Goal: Task Accomplishment & Management: Use online tool/utility

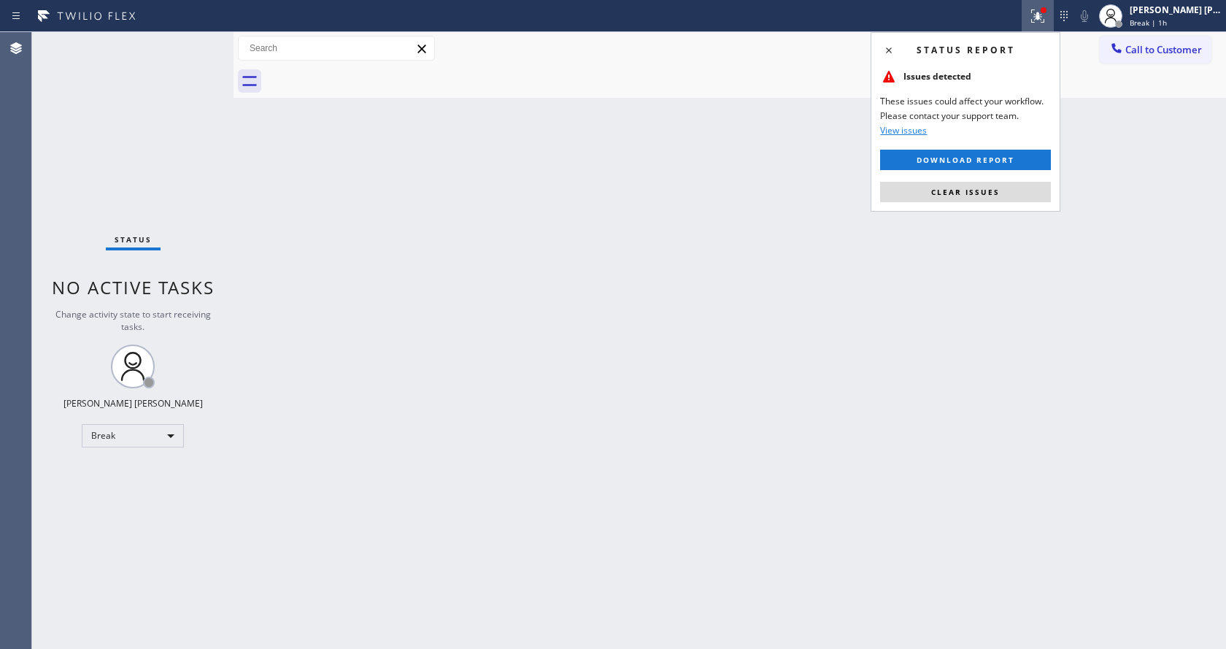
click at [1046, 296] on div "Back to Dashboard Change Sender ID Customers Technicians Select a contact Outbo…" at bounding box center [729, 340] width 992 height 617
click at [973, 182] on button "Clear issues" at bounding box center [965, 192] width 171 height 20
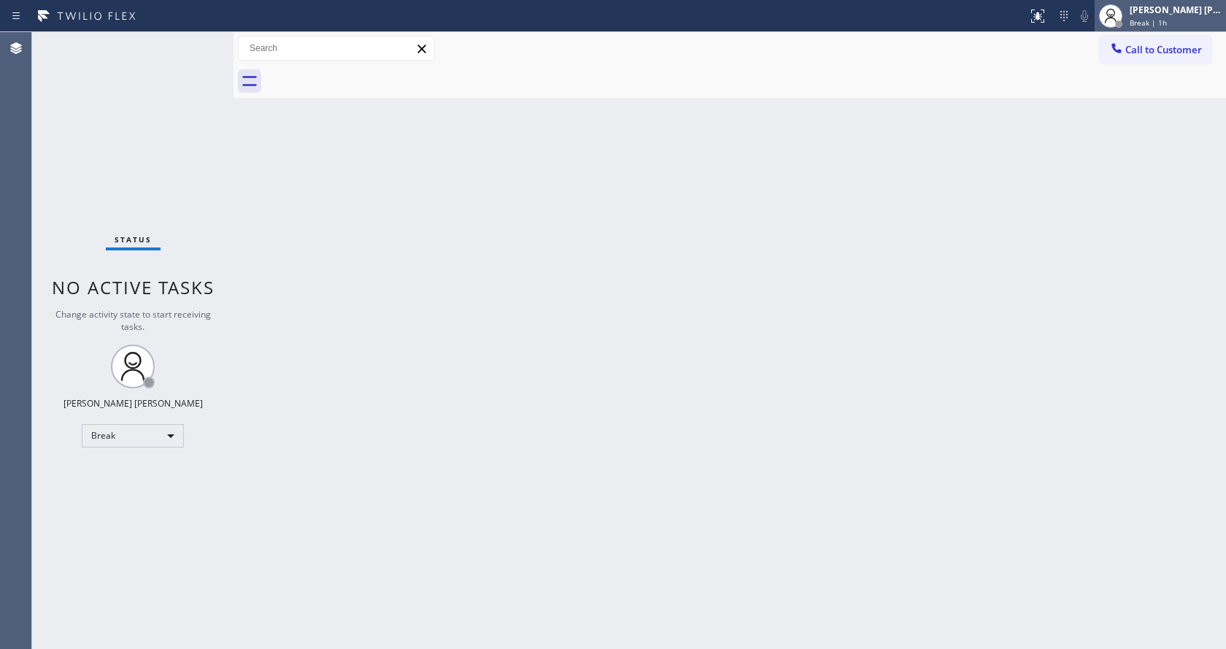
click at [1121, 23] on div at bounding box center [1118, 23] width 7 height 7
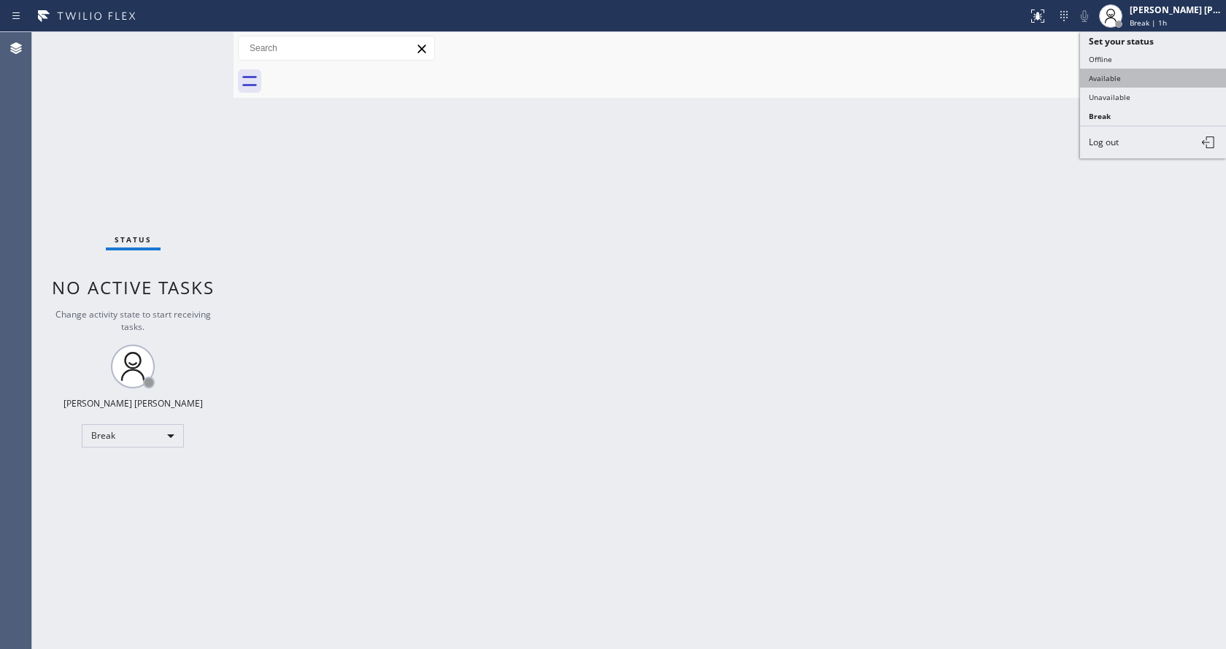
click at [1100, 82] on button "Available" at bounding box center [1153, 78] width 146 height 19
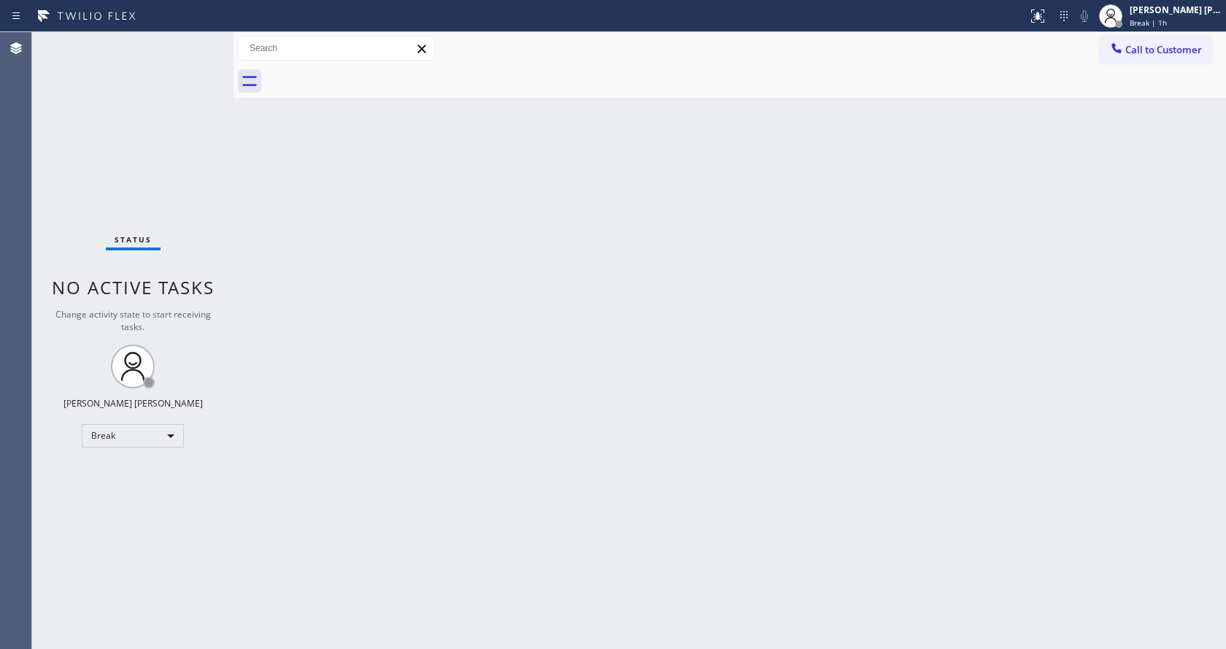
click at [749, 409] on div "Back to Dashboard Change Sender ID Customers Technicians Select a contact Outbo…" at bounding box center [729, 340] width 992 height 617
click at [181, 314] on span "You are ready to start receiving tasks." at bounding box center [132, 320] width 153 height 12
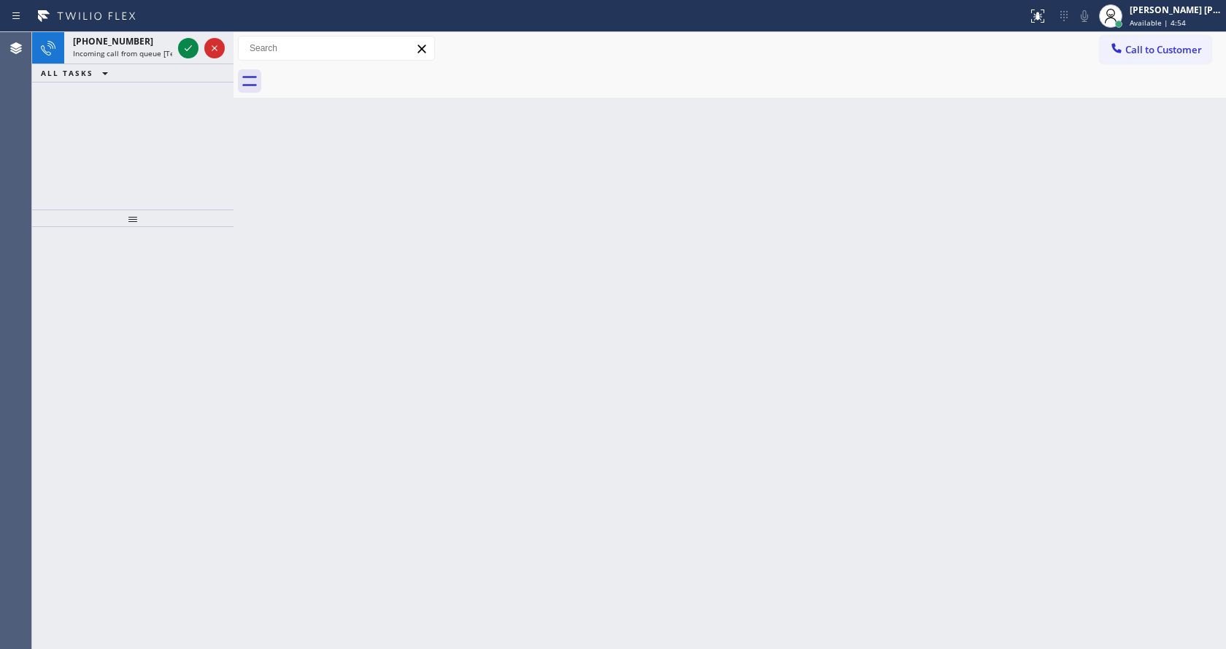
click at [228, 228] on div "+13109682731 Incoming call from queue [Test] All ALL TASKS ALL TASKS ACTIVE TAS…" at bounding box center [629, 340] width 1194 height 617
click at [141, 47] on div "+13109682731 Incoming call from queue [Test] All" at bounding box center [119, 48] width 111 height 32
drag, startPoint x: 575, startPoint y: 501, endPoint x: 559, endPoint y: 484, distance: 23.2
click at [574, 501] on div "Back to Dashboard Change Sender ID Customers Technicians Select a contact Outbo…" at bounding box center [729, 340] width 992 height 617
click at [122, 47] on span "+13109682731" at bounding box center [113, 41] width 80 height 12
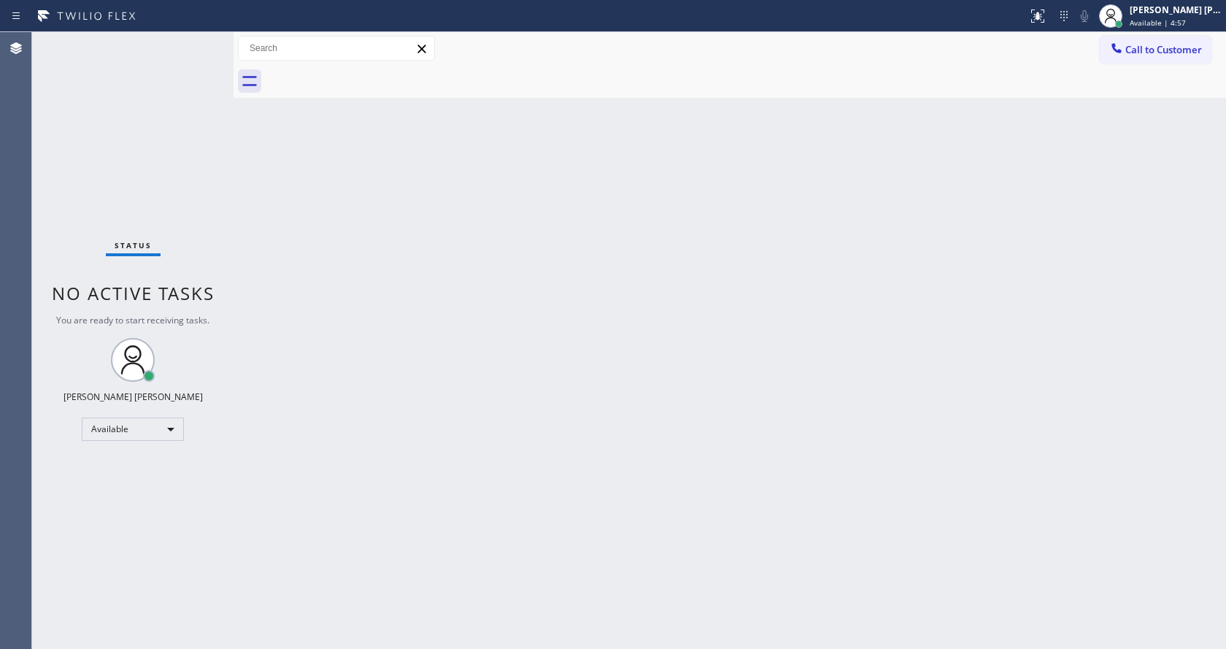
click at [585, 441] on div "Back to Dashboard Change Sender ID Customers Technicians Select a contact Outbo…" at bounding box center [729, 340] width 992 height 617
drag, startPoint x: 528, startPoint y: 460, endPoint x: 528, endPoint y: 493, distance: 32.8
click at [528, 460] on div "Back to Dashboard Change Sender ID Customers Technicians Select a contact Outbo…" at bounding box center [729, 340] width 992 height 617
drag, startPoint x: 379, startPoint y: 222, endPoint x: 426, endPoint y: 228, distance: 47.2
click at [402, 227] on div "Back to Dashboard Change Sender ID Customers Technicians Select a contact Outbo…" at bounding box center [729, 340] width 992 height 617
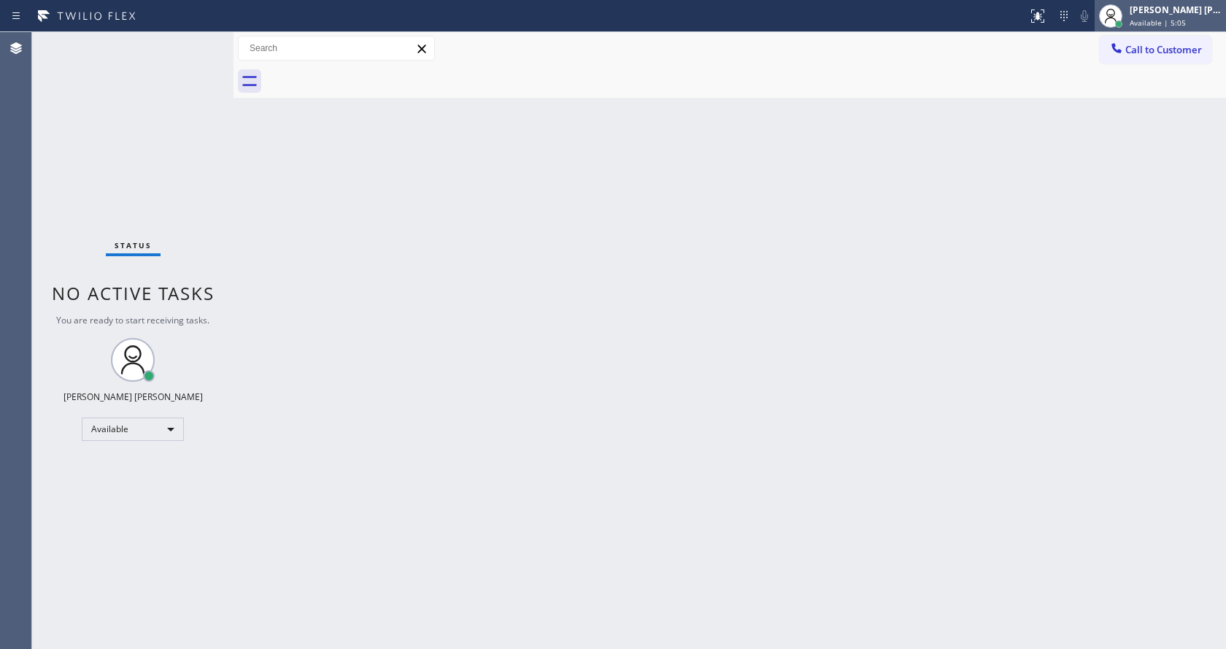
click at [1149, 12] on div "[PERSON_NAME] [PERSON_NAME]" at bounding box center [1175, 10] width 92 height 12
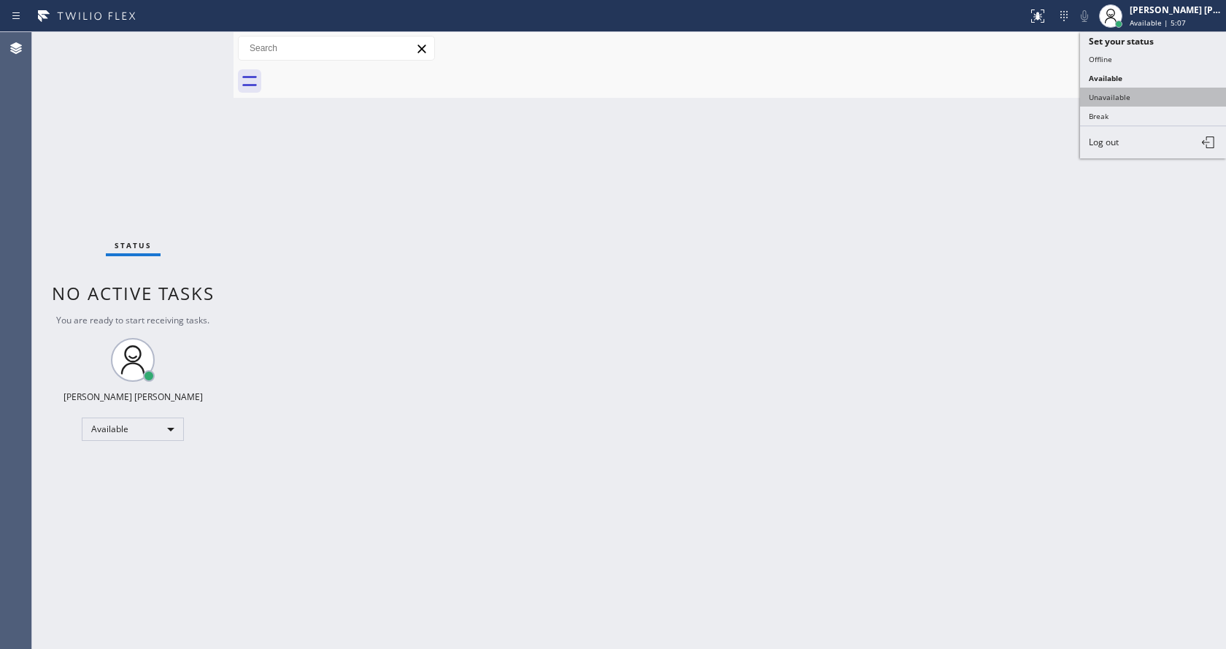
click at [1089, 94] on button "Unavailable" at bounding box center [1153, 97] width 146 height 19
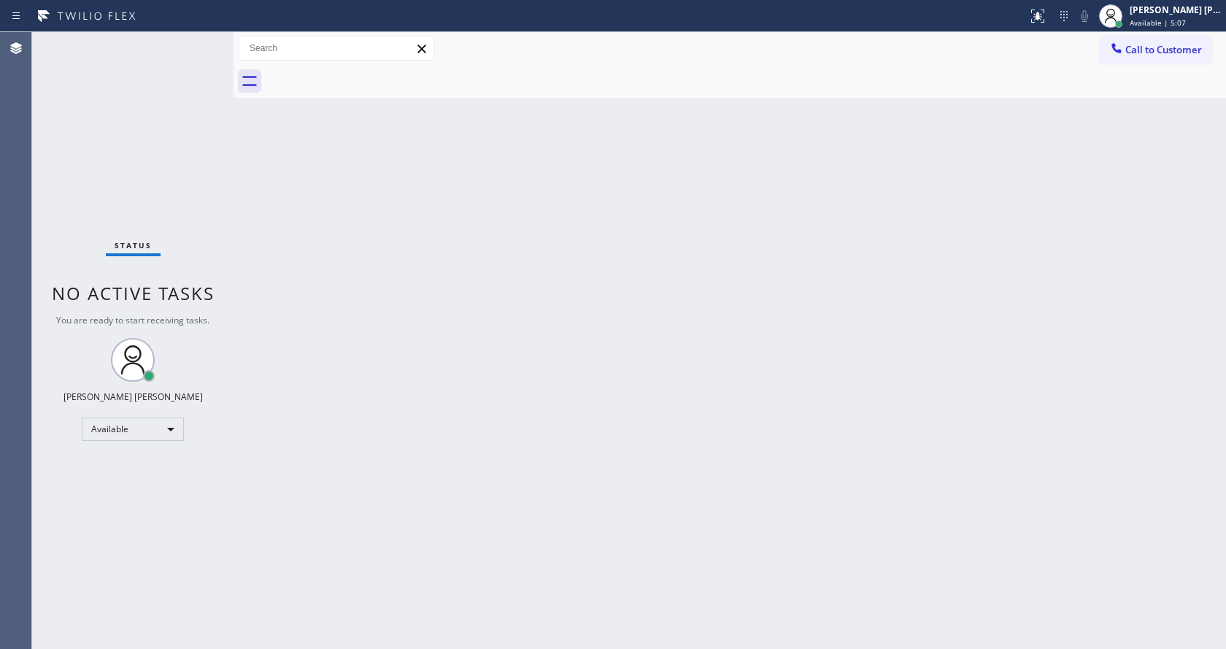
click at [544, 279] on div "Back to Dashboard Change Sender ID Customers Technicians Select a contact Outbo…" at bounding box center [729, 340] width 992 height 617
click at [406, 191] on div "Back to Dashboard Change Sender ID Customers Technicians Select a contact Outbo…" at bounding box center [729, 340] width 992 height 617
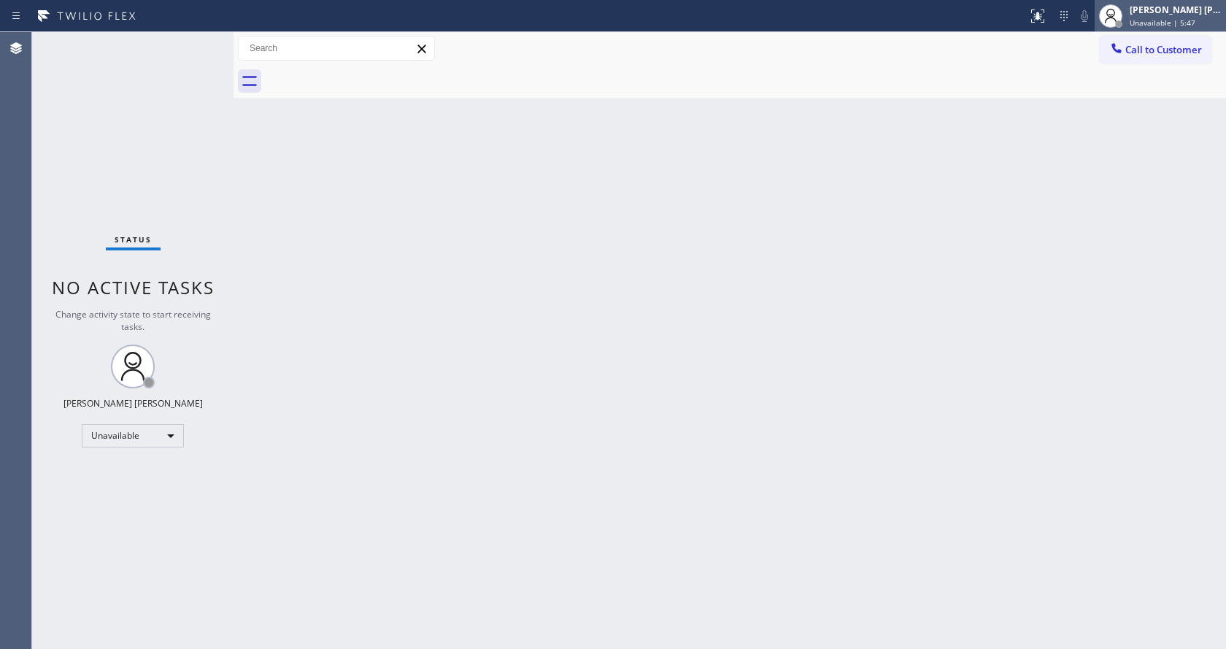
click at [1205, 14] on div "[PERSON_NAME] [PERSON_NAME]" at bounding box center [1175, 10] width 92 height 12
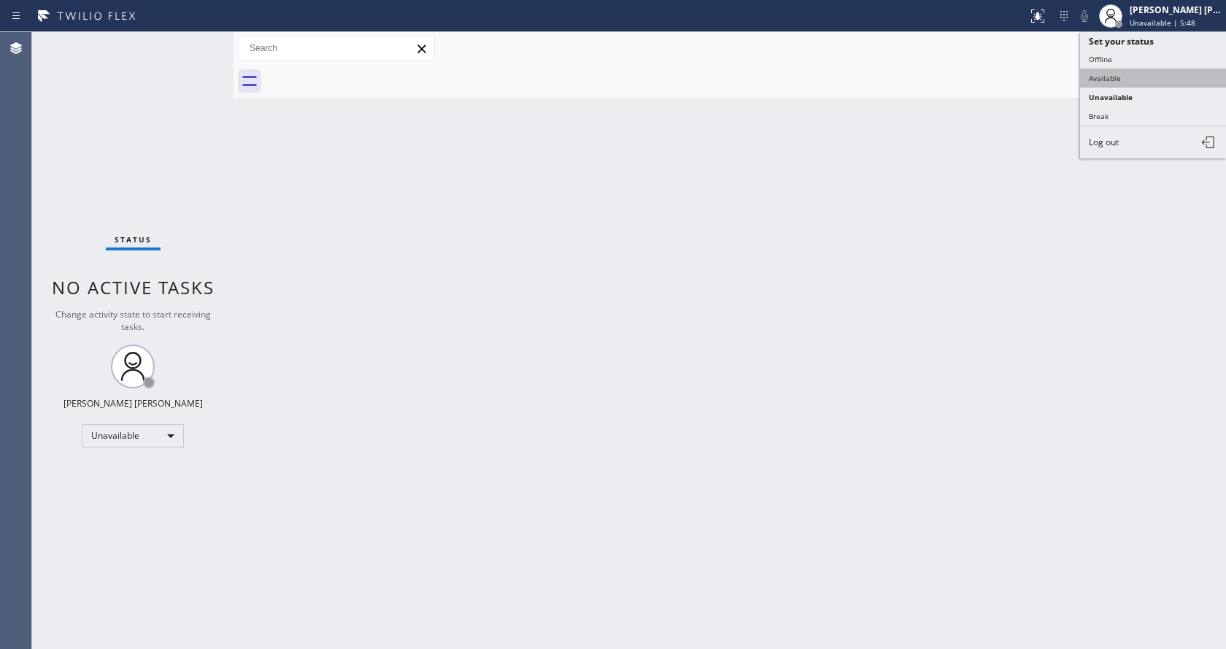
click at [1159, 83] on button "Available" at bounding box center [1153, 78] width 146 height 19
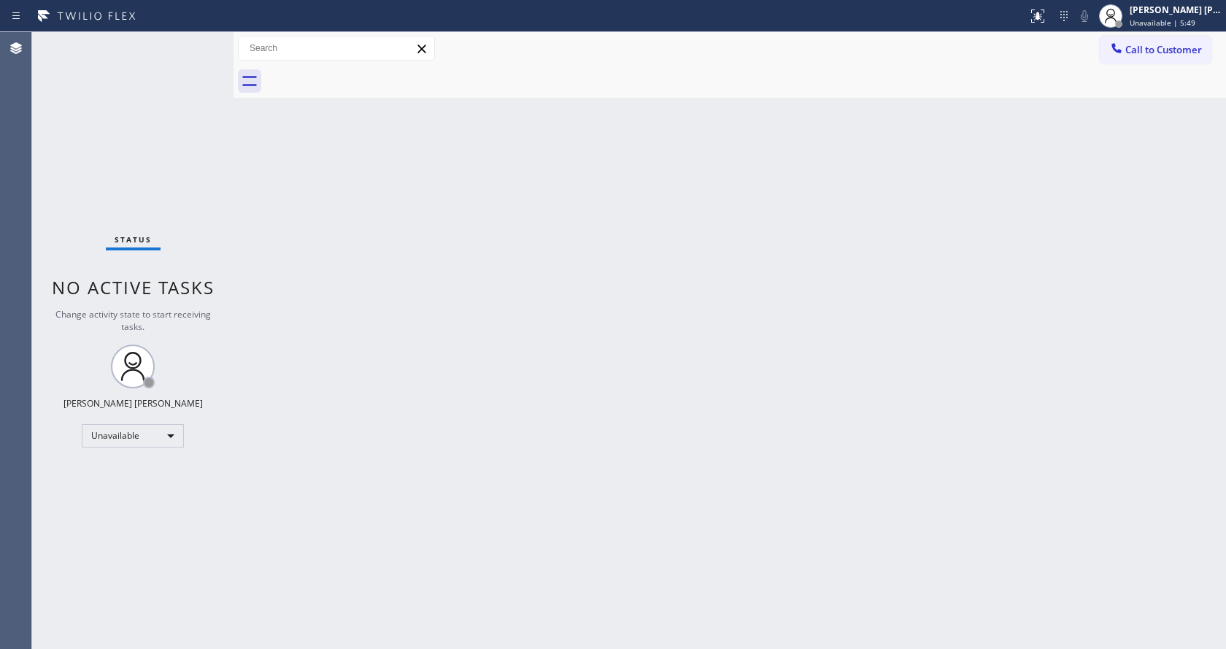
click at [401, 501] on div "Back to Dashboard Change Sender ID Customers Technicians Select a contact Outbo…" at bounding box center [729, 340] width 992 height 617
click at [109, 165] on div "Status No active tasks You are ready to start receiving tasks. [PERSON_NAME] [P…" at bounding box center [132, 340] width 201 height 617
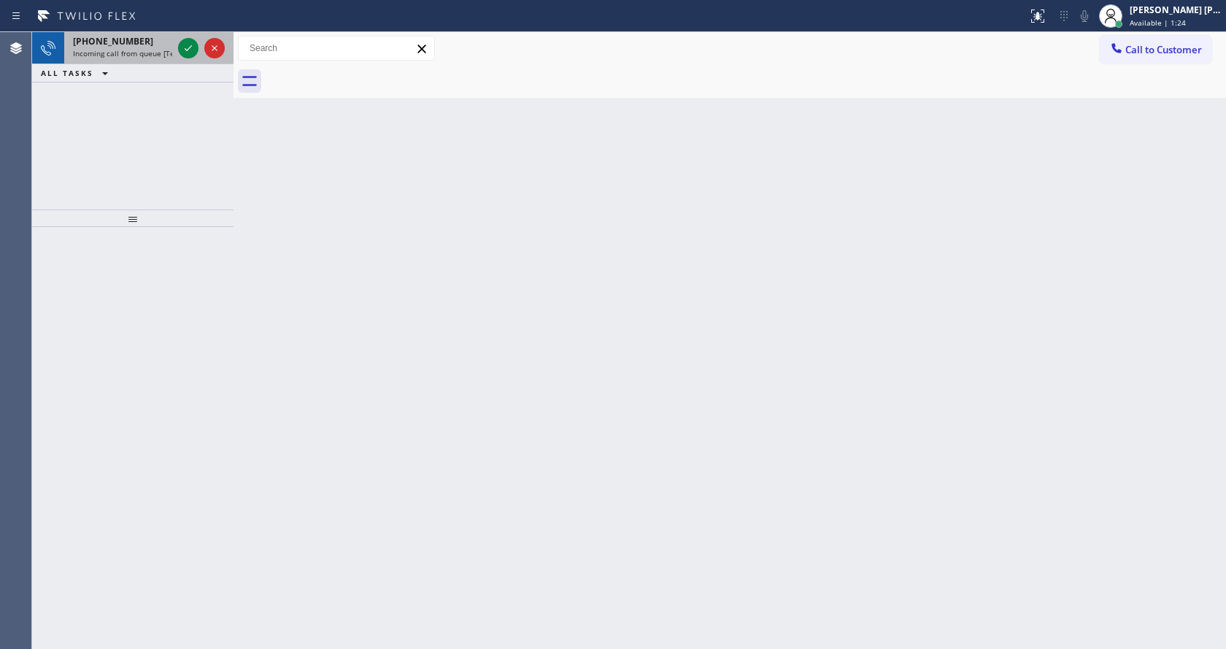
click at [142, 44] on div "+16262020185" at bounding box center [122, 41] width 99 height 12
click at [174, 50] on div "+18562055885 Incoming call from queue [Test] All" at bounding box center [119, 48] width 111 height 32
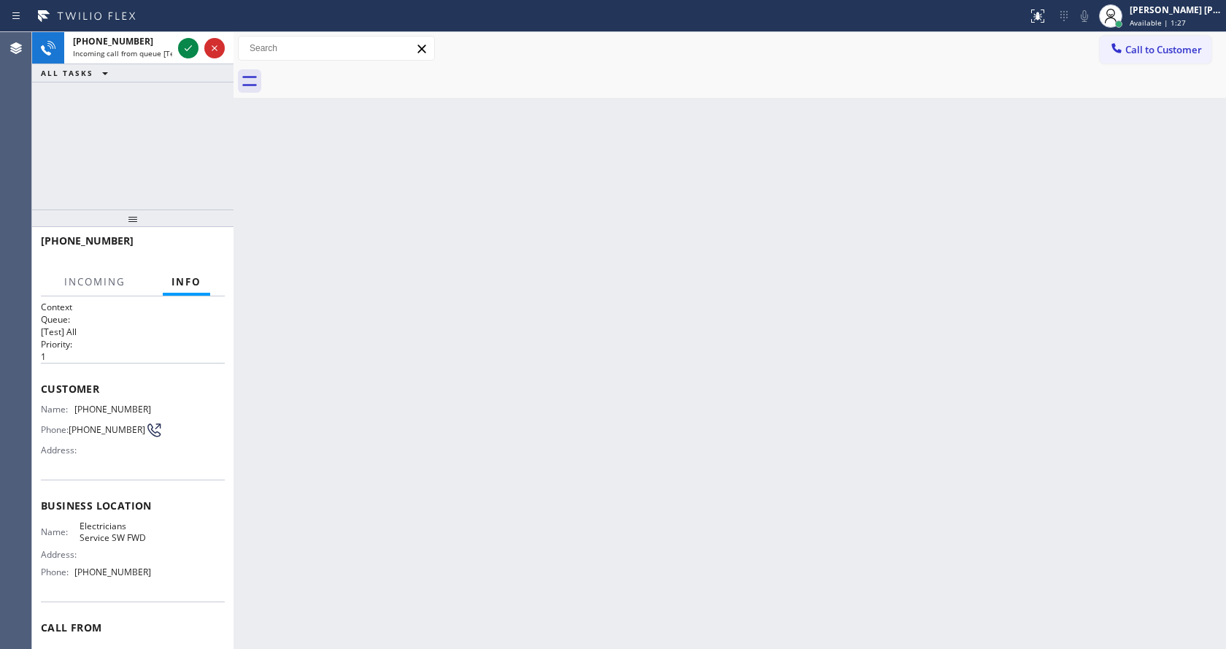
click at [550, 362] on div "Back to Dashboard Change Sender ID Customers Technicians Select a contact Outbo…" at bounding box center [729, 340] width 992 height 617
click at [179, 46] on div at bounding box center [188, 48] width 20 height 18
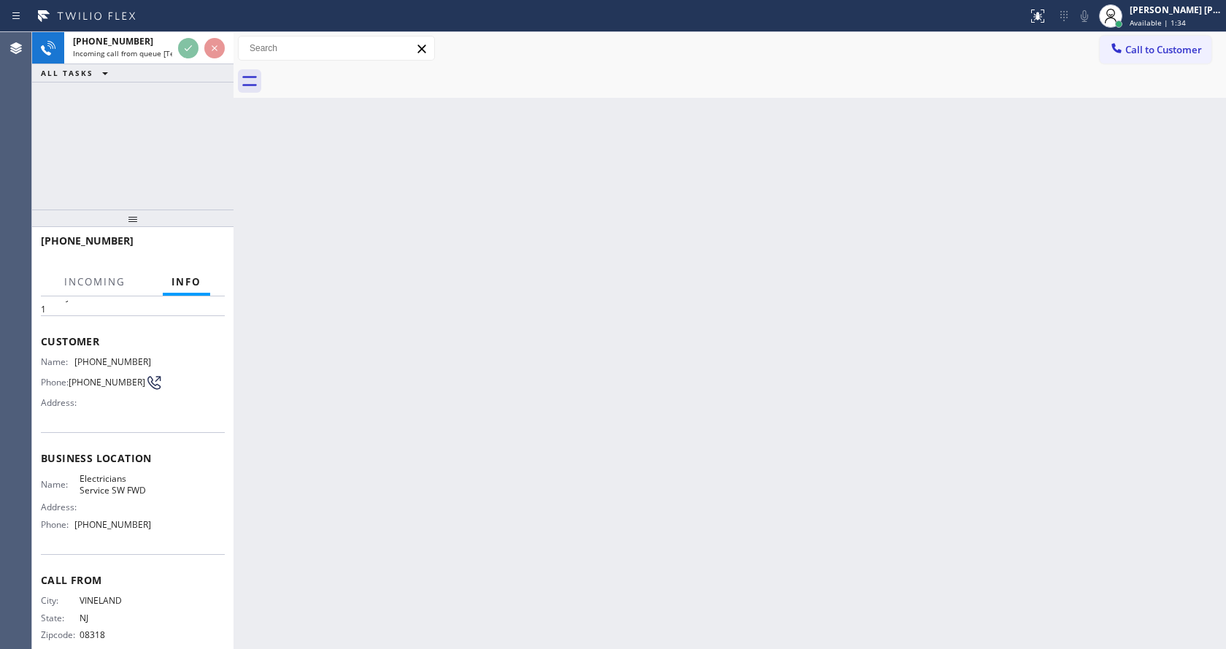
scroll to position [72, 0]
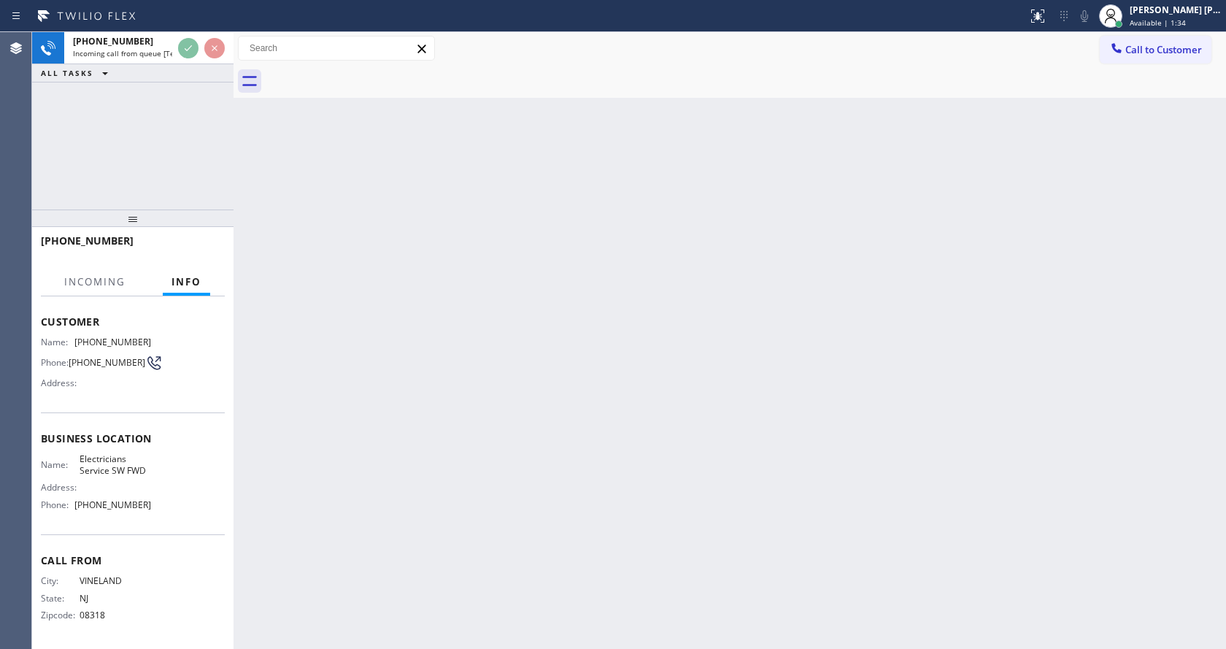
click at [617, 406] on div "Back to Dashboard Change Sender ID Customers Technicians Select a contact Outbo…" at bounding box center [729, 340] width 992 height 617
click at [479, 572] on div "Back to Dashboard Change Sender ID Customers Technicians Select a contact Outbo…" at bounding box center [729, 340] width 992 height 617
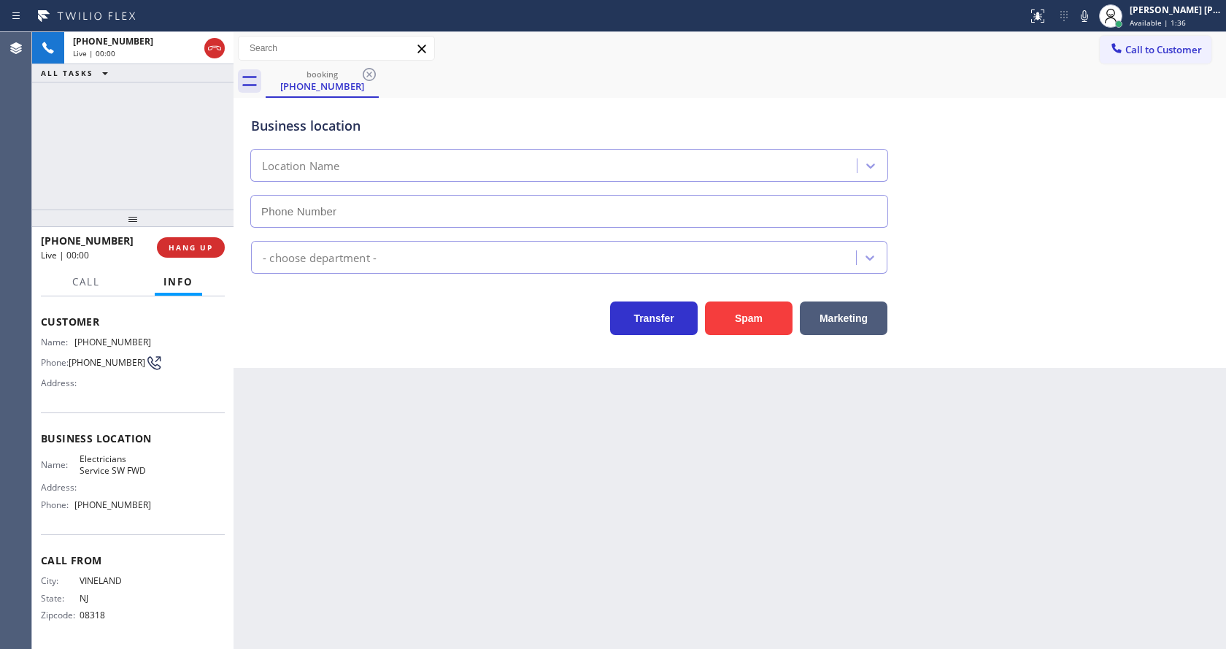
type input "(213) 566-1222"
click at [747, 323] on button "Spam" at bounding box center [749, 318] width 88 height 34
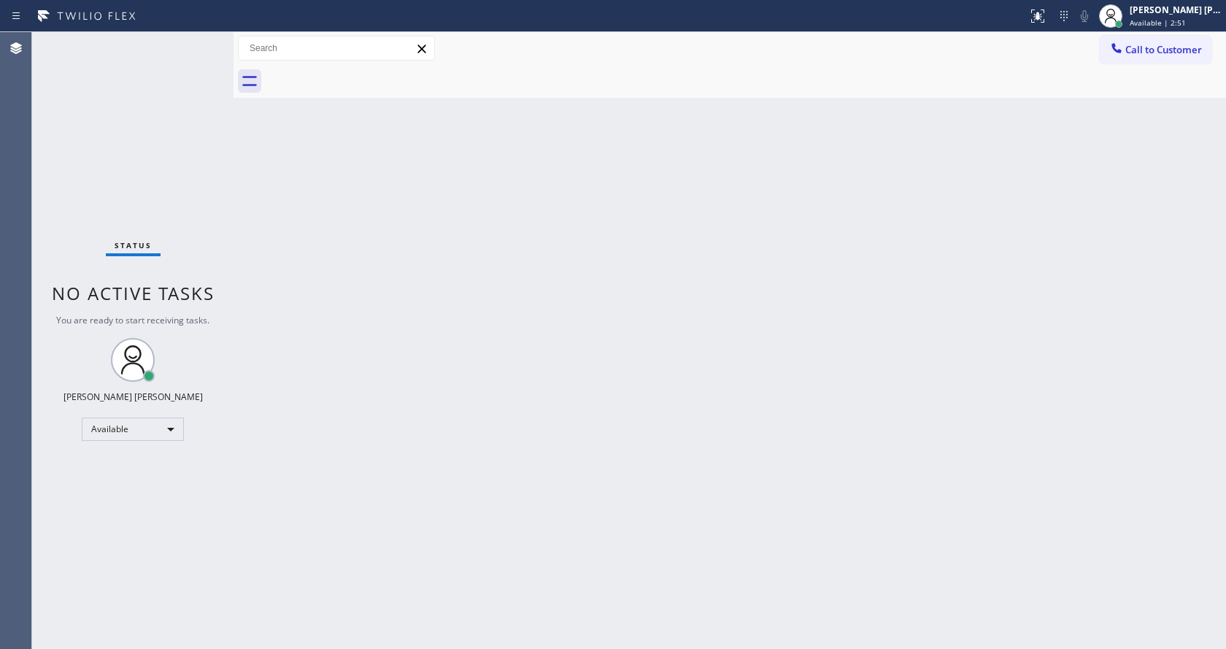
click at [167, 58] on div "Status No active tasks You are ready to start receiving tasks. [PERSON_NAME] [P…" at bounding box center [132, 340] width 201 height 617
click at [530, 384] on div "Back to Dashboard Change Sender ID Customers Technicians Select a contact Outbo…" at bounding box center [729, 340] width 992 height 617
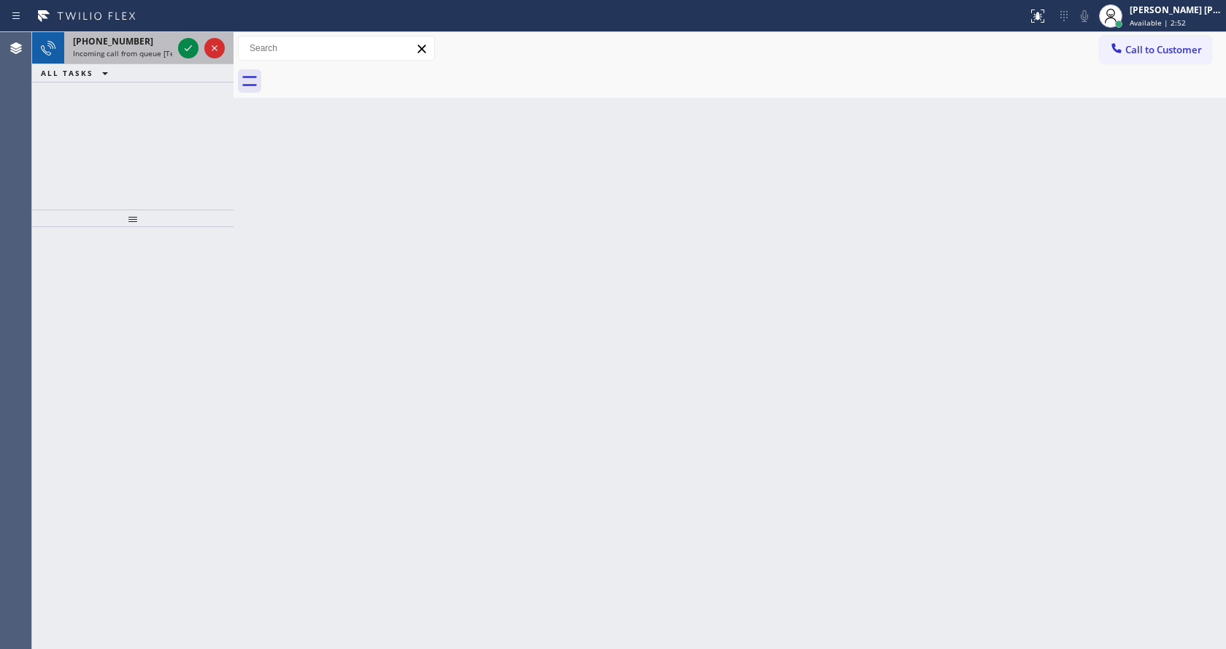
click at [164, 58] on span "Incoming call from queue [Test] All" at bounding box center [133, 53] width 121 height 10
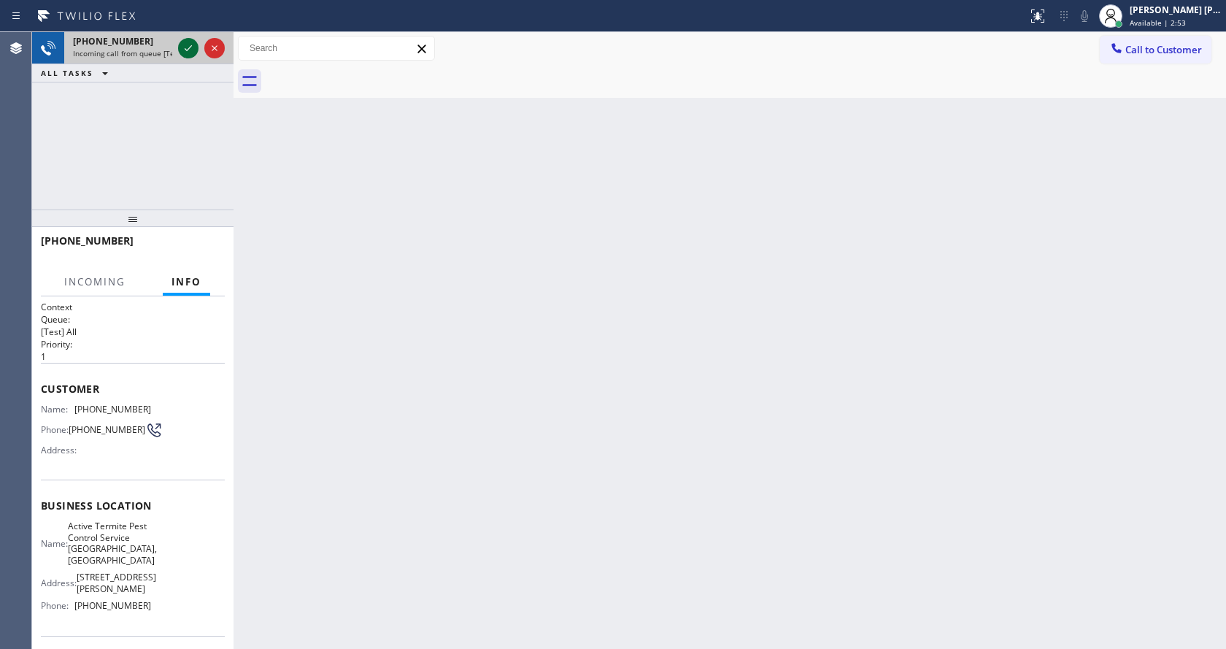
click at [182, 47] on icon at bounding box center [188, 48] width 18 height 18
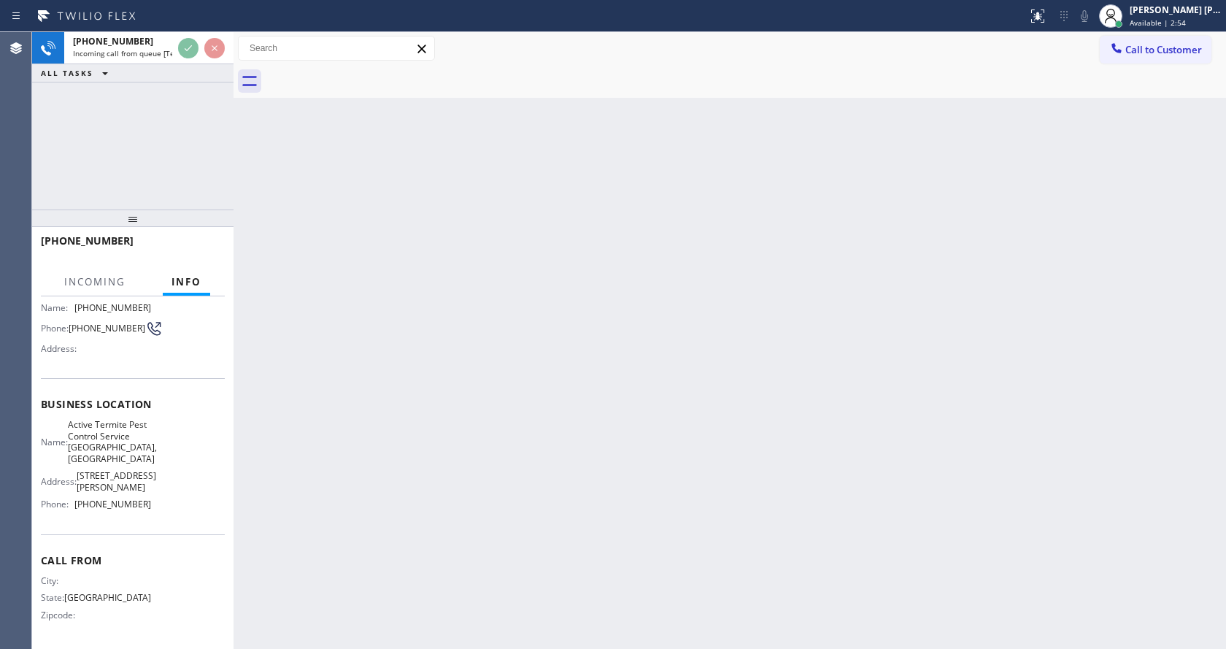
click at [590, 382] on div "Back to Dashboard Change Sender ID Customers Technicians Select a contact Outbo…" at bounding box center [729, 340] width 992 height 617
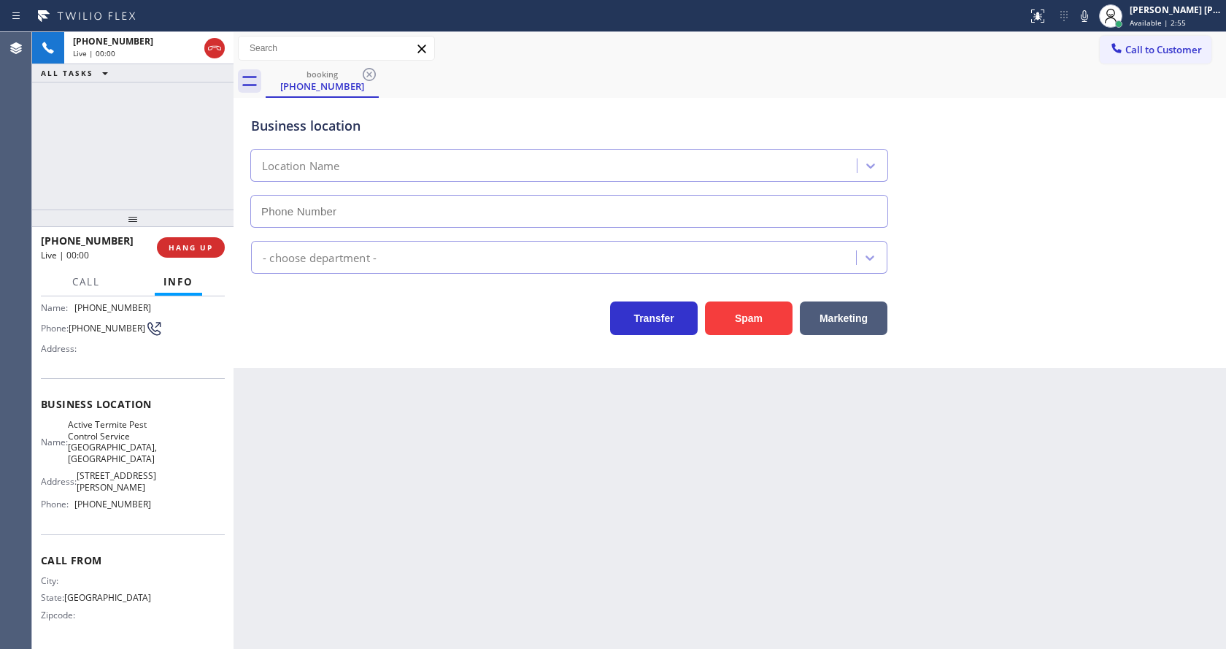
type input "(360) 345-3862"
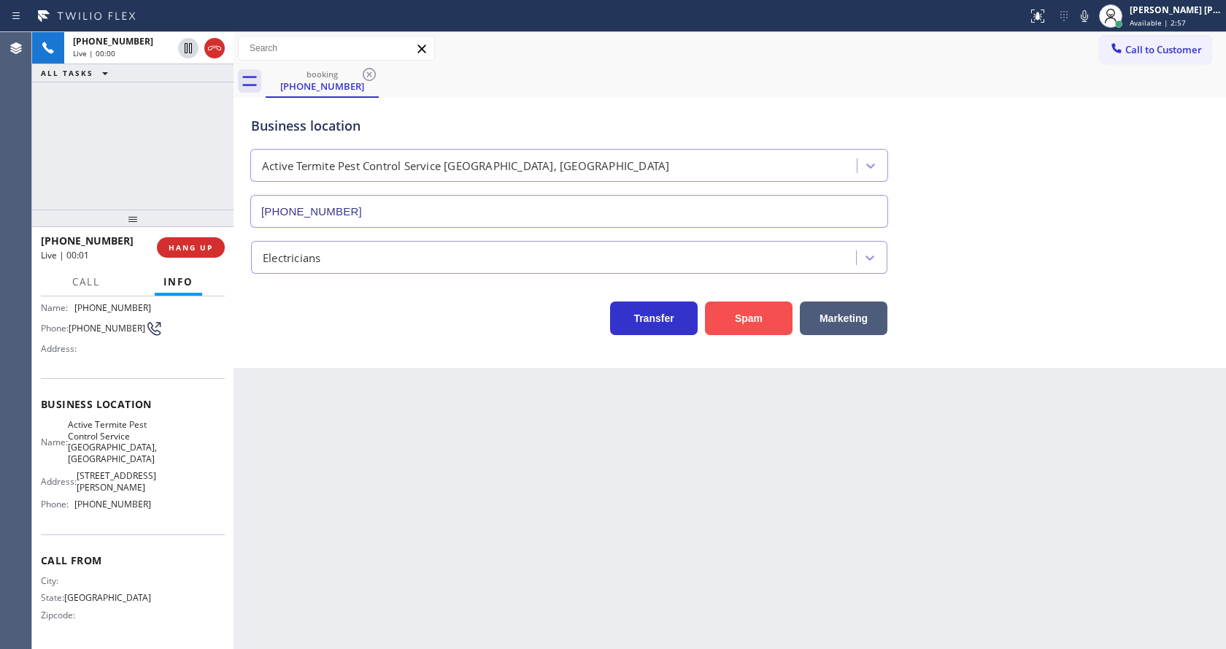
click at [762, 312] on button "Spam" at bounding box center [749, 318] width 88 height 34
click at [493, 593] on div "Back to Dashboard Change Sender ID Customers Technicians Select a contact Outbo…" at bounding box center [729, 340] width 992 height 617
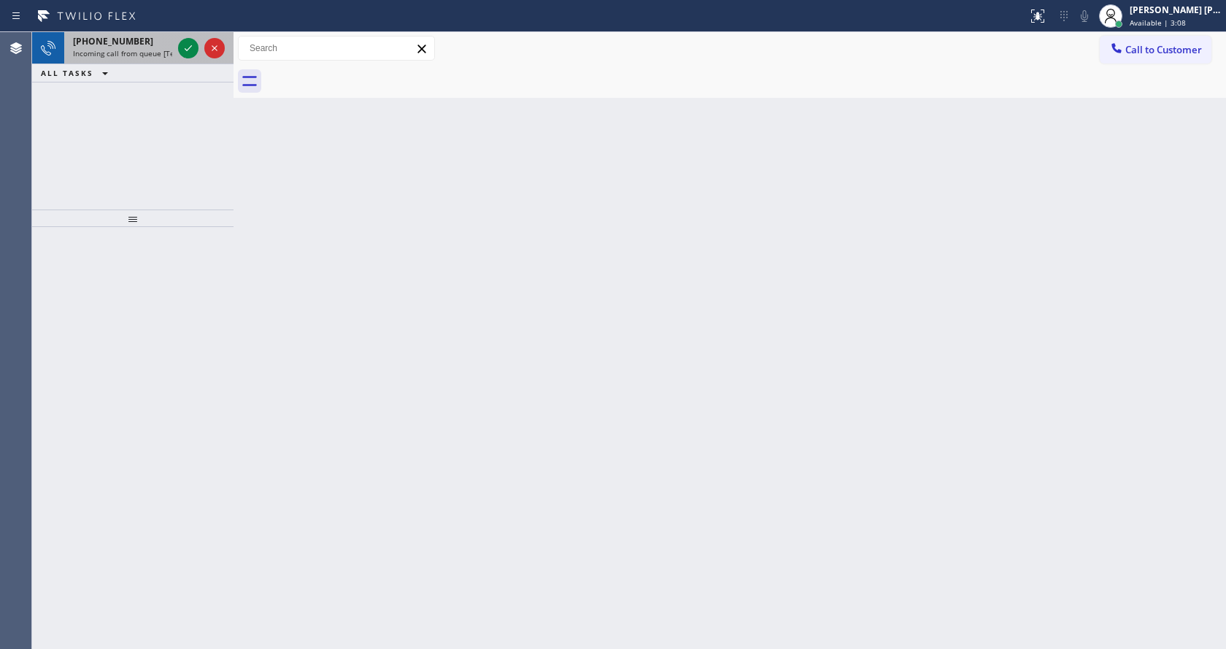
click at [167, 58] on span "Incoming call from queue [Test] All" at bounding box center [133, 53] width 121 height 10
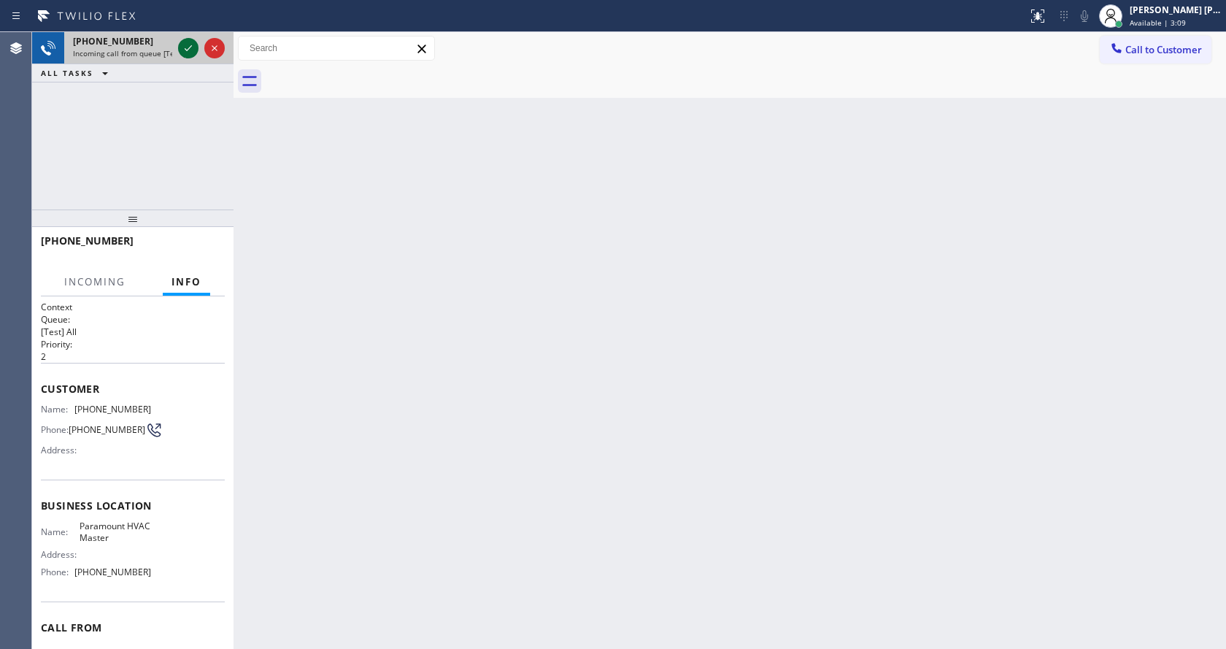
click at [190, 56] on icon at bounding box center [188, 48] width 18 height 18
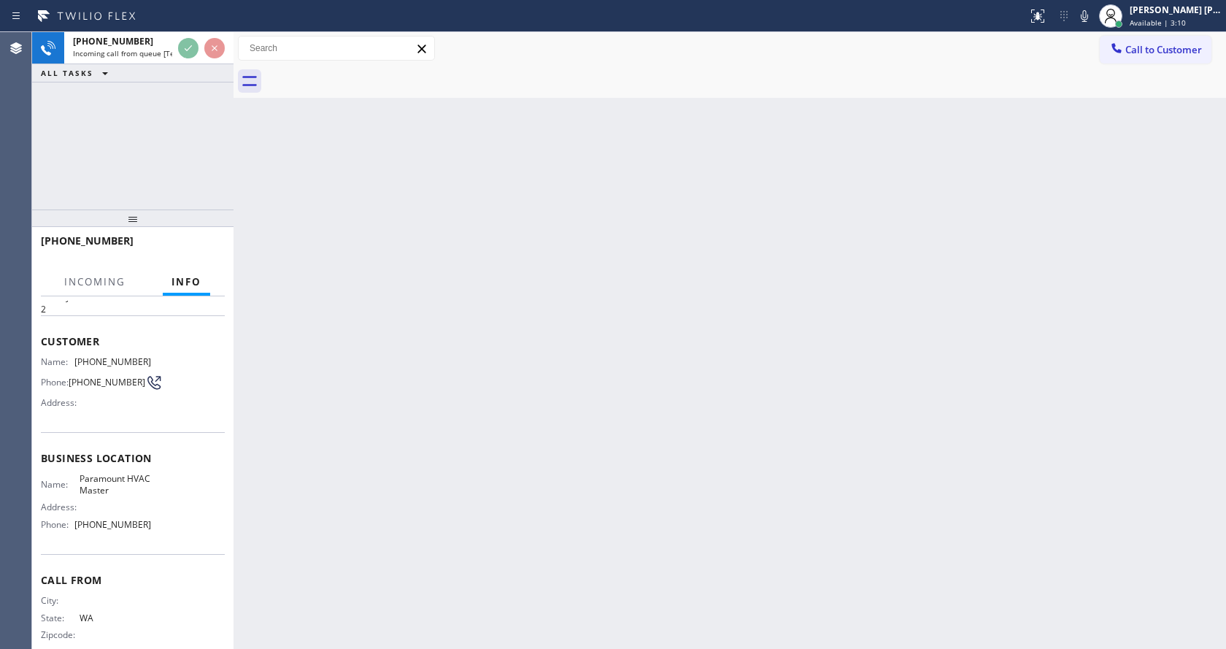
scroll to position [72, 0]
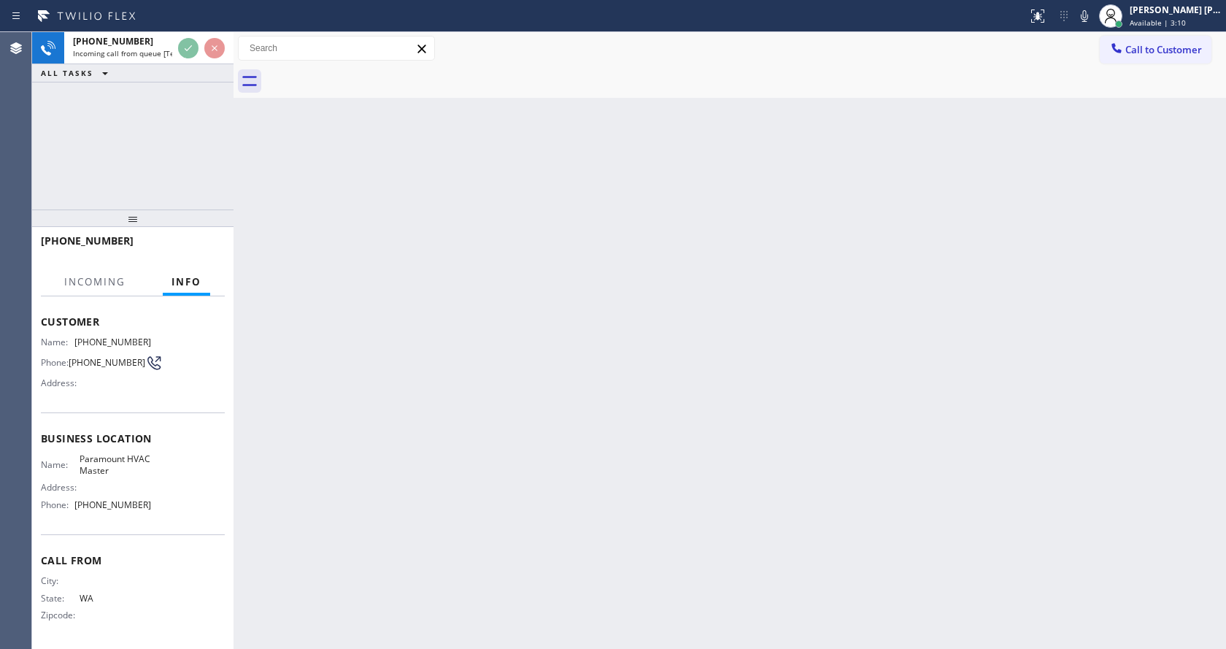
click at [711, 445] on div "Back to Dashboard Change Sender ID Customers Technicians Select a contact Outbo…" at bounding box center [729, 340] width 992 height 617
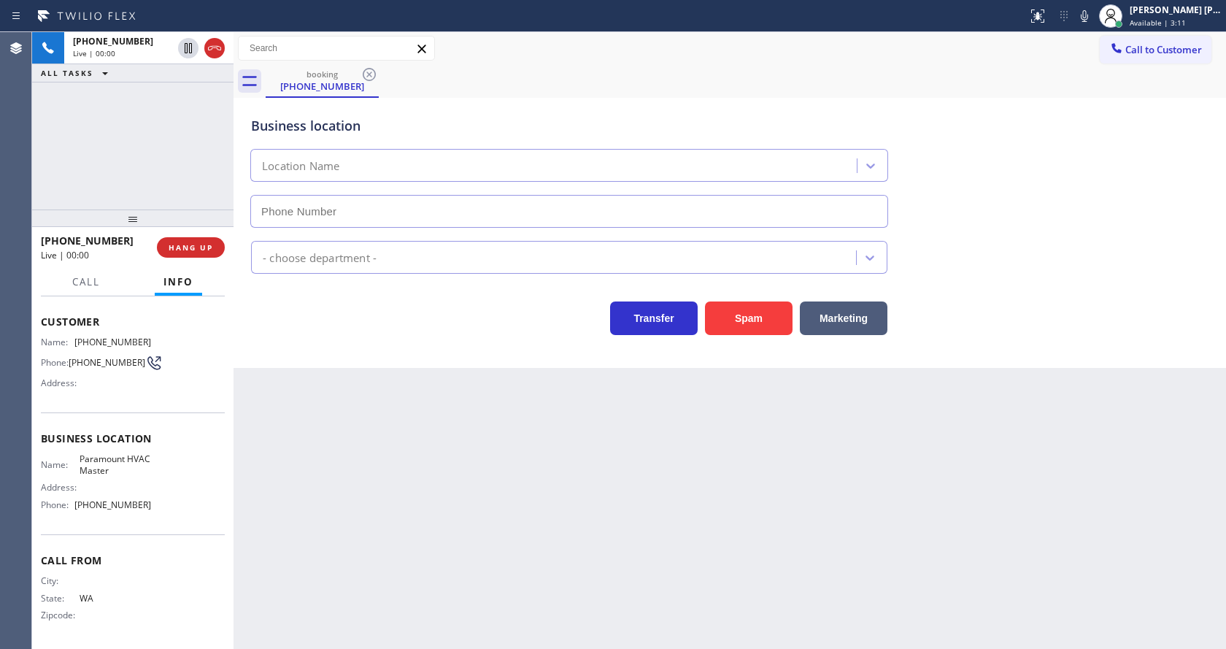
type input "(786) 461-1410"
click at [191, 239] on button "HANG UP" at bounding box center [191, 247] width 68 height 20
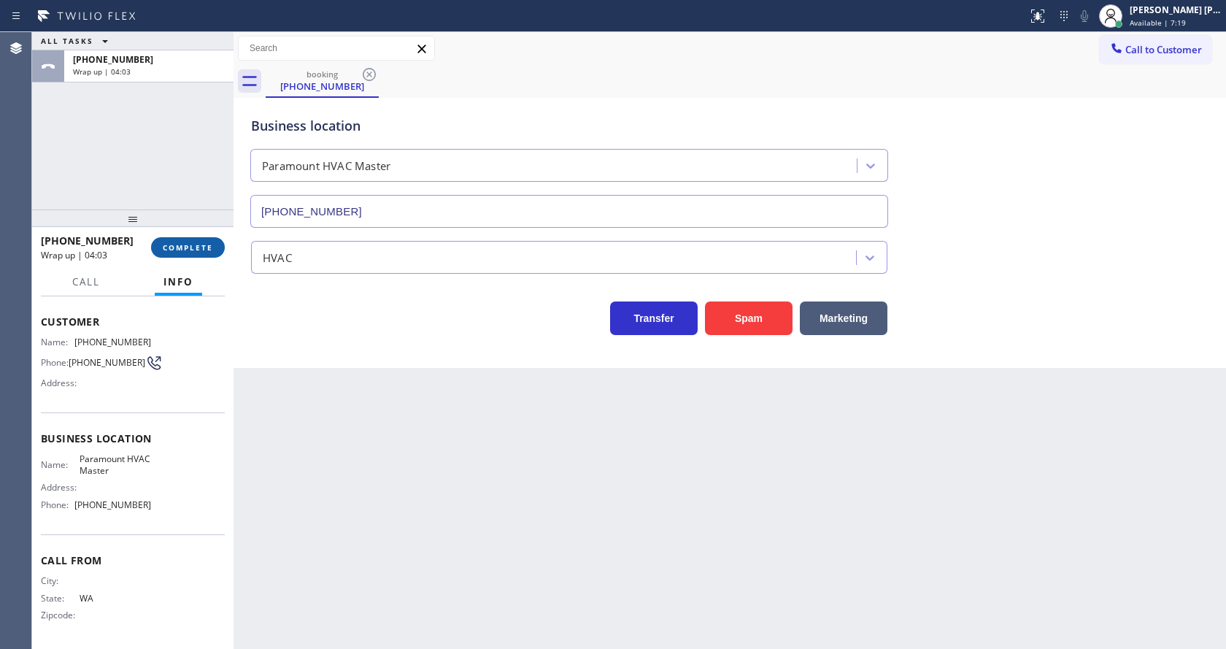
click at [191, 239] on button "COMPLETE" at bounding box center [188, 247] width 74 height 20
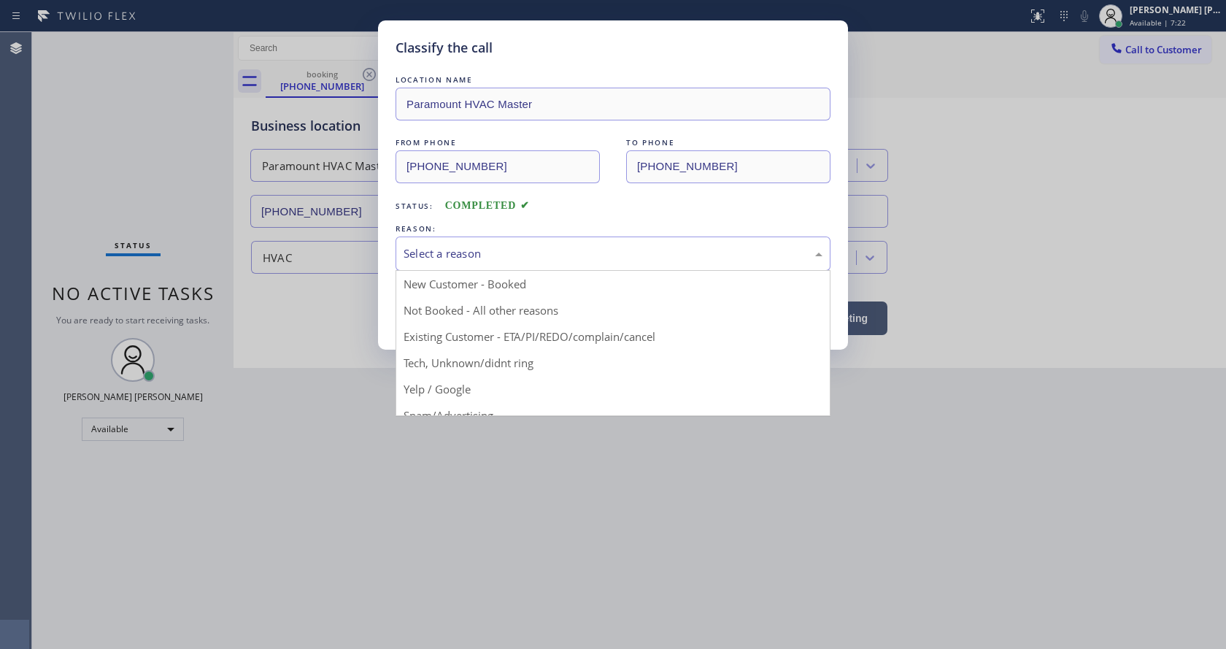
click at [465, 254] on div "Select a reason" at bounding box center [612, 253] width 419 height 17
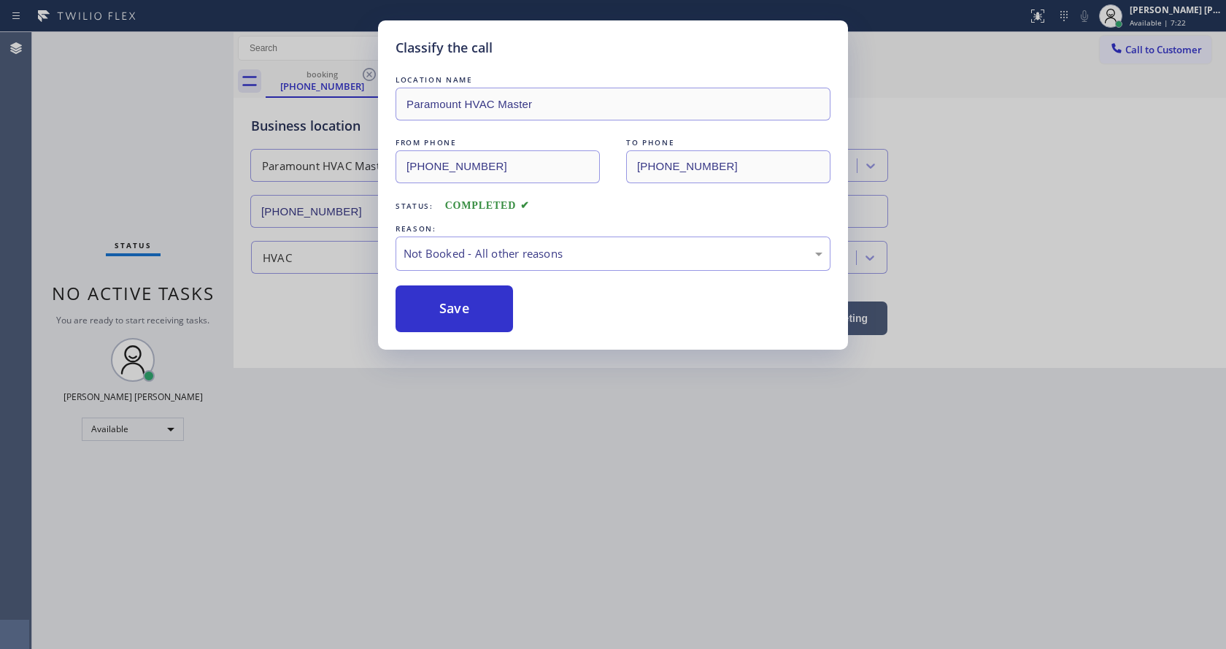
click at [467, 298] on button "Save" at bounding box center [453, 308] width 117 height 47
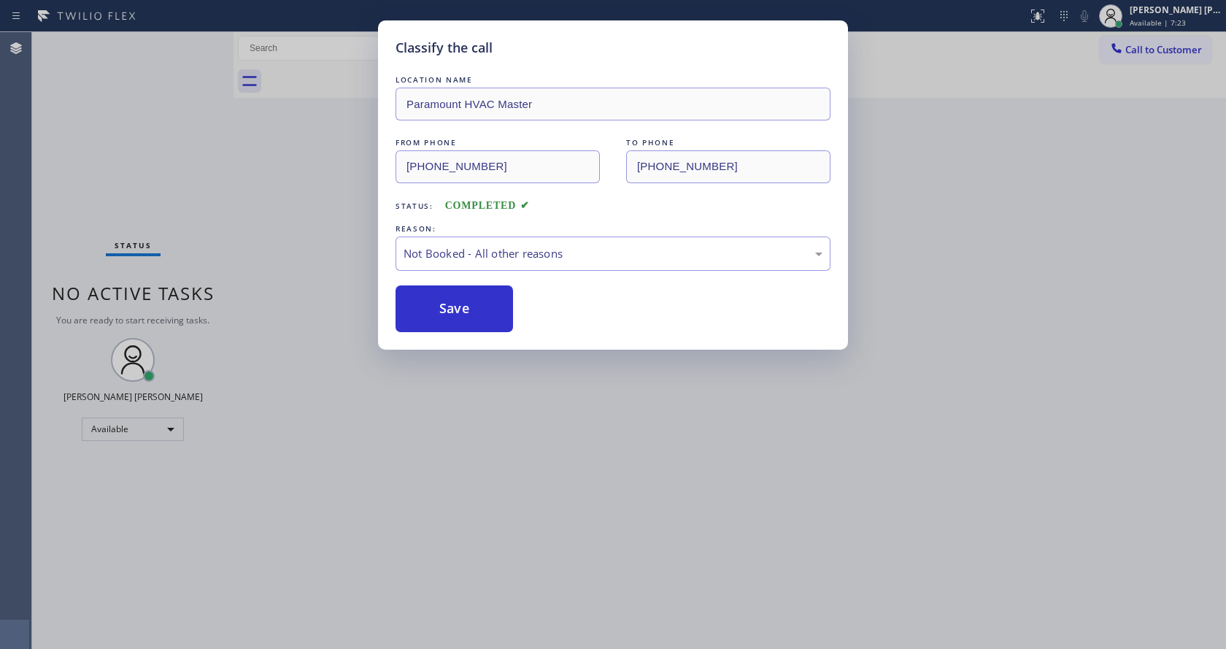
click at [560, 504] on div "Classify the call LOCATION NAME Paramount HVAC Master FROM PHONE (253) 281-4734…" at bounding box center [613, 324] width 1226 height 649
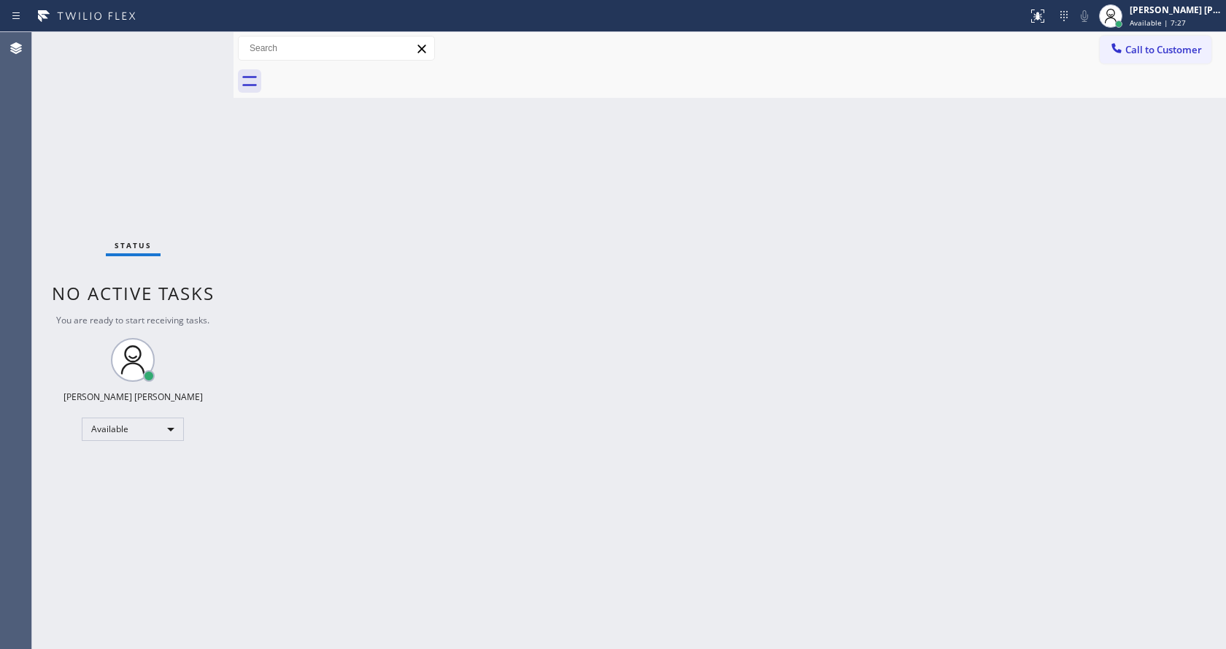
click at [242, 286] on div "Back to Dashboard Change Sender ID Customers Technicians Select a contact Outbo…" at bounding box center [729, 340] width 992 height 617
drag, startPoint x: 865, startPoint y: 335, endPoint x: 897, endPoint y: 300, distance: 47.5
click at [865, 335] on div "Back to Dashboard Change Sender ID Customers Technicians Select a contact Outbo…" at bounding box center [729, 340] width 992 height 617
click at [815, 274] on div "Back to Dashboard Change Sender ID Customers Technicians Select a contact Outbo…" at bounding box center [729, 340] width 992 height 617
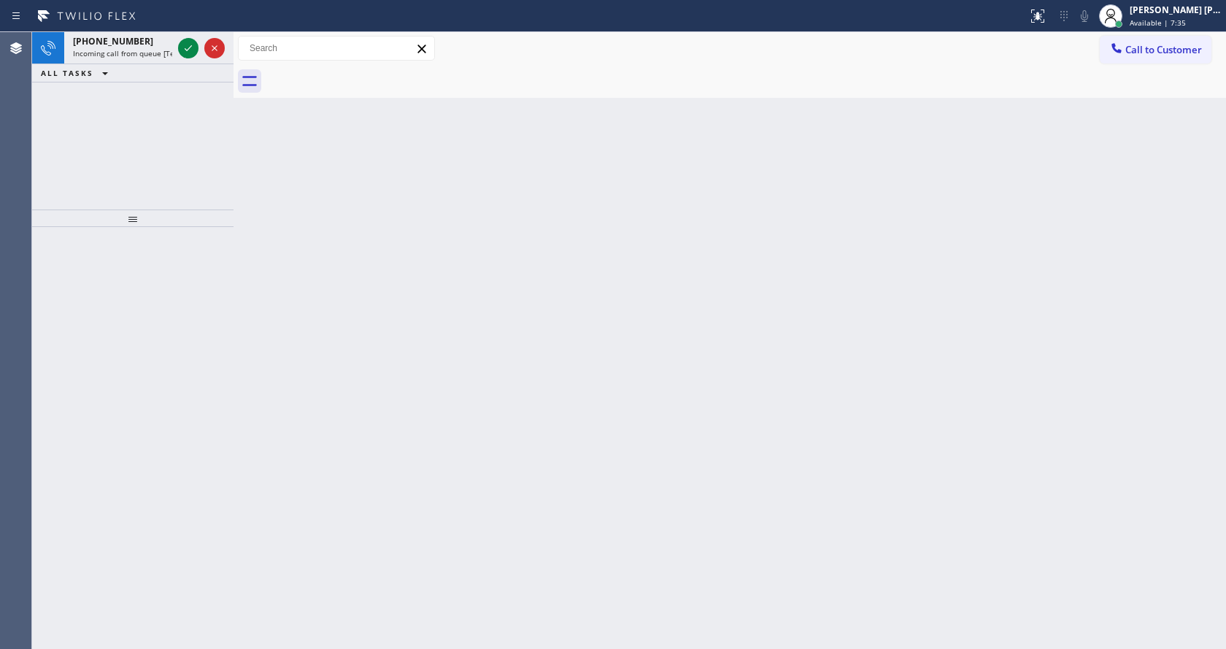
click at [298, 263] on div "Back to Dashboard Change Sender ID Customers Technicians Select a contact Outbo…" at bounding box center [729, 340] width 992 height 617
click at [128, 49] on span "Incoming call from queue [Test] All" at bounding box center [133, 53] width 121 height 10
click at [397, 300] on div "Back to Dashboard Change Sender ID Customers Technicians Select a contact Outbo…" at bounding box center [729, 340] width 992 height 617
click at [162, 61] on div "+12392012619 Incoming call from queue [Test] All" at bounding box center [119, 48] width 111 height 32
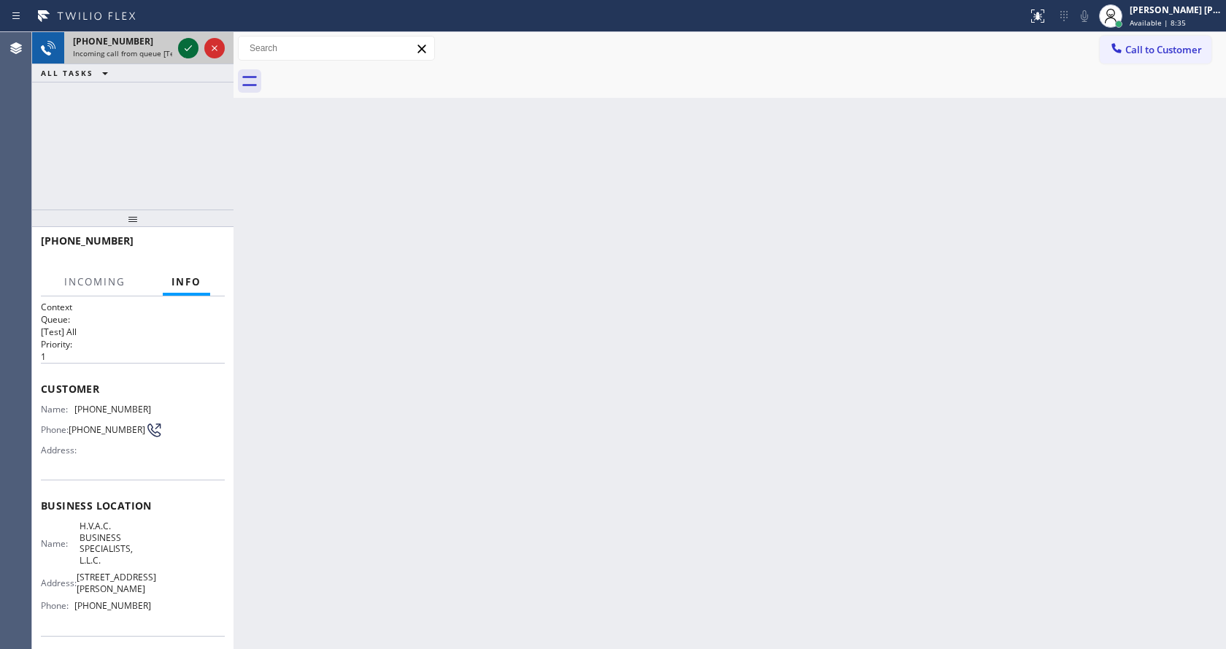
click at [179, 54] on icon at bounding box center [188, 48] width 18 height 18
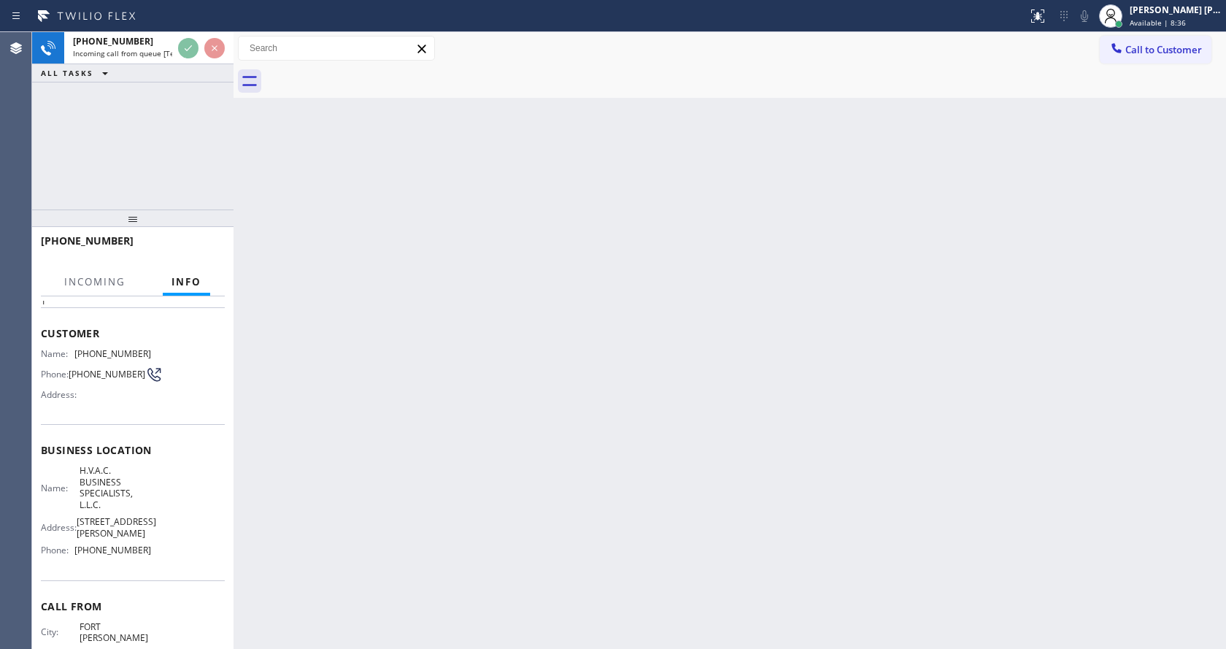
scroll to position [107, 0]
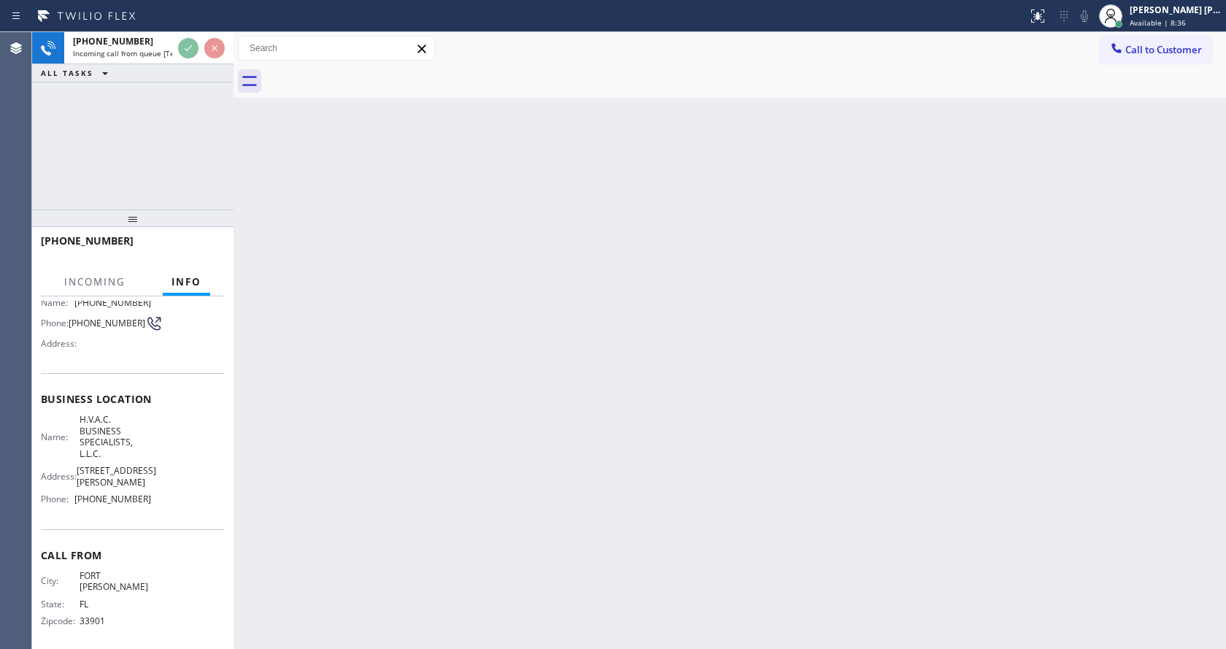
click at [493, 430] on div "Back to Dashboard Change Sender ID Customers Technicians Select a contact Outbo…" at bounding box center [729, 340] width 992 height 617
click at [435, 427] on div "Back to Dashboard Change Sender ID Customers Technicians Select a contact Outbo…" at bounding box center [729, 340] width 992 height 617
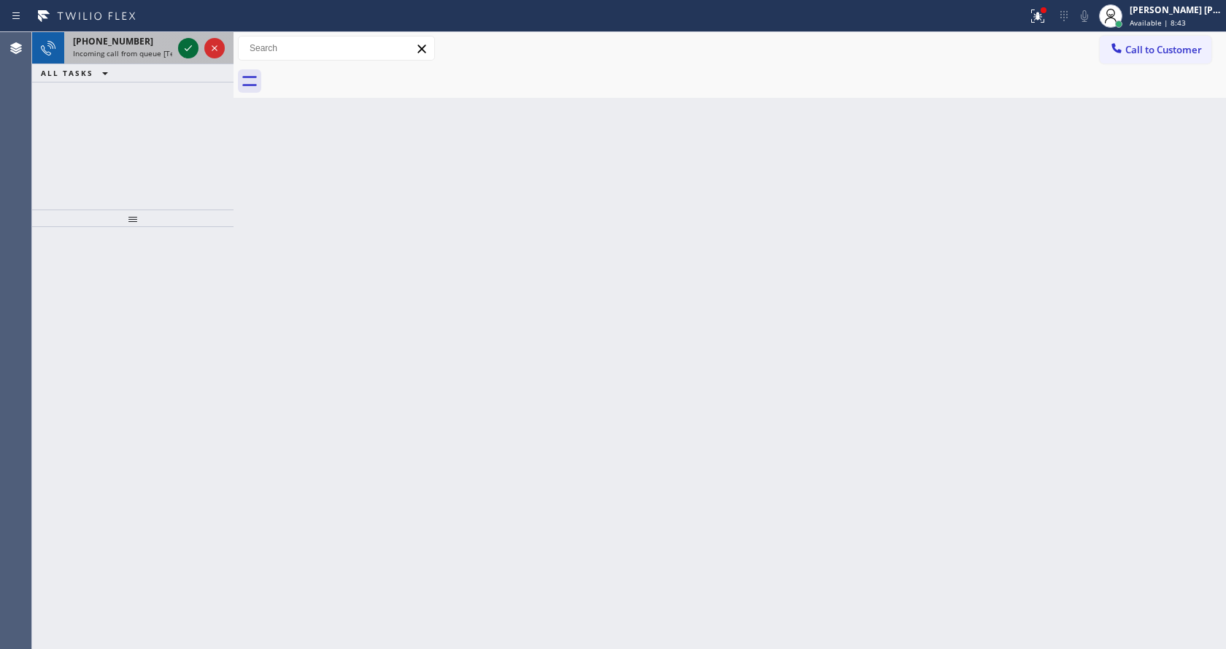
click at [186, 41] on icon at bounding box center [188, 48] width 18 height 18
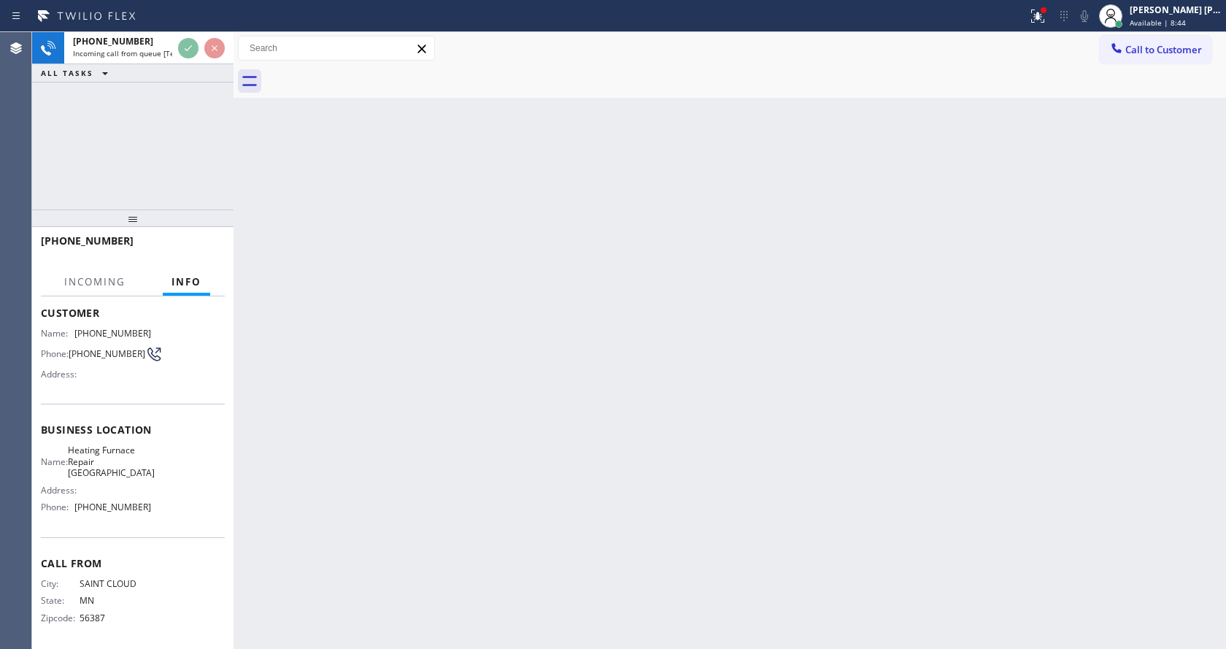
scroll to position [84, 0]
click at [471, 411] on div "Back to Dashboard Change Sender ID Customers Technicians Select a contact Outbo…" at bounding box center [729, 340] width 992 height 617
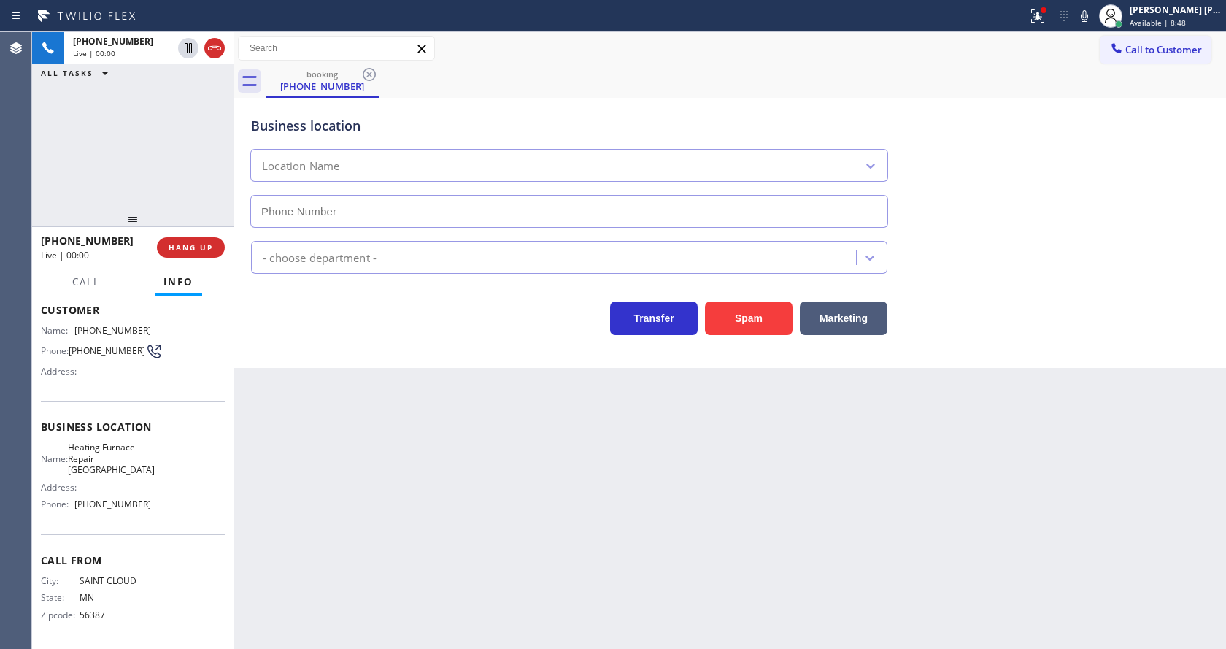
type input "(305) 680-3668"
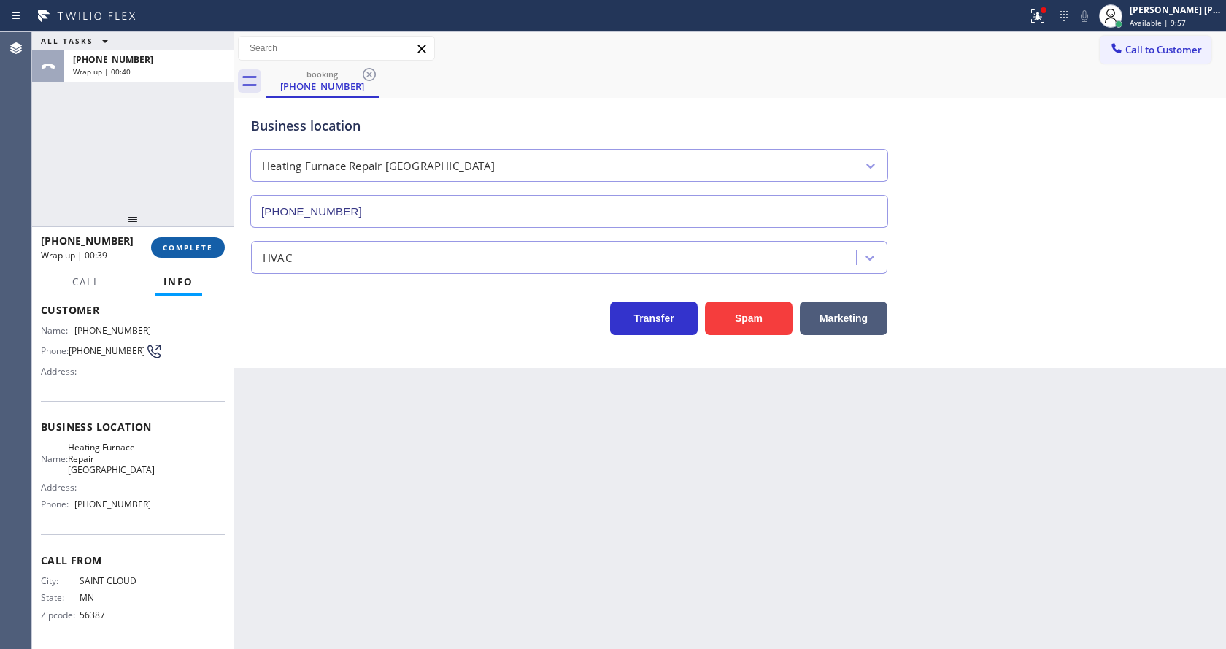
click at [168, 250] on span "COMPLETE" at bounding box center [188, 247] width 50 height 10
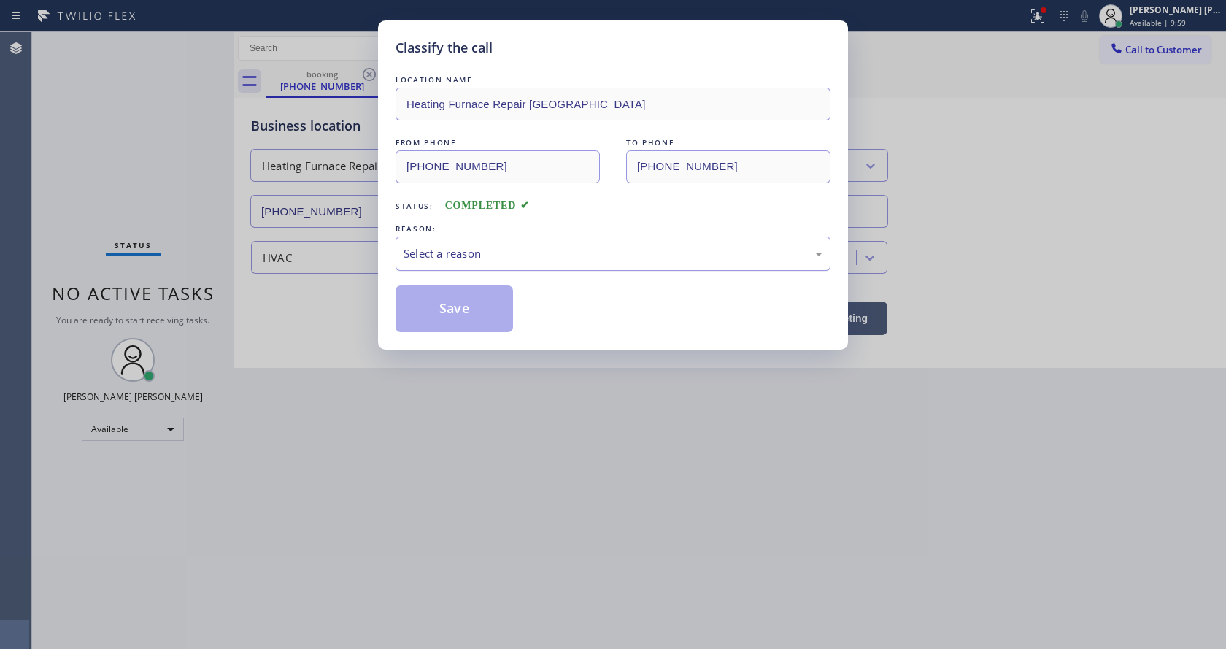
click at [517, 259] on div "Select a reason" at bounding box center [612, 253] width 419 height 17
click at [487, 320] on button "Save" at bounding box center [453, 308] width 117 height 47
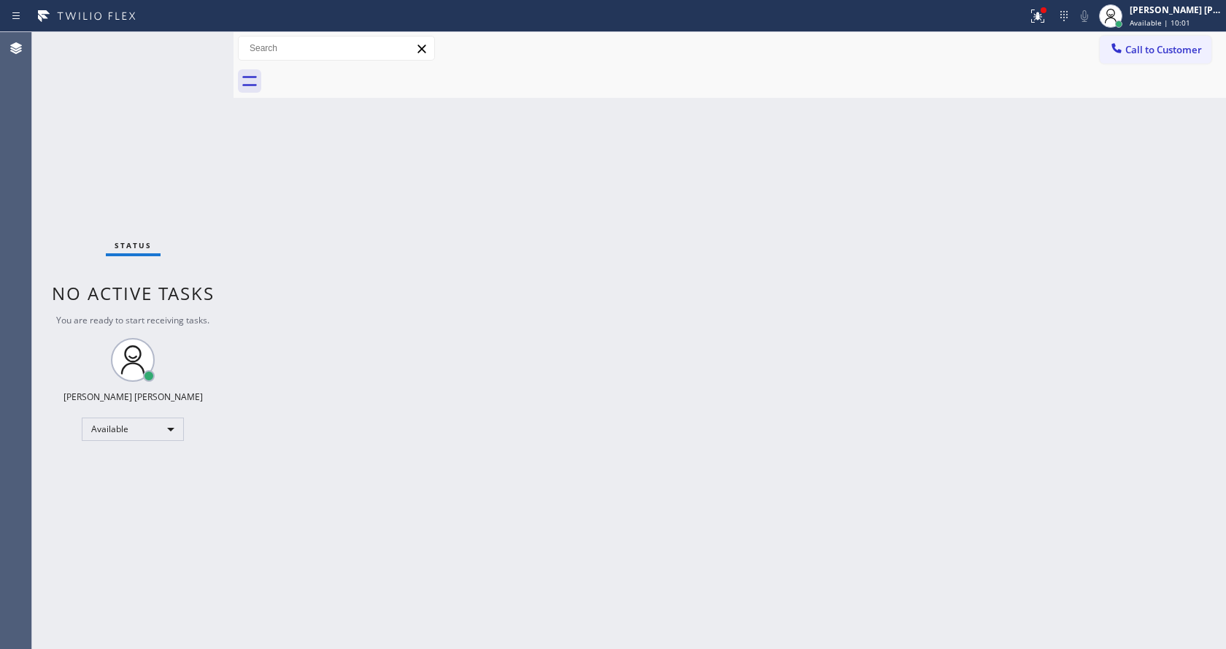
click at [75, 36] on div "Status No active tasks You are ready to start receiving tasks. [PERSON_NAME] [P…" at bounding box center [132, 340] width 201 height 617
click at [76, 23] on icon at bounding box center [86, 15] width 109 height 23
click at [411, 406] on div "Back to Dashboard Change Sender ID Customers Technicians Select a contact Outbo…" at bounding box center [729, 340] width 992 height 617
click at [163, 64] on div "Status No active tasks You are ready to start receiving tasks. [PERSON_NAME] [P…" at bounding box center [132, 340] width 201 height 617
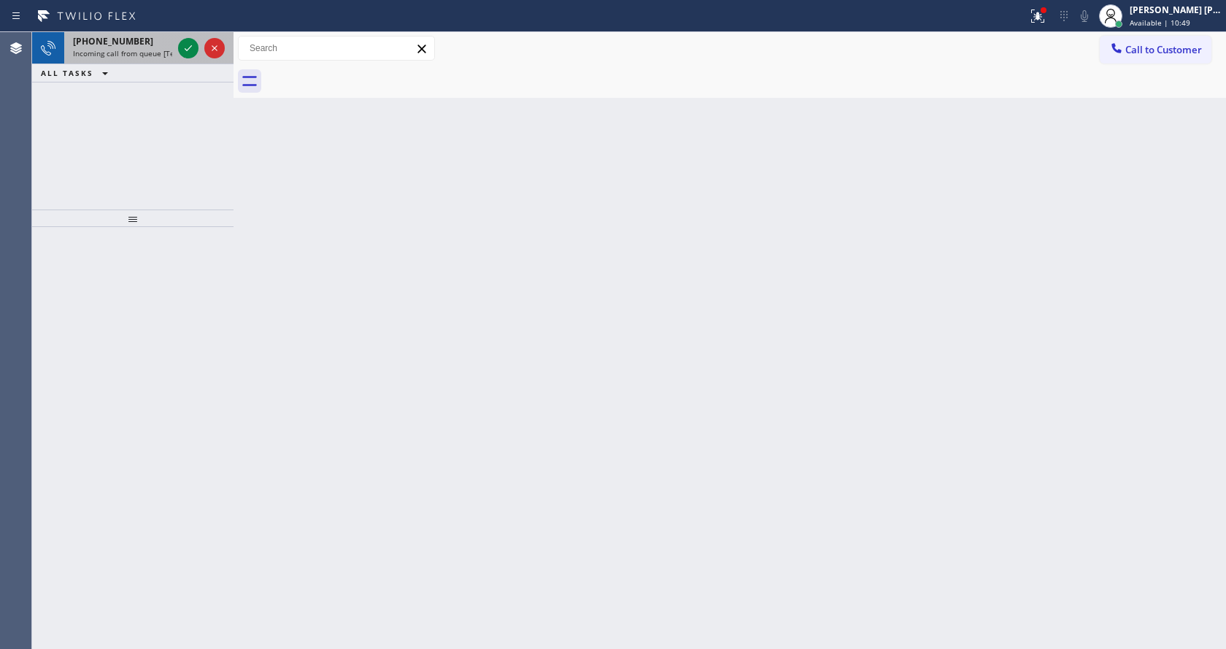
click at [161, 45] on div "+15612074835" at bounding box center [122, 41] width 99 height 12
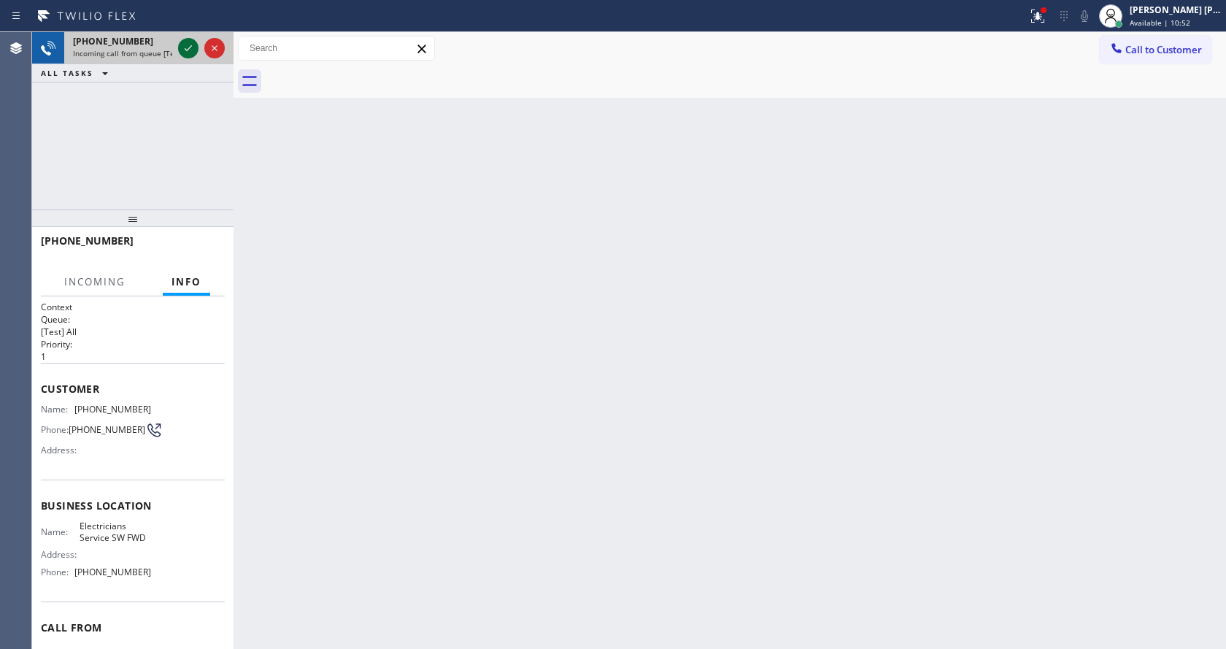
click at [179, 47] on icon at bounding box center [188, 48] width 18 height 18
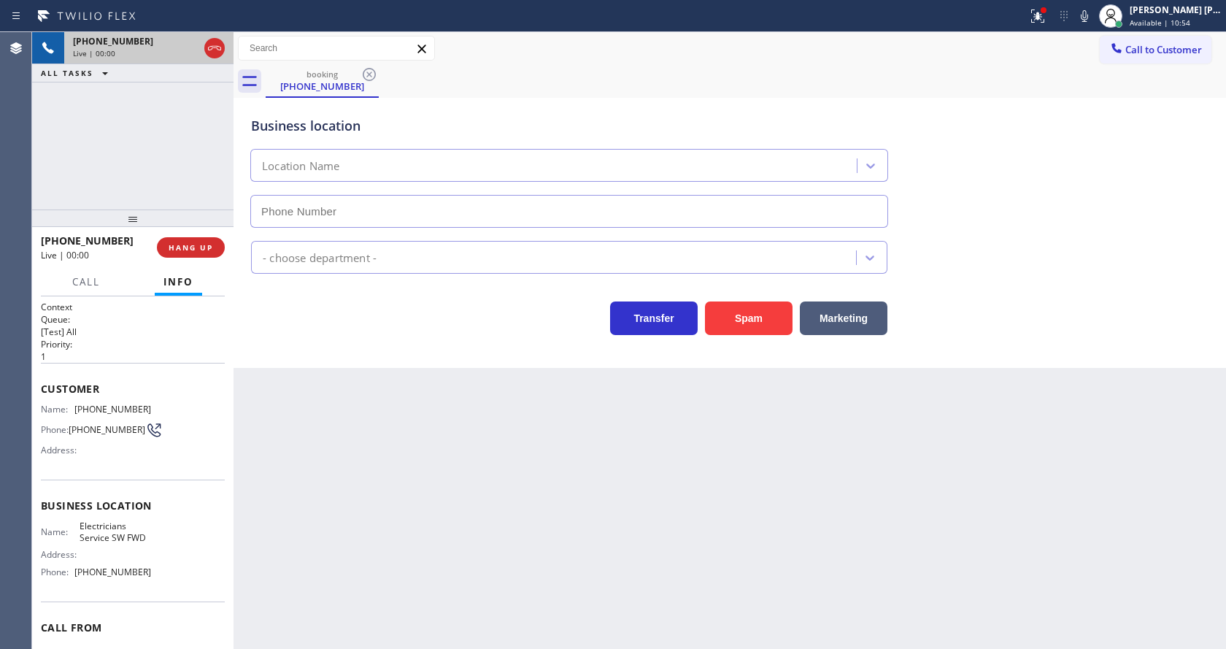
type input "(213) 566-1222"
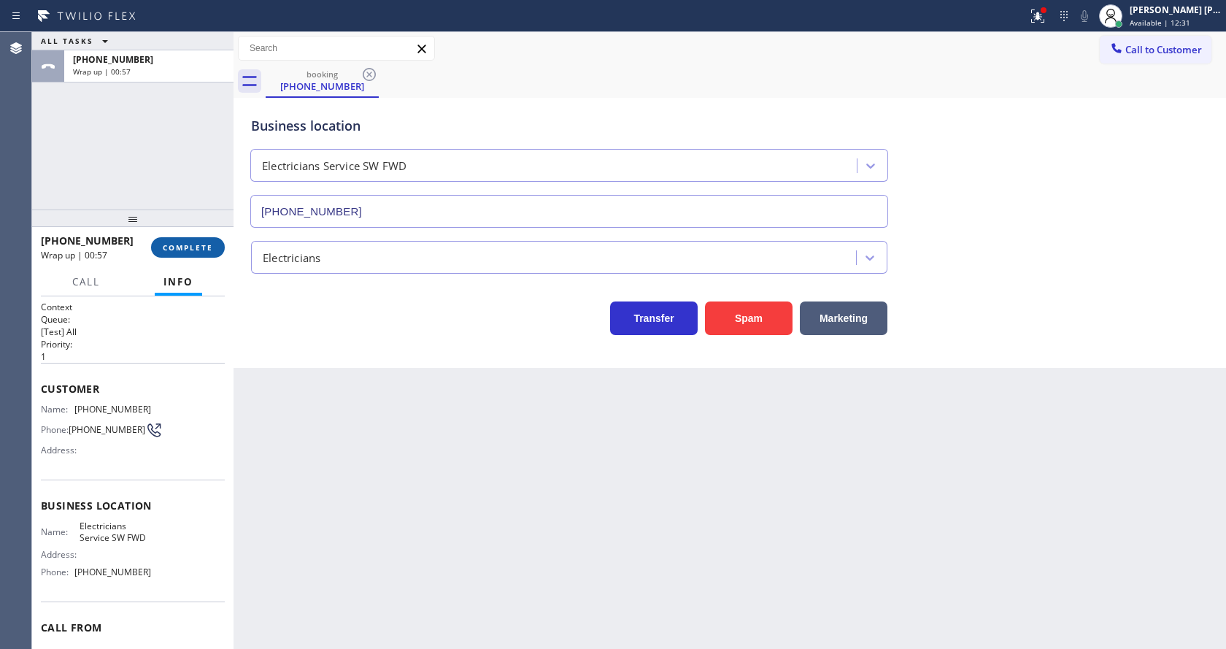
click at [196, 257] on button "COMPLETE" at bounding box center [188, 247] width 74 height 20
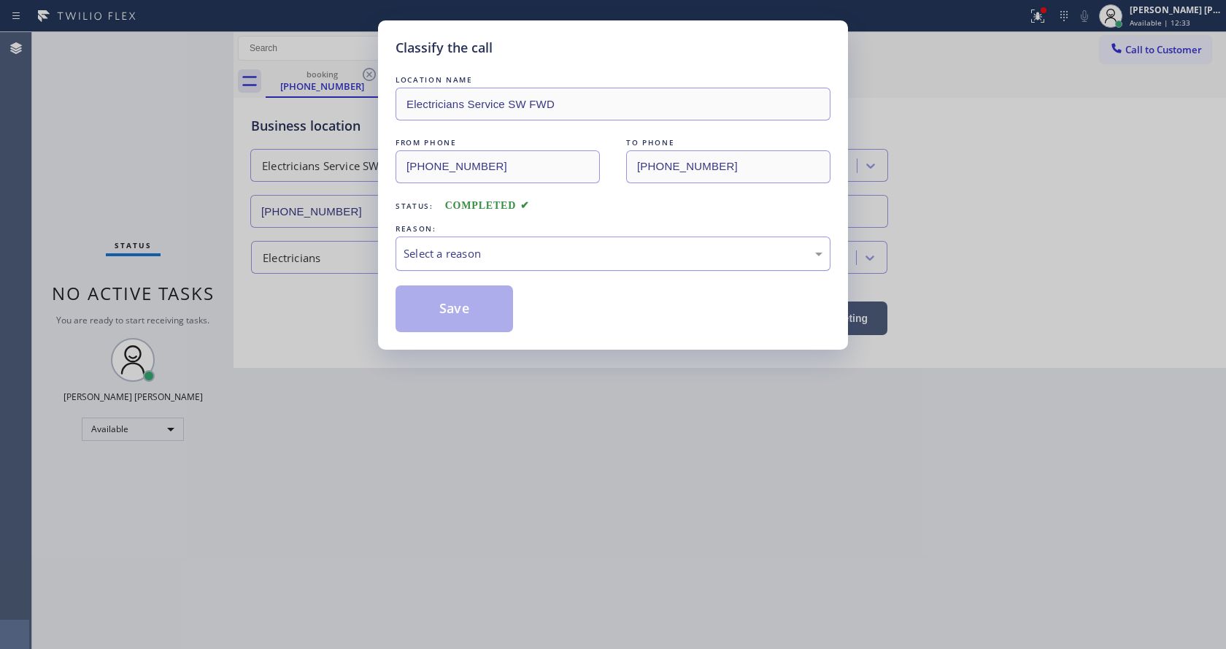
click at [490, 263] on div "Select a reason" at bounding box center [612, 253] width 435 height 34
click at [460, 307] on button "Save" at bounding box center [453, 308] width 117 height 47
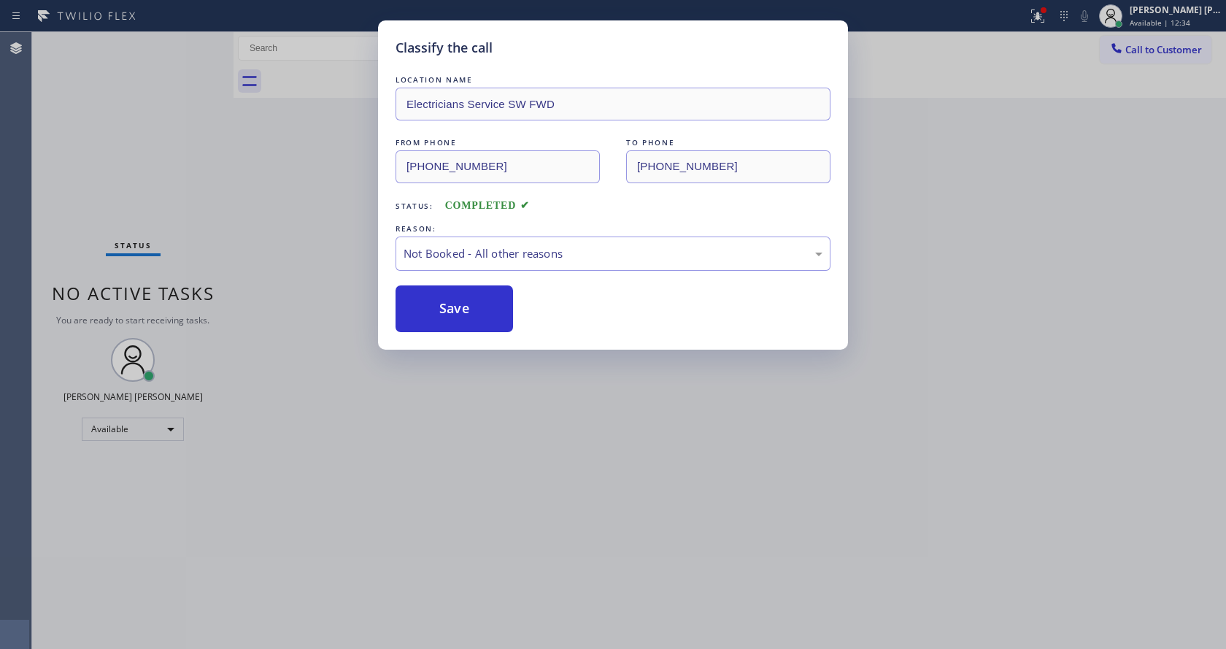
click at [460, 307] on button "Save" at bounding box center [453, 308] width 117 height 47
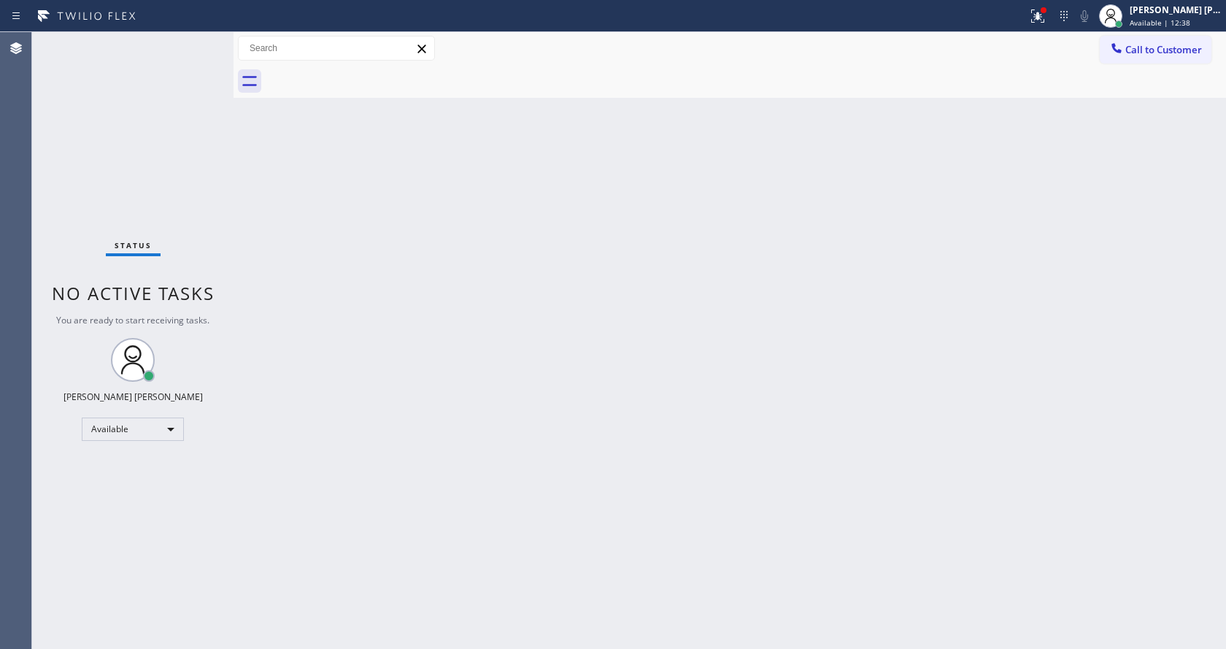
click at [237, 124] on div "Back to Dashboard Change Sender ID Customers Technicians Select a contact Outbo…" at bounding box center [729, 340] width 992 height 617
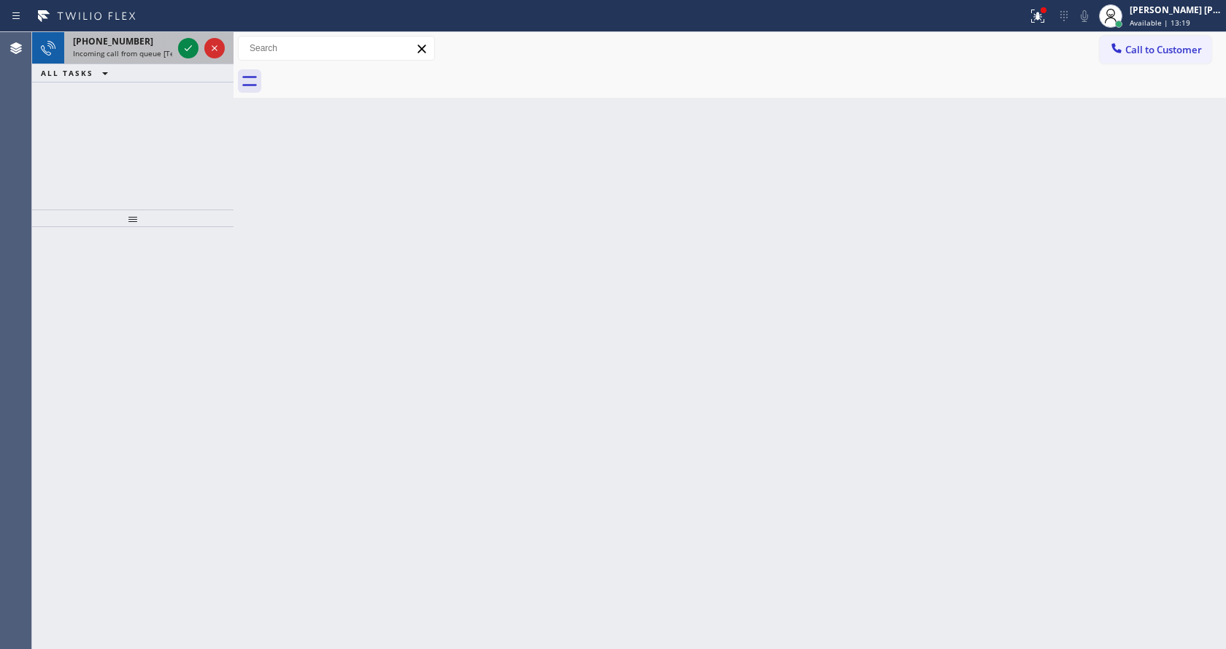
click at [142, 42] on div "+12136319307" at bounding box center [122, 41] width 99 height 12
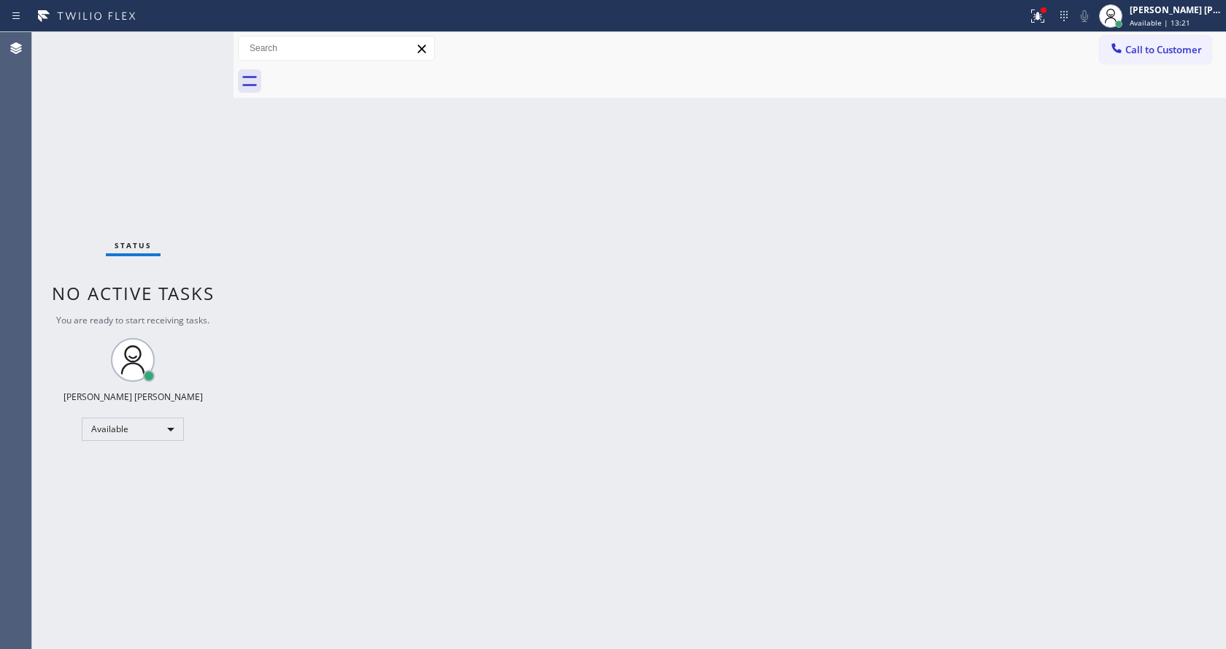
click at [164, 50] on div "Status No active tasks You are ready to start receiving tasks. [PERSON_NAME] [P…" at bounding box center [132, 340] width 201 height 617
click at [1046, 25] on button at bounding box center [1037, 16] width 32 height 32
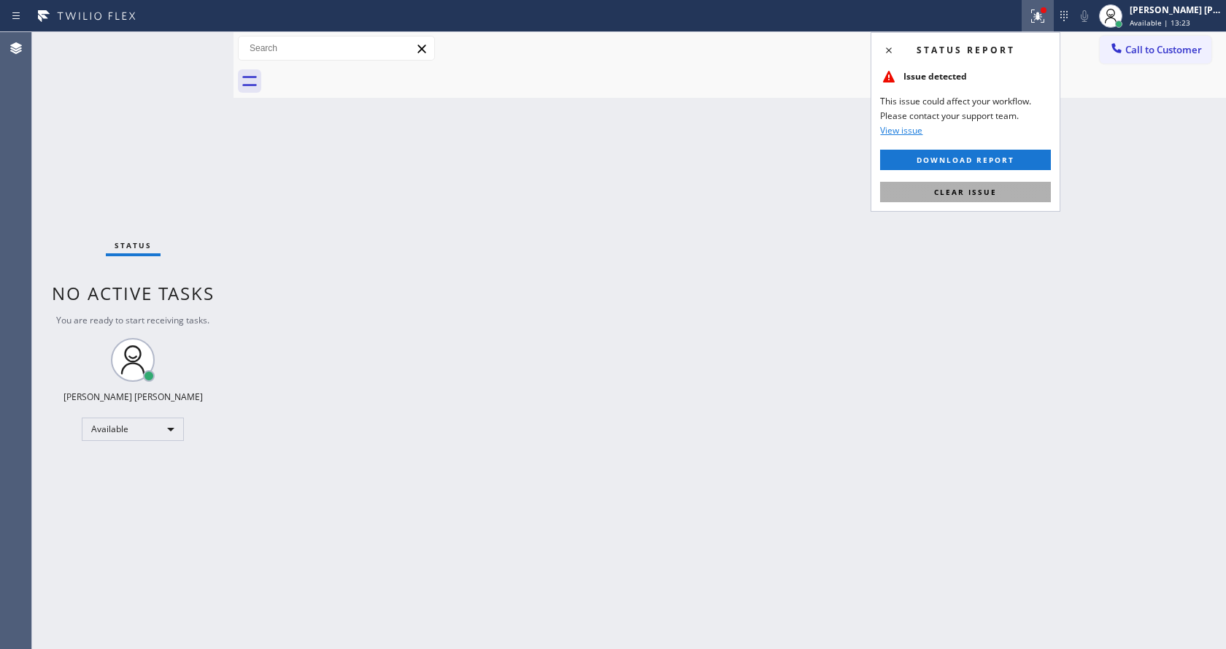
click at [957, 193] on span "Clear issue" at bounding box center [965, 192] width 63 height 10
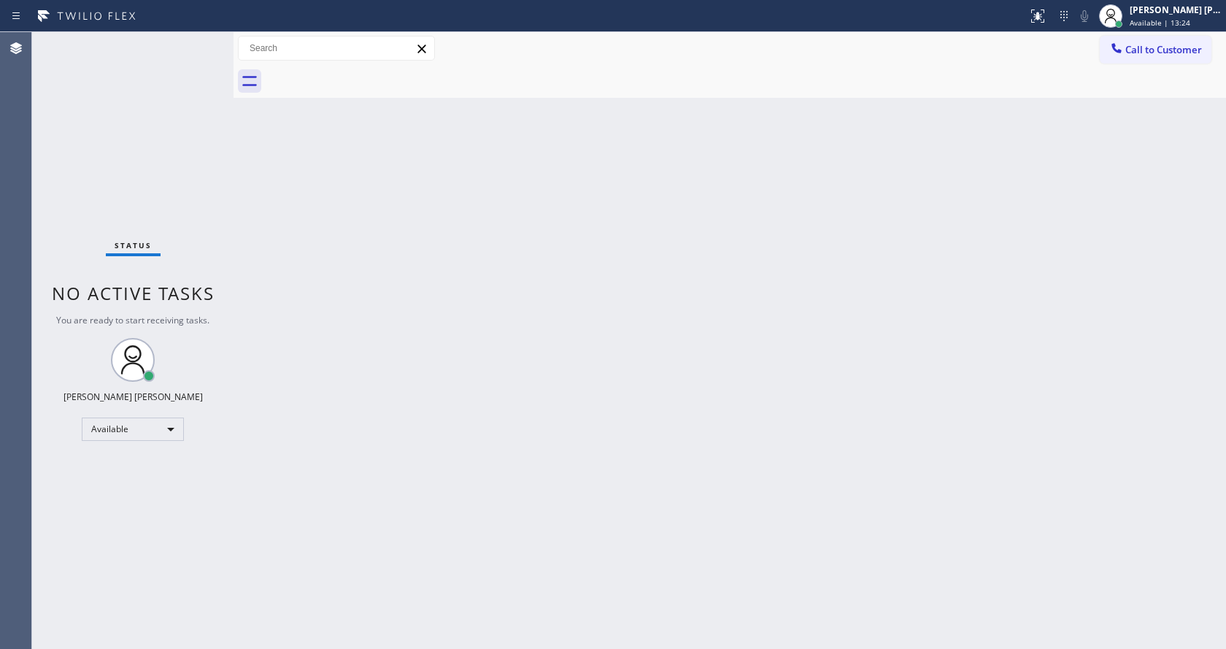
click at [656, 459] on div "Back to Dashboard Change Sender ID Customers Technicians Select a contact Outbo…" at bounding box center [729, 340] width 992 height 617
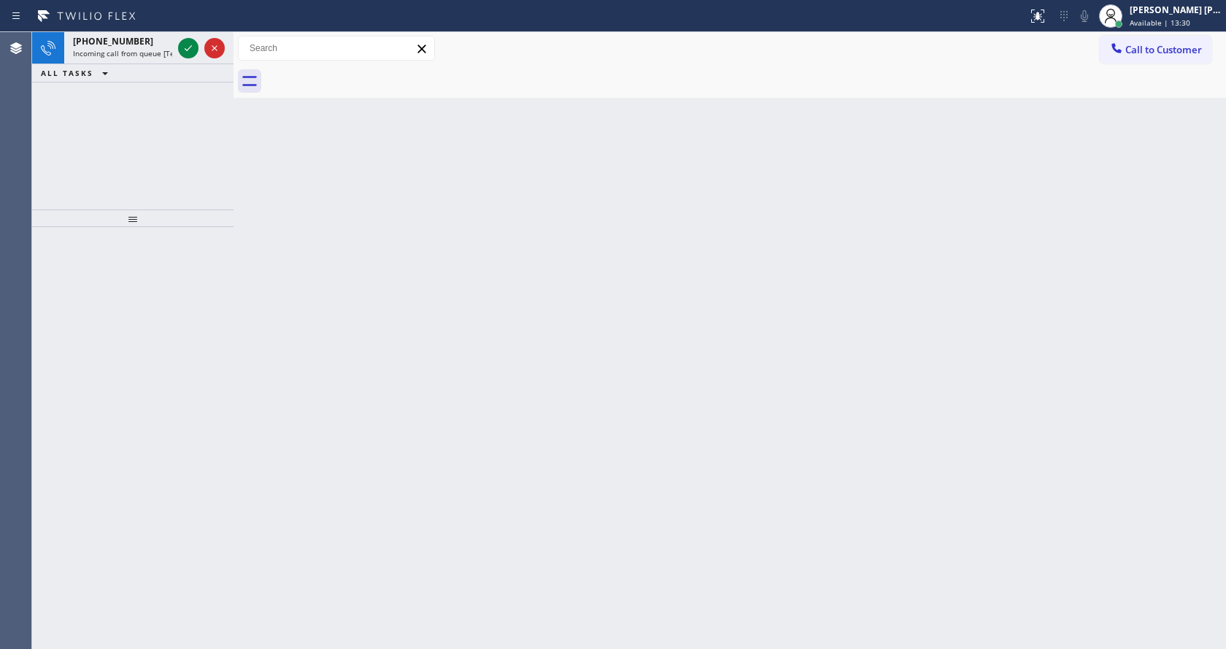
click at [247, 203] on div "Back to Dashboard Change Sender ID Customers Technicians Select a contact Outbo…" at bounding box center [729, 340] width 992 height 617
click at [145, 78] on div "ALL TASKS ALL TASKS ACTIVE TASKS TASKS IN WRAP UP" at bounding box center [132, 73] width 201 height 18
click at [163, 34] on div "+13102701256 Incoming call from queue [Test] All" at bounding box center [119, 48] width 111 height 32
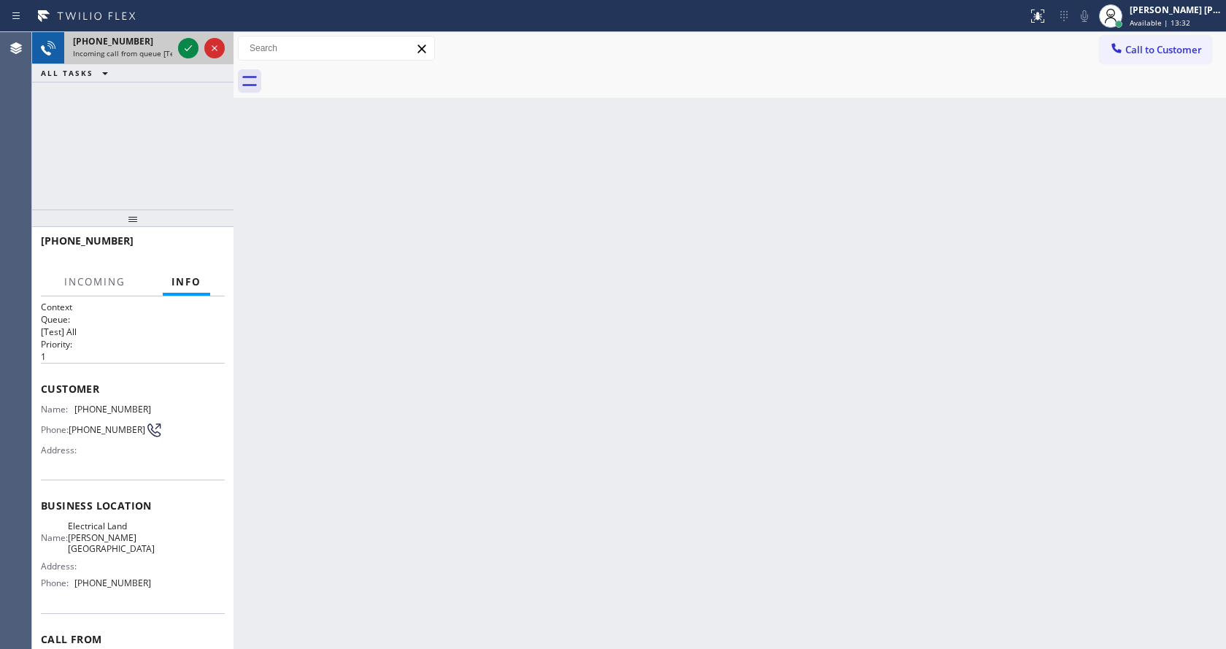
click at [176, 42] on div at bounding box center [201, 48] width 53 height 32
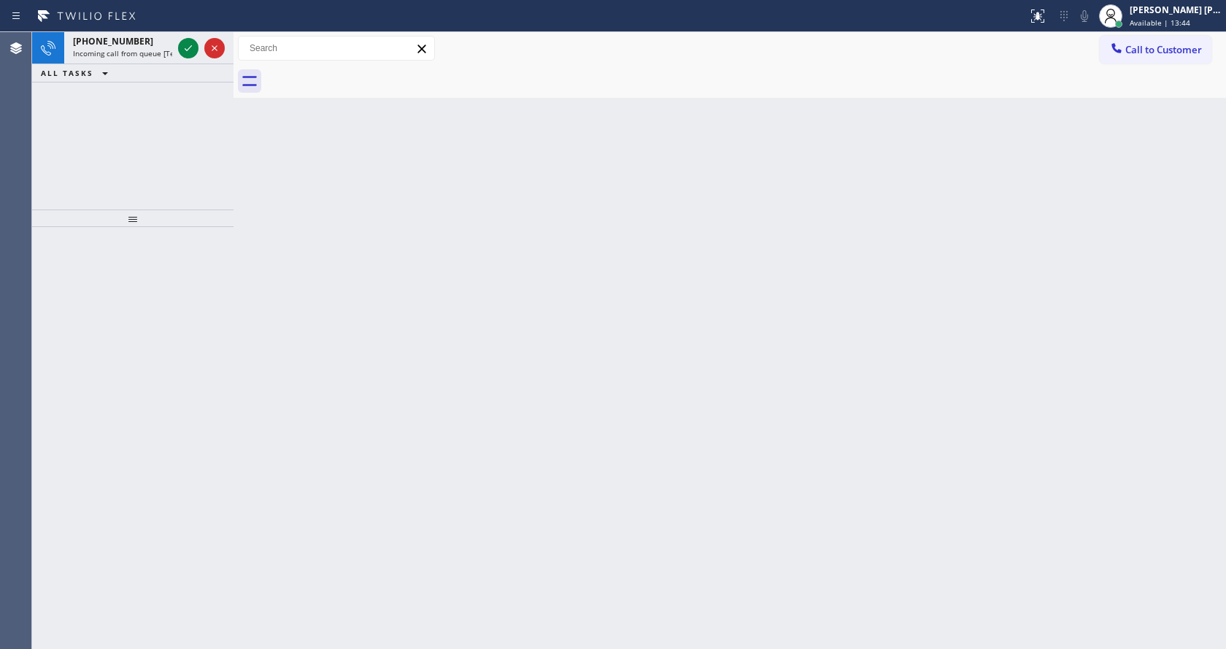
click at [176, 42] on div at bounding box center [201, 48] width 53 height 32
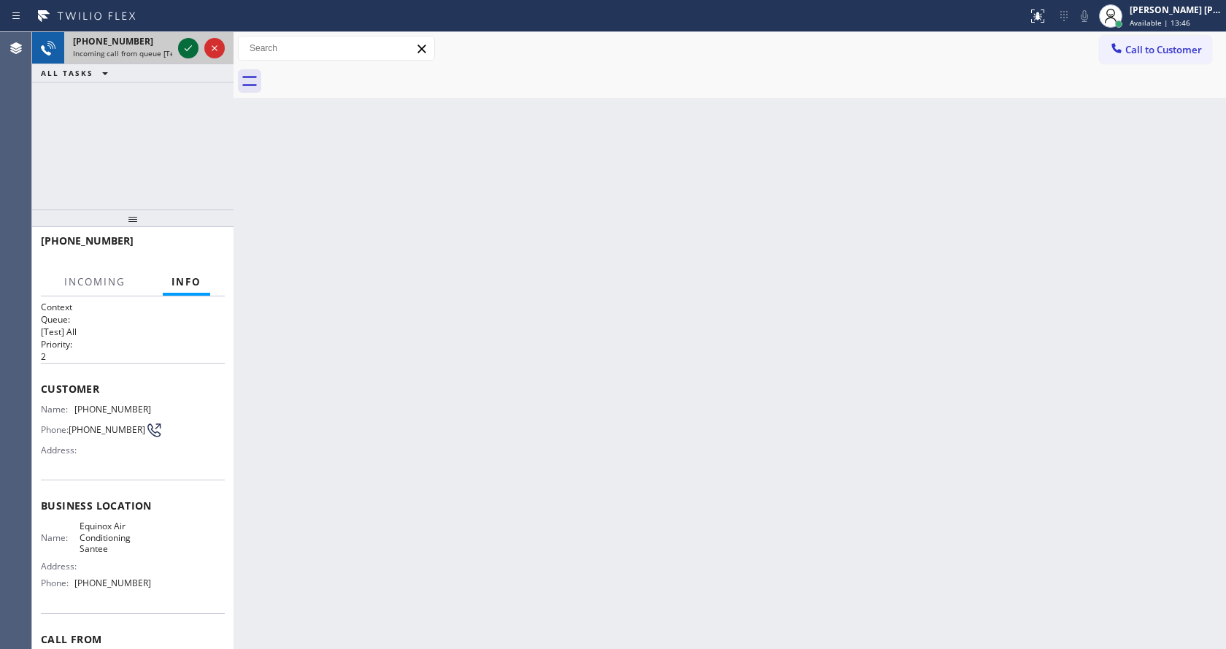
click at [181, 46] on icon at bounding box center [188, 48] width 18 height 18
click at [494, 246] on div "Back to Dashboard Change Sender ID Customers Technicians Select a contact Outbo…" at bounding box center [729, 340] width 992 height 617
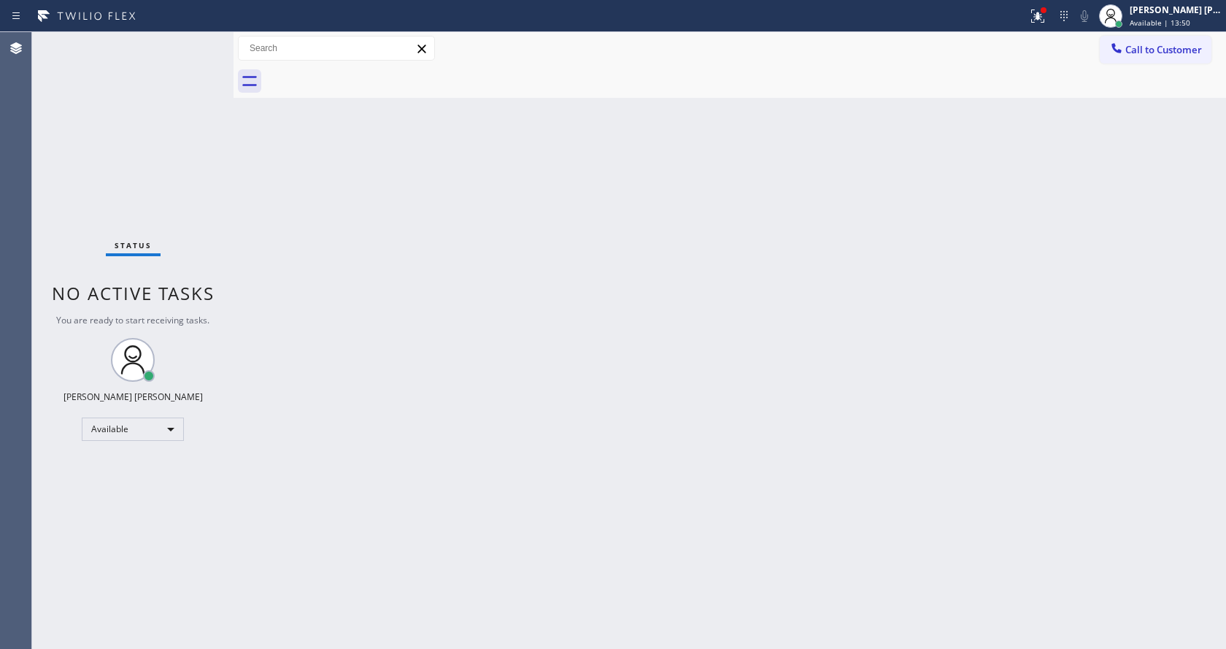
click at [190, 41] on div "Status No active tasks You are ready to start receiving tasks. [PERSON_NAME] [P…" at bounding box center [132, 340] width 201 height 617
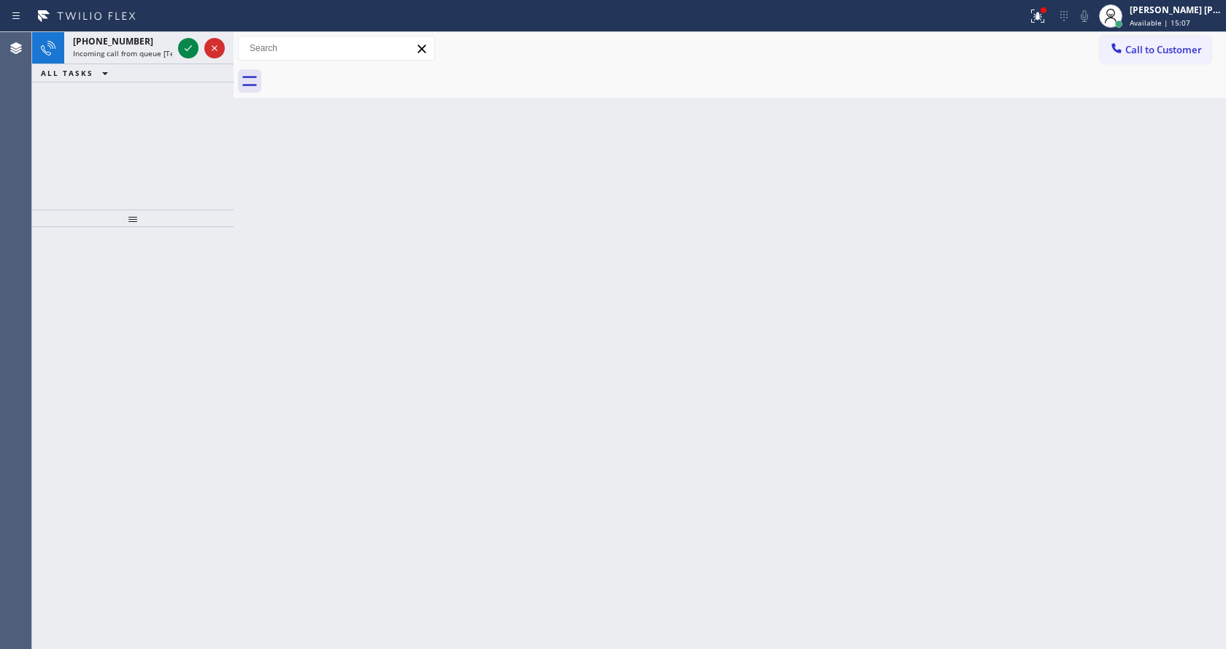
click at [190, 41] on icon at bounding box center [188, 48] width 18 height 18
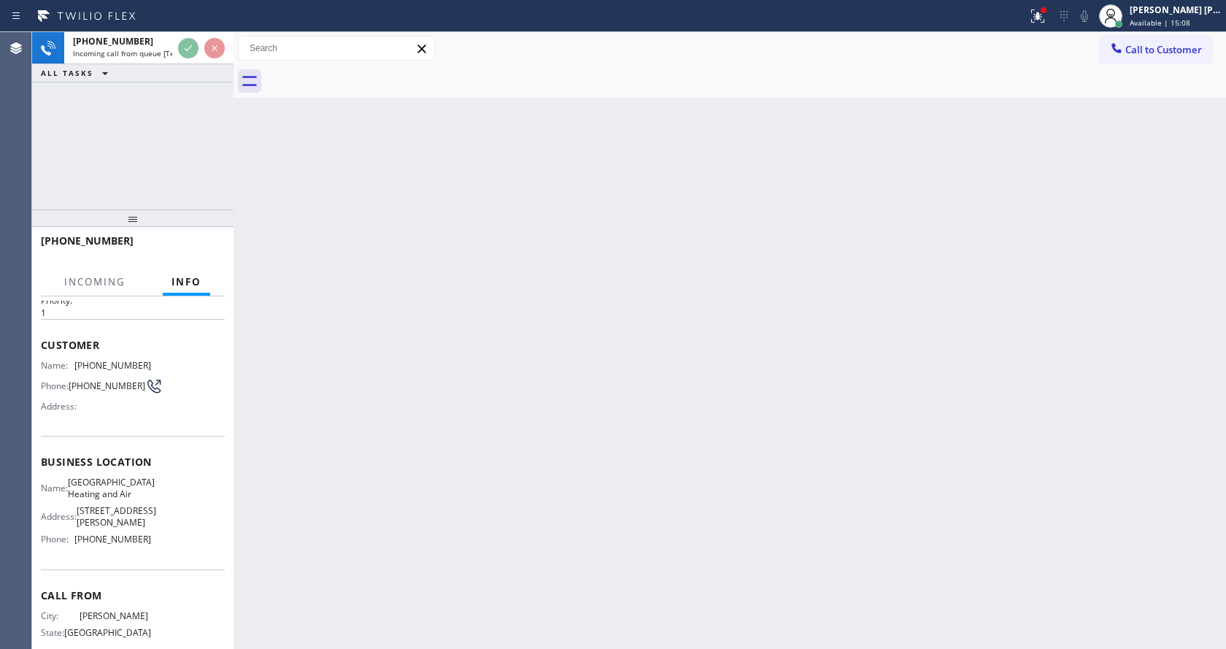
scroll to position [84, 0]
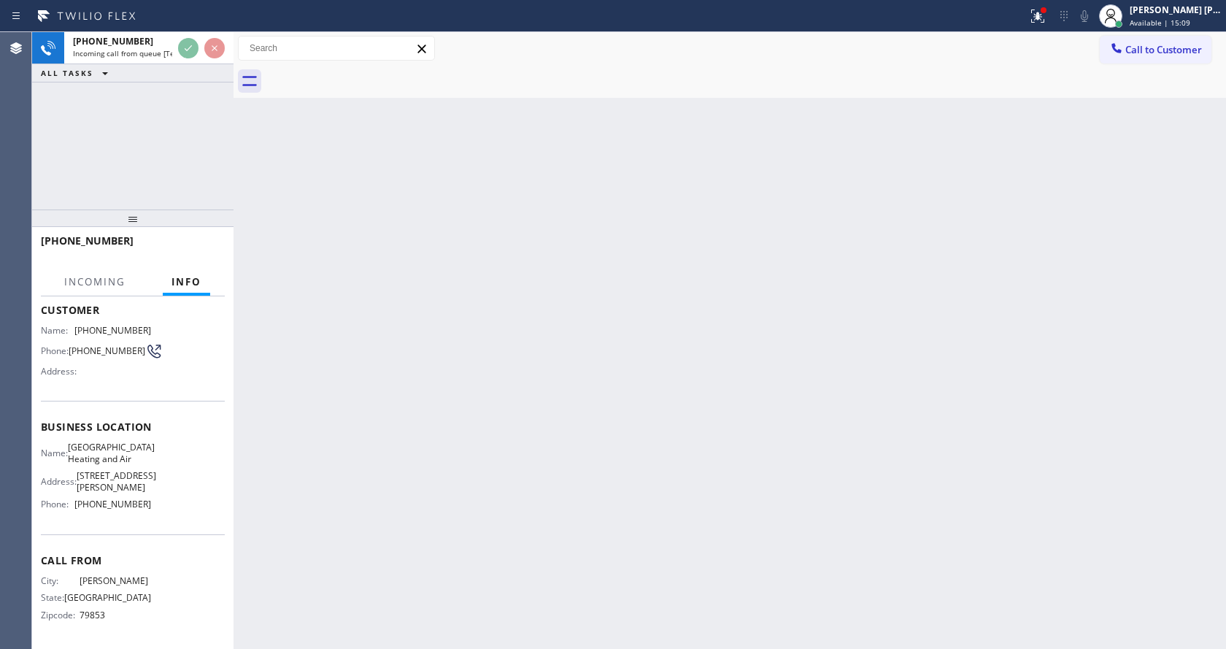
click at [479, 439] on div "Back to Dashboard Change Sender ID Customers Technicians Select a contact Outbo…" at bounding box center [729, 340] width 992 height 617
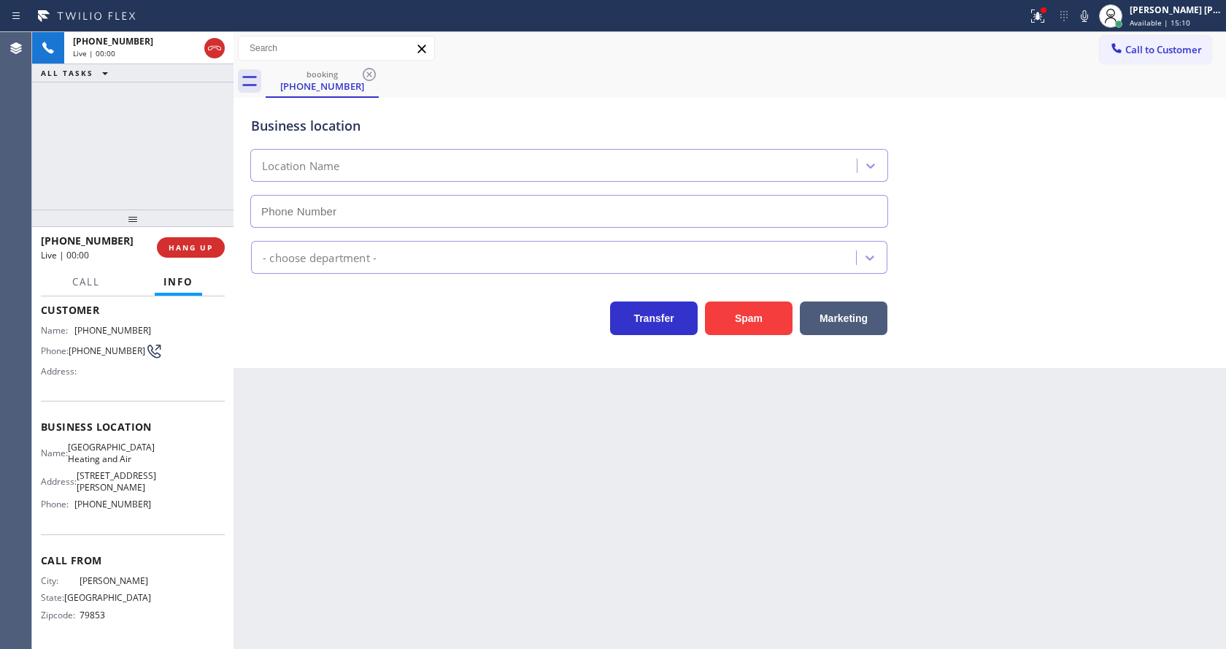
type input "(213) 223-8026"
click at [488, 512] on div "Back to Dashboard Change Sender ID Customers Technicians Select a contact Outbo…" at bounding box center [729, 340] width 992 height 617
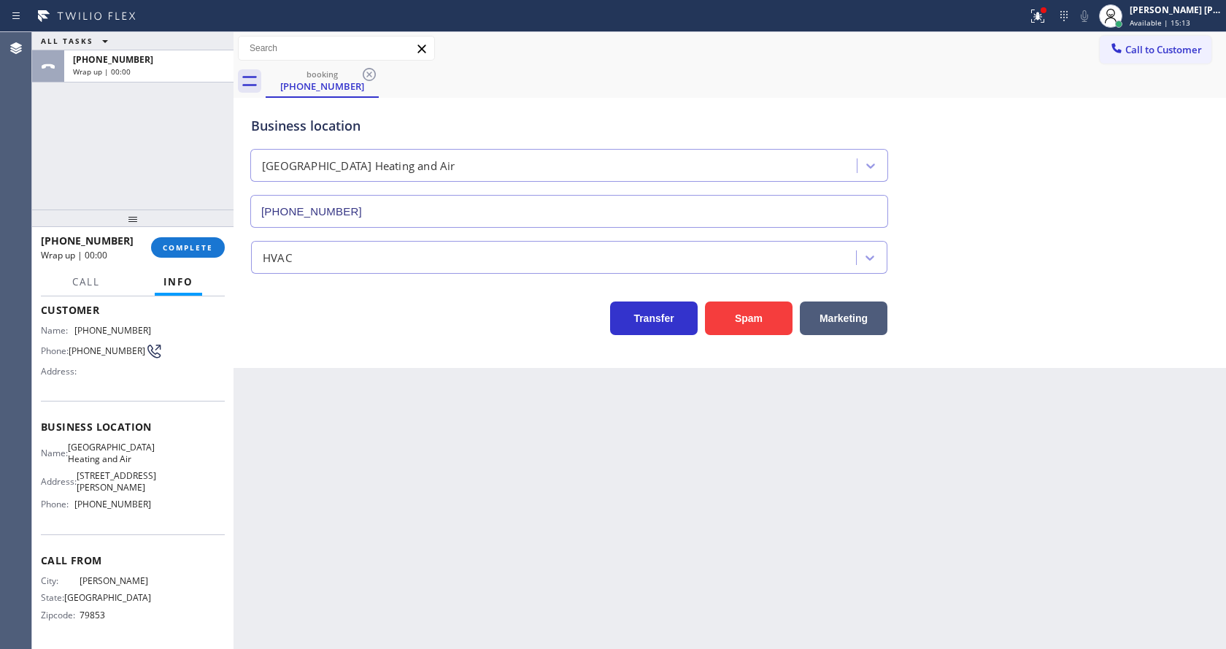
click at [287, 486] on div "Back to Dashboard Change Sender ID Customers Technicians Select a contact Outbo…" at bounding box center [729, 340] width 992 height 617
click at [189, 243] on span "COMPLETE" at bounding box center [188, 247] width 50 height 10
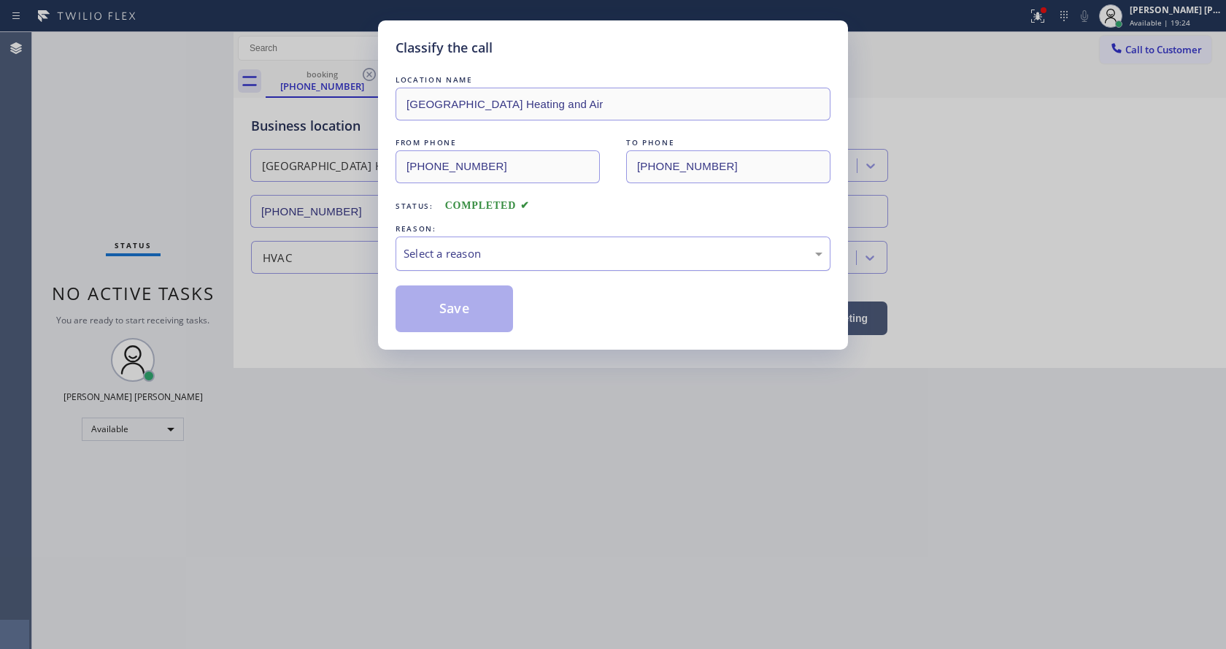
click at [474, 252] on div "Select a reason" at bounding box center [612, 253] width 419 height 17
click at [446, 302] on button "Save" at bounding box center [453, 308] width 117 height 47
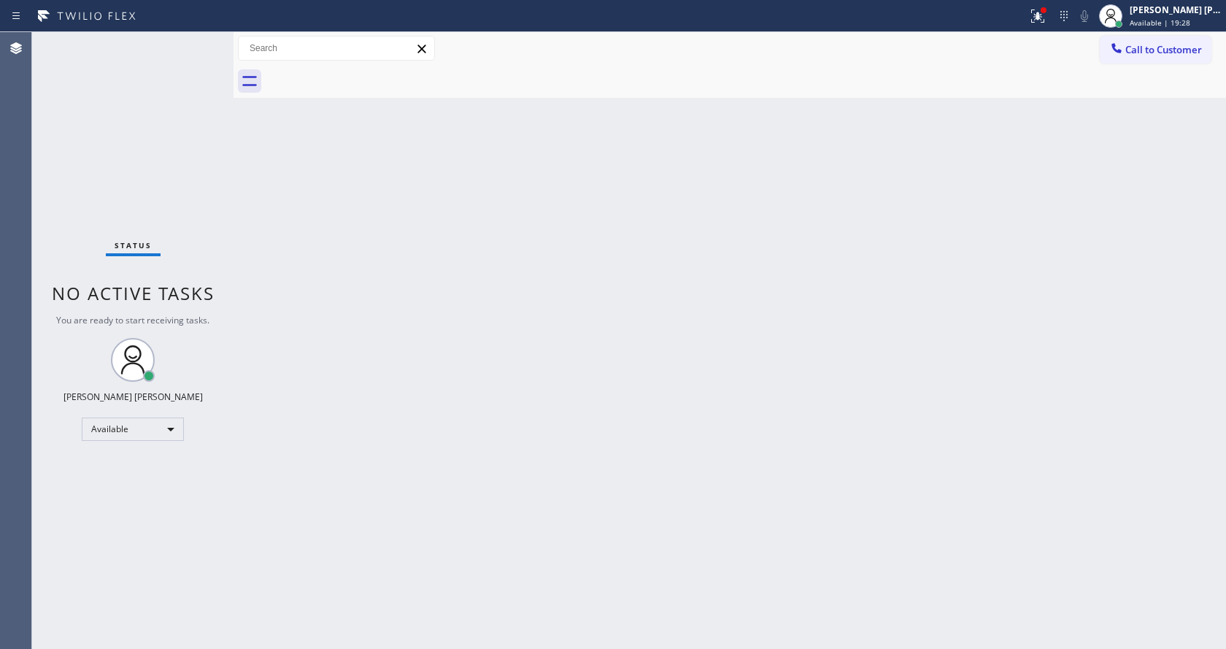
click at [737, 217] on div "Back to Dashboard Change Sender ID Customers Technicians Select a contact Outbo…" at bounding box center [729, 340] width 992 height 617
click at [1038, 7] on icon at bounding box center [1038, 16] width 18 height 18
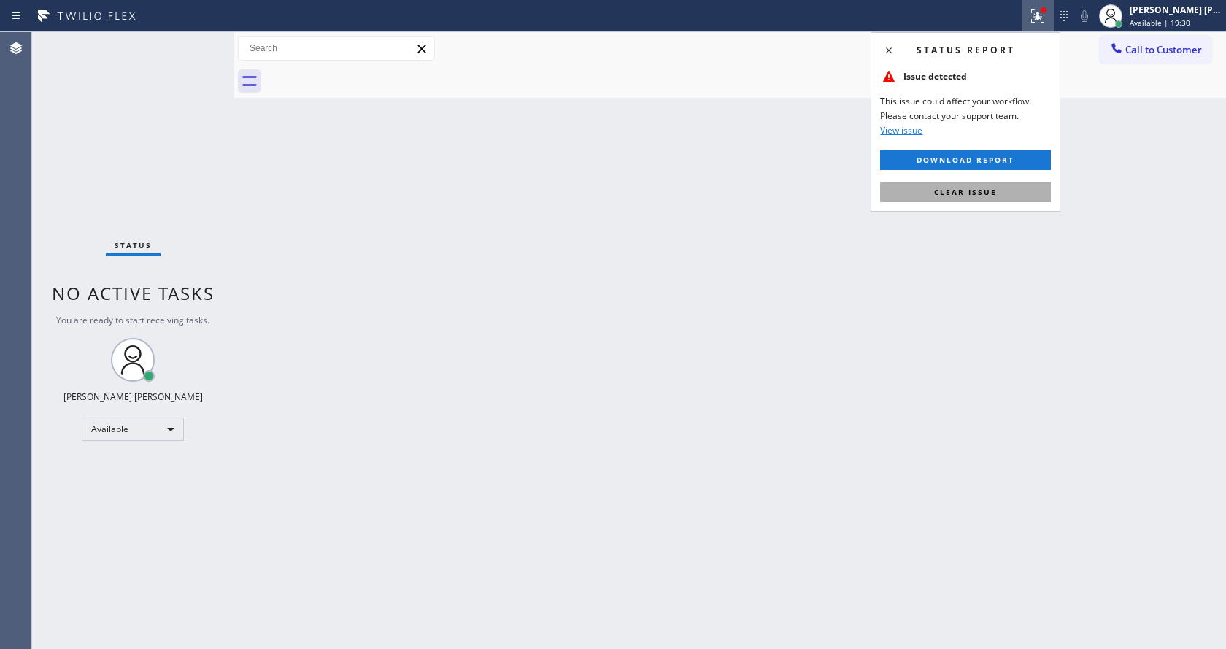
click at [979, 196] on span "Clear issue" at bounding box center [965, 192] width 63 height 10
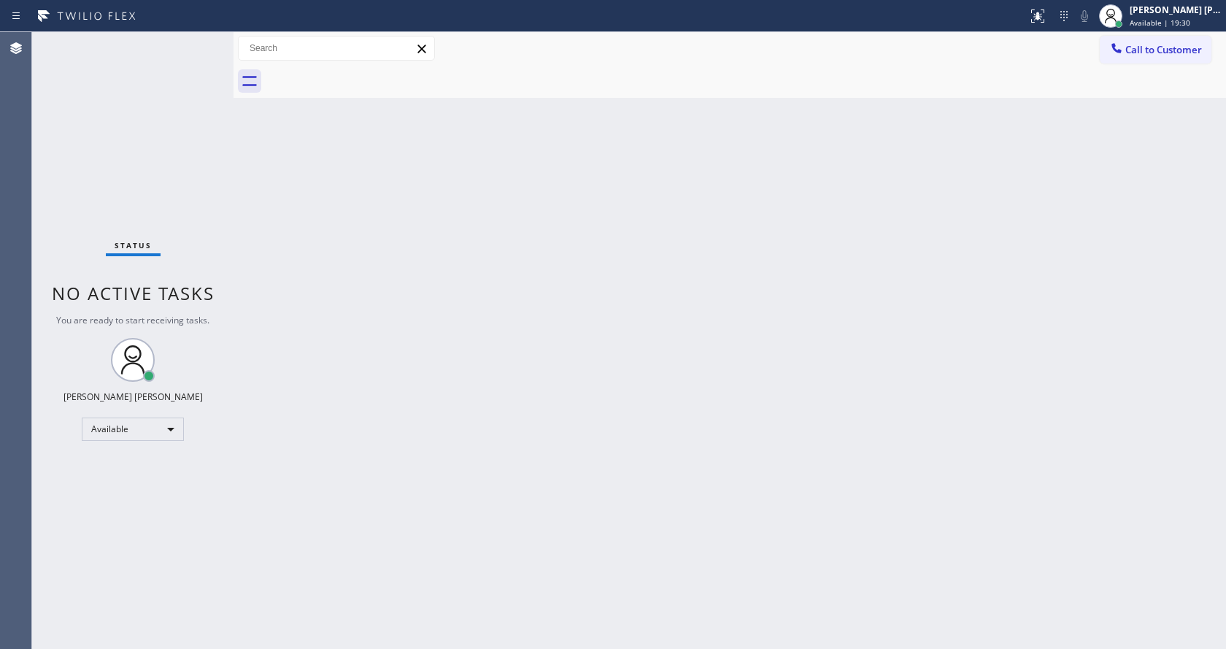
drag, startPoint x: 979, startPoint y: 196, endPoint x: 989, endPoint y: 2, distance: 193.6
click at [979, 193] on div "Back to Dashboard Change Sender ID Customers Technicians Select a contact Outbo…" at bounding box center [729, 340] width 992 height 617
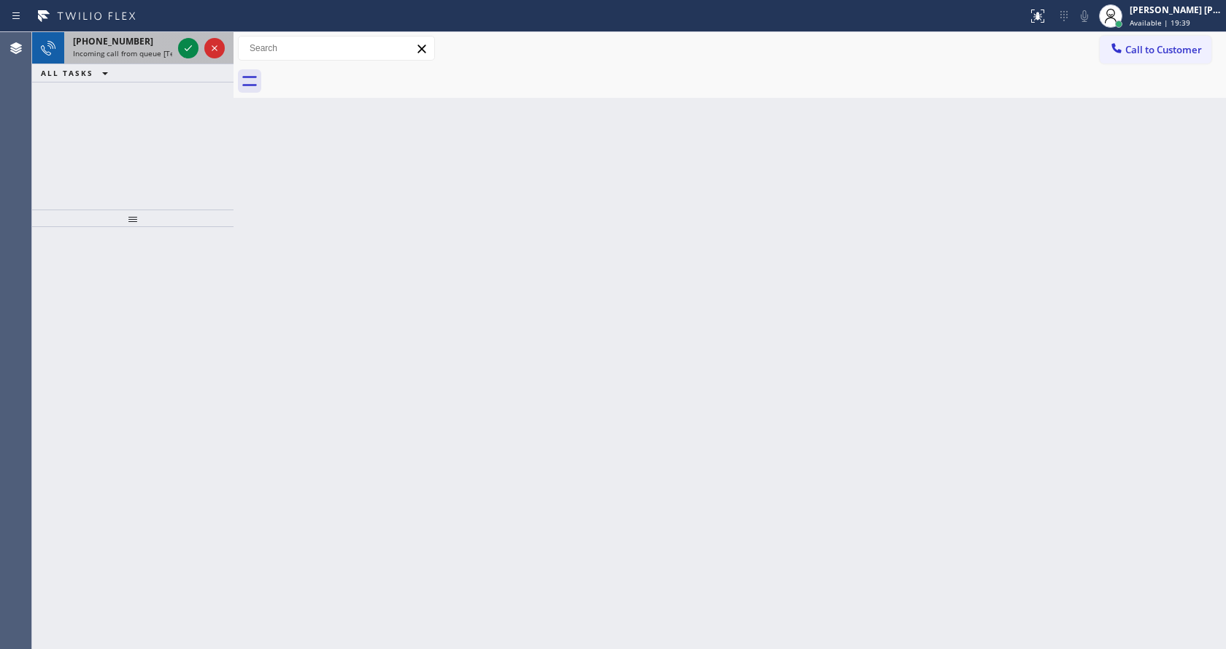
click at [136, 50] on span "Incoming call from queue [Test] All" at bounding box center [133, 53] width 121 height 10
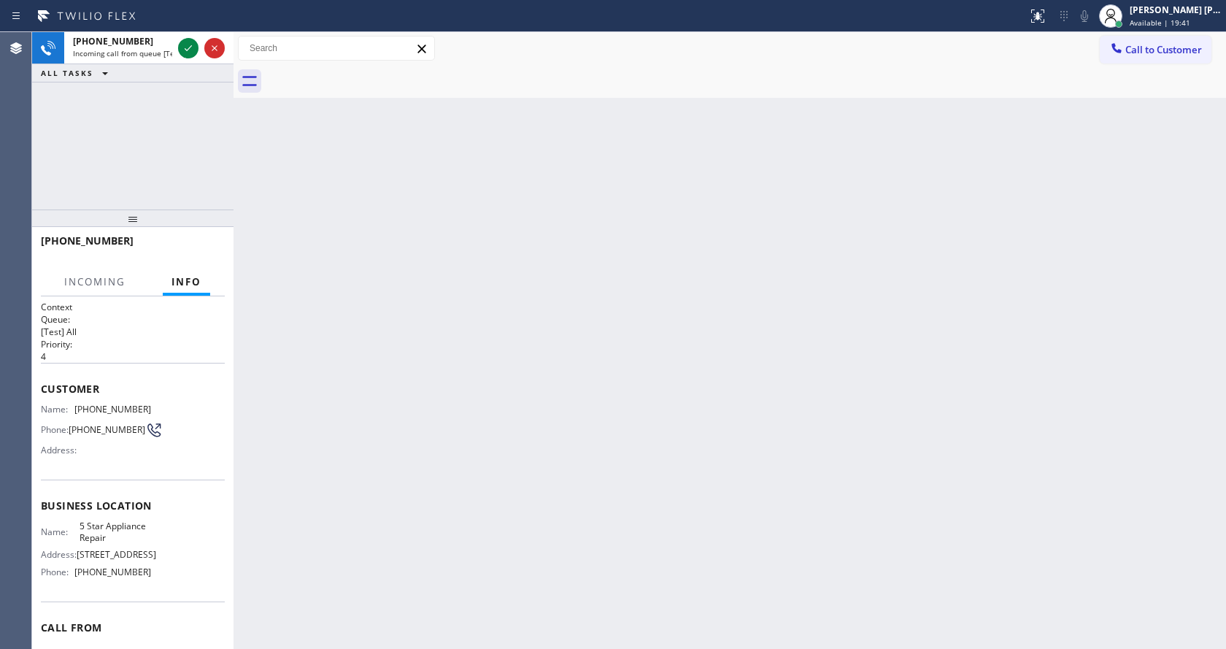
click at [583, 325] on div "Back to Dashboard Change Sender ID Customers Technicians Select a contact Outbo…" at bounding box center [729, 340] width 992 height 617
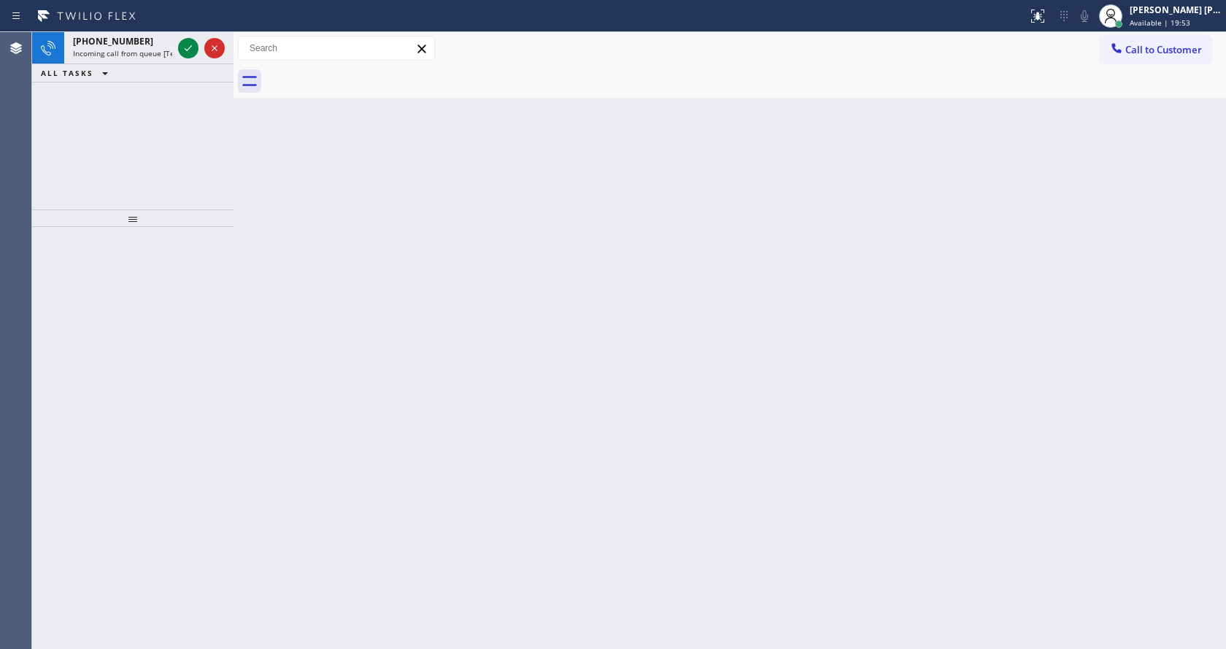
drag, startPoint x: 173, startPoint y: 2, endPoint x: 177, endPoint y: 16, distance: 14.5
click at [173, 4] on div "Status report No issues detected If you experience an issue, please download th…" at bounding box center [613, 16] width 1226 height 32
click at [173, 41] on div "+13108098288 Incoming call from queue [Test] All" at bounding box center [119, 48] width 111 height 32
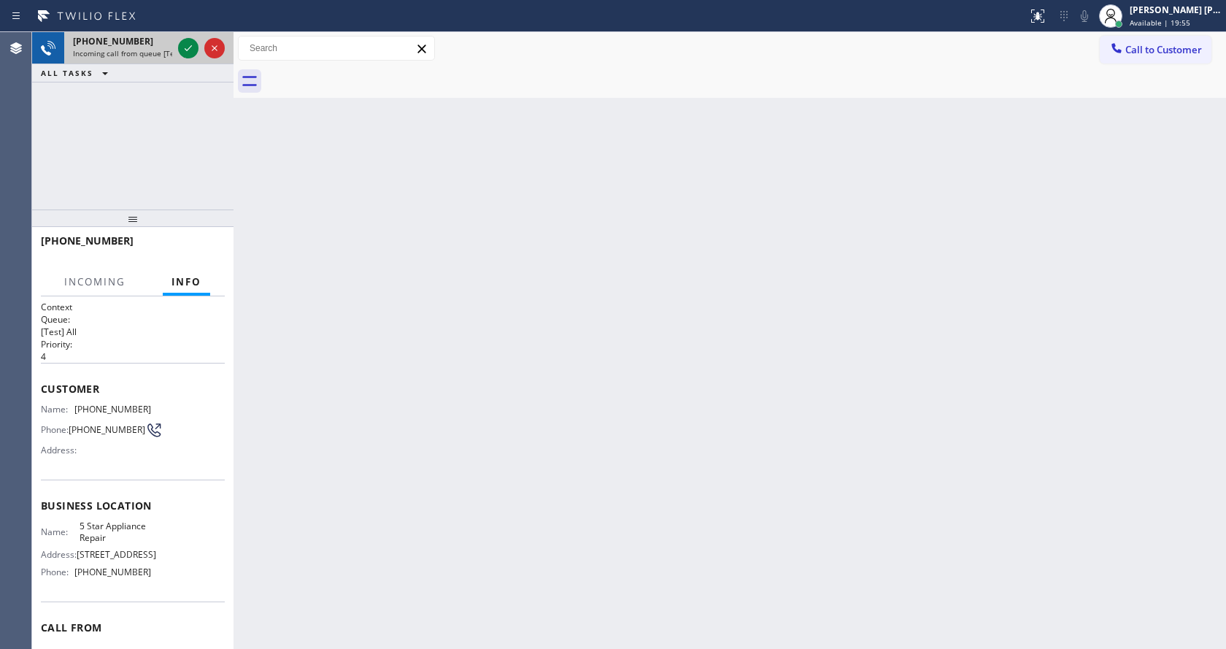
click at [178, 36] on div at bounding box center [201, 48] width 53 height 32
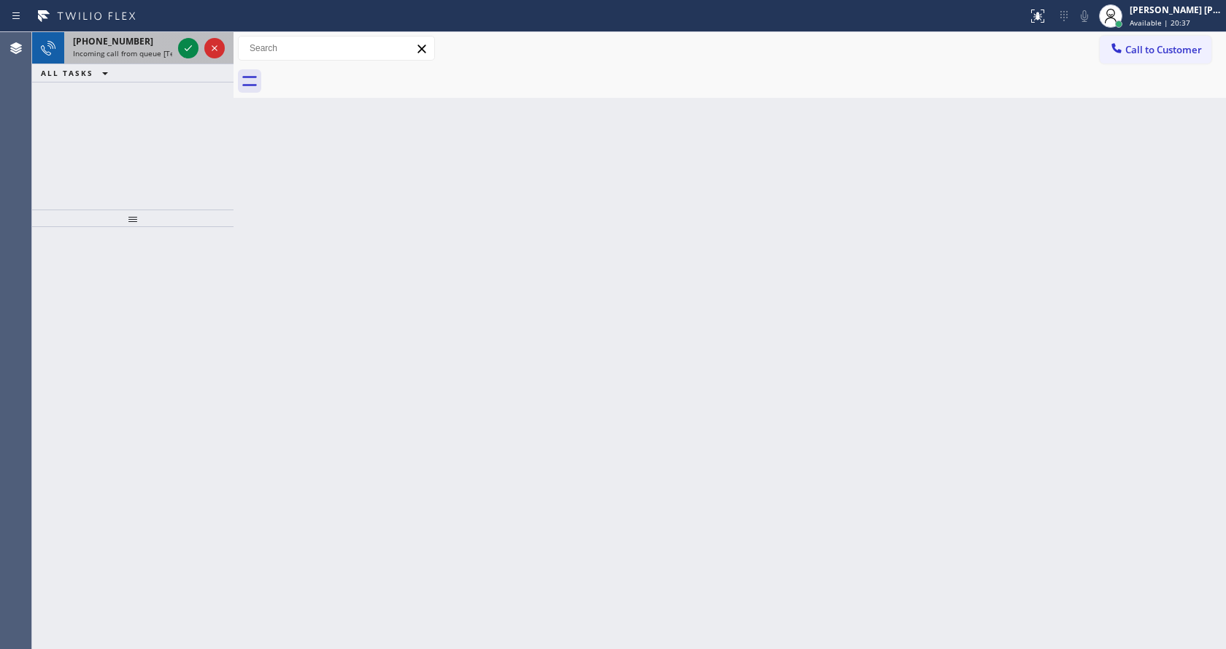
click at [174, 42] on div "+16614617254 Incoming call from queue [Test] All" at bounding box center [119, 48] width 111 height 32
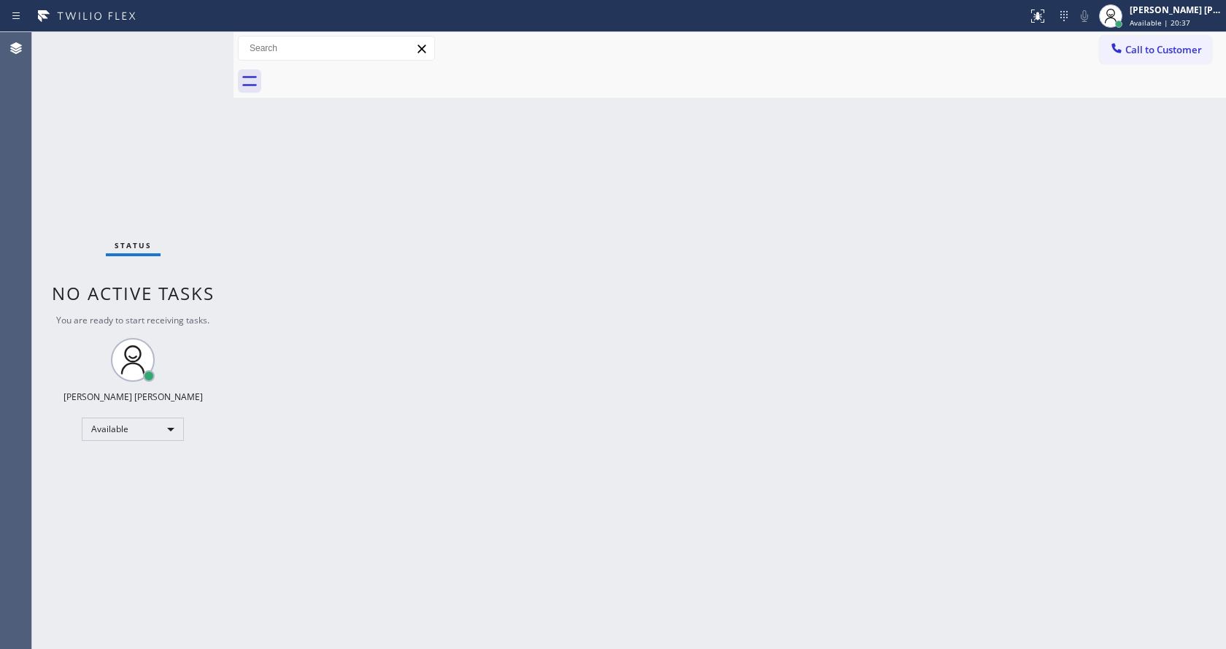
click at [185, 47] on div "Status No active tasks You are ready to start receiving tasks. [PERSON_NAME] [P…" at bounding box center [132, 340] width 201 height 617
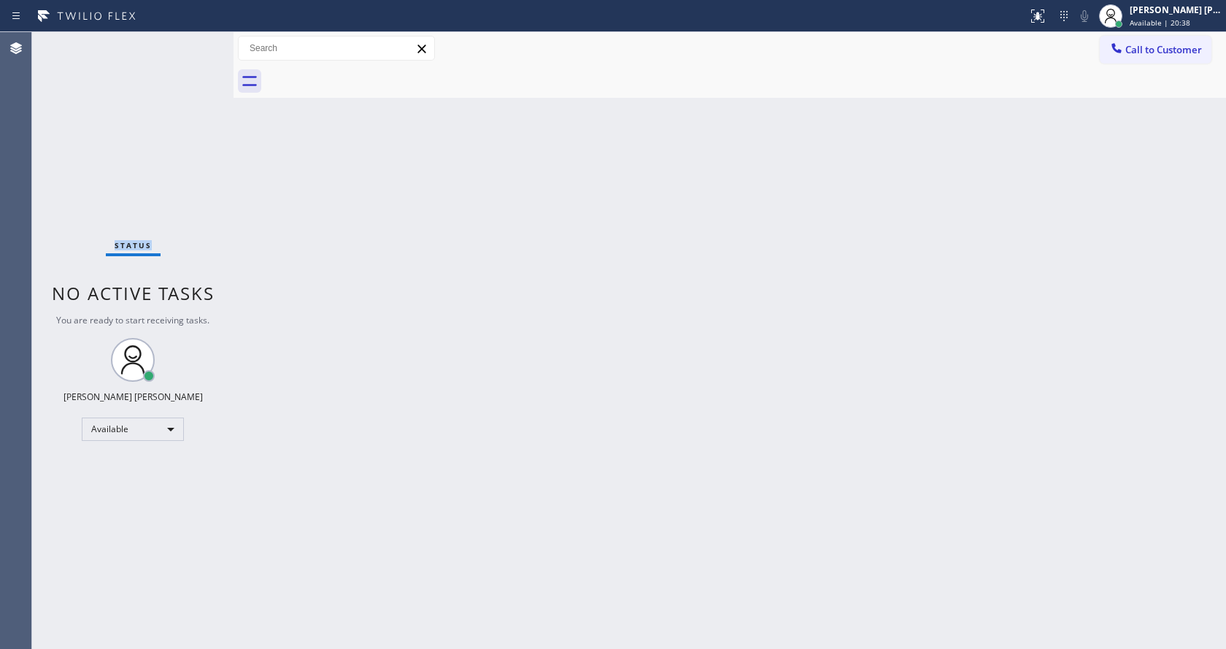
click at [185, 47] on div "Status No active tasks You are ready to start receiving tasks. [PERSON_NAME] [P…" at bounding box center [132, 340] width 201 height 617
click at [185, 34] on div "Status No active tasks You are ready to start receiving tasks. [PERSON_NAME] [P…" at bounding box center [132, 340] width 201 height 617
click at [185, 32] on div "Status No active tasks You are ready to start receiving tasks. [PERSON_NAME] [P…" at bounding box center [132, 340] width 201 height 617
click at [529, 468] on div "Back to Dashboard Change Sender ID Customers Technicians Select a contact Outbo…" at bounding box center [729, 340] width 992 height 617
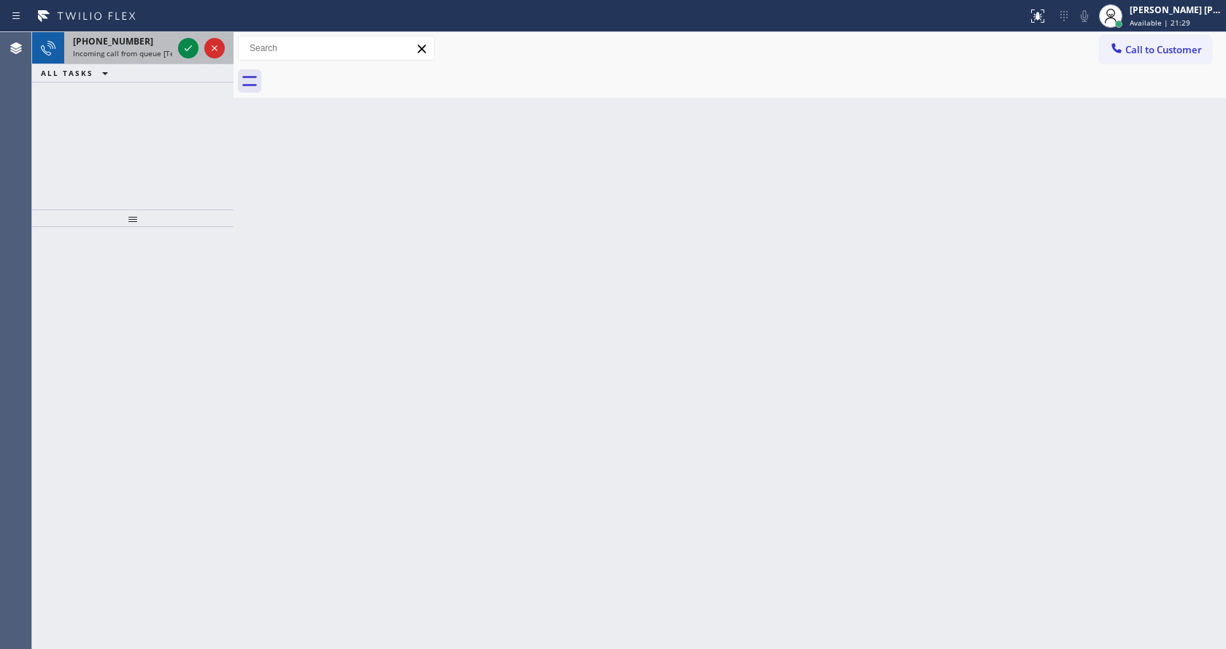
click at [165, 55] on span "Incoming call from queue [Test] All" at bounding box center [133, 53] width 121 height 10
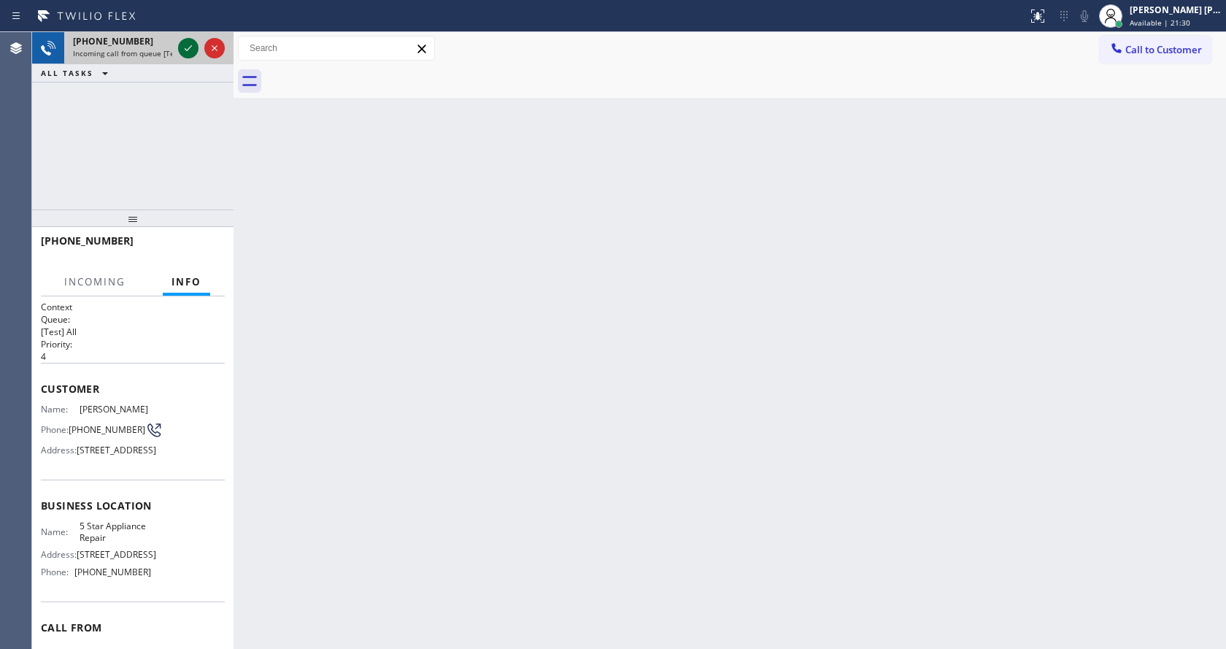
click at [190, 45] on icon at bounding box center [188, 48] width 18 height 18
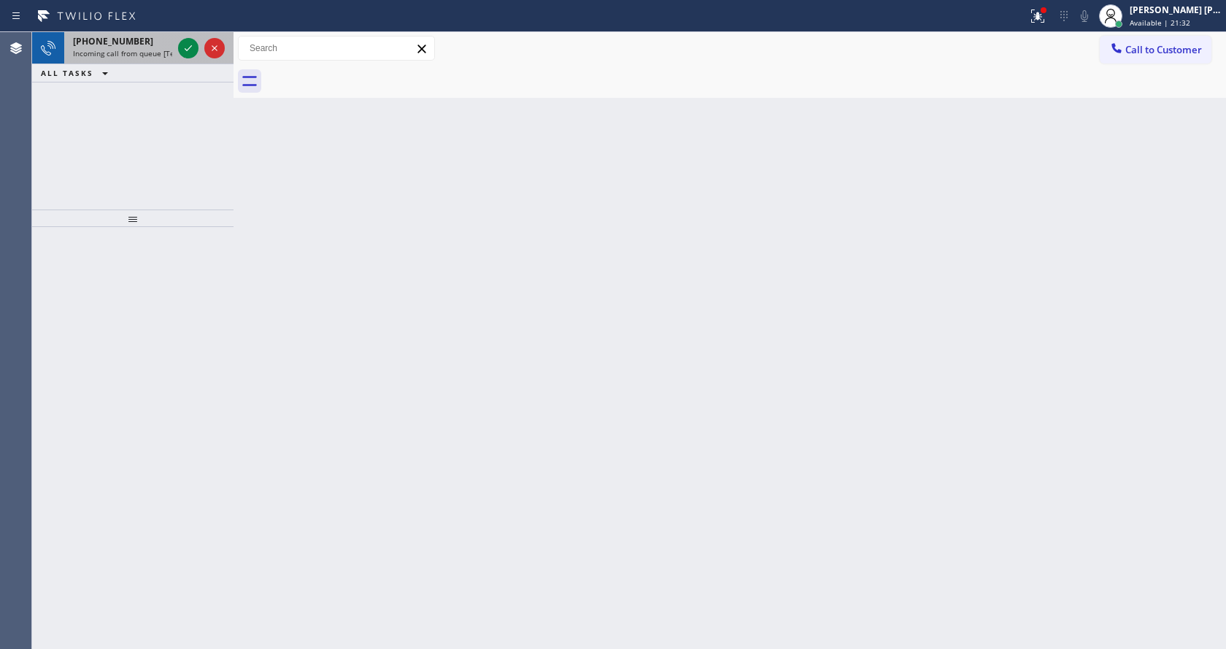
click at [180, 37] on div at bounding box center [201, 48] width 53 height 32
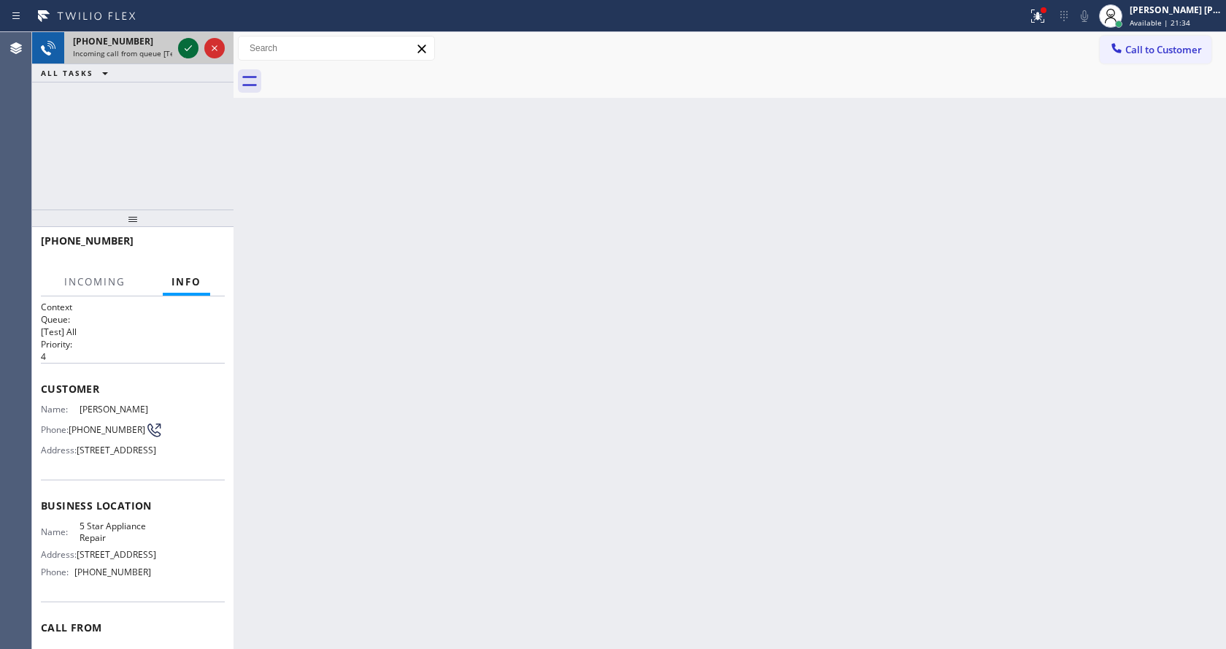
click at [187, 54] on icon at bounding box center [188, 48] width 18 height 18
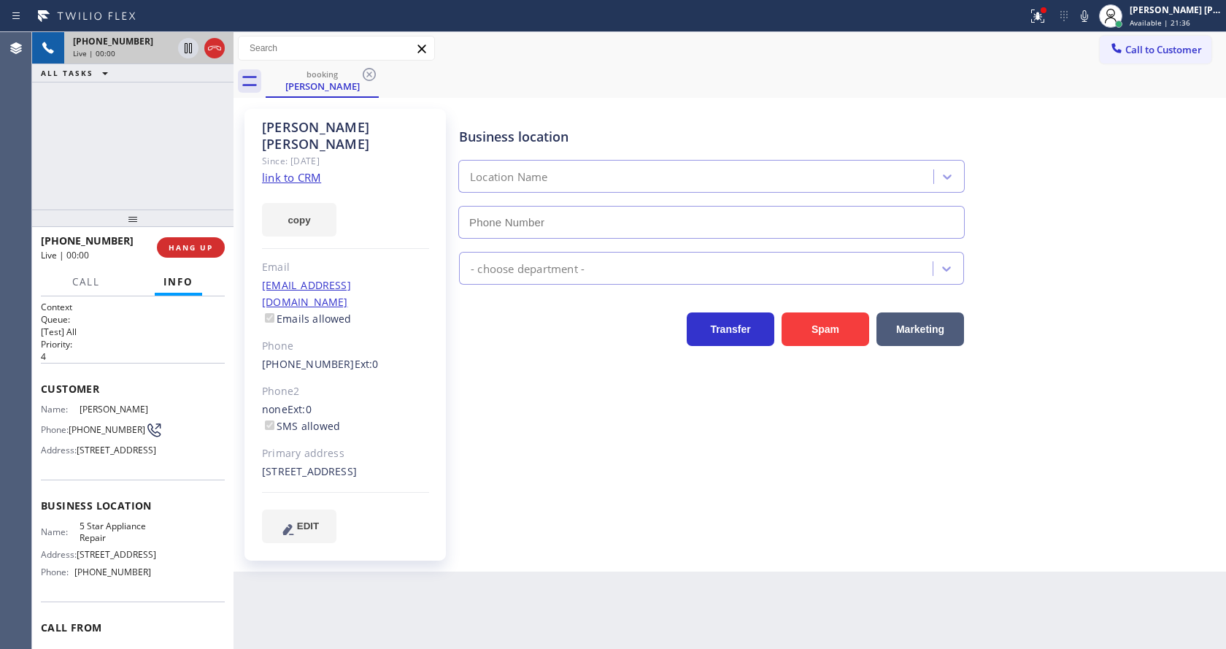
type input "(855) 731-4952"
click at [351, 278] on link "ahossain2184@gmail.com" at bounding box center [306, 293] width 89 height 31
click at [1089, 20] on icon at bounding box center [1084, 16] width 18 height 18
click at [188, 46] on icon at bounding box center [188, 48] width 7 height 10
click at [550, 455] on div "Business location 5 Star Appliance Repair (855) 731-4952 5 Star Appliance Trans…" at bounding box center [839, 325] width 766 height 426
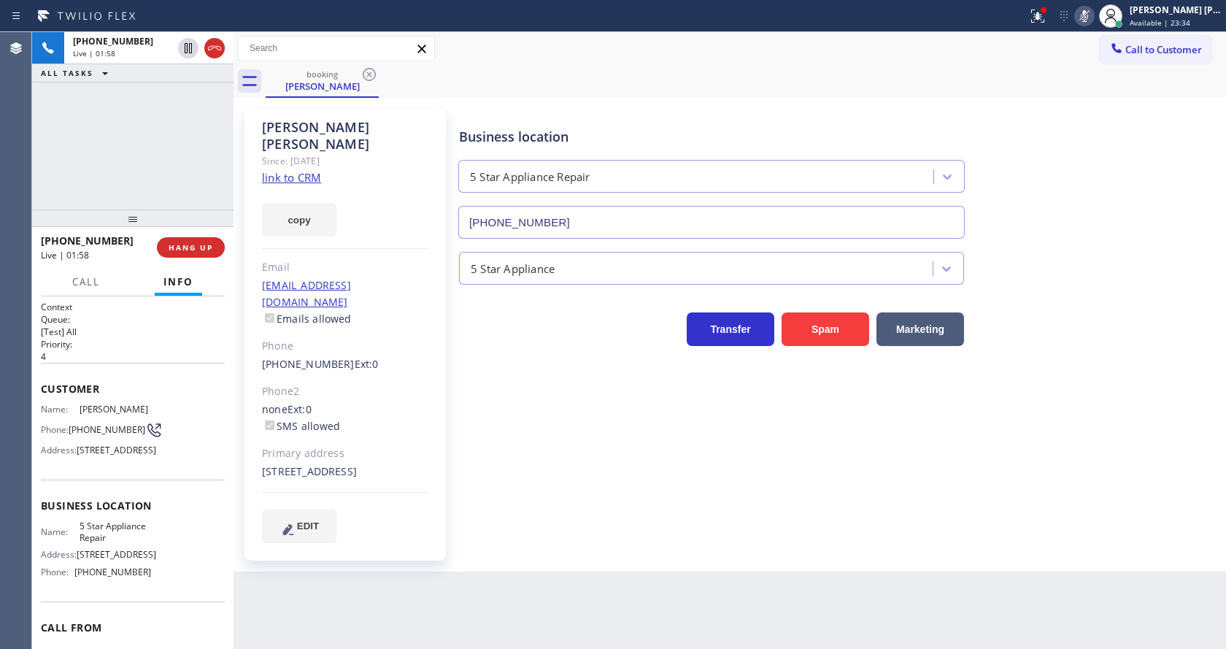
click at [516, 493] on div "Business location 5 Star Appliance Repair (855) 731-4952 5 Star Appliance Trans…" at bounding box center [839, 325] width 766 height 426
click at [309, 170] on link "link to CRM" at bounding box center [291, 177] width 59 height 15
click at [189, 45] on icon at bounding box center [188, 48] width 7 height 10
click at [547, 450] on div "Business location 5 Star Appliance Repair (855) 731-4952 5 Star Appliance Trans…" at bounding box center [839, 325] width 766 height 426
click at [90, 159] on div "+13474596193 Live | 04:21 ALL TASKS ALL TASKS ACTIVE TASKS TASKS IN WRAP UP" at bounding box center [132, 120] width 201 height 177
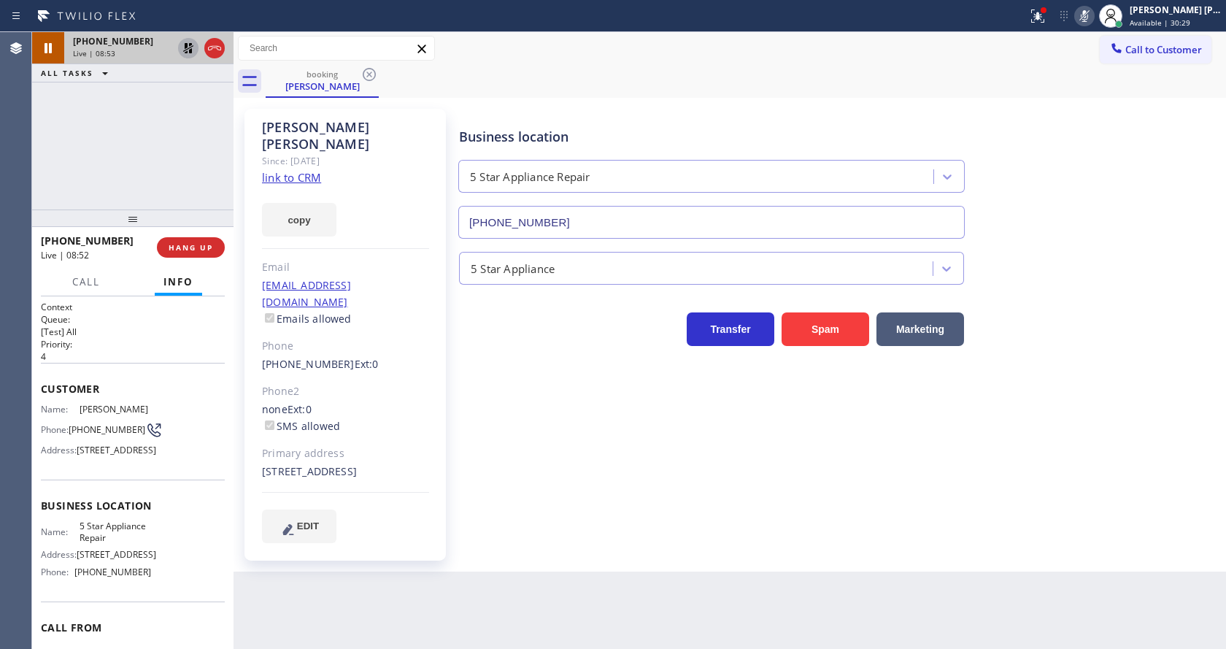
click at [182, 39] on button at bounding box center [188, 48] width 20 height 20
click at [1085, 18] on icon at bounding box center [1084, 16] width 18 height 18
click at [1085, 52] on div "Call to Customer Outbound call Location Search location Your caller id phone nu…" at bounding box center [729, 49] width 992 height 26
click at [1039, 30] on button at bounding box center [1037, 16] width 32 height 32
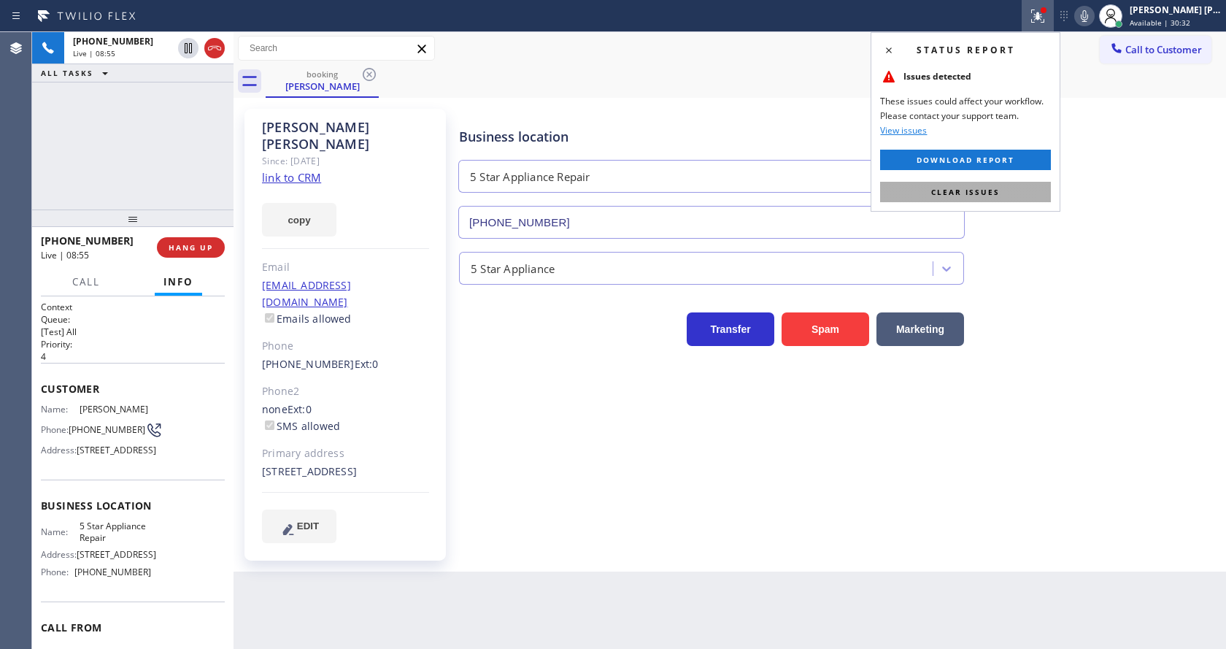
click at [977, 194] on span "Clear issues" at bounding box center [965, 192] width 69 height 10
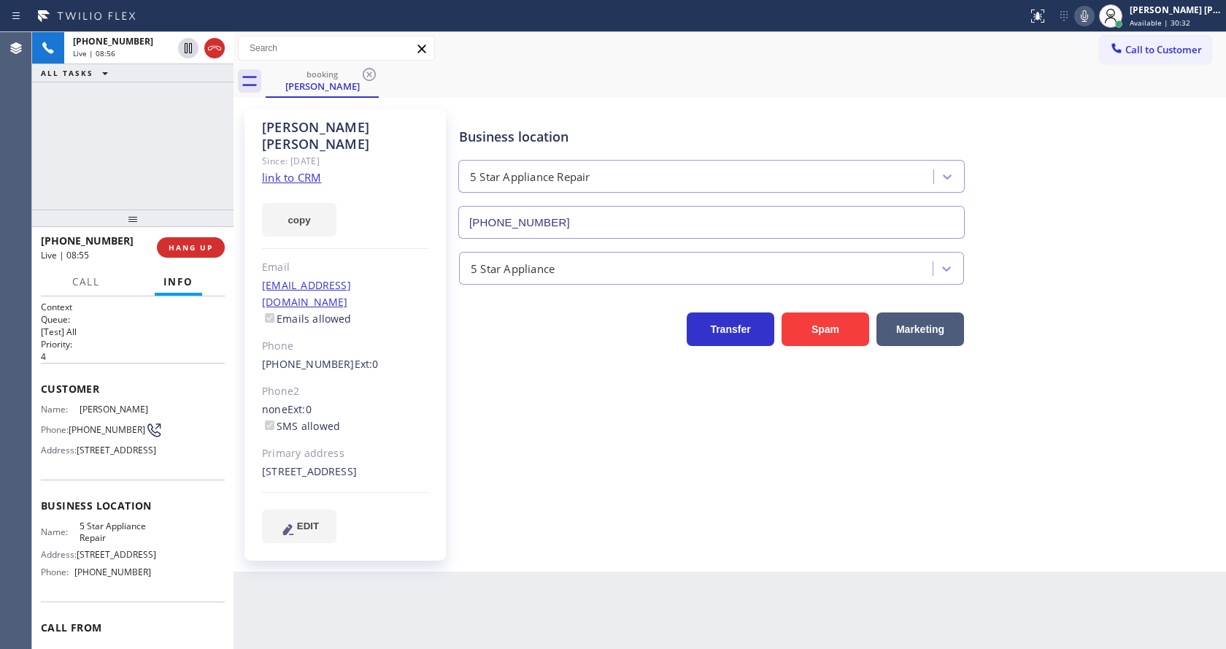
click at [1004, 190] on div "Business location 5 Star Appliance Repair (855) 731-4952" at bounding box center [839, 173] width 766 height 132
click at [654, 498] on div "Business location 5 Star Appliance Repair (855) 731-4952 5 Star Appliance Trans…" at bounding box center [839, 325] width 766 height 426
click at [645, 568] on div "Back to Dashboard Change Sender ID Customers Technicians Select a contact Outbo…" at bounding box center [729, 340] width 992 height 617
click at [643, 573] on div "Back to Dashboard Change Sender ID Customers Technicians Select a contact Outbo…" at bounding box center [729, 340] width 992 height 617
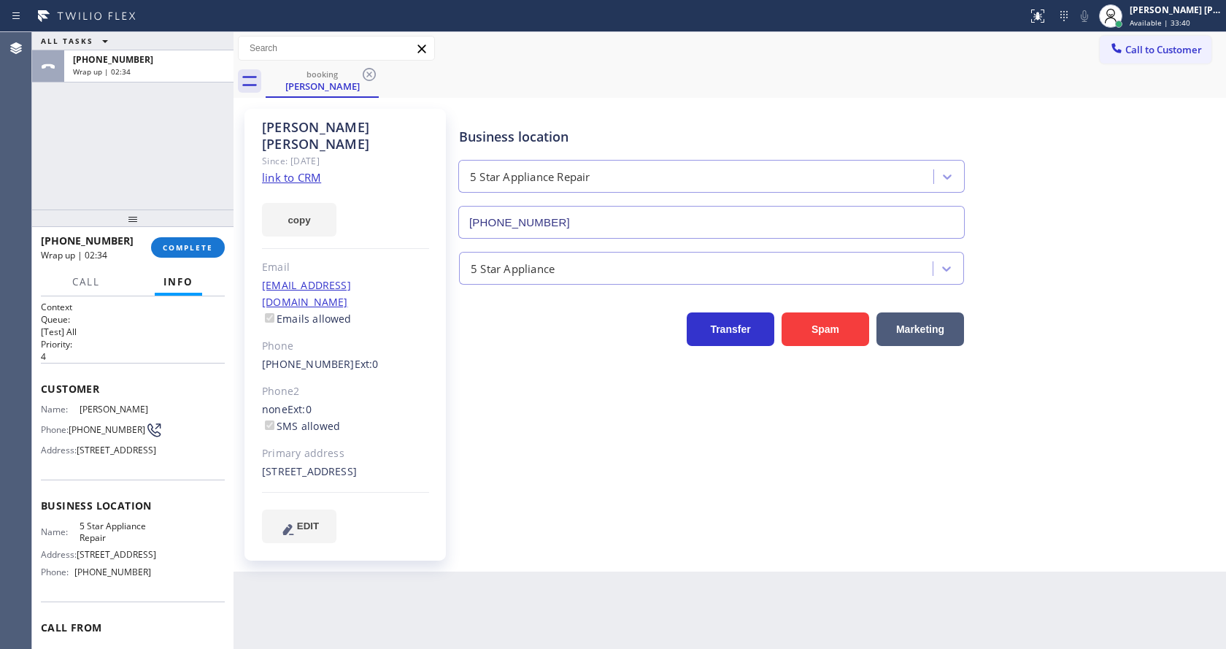
click at [180, 259] on div "+13474596193 Wrap up | 02:34 COMPLETE" at bounding box center [133, 247] width 184 height 38
click at [172, 244] on span "COMPLETE" at bounding box center [188, 247] width 50 height 10
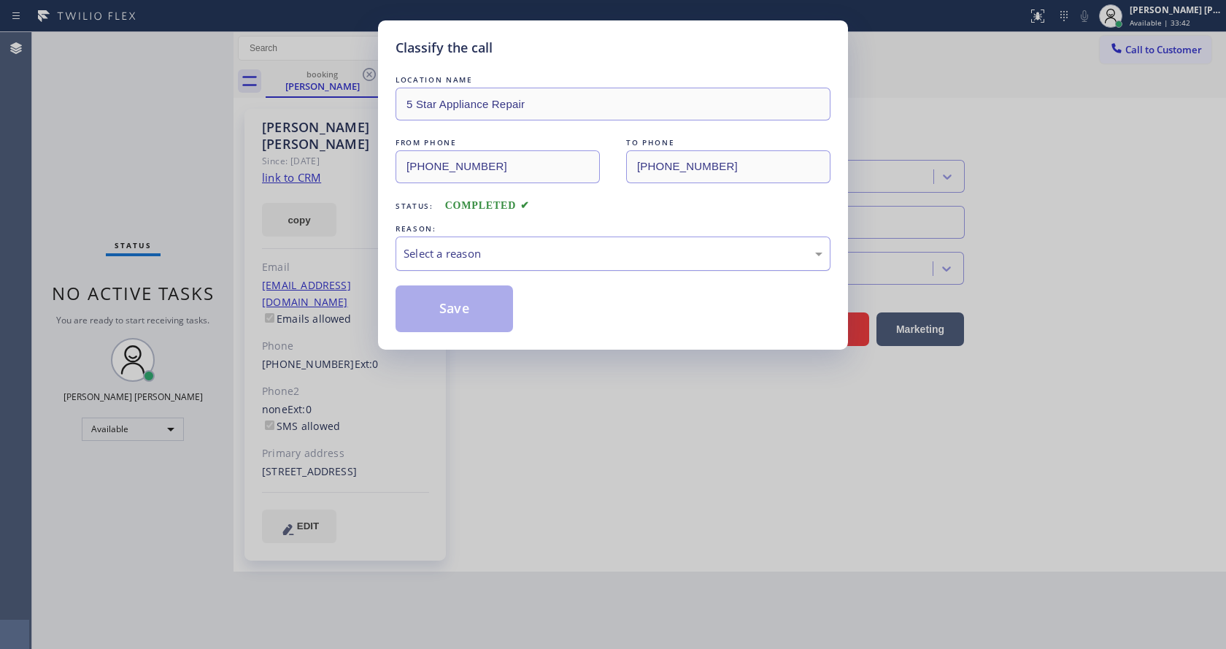
click at [410, 266] on div "Select a reason" at bounding box center [612, 253] width 435 height 34
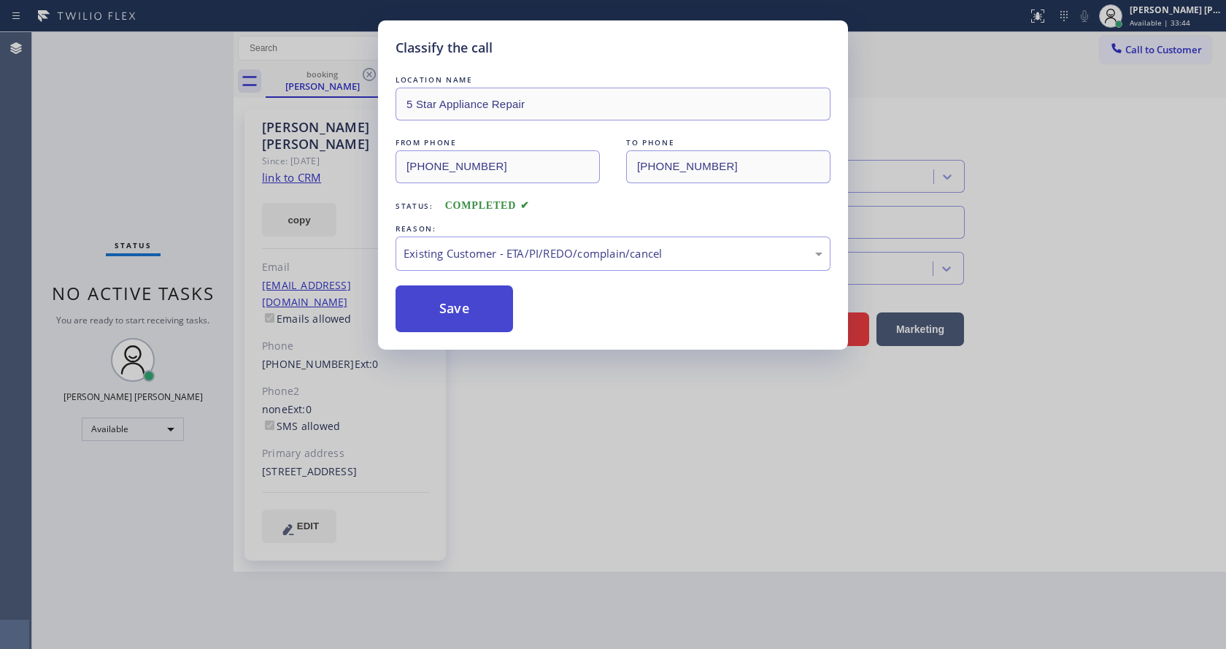
click at [447, 304] on button "Save" at bounding box center [453, 308] width 117 height 47
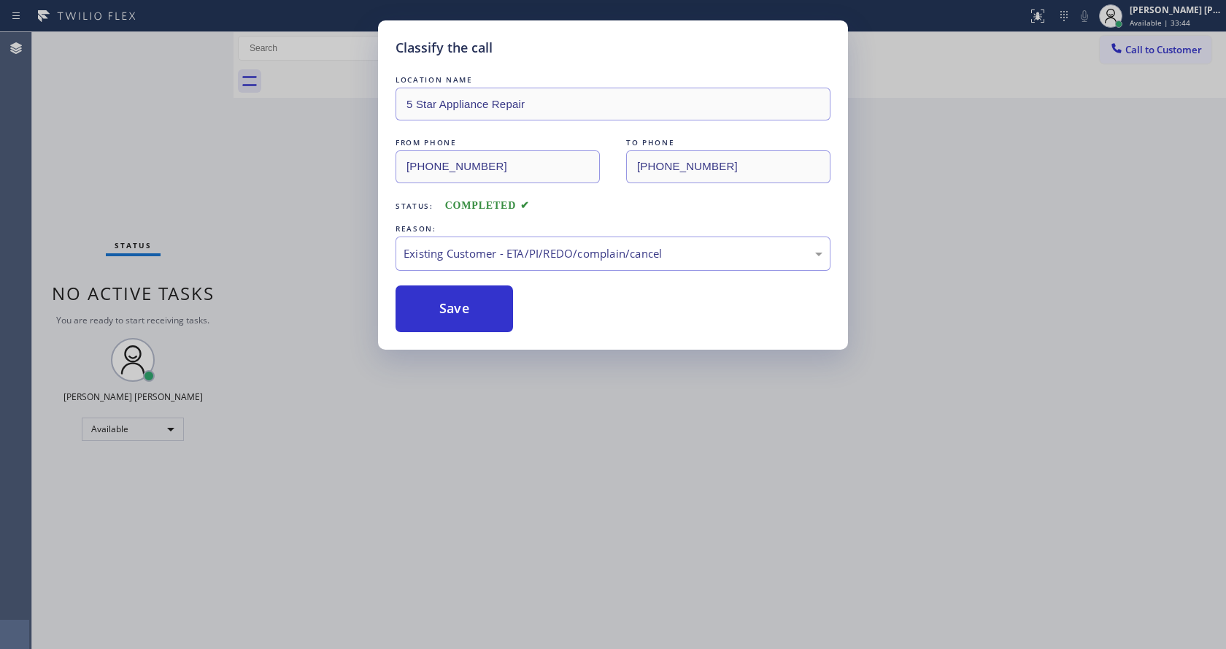
click at [478, 418] on div "Classify the call LOCATION NAME 5 Star Appliance Repair FROM PHONE (347) 459-61…" at bounding box center [613, 324] width 1226 height 649
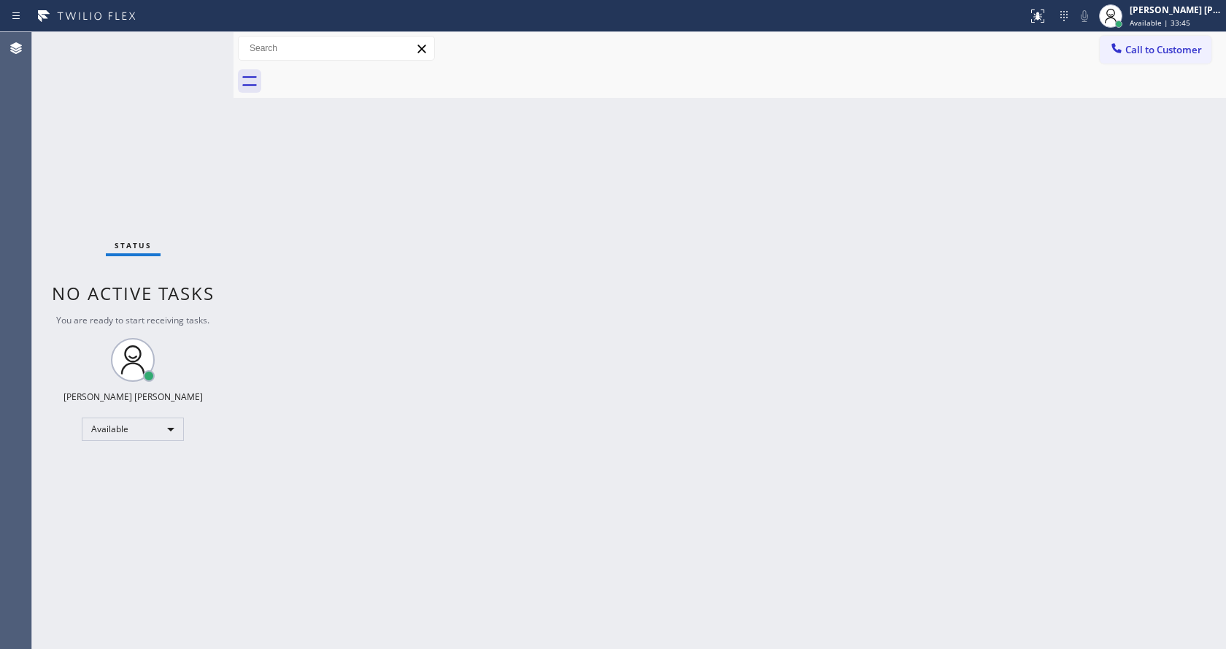
click at [264, 417] on div "Back to Dashboard Change Sender ID Customers Technicians Select a contact Outbo…" at bounding box center [729, 340] width 992 height 617
click at [201, 39] on div "Status No active tasks You are ready to start receiving tasks. [PERSON_NAME] [P…" at bounding box center [132, 340] width 201 height 617
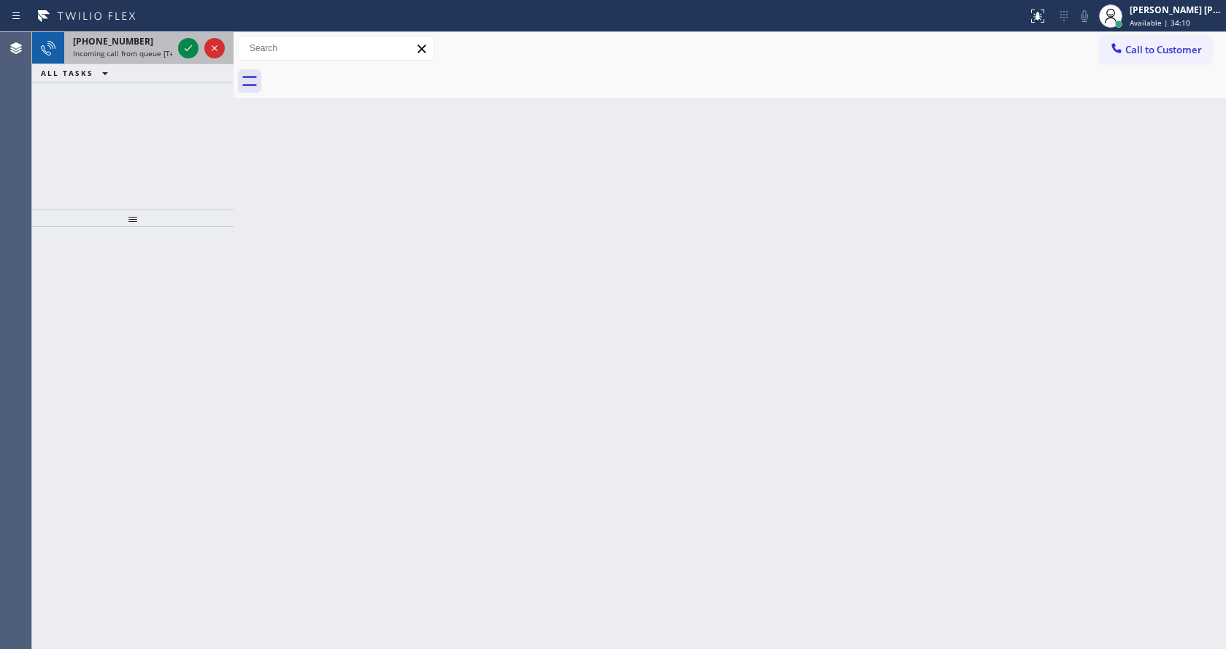
click at [129, 56] on span "Incoming call from queue [Test] All" at bounding box center [133, 53] width 121 height 10
click at [528, 232] on div "Back to Dashboard Change Sender ID Customers Technicians Select a contact Outbo…" at bounding box center [729, 340] width 992 height 617
click at [158, 66] on div "ALL TASKS ALL TASKS ACTIVE TASKS TASKS IN WRAP UP" at bounding box center [132, 73] width 201 height 18
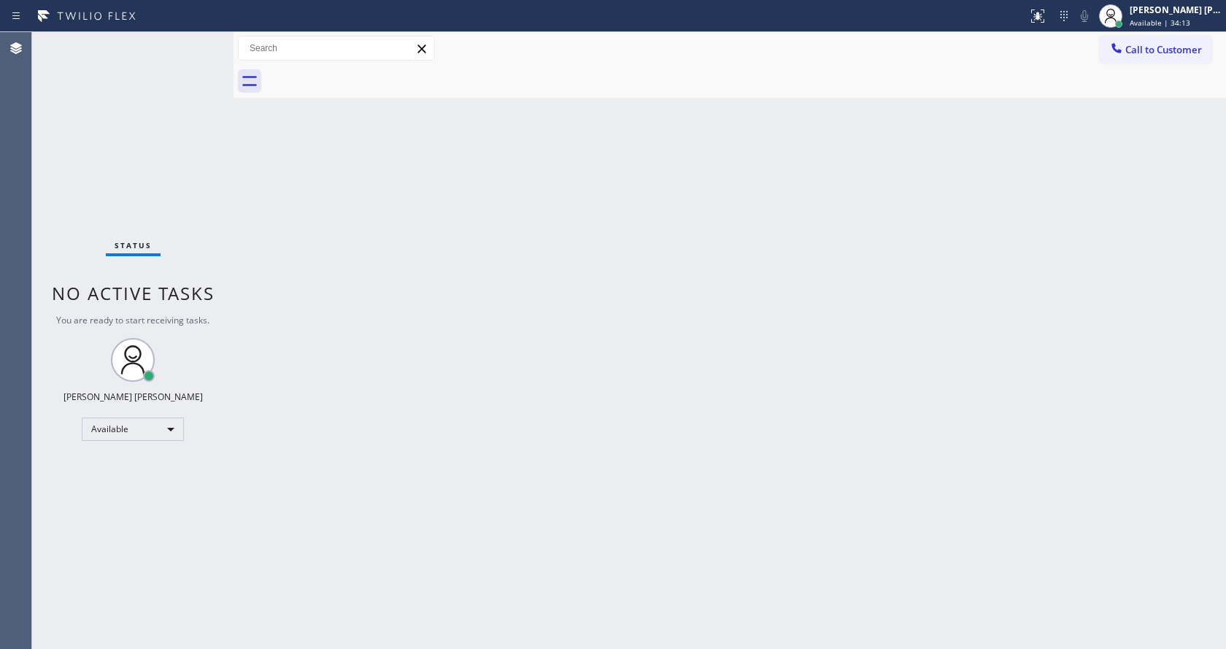
click at [157, 44] on div "Status No active tasks You are ready to start receiving tasks. [PERSON_NAME] [P…" at bounding box center [132, 340] width 201 height 617
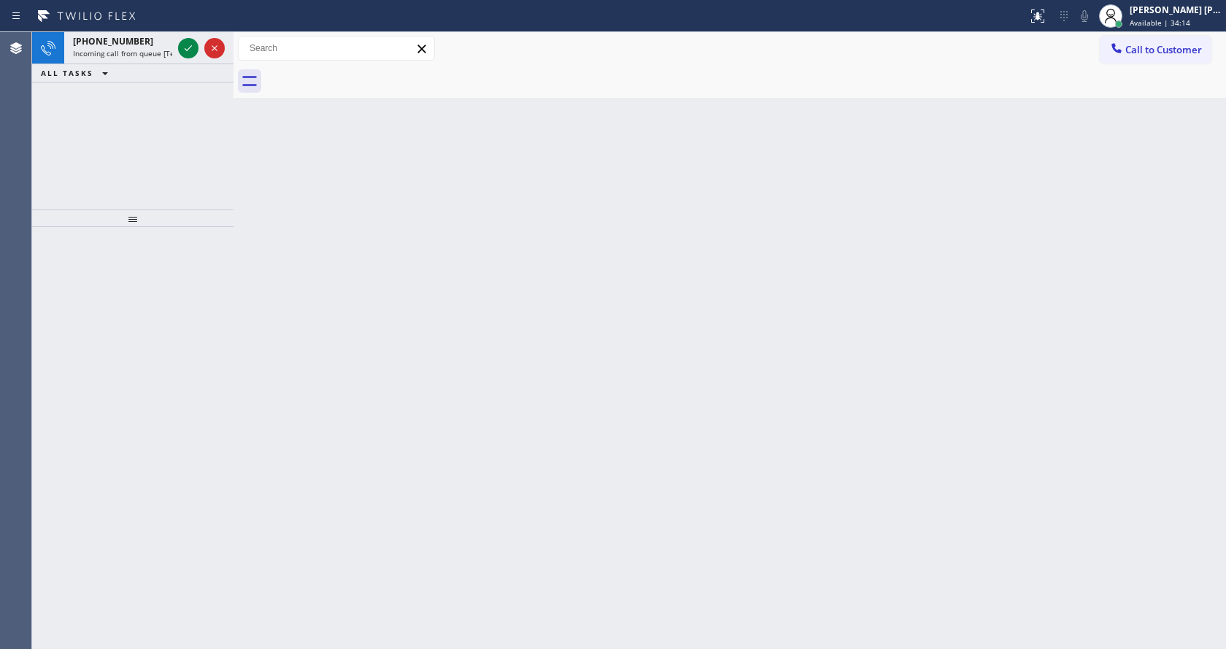
click at [540, 373] on div "Back to Dashboard Change Sender ID Customers Technicians Select a contact Outbo…" at bounding box center [729, 340] width 992 height 617
click at [166, 53] on span "Incoming call from queue [Test] All" at bounding box center [133, 53] width 121 height 10
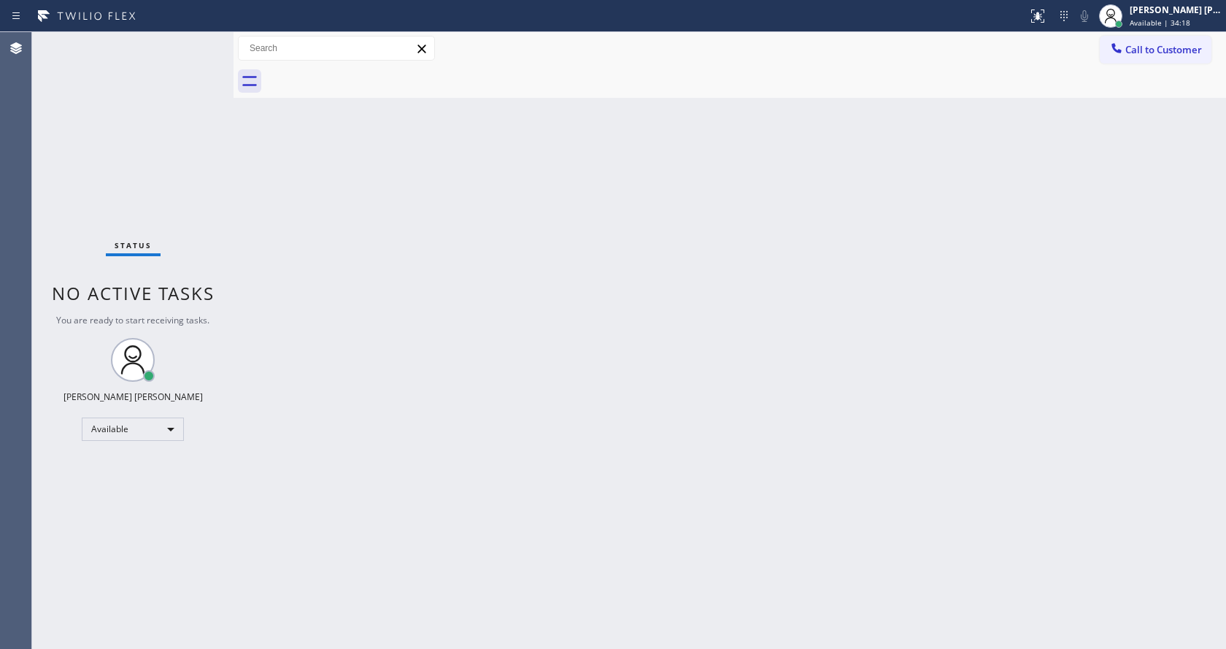
click at [584, 290] on div "Back to Dashboard Change Sender ID Customers Technicians Select a contact Outbo…" at bounding box center [729, 340] width 992 height 617
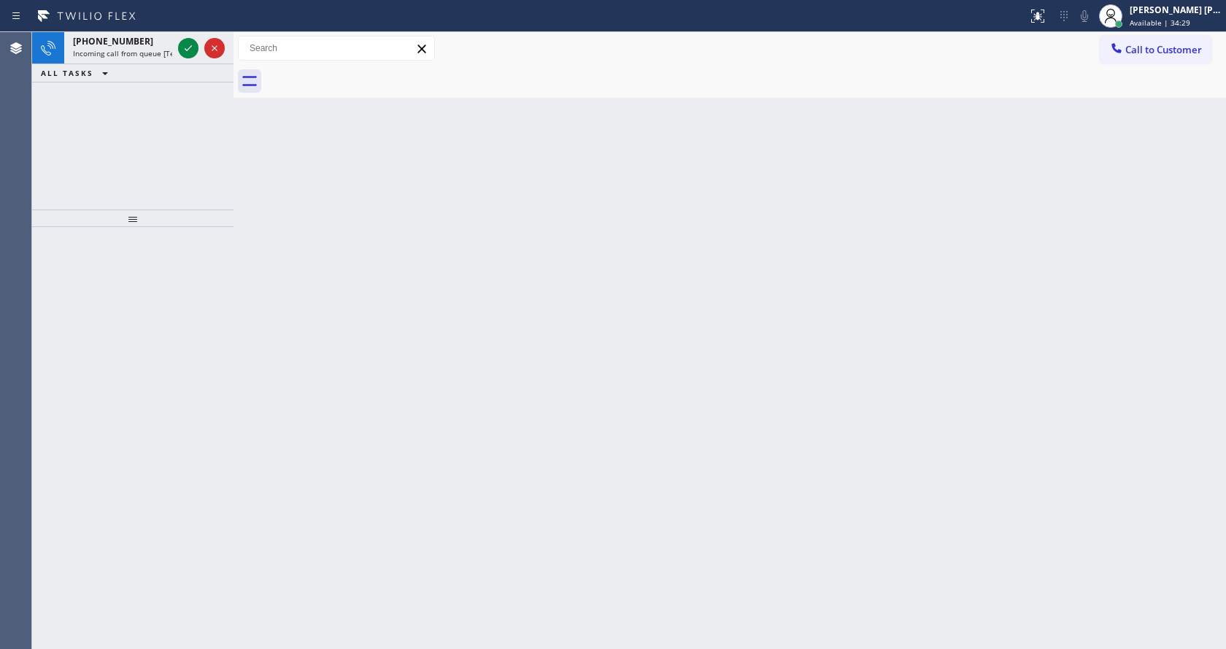
drag, startPoint x: 338, startPoint y: 306, endPoint x: 308, endPoint y: 252, distance: 61.7
click at [337, 290] on div "Back to Dashboard Change Sender ID Customers Technicians Select a contact Outbo…" at bounding box center [729, 340] width 992 height 617
click at [148, 55] on span "Incoming call from queue [Test] All" at bounding box center [133, 53] width 121 height 10
click at [152, 53] on span "Incoming call from queue [Test] All" at bounding box center [133, 53] width 121 height 10
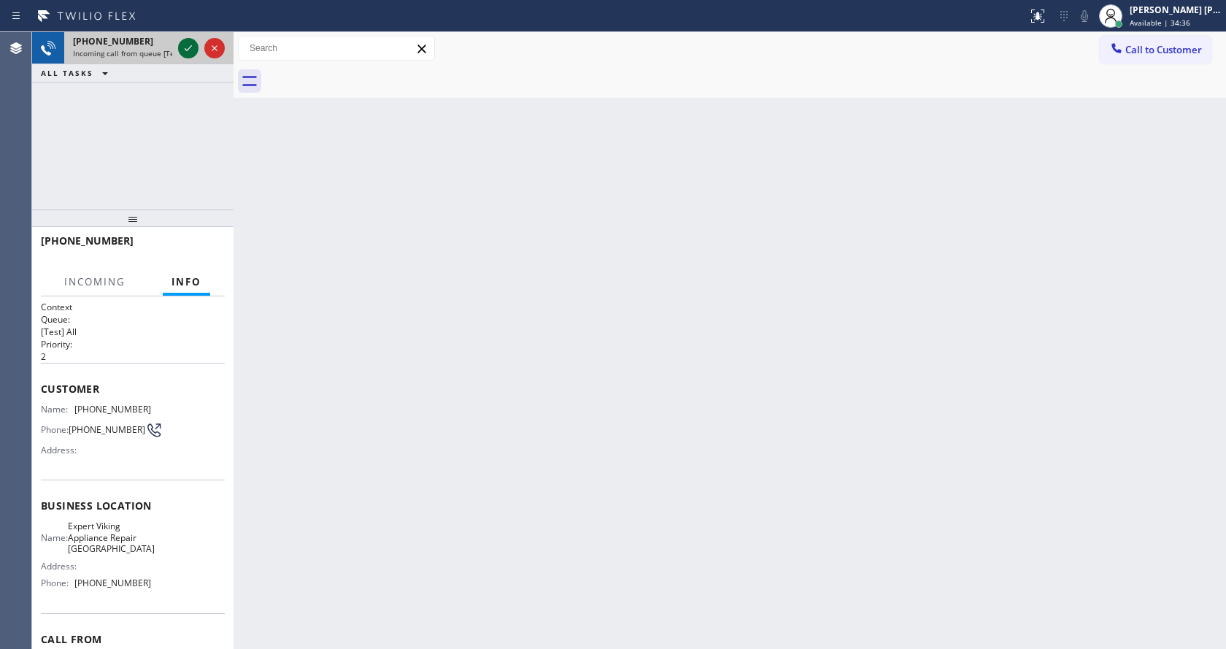
click at [189, 53] on icon at bounding box center [188, 48] width 18 height 18
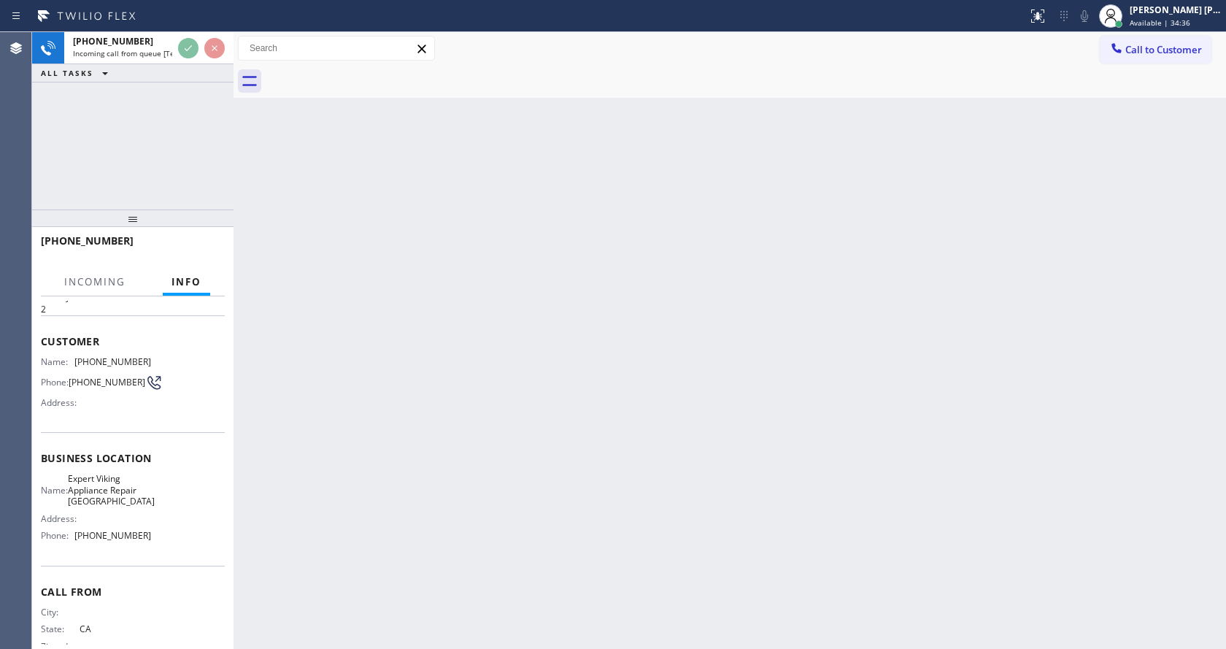
scroll to position [95, 0]
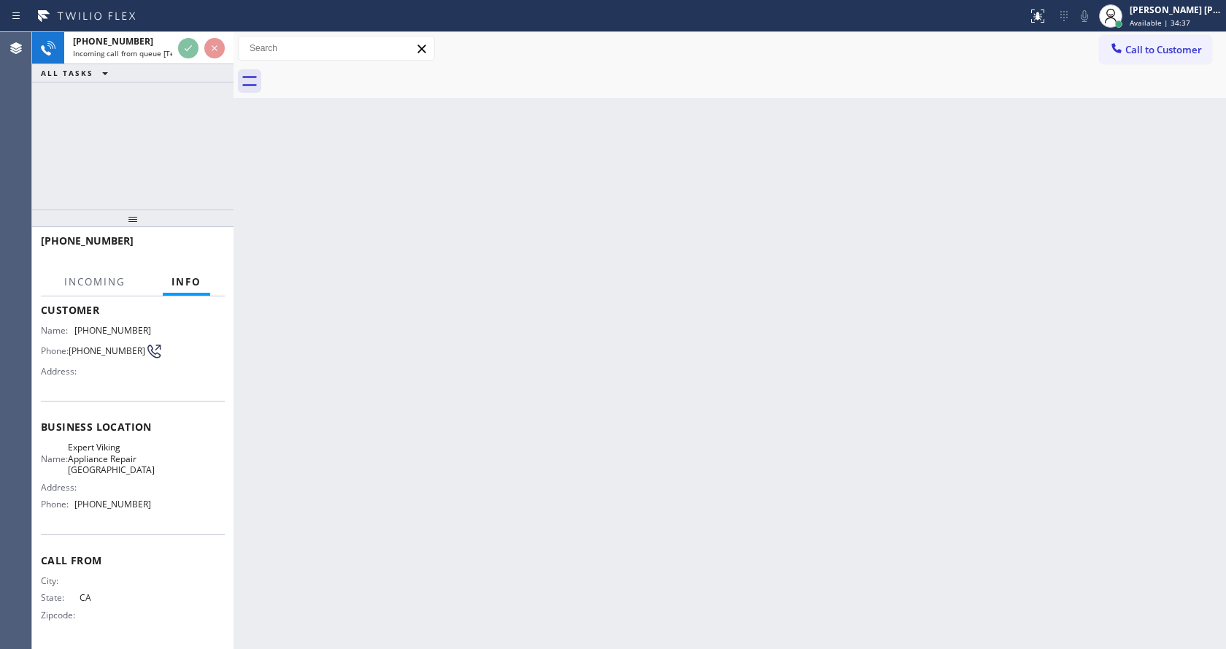
click at [456, 481] on div "Back to Dashboard Change Sender ID Customers Technicians Select a contact Outbo…" at bounding box center [729, 340] width 992 height 617
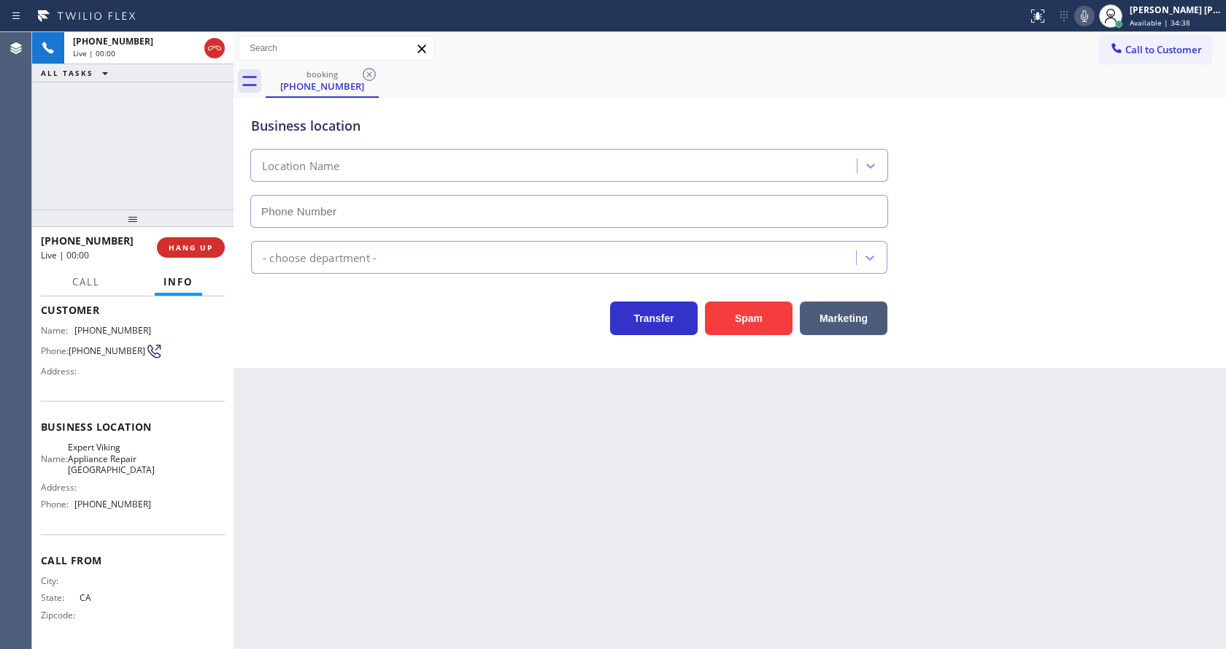
type input "(626) 726-3380"
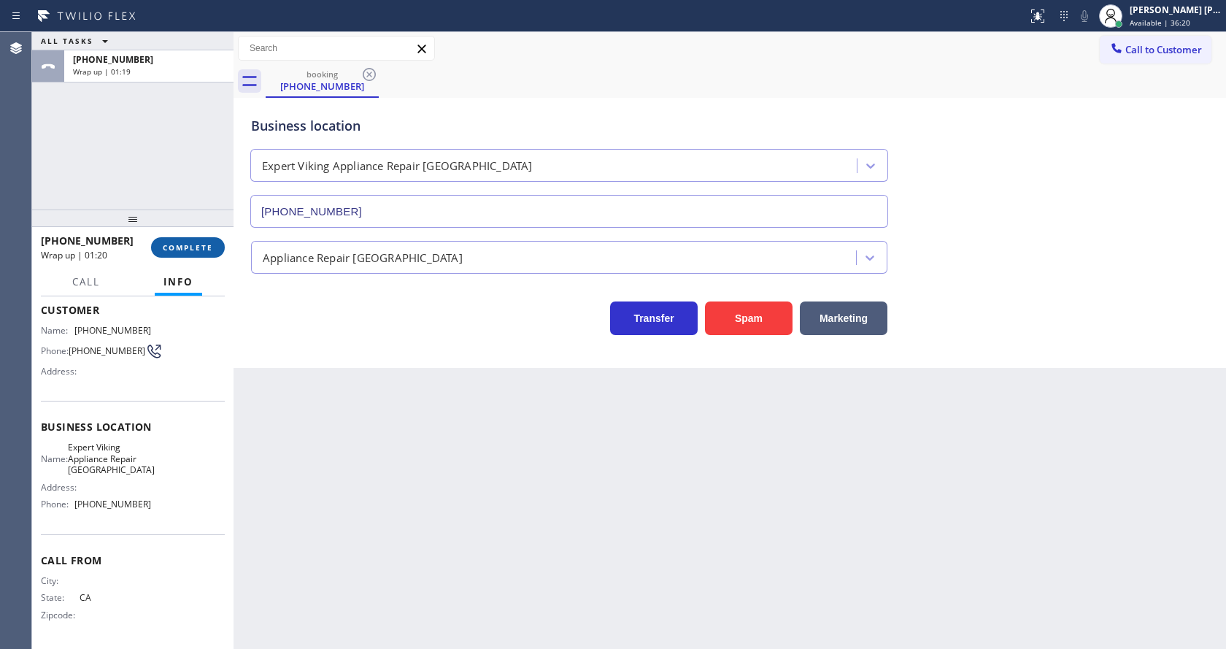
click at [159, 237] on button "COMPLETE" at bounding box center [188, 247] width 74 height 20
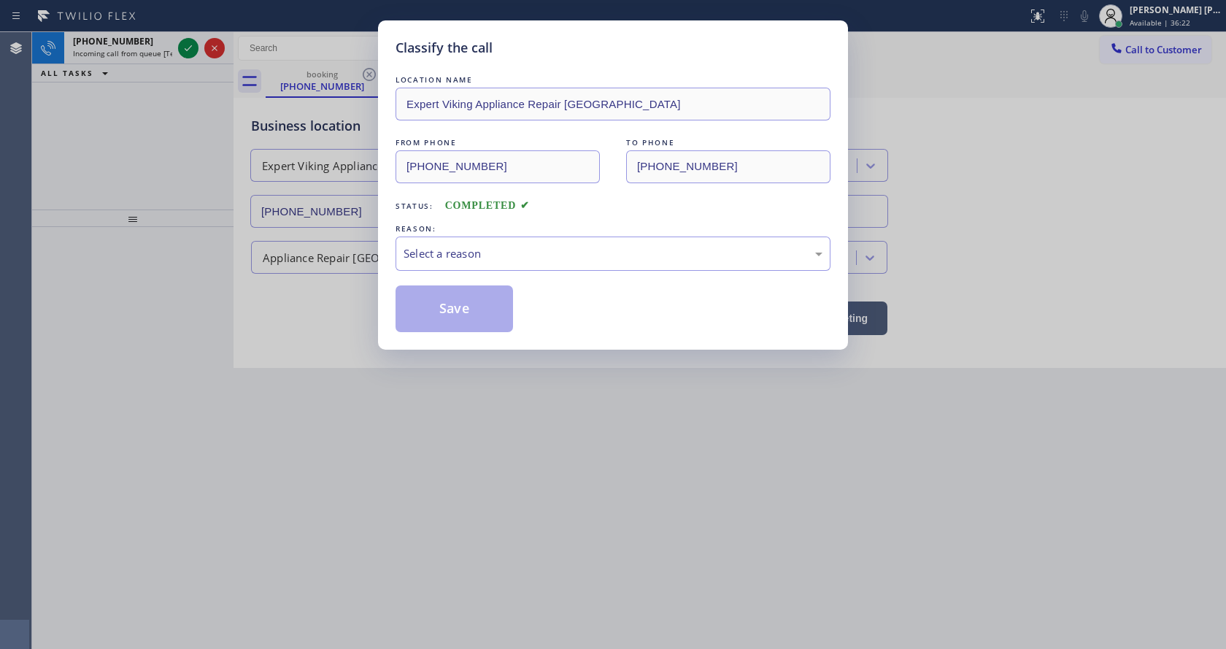
click at [471, 274] on div "LOCATION NAME Expert Viking Appliance Repair Monterey Park FROM PHONE (626) 481…" at bounding box center [612, 202] width 435 height 260
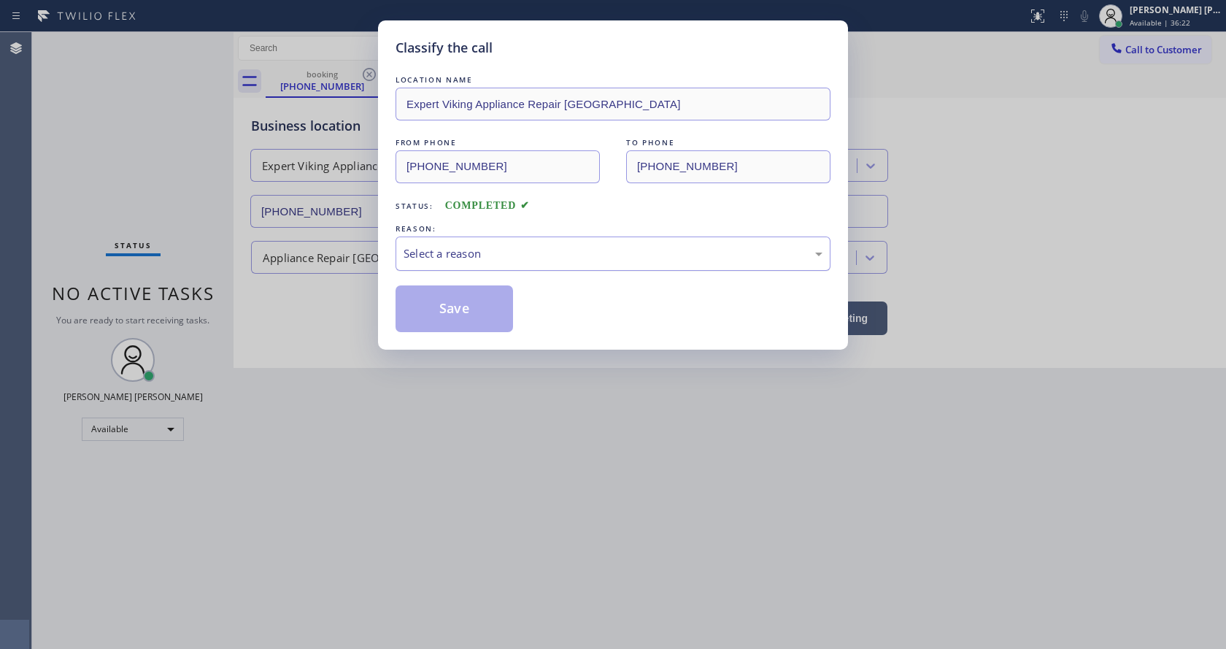
click at [471, 252] on div "Select a reason" at bounding box center [612, 253] width 419 height 17
click at [462, 308] on button "Save" at bounding box center [453, 308] width 117 height 47
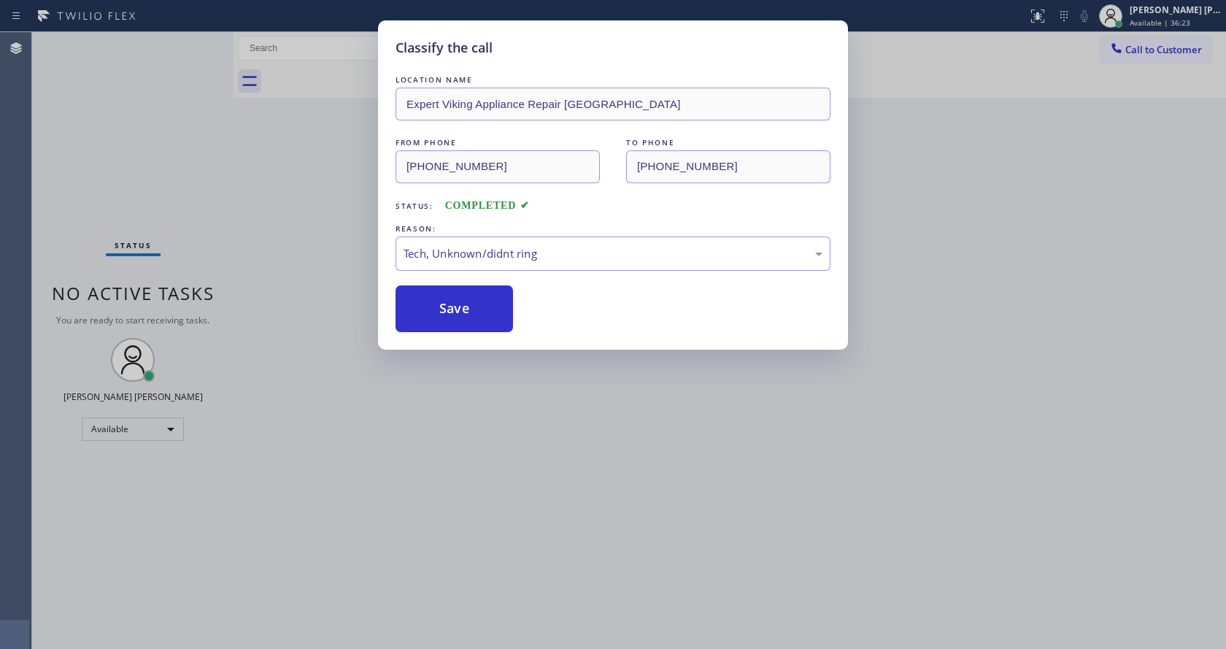
click at [522, 493] on div "Classify the call LOCATION NAME Expert Viking Appliance Repair Monterey Park FR…" at bounding box center [613, 324] width 1226 height 649
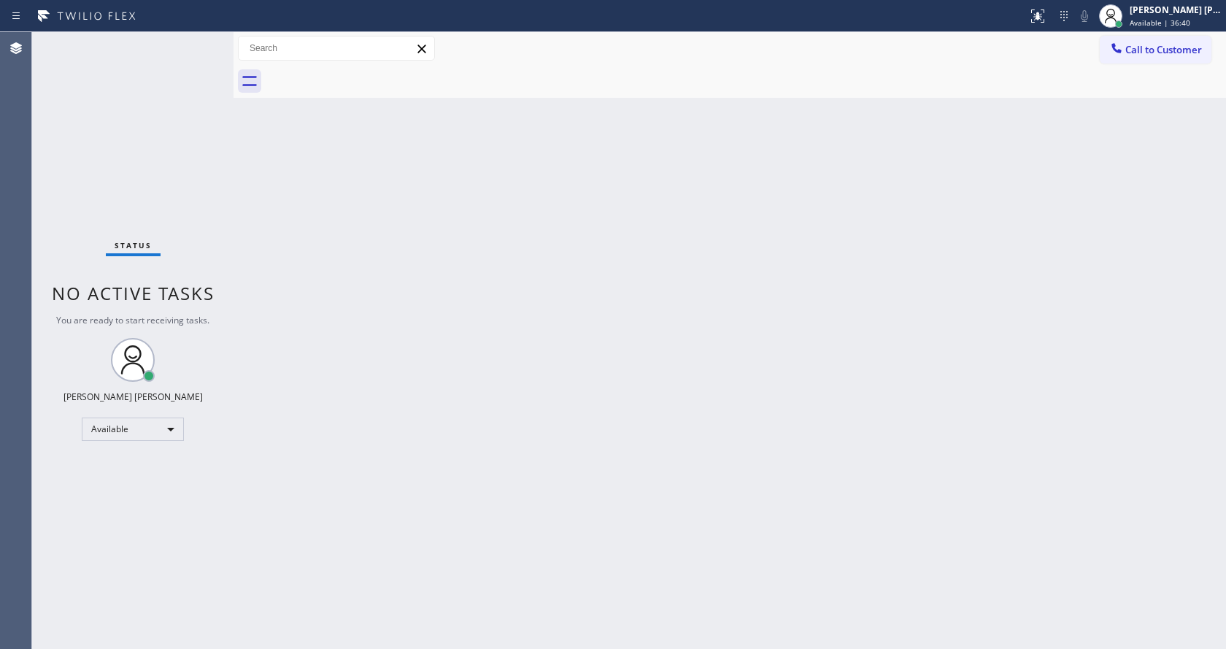
drag, startPoint x: 381, startPoint y: 285, endPoint x: 373, endPoint y: 263, distance: 24.0
click at [381, 285] on div "Back to Dashboard Change Sender ID Customers Technicians Select a contact Outbo…" at bounding box center [729, 340] width 992 height 617
drag, startPoint x: 232, startPoint y: 56, endPoint x: 198, endPoint y: 55, distance: 33.6
click at [198, 55] on div "Status No active tasks You are ready to start receiving tasks. Jen Rose Villanu…" at bounding box center [629, 340] width 1194 height 617
click at [194, 37] on div "Status No active tasks You are ready to start receiving tasks. [PERSON_NAME] [P…" at bounding box center [132, 340] width 201 height 617
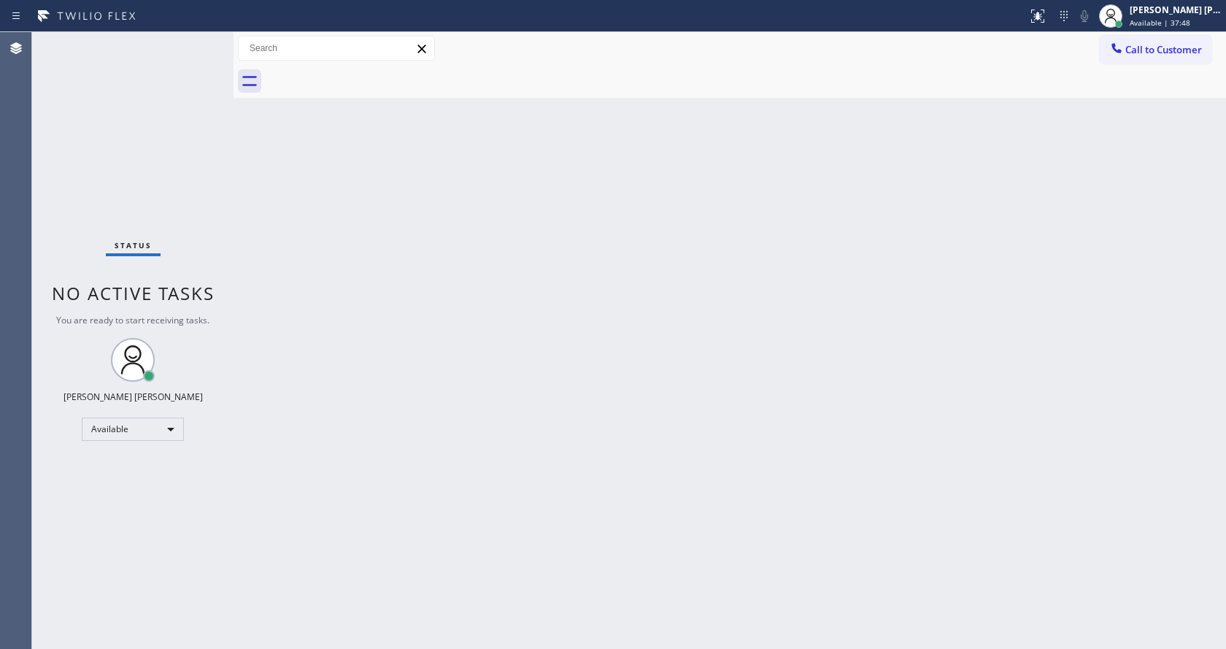
click at [617, 382] on div "Back to Dashboard Change Sender ID Customers Technicians Select a contact Outbo…" at bounding box center [729, 340] width 992 height 617
drag, startPoint x: 135, startPoint y: 150, endPoint x: 155, endPoint y: 120, distance: 35.8
click at [135, 150] on div "Status No active tasks You are ready to start receiving tasks. [PERSON_NAME] [P…" at bounding box center [132, 340] width 201 height 617
click at [195, 41] on div "Status No active tasks You are ready to start receiving tasks. [PERSON_NAME] [P…" at bounding box center [132, 340] width 201 height 617
click at [196, 40] on div "Status No active tasks You are ready to start receiving tasks. [PERSON_NAME] [P…" at bounding box center [132, 340] width 201 height 617
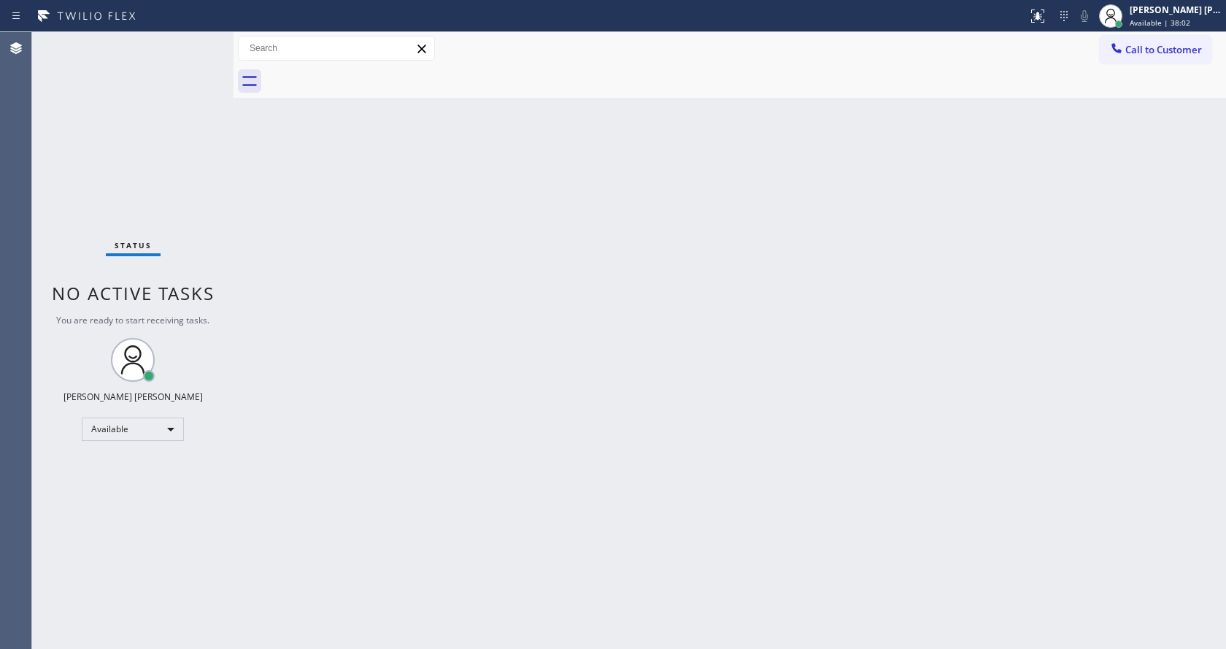
click at [198, 37] on div "Status No active tasks You are ready to start receiving tasks. [PERSON_NAME] [P…" at bounding box center [132, 340] width 201 height 617
click at [480, 219] on div "Back to Dashboard Change Sender ID Customers Technicians Select a contact Outbo…" at bounding box center [729, 340] width 992 height 617
click at [198, 41] on div "Status No active tasks You are ready to start receiving tasks. [PERSON_NAME] [P…" at bounding box center [132, 340] width 201 height 617
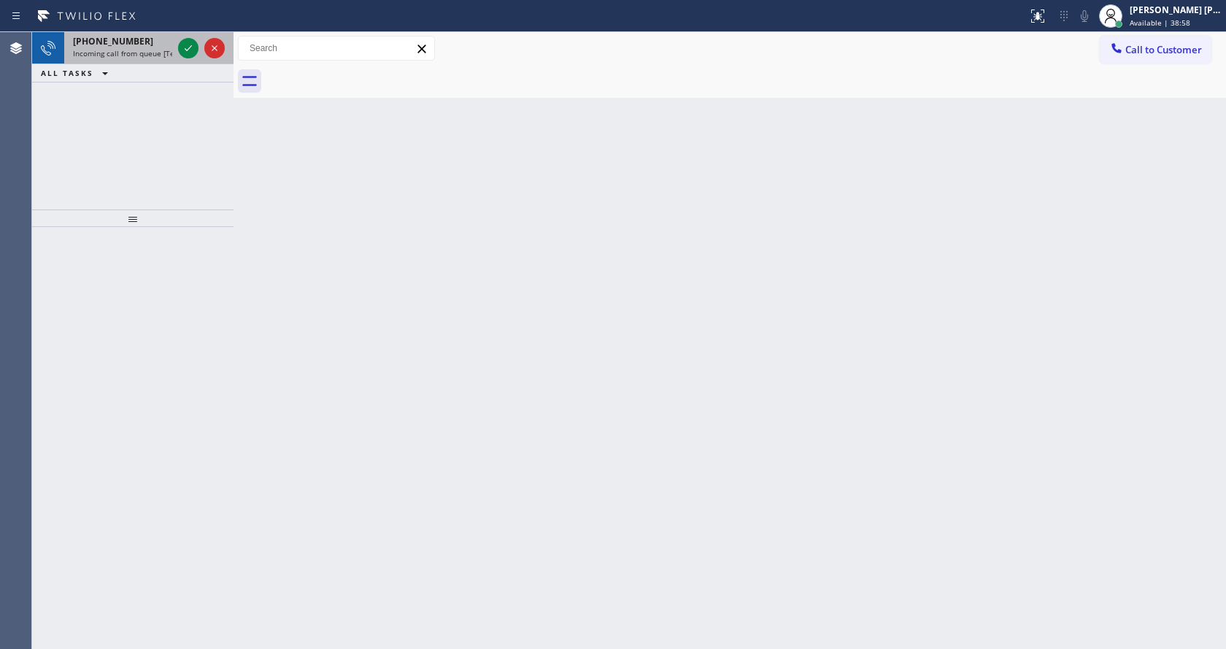
click at [144, 56] on span "Incoming call from queue [Test] All" at bounding box center [133, 53] width 121 height 10
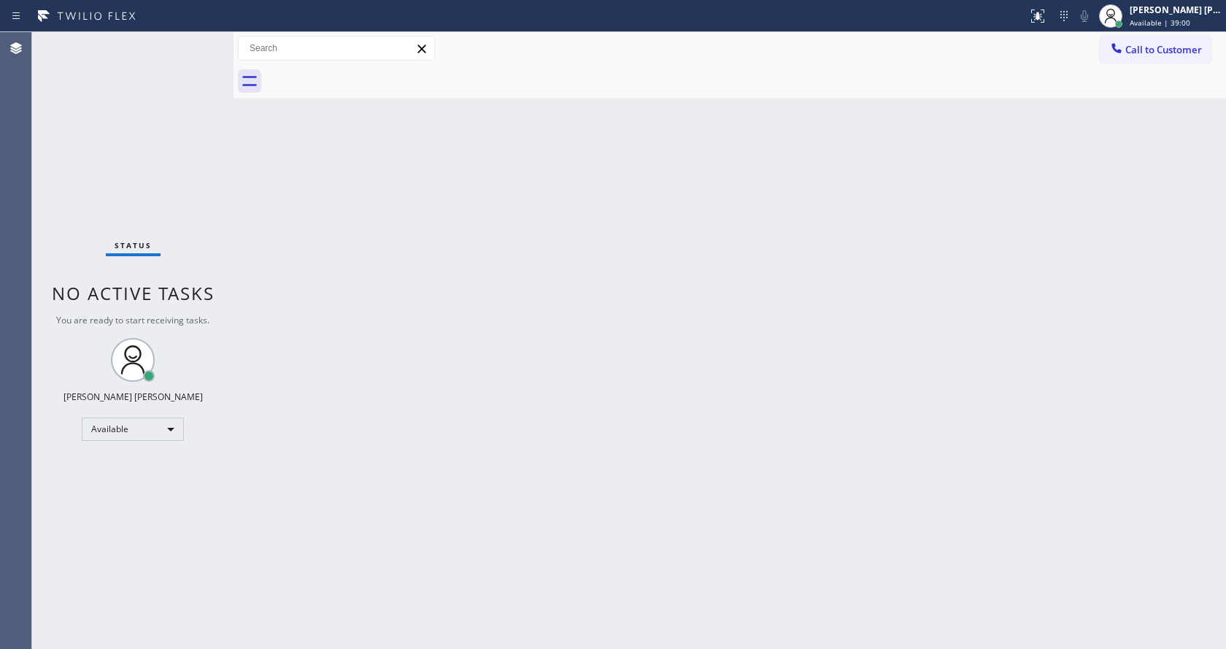
click at [183, 53] on div "Status No active tasks You are ready to start receiving tasks. [PERSON_NAME] [P…" at bounding box center [132, 340] width 201 height 617
click at [378, 363] on div "Back to Dashboard Change Sender ID Customers Technicians Select a contact Outbo…" at bounding box center [729, 340] width 992 height 617
drag, startPoint x: 116, startPoint y: 201, endPoint x: 115, endPoint y: 158, distance: 43.1
click at [116, 201] on div "Status No active tasks You are ready to start receiving tasks. [PERSON_NAME] [P…" at bounding box center [132, 340] width 201 height 617
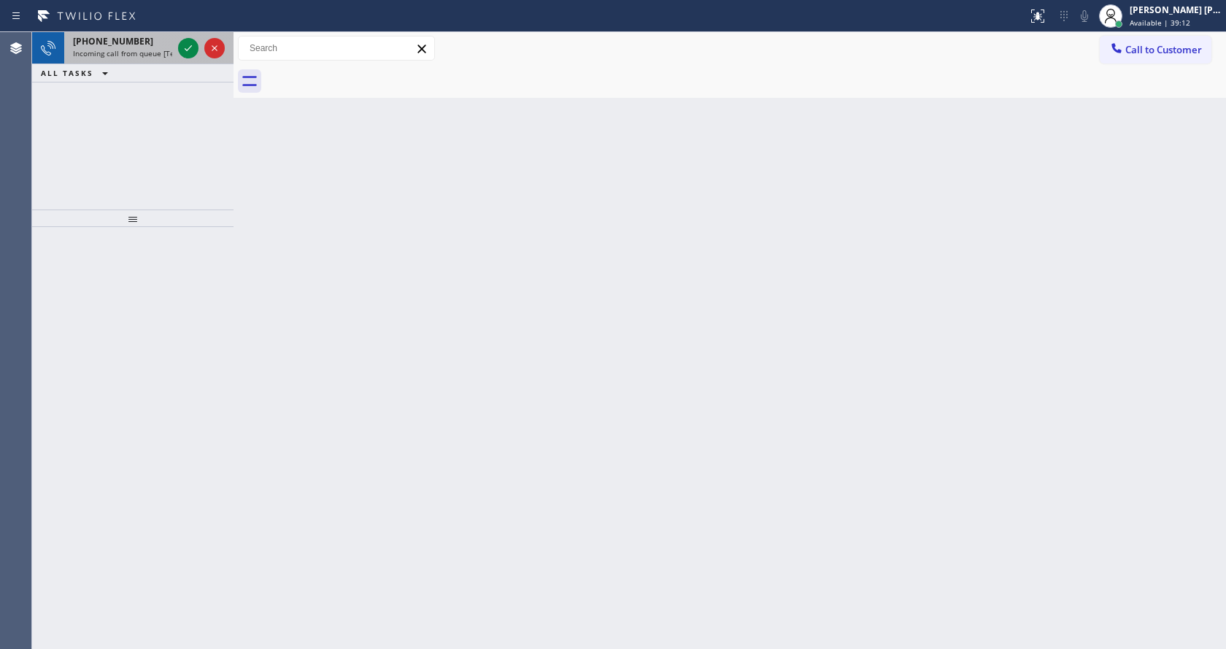
click at [165, 63] on div "+12064551164 Incoming call from queue [Test] All" at bounding box center [119, 48] width 111 height 32
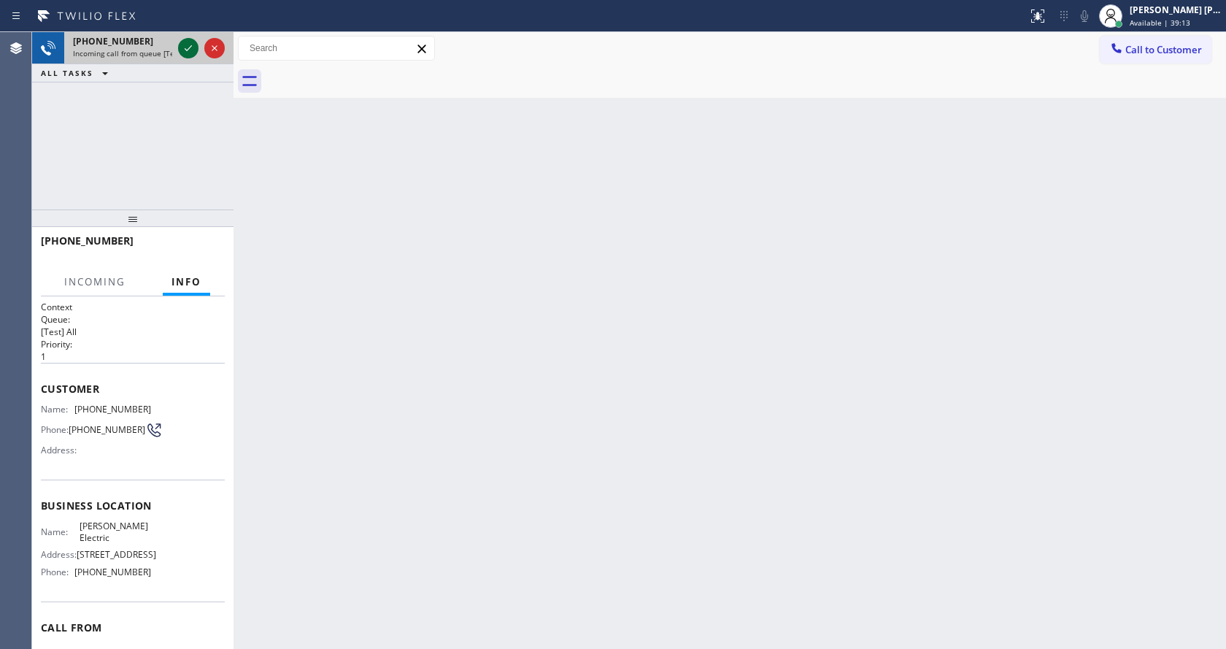
click at [181, 52] on icon at bounding box center [188, 48] width 18 height 18
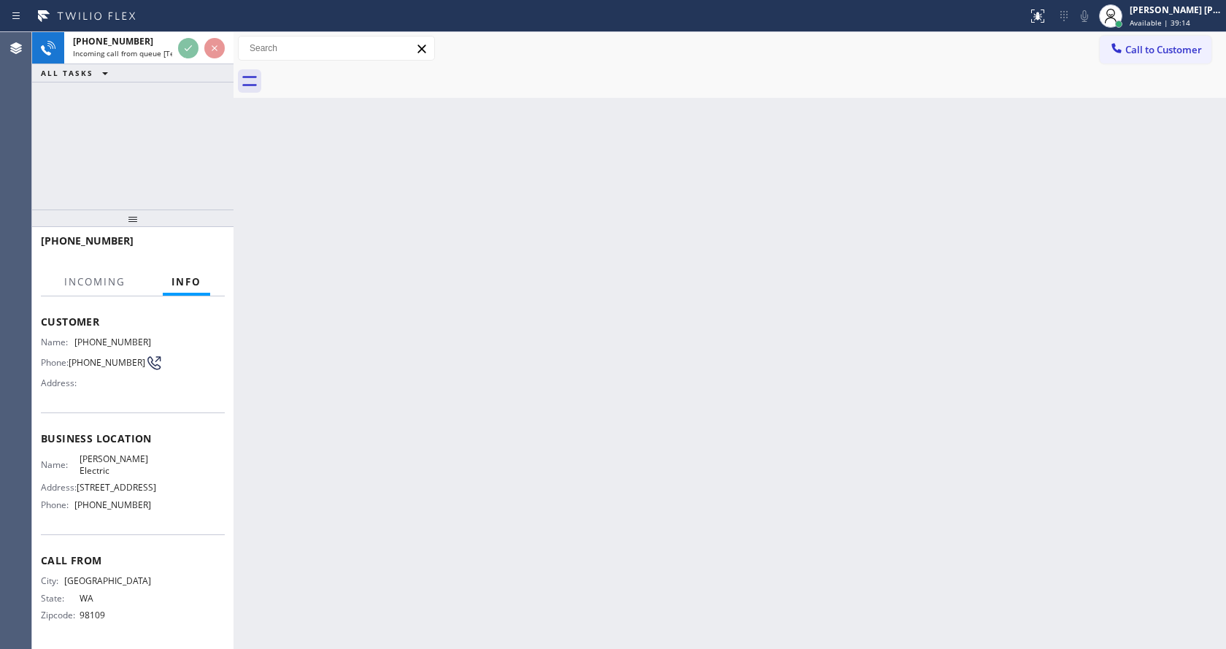
scroll to position [107, 0]
click at [567, 302] on div "Back to Dashboard Change Sender ID Customers Technicians Select a contact Outbo…" at bounding box center [729, 340] width 992 height 617
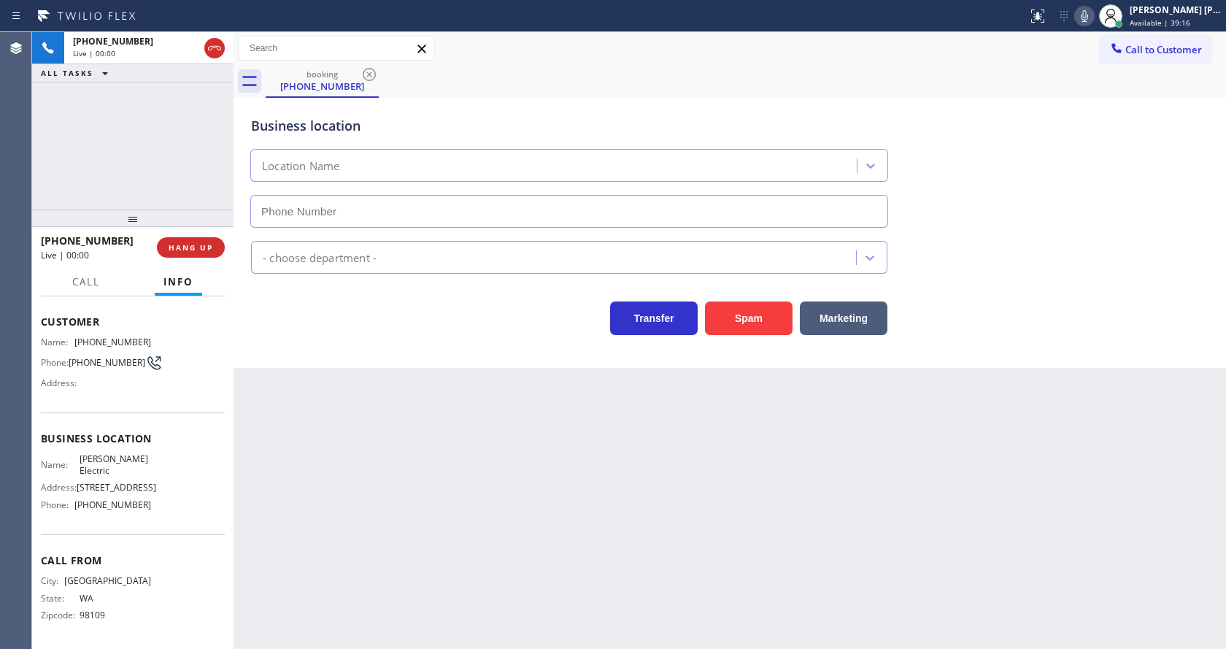
type input "(425) 475-1279"
click at [414, 620] on div "Back to Dashboard Change Sender ID Customers Technicians Select a contact Outbo…" at bounding box center [729, 340] width 992 height 617
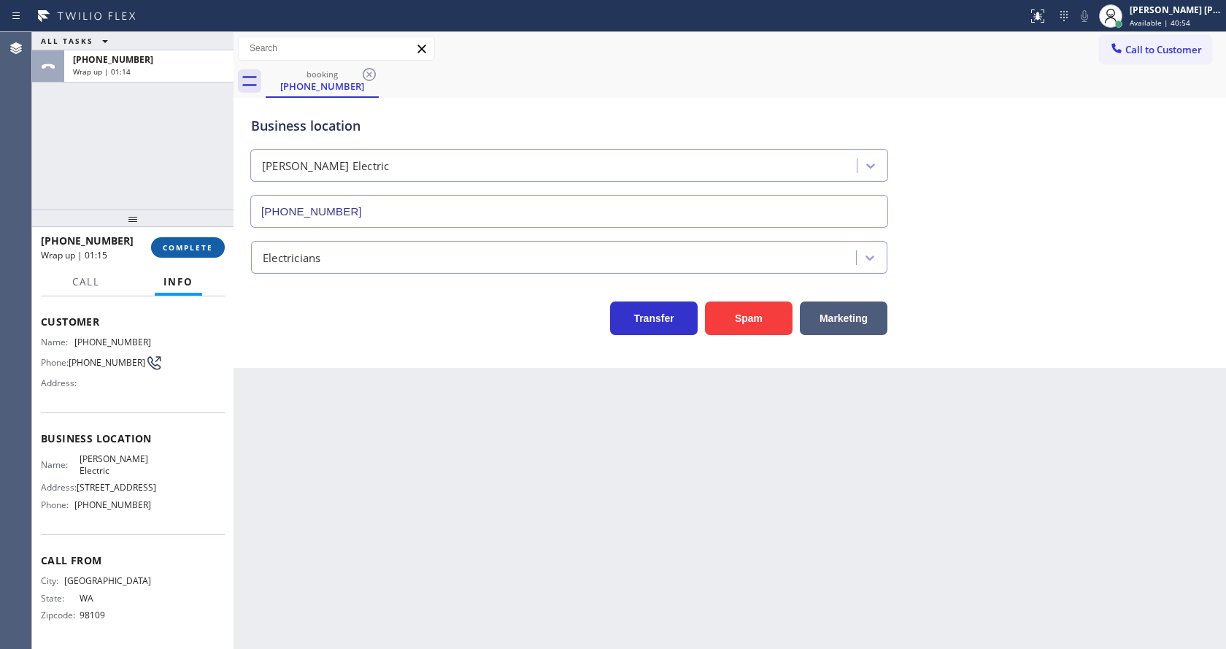
click at [194, 253] on button "COMPLETE" at bounding box center [188, 247] width 74 height 20
click at [194, 81] on div "+12064551164 Wrap up | 01:18" at bounding box center [145, 66] width 163 height 32
click at [177, 77] on div "+12064551164 Wrap up | 01:20" at bounding box center [145, 66] width 163 height 32
click at [177, 242] on span "COMPLETE" at bounding box center [188, 247] width 50 height 10
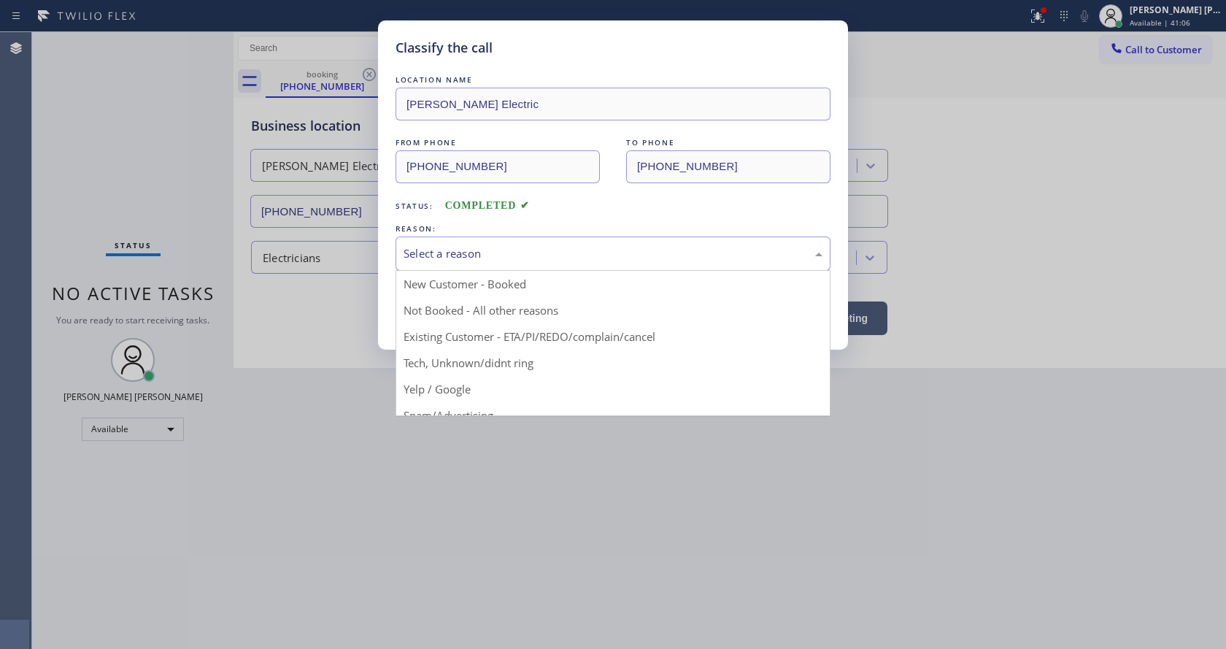
click at [458, 254] on div "Select a reason" at bounding box center [612, 253] width 419 height 17
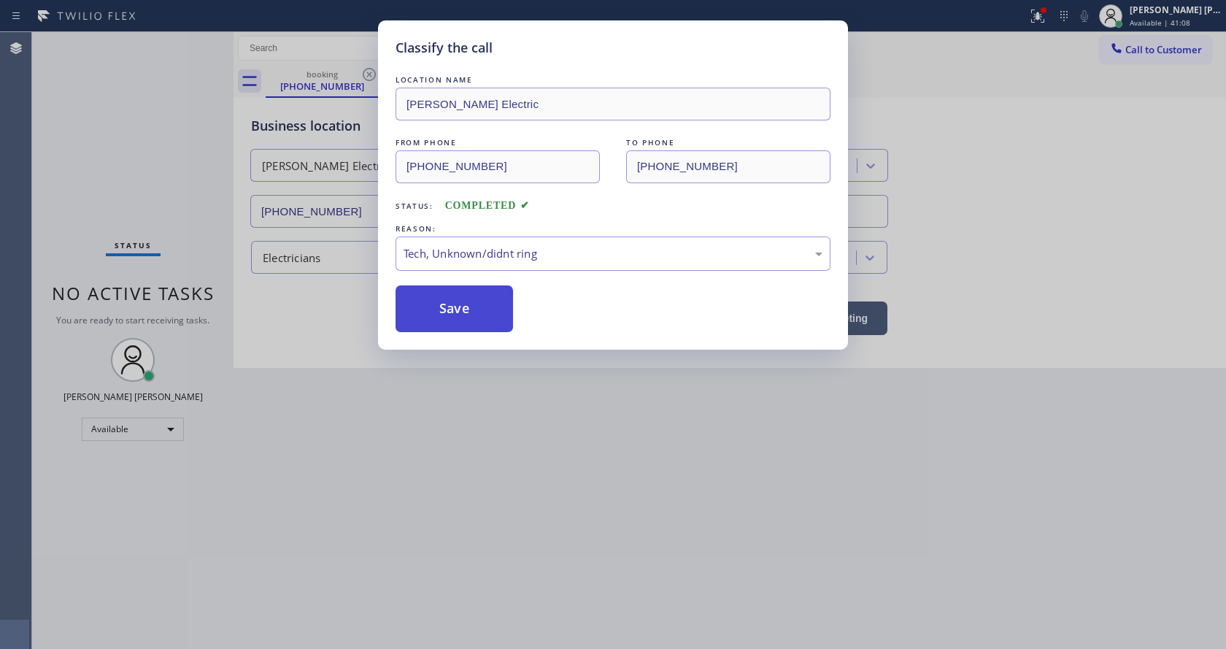
click at [460, 319] on button "Save" at bounding box center [453, 308] width 117 height 47
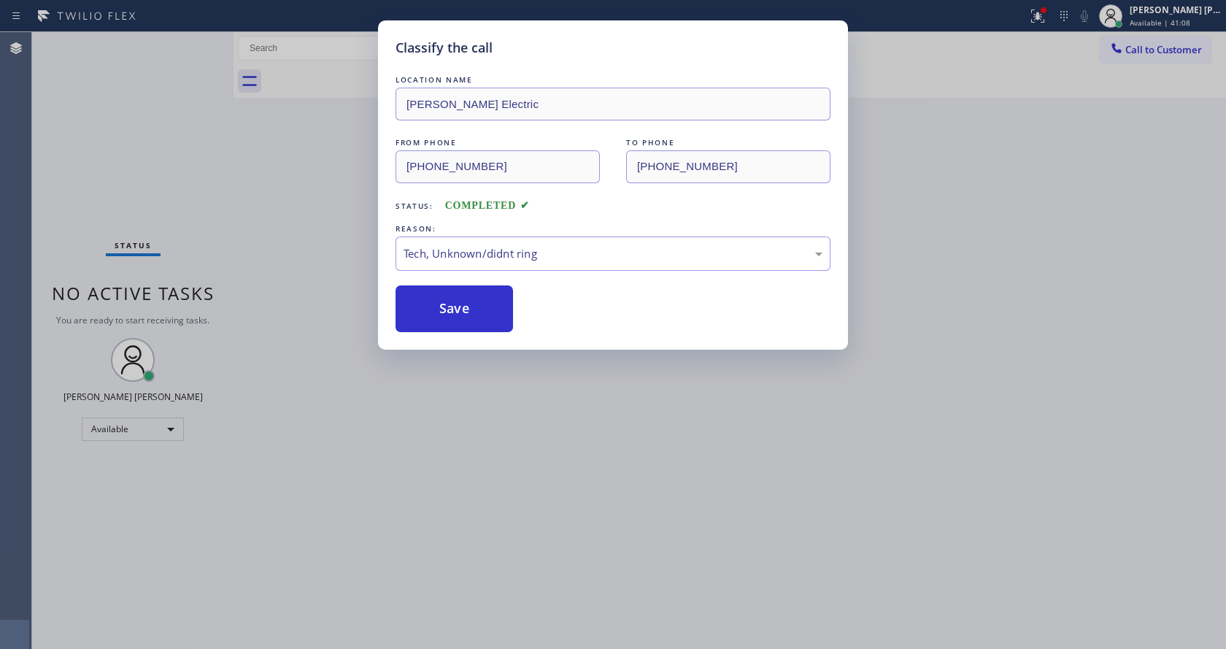
drag, startPoint x: 461, startPoint y: 471, endPoint x: 472, endPoint y: 522, distance: 52.2
click at [468, 484] on div "Classify the call LOCATION NAME Kelly Electric FROM PHONE (206) 455-1164 TO PHO…" at bounding box center [613, 324] width 1226 height 649
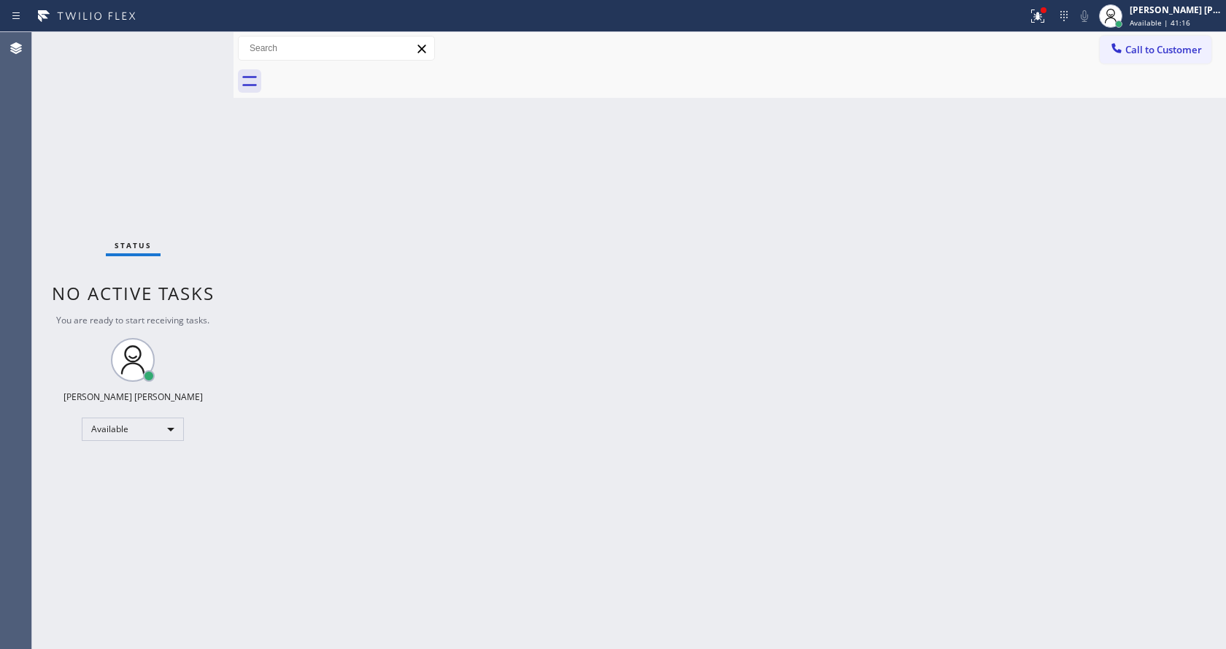
drag, startPoint x: 179, startPoint y: 282, endPoint x: 185, endPoint y: 209, distance: 73.2
click at [179, 282] on span "No active tasks" at bounding box center [133, 293] width 163 height 24
click at [197, 42] on div "Status No active tasks You are ready to start receiving tasks. [PERSON_NAME] [P…" at bounding box center [132, 340] width 201 height 617
click at [192, 36] on div "Status No active tasks You are ready to start receiving tasks. [PERSON_NAME] [P…" at bounding box center [132, 340] width 201 height 617
click at [152, 65] on div "Status No active tasks You are ready to start receiving tasks. [PERSON_NAME] [P…" at bounding box center [132, 340] width 201 height 617
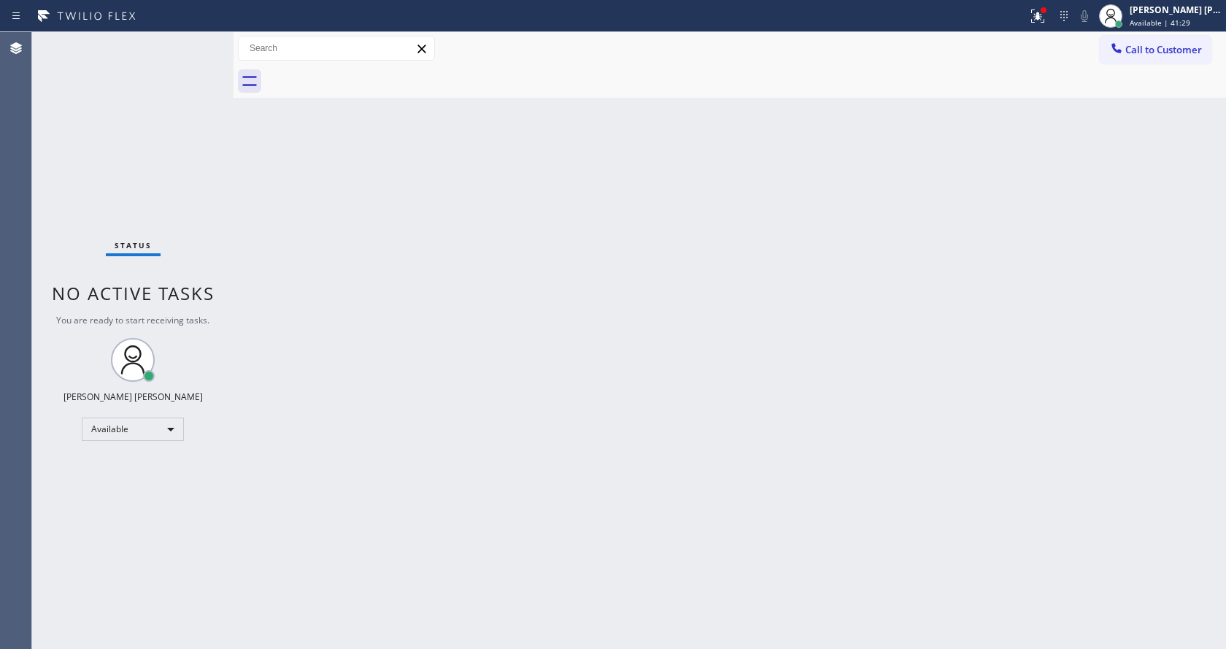
click at [473, 328] on div "Back to Dashboard Change Sender ID Customers Technicians Select a contact Outbo…" at bounding box center [729, 340] width 992 height 617
click at [322, 248] on div "Back to Dashboard Change Sender ID Customers Technicians Select a contact Outbo…" at bounding box center [729, 340] width 992 height 617
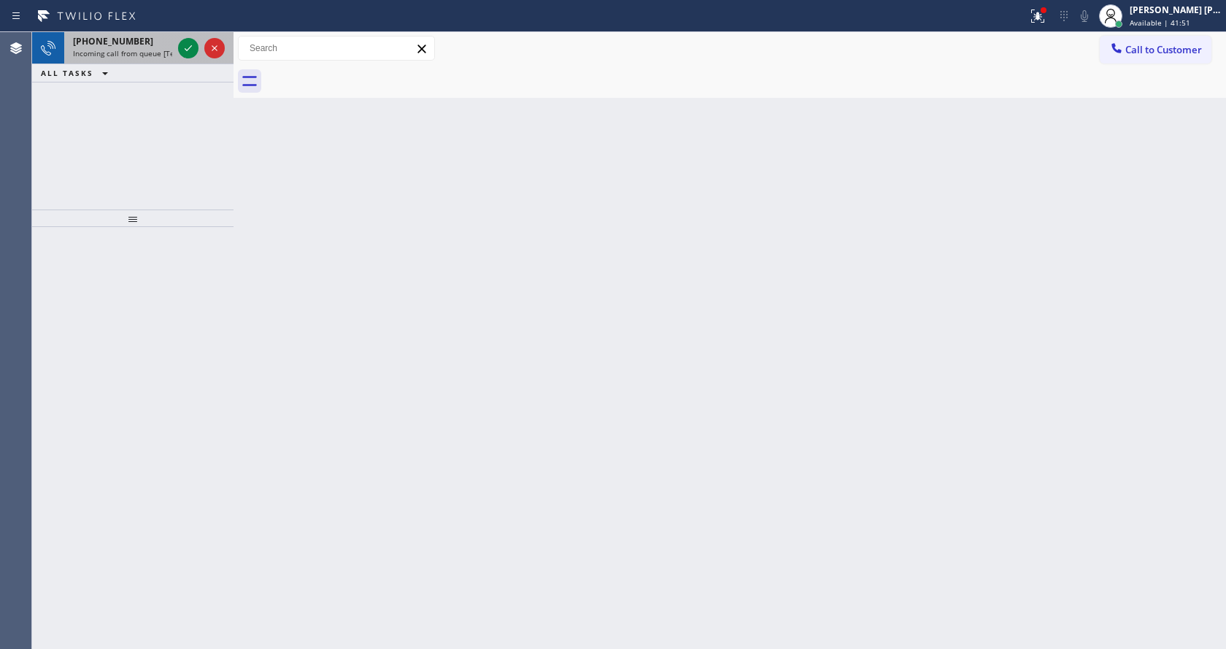
click at [155, 49] on span "Incoming call from queue [Test] All" at bounding box center [133, 53] width 121 height 10
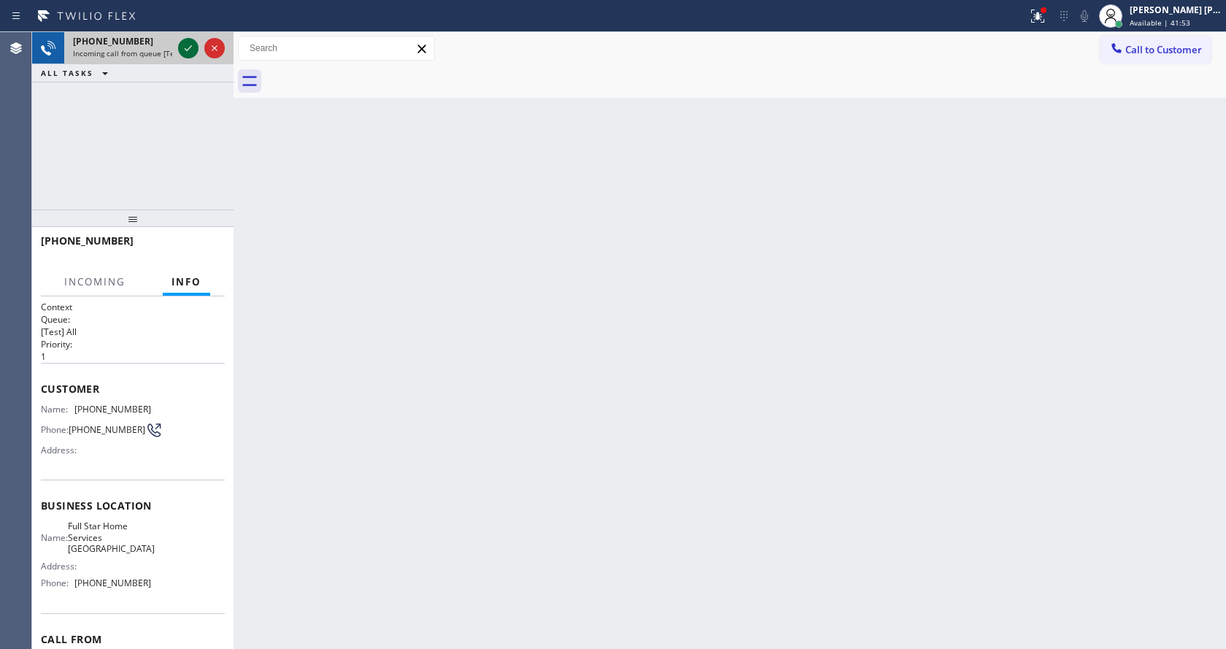
click at [182, 49] on icon at bounding box center [188, 48] width 18 height 18
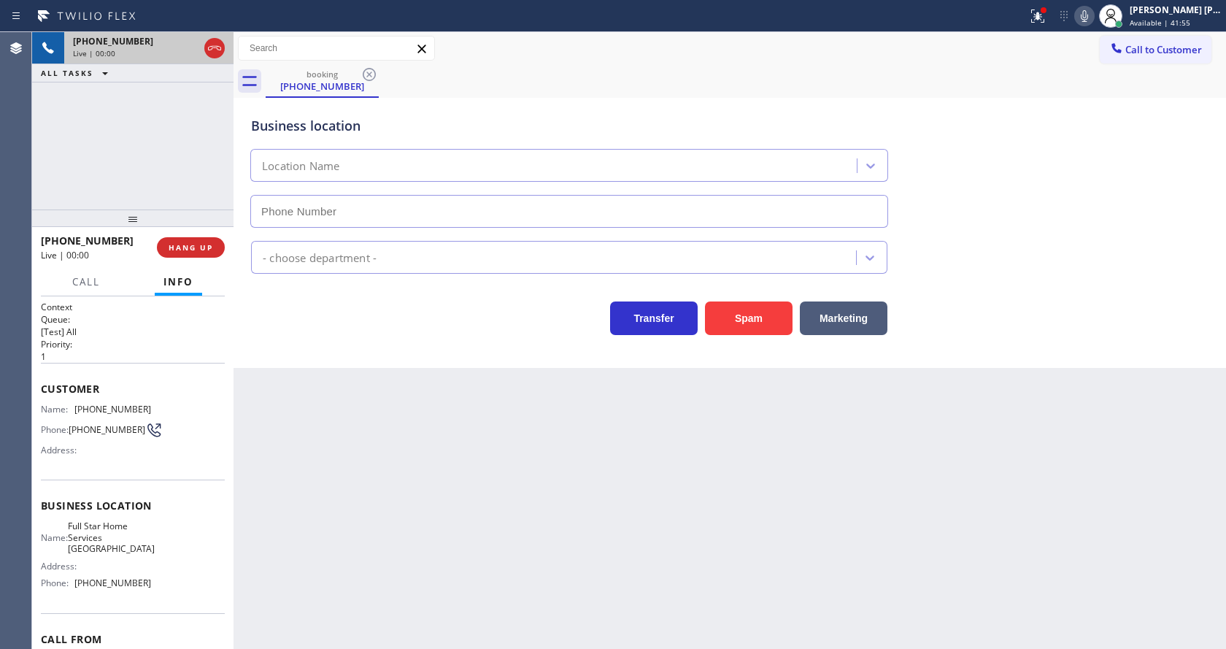
type input "(805) 549-4904"
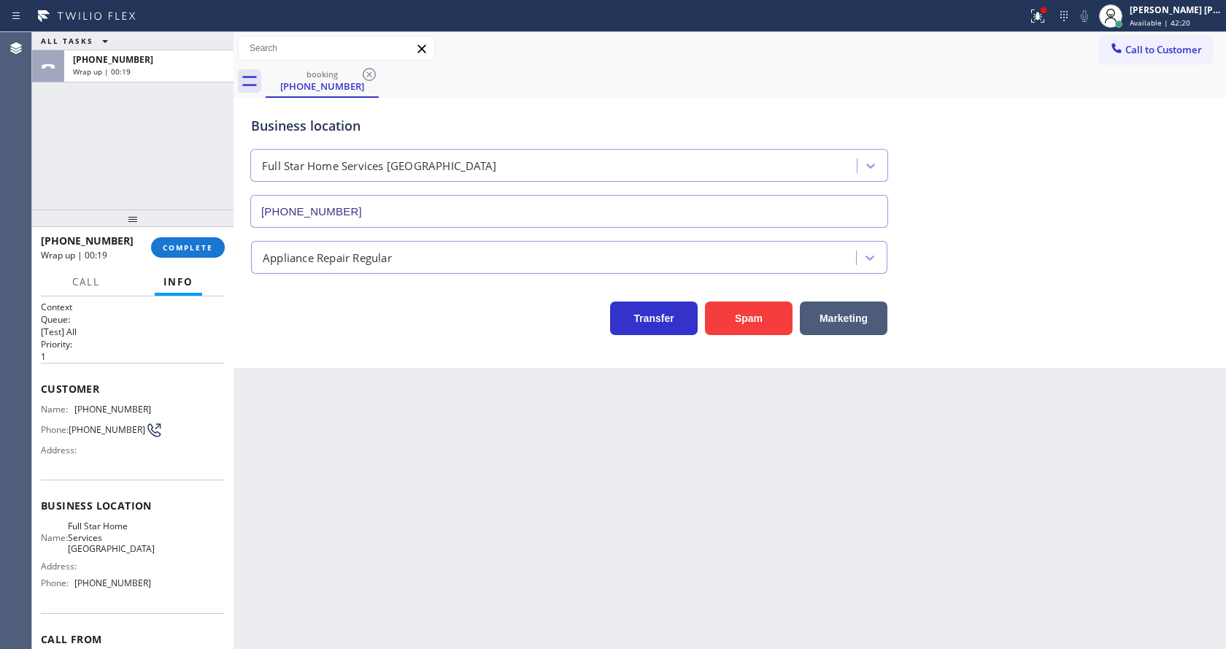
click at [409, 425] on div "Back to Dashboard Change Sender ID Customers Technicians Select a contact Outbo…" at bounding box center [729, 340] width 992 height 617
click at [205, 262] on div "+19093042186 Wrap up | 00:19 COMPLETE" at bounding box center [133, 247] width 184 height 38
click at [168, 240] on button "COMPLETE" at bounding box center [188, 247] width 74 height 20
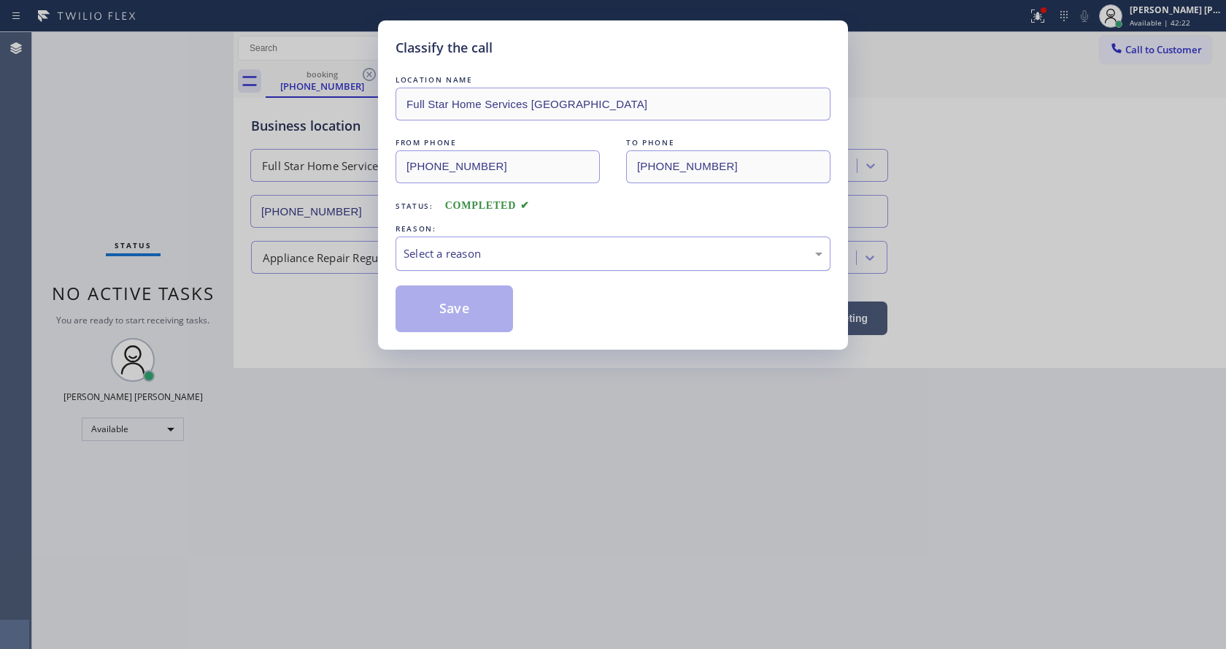
click at [466, 269] on div "Select a reason" at bounding box center [612, 253] width 435 height 34
click at [448, 309] on button "Save" at bounding box center [453, 308] width 117 height 47
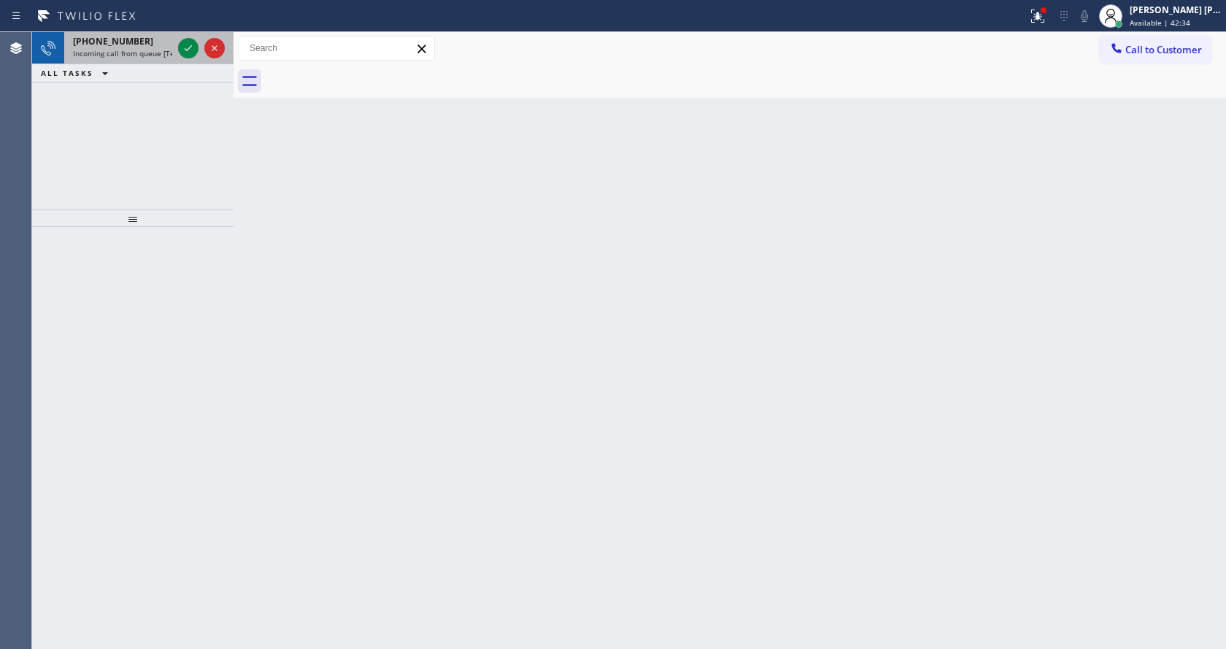
click at [151, 55] on span "Incoming call from queue [Test] All" at bounding box center [133, 53] width 121 height 10
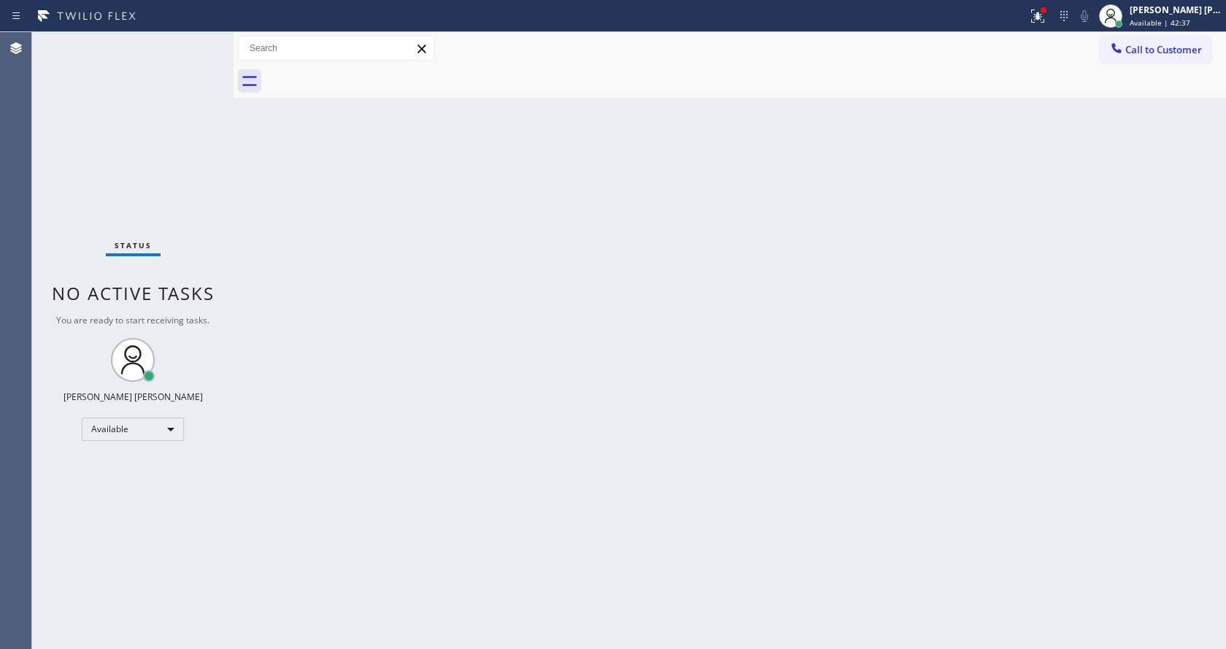
click at [434, 352] on div "Back to Dashboard Change Sender ID Customers Technicians Select a contact Outbo…" at bounding box center [729, 340] width 992 height 617
click at [331, 265] on div "Back to Dashboard Change Sender ID Customers Technicians Select a contact Outbo…" at bounding box center [729, 340] width 992 height 617
click at [375, 398] on div "Back to Dashboard Change Sender ID Customers Technicians Select a contact Outbo…" at bounding box center [729, 340] width 992 height 617
click at [800, 423] on div "Back to Dashboard Change Sender ID Customers Technicians Select a contact Outbo…" at bounding box center [729, 340] width 992 height 617
click at [199, 39] on div "Status No active tasks You are ready to start receiving tasks. [PERSON_NAME] [P…" at bounding box center [132, 340] width 201 height 617
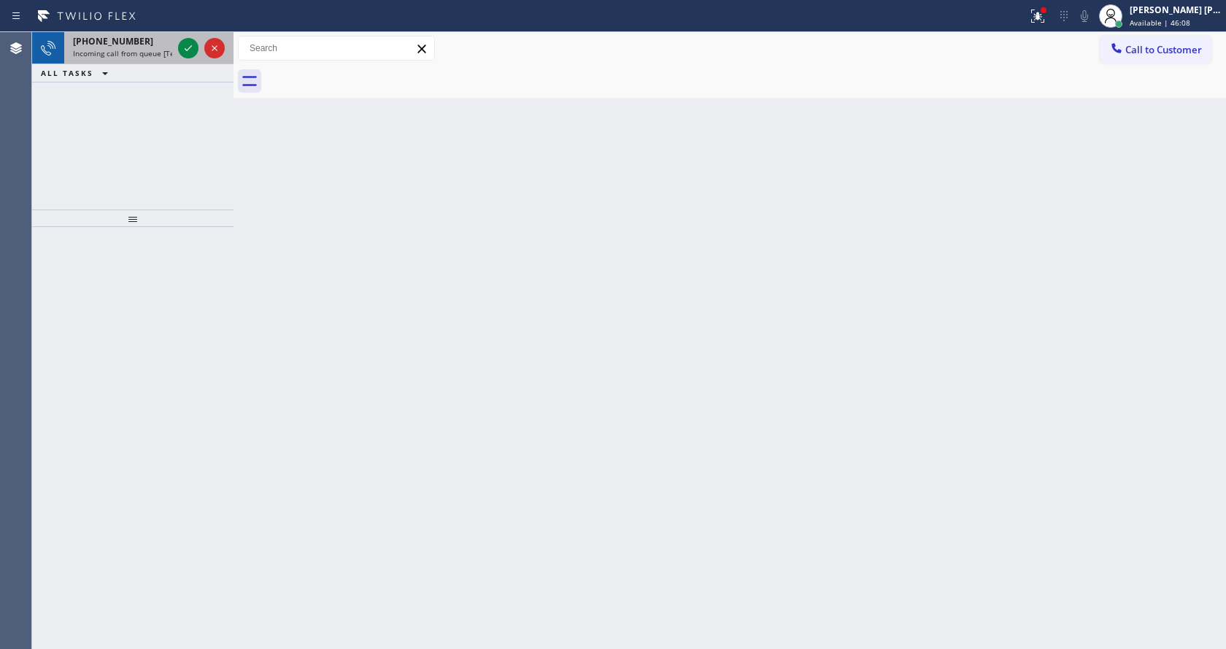
click at [140, 45] on div "+14155163242" at bounding box center [122, 41] width 99 height 12
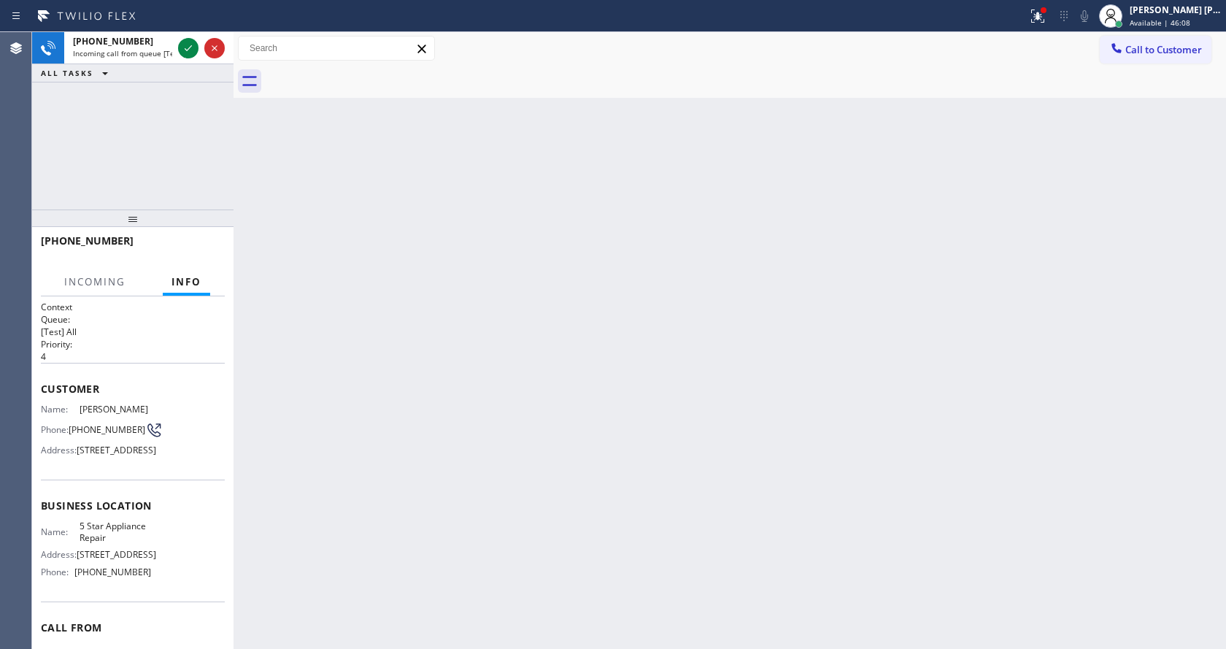
click at [443, 325] on div "Back to Dashboard Change Sender ID Customers Technicians Select a contact Outbo…" at bounding box center [729, 340] width 992 height 617
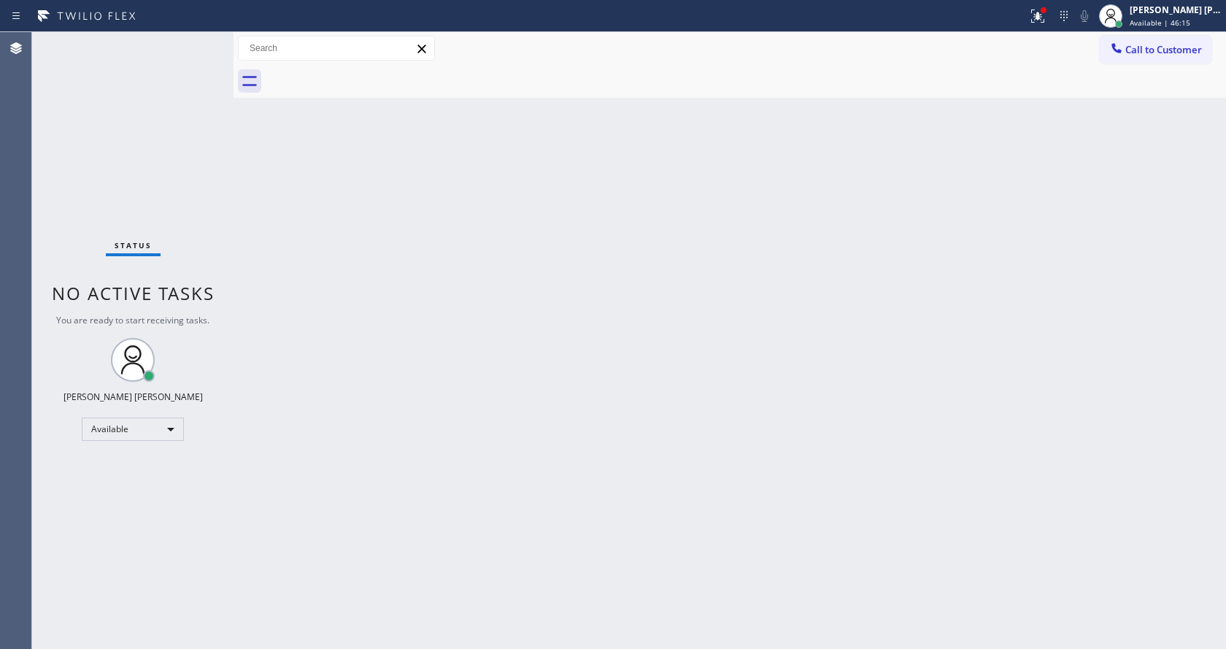
click at [250, 279] on div "Back to Dashboard Change Sender ID Customers Technicians Select a contact Outbo…" at bounding box center [729, 340] width 992 height 617
click at [197, 40] on div "Status No active tasks You are ready to start receiving tasks. [PERSON_NAME] [P…" at bounding box center [132, 340] width 201 height 617
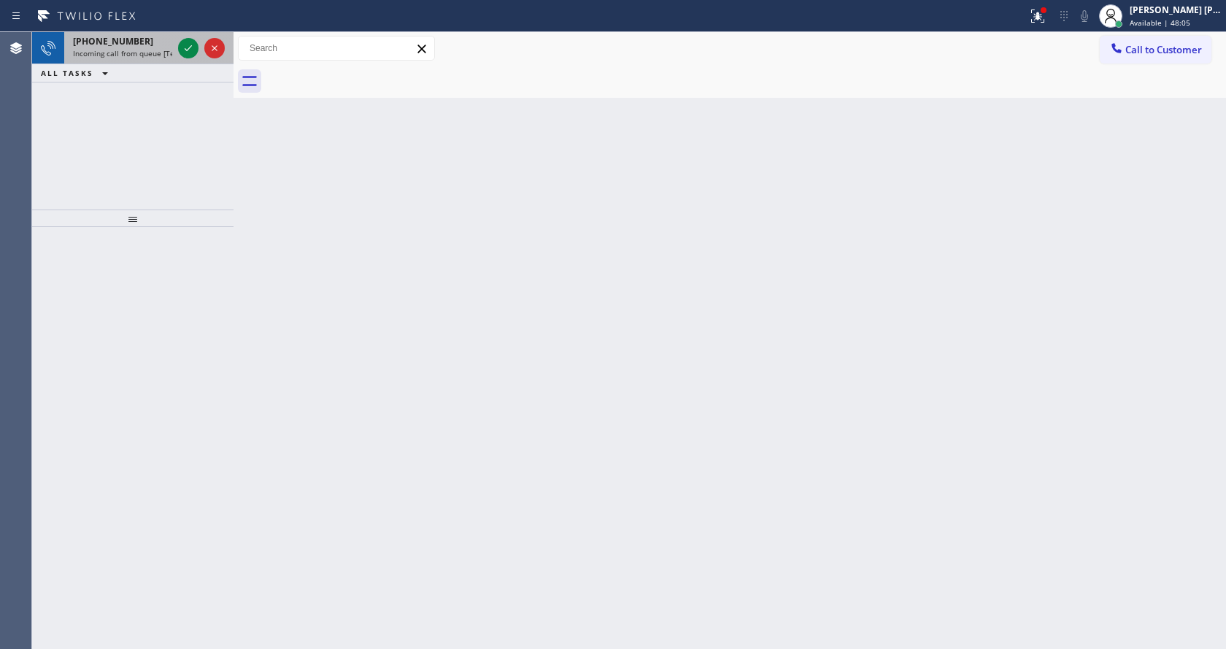
click at [140, 43] on div "+18186480823" at bounding box center [122, 41] width 99 height 12
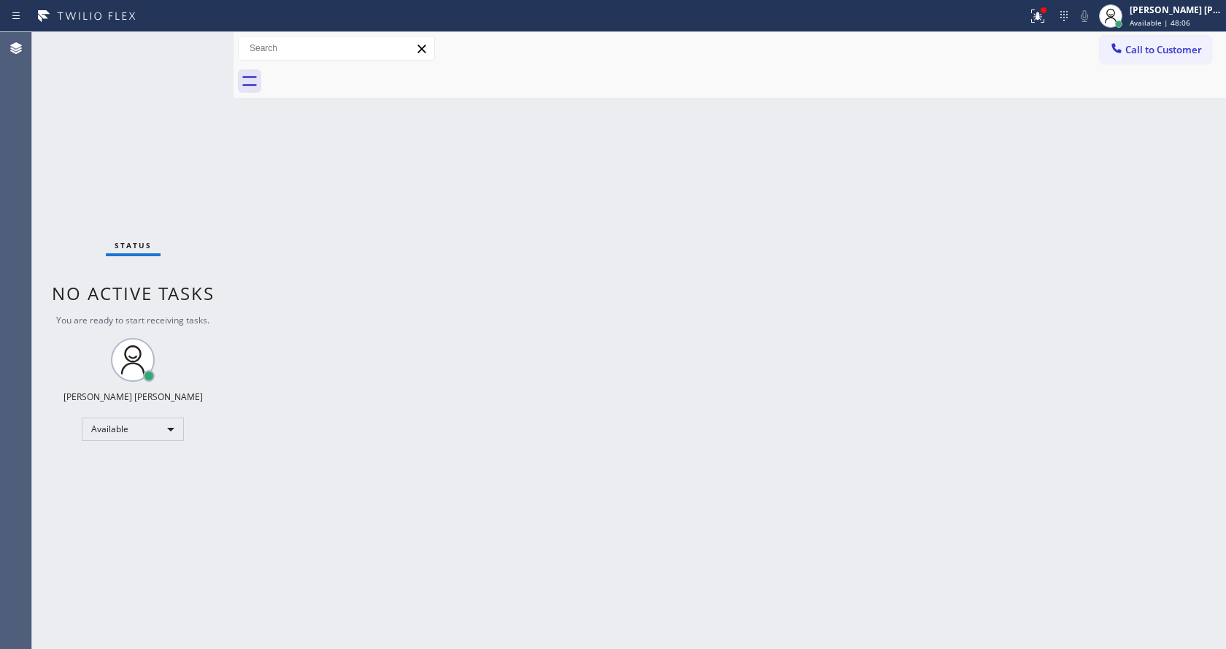
click at [555, 480] on div "Back to Dashboard Change Sender ID Customers Technicians Select a contact Outbo…" at bounding box center [729, 340] width 992 height 617
click at [141, 182] on div "Status No active tasks You are ready to start receiving tasks. [PERSON_NAME] [P…" at bounding box center [132, 340] width 201 height 617
click at [222, 34] on div "Status No active tasks You are ready to start receiving tasks. [PERSON_NAME] [P…" at bounding box center [132, 340] width 201 height 617
click at [206, 42] on div "Status No active tasks You are ready to start receiving tasks. [PERSON_NAME] [P…" at bounding box center [132, 340] width 201 height 617
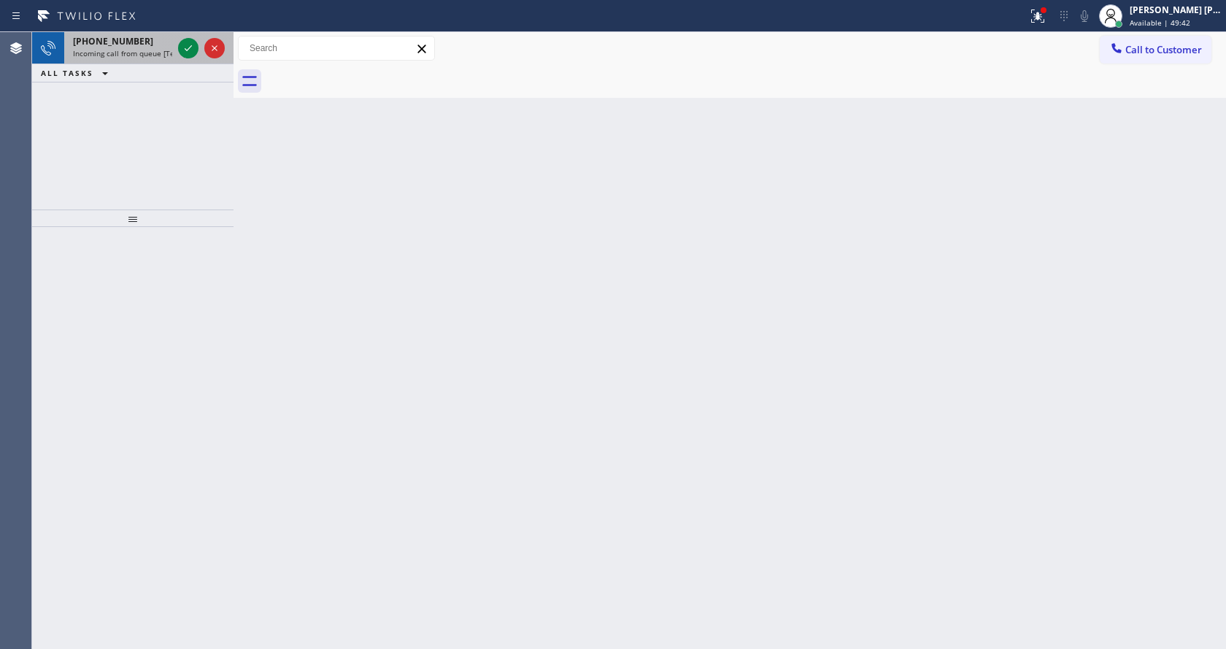
click at [108, 55] on span "Incoming call from queue [Test] All" at bounding box center [133, 53] width 121 height 10
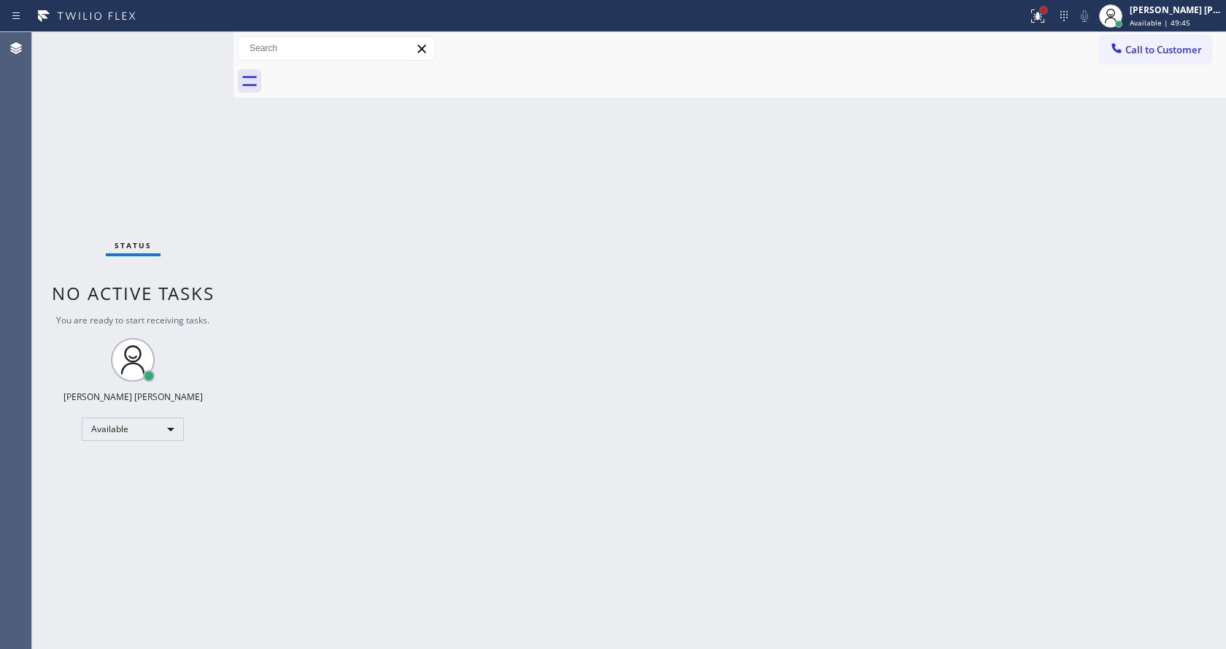
click at [1046, 9] on div at bounding box center [1043, 10] width 9 height 9
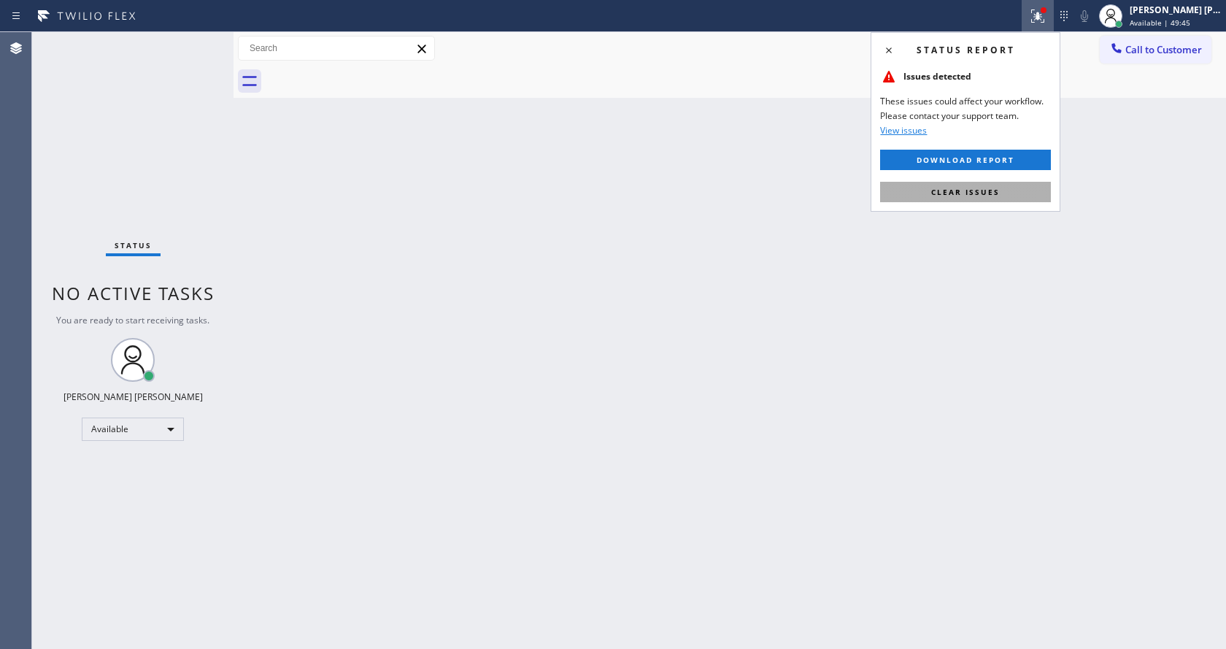
click at [978, 196] on span "Clear issues" at bounding box center [965, 192] width 69 height 10
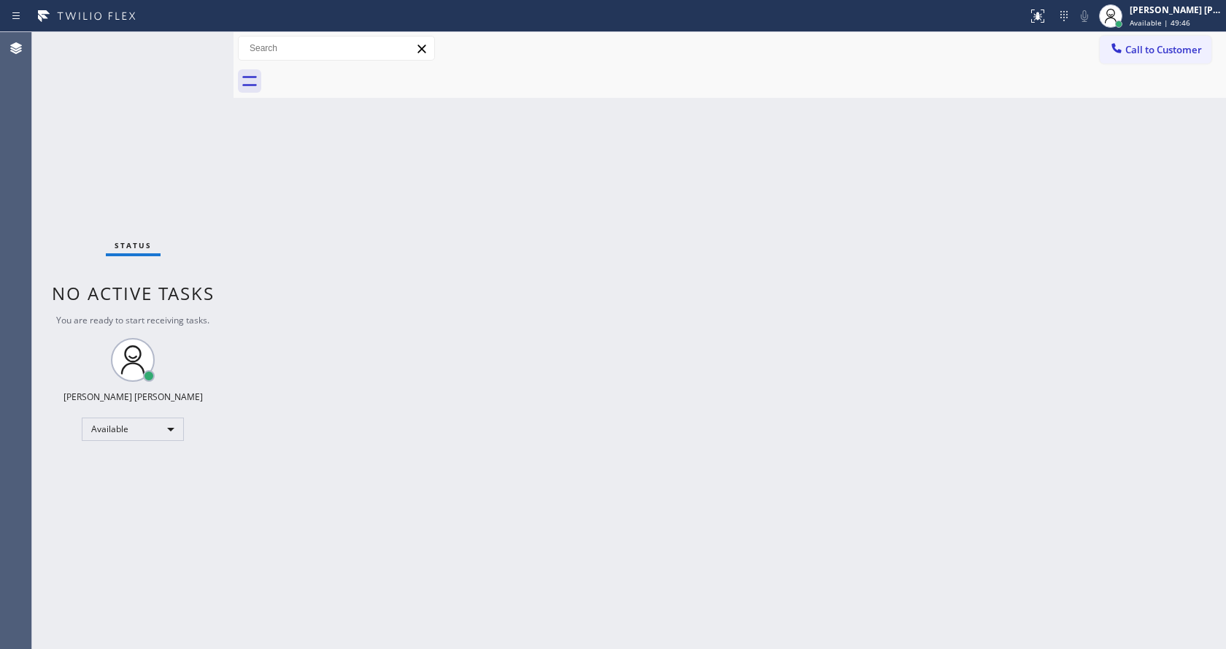
click at [571, 519] on div "Back to Dashboard Change Sender ID Customers Technicians Select a contact Outbo…" at bounding box center [729, 340] width 992 height 617
drag, startPoint x: 248, startPoint y: 301, endPoint x: 247, endPoint y: 290, distance: 10.3
click at [248, 301] on div "Back to Dashboard Change Sender ID Customers Technicians Select a contact Outbo…" at bounding box center [729, 340] width 992 height 617
click at [199, 41] on div "Status No active tasks You are ready to start receiving tasks. [PERSON_NAME] [P…" at bounding box center [132, 340] width 201 height 617
click at [198, 41] on div "Status No active tasks You are ready to start receiving tasks. [PERSON_NAME] [P…" at bounding box center [132, 340] width 201 height 617
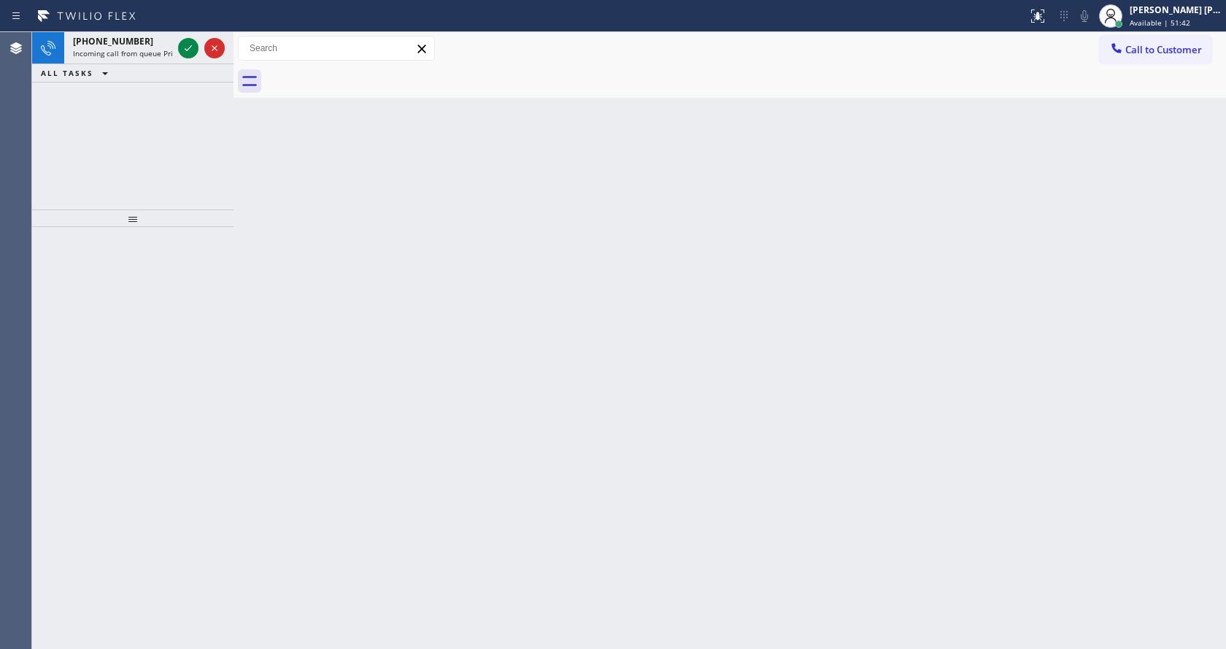
click at [148, 65] on div "ALL TASKS ALL TASKS ACTIVE TASKS TASKS IN WRAP UP" at bounding box center [132, 73] width 201 height 18
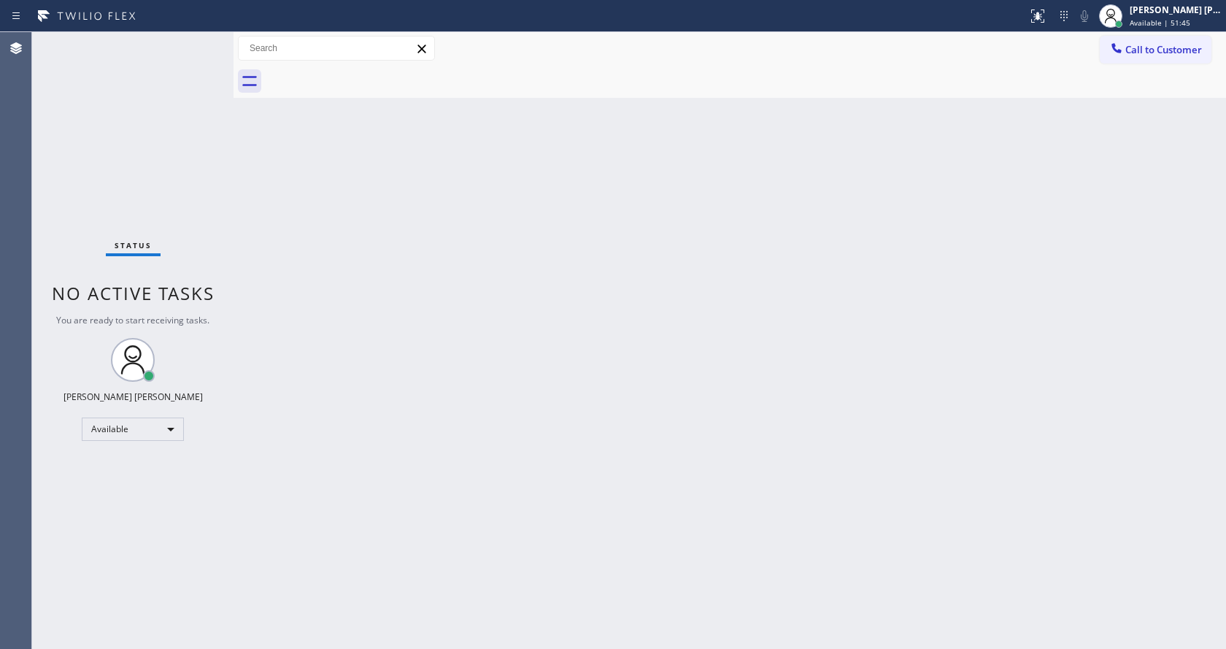
click at [443, 387] on div "Back to Dashboard Change Sender ID Customers Technicians Select a contact Outbo…" at bounding box center [729, 340] width 992 height 617
click at [353, 406] on div "Back to Dashboard Change Sender ID Customers Technicians Select a contact Outbo…" at bounding box center [729, 340] width 992 height 617
click at [201, 41] on div "Status No active tasks You are ready to start receiving tasks. [PERSON_NAME] [P…" at bounding box center [132, 340] width 201 height 617
click at [149, 231] on div "Status No active tasks You are ready to start receiving tasks. [PERSON_NAME] [P…" at bounding box center [132, 340] width 201 height 617
click at [197, 39] on div "Status No active tasks You are ready to start receiving tasks. [PERSON_NAME] [P…" at bounding box center [132, 340] width 201 height 617
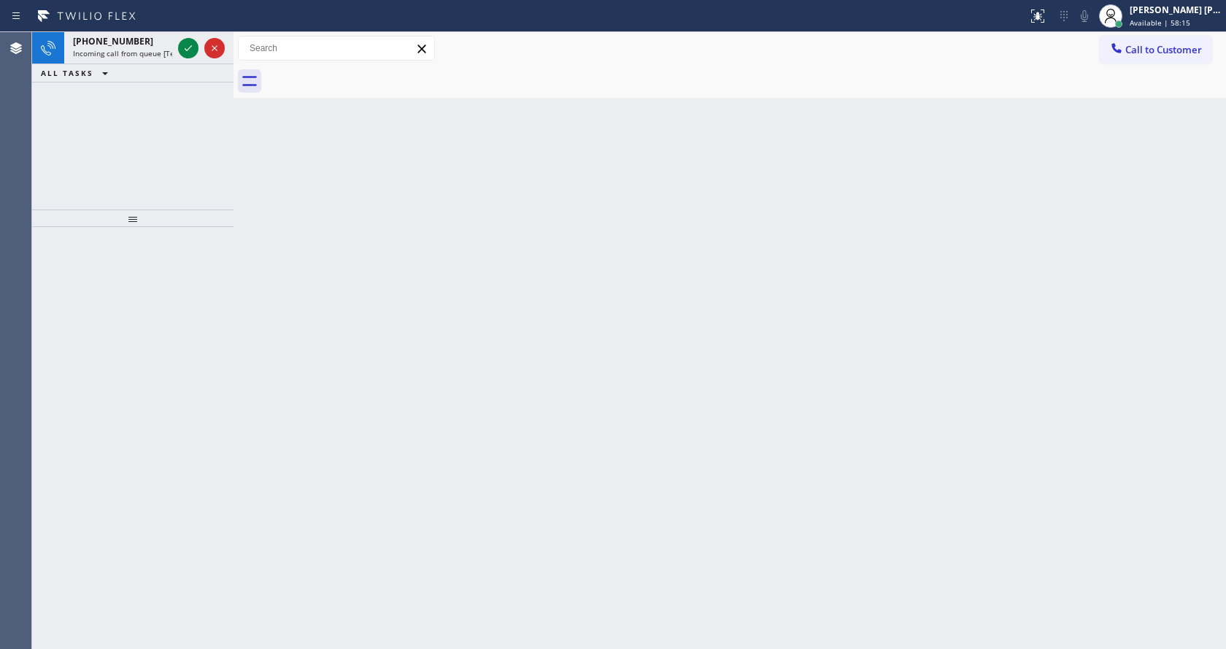
click at [0, 212] on div "Agent Desktop" at bounding box center [15, 340] width 31 height 617
click at [99, 50] on span "Incoming call from queue [Test] All" at bounding box center [133, 53] width 121 height 10
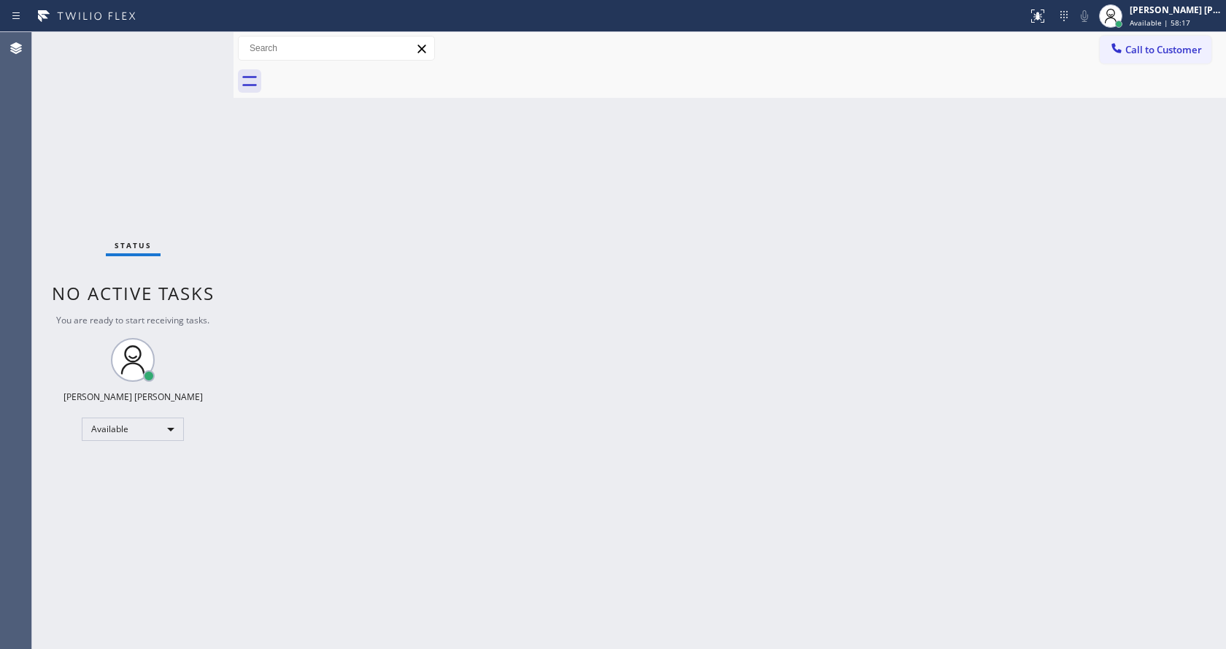
click at [99, 50] on div "Status No active tasks You are ready to start receiving tasks. [PERSON_NAME] [P…" at bounding box center [132, 340] width 201 height 617
drag, startPoint x: 627, startPoint y: 419, endPoint x: 616, endPoint y: 433, distance: 17.7
click at [627, 419] on div "Back to Dashboard Change Sender ID Customers Technicians Select a contact Outbo…" at bounding box center [729, 340] width 992 height 617
drag, startPoint x: 250, startPoint y: 312, endPoint x: 310, endPoint y: 333, distance: 64.4
click at [250, 312] on div "Back to Dashboard Change Sender ID Customers Technicians Select a contact Outbo…" at bounding box center [729, 340] width 992 height 617
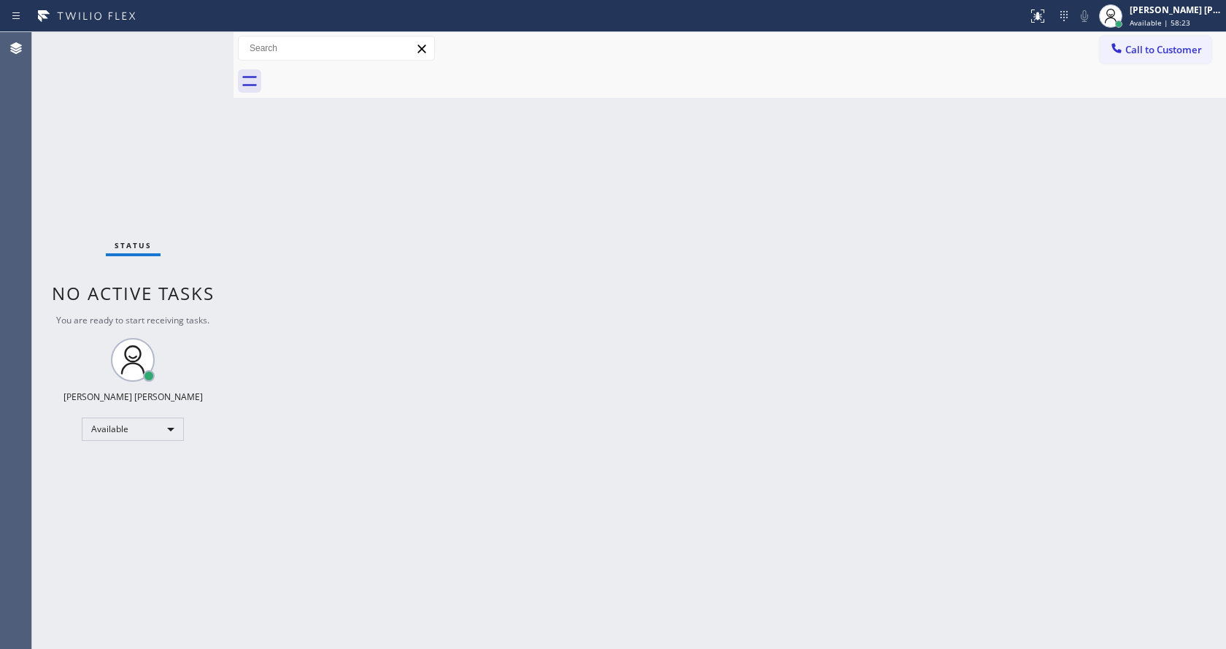
click at [725, 382] on div "Back to Dashboard Change Sender ID Customers Technicians Select a contact Outbo…" at bounding box center [729, 340] width 992 height 617
click at [110, 335] on div "Status No active tasks You are ready to start receiving tasks. [PERSON_NAME] [P…" at bounding box center [132, 340] width 201 height 617
click at [195, 25] on div at bounding box center [514, 15] width 1016 height 23
click at [197, 36] on div "Status No active tasks You are ready to start receiving tasks. [PERSON_NAME] [P…" at bounding box center [132, 340] width 201 height 617
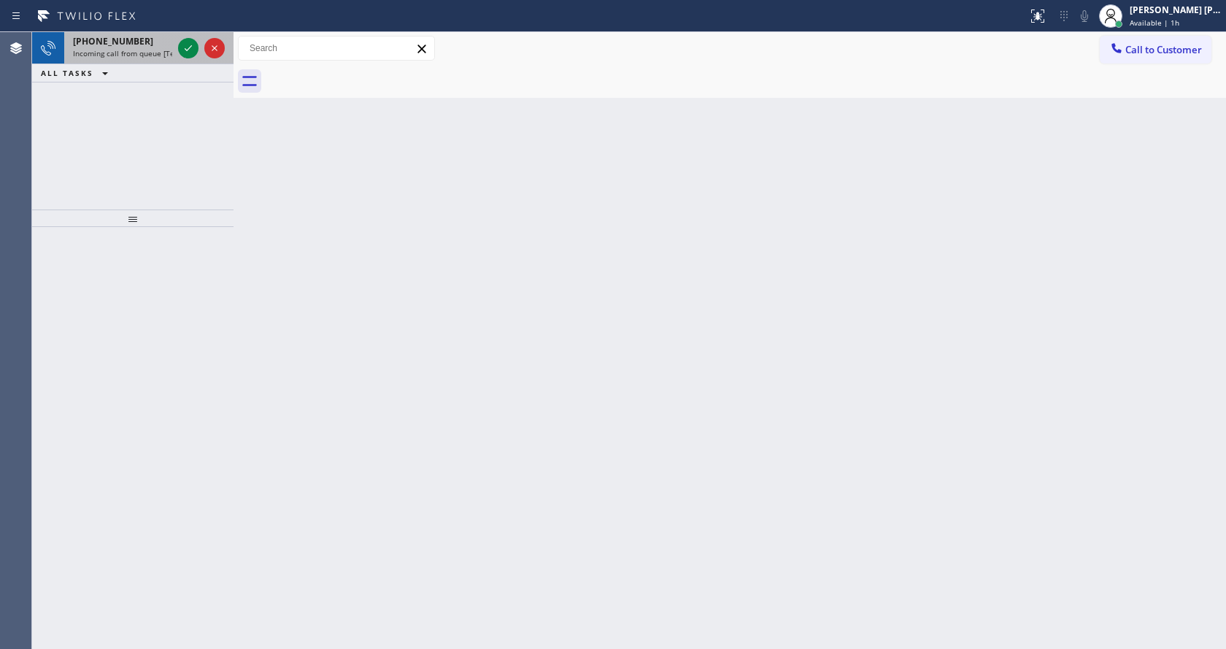
drag, startPoint x: 139, startPoint y: 51, endPoint x: 173, endPoint y: 52, distance: 33.6
click at [149, 53] on span "Incoming call from queue [Test] All" at bounding box center [133, 53] width 121 height 10
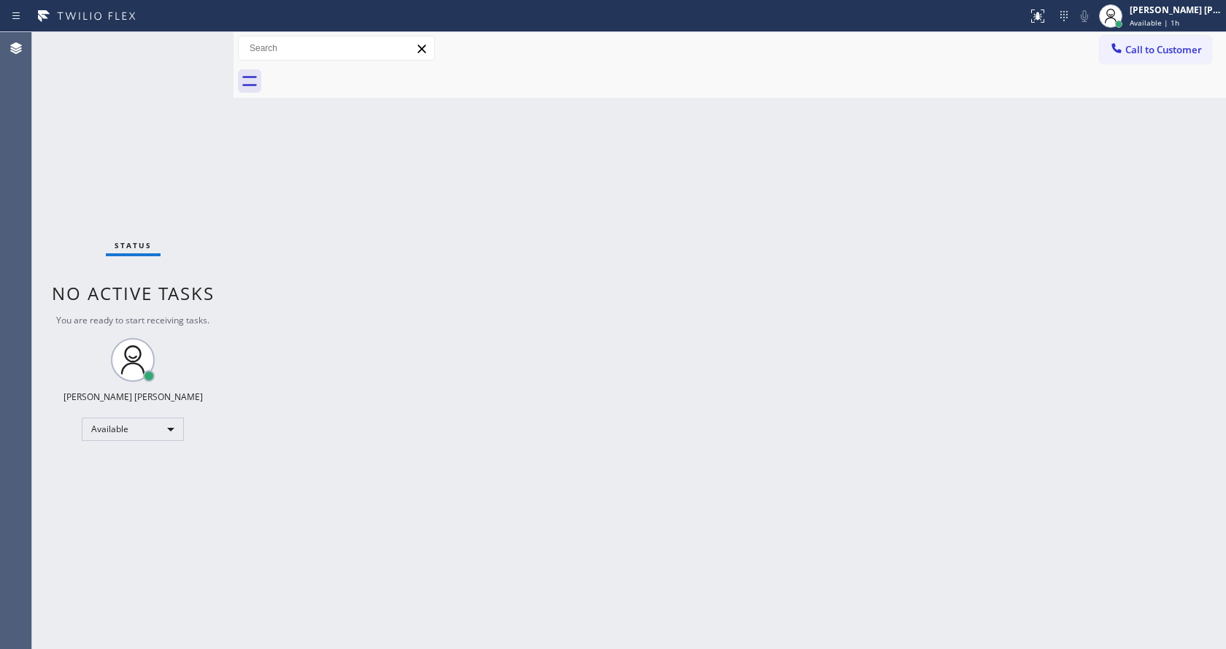
click at [179, 50] on div "Status No active tasks You are ready to start receiving tasks. [PERSON_NAME] [P…" at bounding box center [132, 340] width 201 height 617
drag, startPoint x: 545, startPoint y: 289, endPoint x: 509, endPoint y: 474, distance: 188.0
click at [545, 309] on div "Back to Dashboard Change Sender ID Customers Technicians Select a contact Outbo…" at bounding box center [729, 340] width 992 height 617
drag, startPoint x: 138, startPoint y: 189, endPoint x: 136, endPoint y: 62, distance: 127.0
click at [138, 188] on div "Status No active tasks You are ready to start receiving tasks. [PERSON_NAME] [P…" at bounding box center [132, 340] width 201 height 617
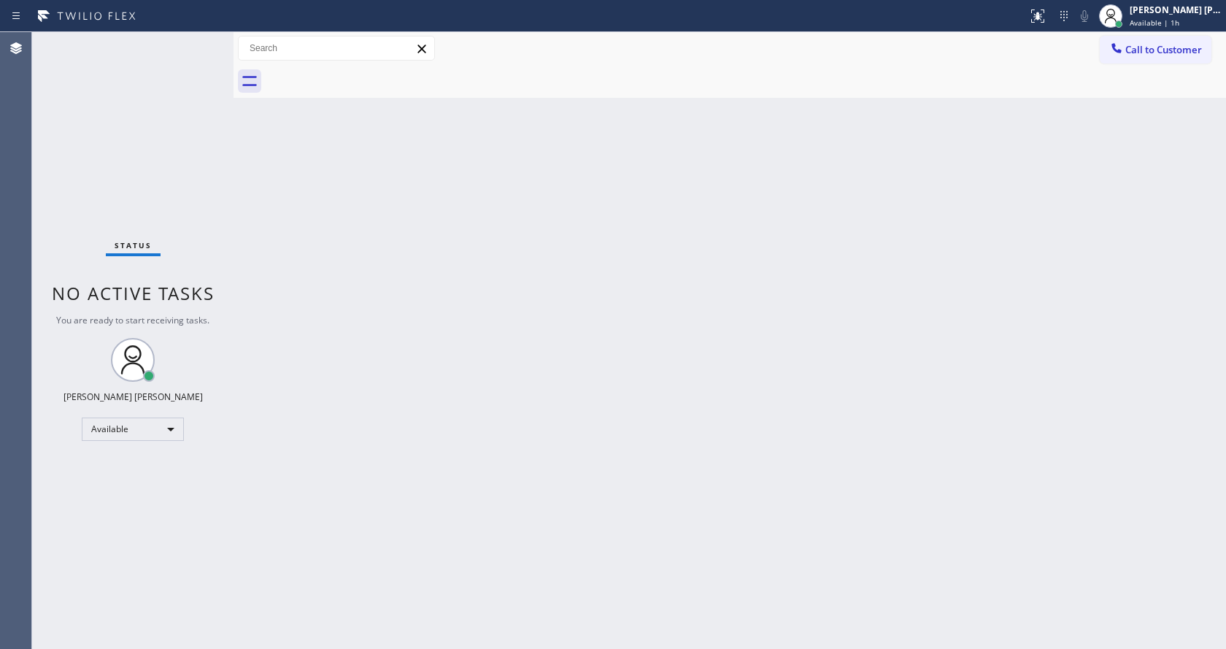
click at [273, 200] on div "Back to Dashboard Change Sender ID Customers Technicians Select a contact Outbo…" at bounding box center [729, 340] width 992 height 617
click at [200, 34] on div "Status No active tasks You are ready to start receiving tasks. [PERSON_NAME] [P…" at bounding box center [132, 340] width 201 height 617
click at [193, 36] on div "Status No active tasks You are ready to start receiving tasks. [PERSON_NAME] [P…" at bounding box center [132, 340] width 201 height 617
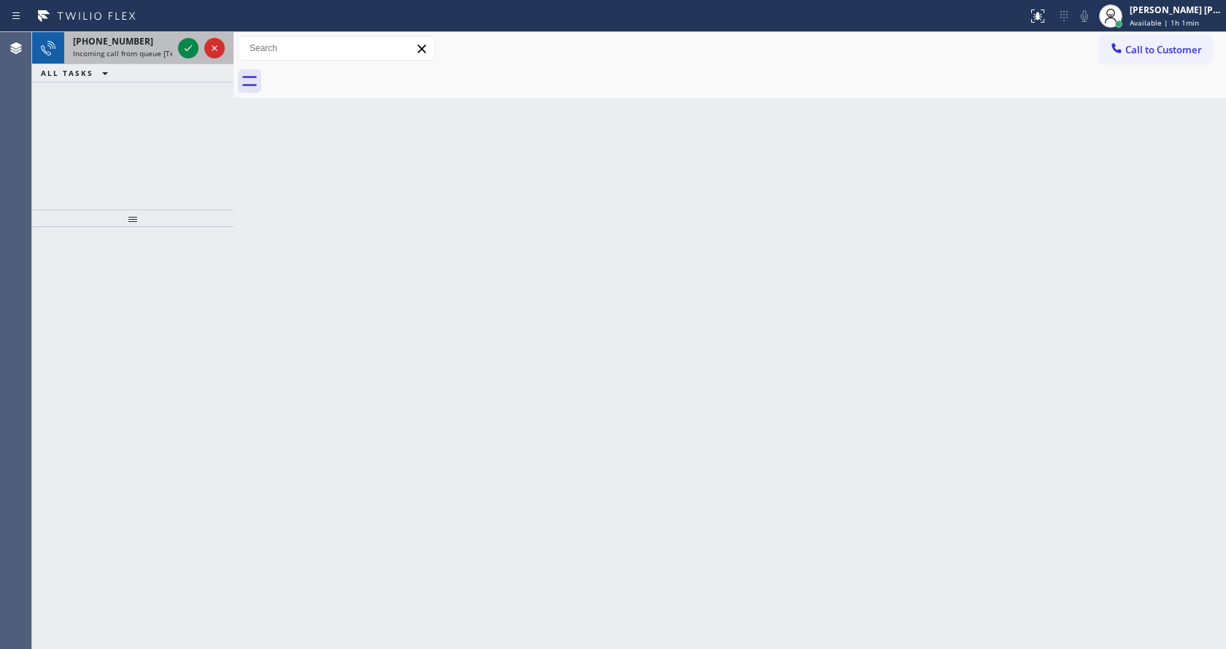
click at [155, 42] on div "+13106128324" at bounding box center [122, 41] width 99 height 12
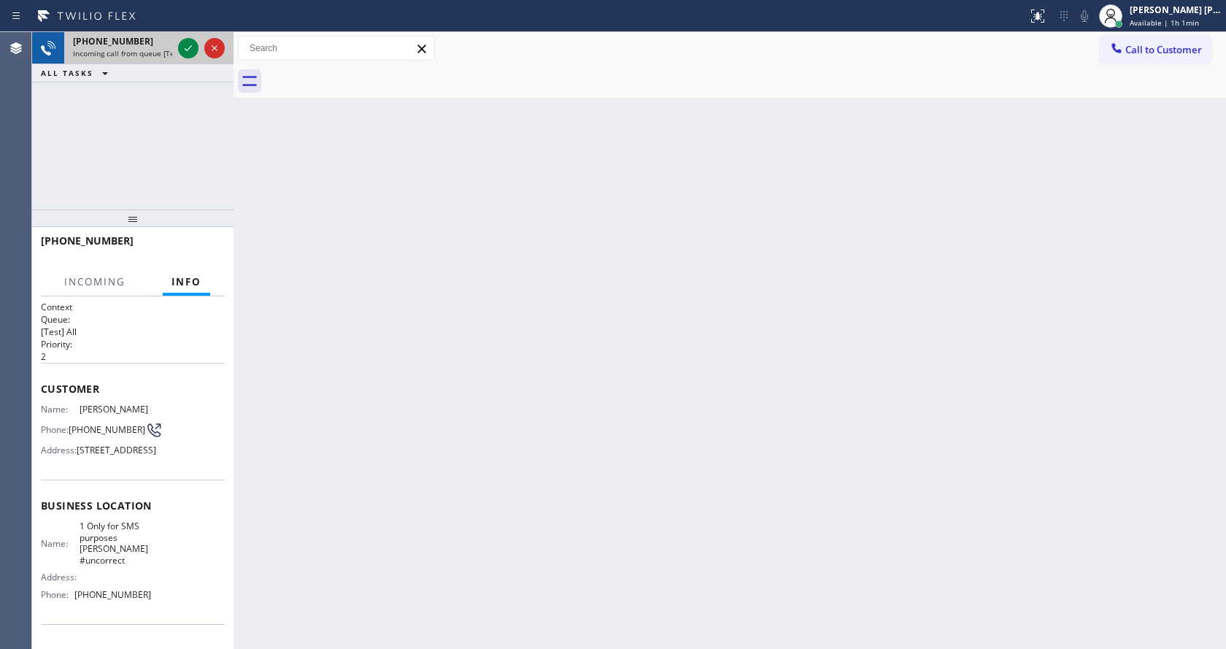
click at [173, 41] on div "+13106128324 Incoming call from queue [Test] All" at bounding box center [119, 48] width 111 height 32
click at [178, 44] on div at bounding box center [188, 48] width 20 height 18
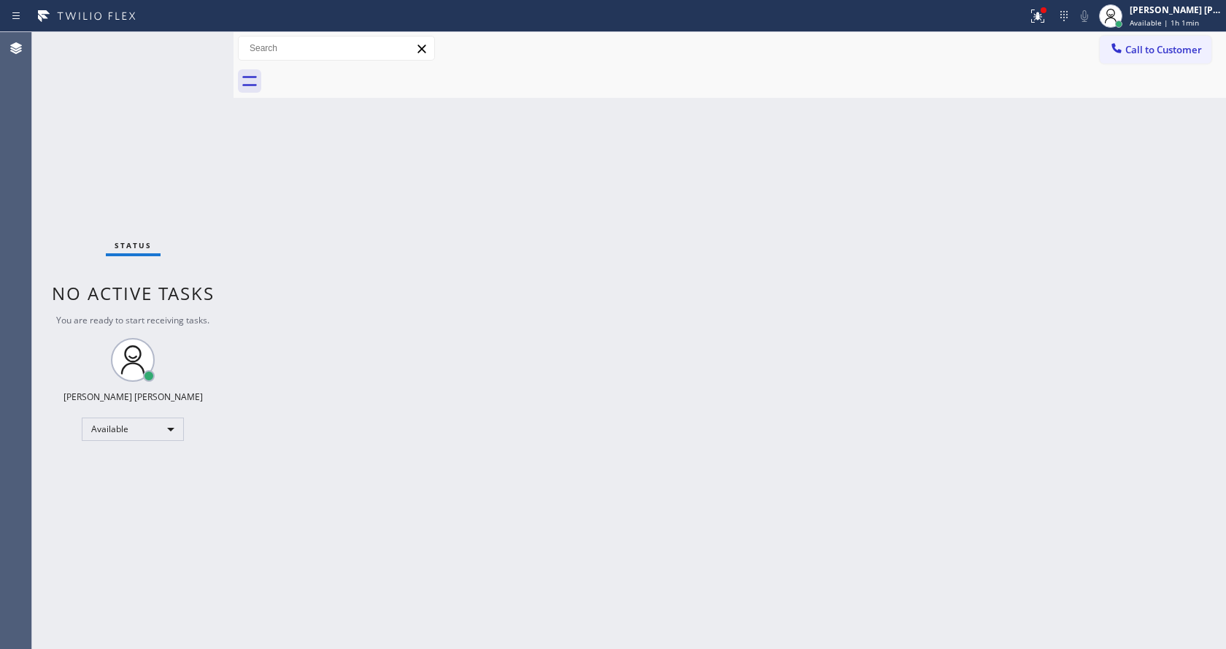
click at [577, 473] on div "Back to Dashboard Change Sender ID Customers Technicians Select a contact Outbo…" at bounding box center [729, 340] width 992 height 617
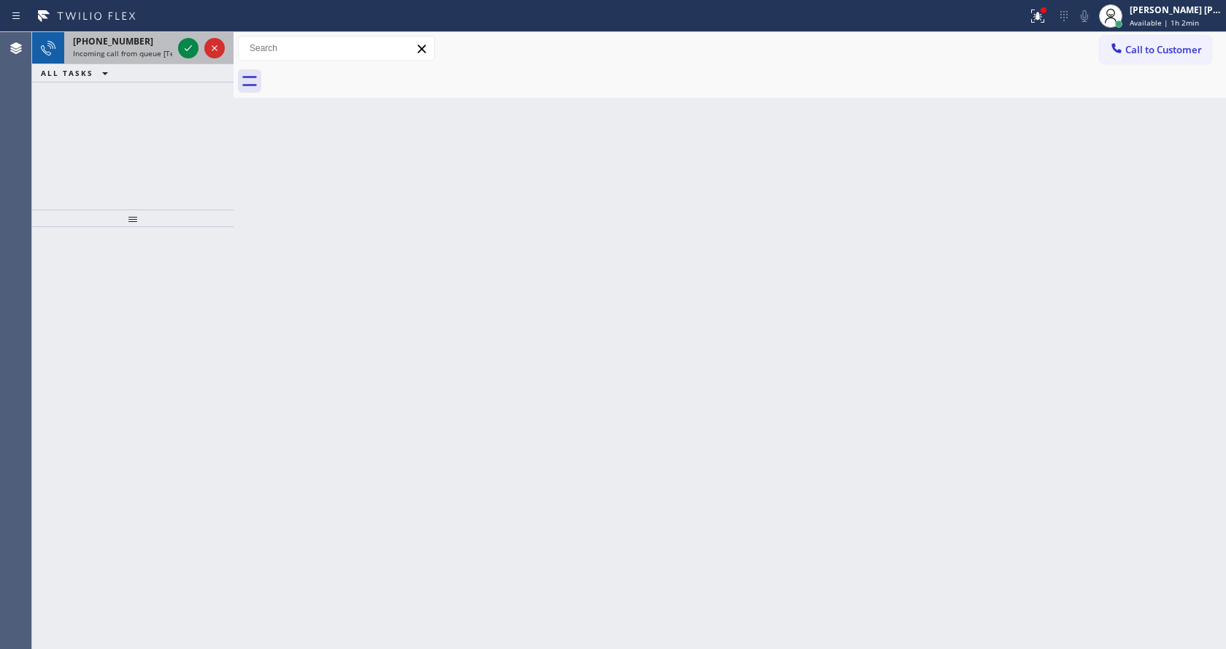
click at [189, 34] on div at bounding box center [201, 48] width 53 height 32
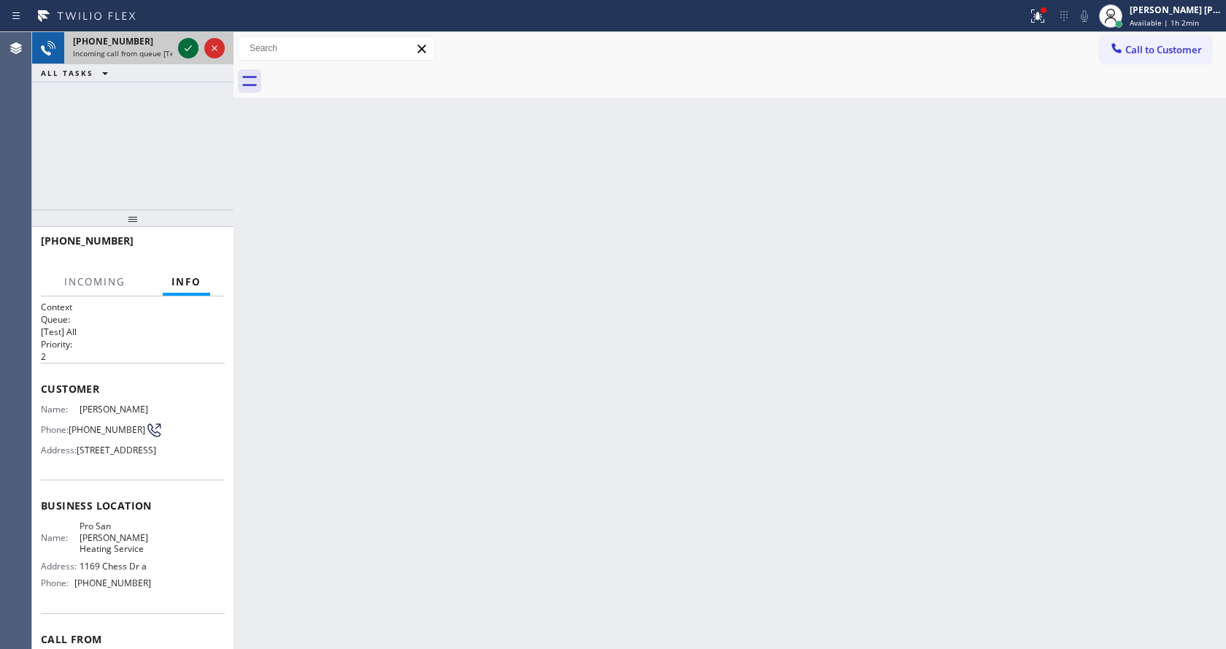
click at [190, 44] on icon at bounding box center [188, 48] width 18 height 18
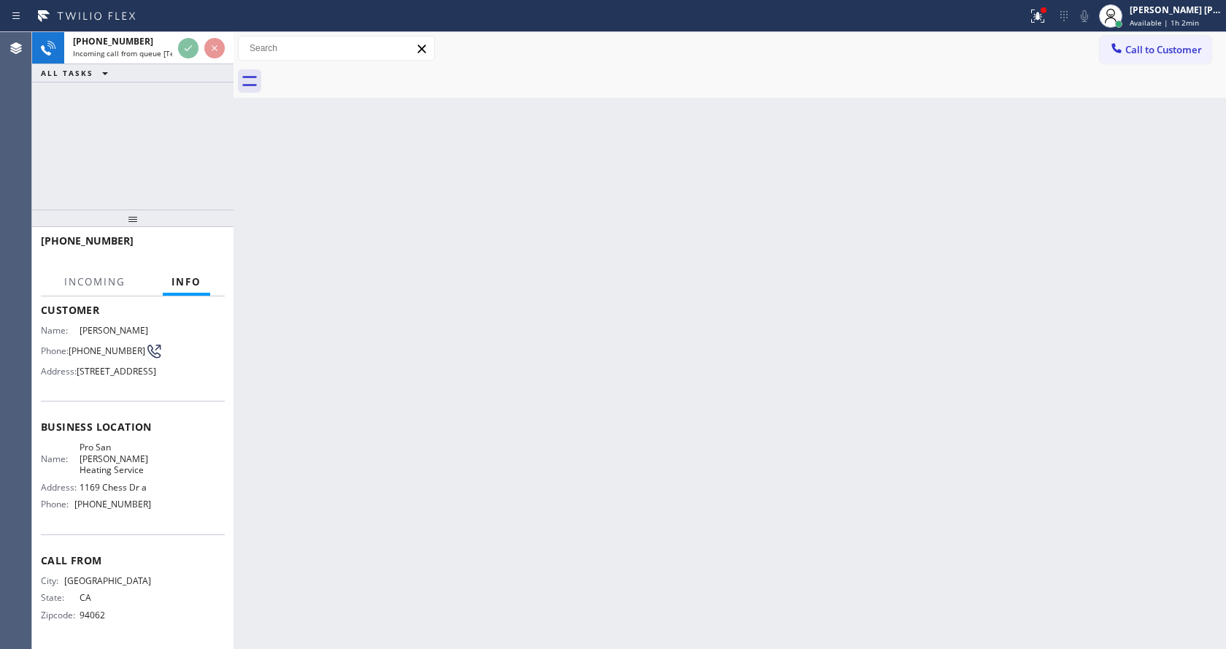
scroll to position [129, 0]
click at [449, 430] on div "Back to Dashboard Change Sender ID Customers Technicians Select a contact Outbo…" at bounding box center [729, 340] width 992 height 617
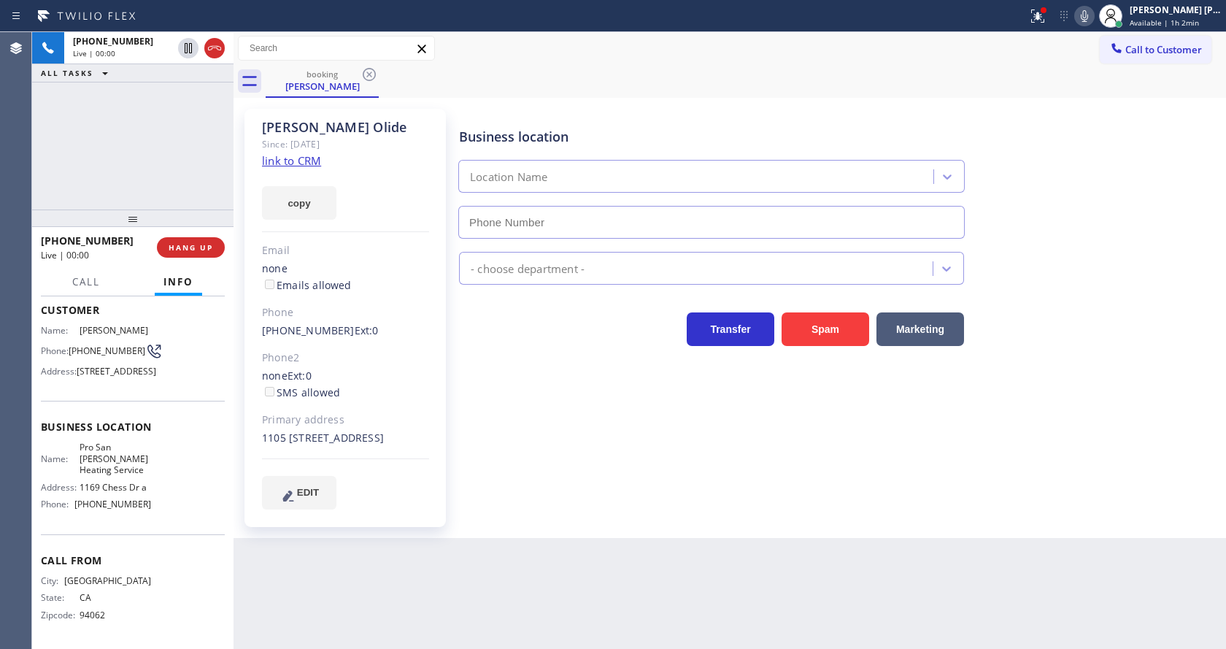
type input "(650) 645-9318"
click at [582, 465] on div "Business location Pro San Francisco Carrier Heating Service (650) 645-9318 HVAC…" at bounding box center [839, 308] width 766 height 393
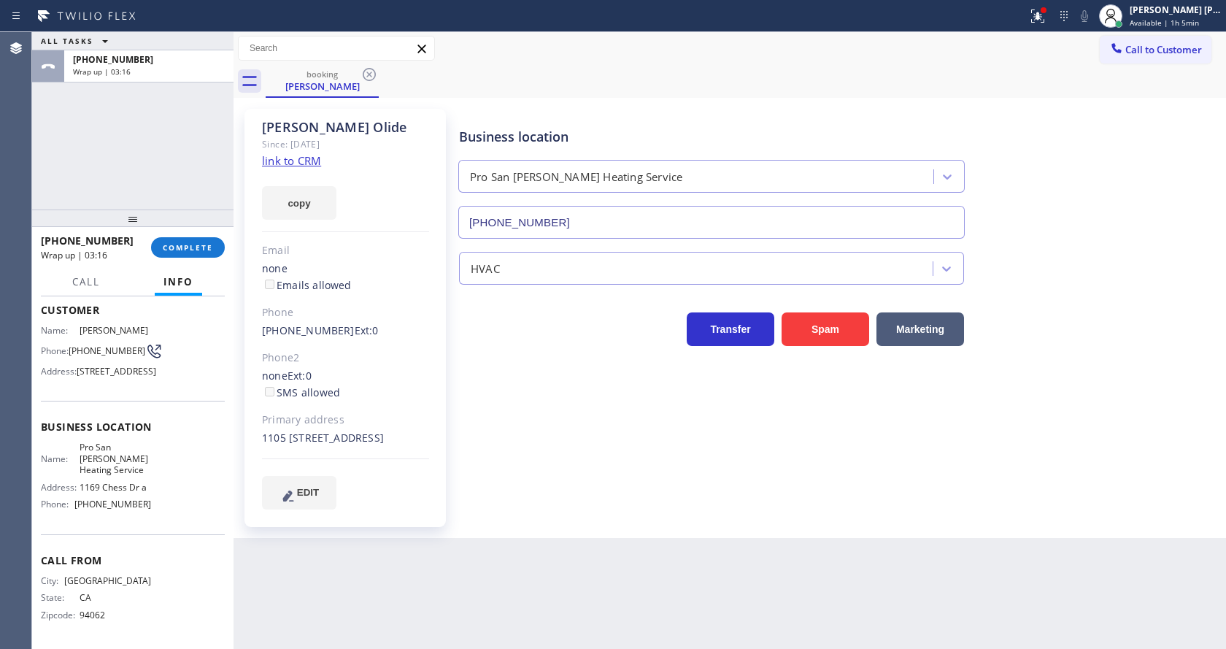
click at [579, 461] on div "Business location Pro San Francisco Carrier Heating Service (650) 645-9318 HVAC…" at bounding box center [839, 308] width 766 height 393
click at [161, 248] on button "COMPLETE" at bounding box center [188, 247] width 74 height 20
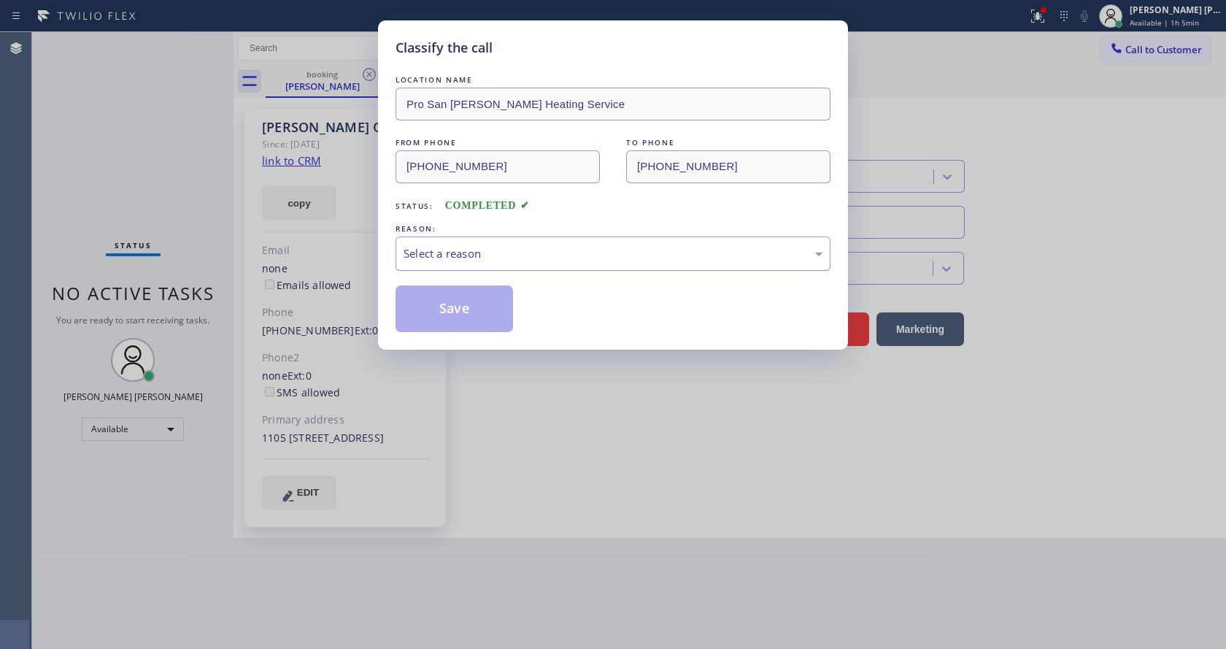
click at [446, 260] on div "Select a reason" at bounding box center [612, 253] width 419 height 17
click at [451, 311] on button "Save" at bounding box center [453, 308] width 117 height 47
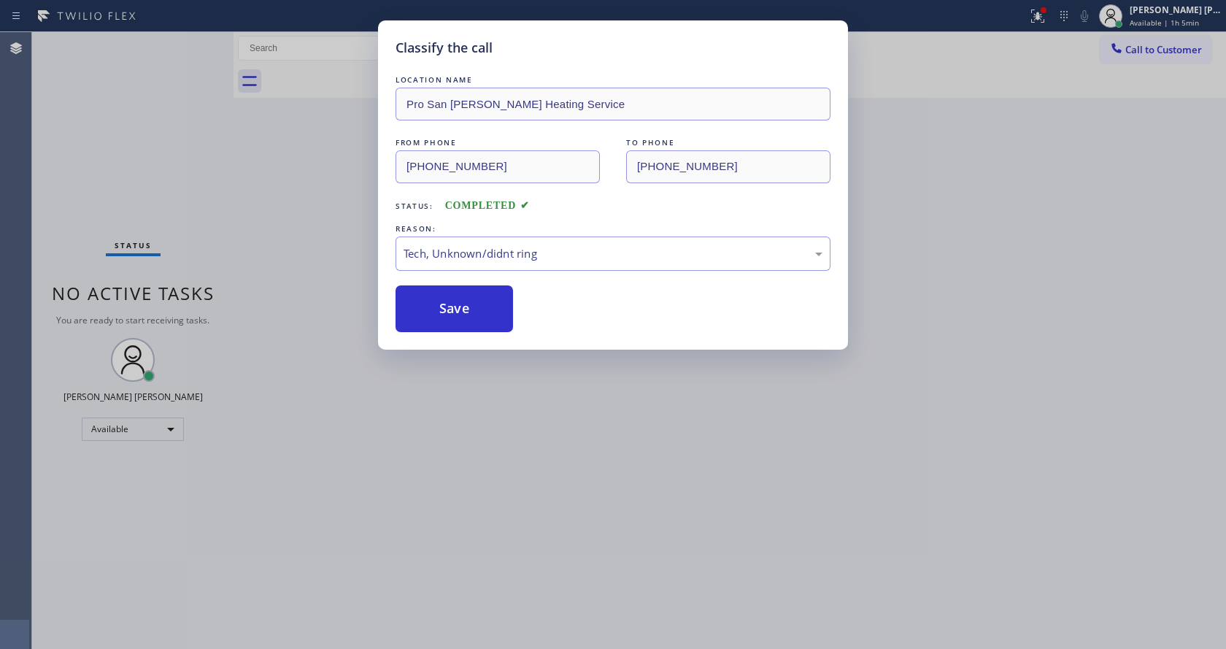
click at [603, 514] on div "Classify the call LOCATION NAME Pro San Francisco Carrier Heating Service FROM …" at bounding box center [613, 324] width 1226 height 649
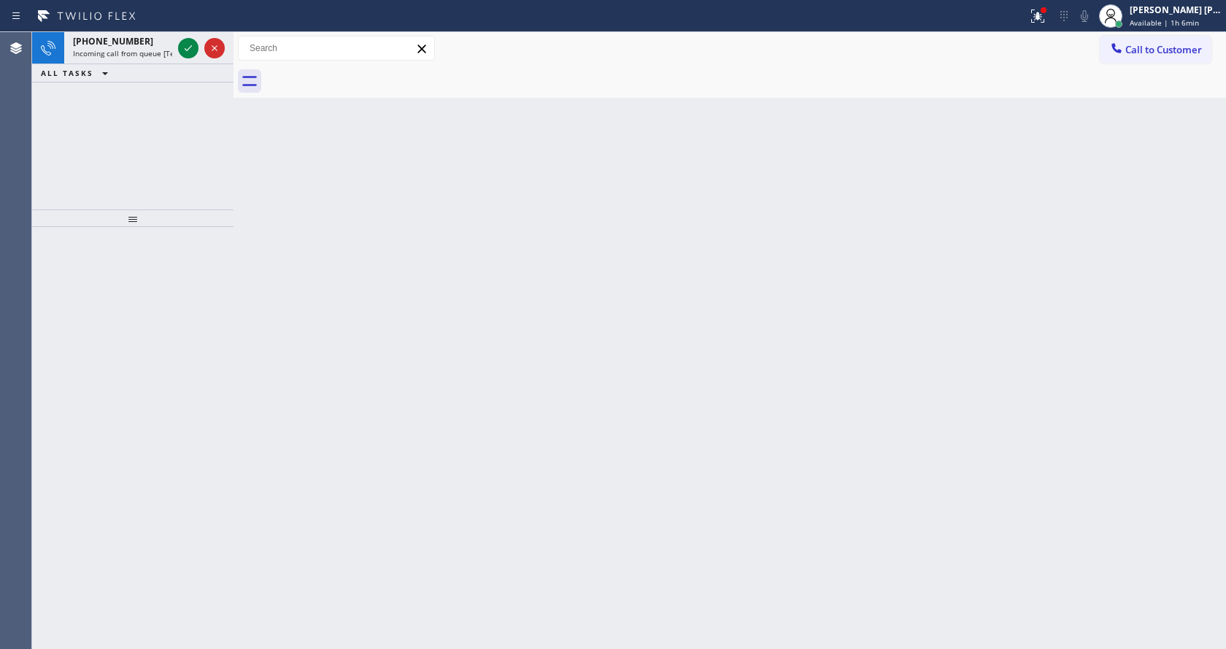
drag, startPoint x: 230, startPoint y: 296, endPoint x: 220, endPoint y: 271, distance: 27.2
click at [233, 296] on div at bounding box center [233, 340] width 0 height 617
click at [110, 34] on div "+13053996837 Incoming call from queue [Test] All" at bounding box center [119, 48] width 111 height 32
click at [481, 318] on div "Back to Dashboard Change Sender ID Customers Technicians Select a contact Outbo…" at bounding box center [729, 340] width 992 height 617
click at [128, 57] on span "Incoming call from queue [Test] All" at bounding box center [133, 53] width 121 height 10
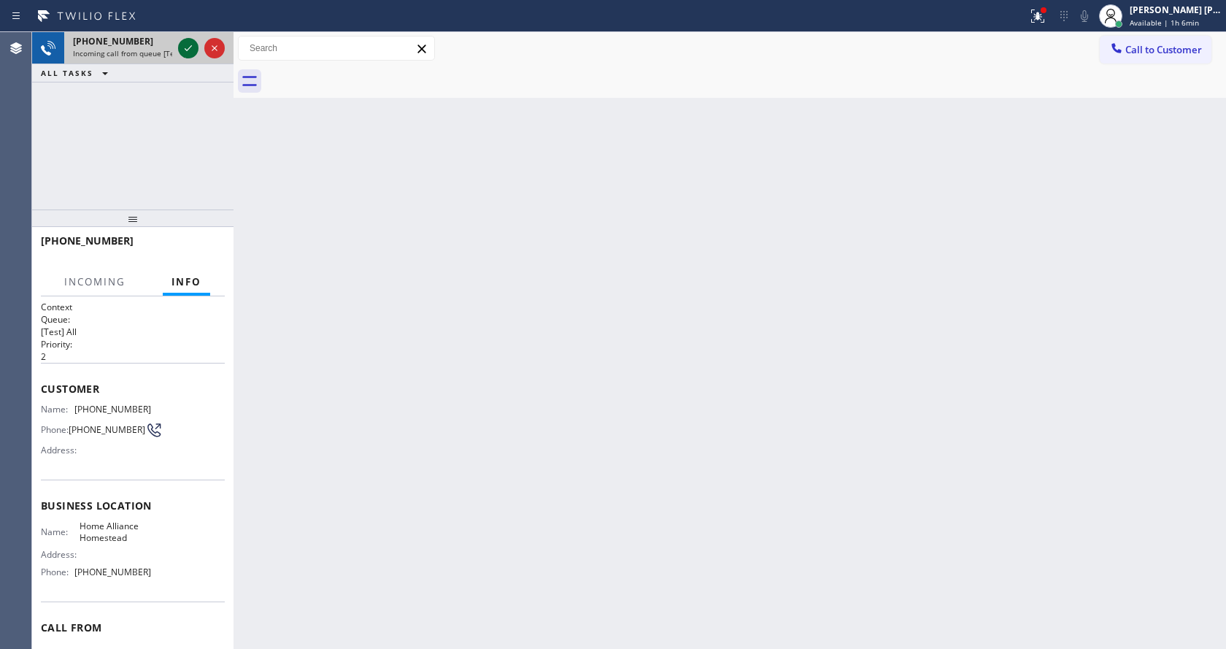
click at [181, 52] on icon at bounding box center [188, 48] width 18 height 18
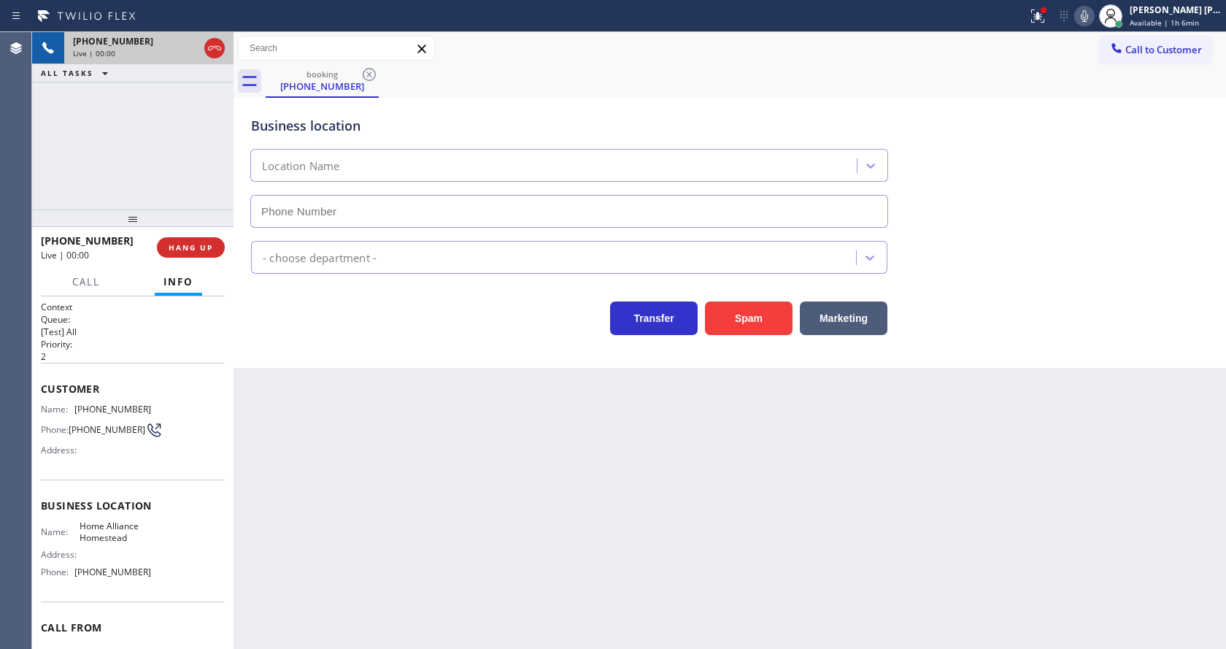
type input "(305) 501-8647"
click at [403, 472] on div "Back to Dashboard Change Sender ID Customers Technicians Select a contact Outbo…" at bounding box center [729, 340] width 992 height 617
click at [422, 468] on div "Back to Dashboard Change Sender ID Customers Technicians Select a contact Outbo…" at bounding box center [729, 340] width 992 height 617
click at [715, 498] on div "Back to Dashboard Change Sender ID Customers Technicians Select a contact Outbo…" at bounding box center [729, 340] width 992 height 617
click at [396, 490] on div "Back to Dashboard Change Sender ID Customers Technicians Select a contact Outbo…" at bounding box center [729, 340] width 992 height 617
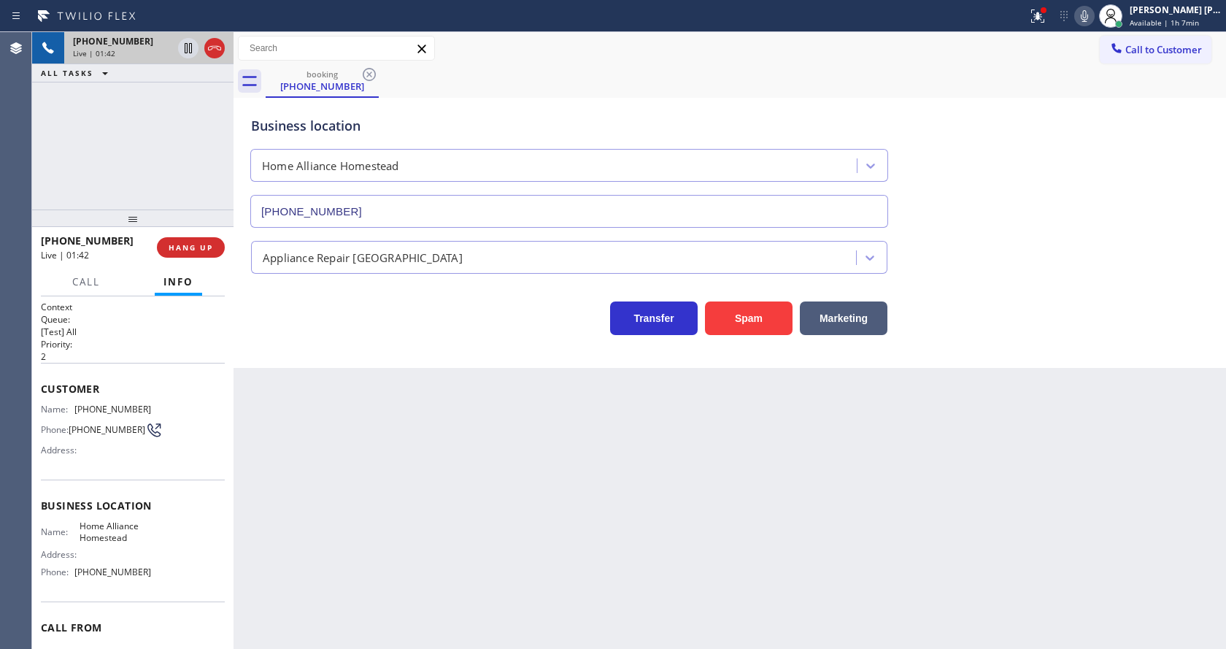
click at [78, 446] on div "Name: (305) 399-6837 Phone: (305) 399-6837 Address:" at bounding box center [96, 432] width 110 height 58
drag, startPoint x: 74, startPoint y: 406, endPoint x: 154, endPoint y: 406, distance: 79.5
click at [154, 406] on div "Name: (305) 399-6837 Phone: (305) 399-6837 Address:" at bounding box center [133, 432] width 184 height 58
copy div "(305) 399-6837"
click at [370, 528] on div "Back to Dashboard Change Sender ID Customers Technicians Select a contact Outbo…" at bounding box center [729, 340] width 992 height 617
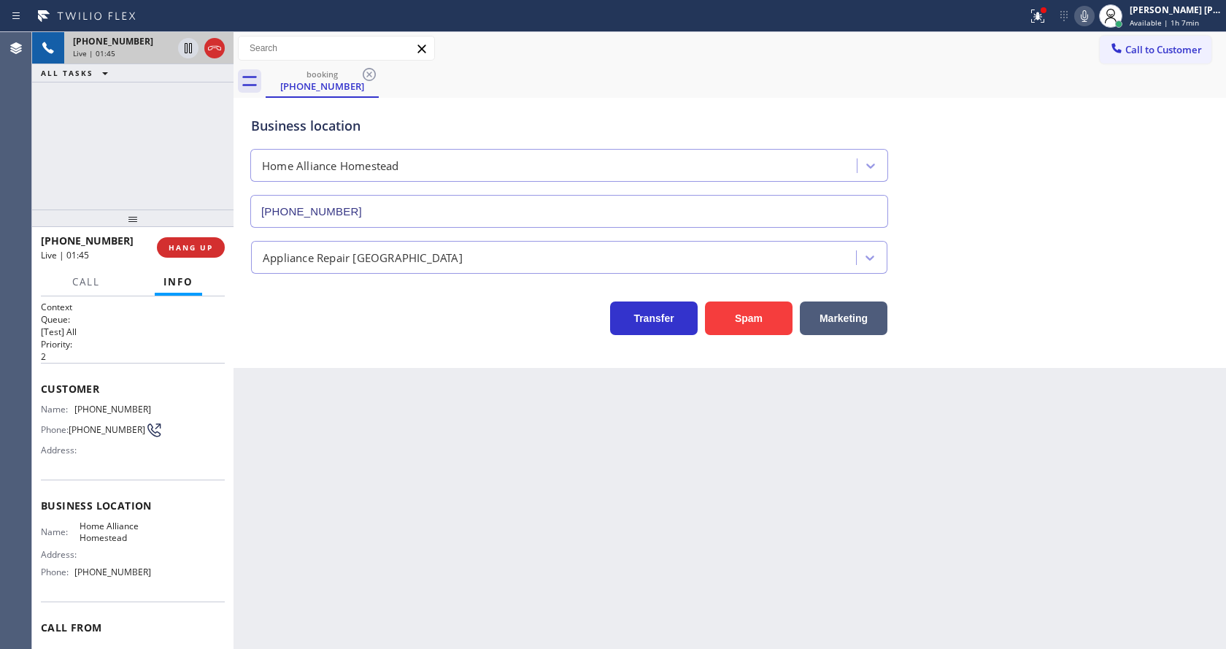
drag, startPoint x: 174, startPoint y: 522, endPoint x: 166, endPoint y: 514, distance: 10.8
click at [174, 522] on div "Business location Name: Home Alliance Homestead Address: Phone: (305) 501-8647" at bounding box center [133, 540] width 184 height 122
drag, startPoint x: 77, startPoint y: 530, endPoint x: 146, endPoint y: 543, distance: 70.5
click at [146, 543] on div "Name: Home Alliance Homestead Address: Phone: (305) 501-8647" at bounding box center [133, 551] width 184 height 63
copy span "Home Alliance Homestead"
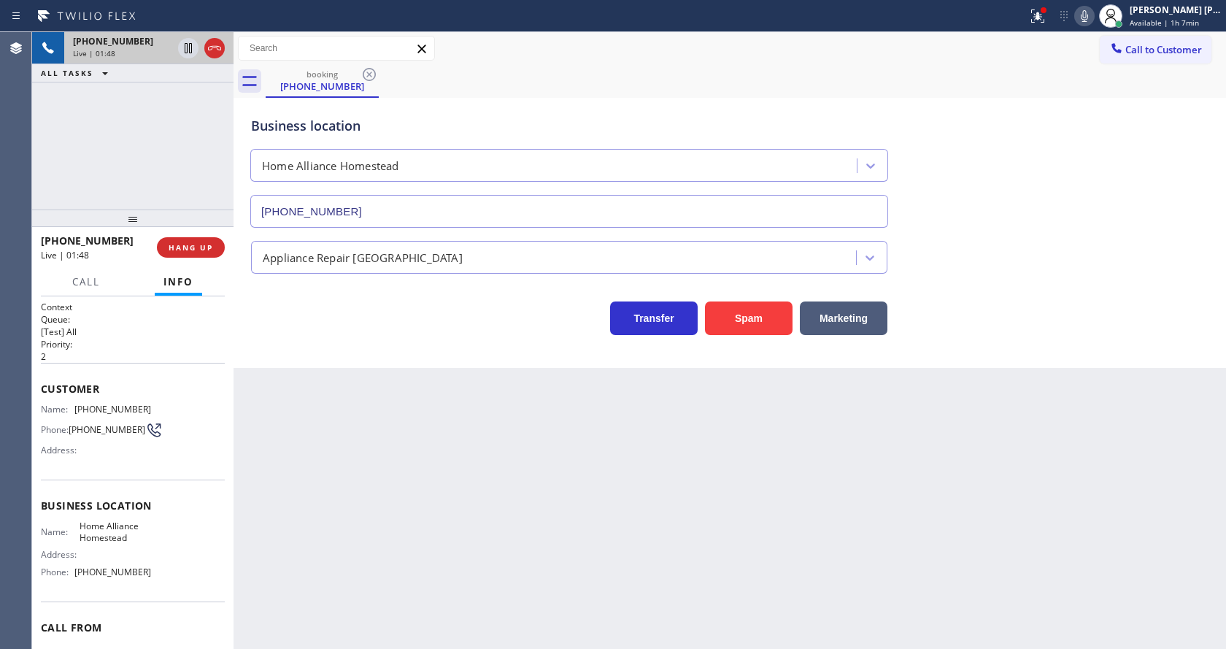
drag, startPoint x: 393, startPoint y: 502, endPoint x: 367, endPoint y: 647, distance: 147.4
click at [387, 527] on div "Back to Dashboard Change Sender ID Customers Technicians Select a contact Outbo…" at bounding box center [729, 340] width 992 height 617
drag, startPoint x: 75, startPoint y: 577, endPoint x: 160, endPoint y: 576, distance: 84.6
click at [160, 576] on div "Name: Home Alliance Homestead Address: Phone: (305) 501-8647" at bounding box center [133, 551] width 184 height 63
copy div "(305) 501-8647"
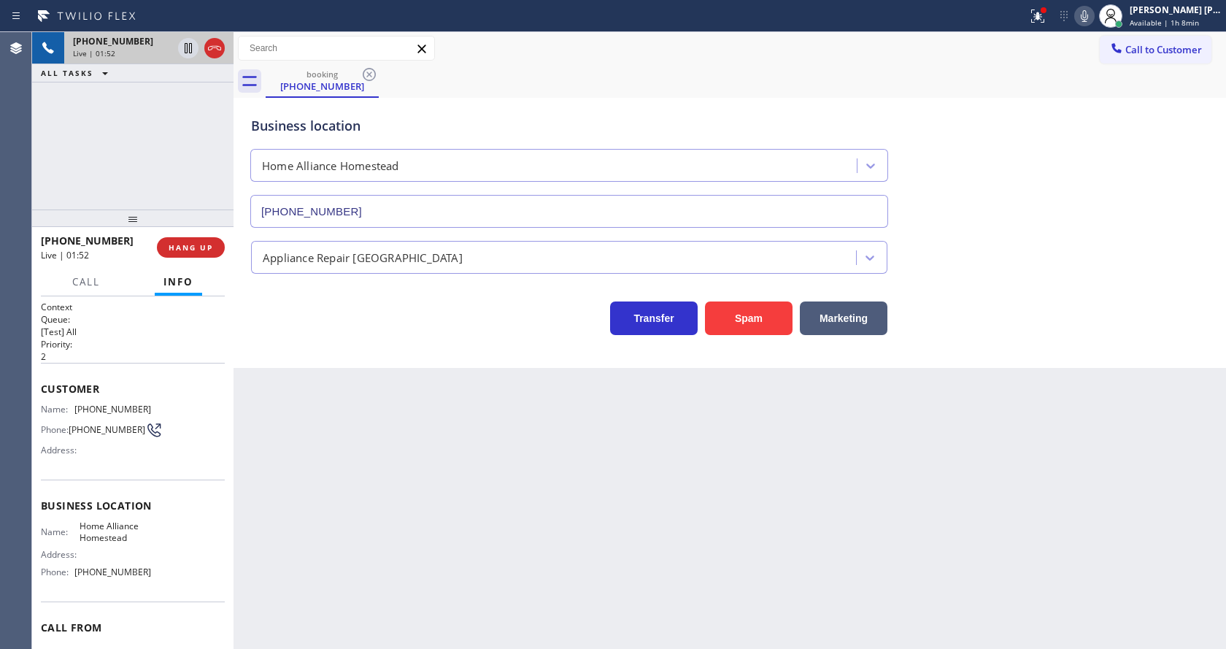
click at [344, 494] on div "Back to Dashboard Change Sender ID Customers Technicians Select a contact Outbo…" at bounding box center [729, 340] width 992 height 617
click at [416, 500] on div "Back to Dashboard Change Sender ID Customers Technicians Select a contact Outbo…" at bounding box center [729, 340] width 992 height 617
click at [1090, 15] on icon at bounding box center [1084, 16] width 18 height 18
click at [1073, 186] on div "Business location Home Alliance Homestead (305) 501-8647" at bounding box center [729, 162] width 963 height 132
click at [1093, 9] on icon at bounding box center [1084, 16] width 18 height 18
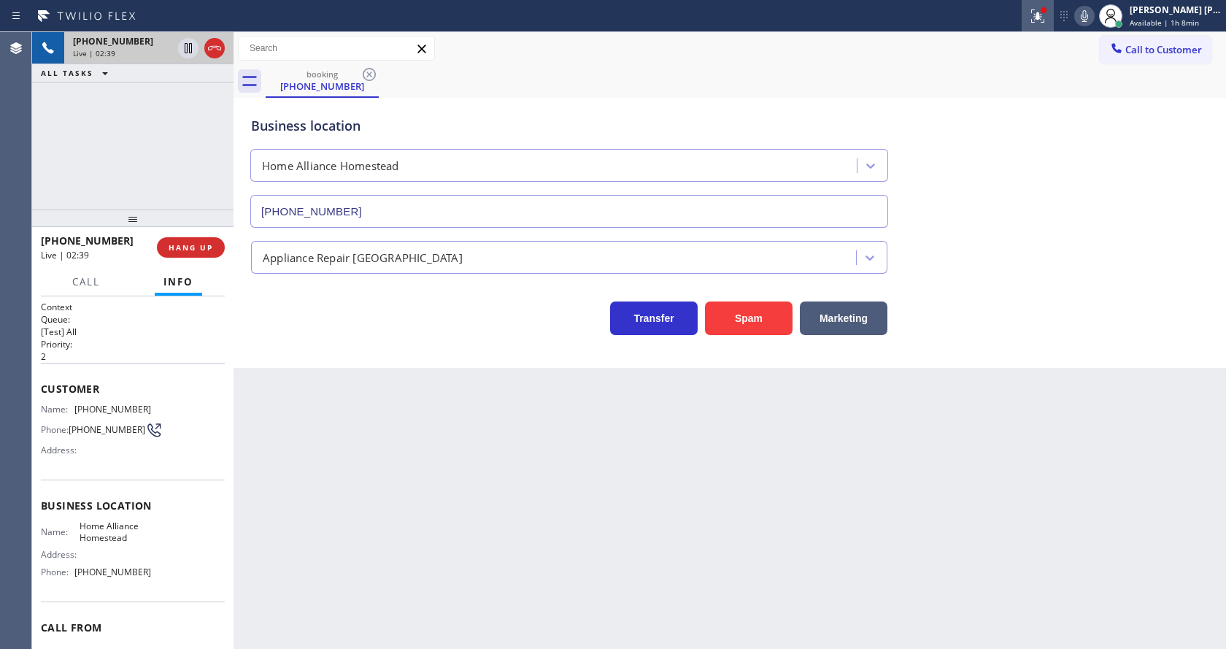
click at [1039, 12] on icon at bounding box center [1038, 16] width 18 height 18
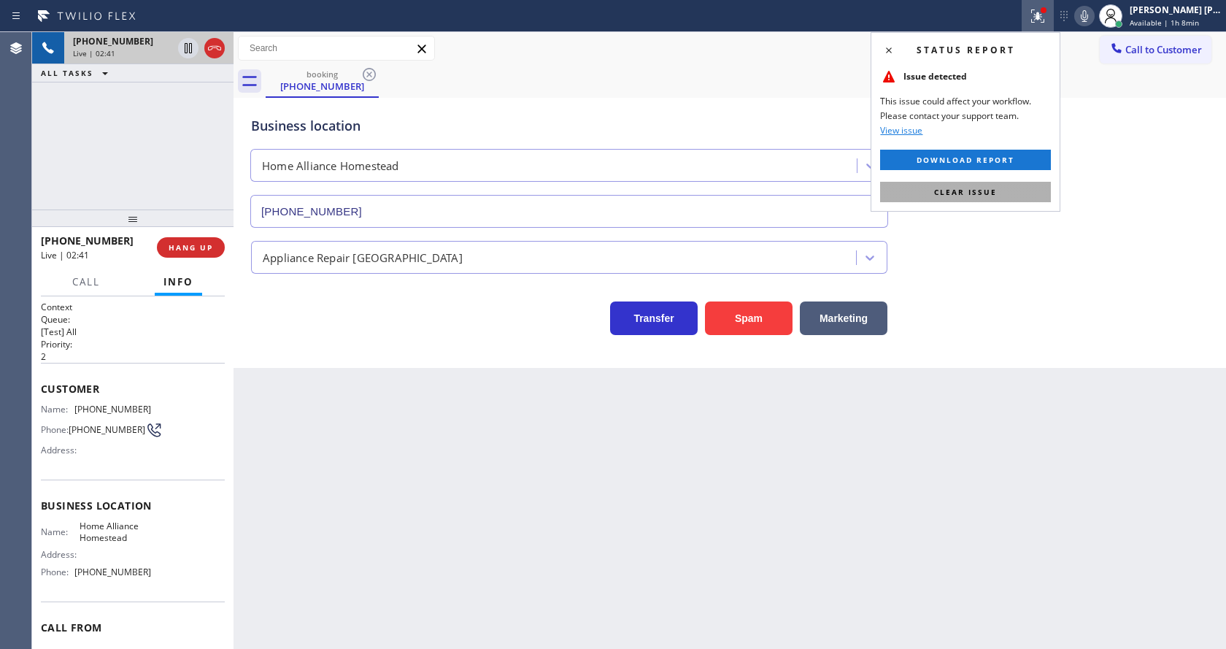
click at [970, 196] on span "Clear issue" at bounding box center [965, 192] width 63 height 10
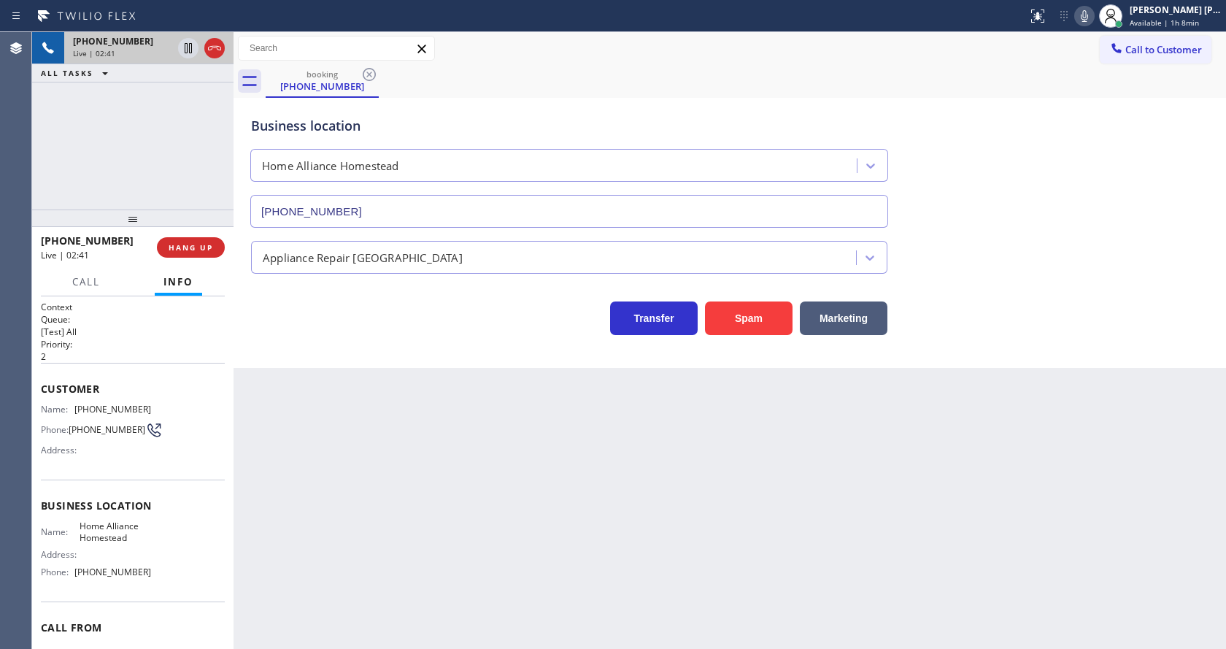
click at [1046, 202] on div "Business location Home Alliance Homestead (305) 501-8647" at bounding box center [729, 162] width 963 height 132
click at [570, 571] on div "Back to Dashboard Change Sender ID Customers Technicians Select a contact Outbo…" at bounding box center [729, 340] width 992 height 617
click at [576, 493] on div "Back to Dashboard Change Sender ID Customers Technicians Select a contact Outbo…" at bounding box center [729, 340] width 992 height 617
click at [824, 534] on div "Back to Dashboard Change Sender ID Customers Technicians Select a contact Outbo…" at bounding box center [729, 340] width 992 height 617
drag, startPoint x: 578, startPoint y: 525, endPoint x: 523, endPoint y: 576, distance: 74.9
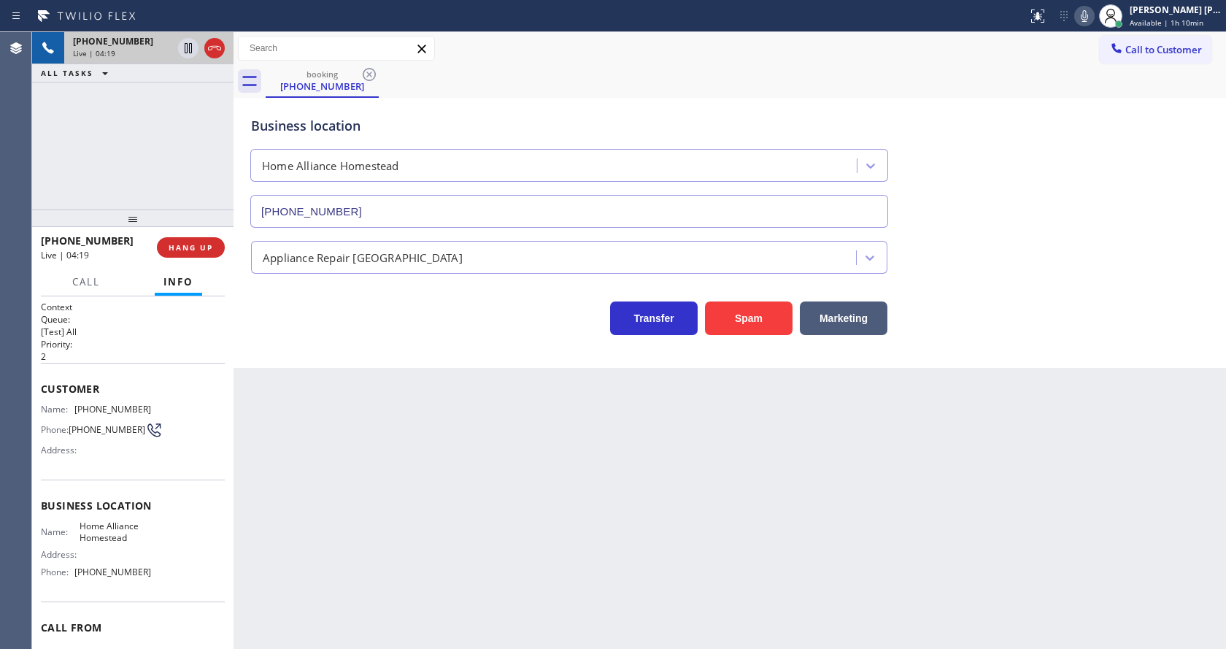
click at [575, 527] on div "Back to Dashboard Change Sender ID Customers Technicians Select a contact Outbo…" at bounding box center [729, 340] width 992 height 617
click at [360, 506] on div "Back to Dashboard Change Sender ID Customers Technicians Select a contact Outbo…" at bounding box center [729, 340] width 992 height 617
click at [690, 428] on div "Back to Dashboard Change Sender ID Customers Technicians Select a contact Outbo…" at bounding box center [729, 340] width 992 height 617
click at [183, 240] on button "HANG UP" at bounding box center [191, 247] width 68 height 20
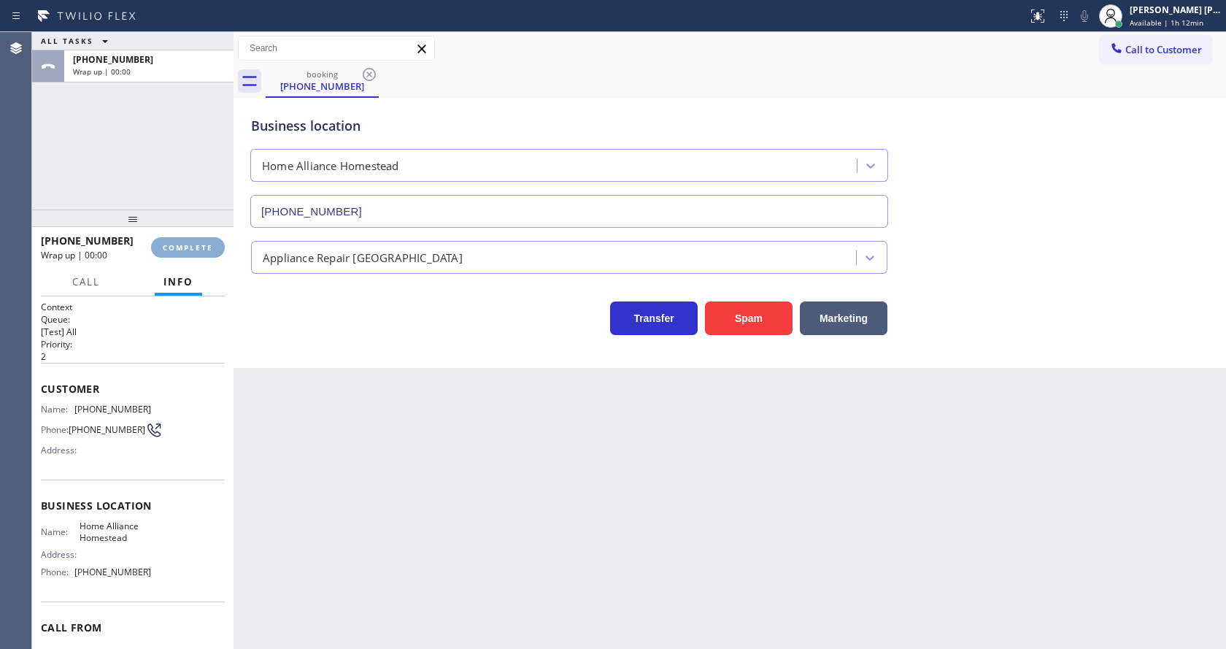
click at [183, 240] on button "COMPLETE" at bounding box center [188, 247] width 74 height 20
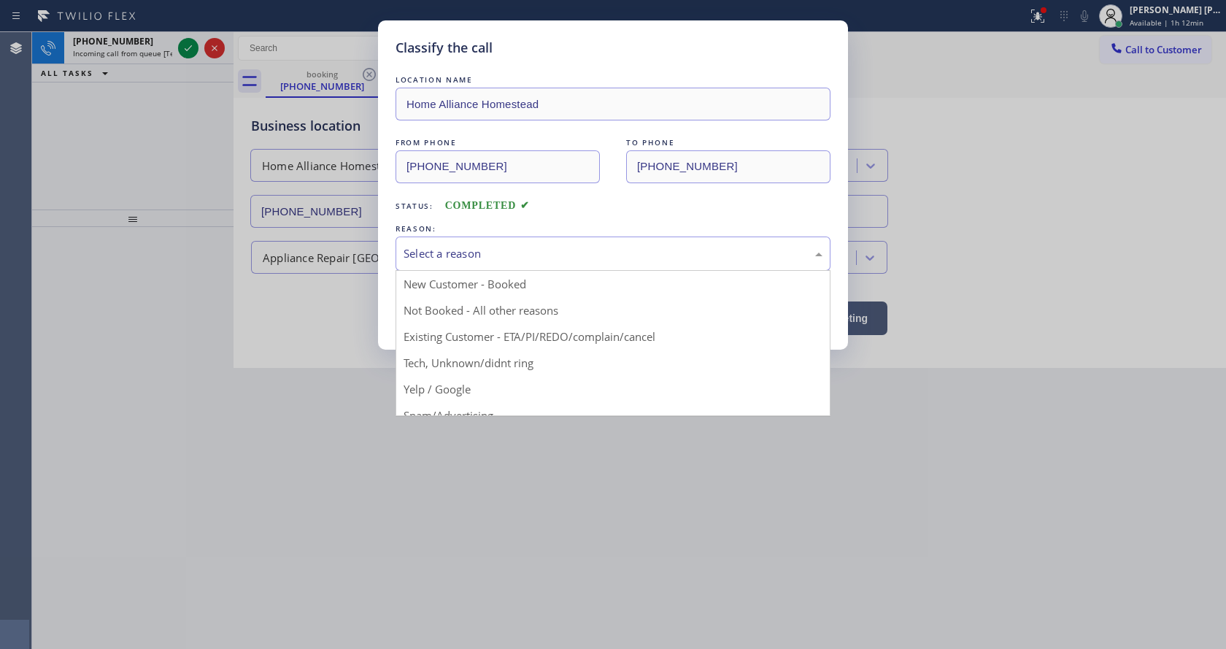
click at [454, 261] on div "Select a reason" at bounding box center [612, 253] width 419 height 17
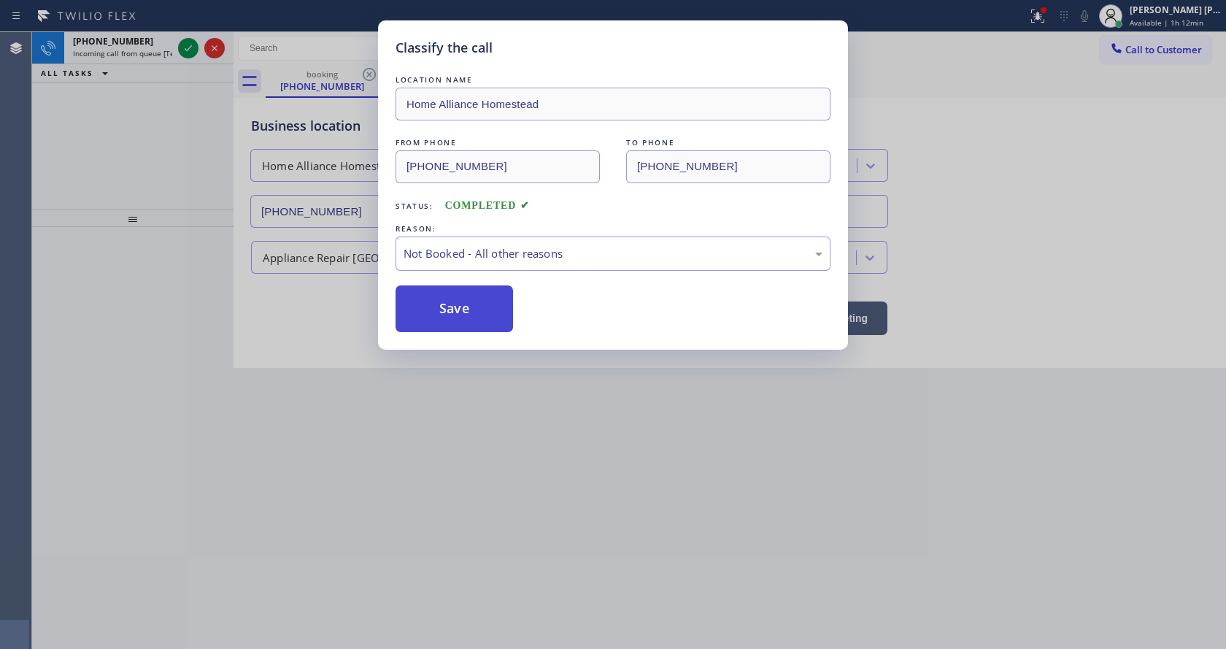
click at [445, 303] on button "Save" at bounding box center [453, 308] width 117 height 47
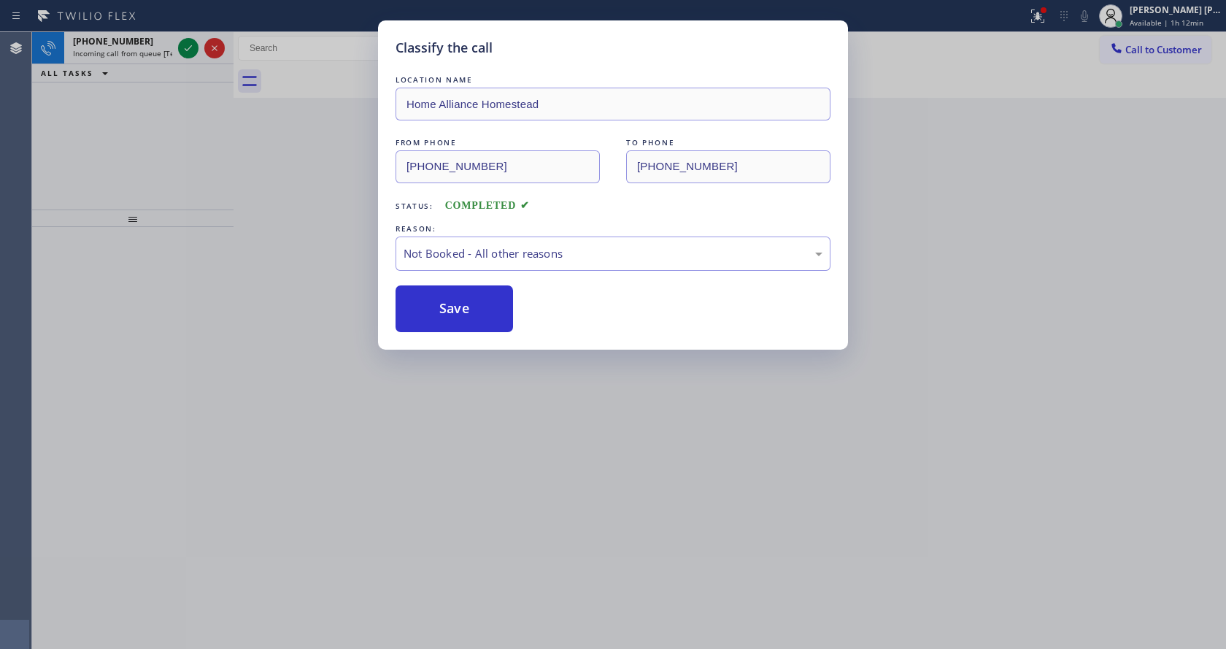
click at [152, 59] on div "Classify the call LOCATION NAME Home Alliance Homestead FROM PHONE (305) 399-68…" at bounding box center [613, 324] width 1226 height 649
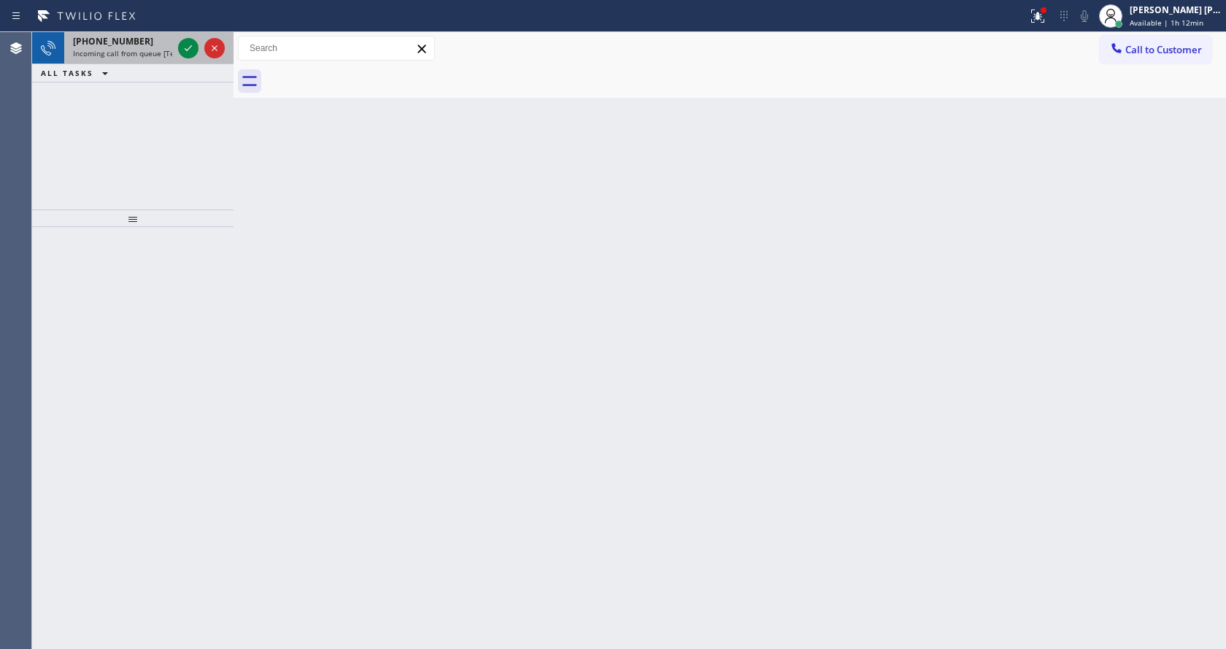
click at [150, 47] on div "[PHONE_NUMBER]" at bounding box center [122, 41] width 99 height 12
click at [182, 52] on icon at bounding box center [188, 48] width 18 height 18
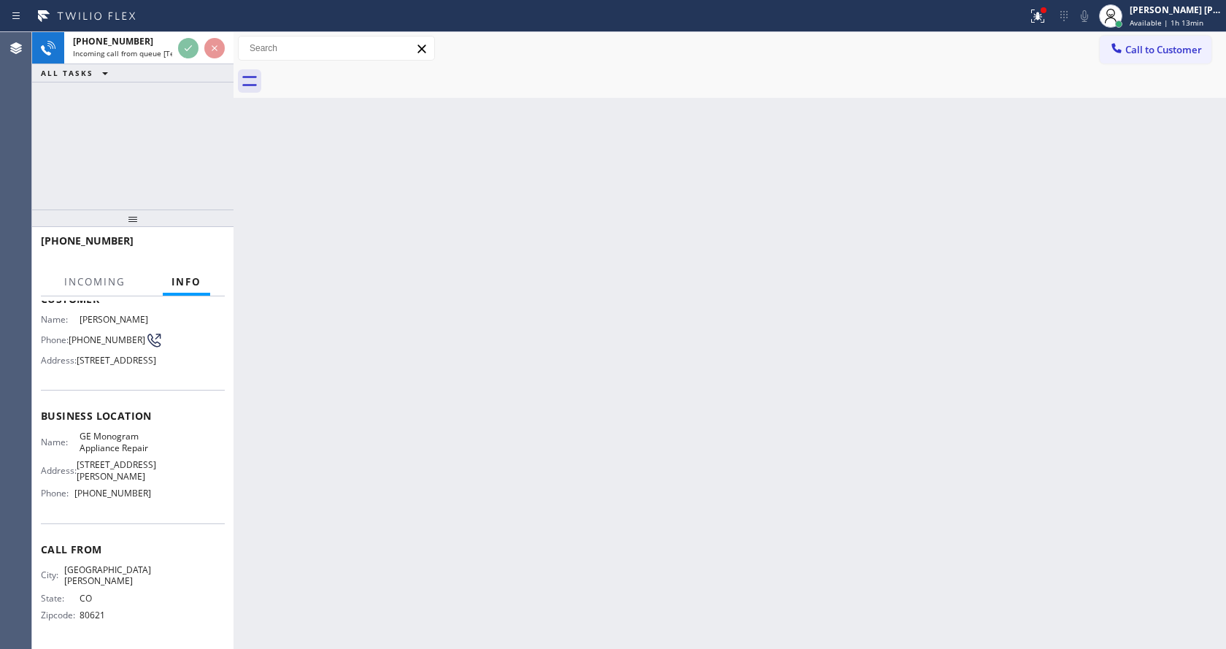
click at [509, 435] on div "Back to Dashboard Change Sender ID Customers Technicians Select a contact Outbo…" at bounding box center [729, 340] width 992 height 617
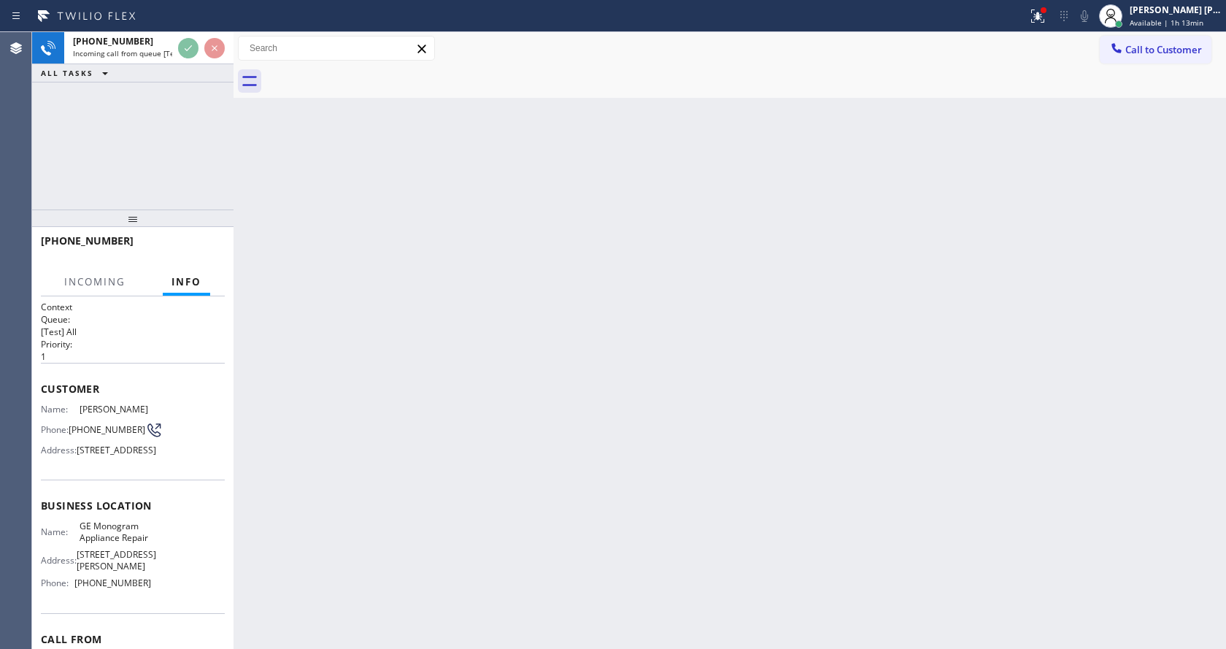
click at [468, 495] on div "Back to Dashboard Change Sender ID Customers Technicians Select a contact Outbo…" at bounding box center [729, 340] width 992 height 617
click at [687, 196] on div "Back to Dashboard Change Sender ID Customers Technicians Select a contact Outbo…" at bounding box center [729, 340] width 992 height 617
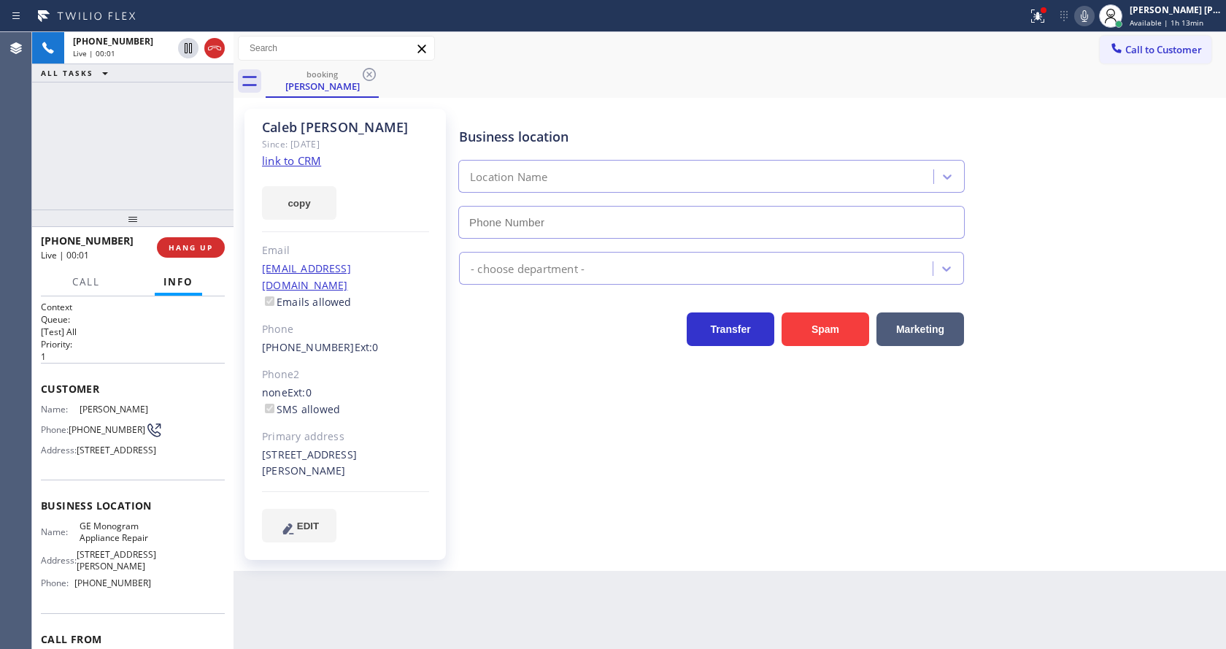
type input "[PHONE_NUMBER]"
click at [311, 166] on link "link to CRM" at bounding box center [291, 160] width 59 height 15
click at [533, 459] on div "Business location GE Monogram Appliance Repair [PHONE_NUMBER] Appliance Repair …" at bounding box center [839, 324] width 766 height 425
click at [1037, 12] on icon at bounding box center [1038, 16] width 18 height 18
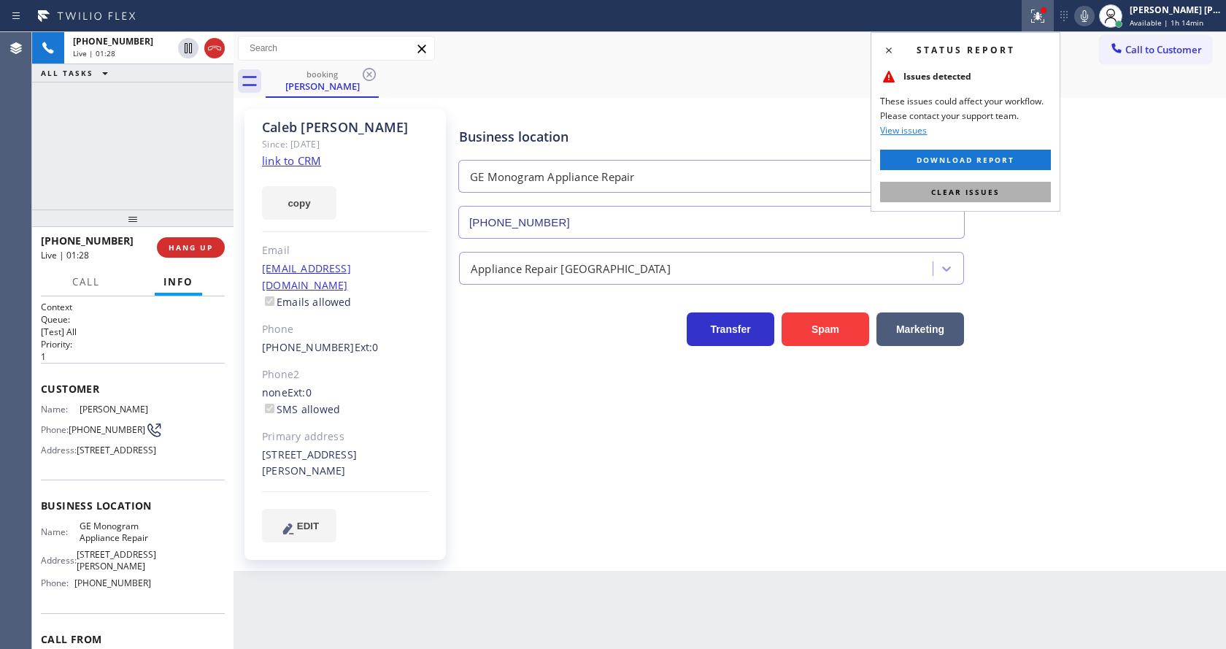
click at [1022, 185] on button "Clear issues" at bounding box center [965, 192] width 171 height 20
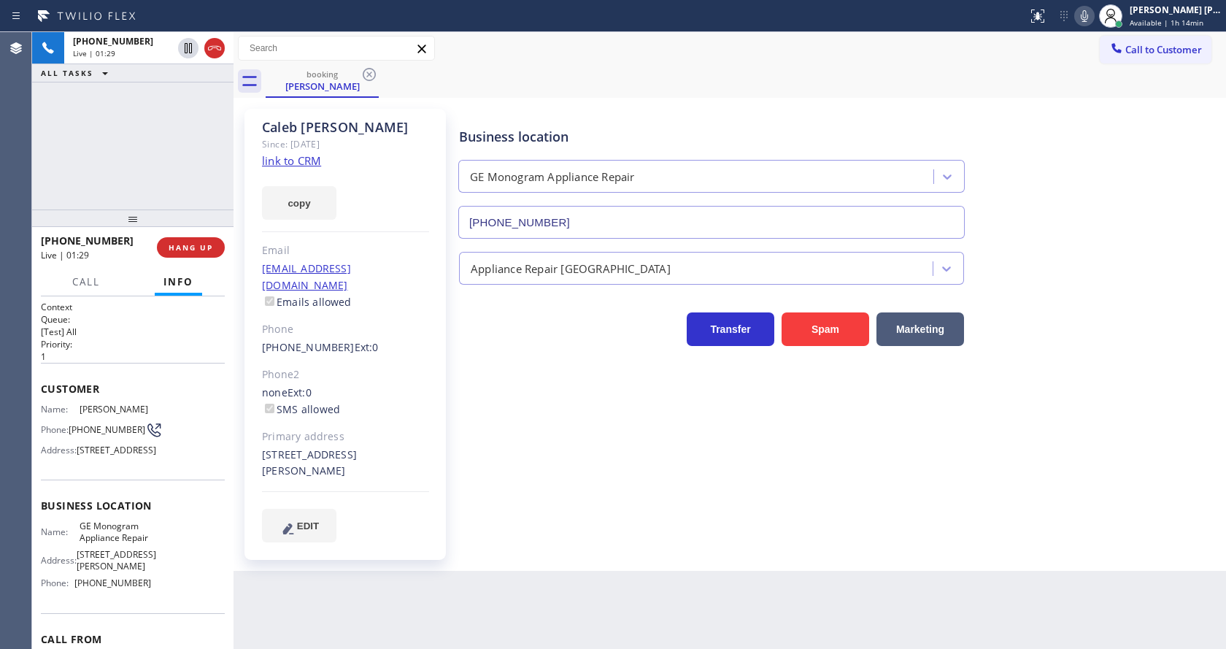
click at [1086, 11] on icon at bounding box center [1084, 16] width 18 height 18
click at [190, 44] on icon at bounding box center [188, 48] width 7 height 10
click at [480, 444] on div "Business location GE Monogram Appliance Repair [PHONE_NUMBER] Appliance Repair …" at bounding box center [839, 324] width 766 height 425
click at [555, 568] on div "Back to Dashboard Change Sender ID Customers Technicians Select a contact Outbo…" at bounding box center [729, 340] width 992 height 617
click at [573, 476] on div "Business location GE Monogram Appliance Repair [PHONE_NUMBER] Appliance Repair …" at bounding box center [839, 324] width 766 height 425
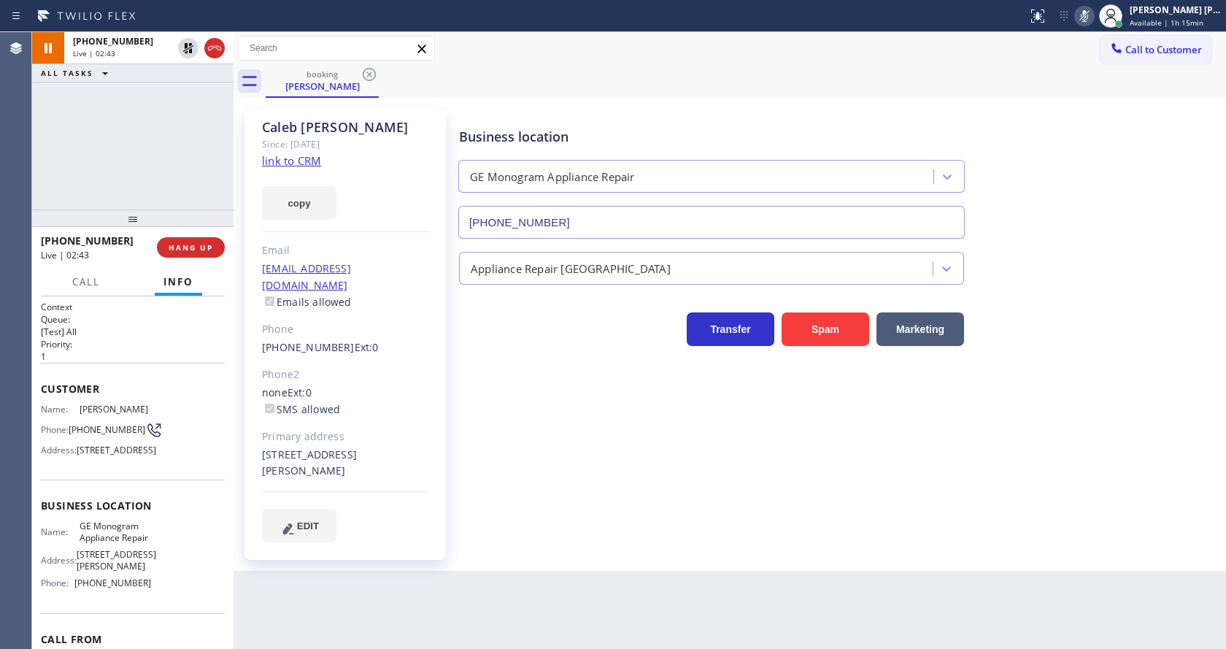
click at [1065, 171] on div "Business location GE Monogram Appliance Repair (720) 459-6264" at bounding box center [839, 173] width 766 height 132
click at [513, 417] on div "Business location GE Monogram Appliance Repair [PHONE_NUMBER] Appliance Repair …" at bounding box center [839, 324] width 766 height 425
click at [455, 357] on div "Caleb Pavy Since: 20 may 2020 link to CRM copy Email pavyc@yahoo.com Emails all…" at bounding box center [346, 334] width 219 height 466
click at [485, 413] on div "Business location GE Monogram Appliance Repair [PHONE_NUMBER] Appliance Repair …" at bounding box center [839, 324] width 766 height 425
drag, startPoint x: 417, startPoint y: 271, endPoint x: 341, endPoint y: 194, distance: 108.3
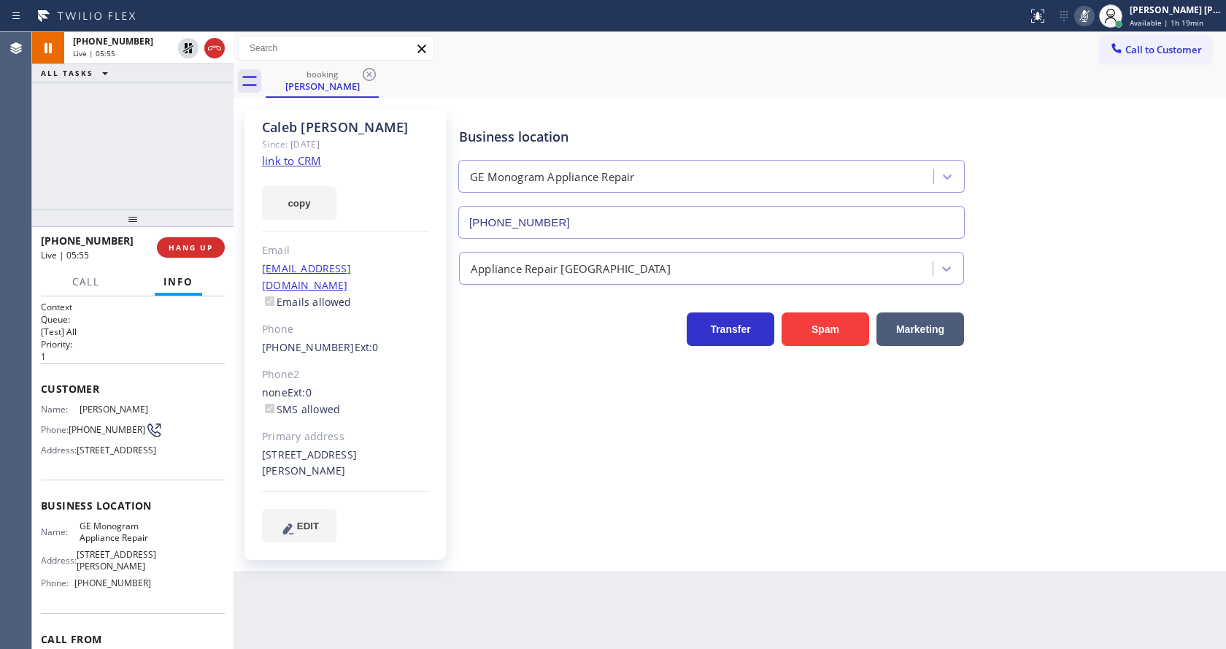
click at [417, 271] on div "pavyc@yahoo.com Emails allowed" at bounding box center [345, 285] width 167 height 50
click at [188, 39] on icon at bounding box center [188, 48] width 18 height 18
click at [1093, 22] on icon at bounding box center [1084, 16] width 18 height 18
click at [1094, 118] on div "Business location GE Monogram Appliance Repair (720) 459-6264" at bounding box center [839, 173] width 766 height 132
click at [568, 546] on div "Business location GE Monogram Appliance Repair [PHONE_NUMBER] Appliance Repair …" at bounding box center [839, 339] width 766 height 455
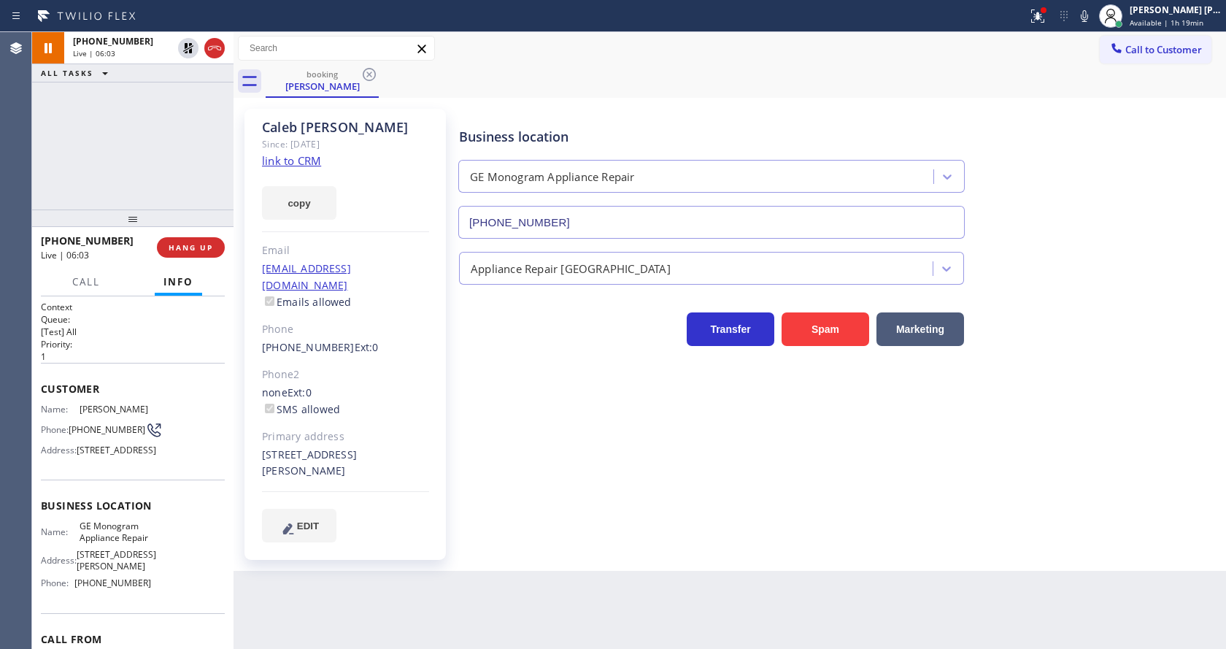
click at [174, 131] on div "+13039565308 Live | 06:03 ALL TASKS ALL TASKS ACTIVE TASKS TASKS IN WRAP UP" at bounding box center [132, 120] width 201 height 177
click at [185, 45] on icon at bounding box center [188, 48] width 10 height 10
click at [484, 424] on div "Business location GE Monogram Appliance Repair [PHONE_NUMBER] Appliance Repair …" at bounding box center [839, 324] width 766 height 425
click at [185, 233] on div "+13039565308 Wrap up | 00:01 COMPLETE" at bounding box center [133, 247] width 184 height 38
click at [184, 247] on span "COMPLETE" at bounding box center [188, 247] width 50 height 10
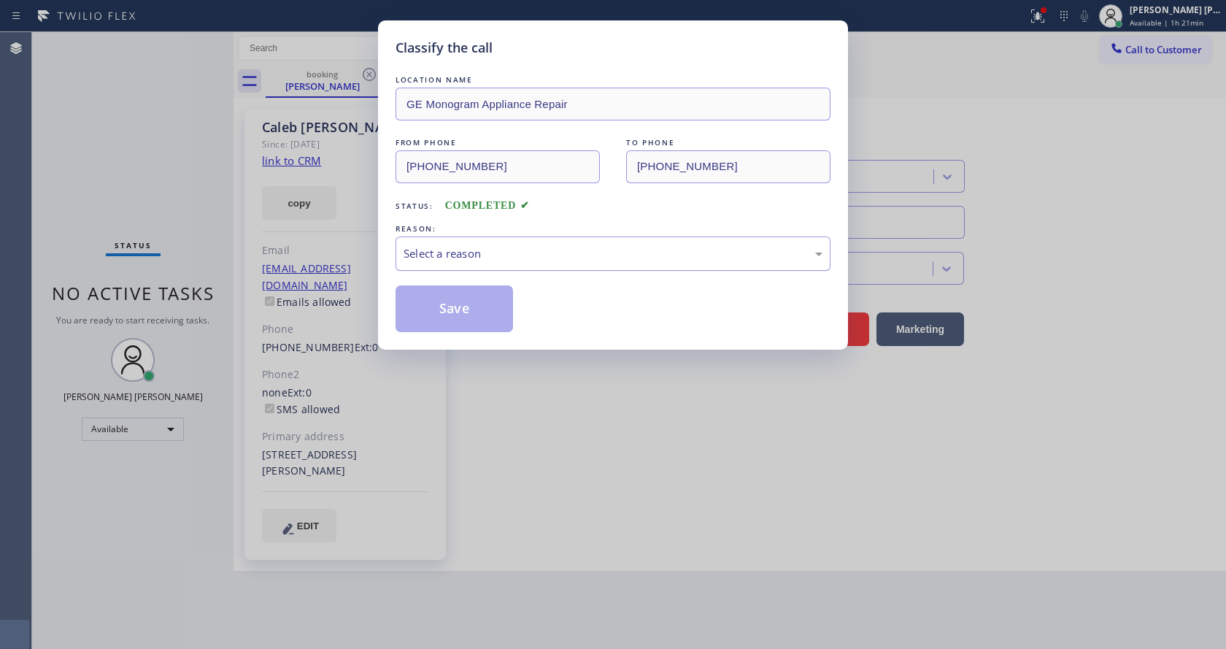
click at [487, 252] on div "Select a reason" at bounding box center [612, 253] width 419 height 17
click at [457, 303] on button "Save" at bounding box center [453, 308] width 117 height 47
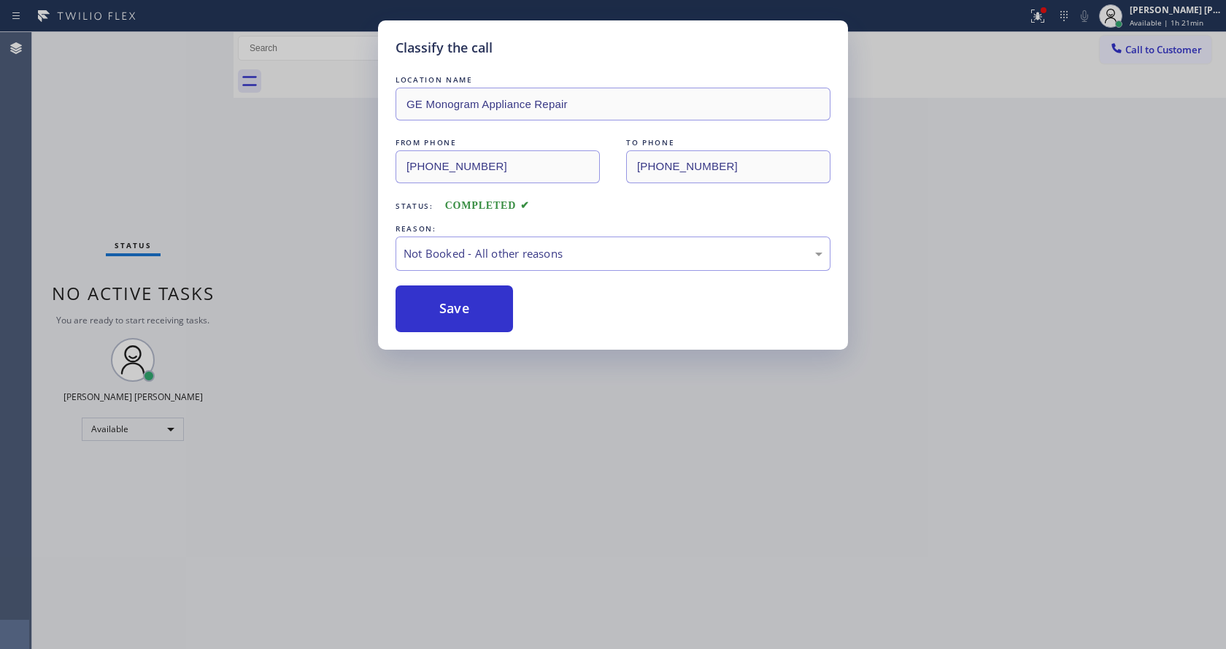
click at [513, 449] on div "Classify the call LOCATION NAME GE Monogram Appliance Repair FROM PHONE (303) 9…" at bounding box center [613, 324] width 1226 height 649
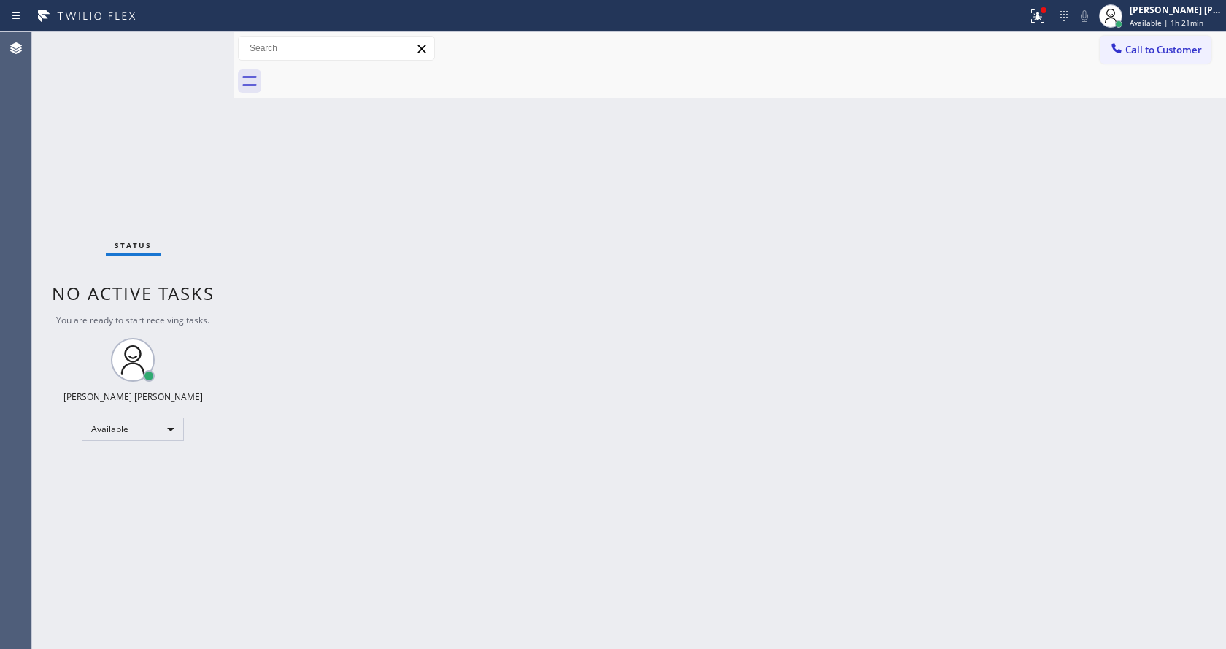
click at [609, 414] on div "Back to Dashboard Change Sender ID Customers Technicians Select a contact Outbo…" at bounding box center [729, 340] width 992 height 617
click at [279, 238] on div "Back to Dashboard Change Sender ID Customers Technicians Select a contact Outbo…" at bounding box center [729, 340] width 992 height 617
click at [1033, 13] on div at bounding box center [1037, 16] width 32 height 18
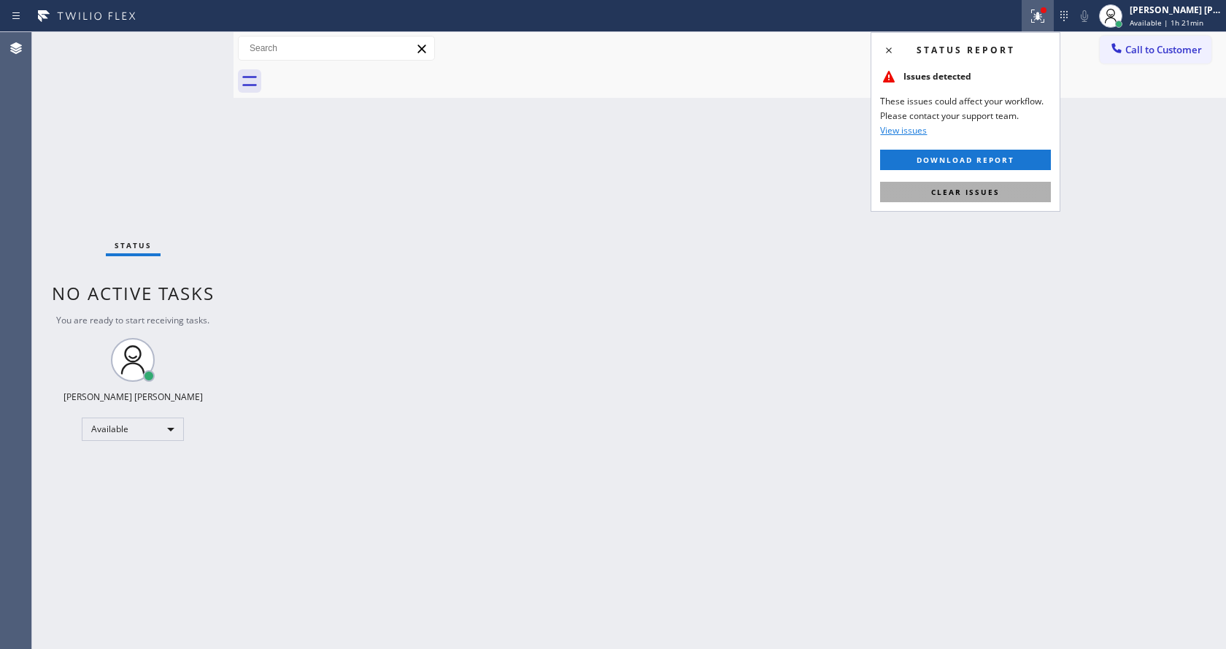
click at [973, 182] on button "Clear issues" at bounding box center [965, 192] width 171 height 20
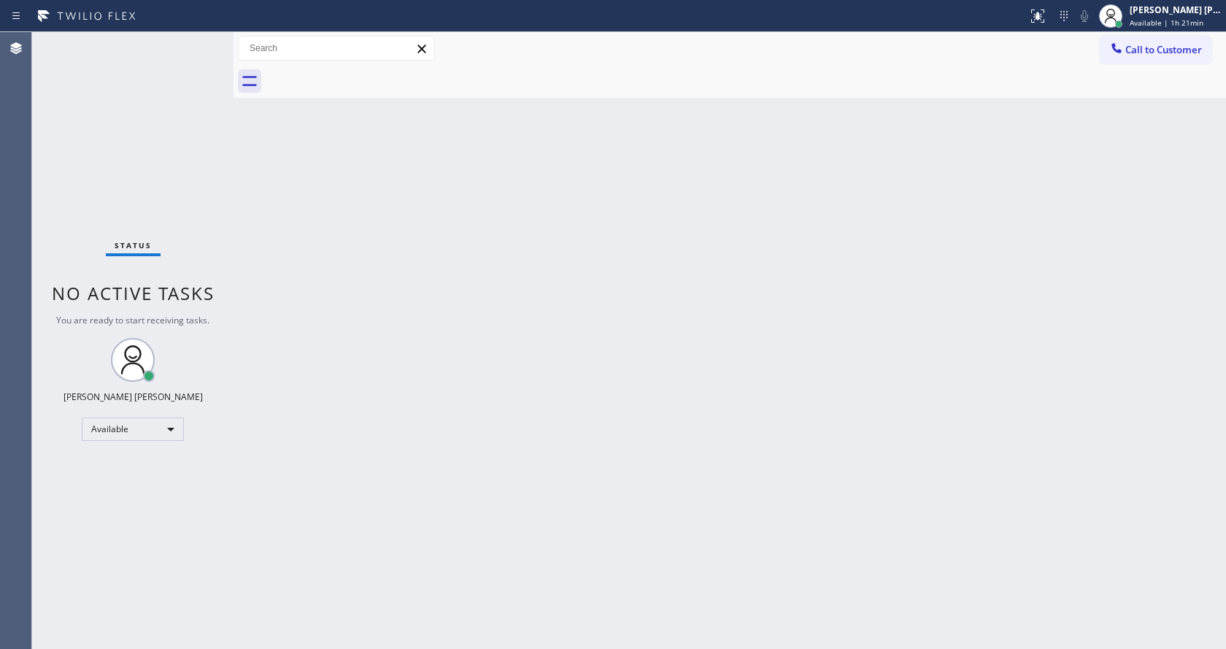
click at [979, 195] on div "Back to Dashboard Change Sender ID Customers Technicians Select a contact Outbo…" at bounding box center [729, 340] width 992 height 617
click at [606, 436] on div "Back to Dashboard Change Sender ID Customers Technicians Select a contact Outbo…" at bounding box center [729, 340] width 992 height 617
drag, startPoint x: 317, startPoint y: 522, endPoint x: 325, endPoint y: 623, distance: 101.7
click at [317, 522] on div "Back to Dashboard Change Sender ID Customers Technicians Select a contact Outbo…" at bounding box center [729, 340] width 992 height 617
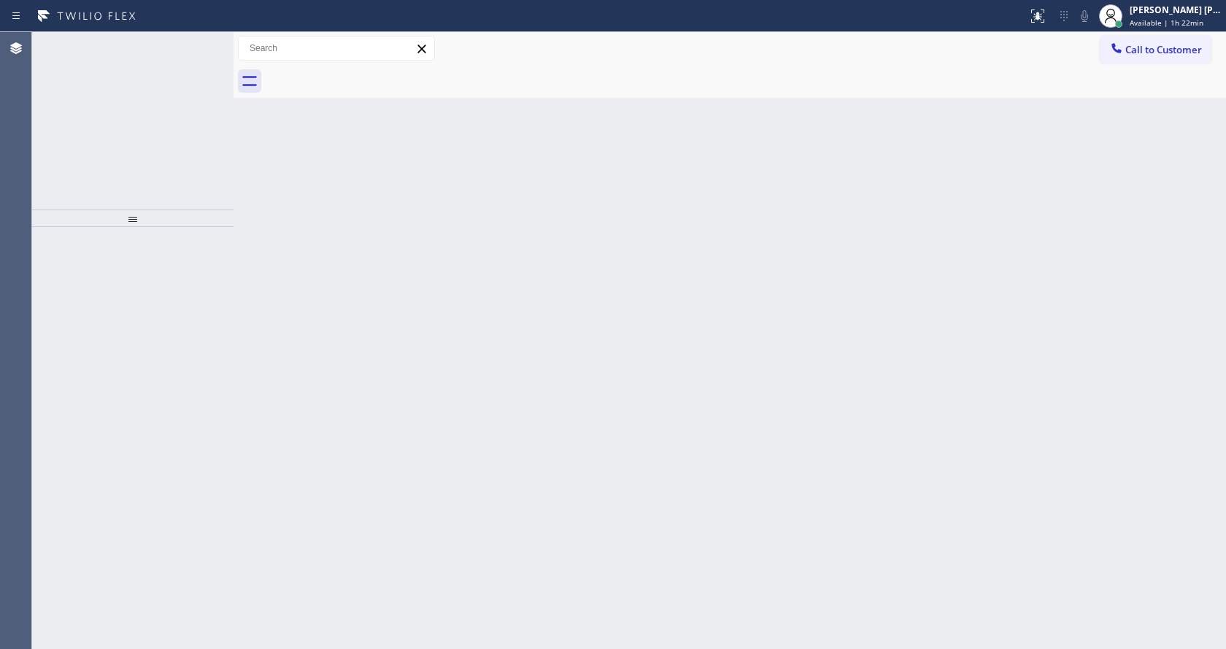
click at [770, 248] on div "Back to Dashboard Change Sender ID Customers Technicians Select a contact Outbo…" at bounding box center [729, 340] width 992 height 617
click at [186, 49] on icon at bounding box center [188, 48] width 18 height 18
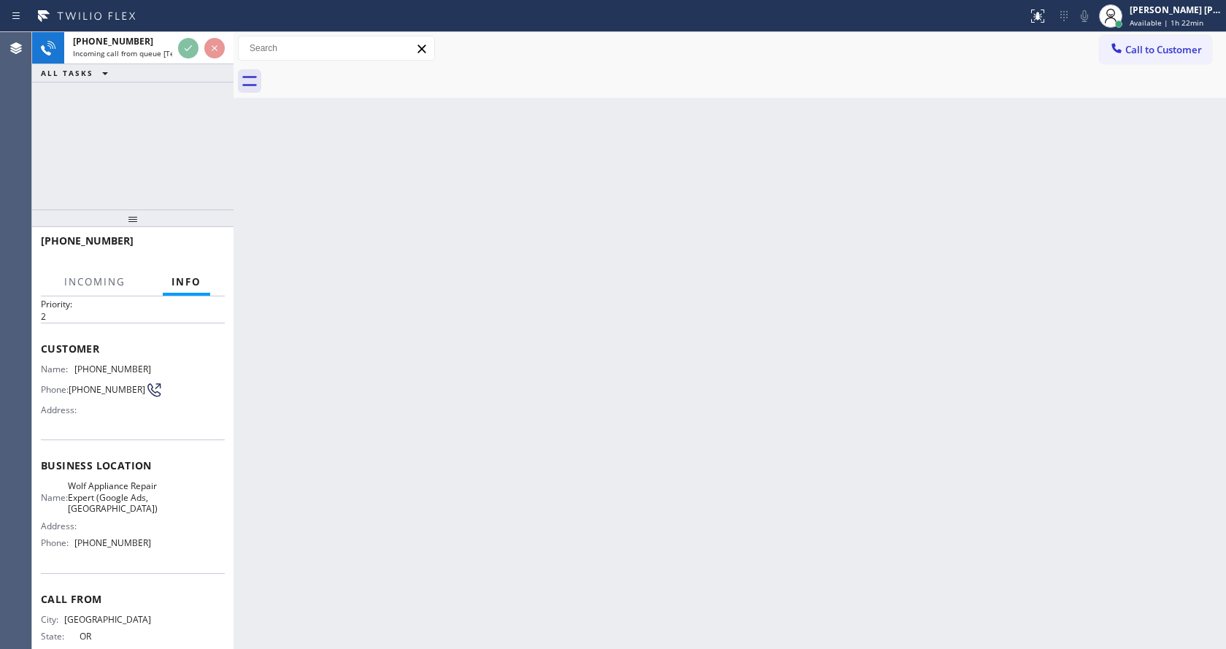
scroll to position [95, 0]
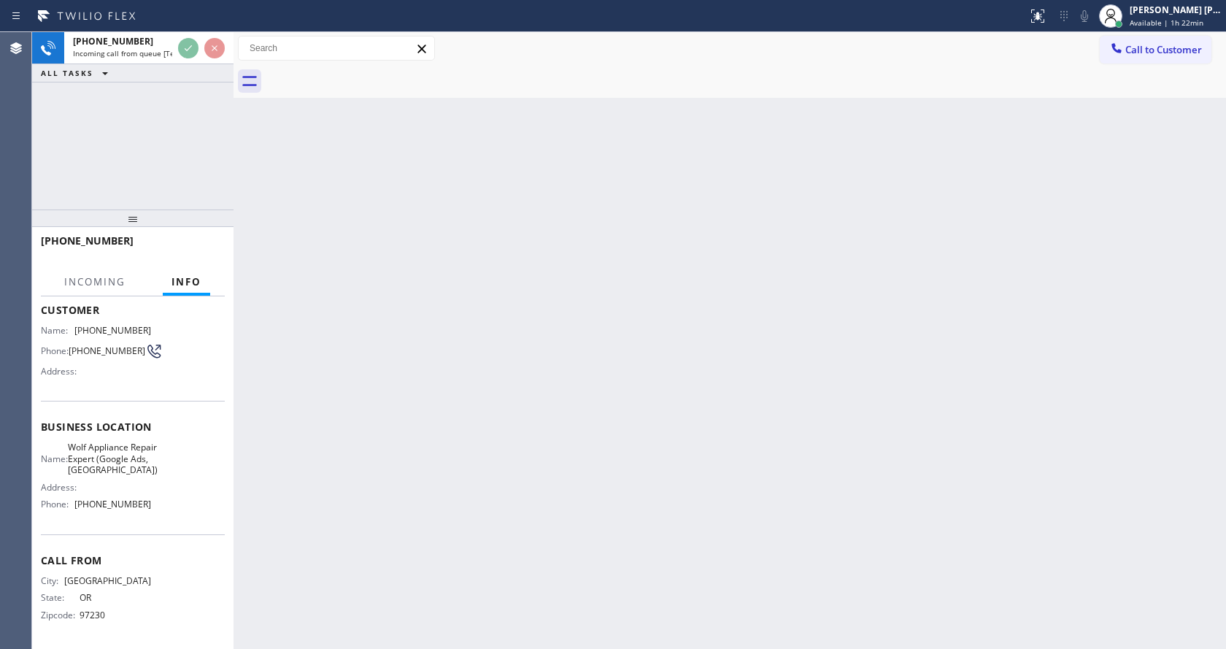
click at [506, 477] on div "Back to Dashboard Change Sender ID Customers Technicians Select a contact Outbo…" at bounding box center [729, 340] width 992 height 617
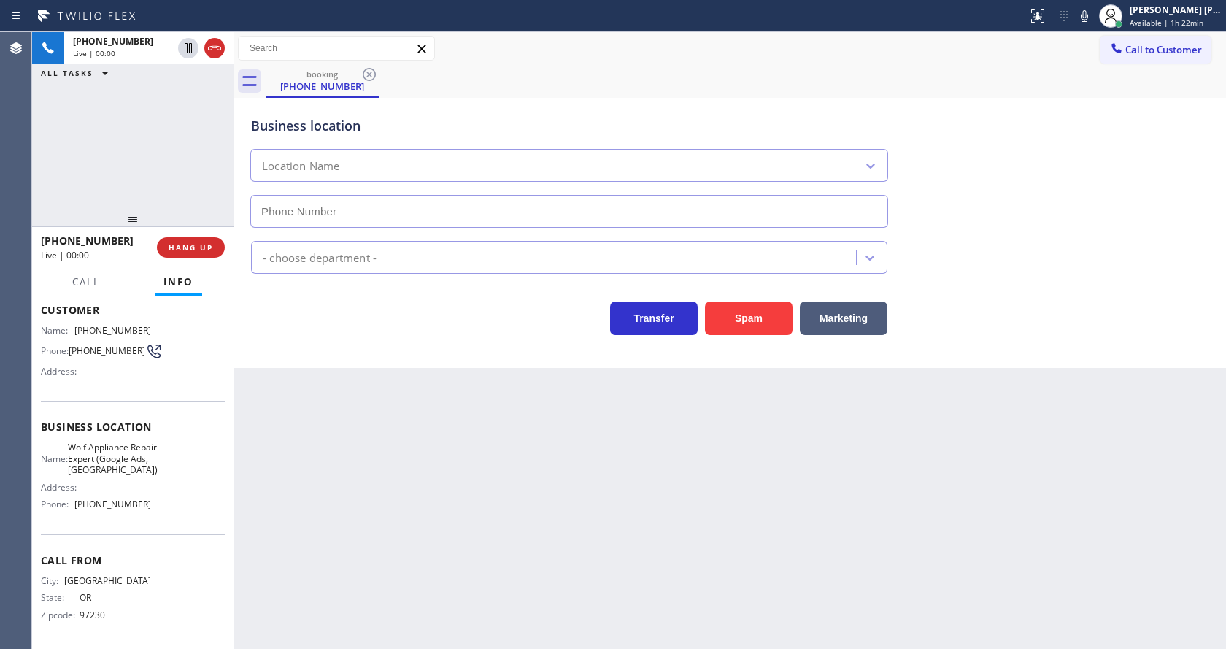
type input "(971) 449-1298"
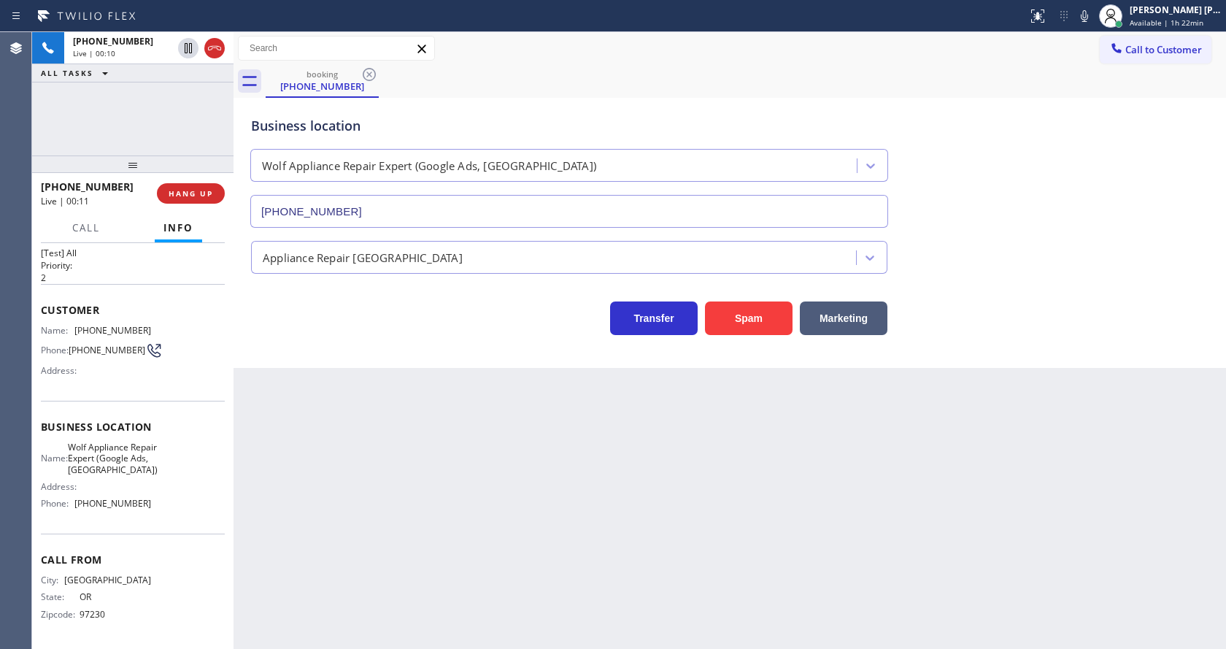
drag, startPoint x: 128, startPoint y: 223, endPoint x: 143, endPoint y: 93, distance: 131.4
click at [143, 93] on div "+19719984815 Live | 00:10 ALL TASKS ALL TASKS ACTIVE TASKS TASKS IN WRAP UP +19…" at bounding box center [132, 340] width 201 height 617
click at [335, 504] on div "Back to Dashboard Change Sender ID Customers Technicians Select a contact Outbo…" at bounding box center [729, 340] width 992 height 617
click at [500, 492] on div "Back to Dashboard Change Sender ID Customers Technicians Select a contact Outbo…" at bounding box center [729, 340] width 992 height 617
click at [412, 467] on div "Back to Dashboard Change Sender ID Customers Technicians Select a contact Outbo…" at bounding box center [729, 340] width 992 height 617
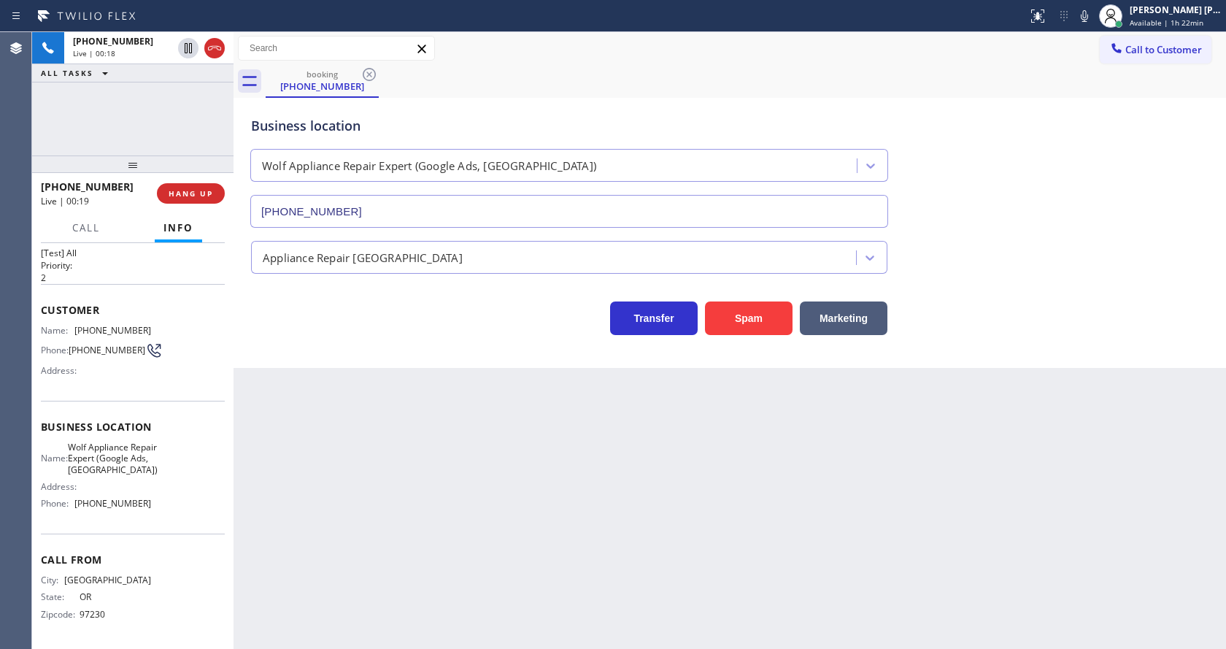
click at [662, 493] on div "Back to Dashboard Change Sender ID Customers Technicians Select a contact Outbo…" at bounding box center [729, 340] width 992 height 617
click at [372, 603] on div "Back to Dashboard Change Sender ID Customers Technicians Select a contact Outbo…" at bounding box center [729, 340] width 992 height 617
click at [181, 190] on span "HANG UP" at bounding box center [191, 193] width 45 height 10
click at [181, 190] on span "COMPLETE" at bounding box center [188, 193] width 50 height 10
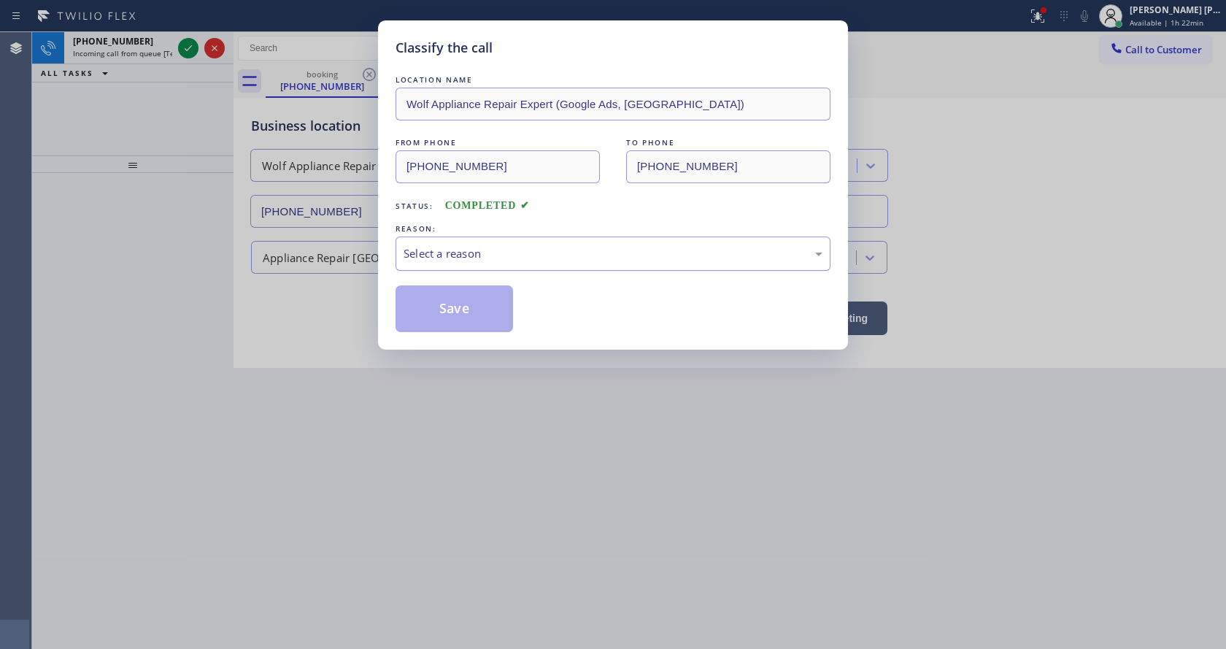
click at [476, 252] on div "Select a reason" at bounding box center [612, 253] width 419 height 17
click at [455, 309] on button "Save" at bounding box center [453, 308] width 117 height 47
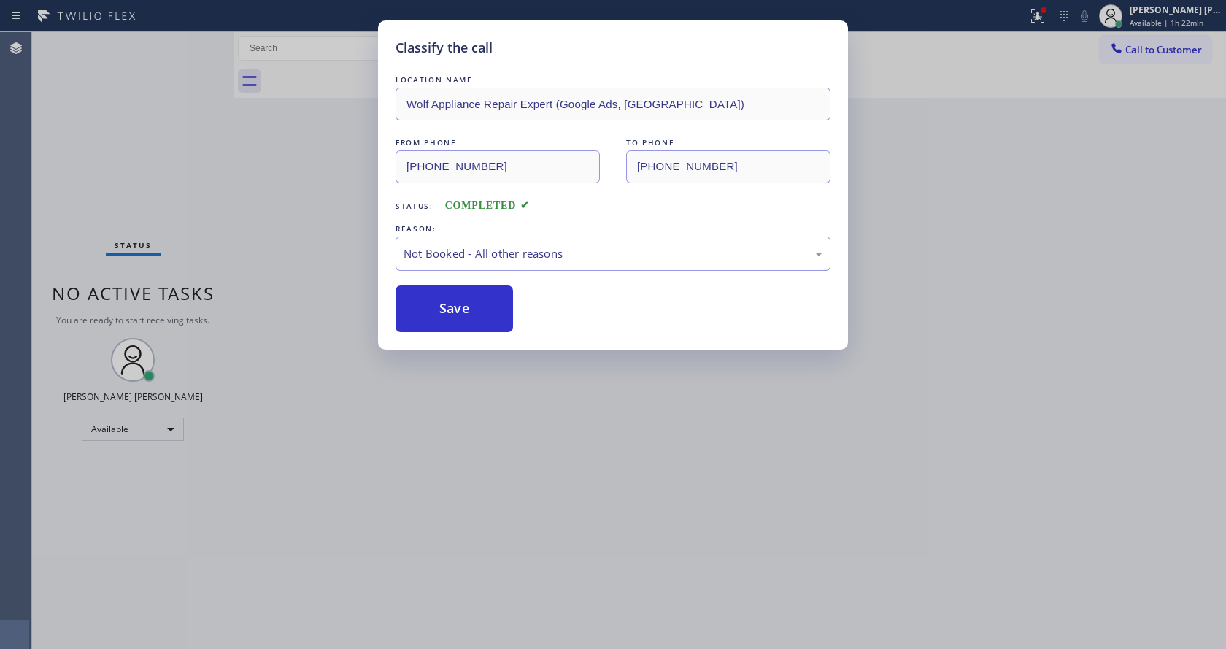
click at [188, 47] on div "Classify the call LOCATION NAME Wolf Appliance Repair Expert (Google Ads, Portl…" at bounding box center [613, 324] width 1226 height 649
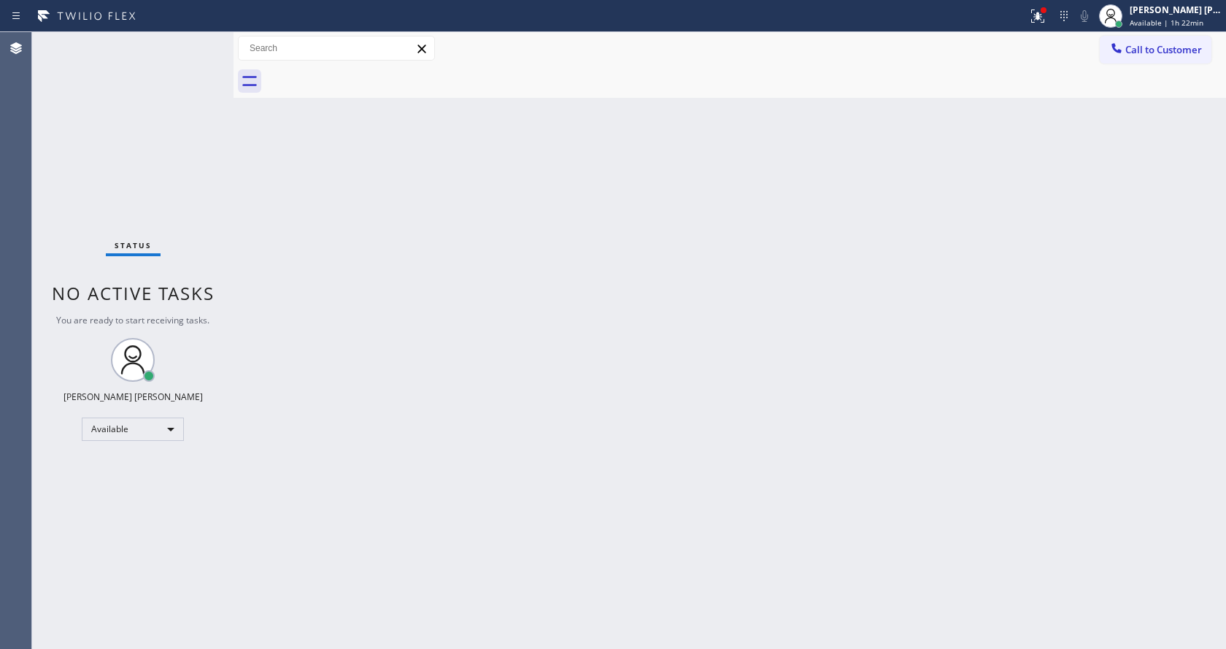
click at [269, 339] on div "Back to Dashboard Change Sender ID Customers Technicians Select a contact Outbo…" at bounding box center [729, 340] width 992 height 617
drag, startPoint x: 363, startPoint y: 317, endPoint x: 691, endPoint y: 160, distance: 363.2
click at [363, 317] on div "Back to Dashboard Change Sender ID Customers Technicians Select a contact Outbo…" at bounding box center [729, 340] width 992 height 617
click at [1035, 13] on icon at bounding box center [1038, 16] width 18 height 18
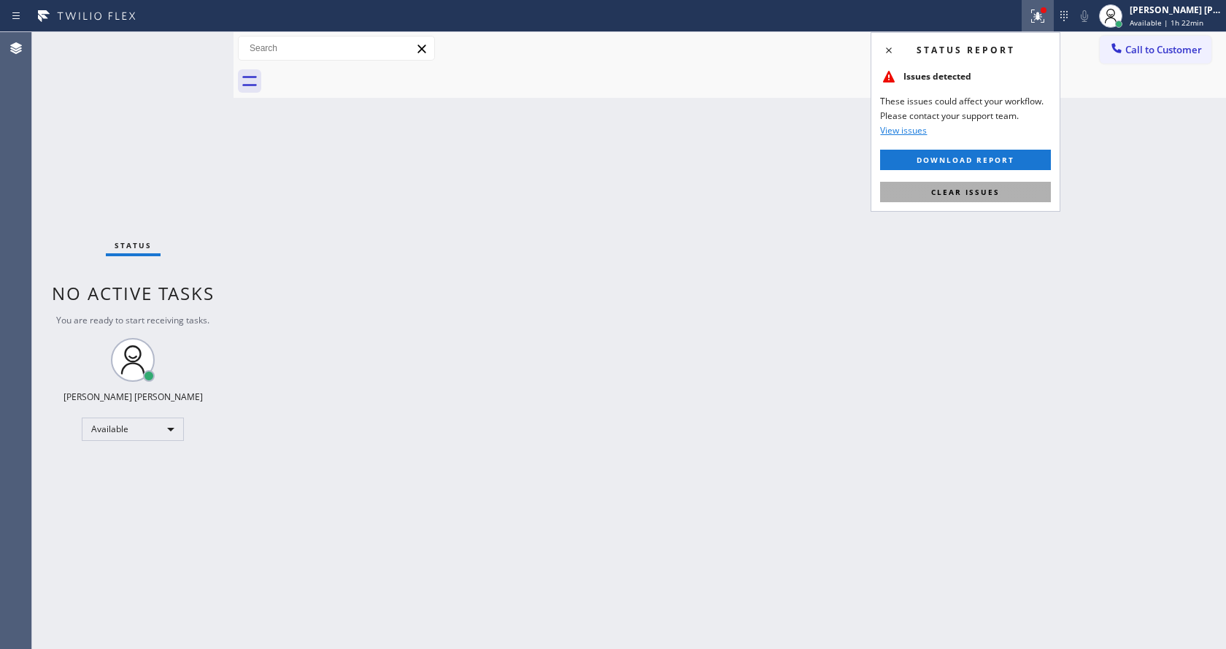
click at [989, 191] on span "Clear issues" at bounding box center [965, 192] width 69 height 10
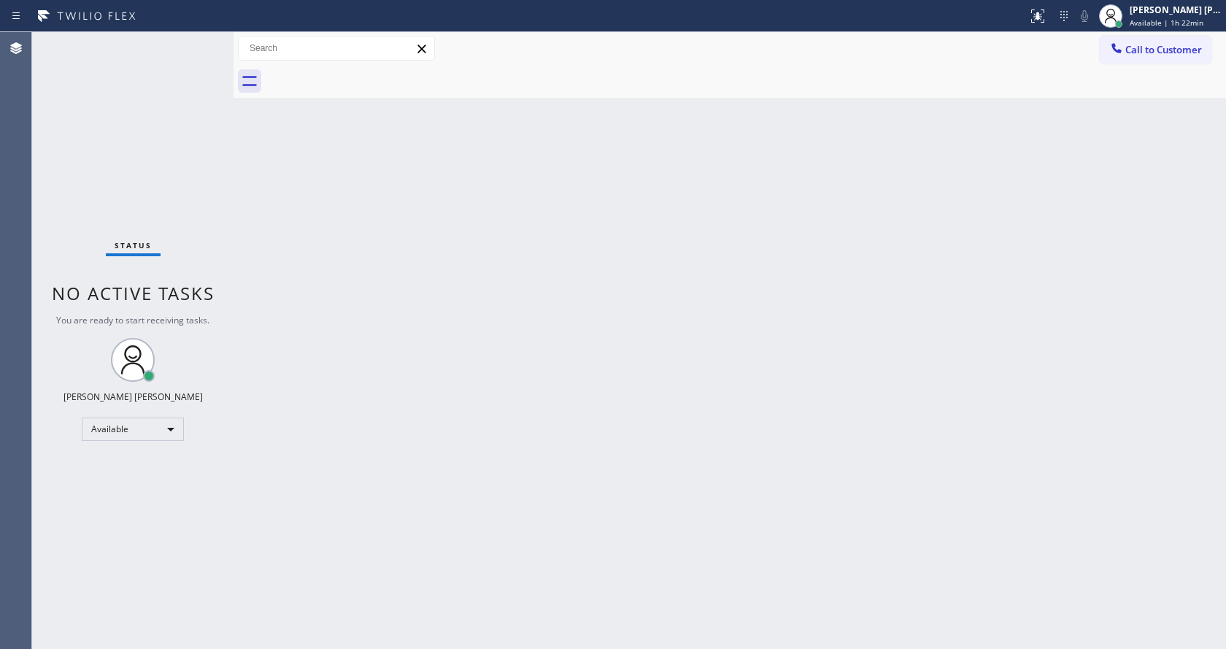
click at [989, 189] on div "Back to Dashboard Change Sender ID Customers Technicians Select a contact Outbo…" at bounding box center [729, 340] width 992 height 617
click at [526, 395] on div "Back to Dashboard Change Sender ID Customers Technicians Select a contact Outbo…" at bounding box center [729, 340] width 992 height 617
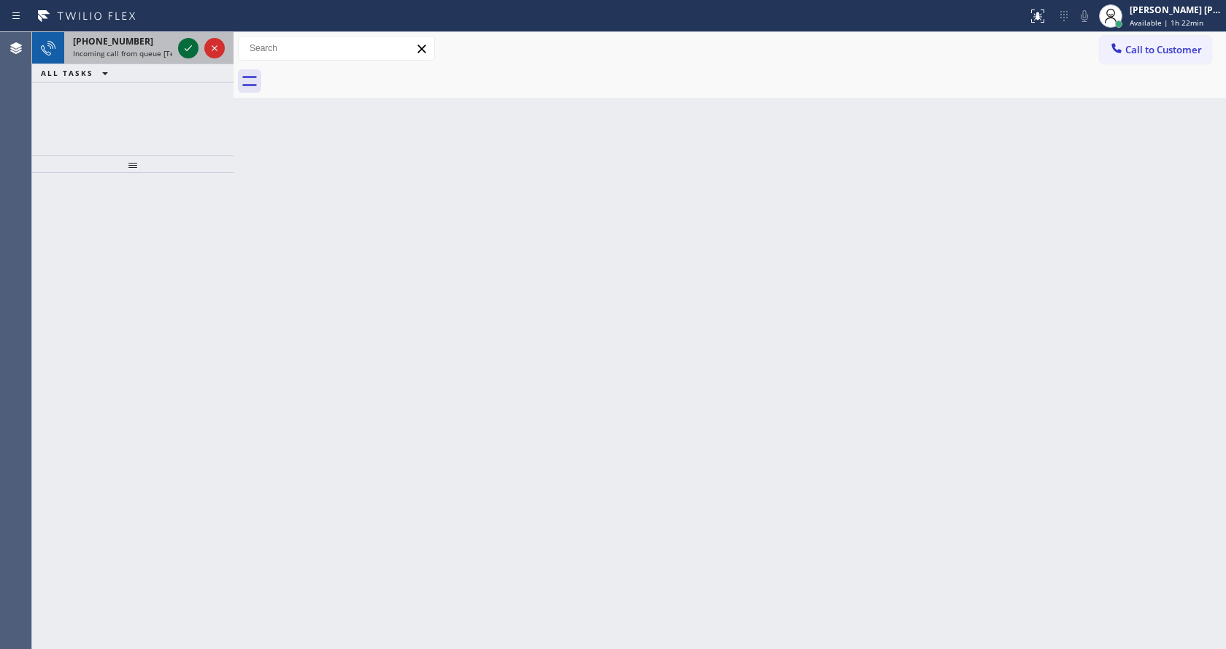
click at [194, 52] on icon at bounding box center [188, 48] width 18 height 18
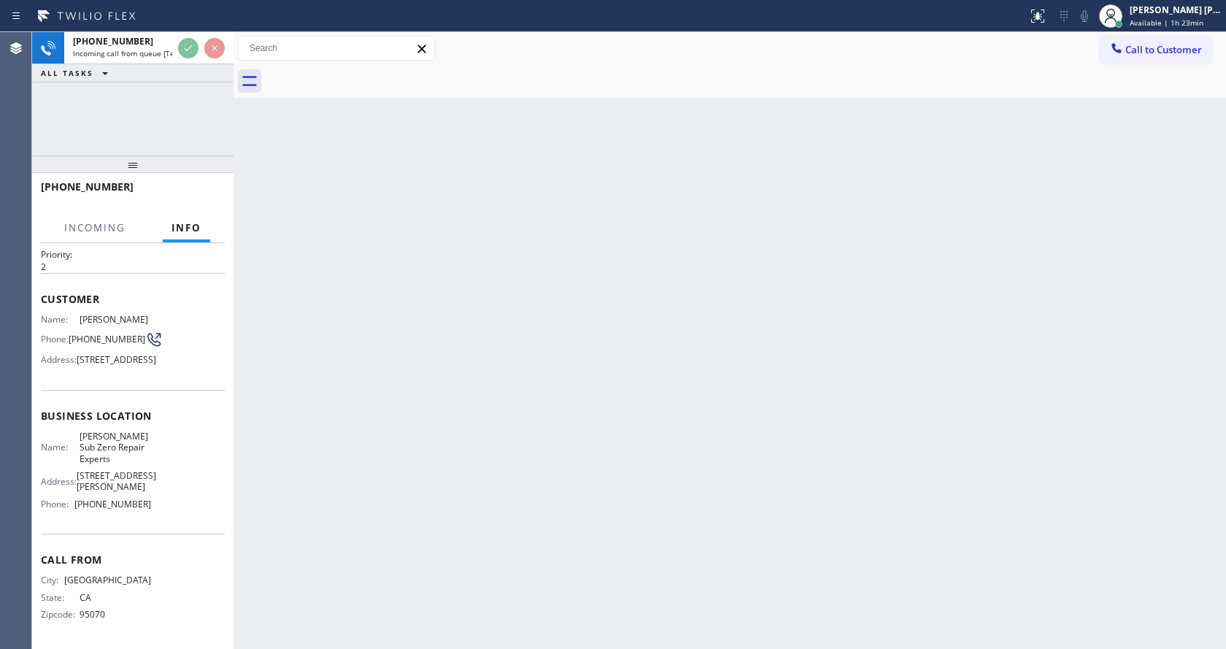
scroll to position [75, 0]
click at [407, 422] on div "Back to Dashboard Change Sender ID Customers Technicians Select a contact Outbo…" at bounding box center [729, 340] width 992 height 617
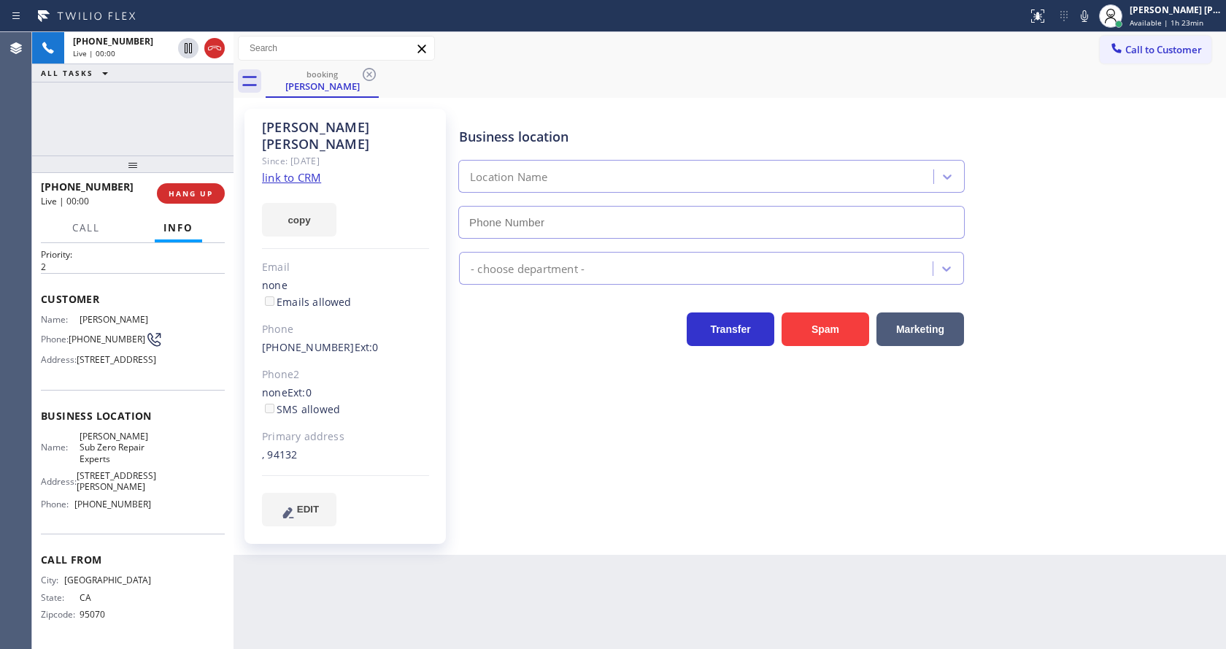
type input "(415) 966-3183"
click at [689, 450] on div "Business location Astorga Sub Zero Repair Experts (415) 966-3183 Appliance Repa…" at bounding box center [839, 316] width 766 height 409
click at [388, 495] on div "EDIT" at bounding box center [345, 510] width 167 height 34
click at [301, 170] on link "link to CRM" at bounding box center [291, 177] width 59 height 15
click at [537, 385] on div "Business location Astorga Sub Zero Repair Experts (415) 966-3183 Appliance Repa…" at bounding box center [839, 316] width 766 height 409
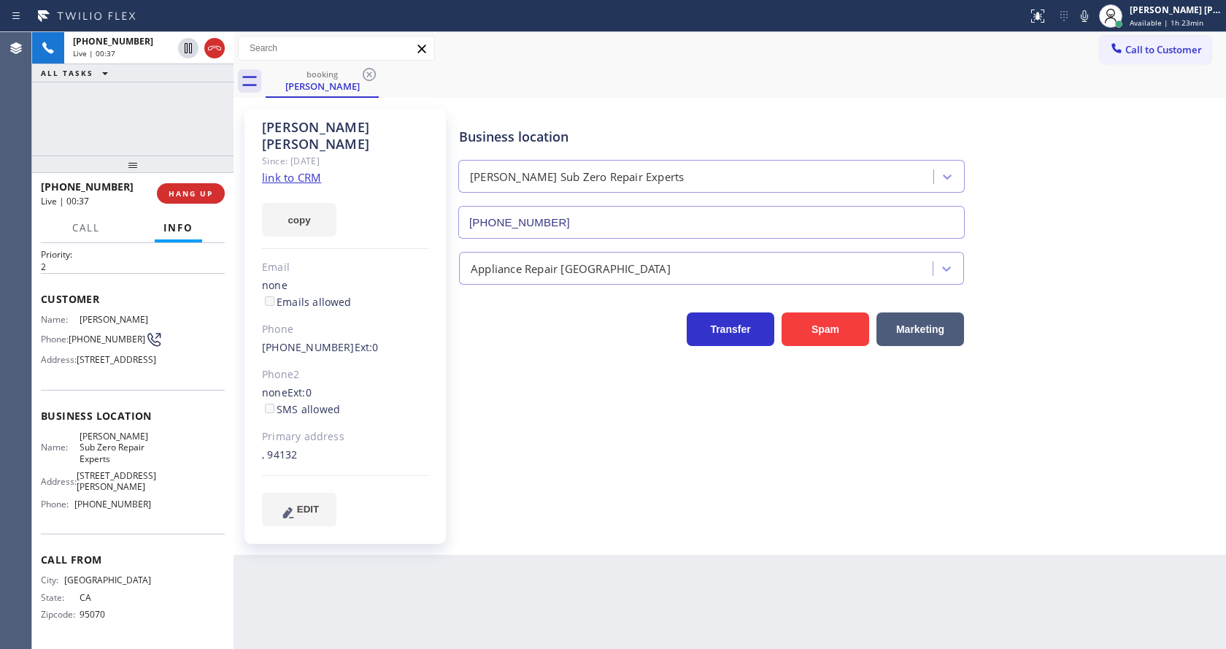
click at [360, 447] on div ", 94132" at bounding box center [345, 455] width 167 height 17
click at [171, 188] on button "HANG UP" at bounding box center [191, 193] width 68 height 20
click at [171, 188] on button "COMPLETE" at bounding box center [188, 193] width 74 height 20
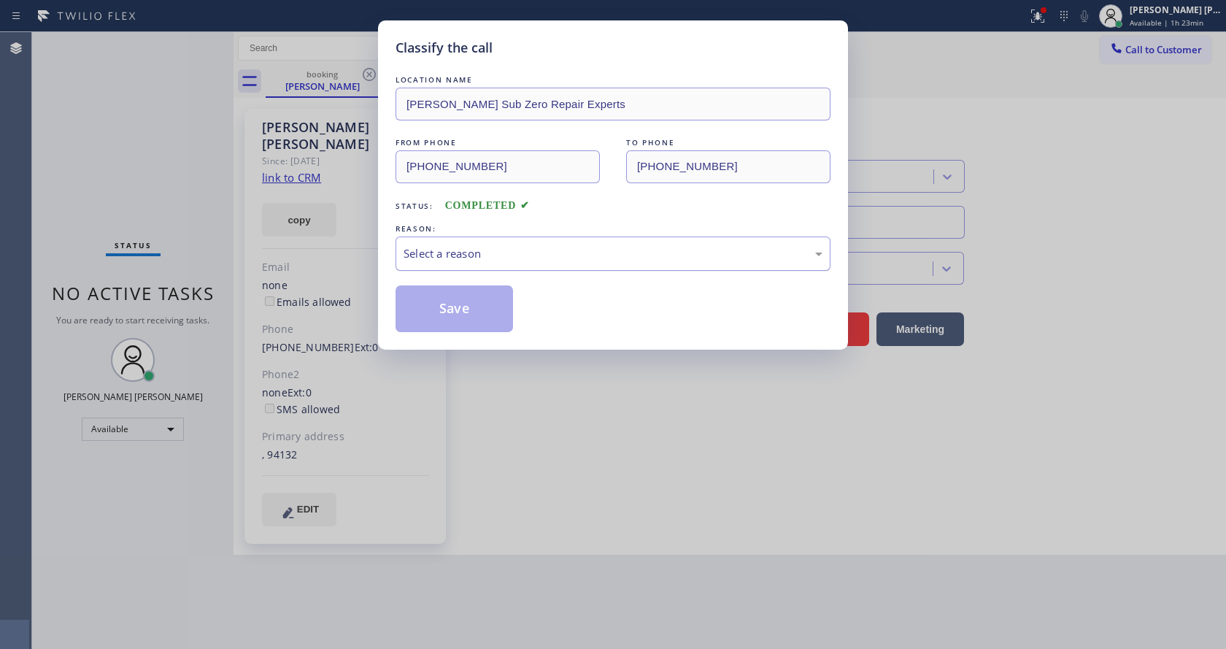
click at [447, 247] on div "Select a reason" at bounding box center [612, 253] width 419 height 17
click at [439, 303] on button "Save" at bounding box center [453, 308] width 117 height 47
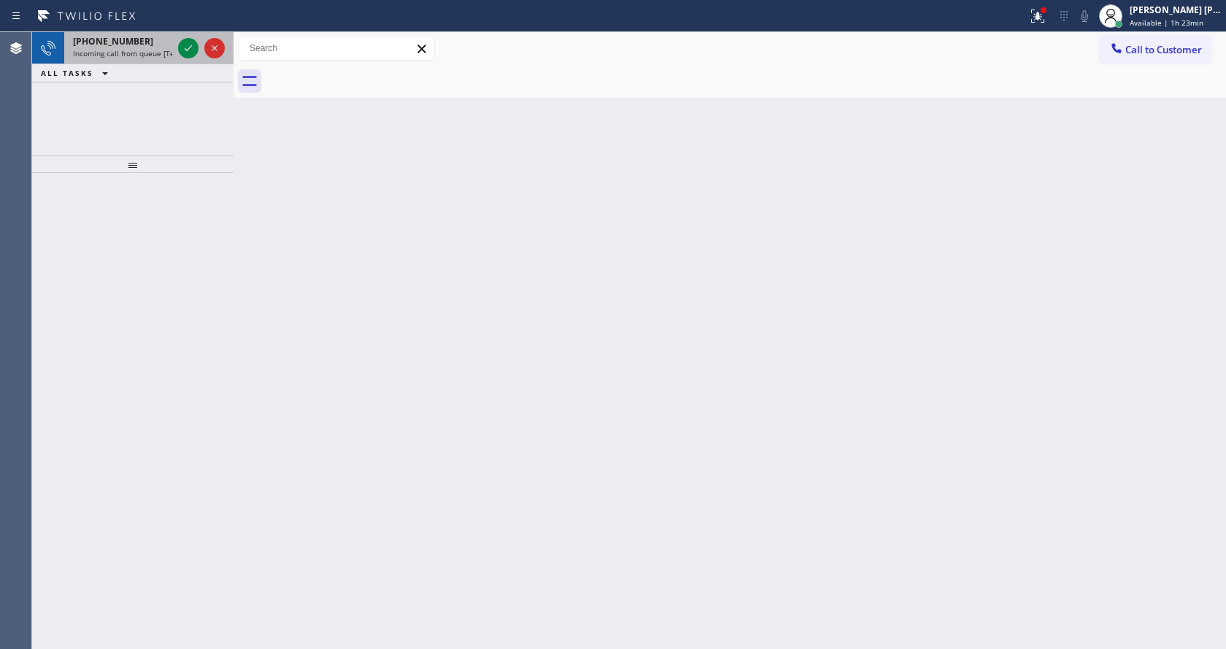
click at [172, 49] on div "+14013384658 Incoming call from queue [Test] All" at bounding box center [119, 48] width 111 height 32
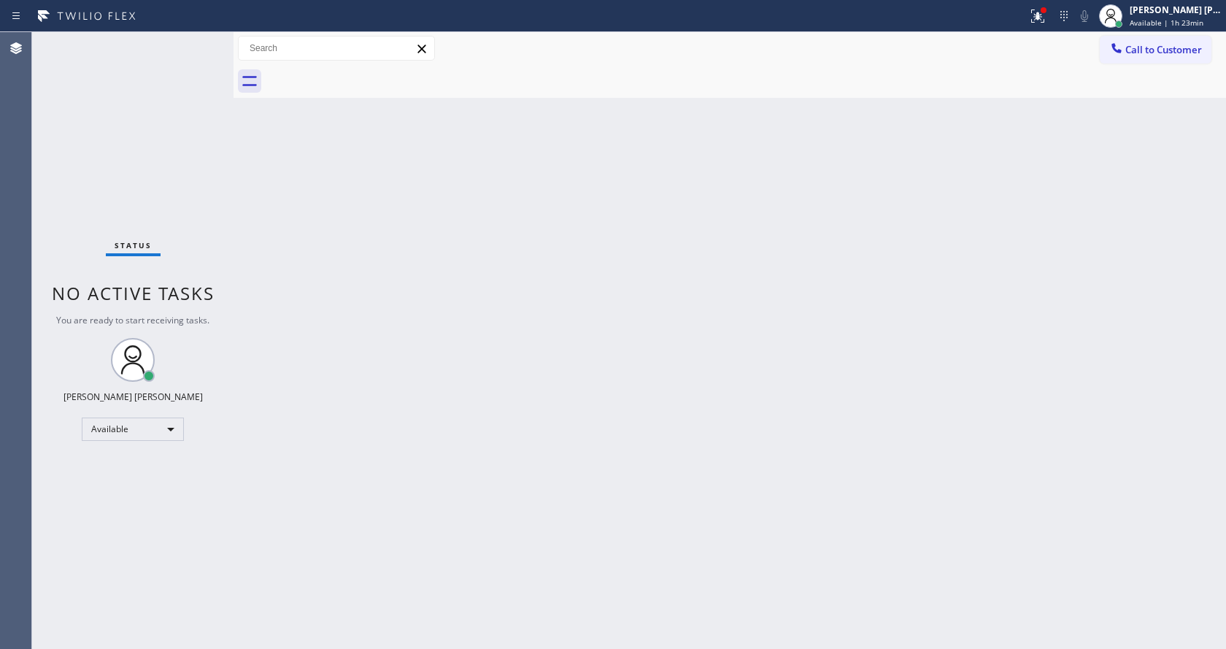
click at [186, 50] on div "Status No active tasks You are ready to start receiving tasks. [PERSON_NAME] [P…" at bounding box center [132, 340] width 201 height 617
click at [839, 259] on div "Back to Dashboard Change Sender ID Customers Technicians Select a contact Outbo…" at bounding box center [729, 340] width 992 height 617
click at [1038, 15] on icon at bounding box center [1038, 16] width 18 height 18
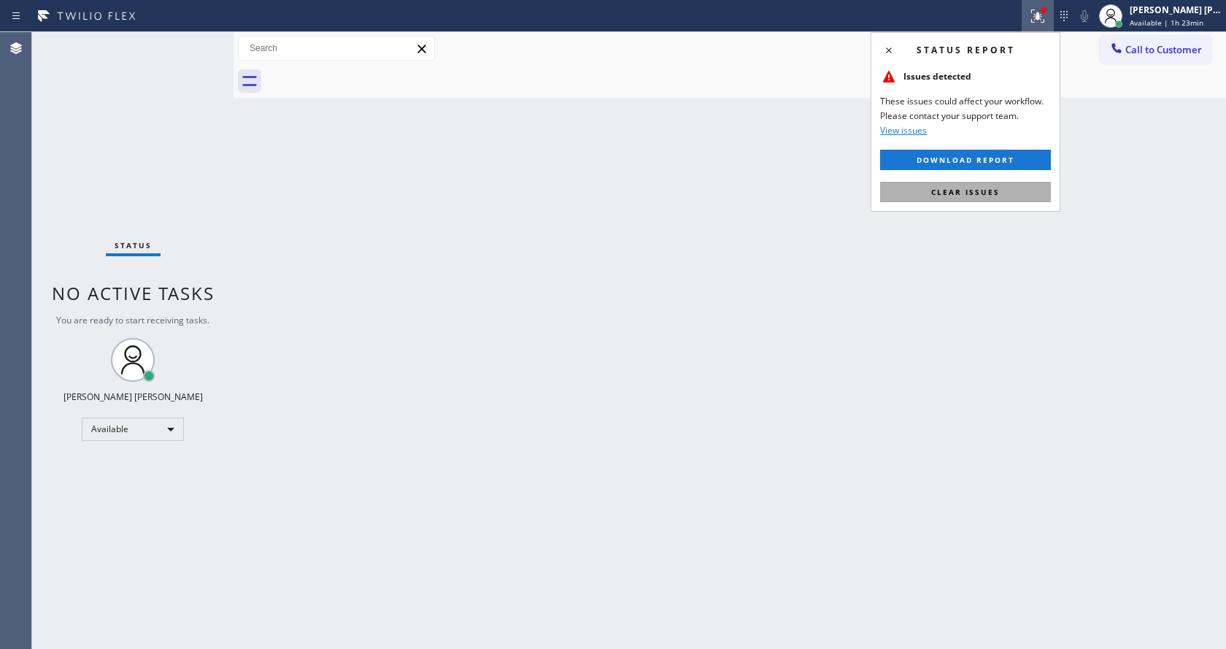
click at [987, 190] on span "Clear issues" at bounding box center [965, 192] width 69 height 10
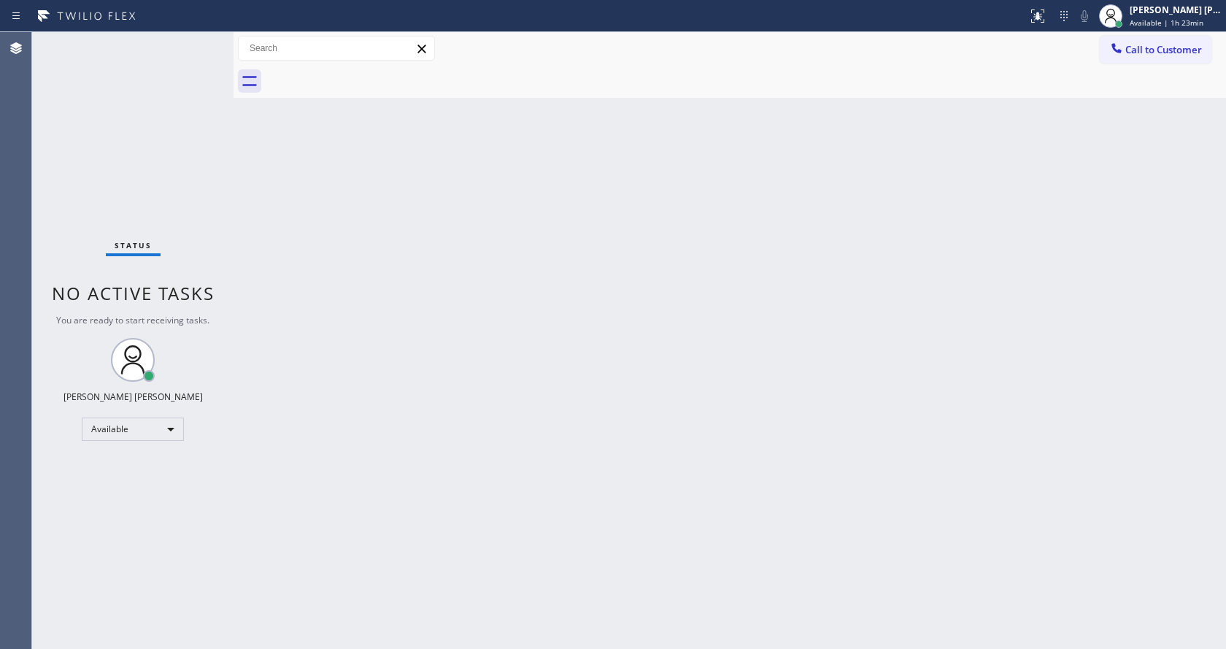
click at [990, 188] on div "Back to Dashboard Change Sender ID Customers Technicians Select a contact Outbo…" at bounding box center [729, 340] width 992 height 617
click at [581, 294] on div "Back to Dashboard Change Sender ID Customers Technicians Select a contact Outbo…" at bounding box center [729, 340] width 992 height 617
click at [848, 409] on div "Back to Dashboard Change Sender ID Customers Technicians Select a contact Outbo…" at bounding box center [729, 340] width 992 height 617
click at [462, 405] on div "Back to Dashboard Change Sender ID Customers Technicians Select a contact Outbo…" at bounding box center [729, 340] width 992 height 617
click at [756, 430] on div "Back to Dashboard Change Sender ID Customers Technicians Select a contact Outbo…" at bounding box center [729, 340] width 992 height 617
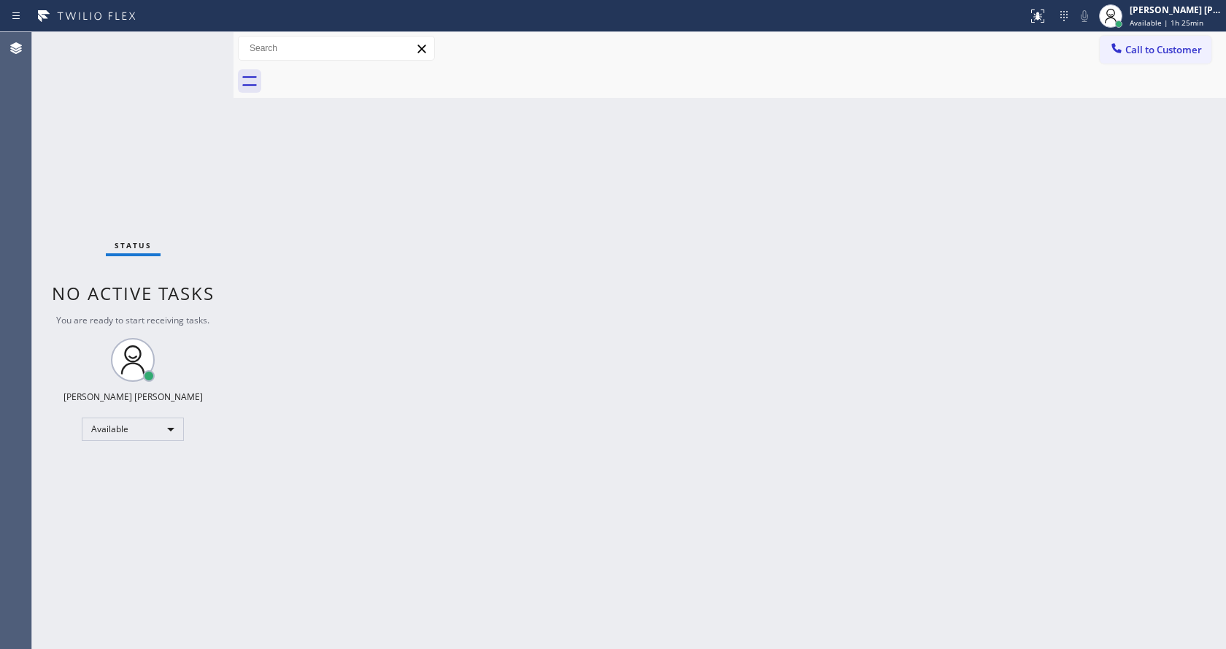
click at [360, 293] on div "Back to Dashboard Change Sender ID Customers Technicians Select a contact Outbo…" at bounding box center [729, 340] width 992 height 617
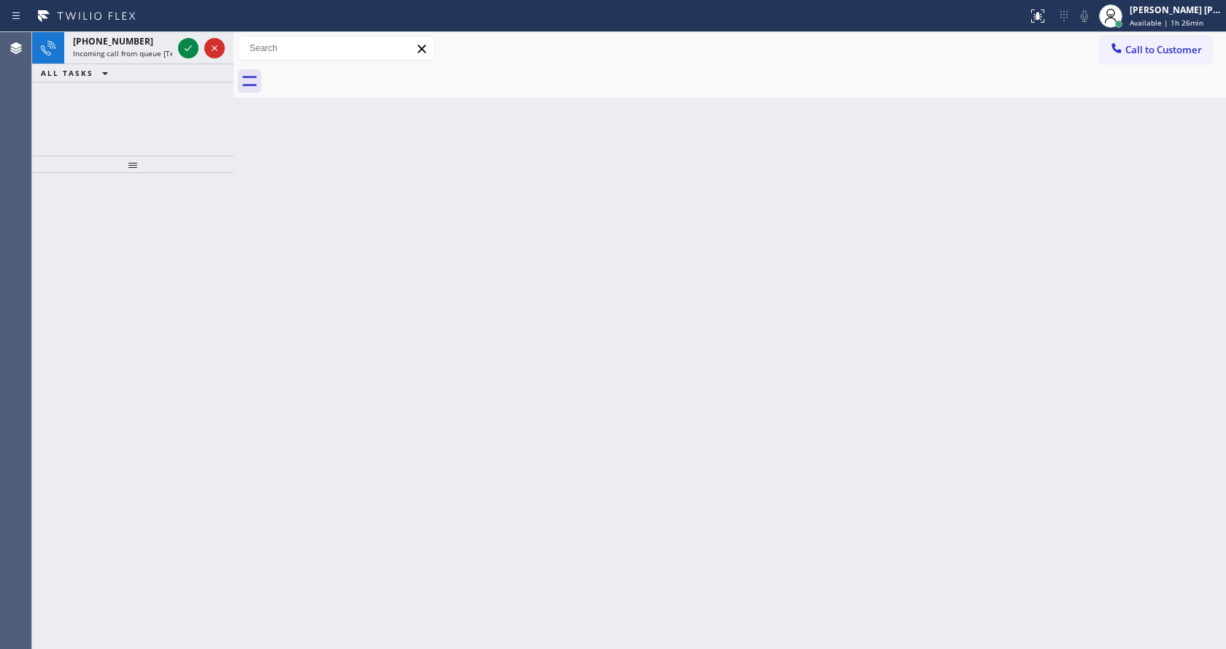
click at [650, 266] on div "Back to Dashboard Change Sender ID Customers Technicians Select a contact Outbo…" at bounding box center [729, 340] width 992 height 617
click at [187, 58] on button at bounding box center [188, 48] width 20 height 20
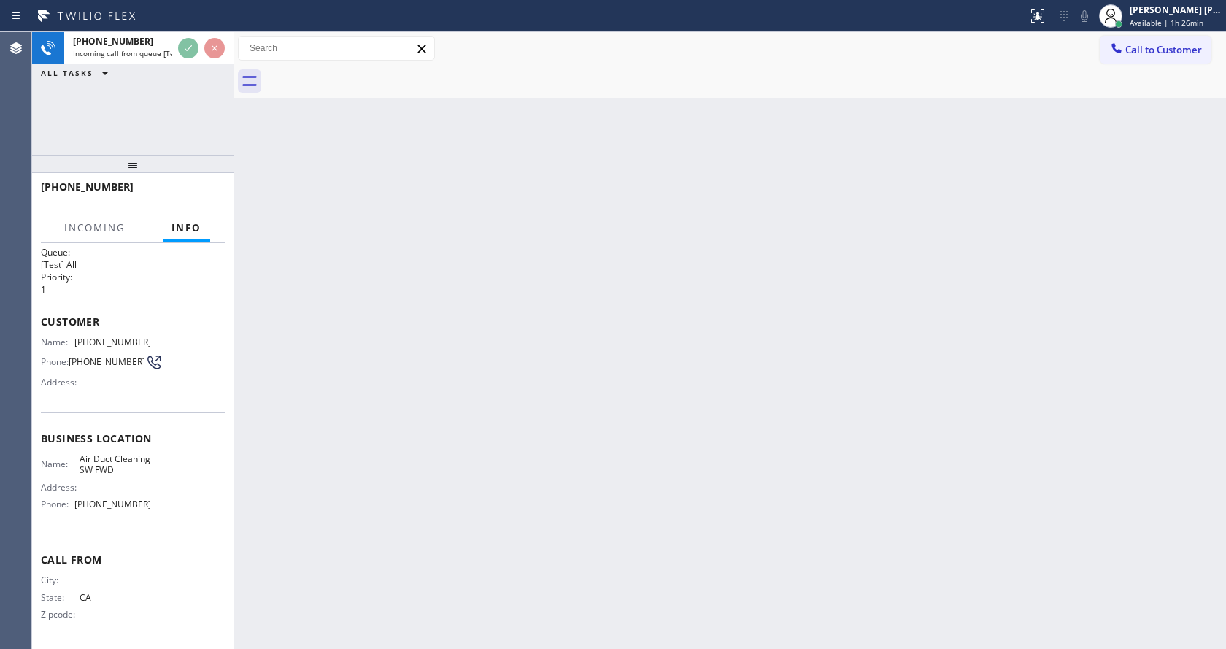
scroll to position [30, 0]
click at [590, 397] on div "Back to Dashboard Change Sender ID Customers Technicians Select a contact Outbo…" at bounding box center [729, 340] width 992 height 617
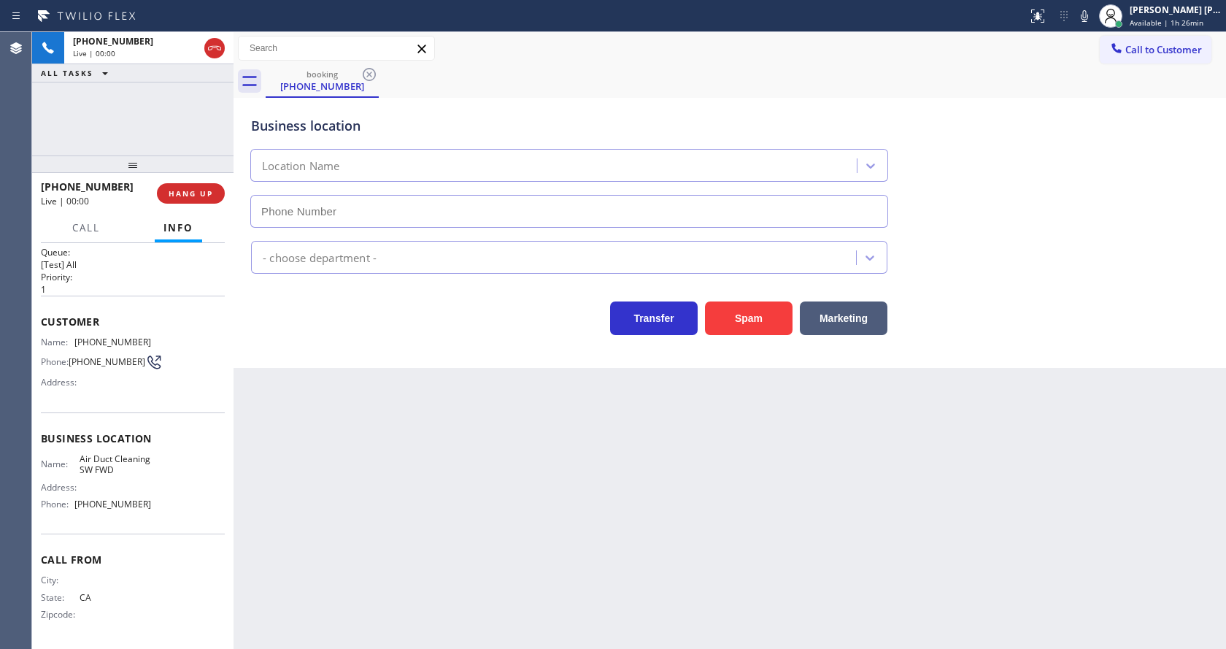
type input "(213) 344-0607"
click at [363, 393] on div "Back to Dashboard Change Sender ID Customers Technicians Select a contact Outbo…" at bounding box center [729, 340] width 992 height 617
click at [522, 522] on div "Back to Dashboard Change Sender ID Customers Technicians Select a contact Outbo…" at bounding box center [729, 340] width 992 height 617
click at [358, 430] on div "Back to Dashboard Change Sender ID Customers Technicians Select a contact Outbo…" at bounding box center [729, 340] width 992 height 617
click at [397, 452] on div "Back to Dashboard Change Sender ID Customers Technicians Select a contact Outbo…" at bounding box center [729, 340] width 992 height 617
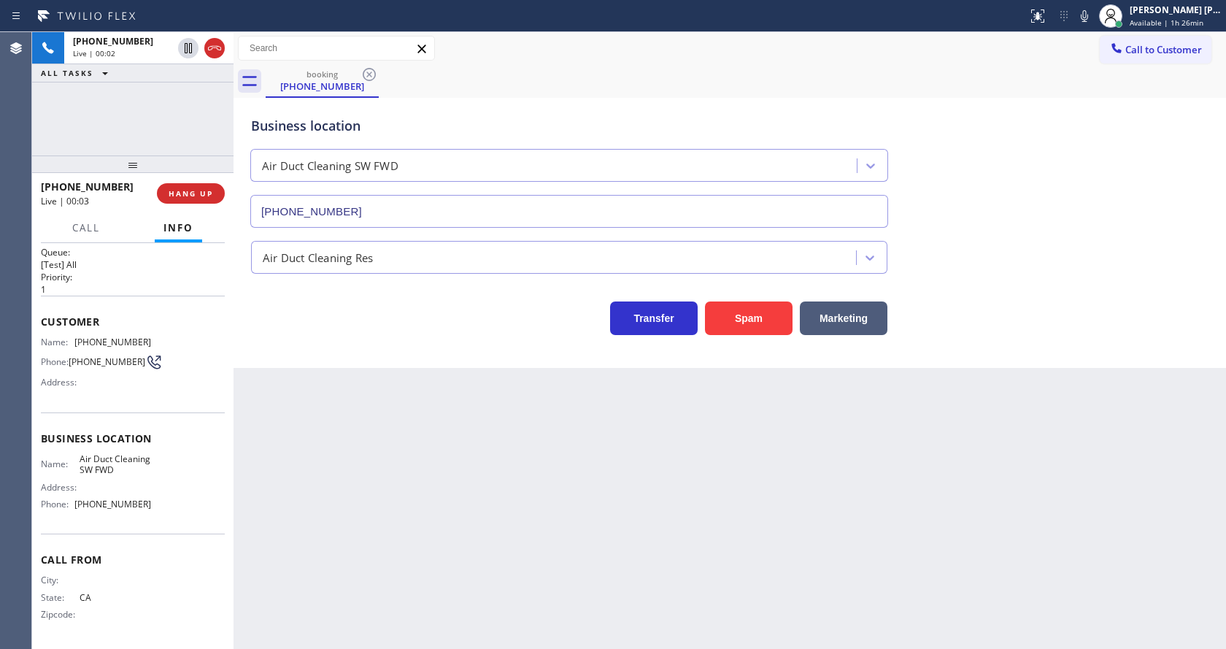
click at [617, 442] on div "Back to Dashboard Change Sender ID Customers Technicians Select a contact Outbo…" at bounding box center [729, 340] width 992 height 617
click at [359, 644] on div "Back to Dashboard Change Sender ID Customers Technicians Select a contact Outbo…" at bounding box center [729, 340] width 992 height 617
drag, startPoint x: 709, startPoint y: 514, endPoint x: 780, endPoint y: 436, distance: 105.9
click at [711, 514] on div "Back to Dashboard Change Sender ID Customers Technicians Select a contact Outbo…" at bounding box center [729, 340] width 992 height 617
click at [196, 191] on span "HANG UP" at bounding box center [191, 193] width 45 height 10
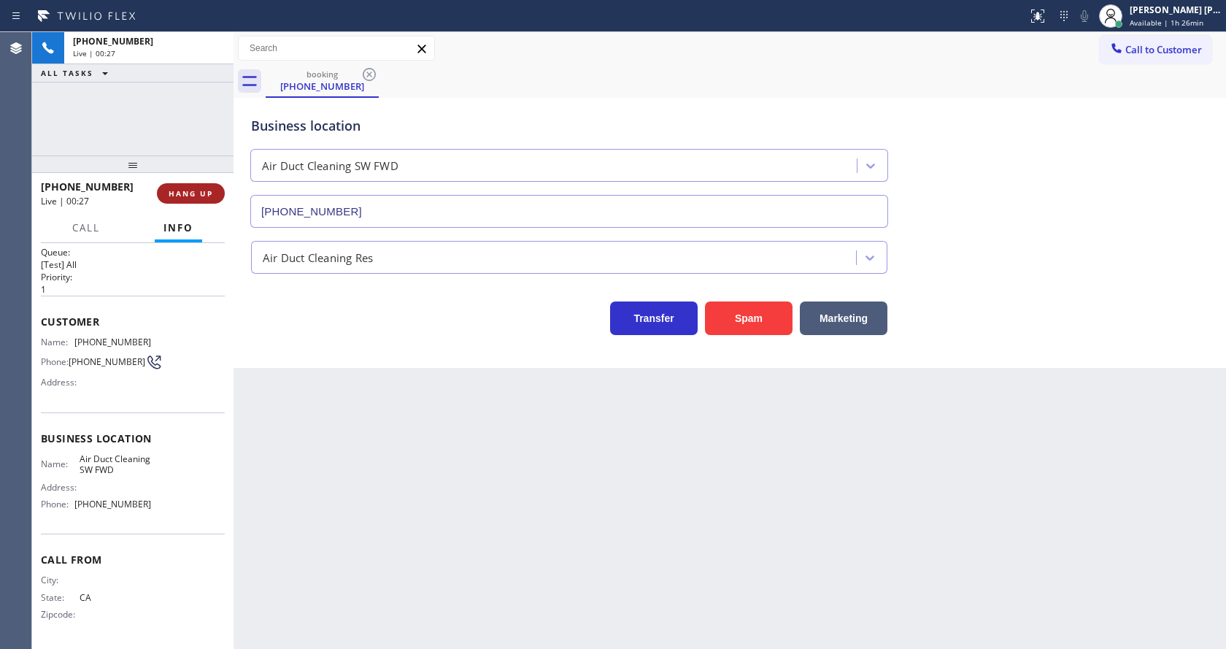
click at [196, 191] on span "HANG UP" at bounding box center [191, 193] width 45 height 10
click at [196, 191] on span "COMPLETE" at bounding box center [188, 193] width 50 height 10
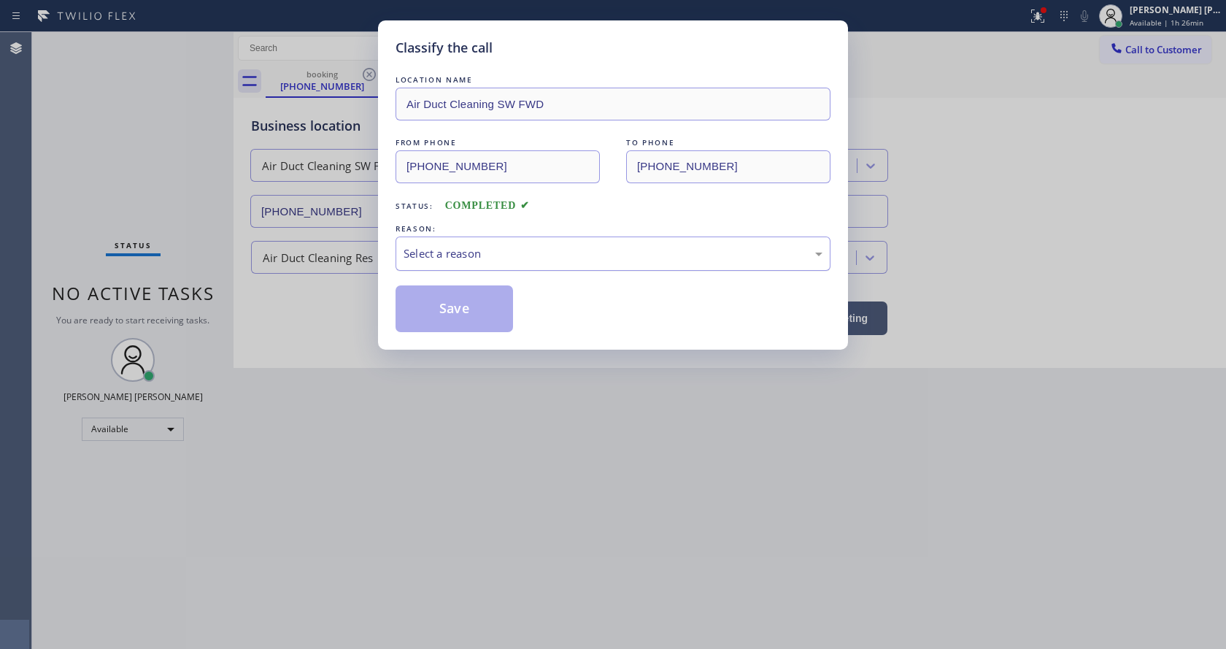
drag, startPoint x: 466, startPoint y: 239, endPoint x: 449, endPoint y: 265, distance: 30.8
click at [464, 240] on div "Select a reason" at bounding box center [612, 253] width 435 height 34
click at [441, 301] on button "Save" at bounding box center [453, 308] width 117 height 47
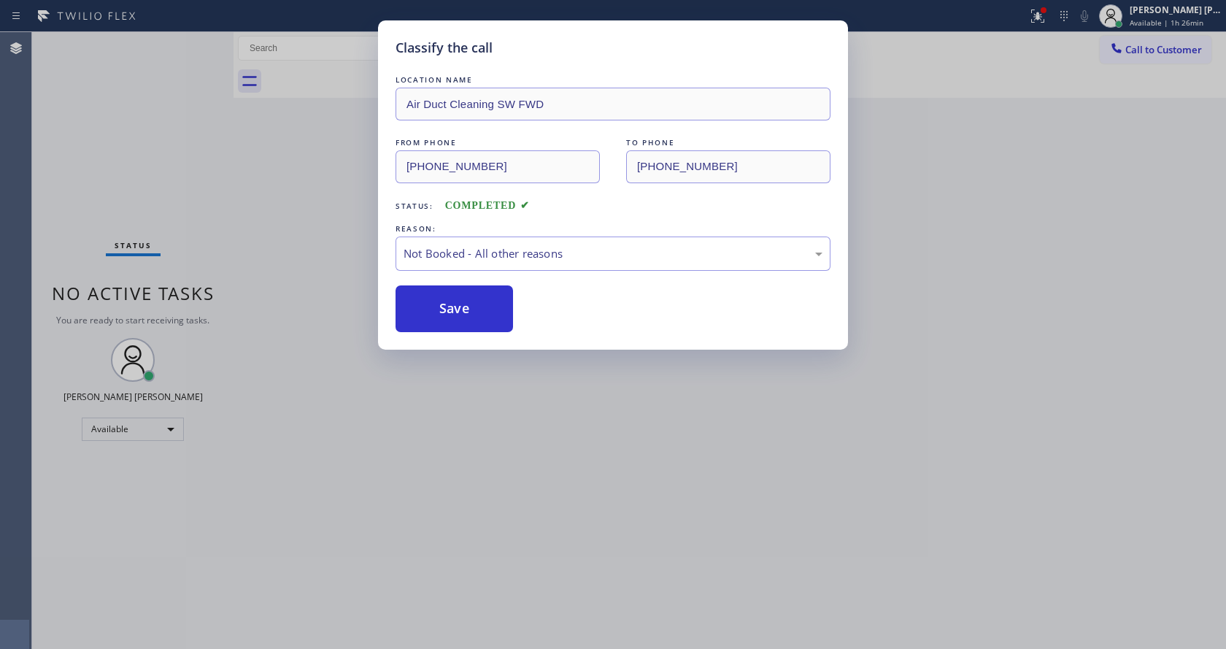
click at [511, 428] on div "Classify the call LOCATION NAME Air Duct Cleaning SW FWD FROM PHONE (424) 283-6…" at bounding box center [613, 324] width 1226 height 649
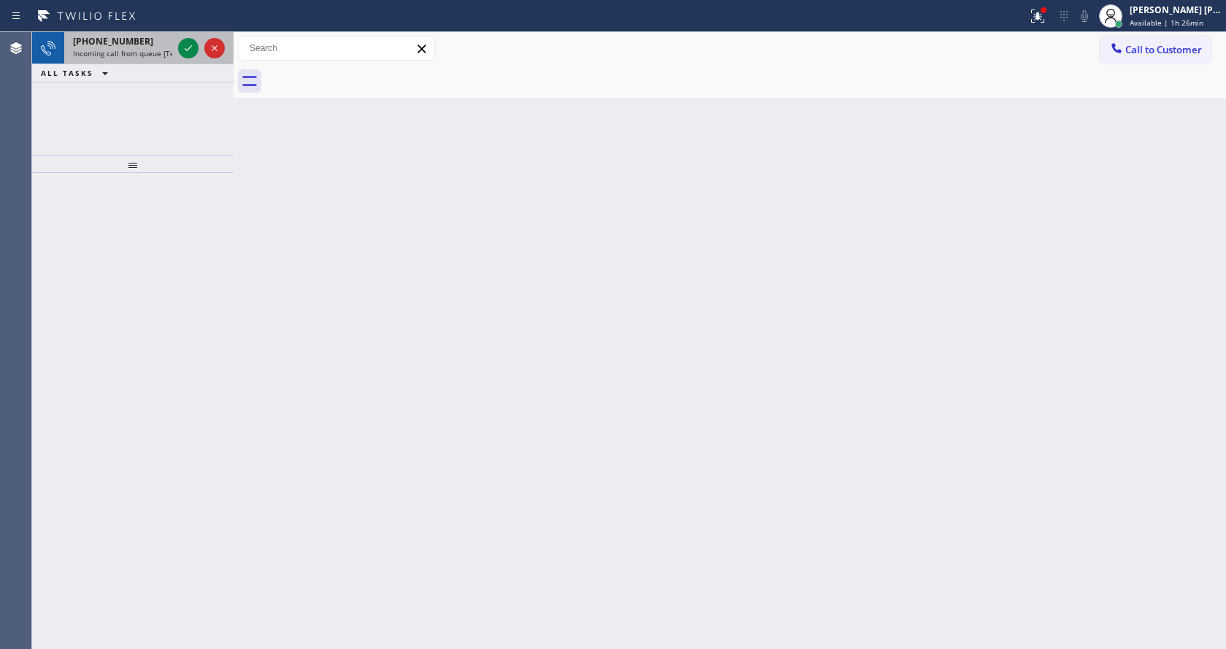
drag, startPoint x: 167, startPoint y: 44, endPoint x: 177, endPoint y: 50, distance: 11.8
click at [167, 44] on div "+15086458733" at bounding box center [122, 41] width 99 height 12
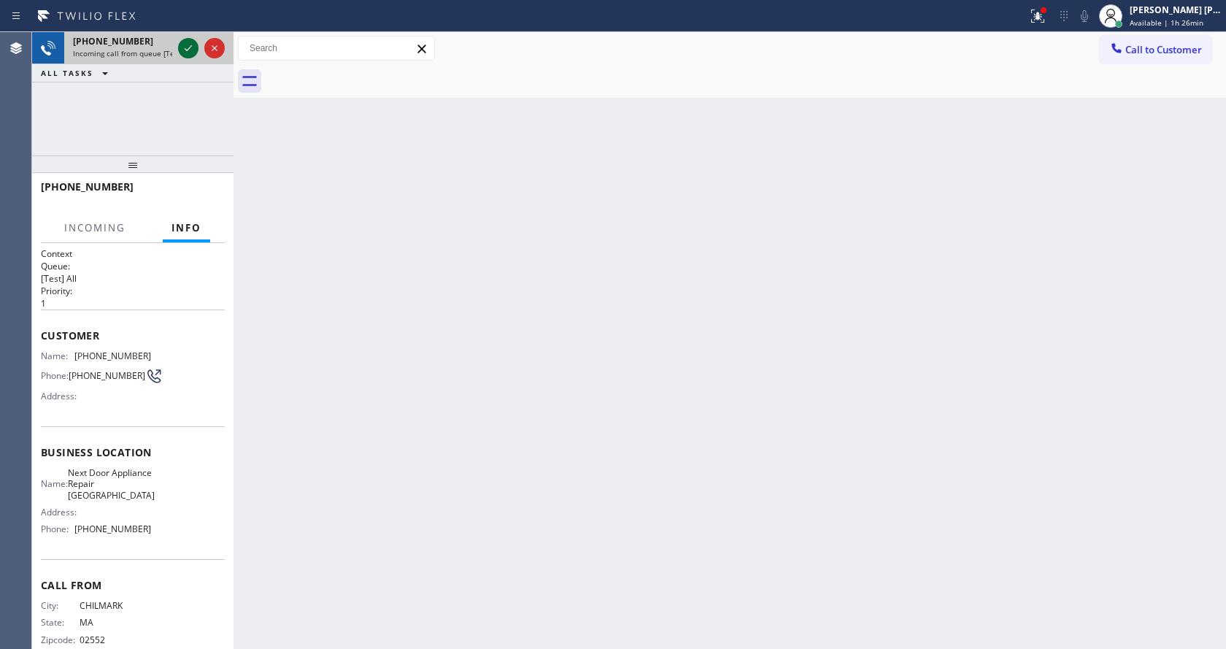
click at [183, 46] on icon at bounding box center [188, 48] width 18 height 18
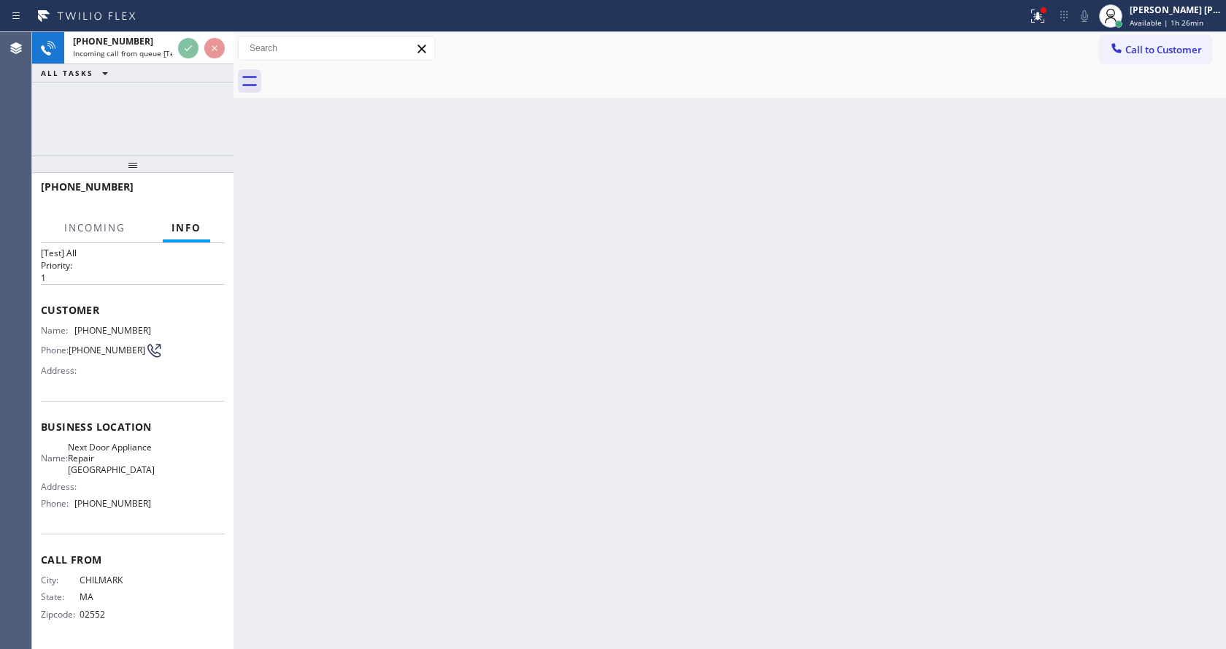
scroll to position [42, 0]
click at [422, 434] on div "Back to Dashboard Change Sender ID Customers Technicians Select a contact Outbo…" at bounding box center [729, 340] width 992 height 617
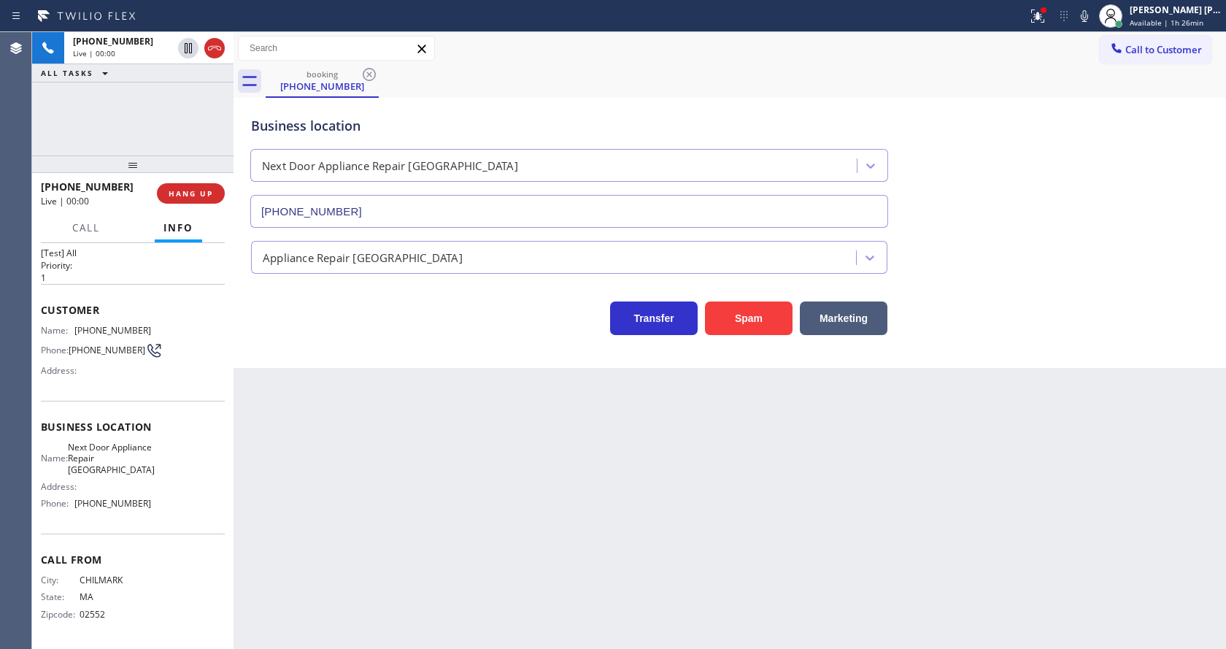
type input "(857) 837-3607"
click at [407, 467] on div "Back to Dashboard Change Sender ID Customers Technicians Select a contact Outbo…" at bounding box center [729, 340] width 992 height 617
click at [603, 475] on div "Back to Dashboard Change Sender ID Customers Technicians Select a contact Outbo…" at bounding box center [729, 340] width 992 height 617
click at [1035, 13] on icon at bounding box center [1038, 16] width 18 height 18
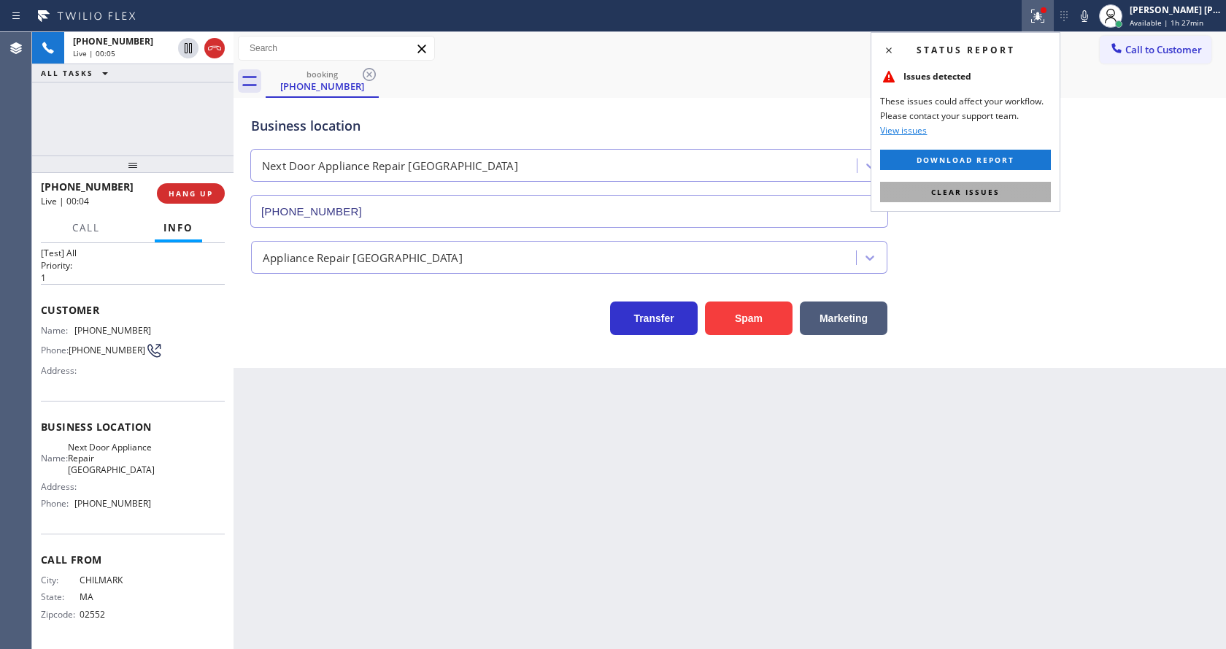
click at [987, 193] on span "Clear issues" at bounding box center [965, 192] width 69 height 10
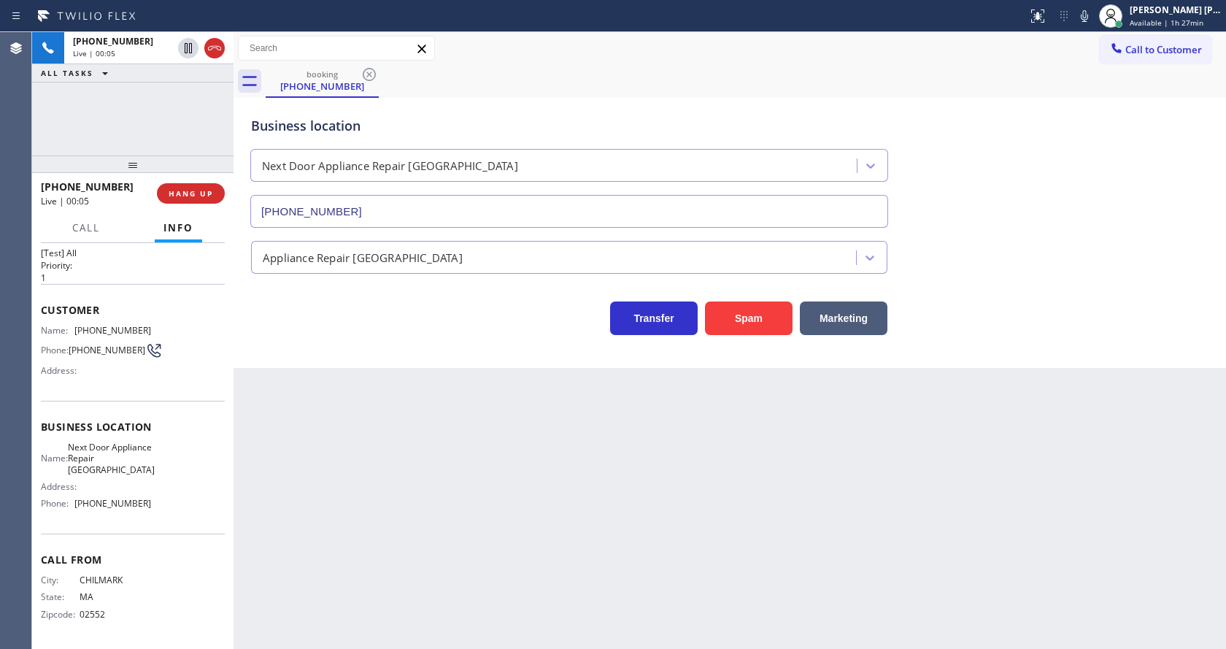
click at [1007, 209] on div "Business location Next Door Appliance Repair Dorchester (857) 837-3607" at bounding box center [729, 162] width 963 height 132
click at [738, 313] on button "Spam" at bounding box center [749, 318] width 88 height 34
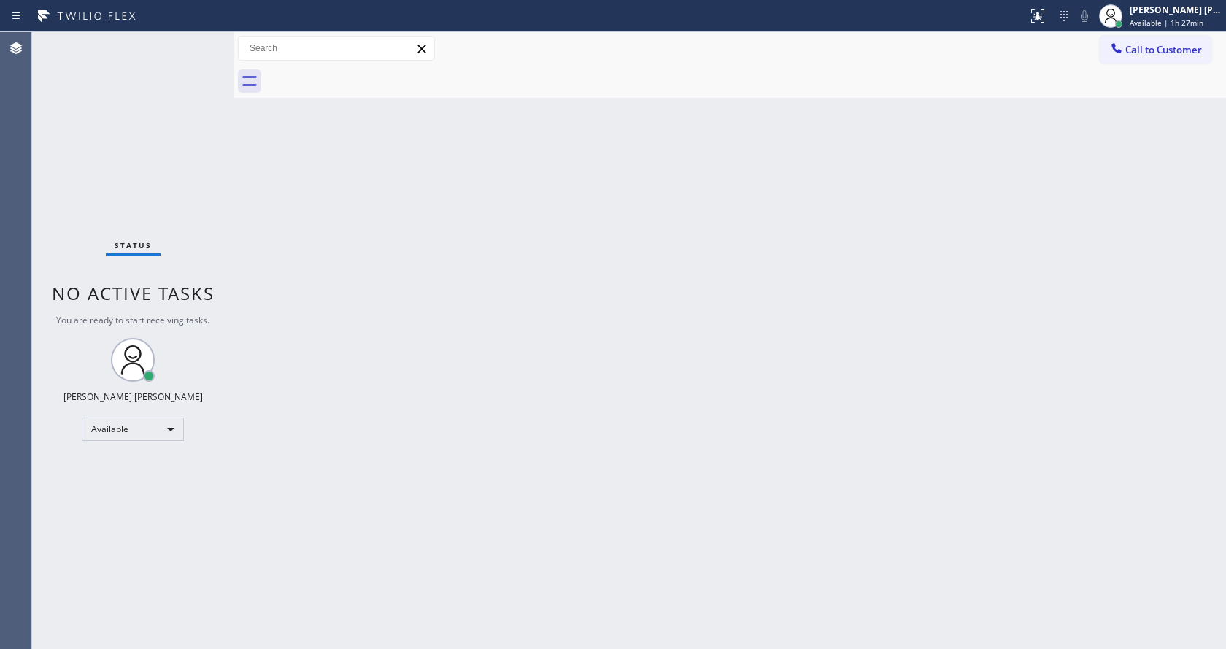
drag, startPoint x: 236, startPoint y: 45, endPoint x: 202, endPoint y: 42, distance: 33.6
click at [202, 42] on div "Status No active tasks You are ready to start receiving tasks. Jen Rose Villanu…" at bounding box center [629, 340] width 1194 height 617
click at [197, 42] on div "Status No active tasks You are ready to start receiving tasks. [PERSON_NAME] [P…" at bounding box center [132, 340] width 201 height 617
click at [198, 40] on div "Status No active tasks You are ready to start receiving tasks. [PERSON_NAME] [P…" at bounding box center [132, 340] width 201 height 617
click at [444, 547] on div "Back to Dashboard Change Sender ID Customers Technicians Select a contact Outbo…" at bounding box center [729, 340] width 992 height 617
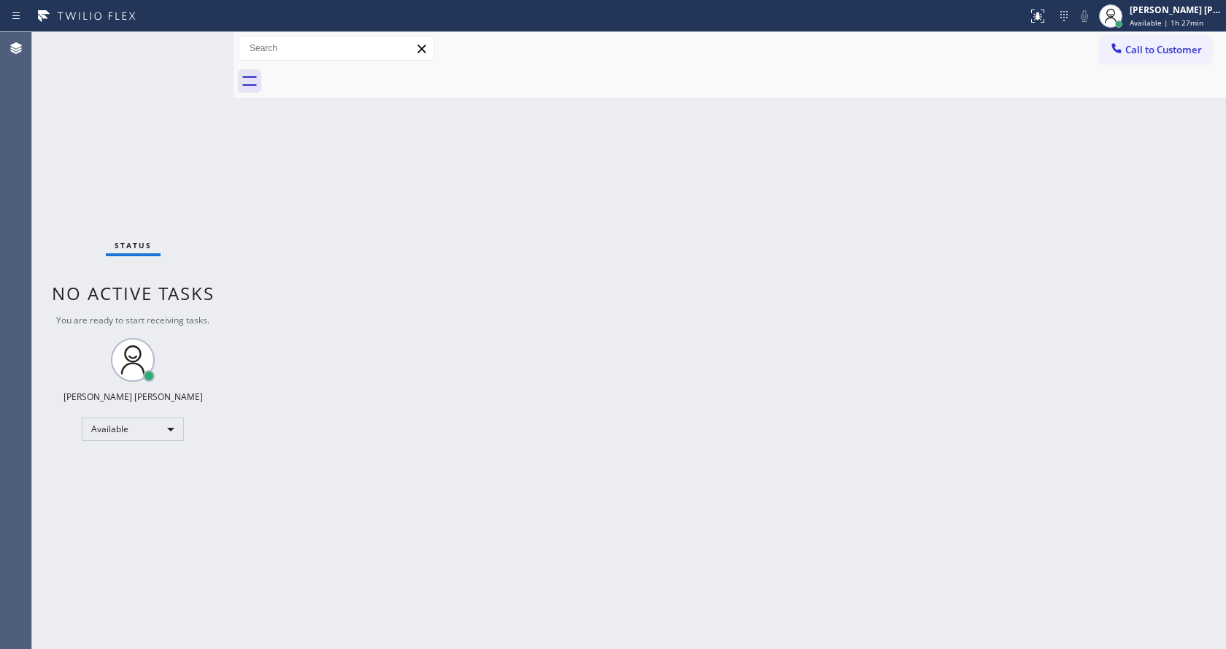
click at [281, 243] on div "Back to Dashboard Change Sender ID Customers Technicians Select a contact Outbo…" at bounding box center [729, 340] width 992 height 617
click at [486, 368] on div "Back to Dashboard Change Sender ID Customers Technicians Select a contact Outbo…" at bounding box center [729, 340] width 992 height 617
click at [522, 483] on div "Back to Dashboard Change Sender ID Customers Technicians Select a contact Outbo…" at bounding box center [729, 340] width 992 height 617
click at [253, 354] on div "Back to Dashboard Change Sender ID Customers Technicians Select a contact Outbo…" at bounding box center [729, 340] width 992 height 617
click at [601, 435] on div "Back to Dashboard Change Sender ID Customers Technicians Select a contact Outbo…" at bounding box center [729, 340] width 992 height 617
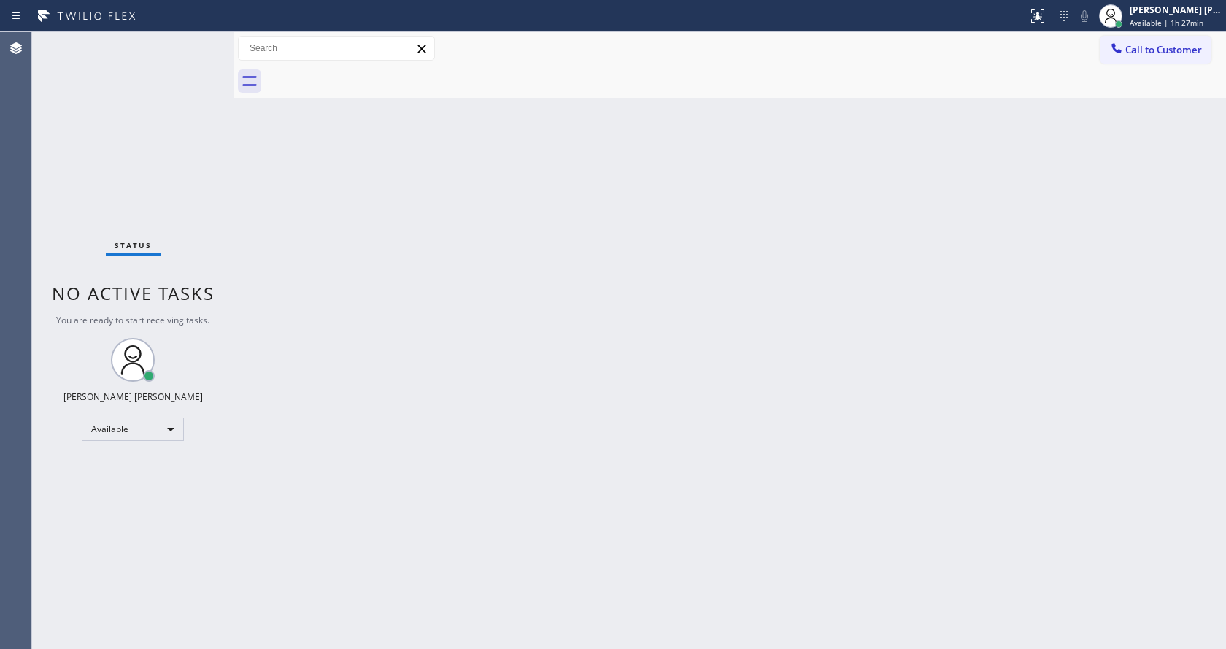
click at [608, 258] on div "Back to Dashboard Change Sender ID Customers Technicians Select a contact Outbo…" at bounding box center [729, 340] width 992 height 617
click at [471, 366] on div "Back to Dashboard Change Sender ID Customers Technicians Select a contact Outbo…" at bounding box center [729, 340] width 992 height 617
click at [243, 265] on div "Back to Dashboard Change Sender ID Customers Technicians Select a contact Outbo…" at bounding box center [729, 340] width 992 height 617
click at [189, 34] on div "Status No active tasks You are ready to start receiving tasks. [PERSON_NAME] [P…" at bounding box center [132, 340] width 201 height 617
click at [196, 38] on div "Status No active tasks You are ready to start receiving tasks. [PERSON_NAME] [P…" at bounding box center [132, 340] width 201 height 617
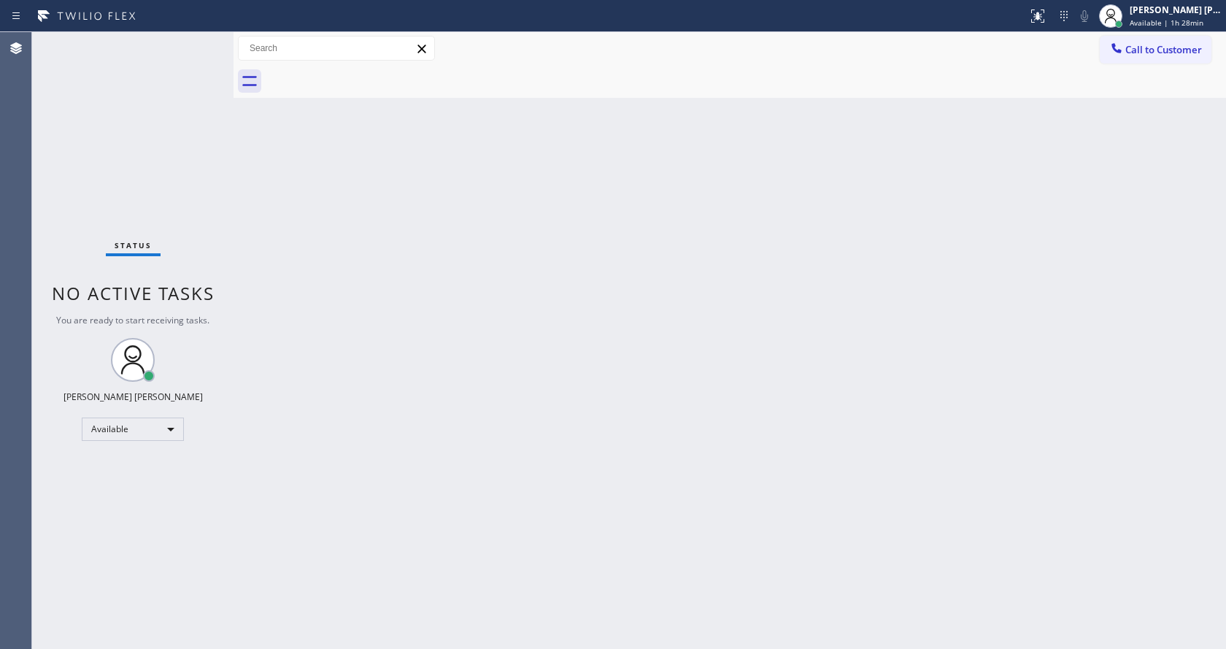
click at [325, 241] on div "Back to Dashboard Change Sender ID Customers Technicians Select a contact Outbo…" at bounding box center [729, 340] width 992 height 617
click at [325, 392] on div "Back to Dashboard Change Sender ID Customers Technicians Select a contact Outbo…" at bounding box center [729, 340] width 992 height 617
drag, startPoint x: 543, startPoint y: 462, endPoint x: 532, endPoint y: 552, distance: 90.4
click at [539, 471] on div "Back to Dashboard Change Sender ID Customers Technicians Select a contact Outbo…" at bounding box center [729, 340] width 992 height 617
click at [503, 644] on div "Back to Dashboard Change Sender ID Customers Technicians Select a contact Outbo…" at bounding box center [729, 340] width 992 height 617
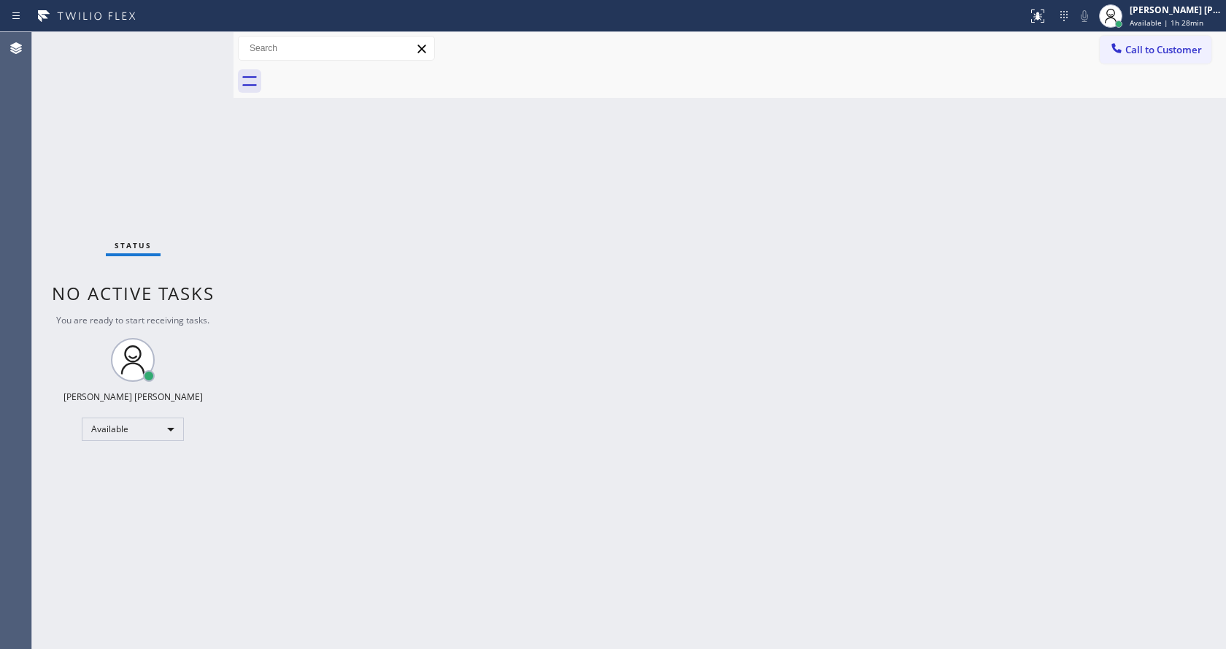
click at [385, 299] on div "Back to Dashboard Change Sender ID Customers Technicians Select a contact Outbo…" at bounding box center [729, 340] width 992 height 617
click at [198, 39] on div "Status No active tasks You are ready to start receiving tasks. [PERSON_NAME] [P…" at bounding box center [132, 340] width 201 height 617
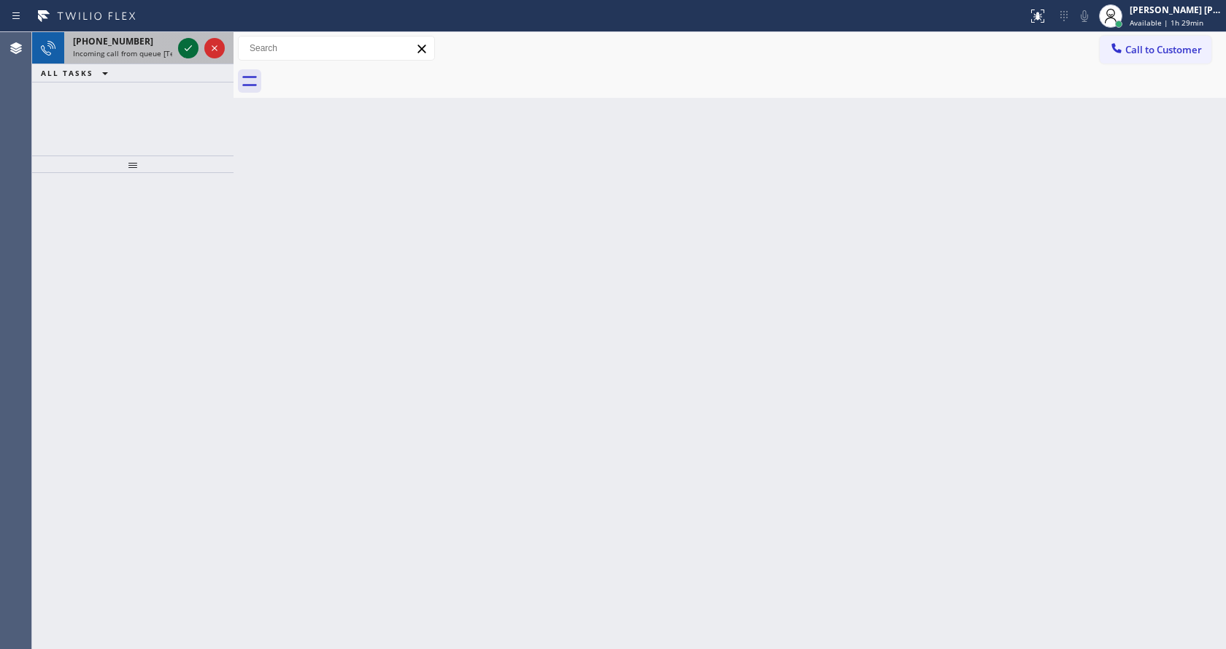
click at [183, 47] on icon at bounding box center [188, 48] width 18 height 18
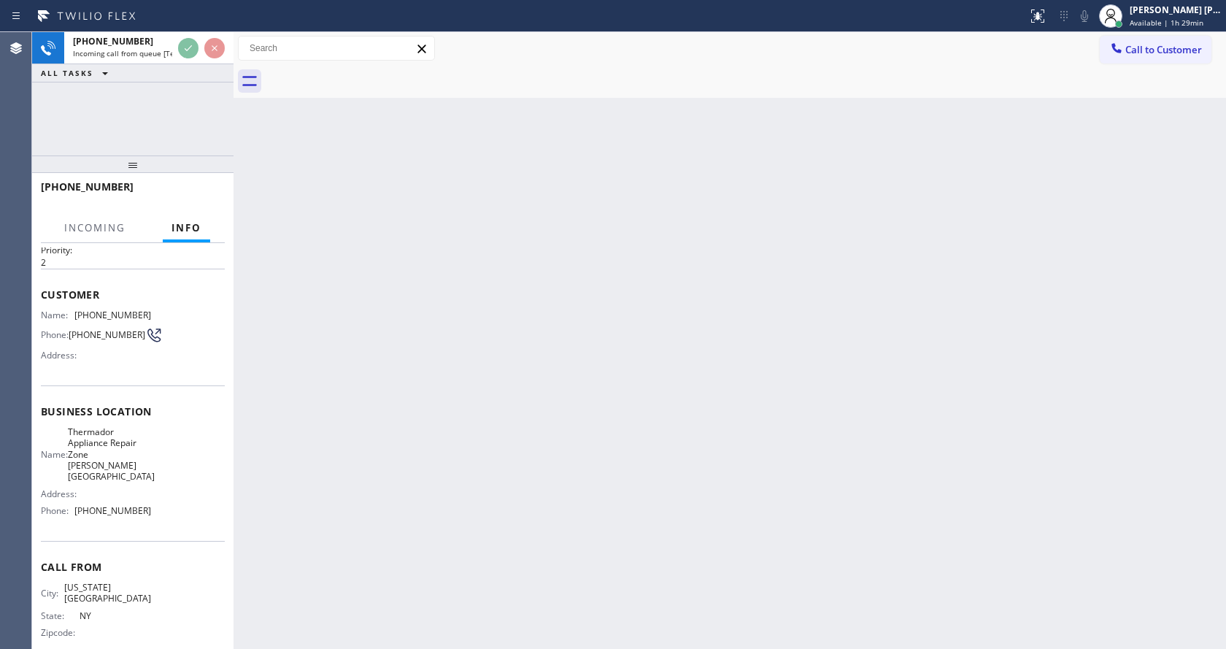
scroll to position [42, 0]
click at [554, 459] on div "Back to Dashboard Change Sender ID Customers Technicians Select a contact Outbo…" at bounding box center [729, 340] width 992 height 617
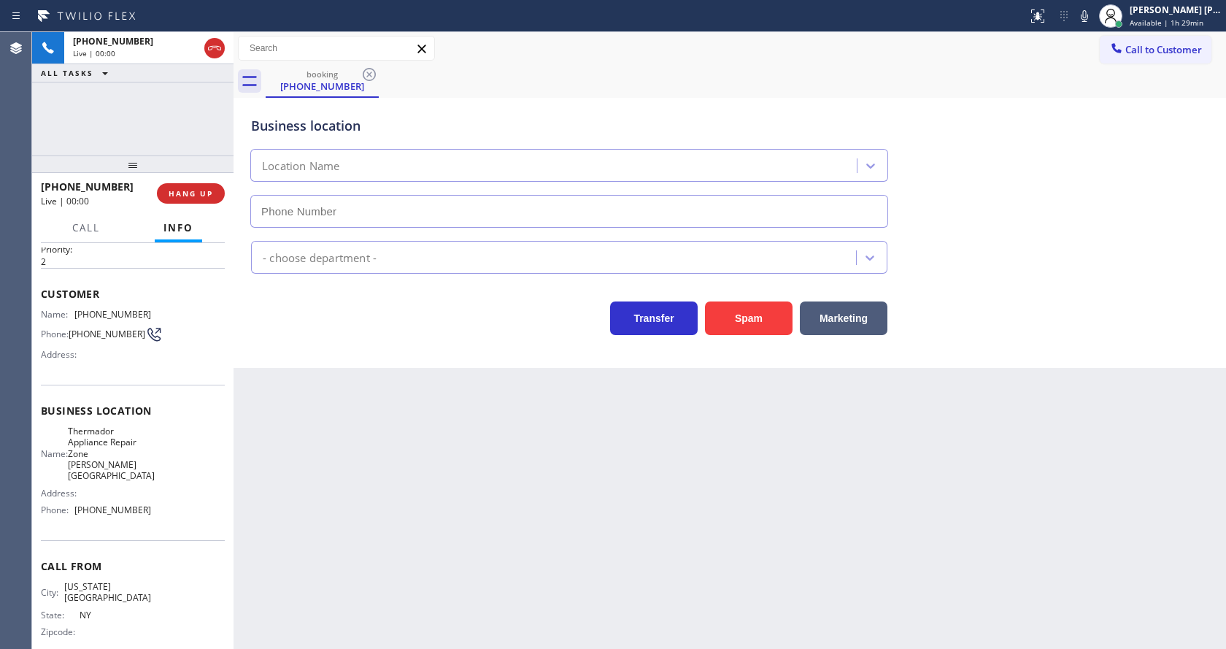
type input "(929) 399-2414"
click at [484, 443] on div "Back to Dashboard Change Sender ID Customers Technicians Select a contact Outbo…" at bounding box center [729, 340] width 992 height 617
click at [339, 544] on div "Back to Dashboard Change Sender ID Customers Technicians Select a contact Outbo…" at bounding box center [729, 340] width 992 height 617
click at [326, 644] on div "Back to Dashboard Change Sender ID Customers Technicians Select a contact Outbo…" at bounding box center [729, 340] width 992 height 617
click at [641, 530] on div "Back to Dashboard Change Sender ID Customers Technicians Select a contact Outbo…" at bounding box center [729, 340] width 992 height 617
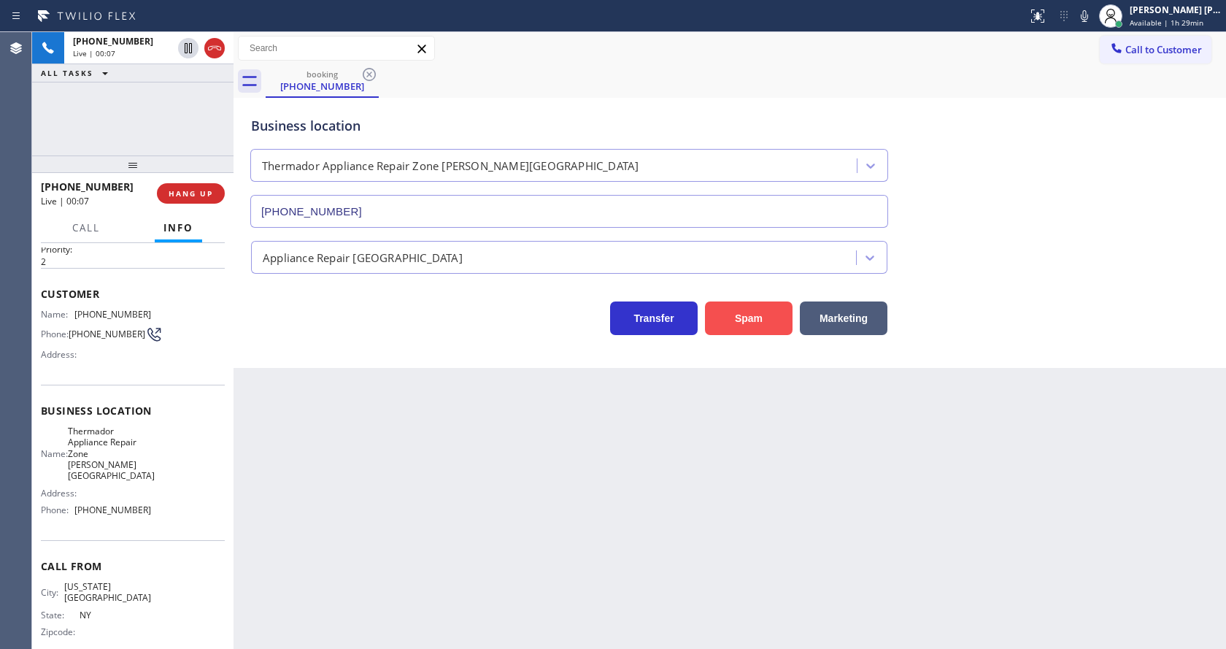
click at [722, 334] on button "Spam" at bounding box center [749, 318] width 88 height 34
click at [471, 607] on div "Back to Dashboard Change Sender ID Customers Technicians Select a contact Outbo…" at bounding box center [729, 340] width 992 height 617
click at [374, 438] on div "Back to Dashboard Change Sender ID Customers Technicians Select a contact Outbo…" at bounding box center [729, 340] width 992 height 617
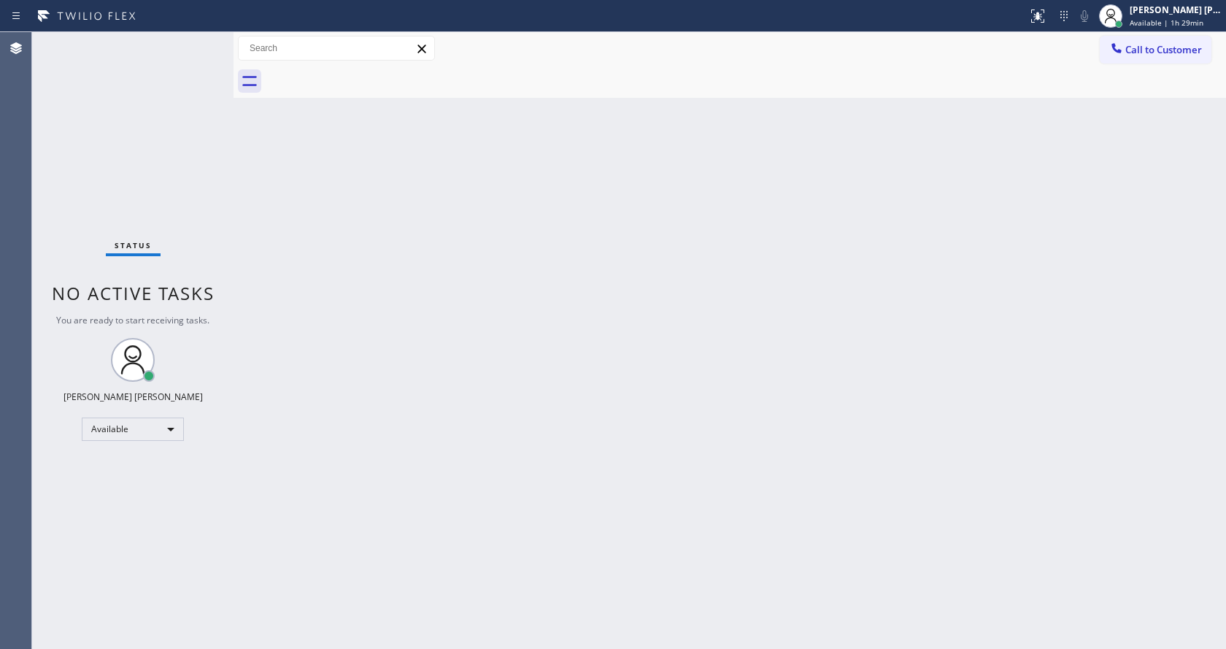
click at [201, 39] on div "Status No active tasks You are ready to start receiving tasks. [PERSON_NAME] [P…" at bounding box center [132, 340] width 201 height 617
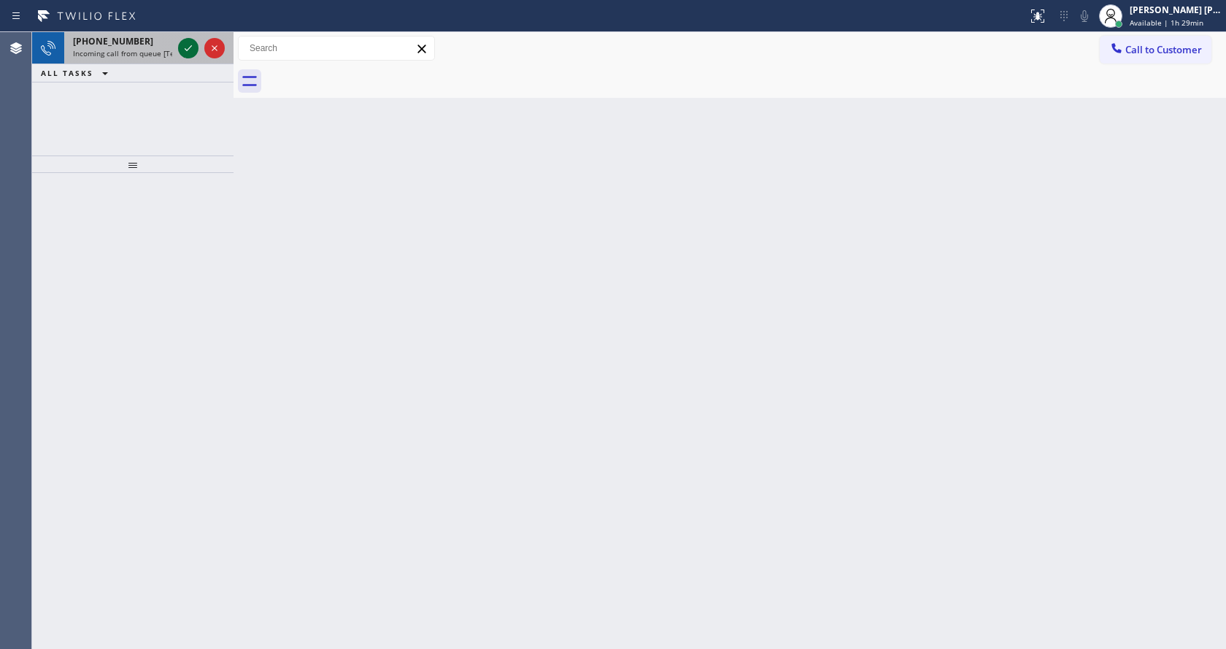
click at [182, 50] on icon at bounding box center [188, 48] width 18 height 18
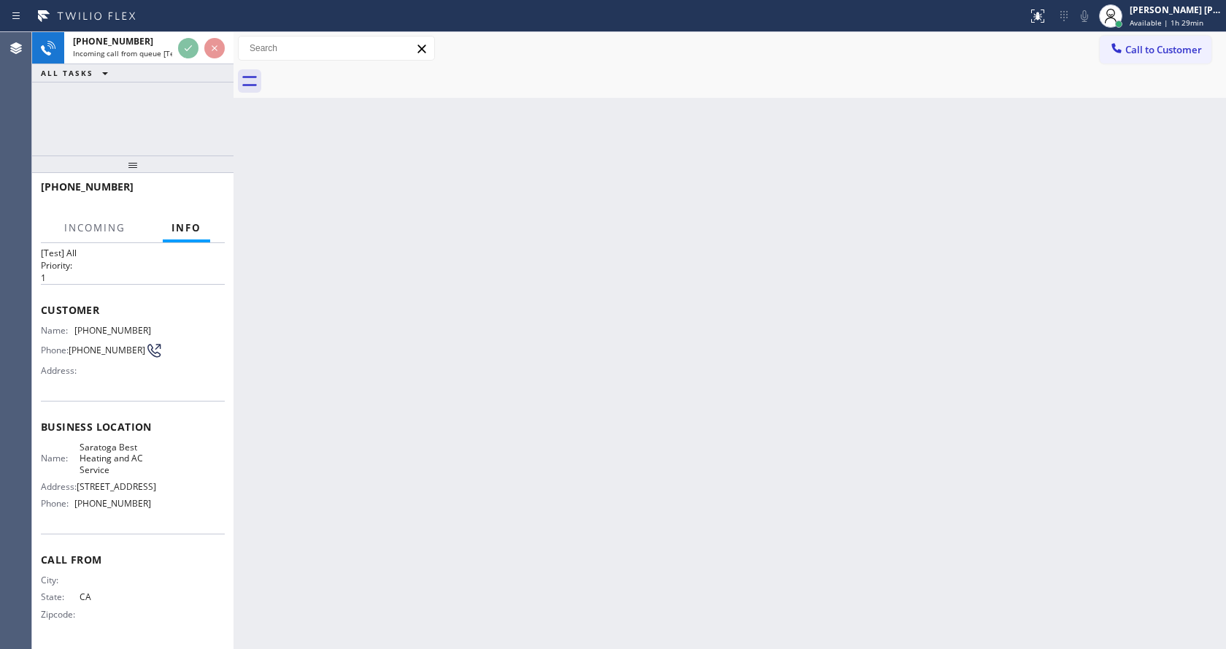
scroll to position [42, 0]
click at [733, 378] on div "Back to Dashboard Change Sender ID Customers Technicians Select a contact Outbo…" at bounding box center [729, 340] width 992 height 617
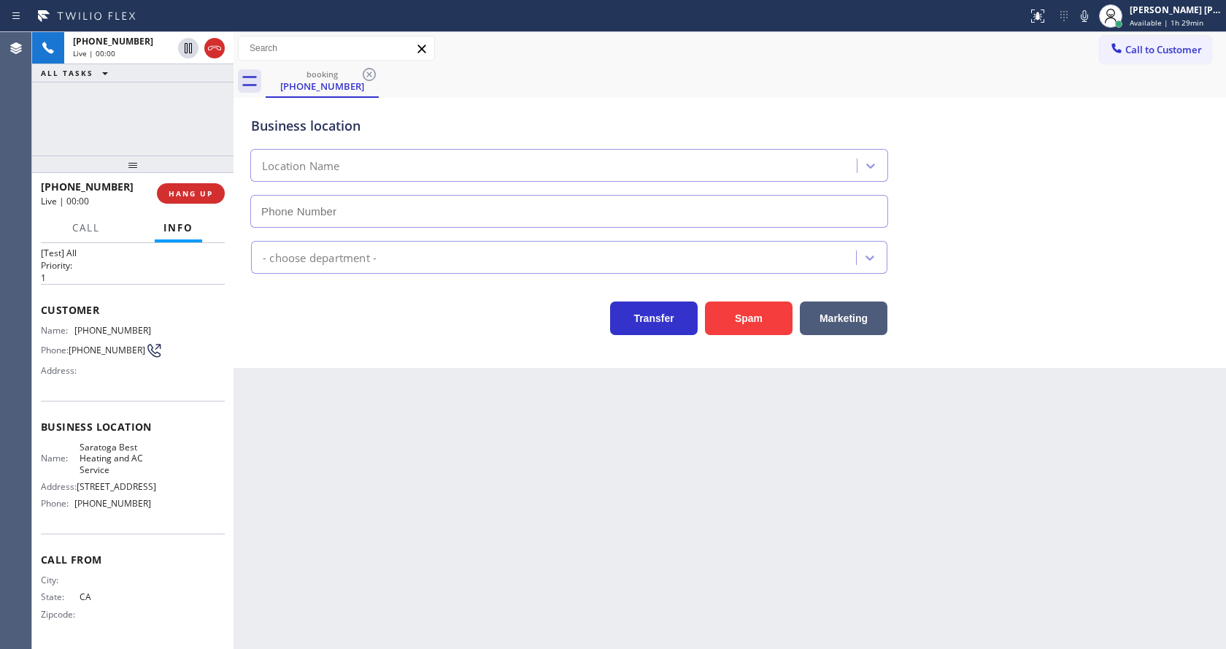
type input "(408) 741-9903"
click at [438, 412] on div "Back to Dashboard Change Sender ID Customers Technicians Select a contact Outbo…" at bounding box center [729, 340] width 992 height 617
click at [436, 458] on div "Back to Dashboard Change Sender ID Customers Technicians Select a contact Outbo…" at bounding box center [729, 340] width 992 height 617
click at [281, 484] on div "Back to Dashboard Change Sender ID Customers Technicians Select a contact Outbo…" at bounding box center [729, 340] width 992 height 617
click at [374, 447] on div "Back to Dashboard Change Sender ID Customers Technicians Select a contact Outbo…" at bounding box center [729, 340] width 992 height 617
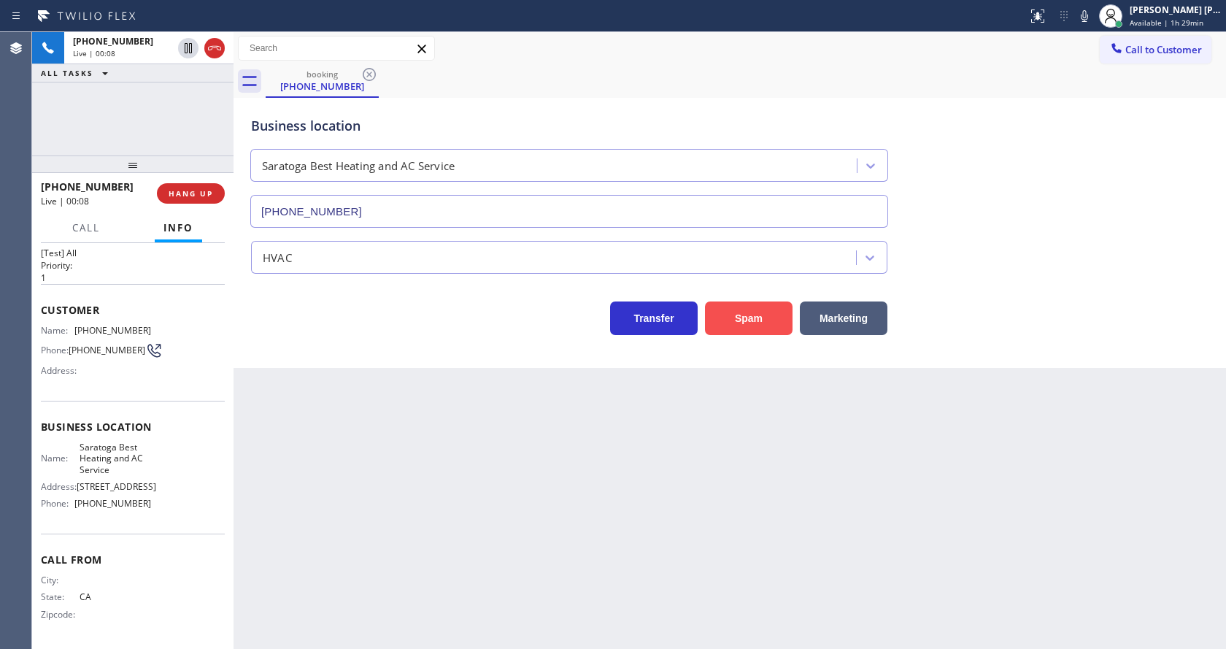
click at [754, 315] on button "Spam" at bounding box center [749, 318] width 88 height 34
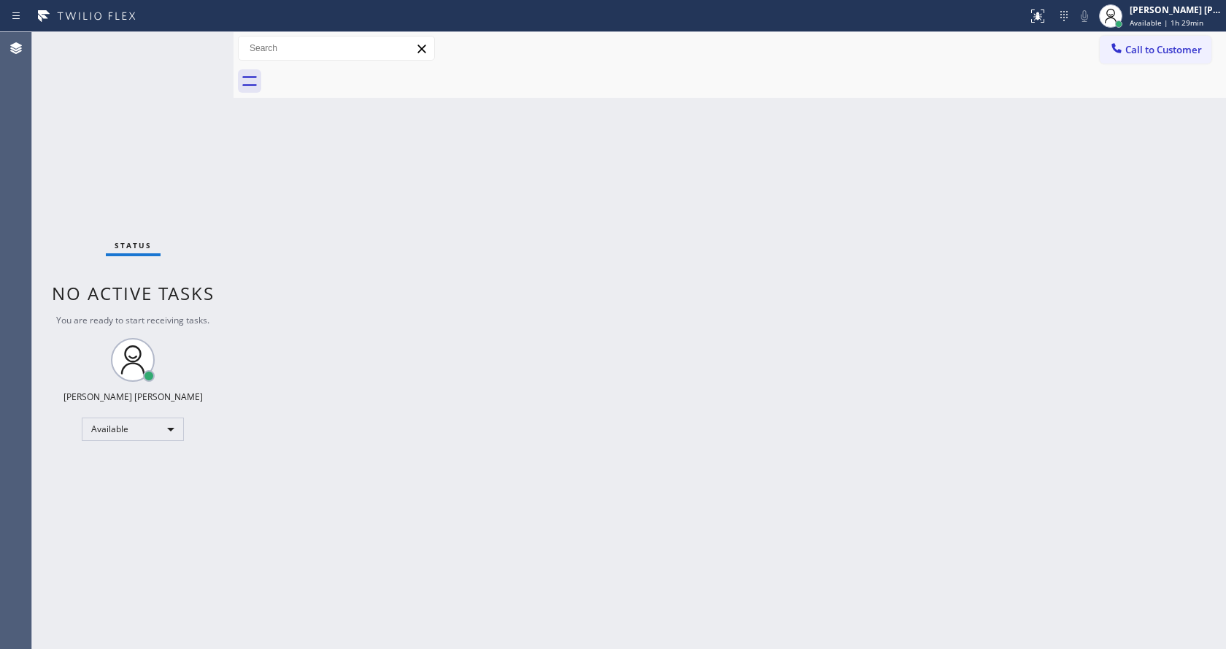
click at [797, 420] on div "Back to Dashboard Change Sender ID Customers Technicians Select a contact Outbo…" at bounding box center [729, 340] width 992 height 617
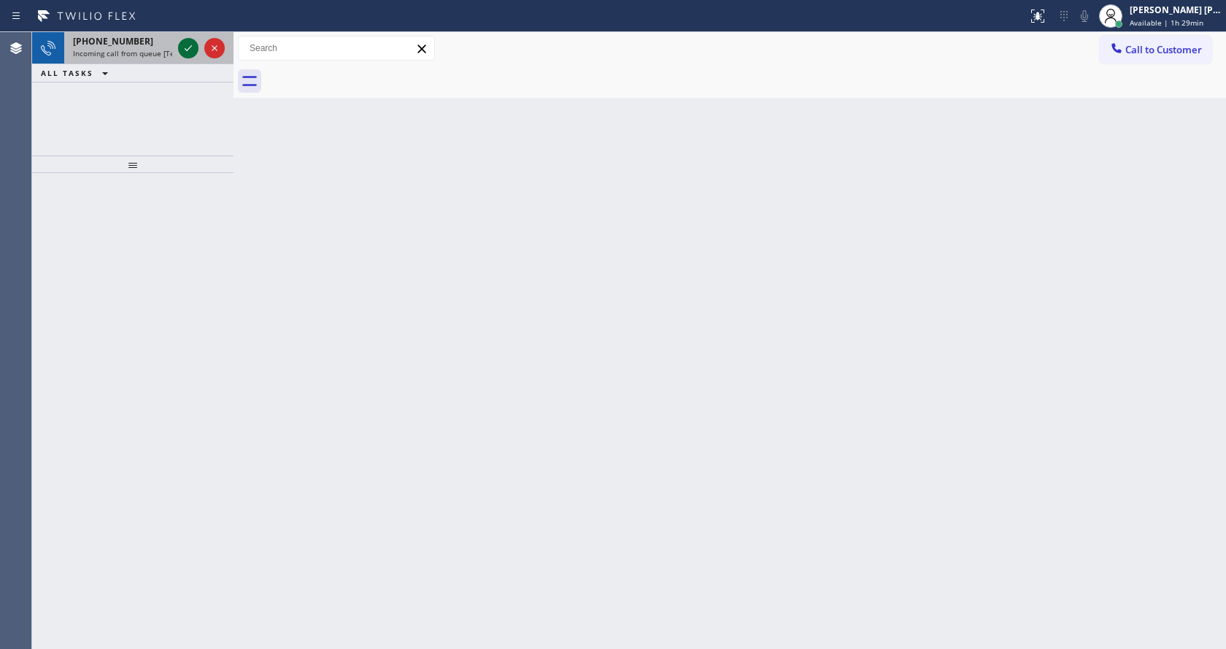
click at [189, 48] on icon at bounding box center [188, 48] width 7 height 6
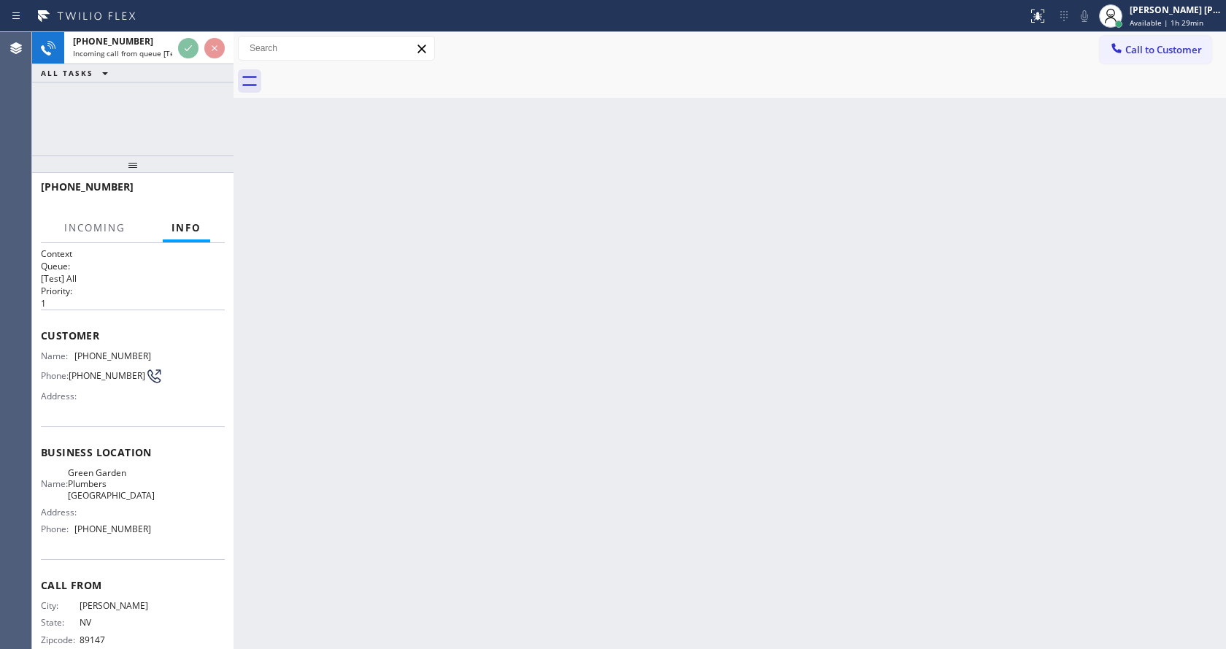
scroll to position [30, 0]
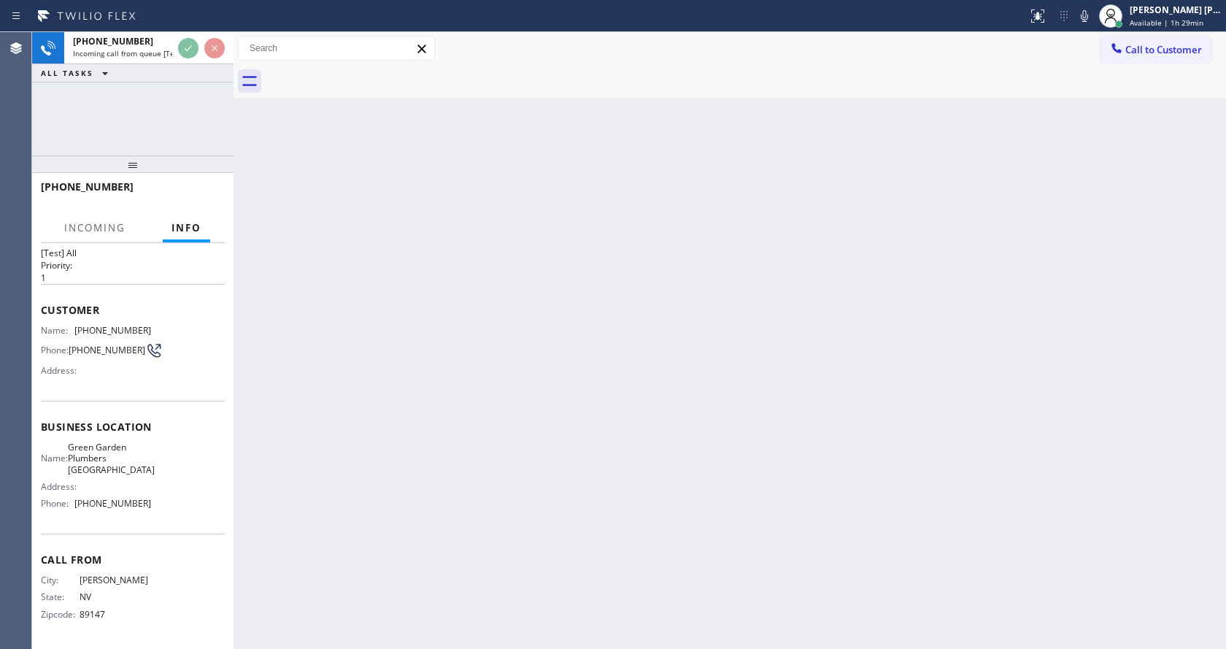
click at [682, 331] on div "Back to Dashboard Change Sender ID Customers Technicians Select a contact Outbo…" at bounding box center [729, 340] width 992 height 617
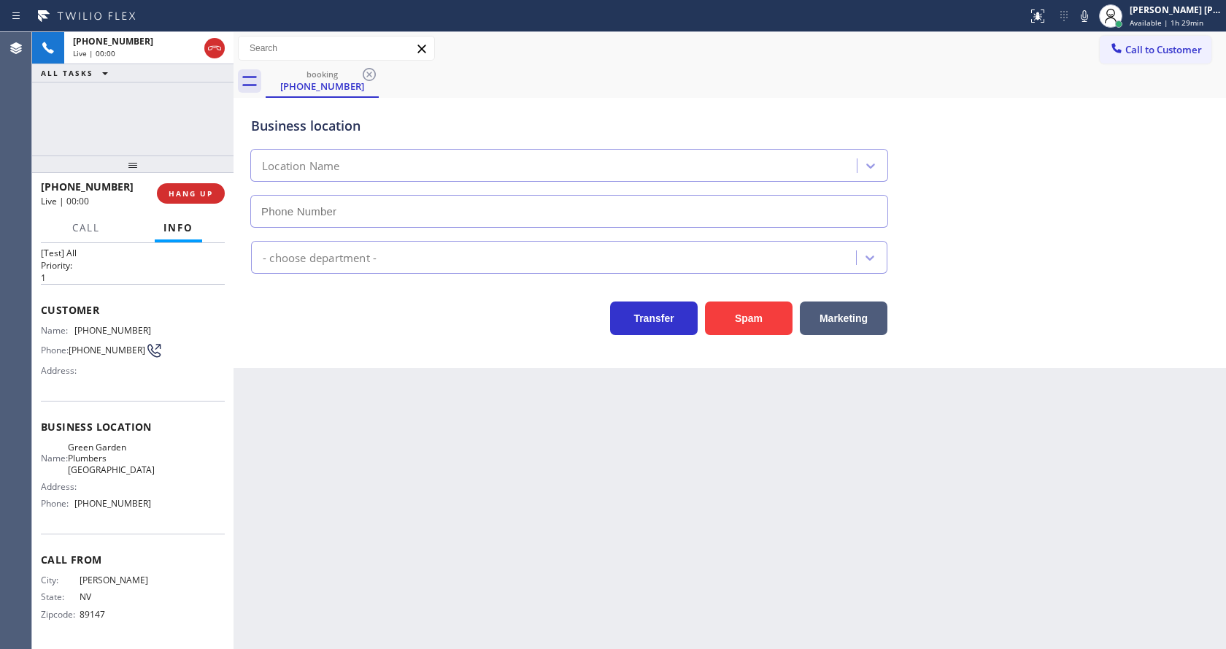
type input "(562) 275-3754"
click at [522, 460] on div "Back to Dashboard Change Sender ID Customers Technicians Select a contact Outbo…" at bounding box center [729, 340] width 992 height 617
click at [495, 504] on div "Back to Dashboard Change Sender ID Customers Technicians Select a contact Outbo…" at bounding box center [729, 340] width 992 height 617
click at [725, 315] on button "Spam" at bounding box center [749, 318] width 88 height 34
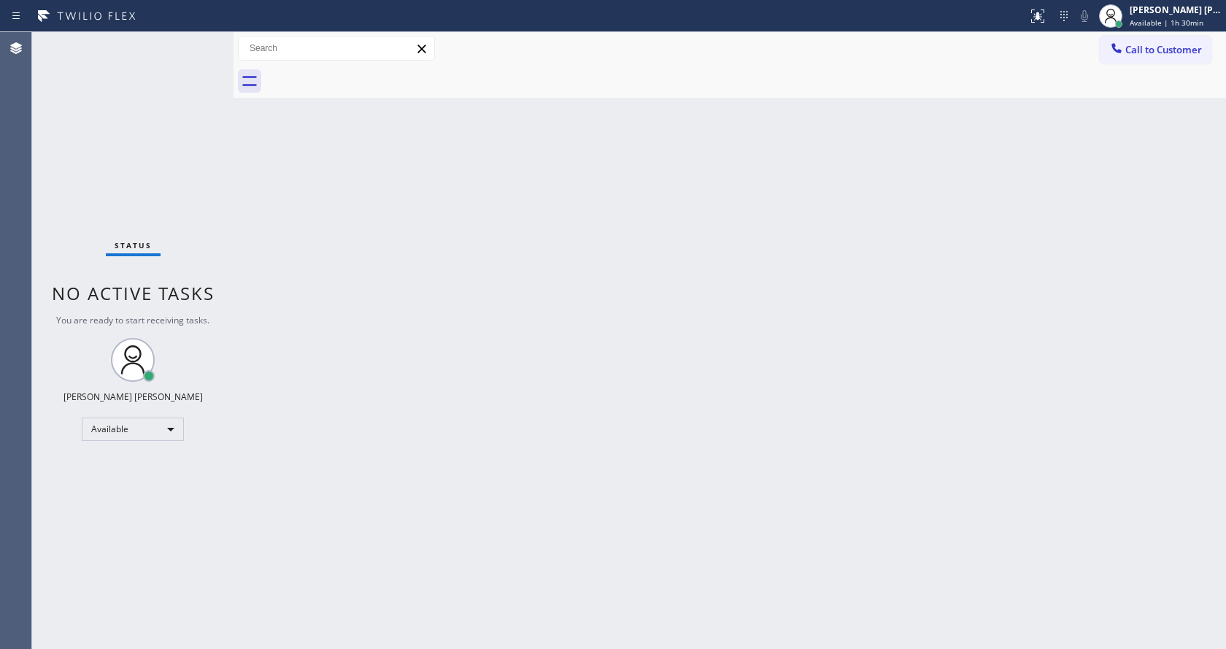
click at [649, 275] on div "Back to Dashboard Change Sender ID Customers Technicians Select a contact Outbo…" at bounding box center [729, 340] width 992 height 617
click at [405, 269] on div "Back to Dashboard Change Sender ID Customers Technicians Select a contact Outbo…" at bounding box center [729, 340] width 992 height 617
click at [201, 42] on div "Status No active tasks You are ready to start receiving tasks. [PERSON_NAME] [P…" at bounding box center [132, 340] width 201 height 617
click at [497, 347] on div "Back to Dashboard Change Sender ID Customers Technicians Select a contact Outbo…" at bounding box center [729, 340] width 992 height 617
click at [223, 195] on div "Status No active tasks You are ready to start receiving tasks. [PERSON_NAME] [P…" at bounding box center [132, 340] width 201 height 617
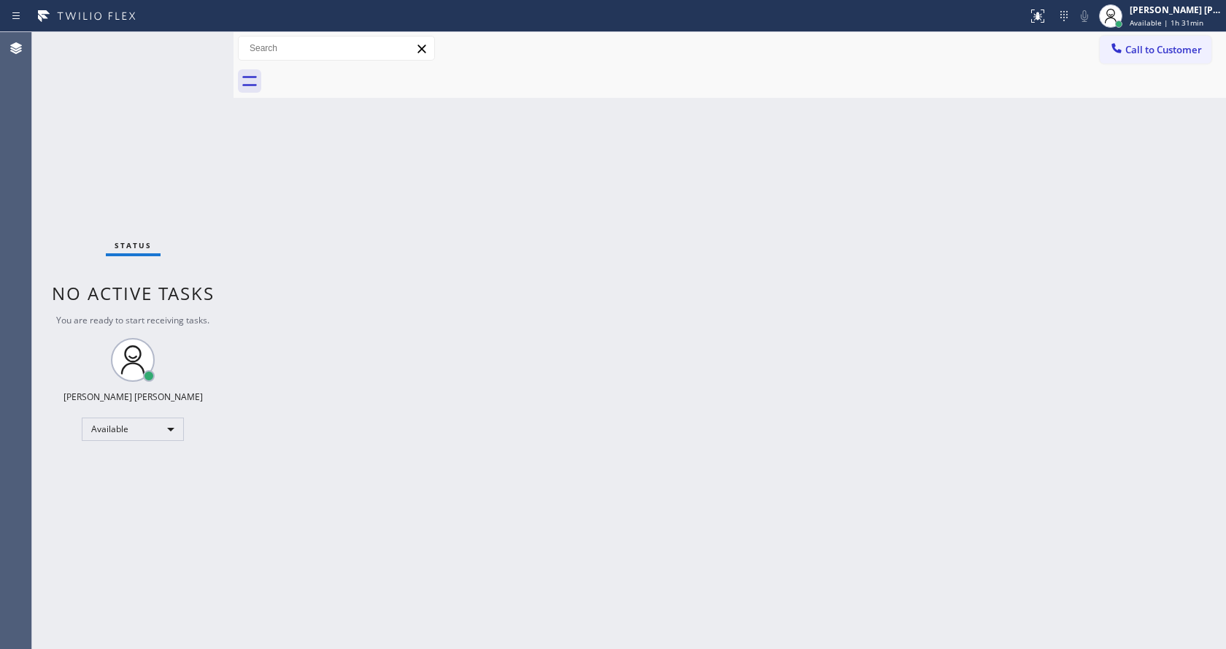
click at [198, 39] on div "Status No active tasks You are ready to start receiving tasks. [PERSON_NAME] [P…" at bounding box center [132, 340] width 201 height 617
drag, startPoint x: 447, startPoint y: 349, endPoint x: 476, endPoint y: 625, distance: 277.3
click at [447, 356] on div "Back to Dashboard Change Sender ID Customers Technicians Select a contact Outbo…" at bounding box center [729, 340] width 992 height 617
click at [189, 248] on div "Status No active tasks You are ready to start receiving tasks. [PERSON_NAME] [P…" at bounding box center [132, 340] width 201 height 617
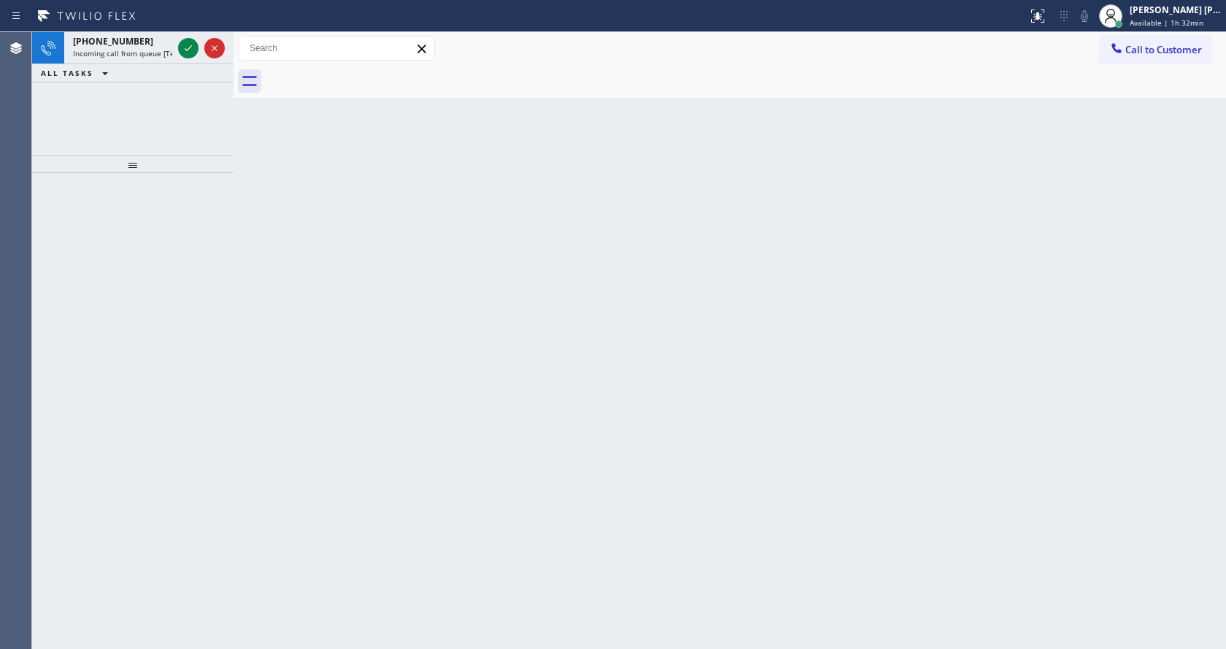
click at [204, 37] on div at bounding box center [201, 48] width 53 height 32
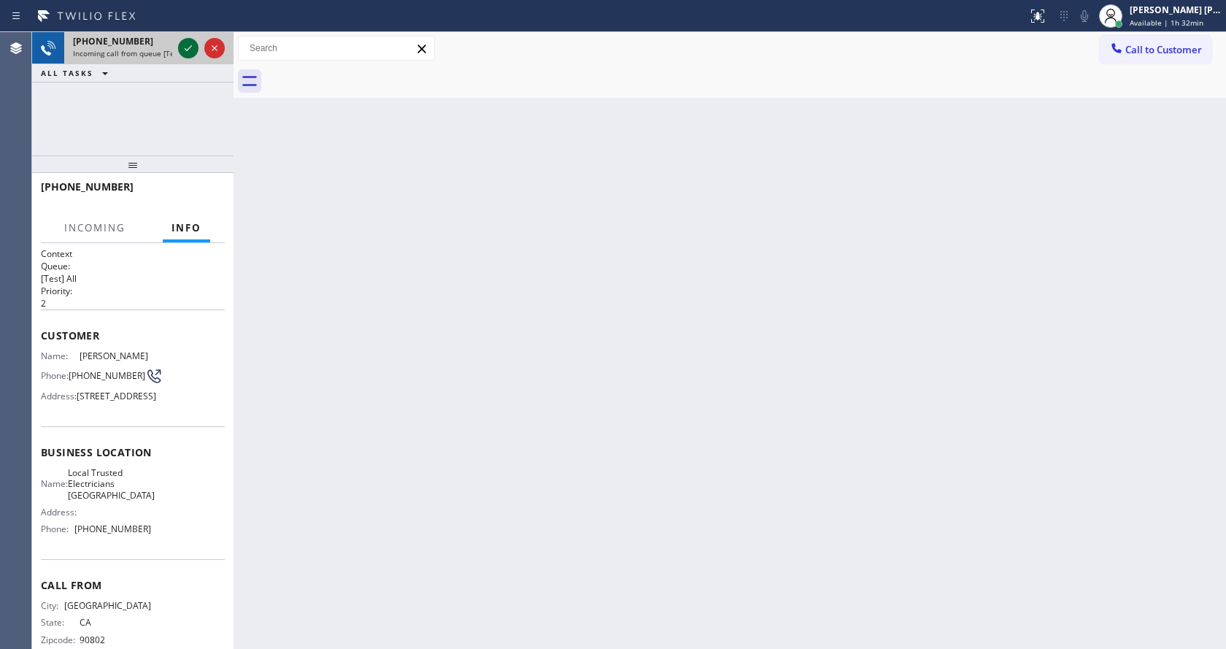
click at [193, 45] on icon at bounding box center [188, 48] width 18 height 18
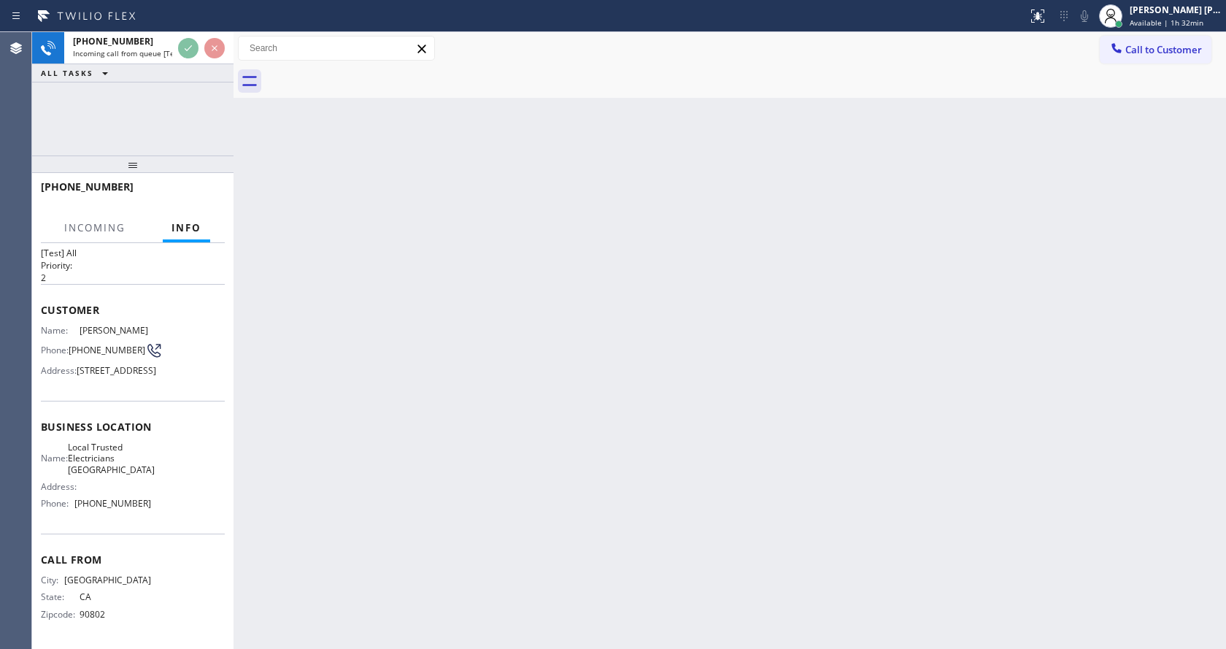
scroll to position [53, 0]
click at [519, 424] on div "Back to Dashboard Change Sender ID Customers Technicians Select a contact Outbo…" at bounding box center [729, 340] width 992 height 617
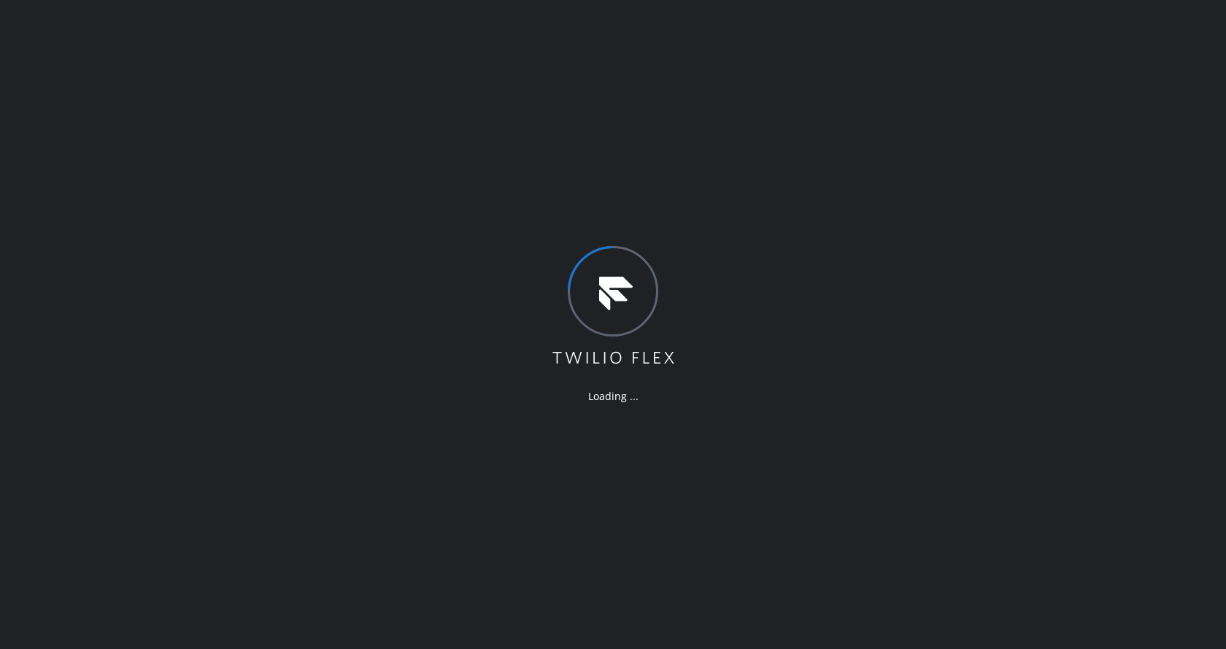
click at [197, 275] on div "Loading ..." at bounding box center [613, 324] width 1226 height 649
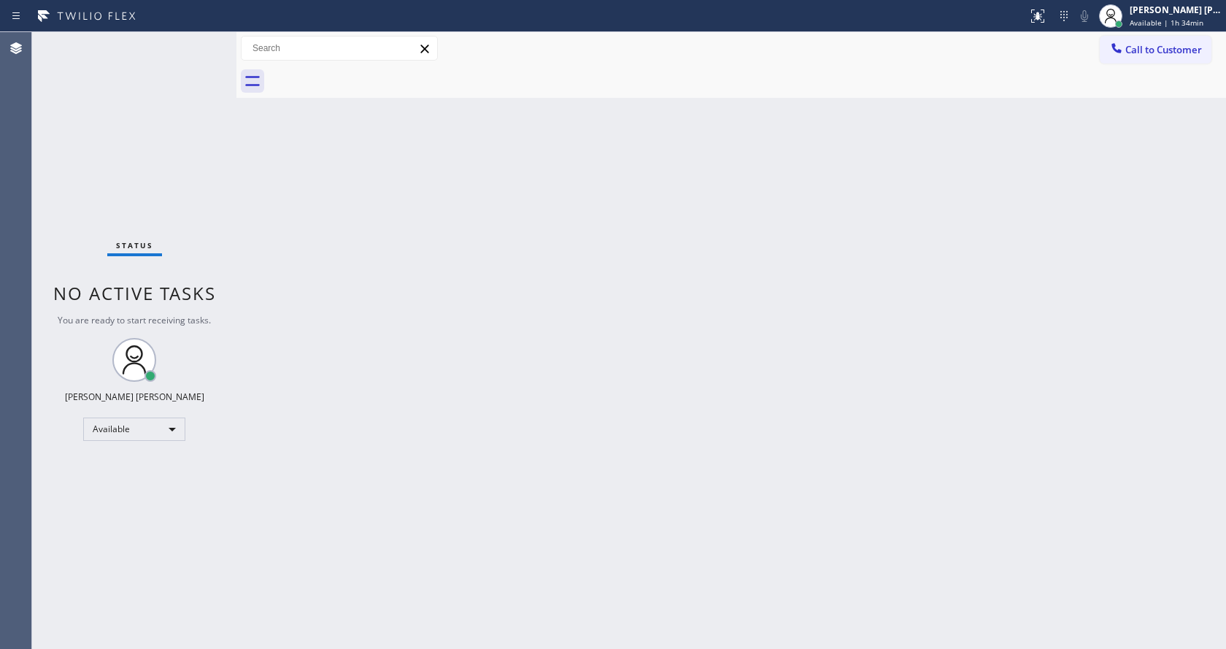
click at [468, 366] on div "Back to Dashboard Change Sender ID Customers Technicians Select a contact Outbo…" at bounding box center [730, 340] width 989 height 617
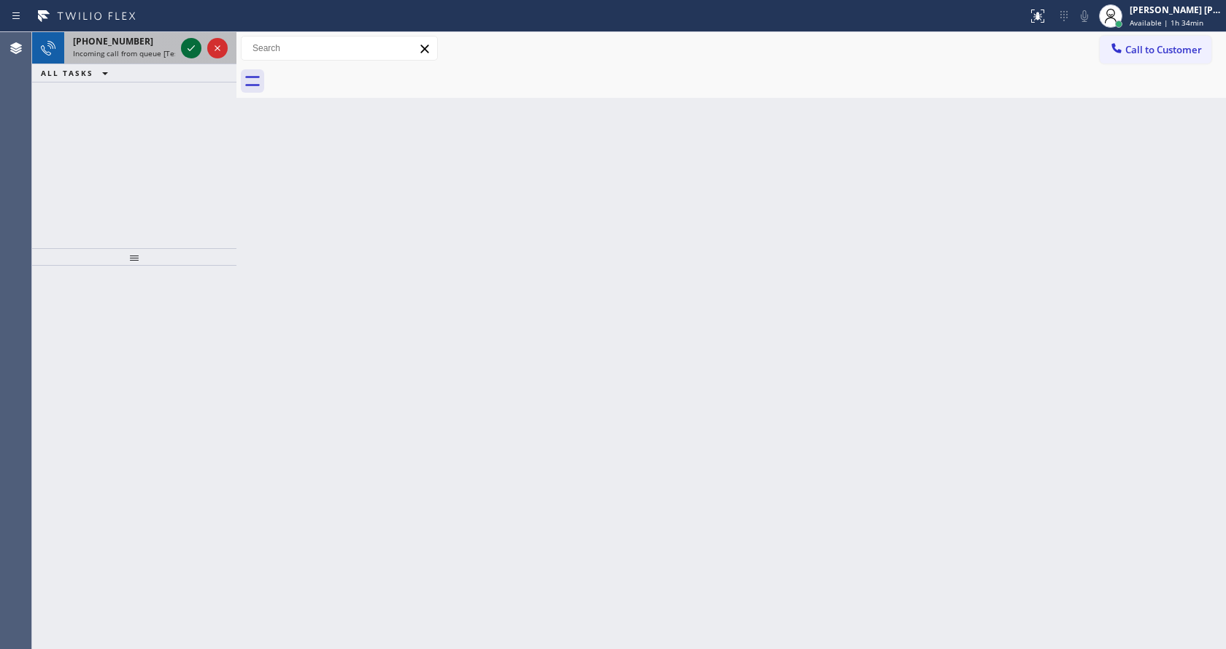
click at [189, 50] on icon at bounding box center [191, 48] width 7 height 6
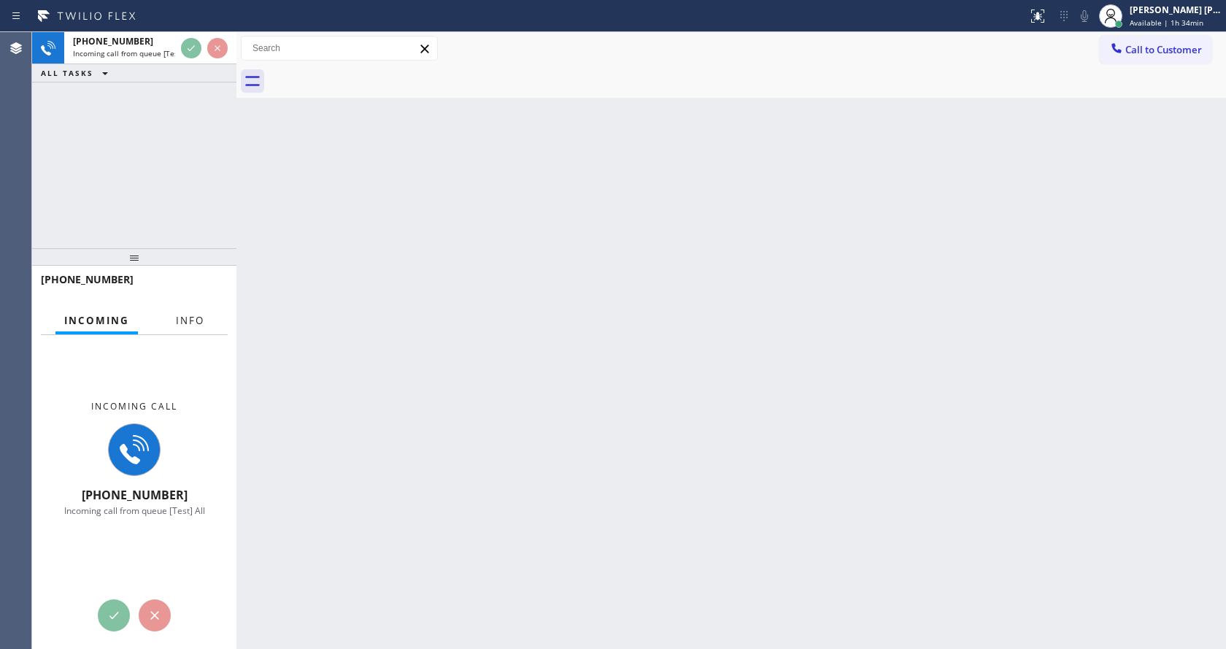
click at [186, 317] on span "Info" at bounding box center [190, 320] width 28 height 13
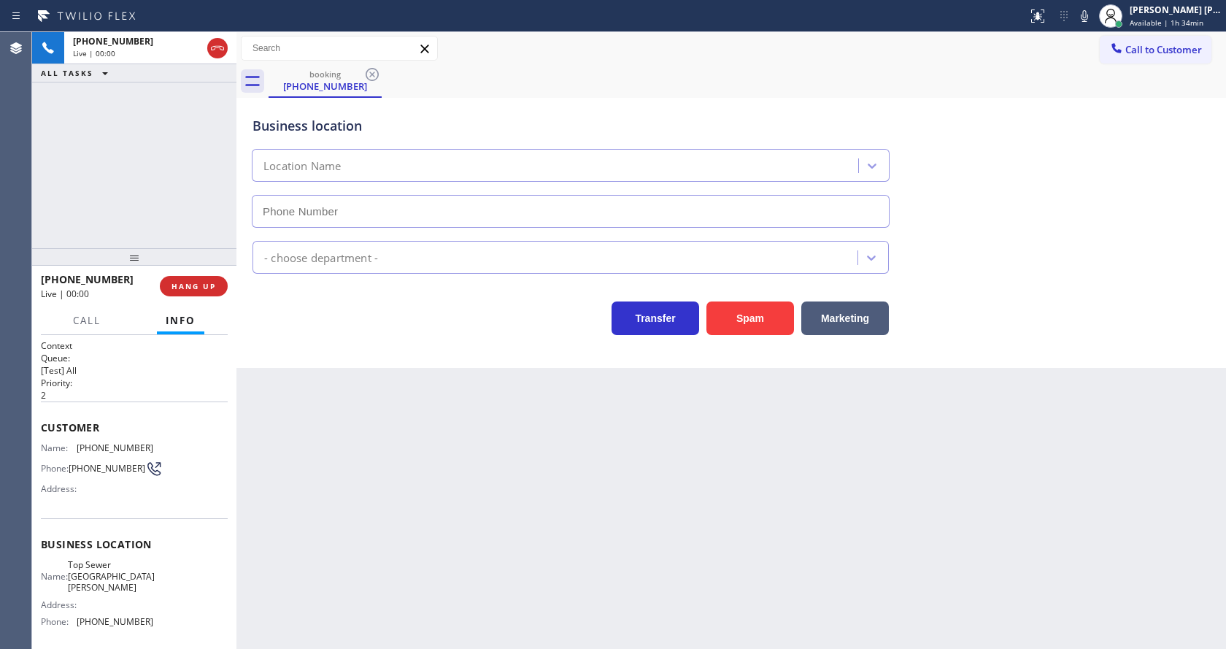
type input "(805) 519-8060"
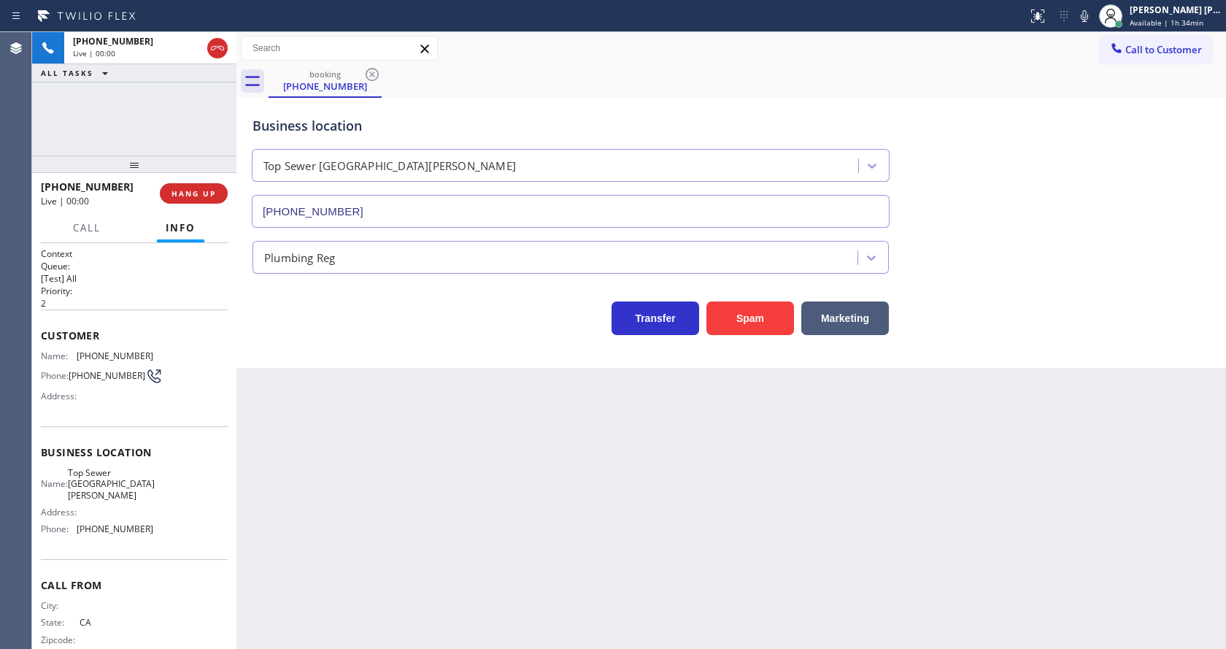
drag, startPoint x: 131, startPoint y: 260, endPoint x: 130, endPoint y: 139, distance: 121.9
click at [130, 139] on div "+18055057114 Live | 00:00 ALL TASKS ALL TASKS ACTIVE TASKS TASKS IN WRAP UP +18…" at bounding box center [134, 340] width 204 height 617
click at [387, 533] on div "Back to Dashboard Change Sender ID Customers Technicians Select a contact Outbo…" at bounding box center [730, 340] width 989 height 617
click at [206, 195] on span "COMPLETE" at bounding box center [191, 193] width 50 height 10
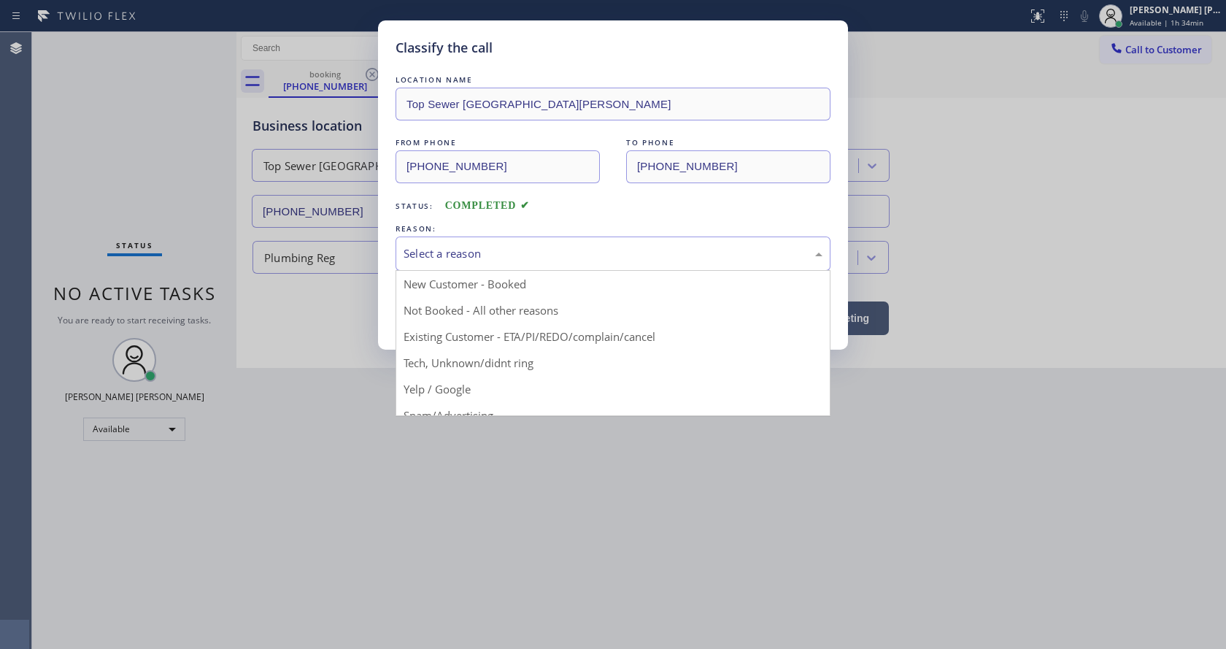
click at [484, 263] on div "Select a reason" at bounding box center [612, 253] width 435 height 34
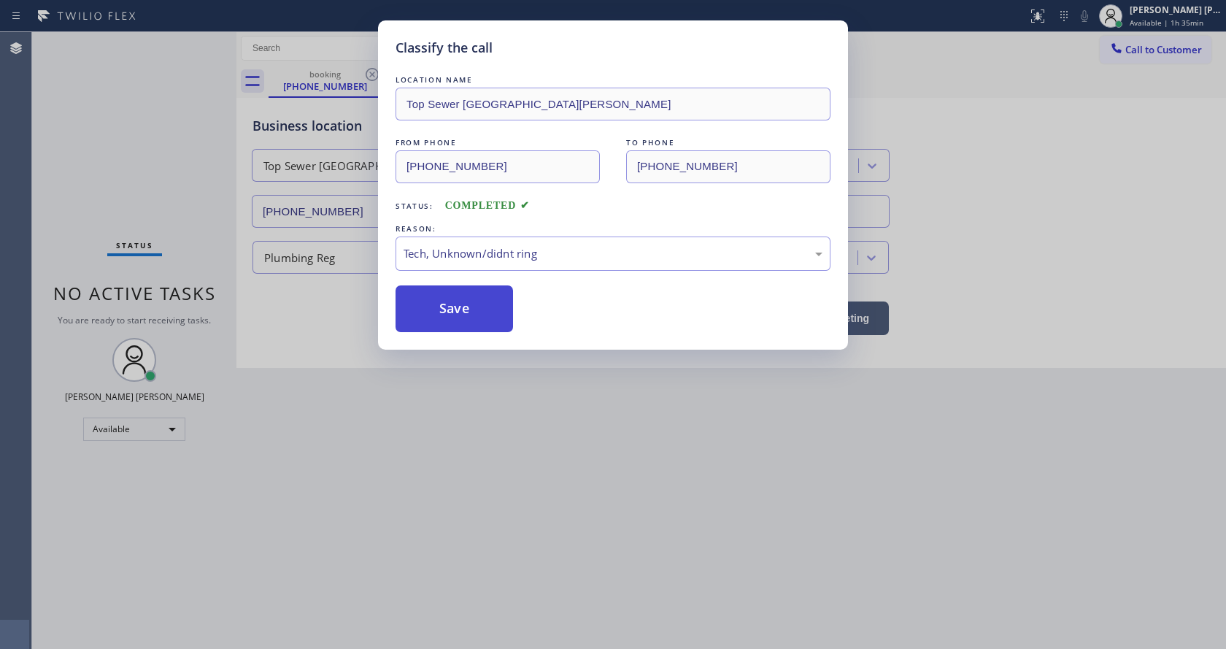
click at [464, 302] on button "Save" at bounding box center [453, 308] width 117 height 47
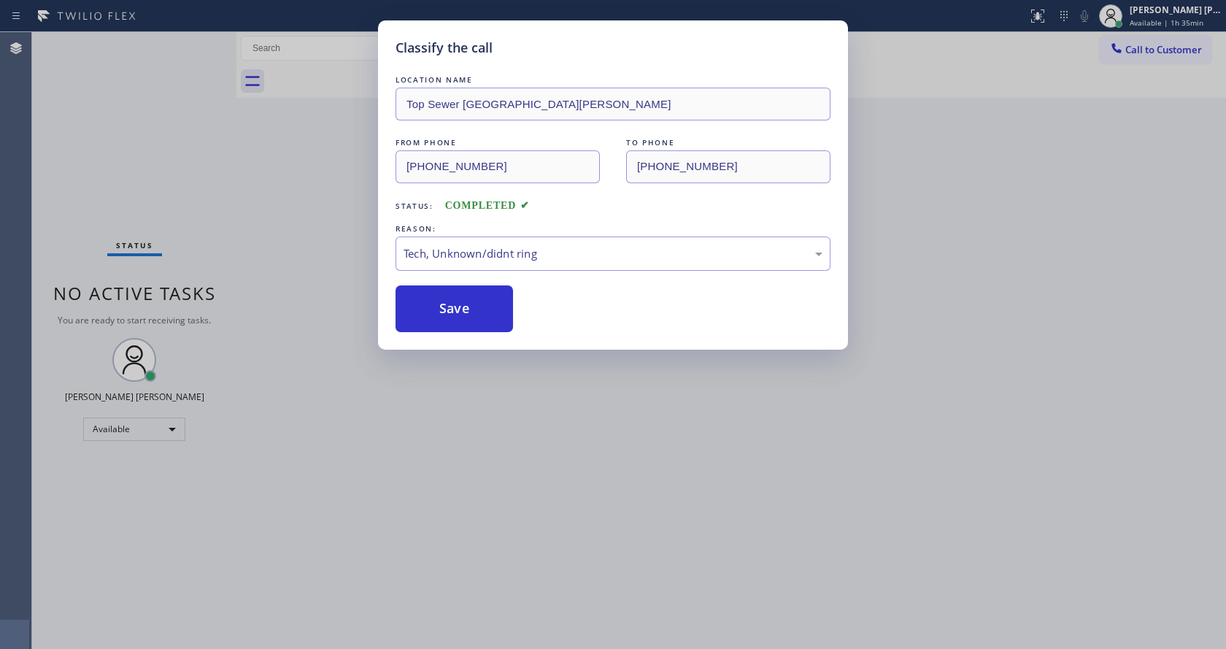
click at [493, 525] on div "Classify the call LOCATION NAME Top Sewer Santa Barbara FROM PHONE (805) 505-71…" at bounding box center [613, 324] width 1226 height 649
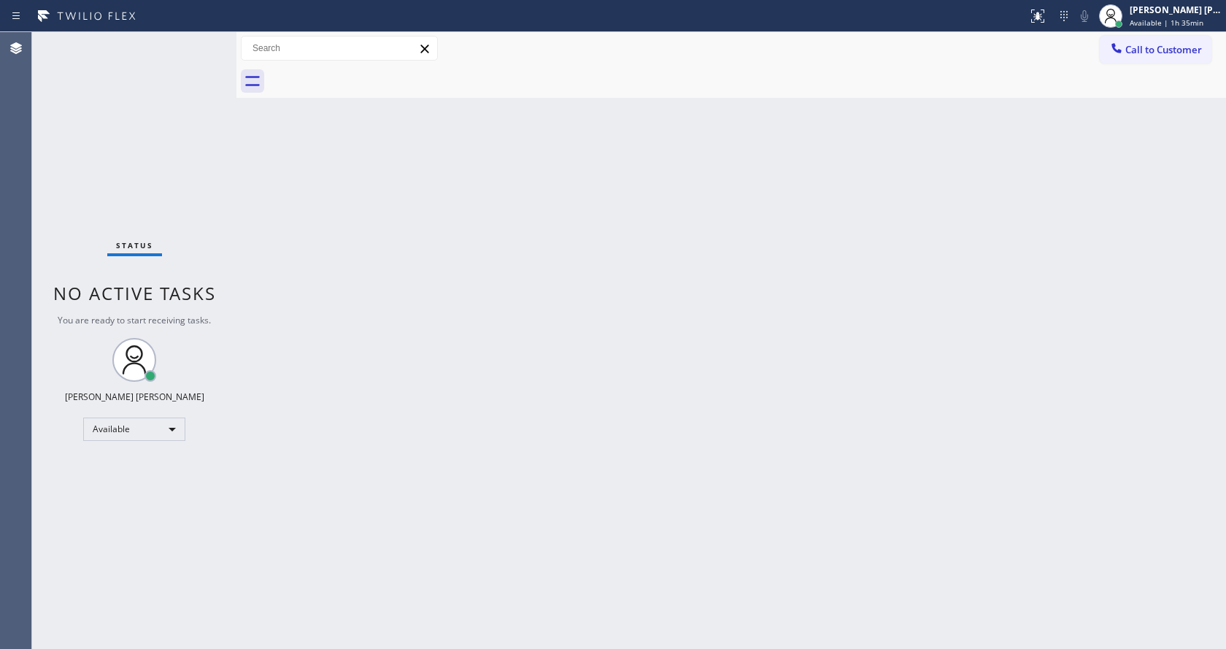
drag, startPoint x: 281, startPoint y: 220, endPoint x: 272, endPoint y: 199, distance: 22.2
click at [281, 220] on div "Back to Dashboard Change Sender ID Customers Technicians Select a contact Outbo…" at bounding box center [730, 340] width 989 height 617
drag, startPoint x: 235, startPoint y: 53, endPoint x: 203, endPoint y: 49, distance: 32.3
click at [203, 49] on div "Status No active tasks You are ready to start receiving tasks. Jen Rose Villanu…" at bounding box center [629, 340] width 1194 height 617
click at [194, 42] on div "Status No active tasks You are ready to start receiving tasks. [PERSON_NAME] [P…" at bounding box center [132, 340] width 201 height 617
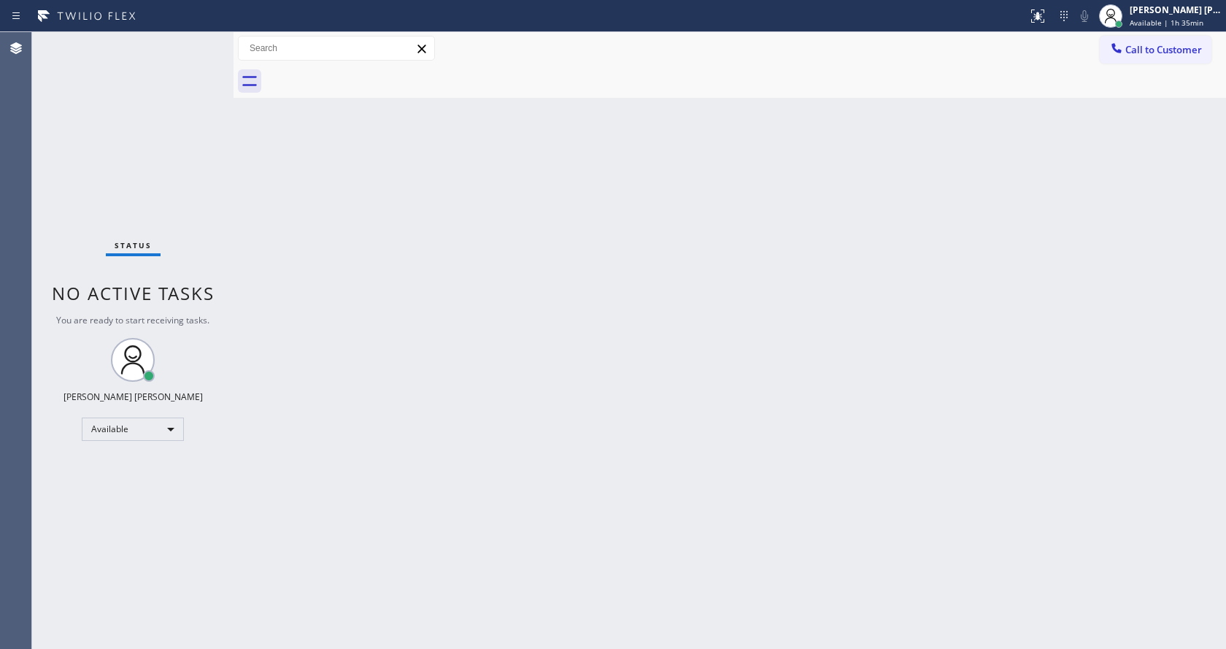
click at [322, 249] on div "Back to Dashboard Change Sender ID Customers Technicians Select a contact Outbo…" at bounding box center [729, 340] width 992 height 617
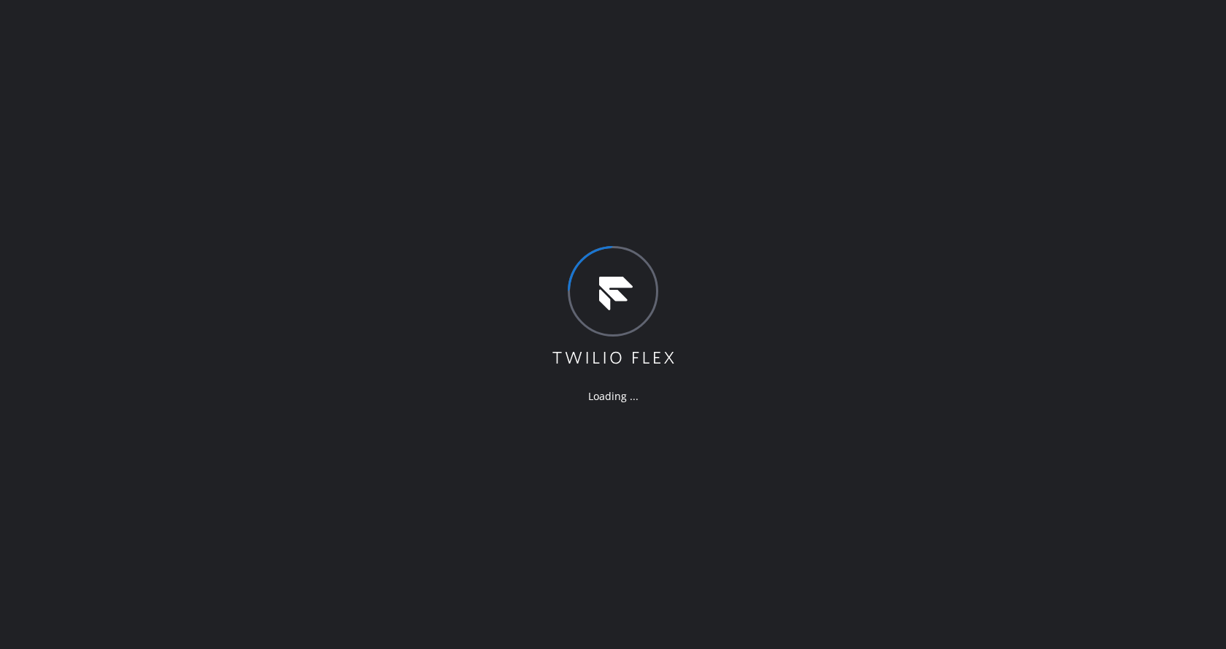
click at [521, 406] on div "Loading ..." at bounding box center [613, 324] width 1226 height 649
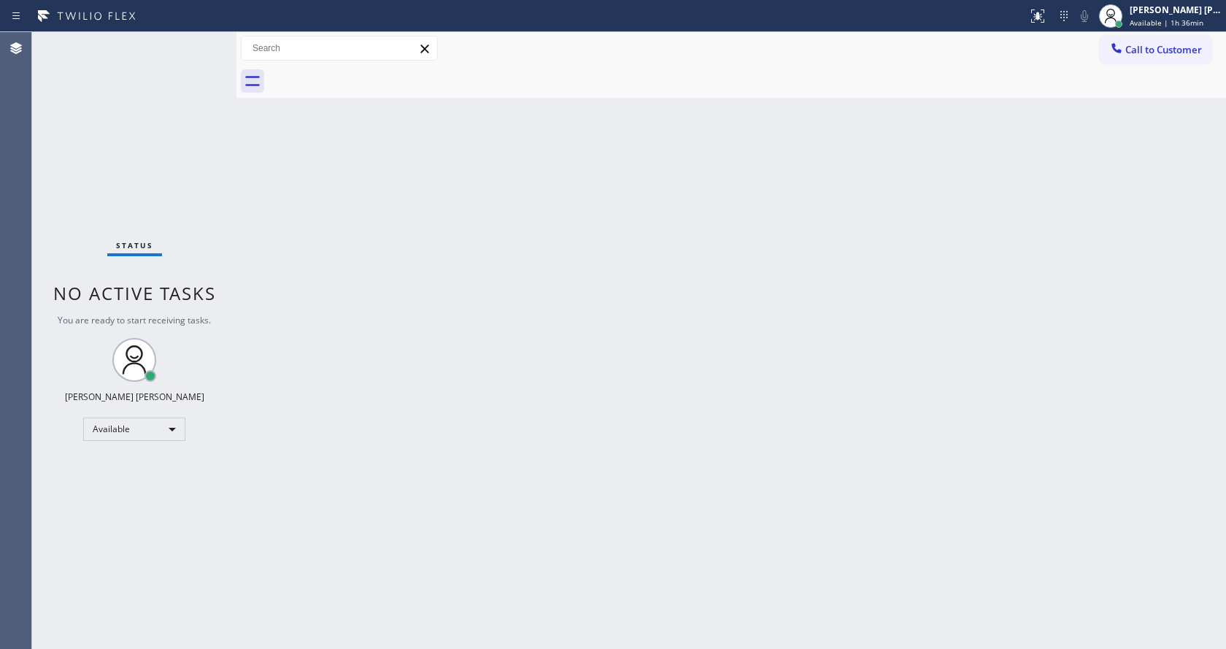
click at [229, 301] on div "Status No active tasks You are ready to start receiving tasks. [PERSON_NAME] [P…" at bounding box center [134, 340] width 204 height 617
click at [253, 385] on div "Back to Dashboard Change Sender ID Customers Technicians Select a contact Outbo…" at bounding box center [730, 340] width 989 height 617
click at [199, 41] on div "Status No active tasks You are ready to start receiving tasks. [PERSON_NAME] [P…" at bounding box center [134, 340] width 204 height 617
click at [370, 330] on div "Back to Dashboard Change Sender ID Customers Technicians Select a contact Outbo…" at bounding box center [730, 340] width 989 height 617
click at [363, 263] on div "Back to Dashboard Change Sender ID Customers Technicians Select a contact Outbo…" at bounding box center [730, 340] width 989 height 617
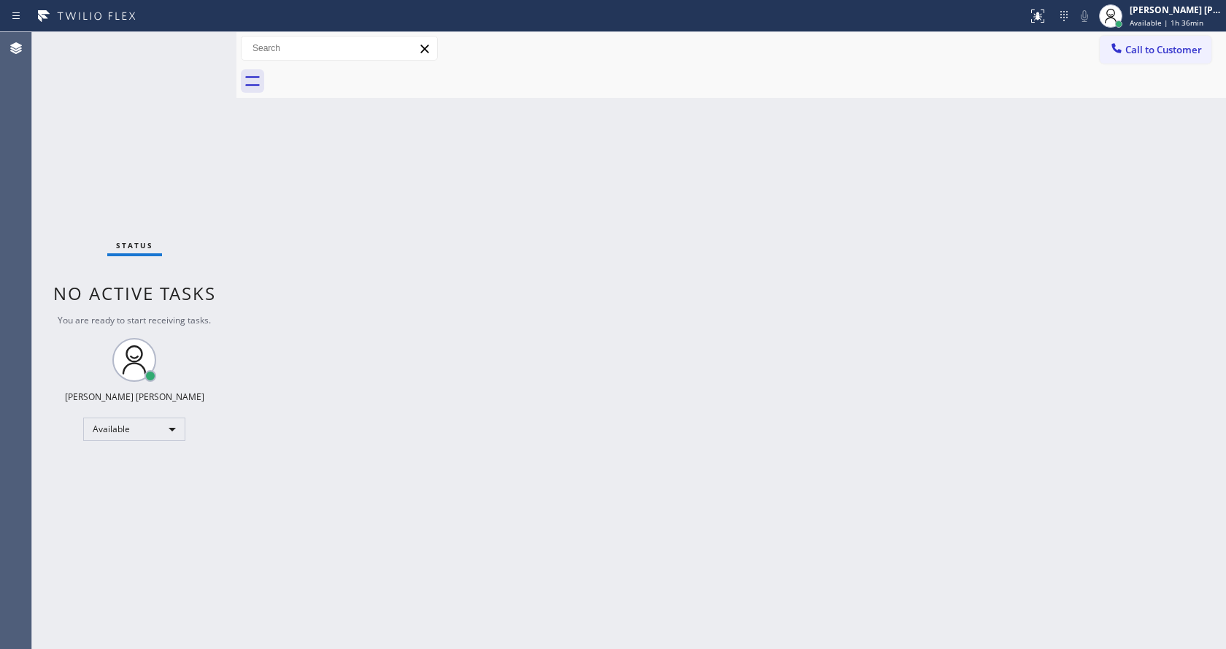
click at [201, 45] on div "Status No active tasks You are ready to start receiving tasks. [PERSON_NAME] [P…" at bounding box center [134, 340] width 204 height 617
click at [207, 39] on div "Status No active tasks You are ready to start receiving tasks. [PERSON_NAME] [P…" at bounding box center [134, 340] width 204 height 617
click at [204, 41] on div "Status No active tasks You are ready to start receiving tasks. [PERSON_NAME] [P…" at bounding box center [134, 340] width 204 height 617
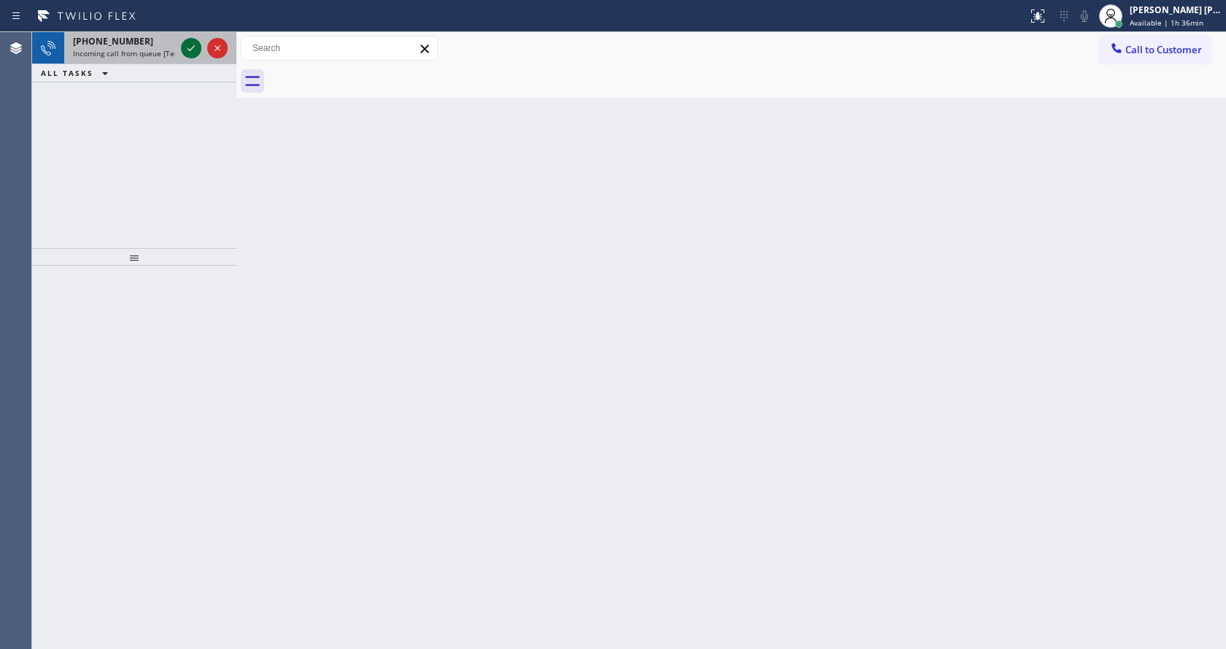
click at [190, 48] on icon at bounding box center [191, 48] width 18 height 18
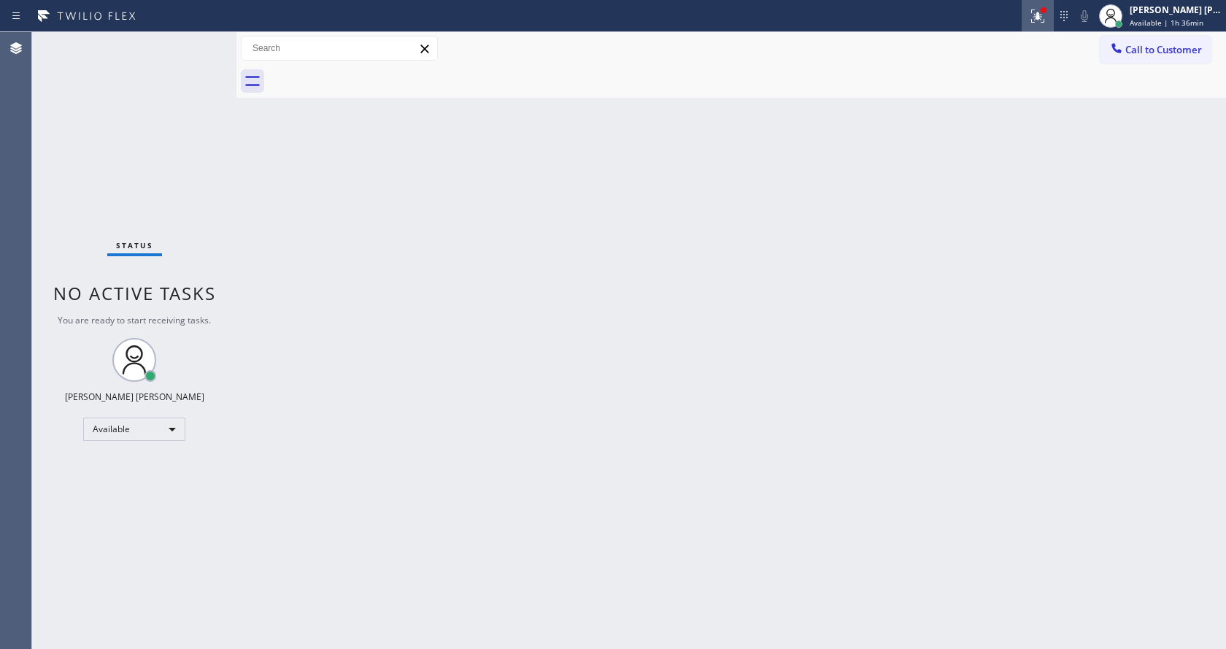
click at [1041, 18] on icon at bounding box center [1038, 16] width 18 height 18
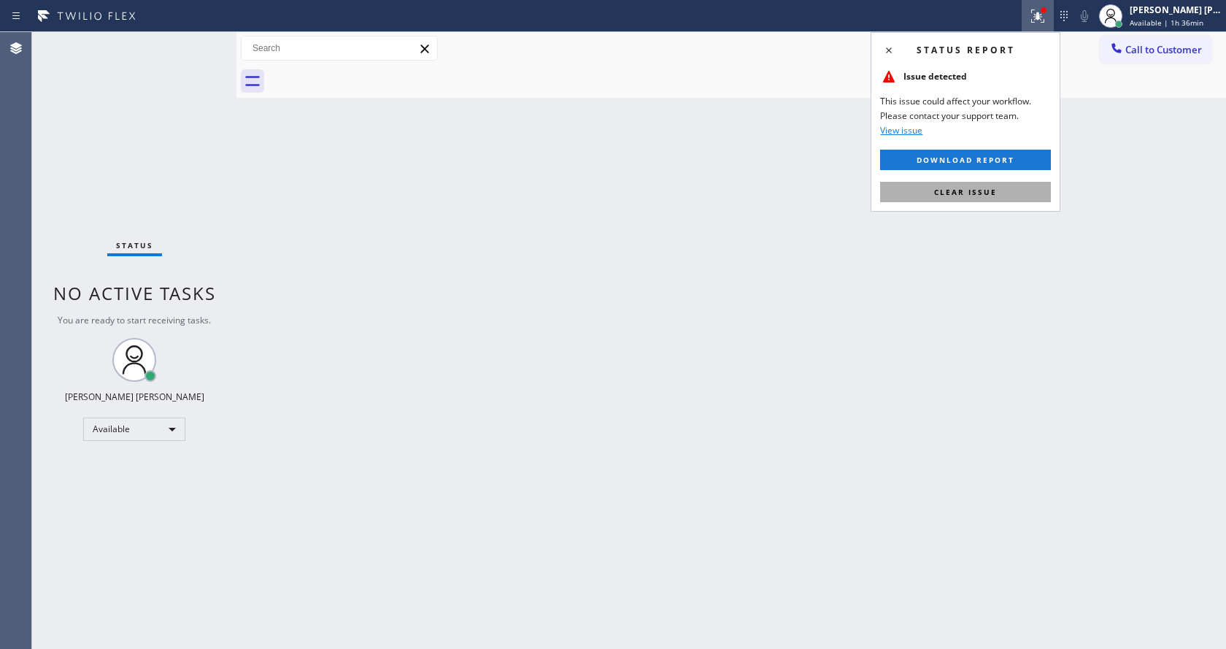
click at [980, 192] on span "Clear issue" at bounding box center [965, 192] width 63 height 10
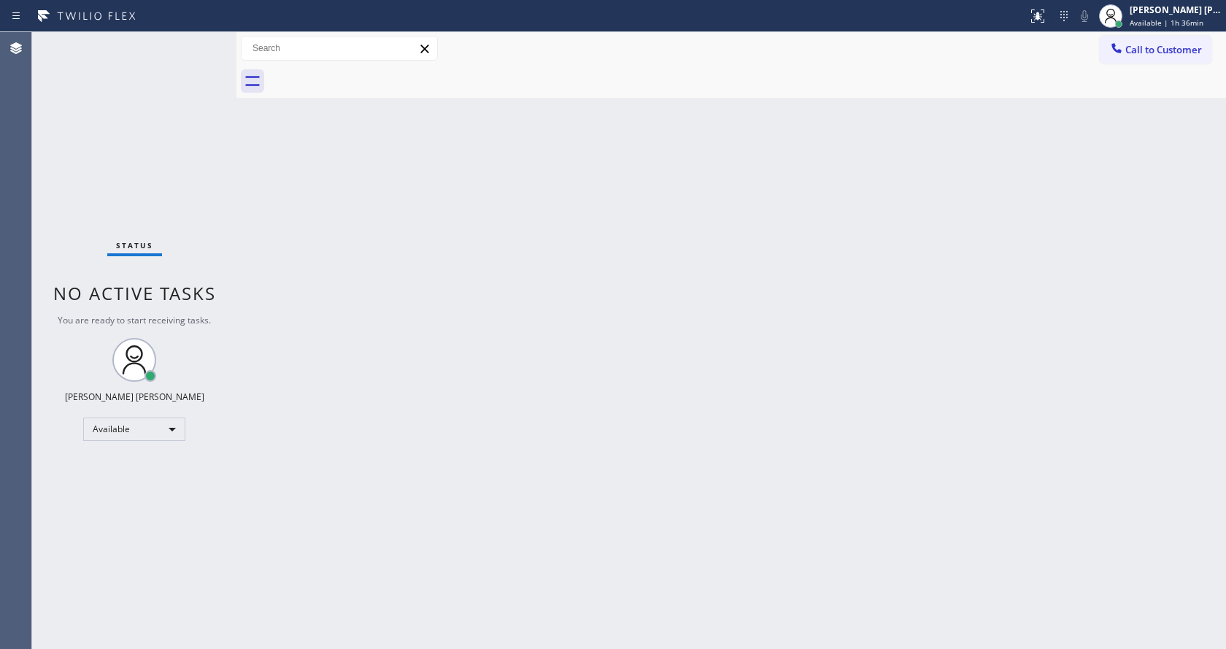
click at [980, 192] on div "Back to Dashboard Change Sender ID Customers Technicians Select a contact Outbo…" at bounding box center [730, 340] width 989 height 617
click at [511, 444] on div "Back to Dashboard Change Sender ID Customers Technicians Select a contact Outbo…" at bounding box center [730, 340] width 989 height 617
click at [403, 449] on div "Back to Dashboard Change Sender ID Customers Technicians Select a contact Outbo…" at bounding box center [730, 340] width 989 height 617
click at [722, 384] on div "Back to Dashboard Change Sender ID Customers Technicians Select a contact Outbo…" at bounding box center [730, 340] width 989 height 617
click at [193, 39] on div "Status No active tasks You are ready to start receiving tasks. [PERSON_NAME] [P…" at bounding box center [134, 340] width 204 height 617
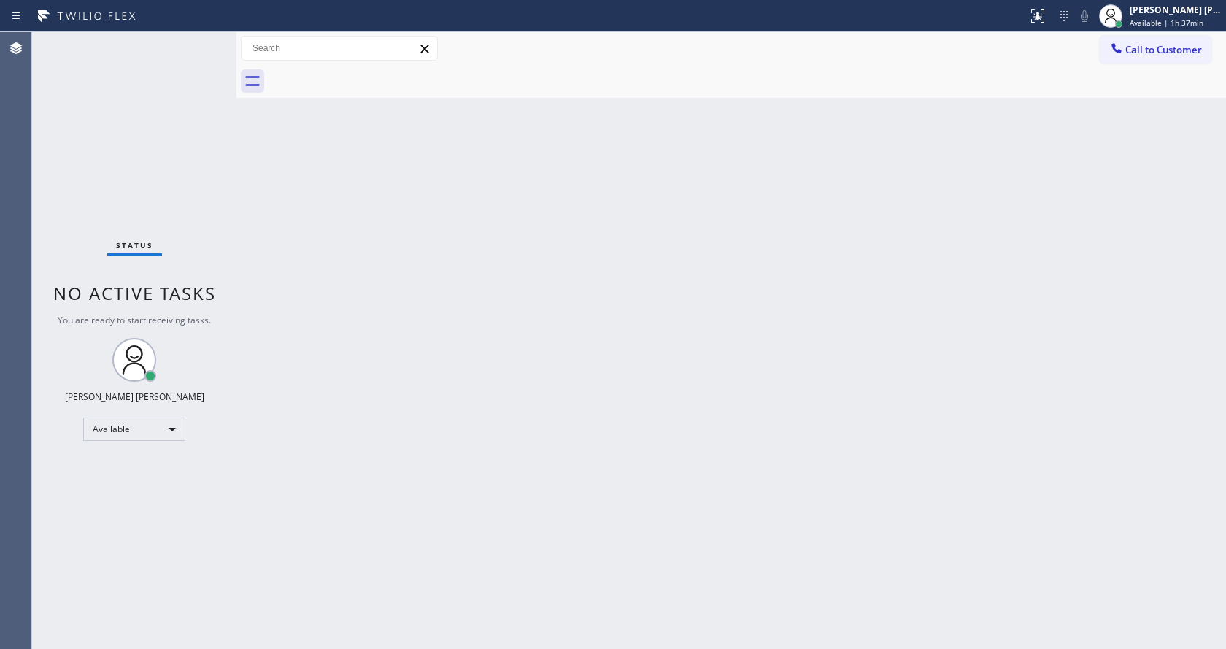
click at [199, 39] on div "Status No active tasks You are ready to start receiving tasks. [PERSON_NAME] [P…" at bounding box center [134, 340] width 204 height 617
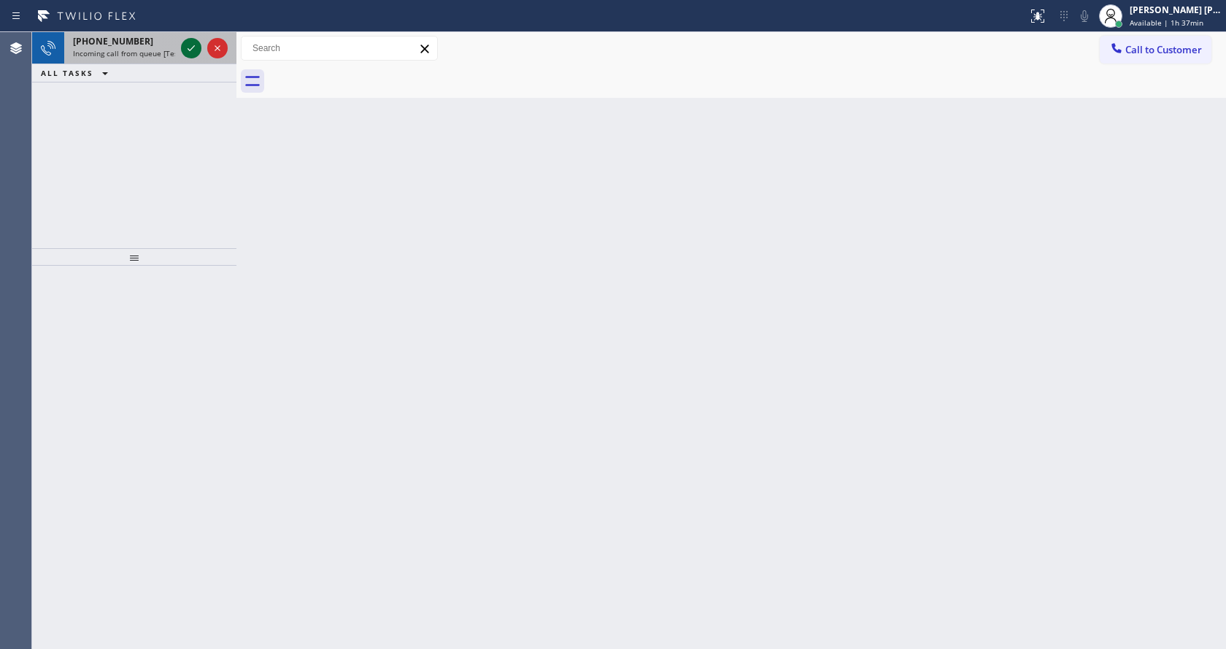
click at [193, 43] on icon at bounding box center [191, 48] width 18 height 18
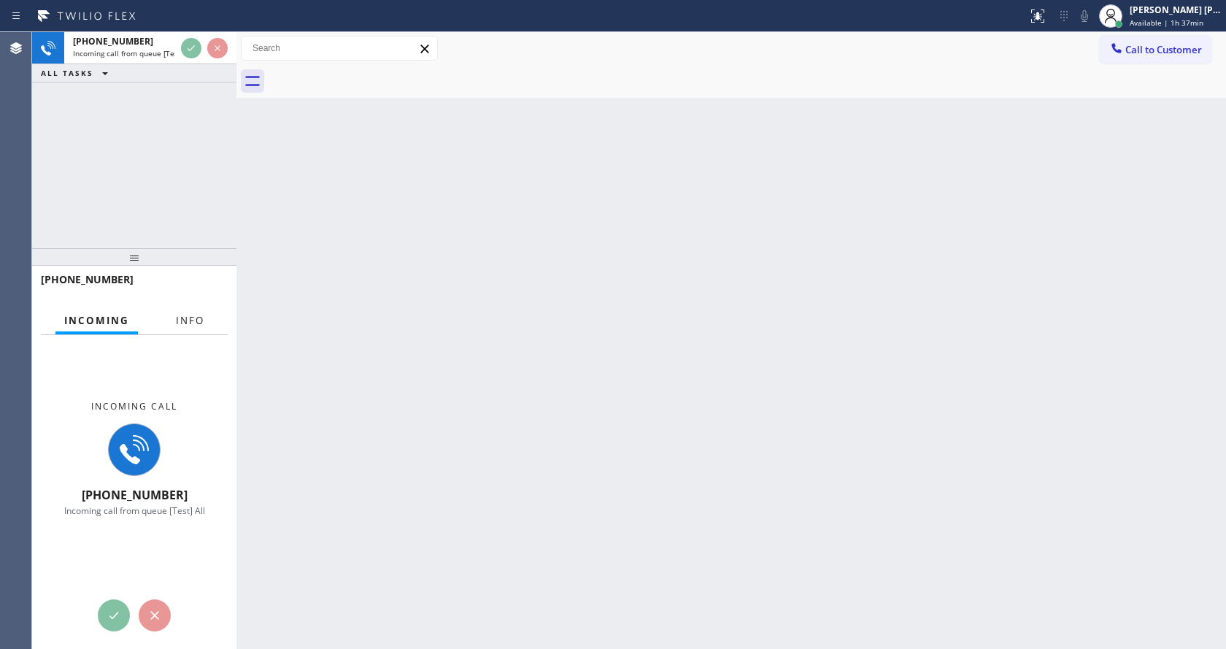
click at [178, 317] on span "Info" at bounding box center [190, 320] width 28 height 13
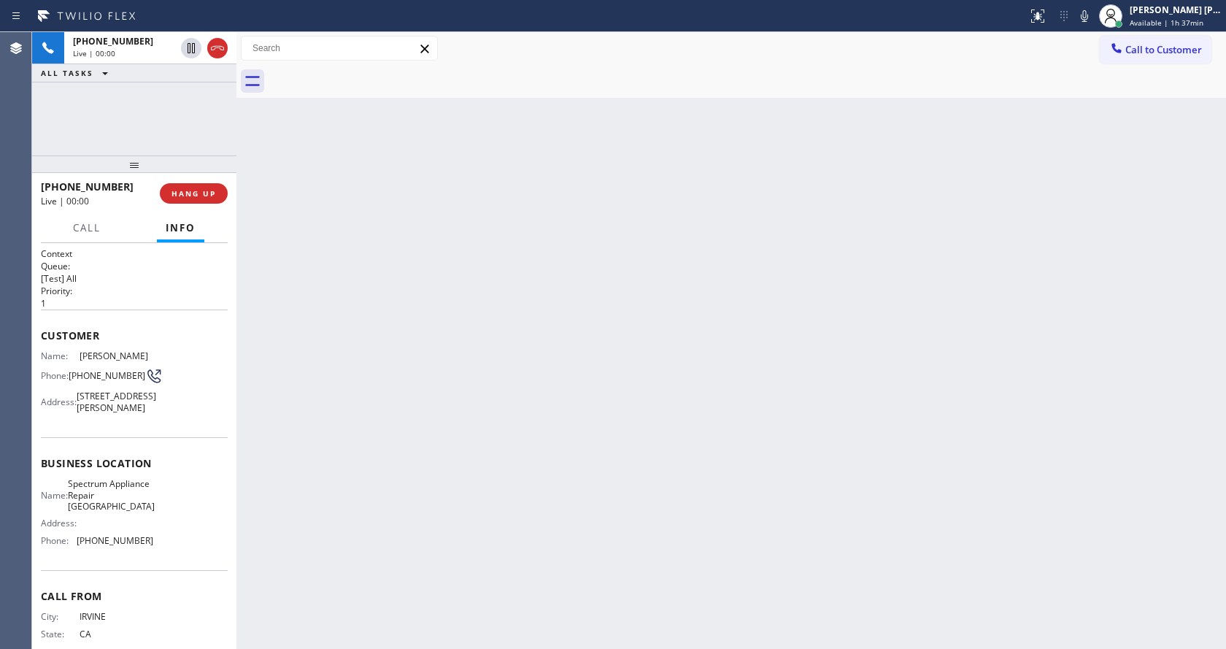
drag, startPoint x: 152, startPoint y: 150, endPoint x: 166, endPoint y: 88, distance: 64.1
click at [166, 88] on div "[PHONE_NUMBER] Live | 00:00 ALL TASKS ALL TASKS ACTIVE TASKS TASKS IN WRAP UP […" at bounding box center [134, 340] width 204 height 617
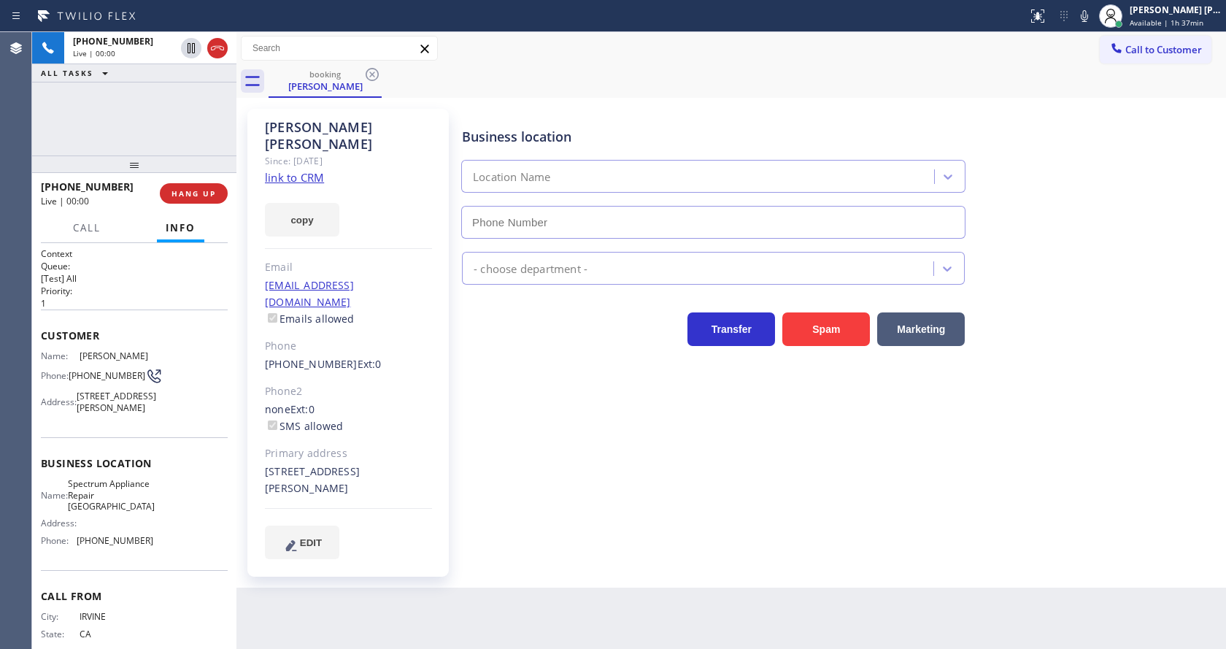
drag, startPoint x: 412, startPoint y: 337, endPoint x: 515, endPoint y: 396, distance: 118.6
click at [515, 396] on div "Business location Location Name - choose department - Transfer Spam Marketing" at bounding box center [840, 333] width 763 height 442
type input "[PHONE_NUMBER]"
click at [478, 522] on div "Business location Spectrum Appliance Repair [GEOGRAPHIC_DATA] [PHONE_NUMBER] Ap…" at bounding box center [840, 347] width 763 height 471
click at [421, 383] on div "Phone2" at bounding box center [348, 391] width 167 height 17
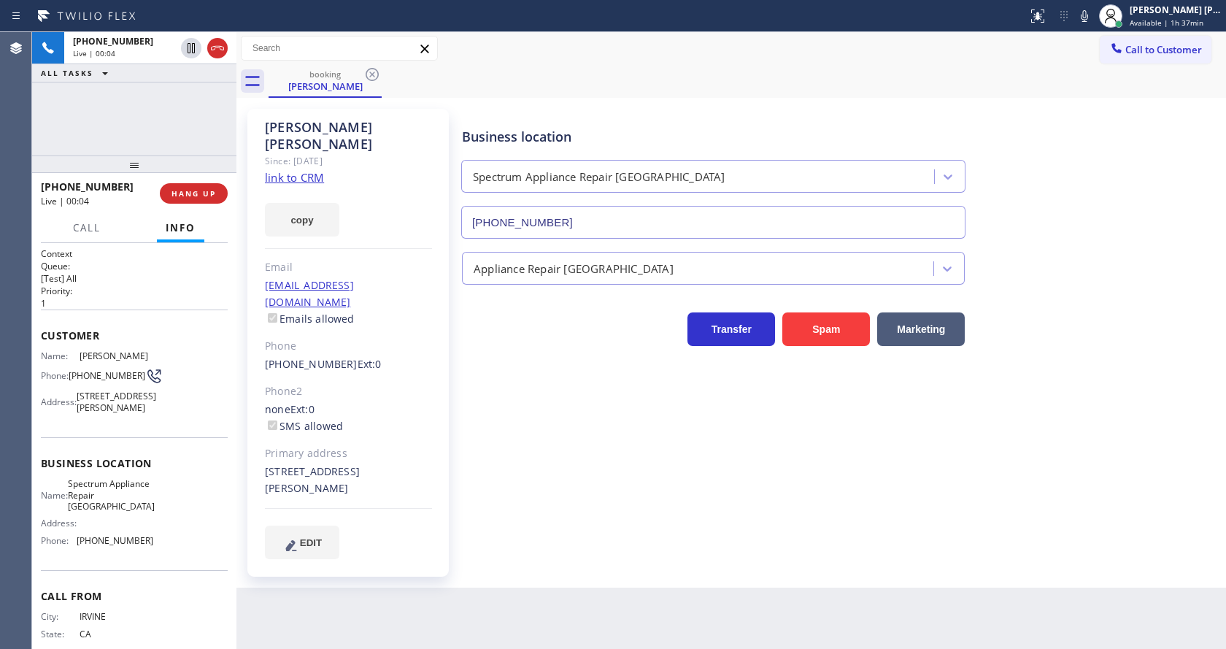
click at [312, 170] on link "link to CRM" at bounding box center [294, 177] width 59 height 15
click at [398, 347] on div "[PERSON_NAME] Since: [DATE] link to CRM copy Email [EMAIL_ADDRESS][DOMAIN_NAME]…" at bounding box center [347, 343] width 201 height 468
click at [549, 442] on div "Business location Spectrum Appliance Repair [GEOGRAPHIC_DATA] [PHONE_NUMBER] Ap…" at bounding box center [840, 333] width 763 height 442
click at [1082, 21] on icon at bounding box center [1084, 16] width 18 height 18
click at [188, 48] on icon at bounding box center [191, 48] width 7 height 10
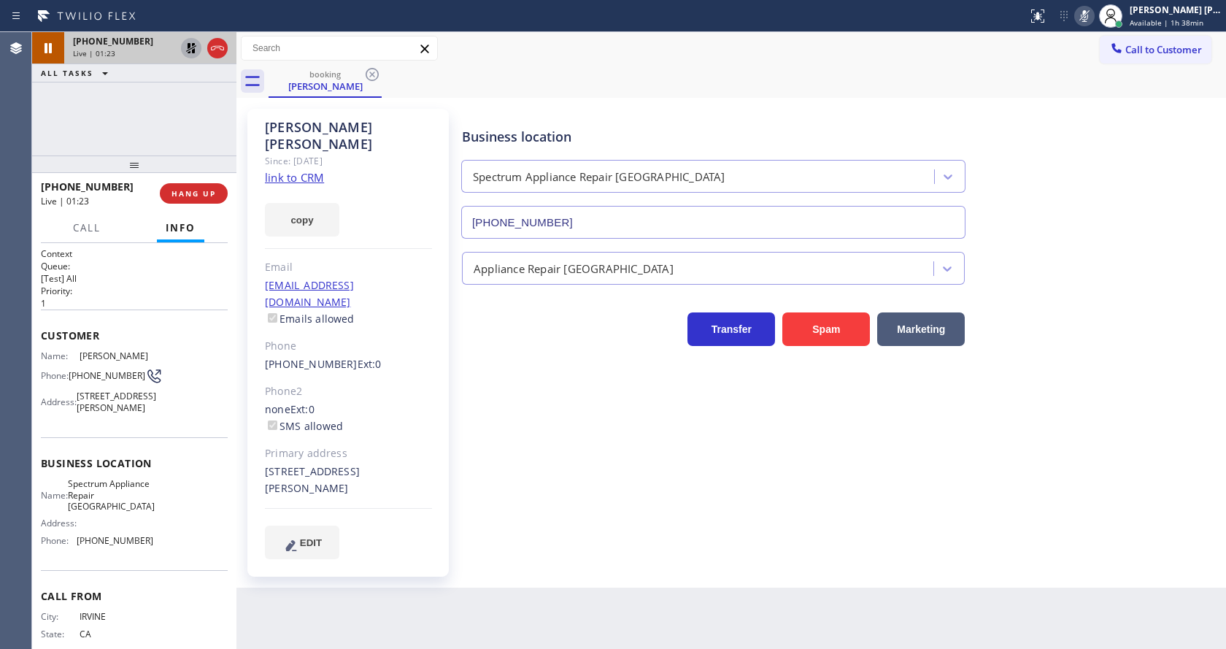
click at [650, 580] on div "Back to Dashboard Change Sender ID Customers Technicians Select a contact Outbo…" at bounding box center [730, 340] width 989 height 617
click at [58, 236] on div "Call Info" at bounding box center [134, 228] width 187 height 29
click at [72, 228] on button "Call" at bounding box center [86, 228] width 45 height 28
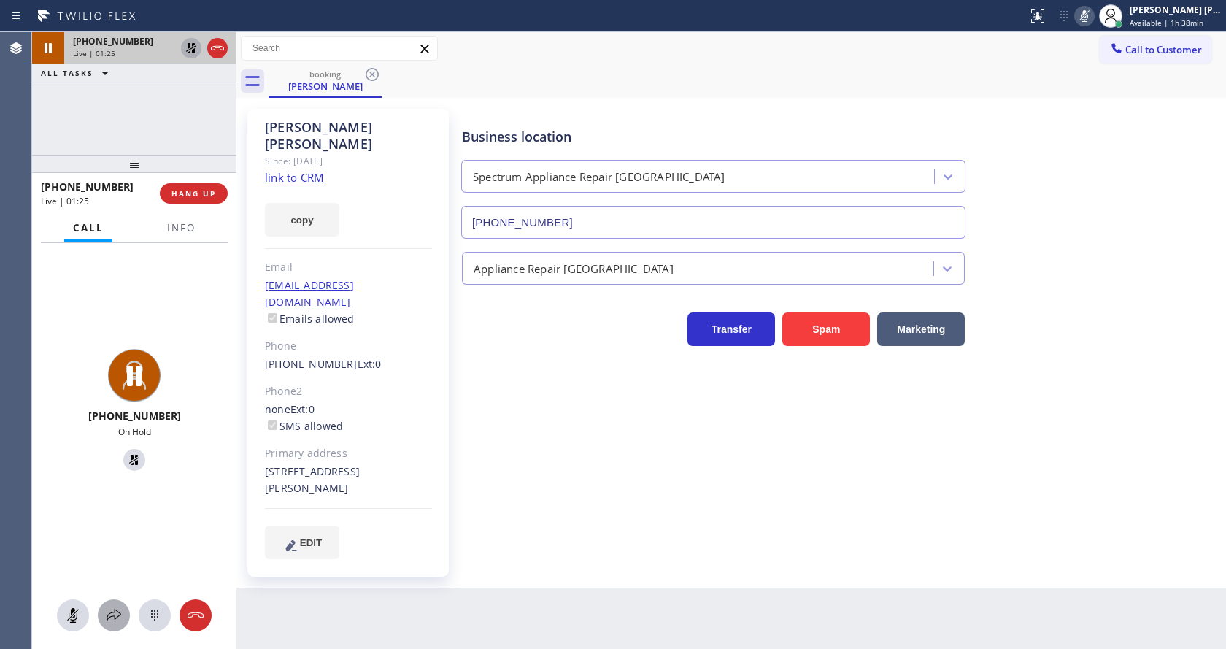
click at [108, 628] on button at bounding box center [114, 615] width 32 height 32
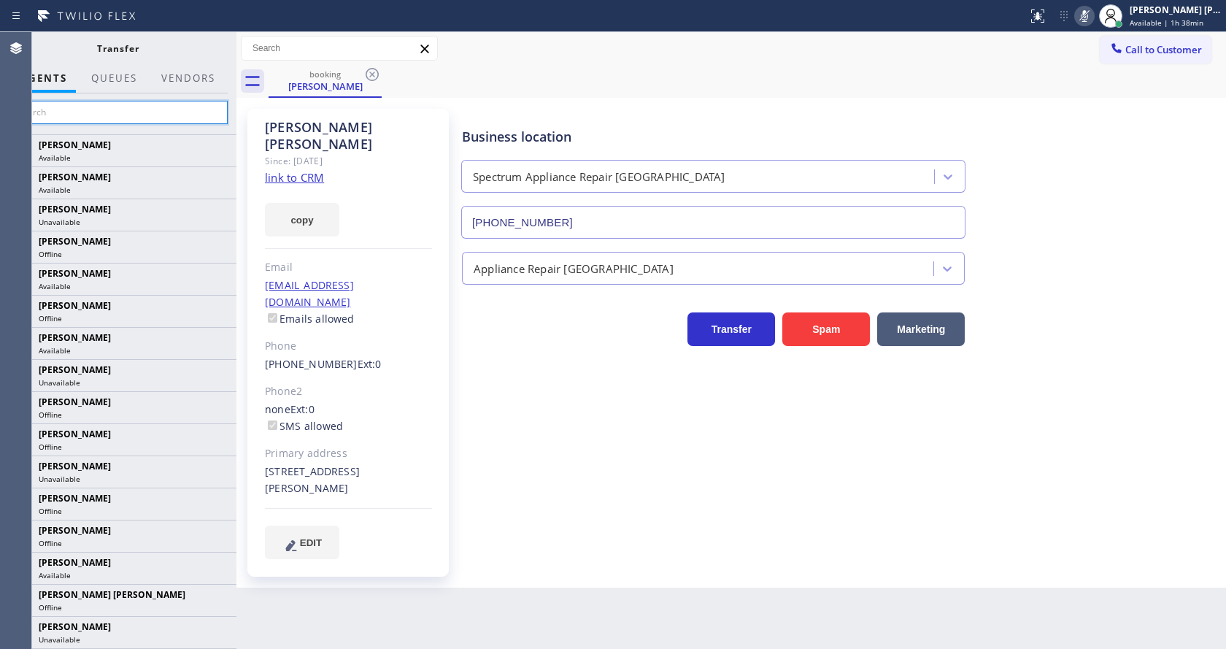
click at [124, 115] on input "text" at bounding box center [118, 112] width 220 height 23
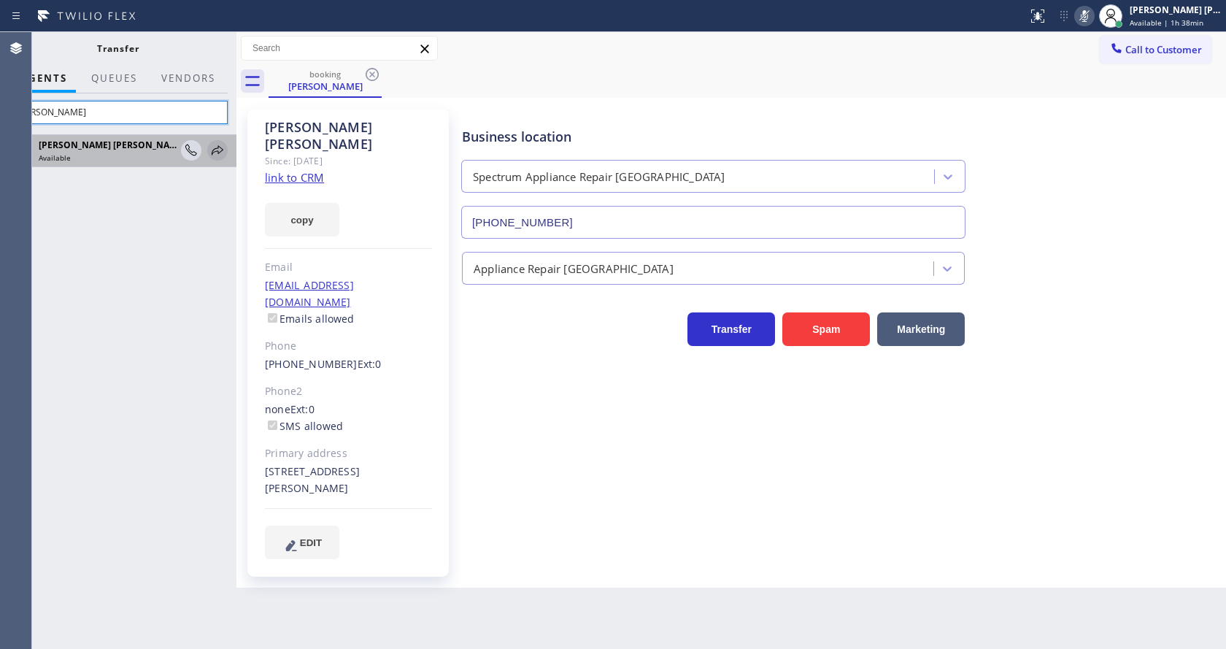
type input "[PERSON_NAME]"
click at [220, 150] on icon at bounding box center [218, 151] width 18 height 18
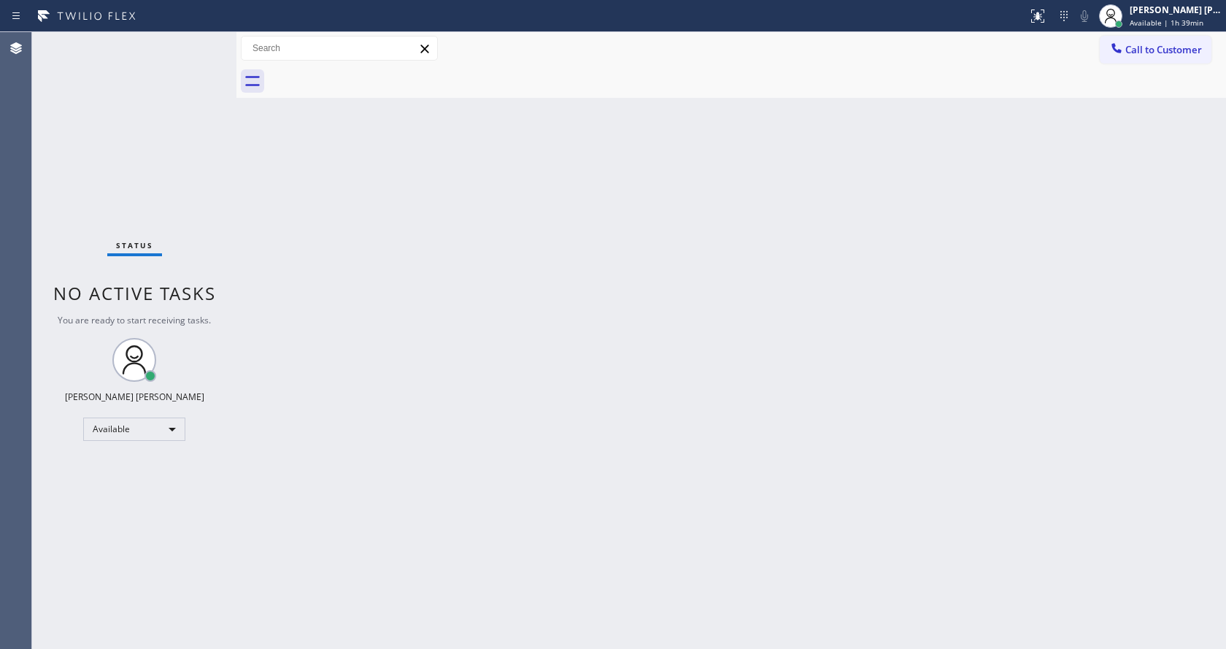
drag, startPoint x: 296, startPoint y: 210, endPoint x: 262, endPoint y: 182, distance: 44.6
click at [296, 210] on div "Back to Dashboard Change Sender ID Customers Technicians Select a contact Outbo…" at bounding box center [730, 340] width 989 height 617
click at [204, 41] on div "Status No active tasks You are ready to start receiving tasks. [PERSON_NAME] [P…" at bounding box center [134, 340] width 204 height 617
click at [201, 40] on div "Status No active tasks You are ready to start receiving tasks. [PERSON_NAME] [P…" at bounding box center [134, 340] width 204 height 617
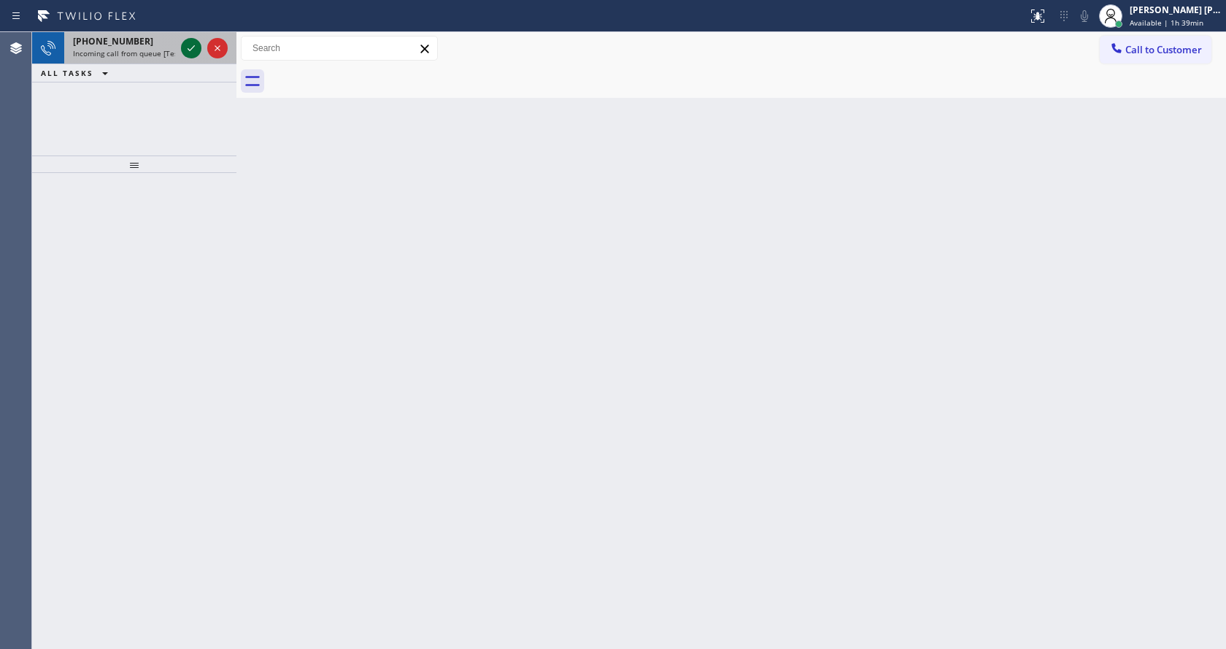
click at [196, 42] on icon at bounding box center [191, 48] width 18 height 18
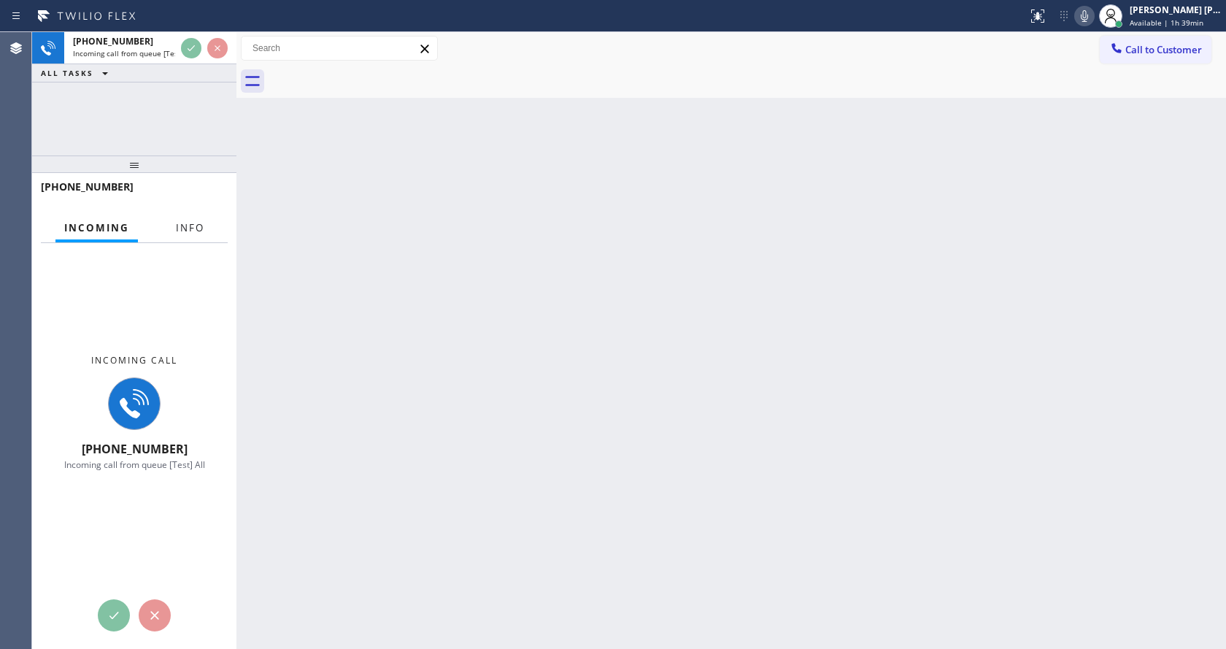
click at [185, 237] on button "Info" at bounding box center [190, 228] width 46 height 28
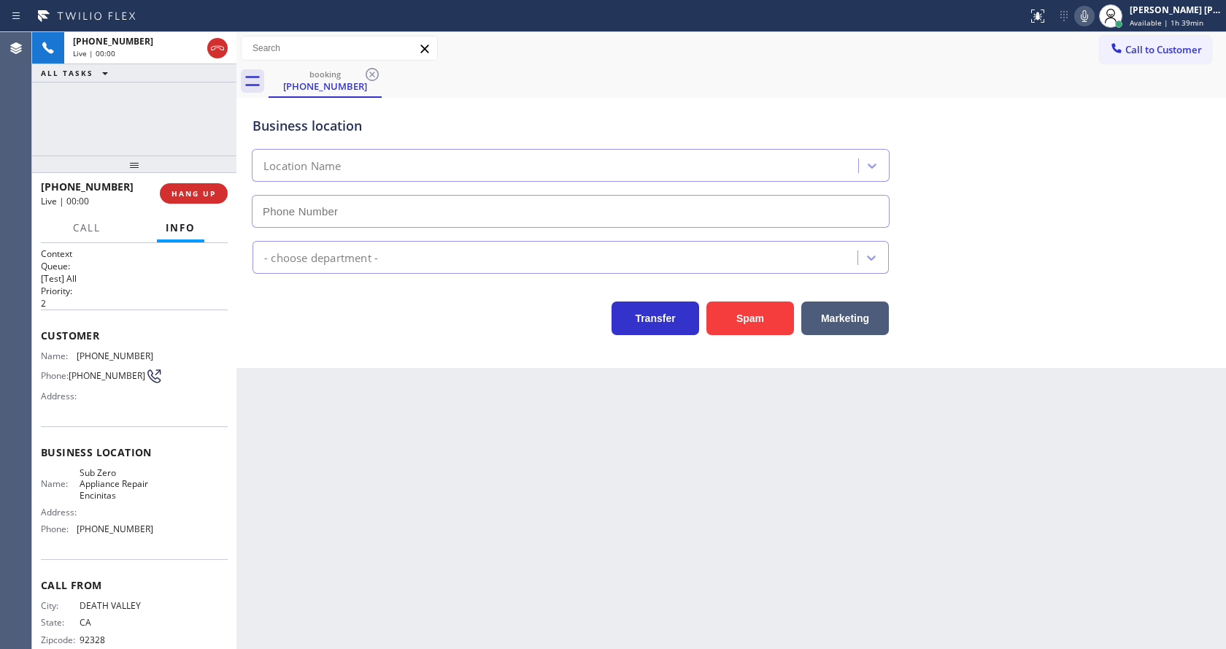
type input "[PHONE_NUMBER]"
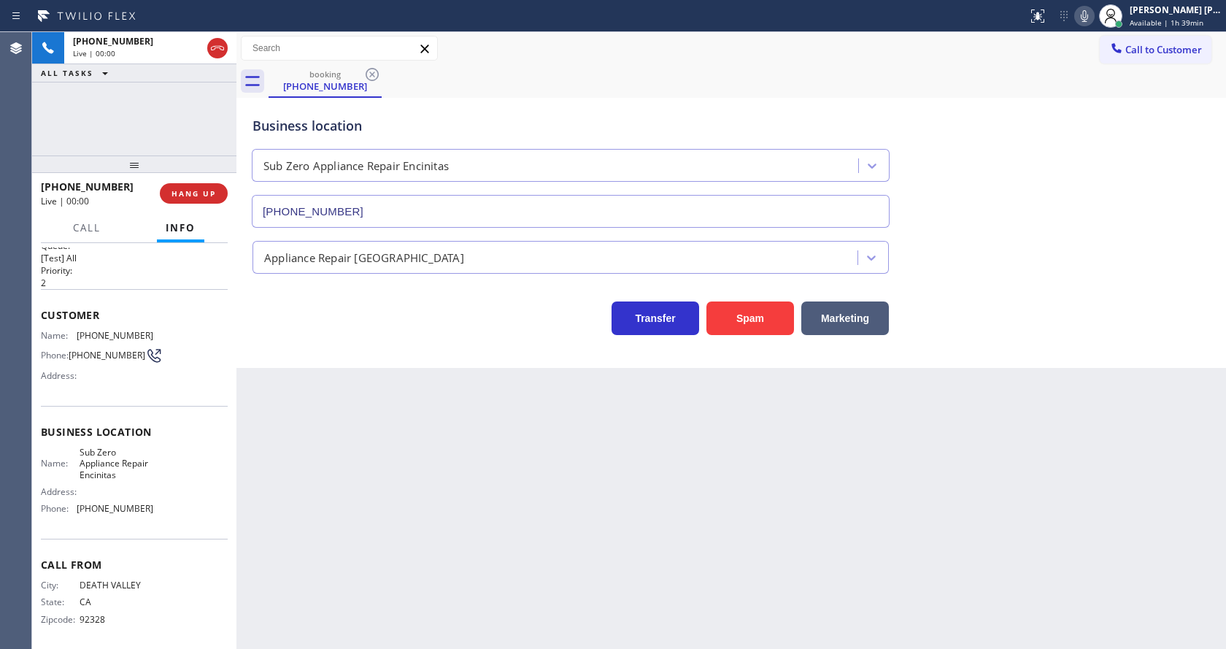
scroll to position [30, 0]
click at [330, 509] on div "Back to Dashboard Change Sender ID Customers Technicians Select a contact Outbo…" at bounding box center [730, 340] width 989 height 617
click at [433, 516] on div "Back to Dashboard Change Sender ID Customers Technicians Select a contact Outbo…" at bounding box center [730, 340] width 989 height 617
drag, startPoint x: 369, startPoint y: 368, endPoint x: 403, endPoint y: 363, distance: 34.8
click at [369, 368] on div "Back to Dashboard Change Sender ID Customers Technicians Select a contact Outbo…" at bounding box center [730, 340] width 989 height 617
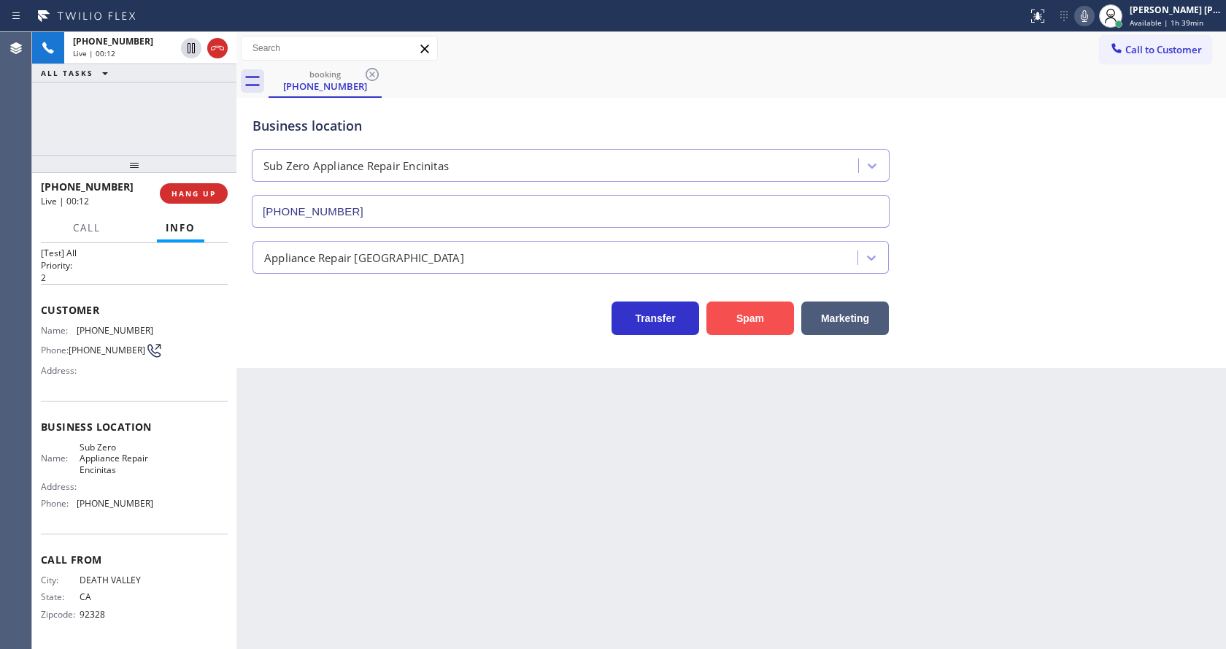
click at [765, 315] on button "Spam" at bounding box center [750, 318] width 88 height 34
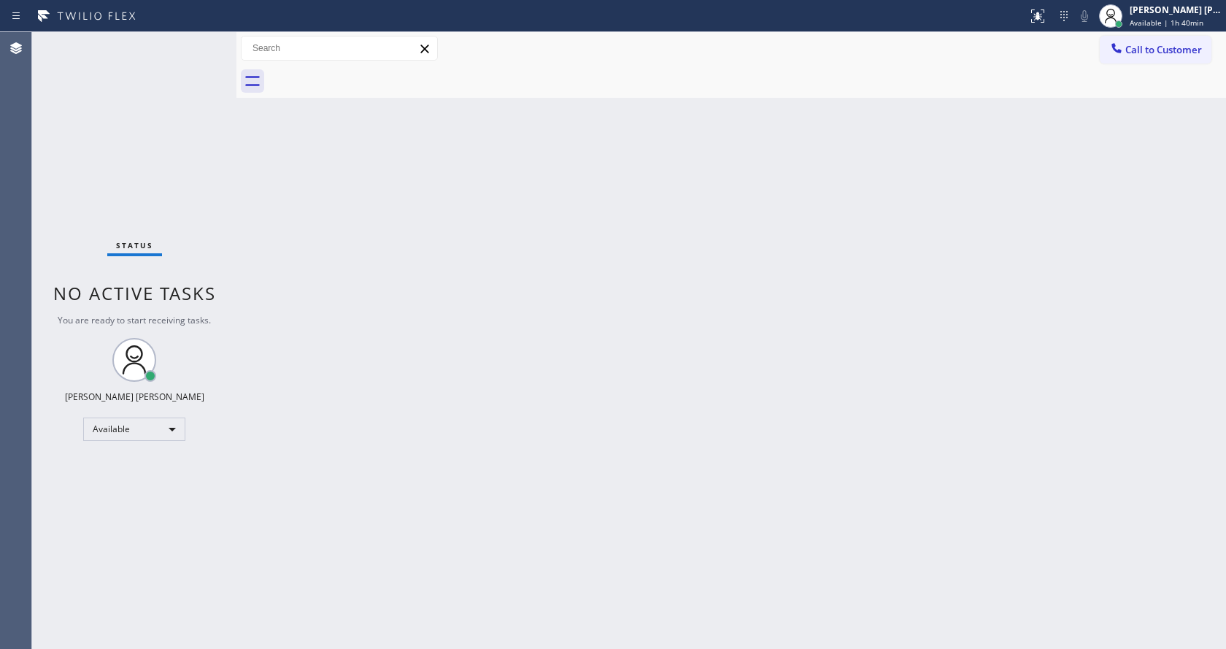
click at [389, 486] on div "Back to Dashboard Change Sender ID Customers Technicians Select a contact Outbo…" at bounding box center [730, 340] width 989 height 617
drag, startPoint x: 824, startPoint y: 320, endPoint x: 571, endPoint y: 242, distance: 264.9
click at [824, 320] on div "Back to Dashboard Change Sender ID Customers Technicians Select a contact Outbo…" at bounding box center [730, 340] width 989 height 617
click at [366, 314] on div "Back to Dashboard Change Sender ID Customers Technicians Select a contact Outbo…" at bounding box center [730, 340] width 989 height 617
click at [46, 163] on div "Status No active tasks You are ready to start receiving tasks. [PERSON_NAME] [P…" at bounding box center [134, 340] width 204 height 617
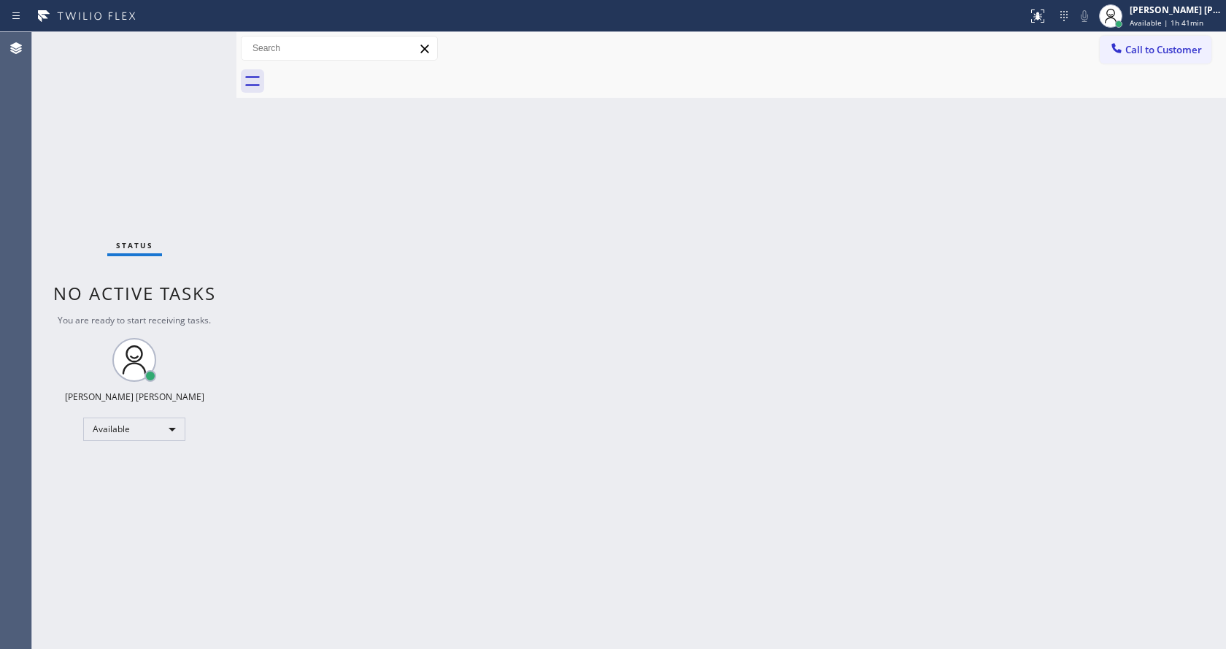
click at [585, 333] on div "Back to Dashboard Change Sender ID Customers Technicians Select a contact Outbo…" at bounding box center [730, 340] width 989 height 617
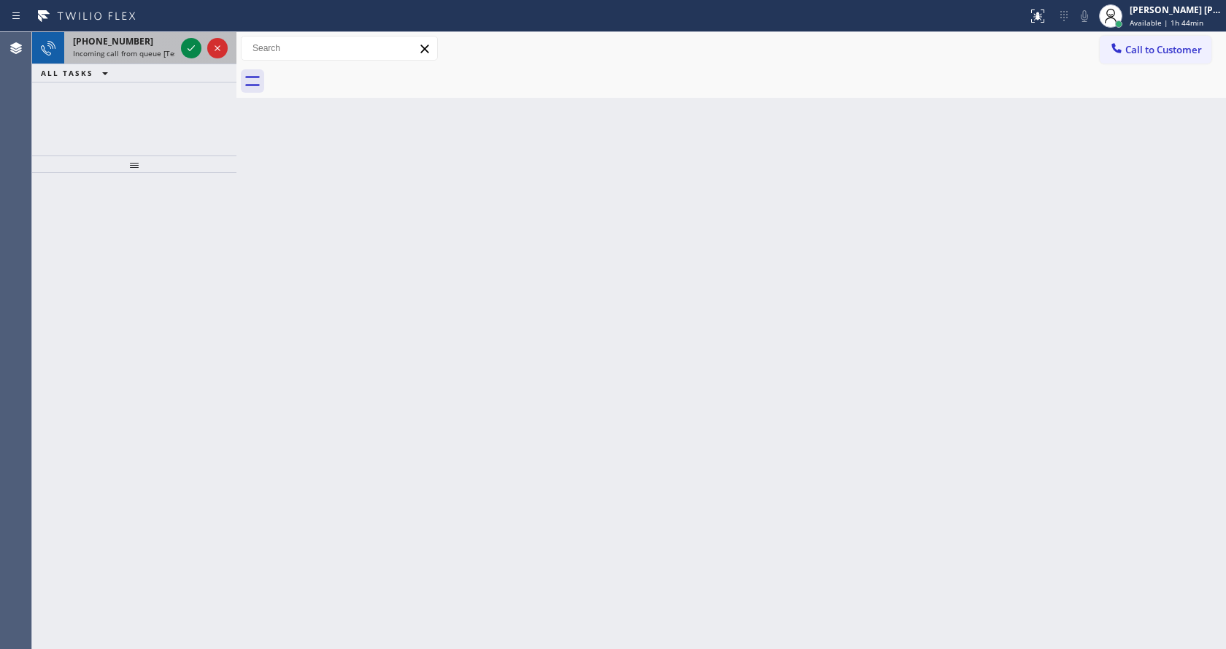
click at [113, 54] on span "Incoming call from queue [Test] All" at bounding box center [133, 53] width 121 height 10
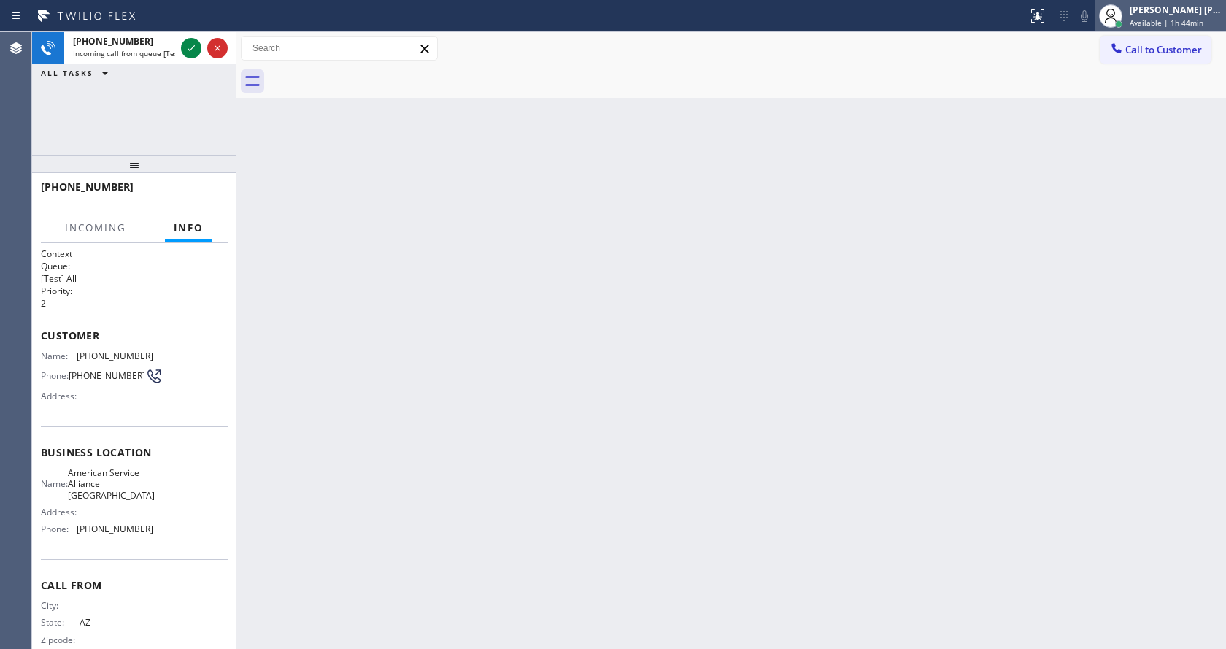
click at [1153, 31] on div "[PERSON_NAME] [PERSON_NAME] Available | 1h 44min" at bounding box center [1159, 16] width 131 height 32
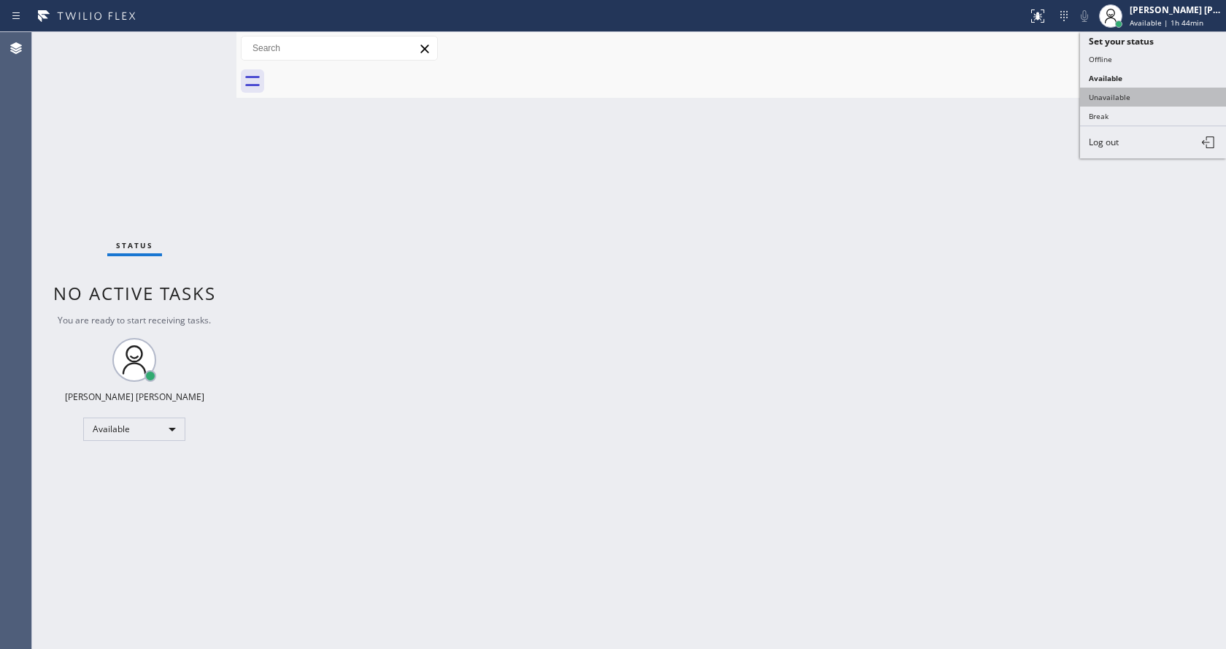
click at [1136, 101] on button "Unavailable" at bounding box center [1153, 97] width 146 height 19
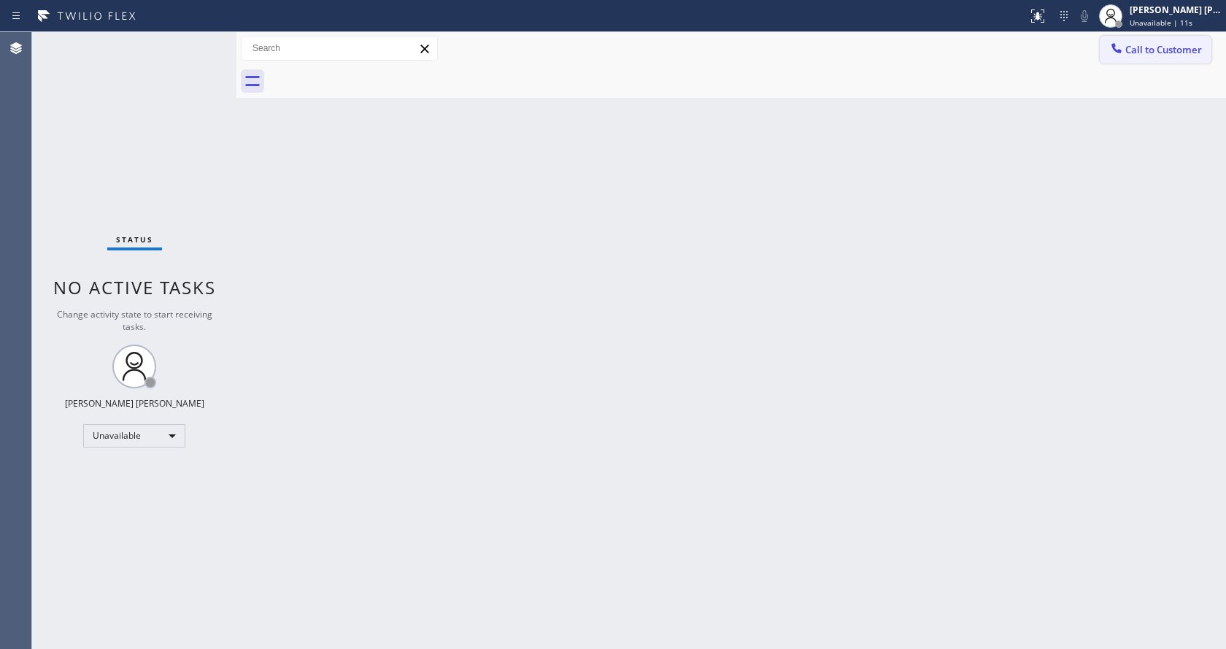
click at [1125, 58] on button "Call to Customer" at bounding box center [1156, 50] width 112 height 28
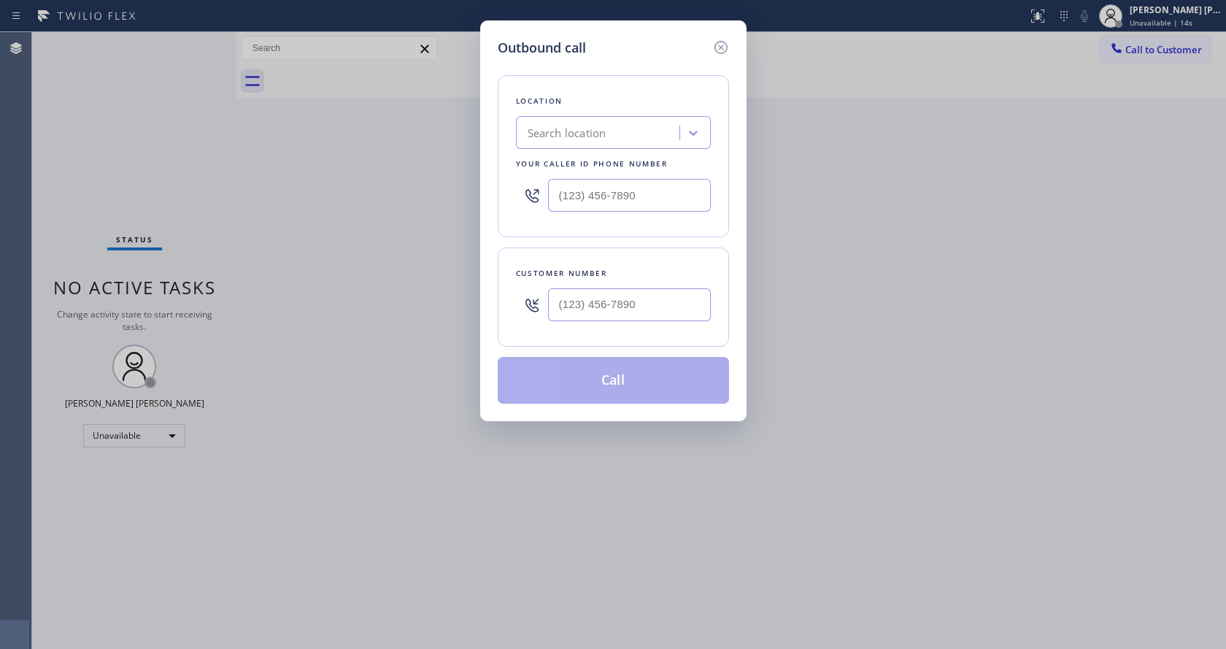
click at [604, 206] on input "text" at bounding box center [629, 195] width 163 height 33
paste input "754) 703-7178"
type input "[PHONE_NUMBER]"
click at [615, 309] on input "(___) ___-____" at bounding box center [629, 304] width 163 height 33
paste input "303) 956-5308"
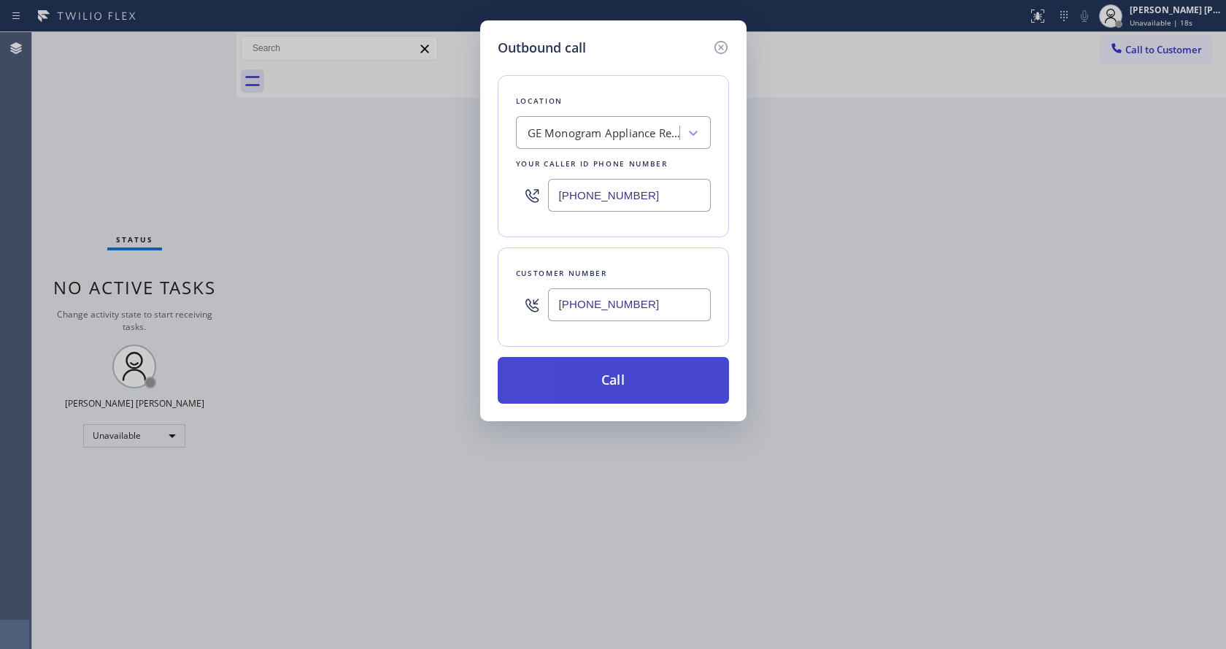
type input "[PHONE_NUMBER]"
click at [616, 380] on button "Call" at bounding box center [613, 380] width 231 height 47
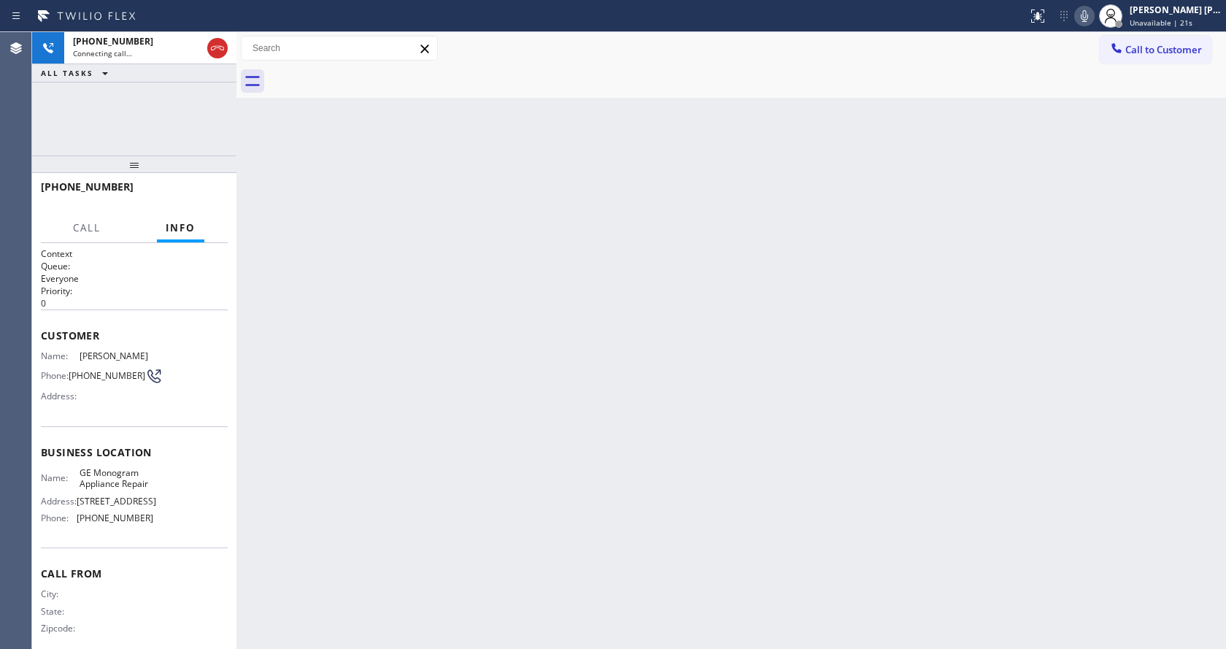
click at [586, 561] on div "Back to Dashboard Change Sender ID Customers Technicians Select a contact Outbo…" at bounding box center [730, 340] width 989 height 617
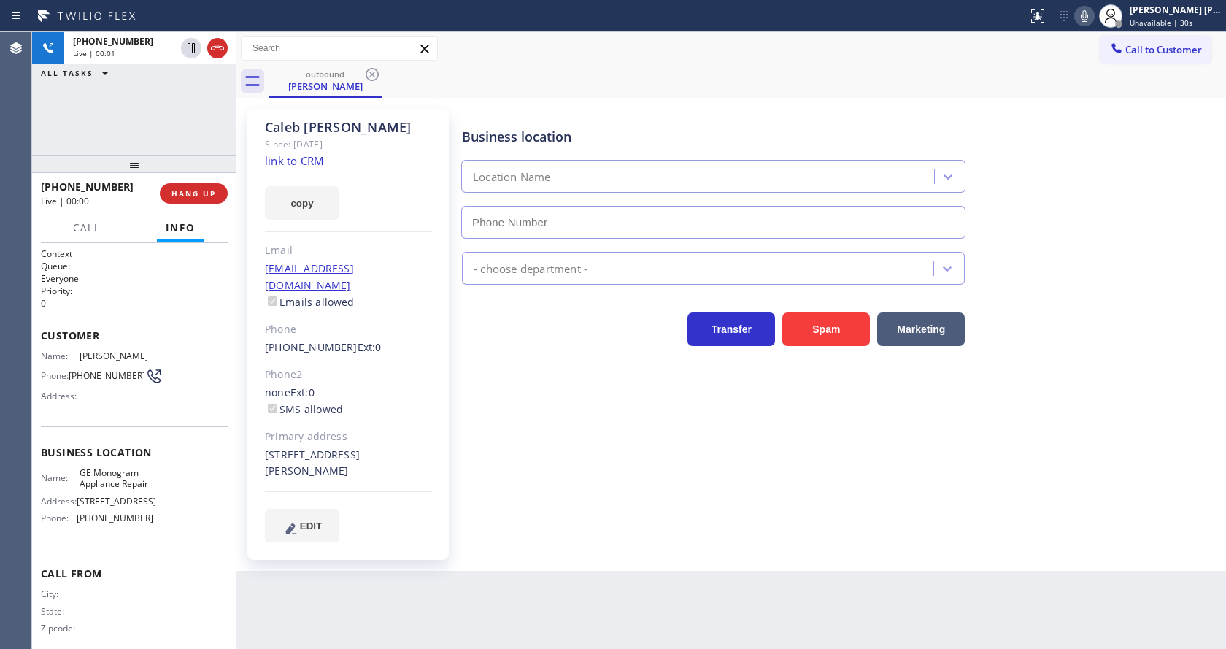
click at [388, 339] on div "[PHONE_NUMBER] Ext: 0" at bounding box center [348, 347] width 167 height 17
type input "[PHONE_NUMBER]"
click at [367, 366] on div "Phone2" at bounding box center [348, 374] width 167 height 17
click at [557, 498] on div "Business location GE Monogram Appliance Repair [PHONE_NUMBER] Appliance Repair …" at bounding box center [840, 324] width 763 height 425
click at [523, 524] on div "Business location GE Monogram Appliance Repair [PHONE_NUMBER] Appliance Repair …" at bounding box center [840, 339] width 763 height 455
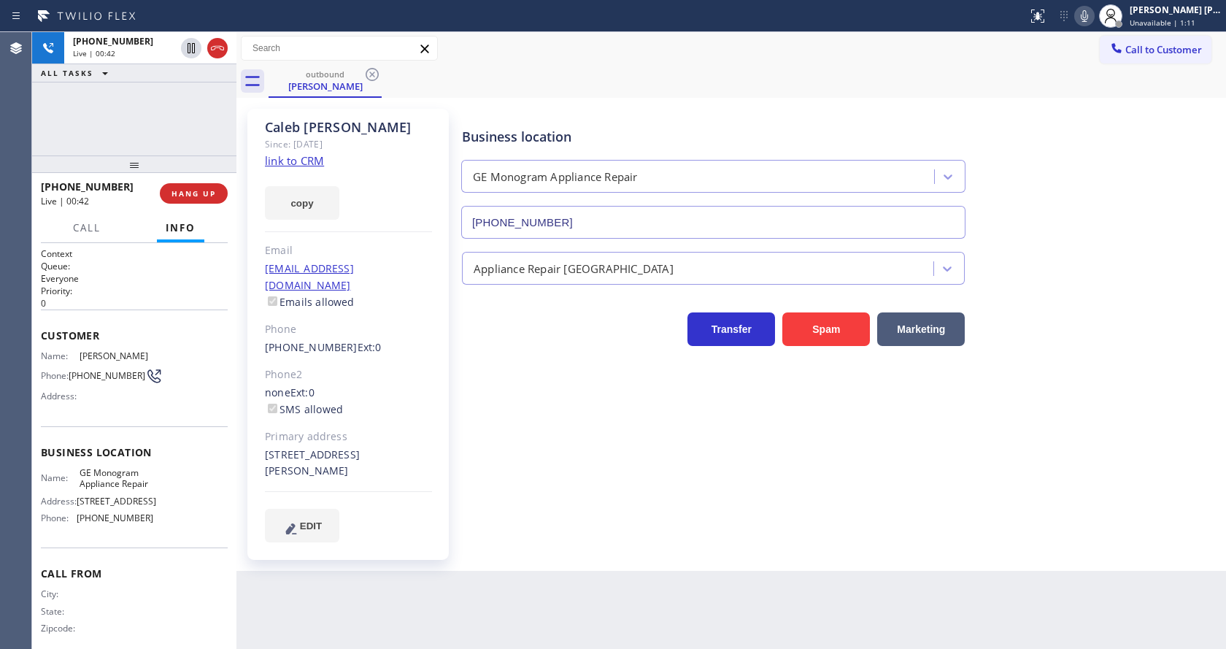
drag, startPoint x: 519, startPoint y: 419, endPoint x: 445, endPoint y: 360, distance: 94.5
click at [518, 420] on div "Business location GE Monogram Appliance Repair [PHONE_NUMBER] Appliance Repair …" at bounding box center [840, 324] width 763 height 425
click at [190, 187] on button "HANG UP" at bounding box center [194, 193] width 68 height 20
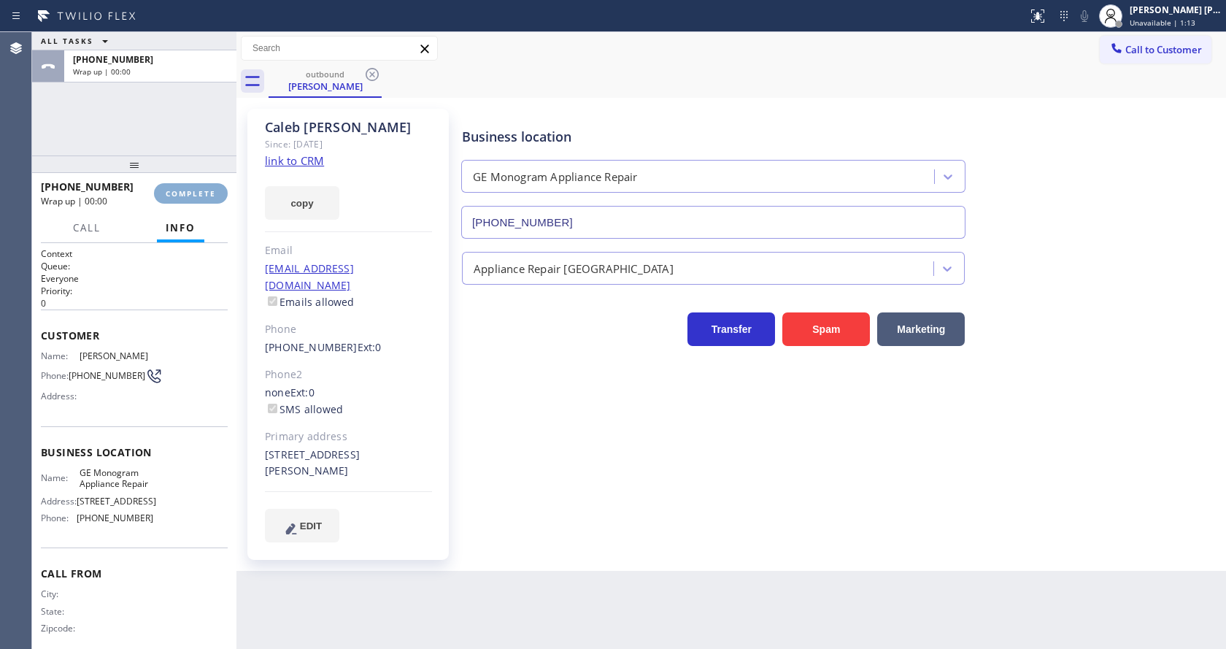
click at [190, 187] on button "COMPLETE" at bounding box center [191, 193] width 74 height 20
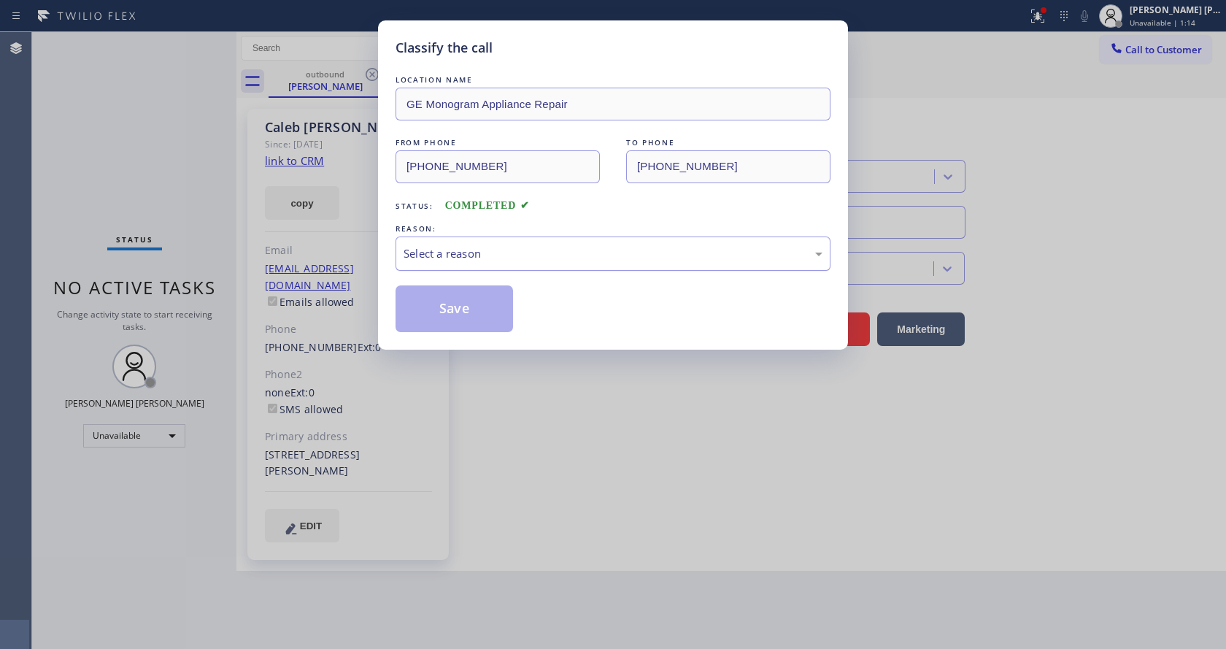
click at [414, 253] on div "Select a reason" at bounding box center [612, 253] width 419 height 17
click at [441, 312] on button "Save" at bounding box center [453, 308] width 117 height 47
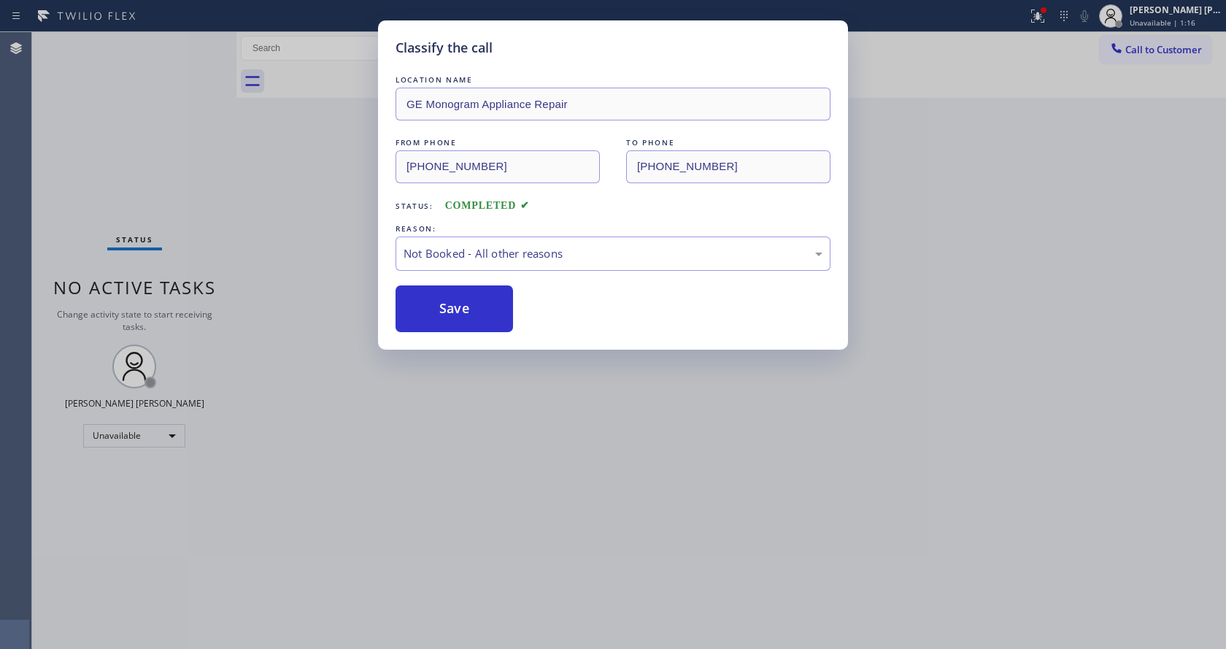
click at [441, 312] on button "Save" at bounding box center [453, 308] width 117 height 47
click at [538, 463] on div "Classify the call LOCATION NAME GE Monogram Appliance Repair FROM PHONE [PHONE_…" at bounding box center [613, 324] width 1226 height 649
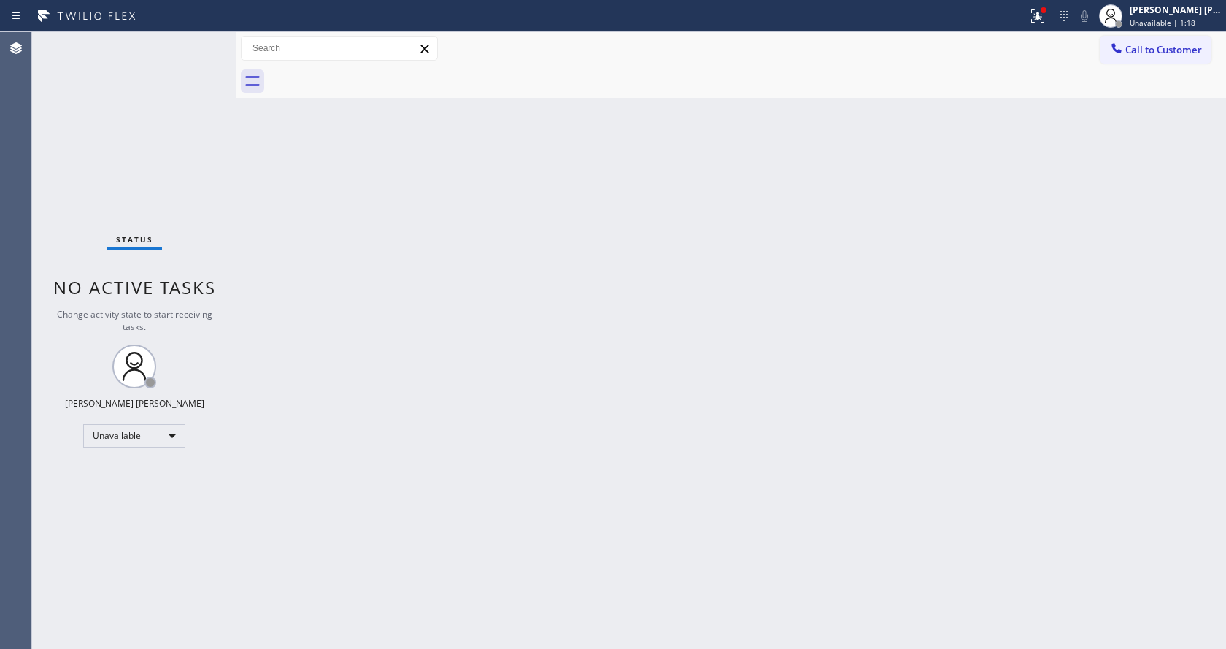
drag, startPoint x: 136, startPoint y: 239, endPoint x: 217, endPoint y: 183, distance: 98.2
click at [136, 239] on span "Status" at bounding box center [134, 239] width 37 height 10
click at [865, 428] on div "Back to Dashboard Change Sender ID Customers Technicians Select a contact Outbo…" at bounding box center [730, 340] width 989 height 617
click at [1124, 26] on div at bounding box center [1118, 24] width 10 height 10
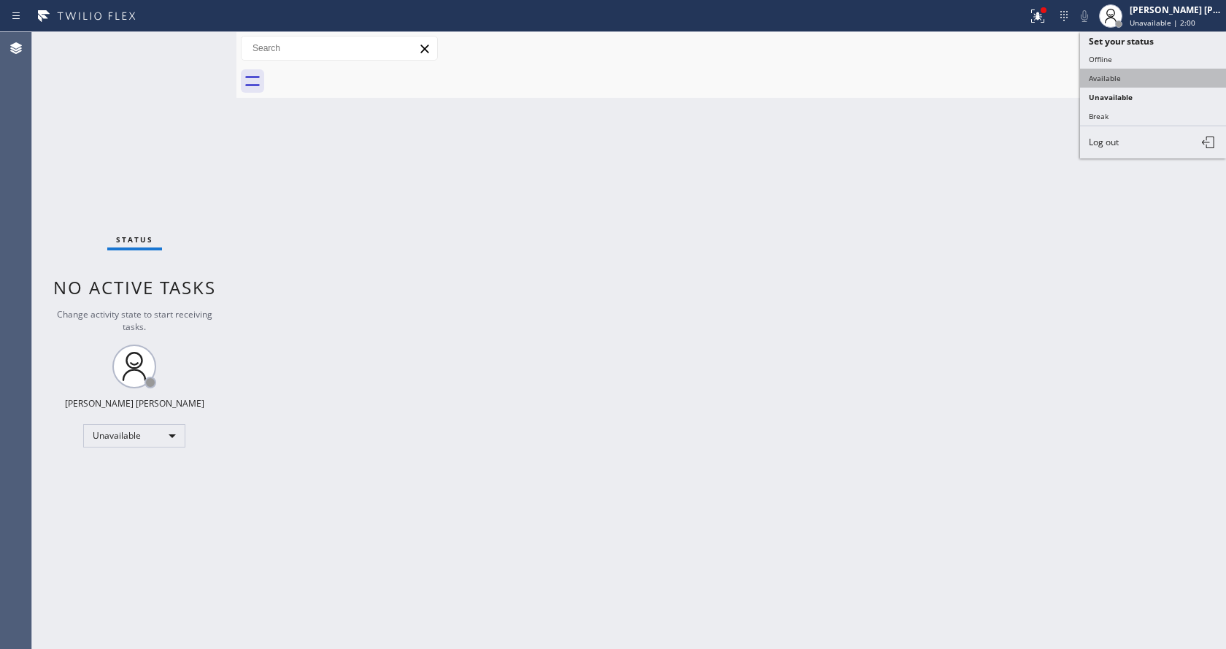
click at [1119, 79] on button "Available" at bounding box center [1153, 78] width 146 height 19
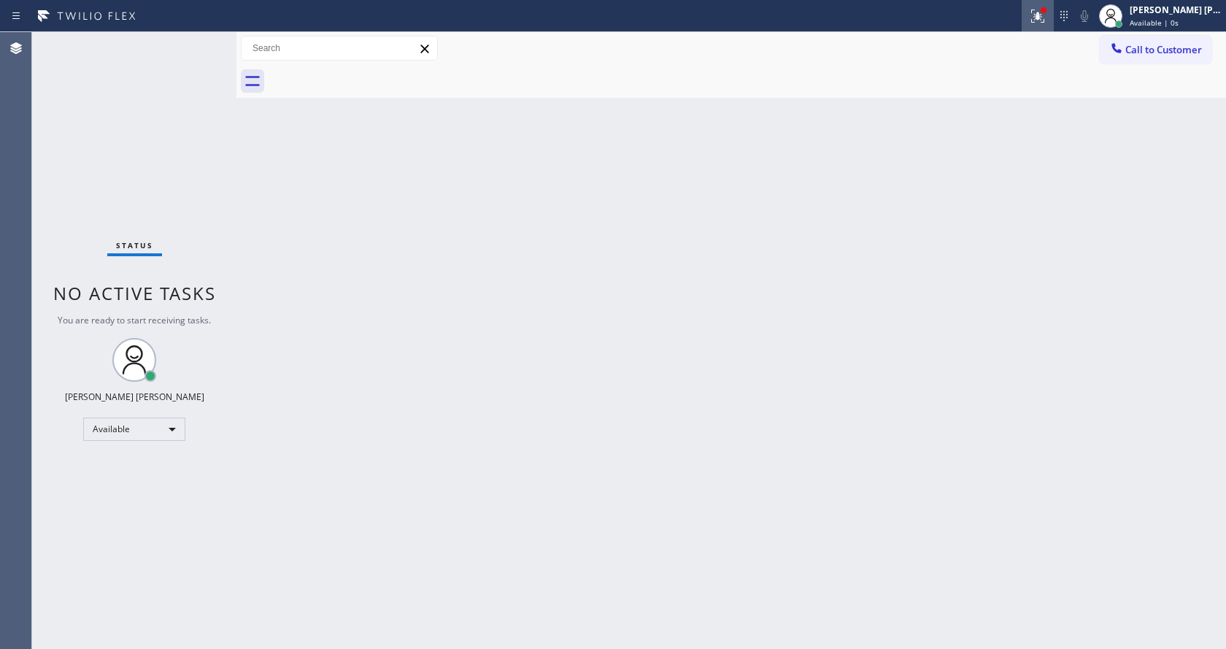
click at [1046, 7] on icon at bounding box center [1038, 16] width 18 height 18
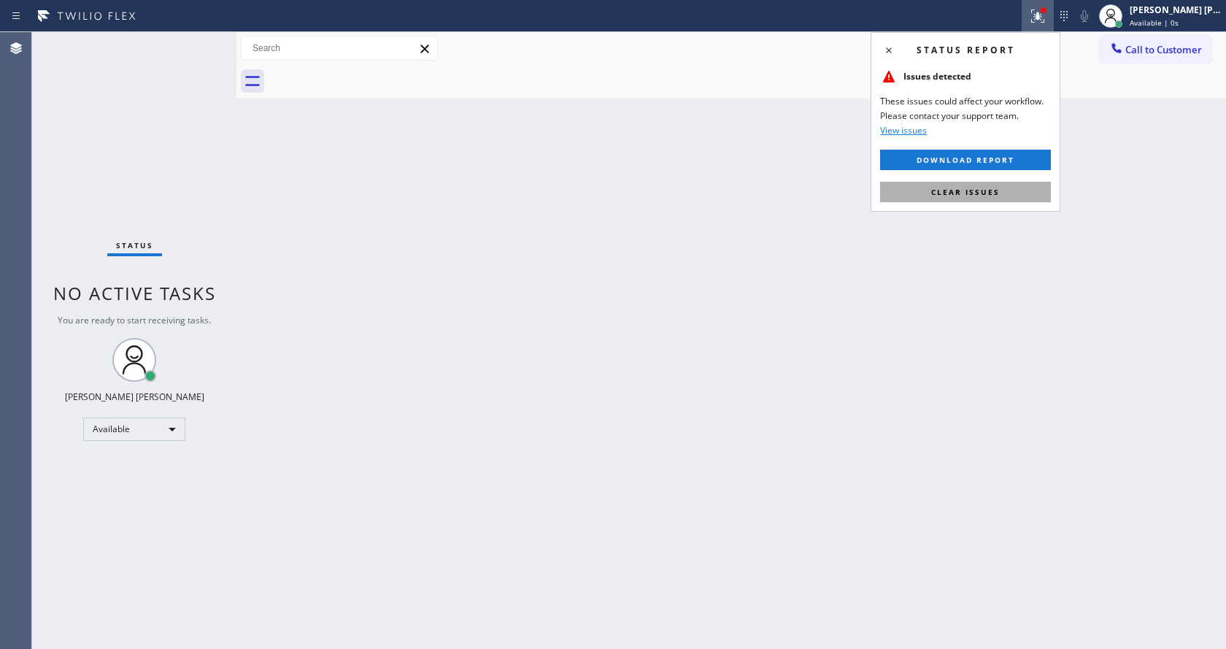
click at [996, 188] on span "Clear issues" at bounding box center [965, 192] width 69 height 10
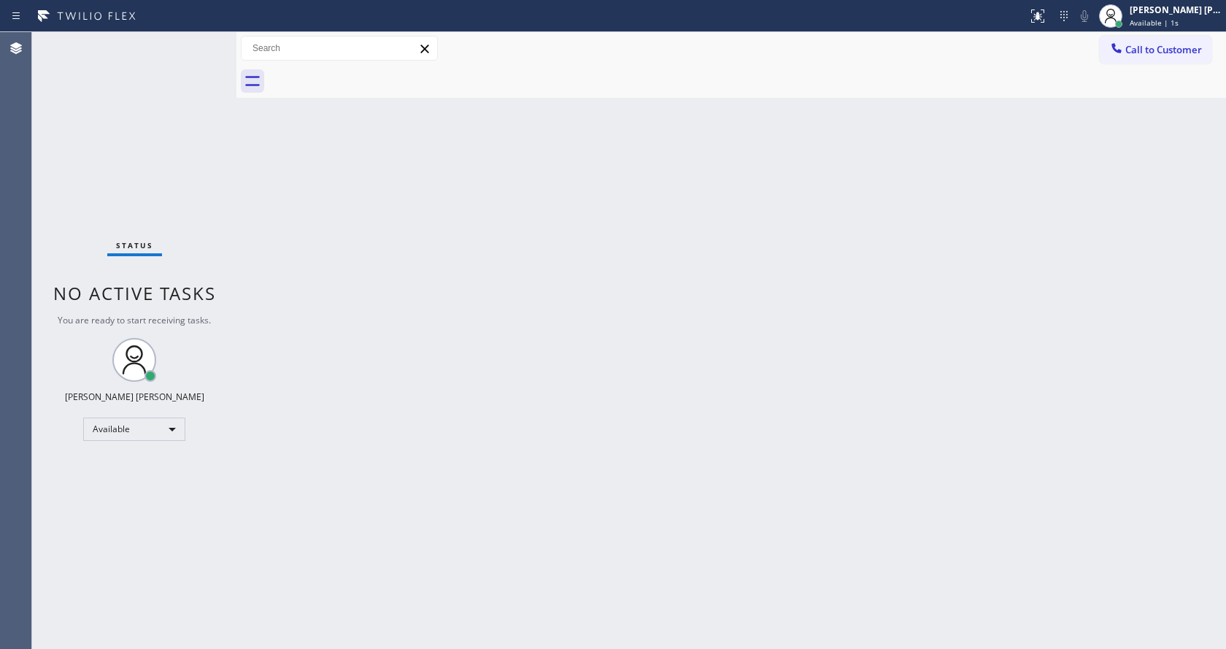
click at [1014, 190] on div "Back to Dashboard Change Sender ID Customers Technicians Select a contact Outbo…" at bounding box center [730, 340] width 989 height 617
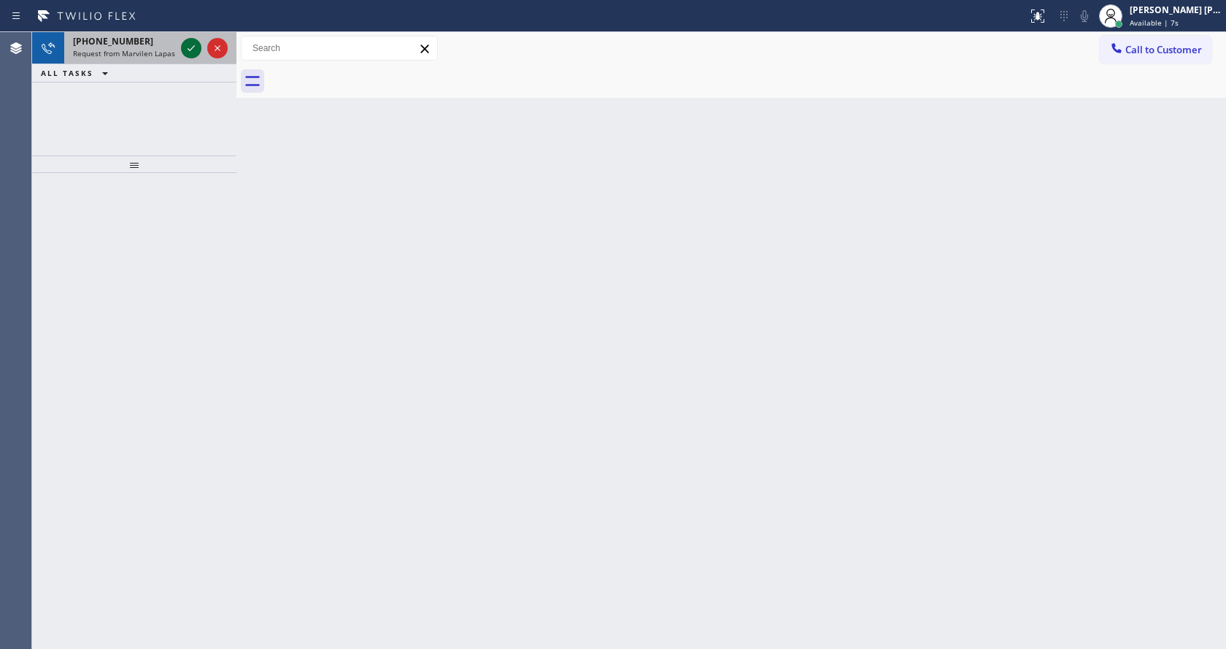
click at [191, 47] on icon at bounding box center [191, 48] width 18 height 18
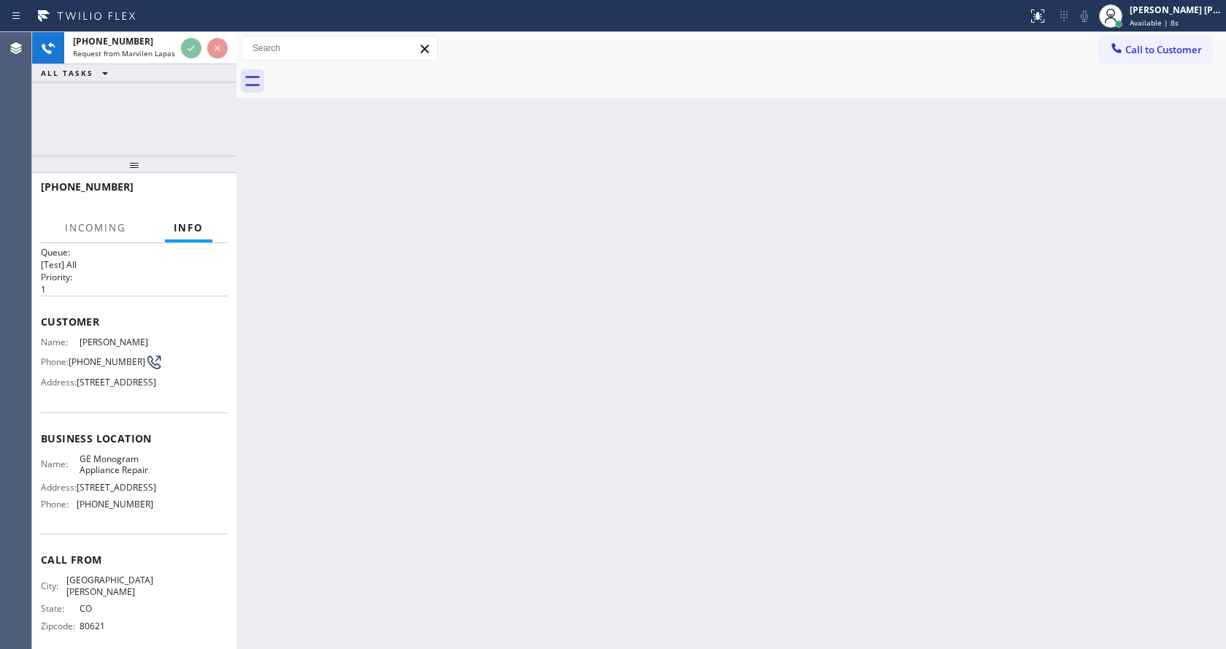
scroll to position [42, 0]
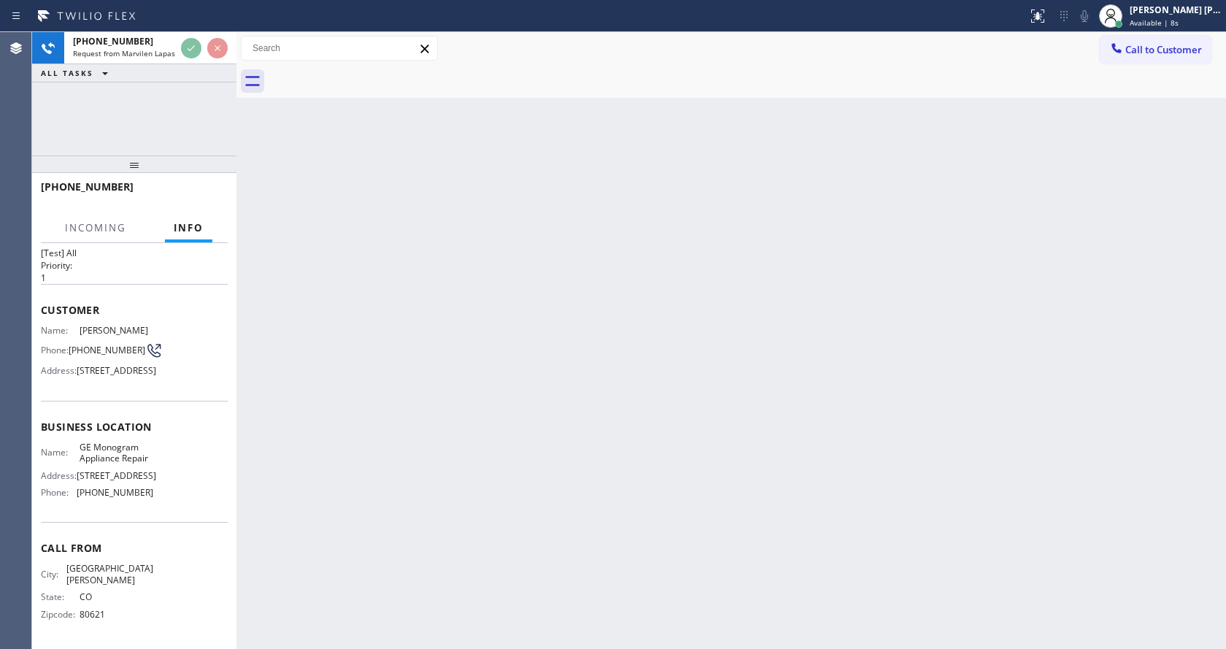
click at [518, 425] on div "Back to Dashboard Change Sender ID Customers Technicians Select a contact Outbo…" at bounding box center [730, 340] width 989 height 617
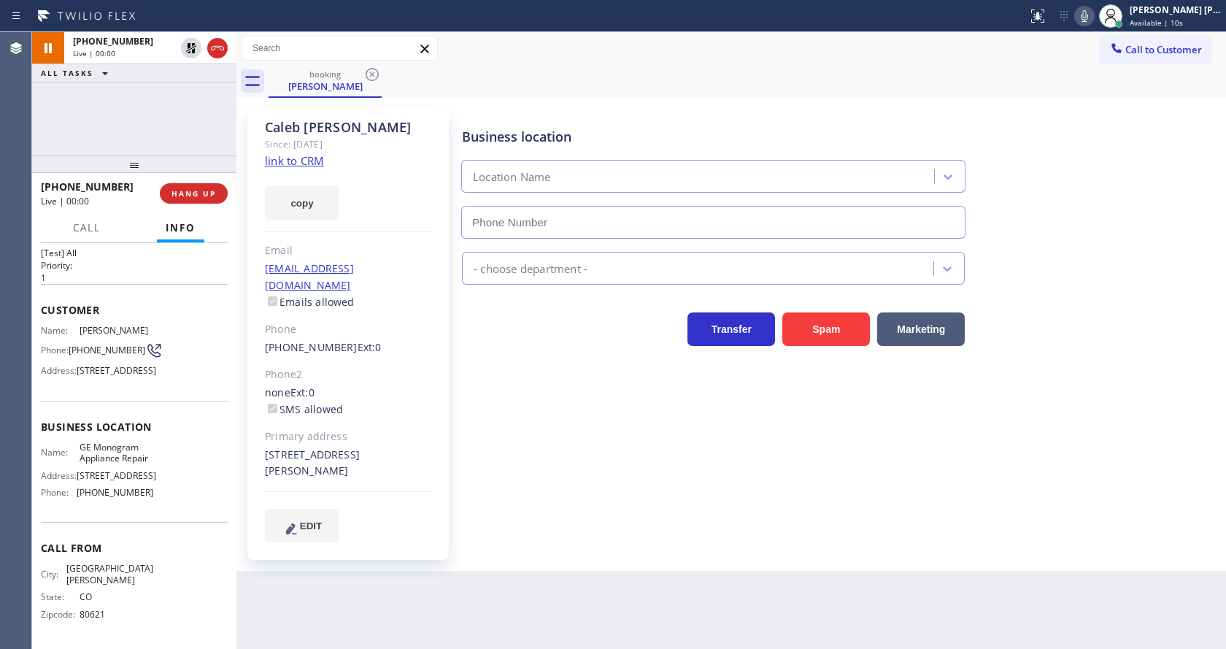
type input "[PHONE_NUMBER]"
click at [552, 400] on div "Business location GE Monogram Appliance Repair [PHONE_NUMBER] Appliance Repair …" at bounding box center [840, 324] width 763 height 425
click at [391, 449] on div "[STREET_ADDRESS][PERSON_NAME]" at bounding box center [348, 464] width 167 height 34
click at [1088, 19] on icon at bounding box center [1084, 16] width 7 height 12
click at [1108, 120] on div "Business location GE Monogram Appliance Repair [PHONE_NUMBER]" at bounding box center [840, 173] width 763 height 132
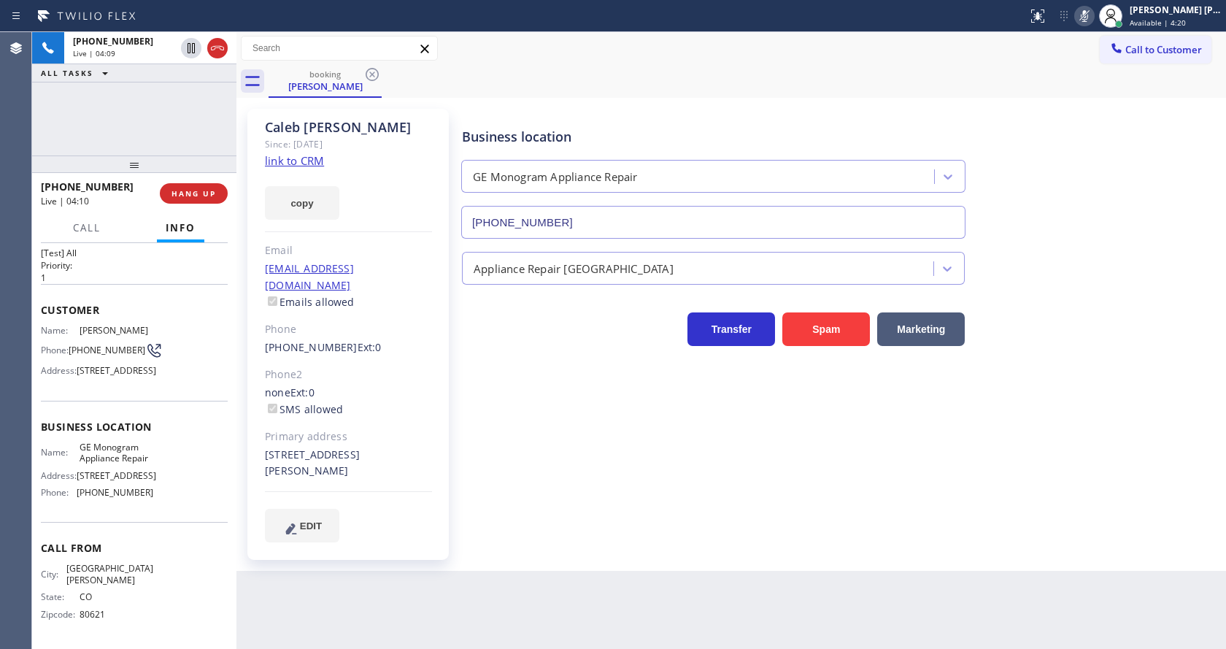
click at [1084, 19] on icon at bounding box center [1084, 16] width 18 height 18
click at [1106, 137] on div "Business location GE Monogram Appliance Repair [PHONE_NUMBER]" at bounding box center [840, 173] width 763 height 132
click at [512, 529] on div "Business location GE Monogram Appliance Repair [PHONE_NUMBER] Appliance Repair …" at bounding box center [840, 339] width 763 height 455
click at [492, 614] on div "Back to Dashboard Change Sender ID Customers Technicians Select a contact Outbo…" at bounding box center [730, 340] width 989 height 617
click at [428, 321] on div "Phone" at bounding box center [348, 329] width 167 height 17
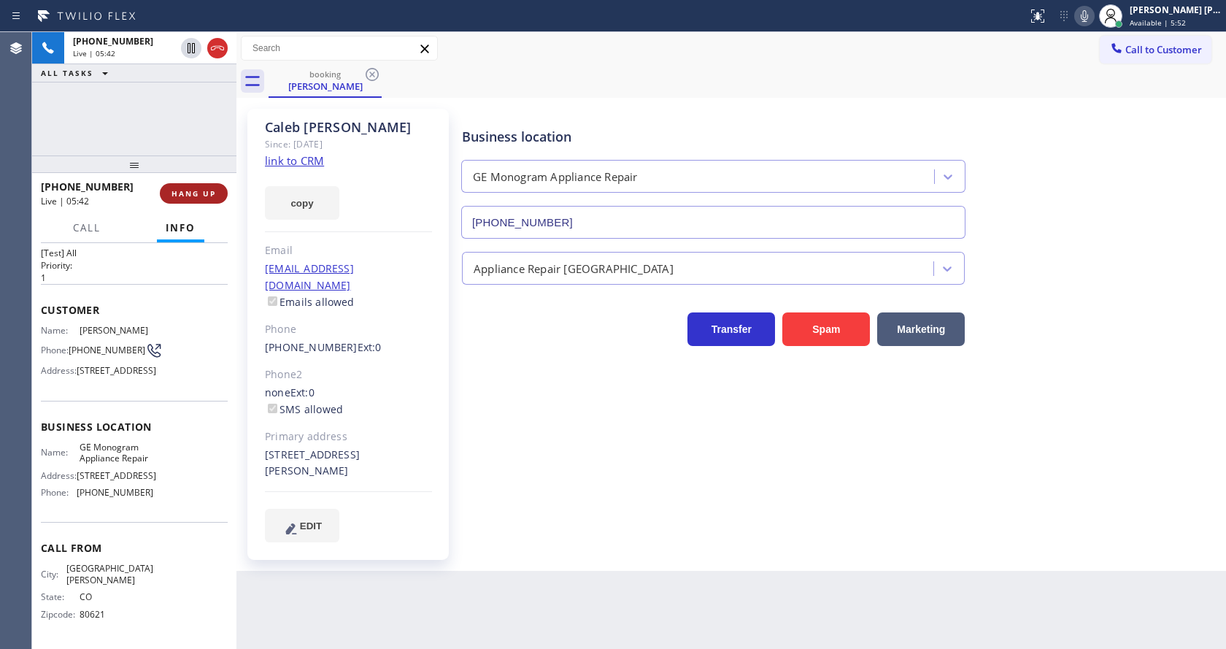
click at [187, 191] on span "HANG UP" at bounding box center [193, 193] width 45 height 10
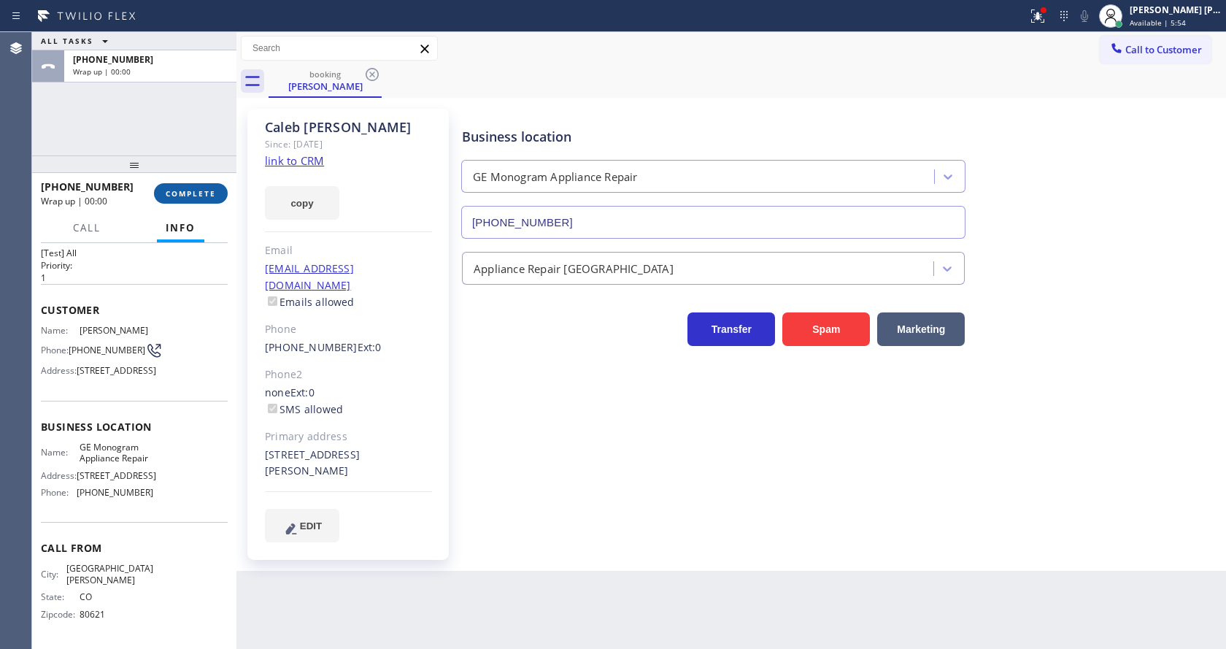
click at [187, 191] on span "COMPLETE" at bounding box center [191, 193] width 50 height 10
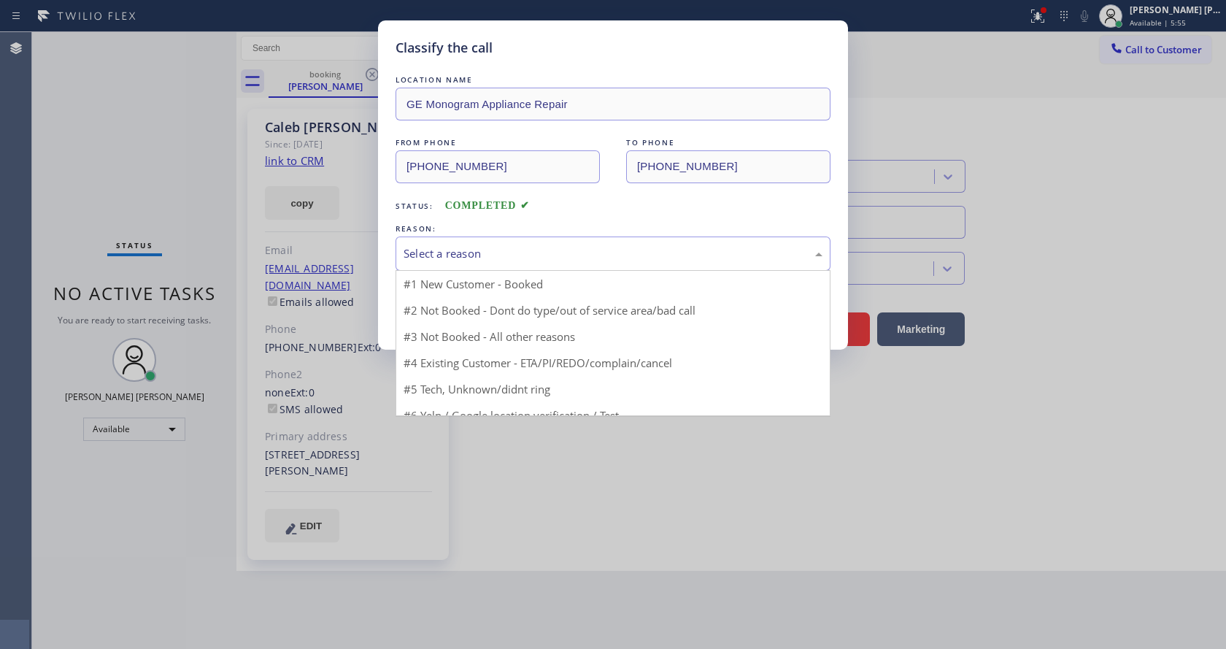
click at [430, 245] on div "Select a reason" at bounding box center [612, 253] width 419 height 17
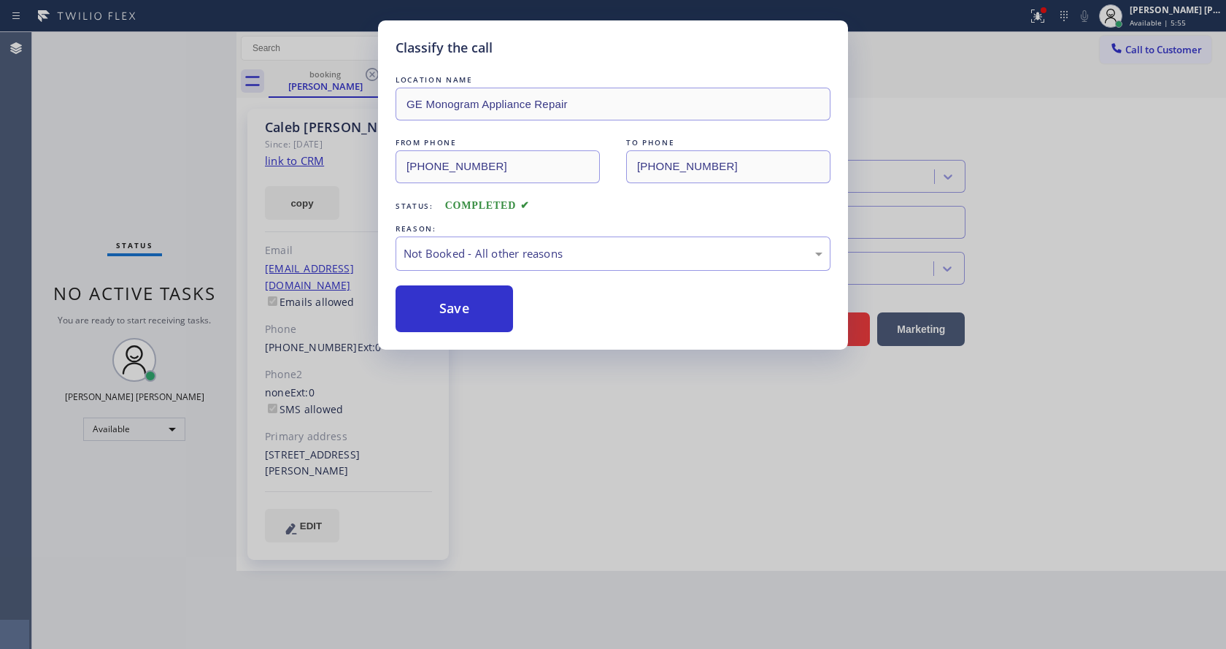
click at [453, 310] on button "Save" at bounding box center [453, 308] width 117 height 47
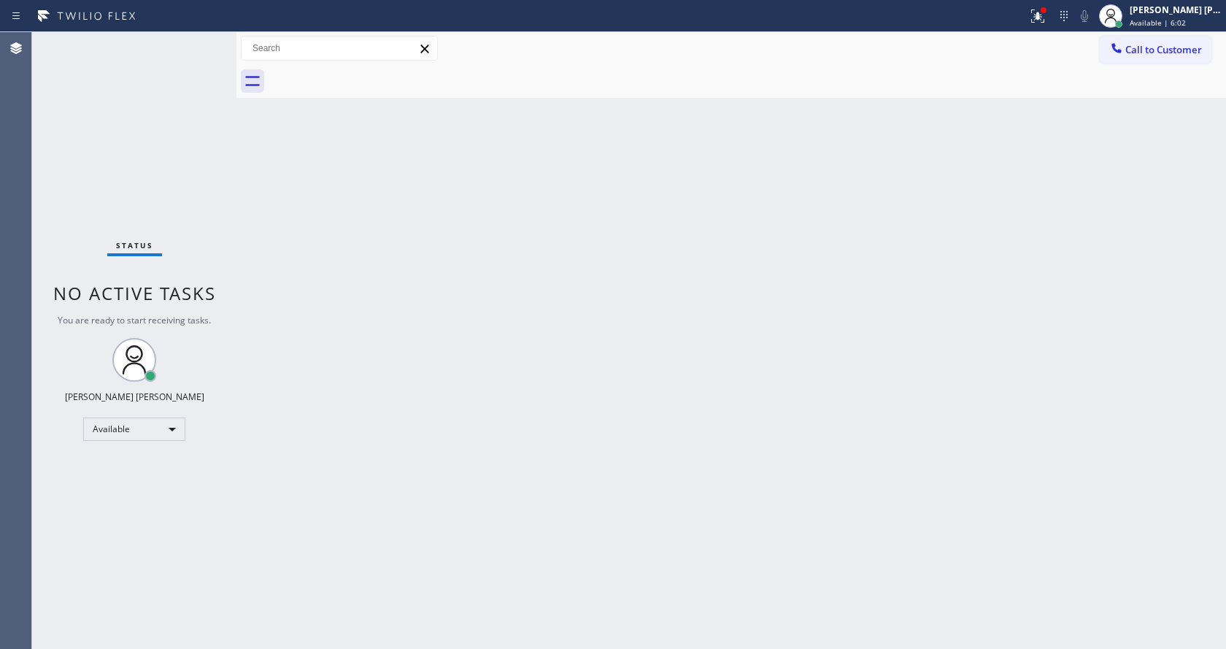
click at [677, 212] on div "Back to Dashboard Change Sender ID Customers Technicians Select a contact Outbo…" at bounding box center [730, 340] width 989 height 617
click at [423, 356] on div "Back to Dashboard Change Sender ID Customers Technicians Select a contact Outbo…" at bounding box center [730, 340] width 989 height 617
click at [1033, 31] on button at bounding box center [1037, 16] width 32 height 32
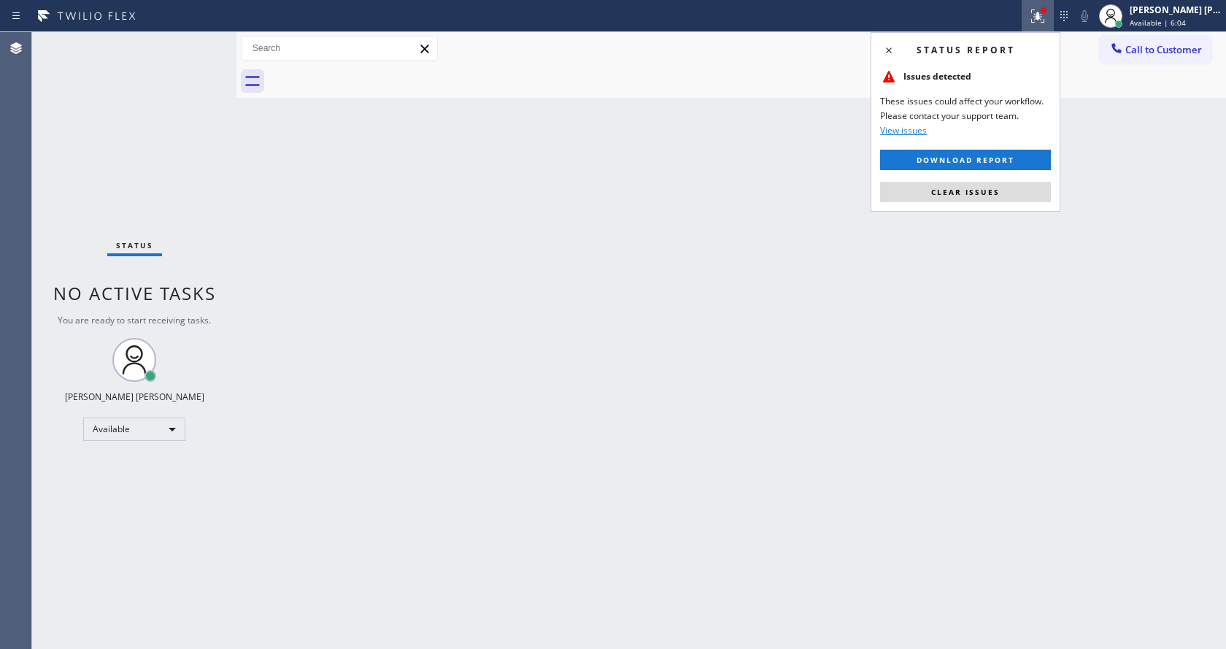
click at [1054, 5] on button at bounding box center [1037, 16] width 32 height 32
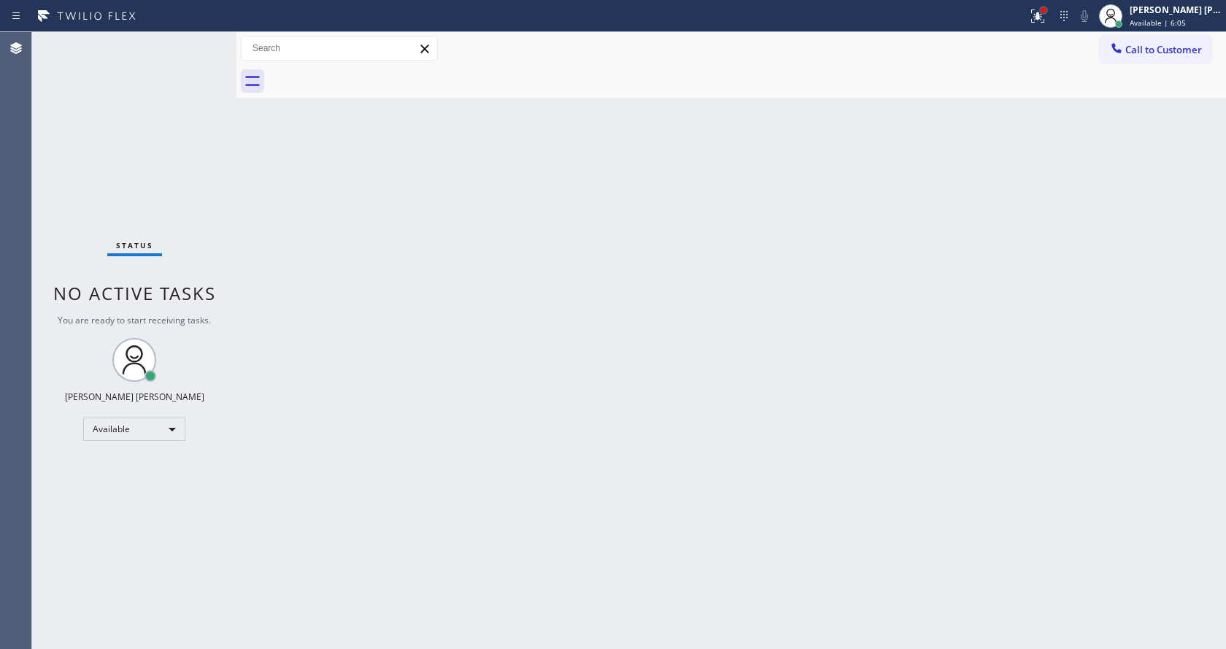
click at [1046, 12] on div at bounding box center [1043, 10] width 6 height 6
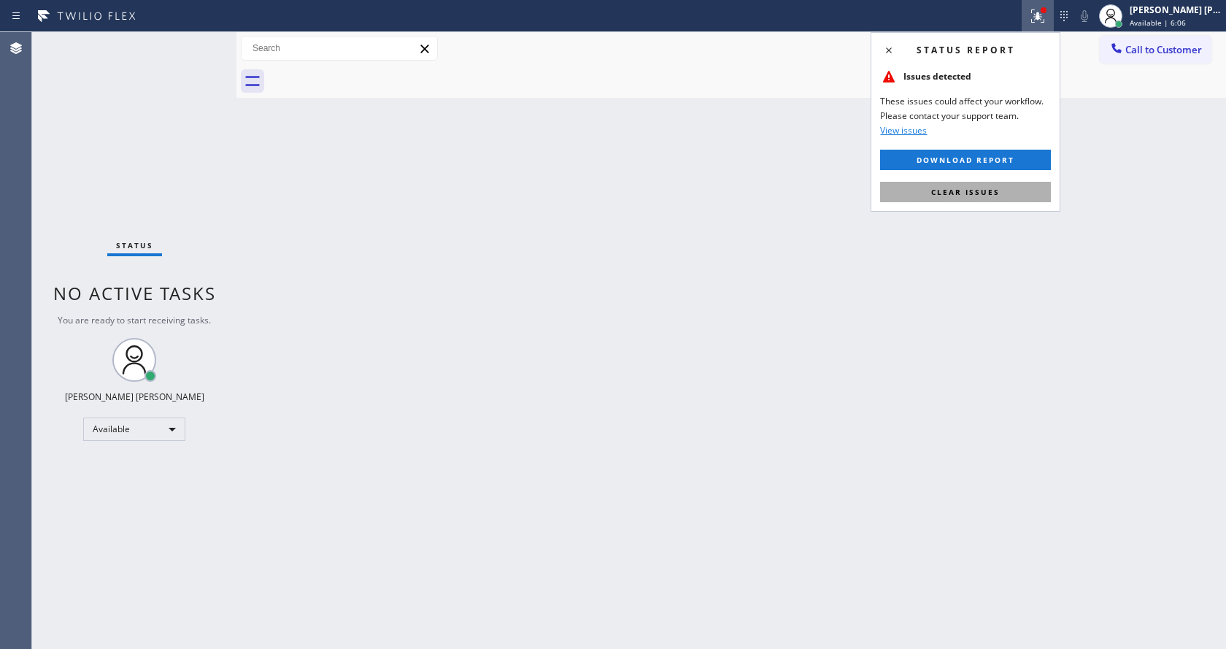
click at [976, 183] on button "Clear issues" at bounding box center [965, 192] width 171 height 20
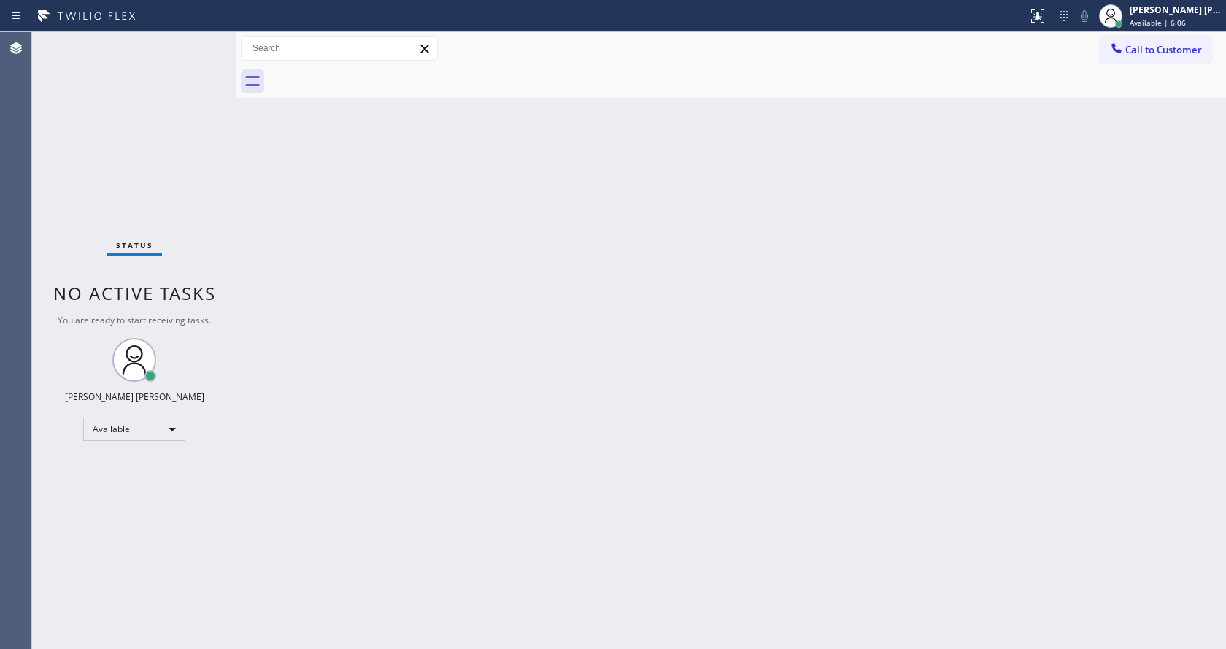
click at [980, 183] on div "Back to Dashboard Change Sender ID Customers Technicians Select a contact Outbo…" at bounding box center [730, 340] width 989 height 617
click at [529, 324] on div "Back to Dashboard Change Sender ID Customers Technicians Select a contact Outbo…" at bounding box center [730, 340] width 989 height 617
click at [236, 263] on div at bounding box center [236, 340] width 0 height 617
click at [276, 198] on div "Back to Dashboard Change Sender ID Customers Technicians Select a contact Outbo…" at bounding box center [730, 340] width 989 height 617
click at [595, 390] on div "Back to Dashboard Change Sender ID Customers Technicians Select a contact Outbo…" at bounding box center [730, 340] width 989 height 617
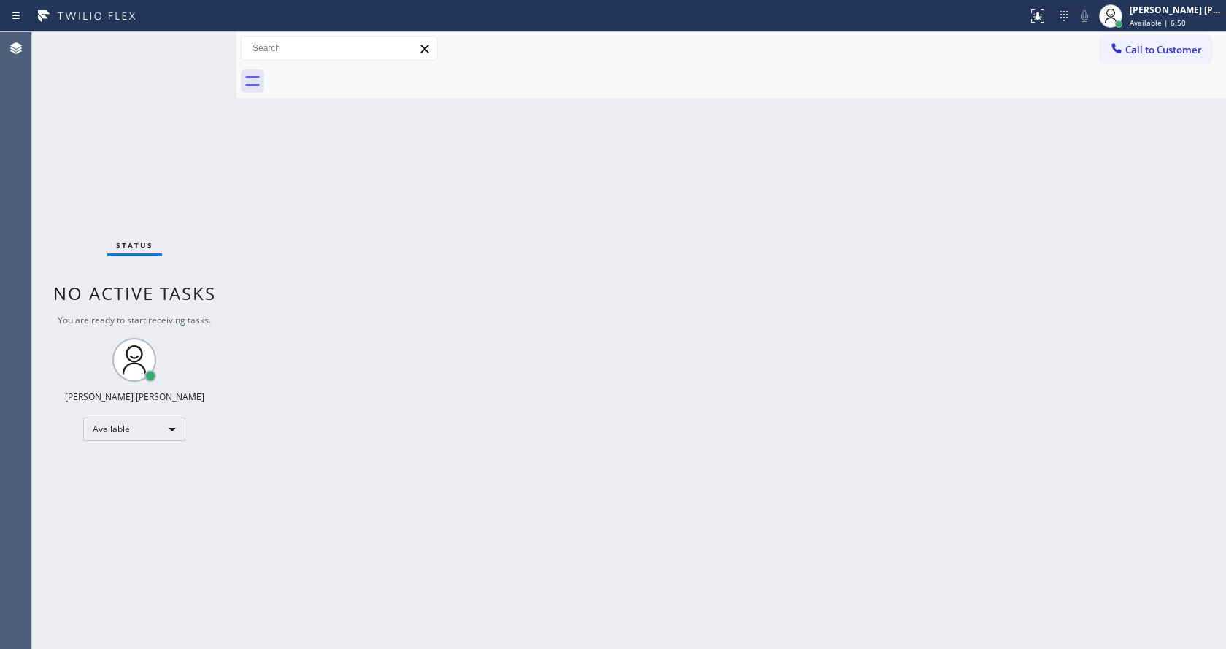
click at [497, 648] on html "Status report No issues detected If you experience an issue, please download th…" at bounding box center [613, 324] width 1226 height 649
click at [236, 221] on div at bounding box center [236, 340] width 0 height 617
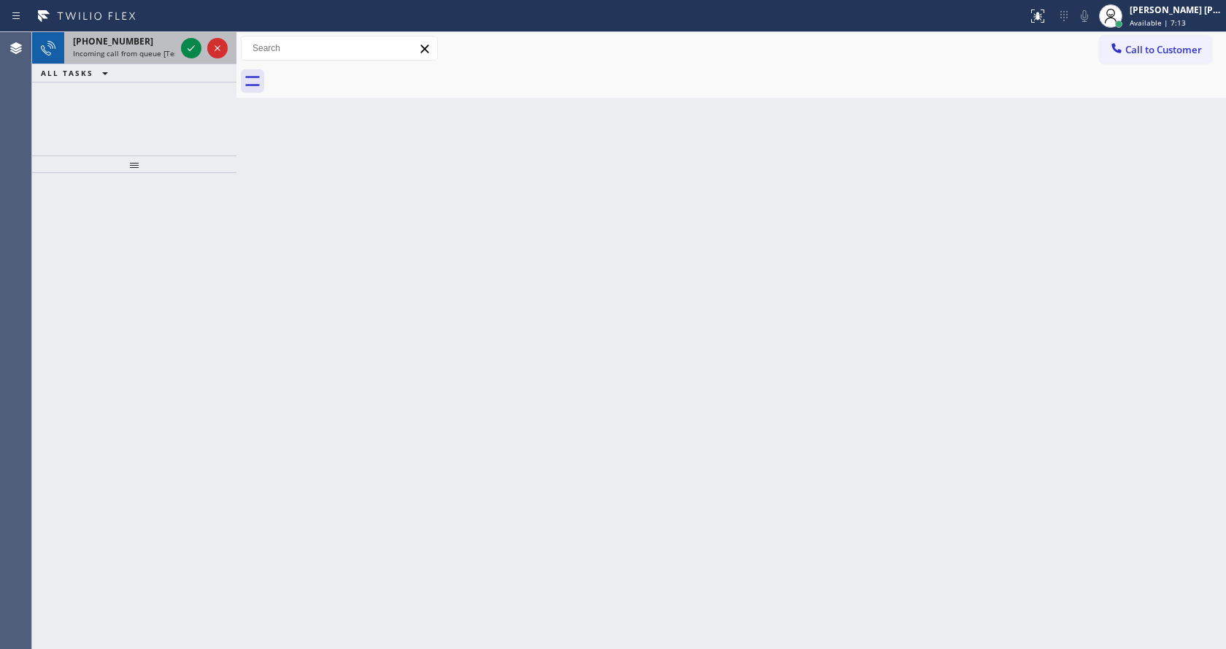
click at [152, 45] on div "[PHONE_NUMBER]" at bounding box center [124, 41] width 102 height 12
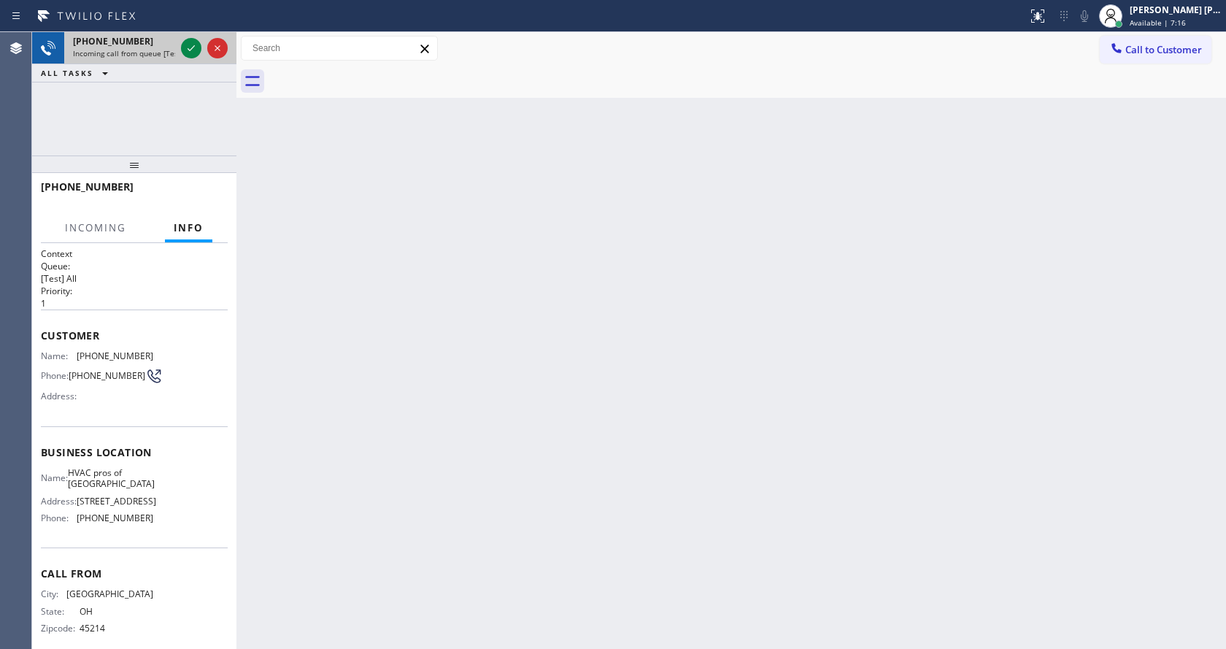
drag, startPoint x: 193, startPoint y: 47, endPoint x: 185, endPoint y: 62, distance: 17.3
click at [188, 55] on icon at bounding box center [191, 48] width 18 height 18
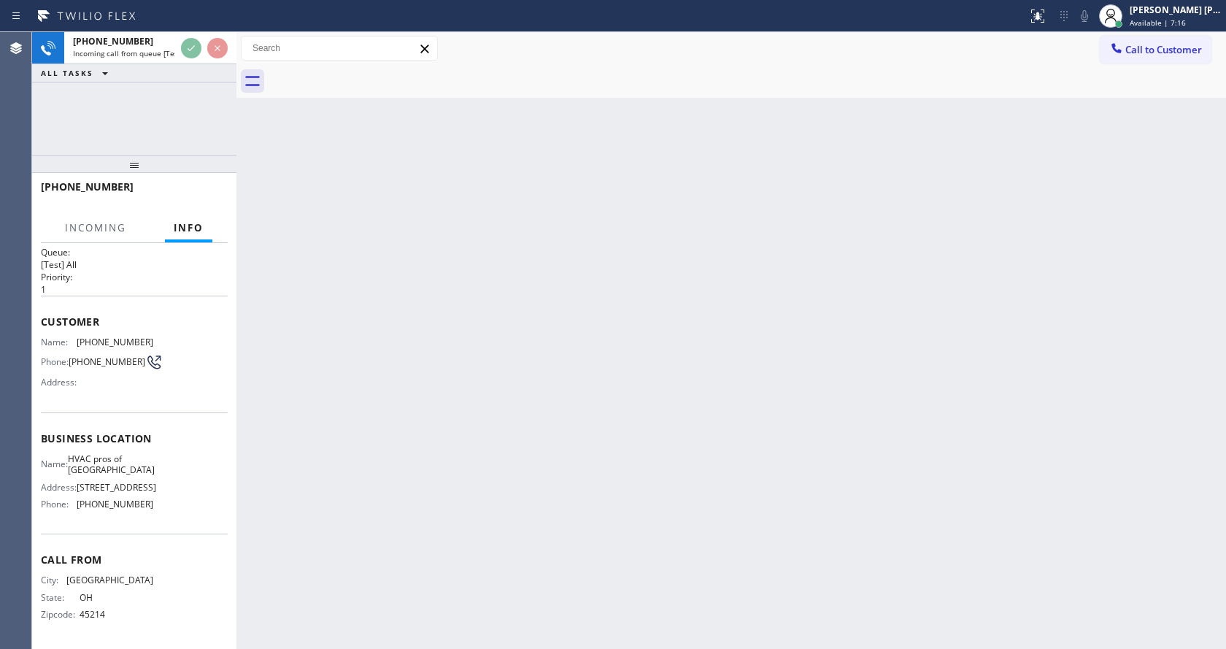
scroll to position [19, 0]
click at [546, 517] on div "Back to Dashboard Change Sender ID Customers Technicians Select a contact Outbo…" at bounding box center [730, 340] width 989 height 617
click at [392, 538] on div "Back to Dashboard Change Sender ID Customers Technicians Select a contact Outbo…" at bounding box center [730, 340] width 989 height 617
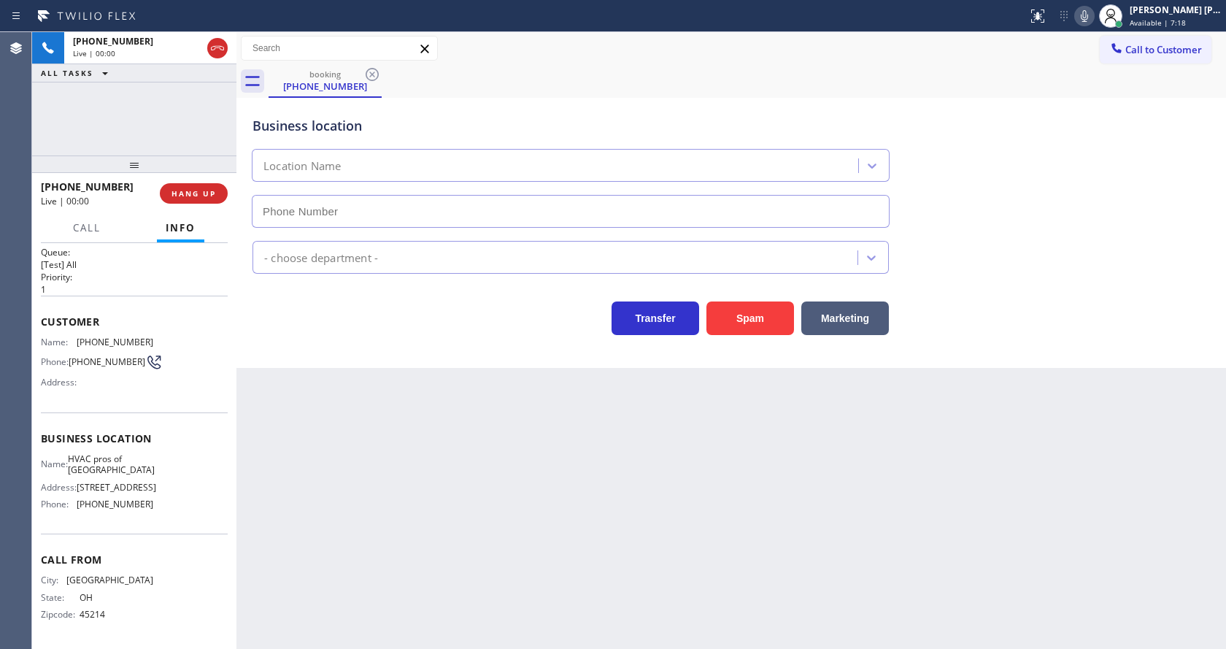
type input "[PHONE_NUMBER]"
click at [392, 535] on div "Back to Dashboard Change Sender ID Customers Technicians Select a contact Outbo…" at bounding box center [730, 340] width 989 height 617
drag, startPoint x: 387, startPoint y: 451, endPoint x: 577, endPoint y: 379, distance: 203.0
click at [388, 452] on div "Back to Dashboard Change Sender ID Customers Technicians Select a contact Outbo…" at bounding box center [730, 340] width 989 height 617
click at [432, 439] on div "Back to Dashboard Change Sender ID Customers Technicians Select a contact Outbo…" at bounding box center [730, 340] width 989 height 617
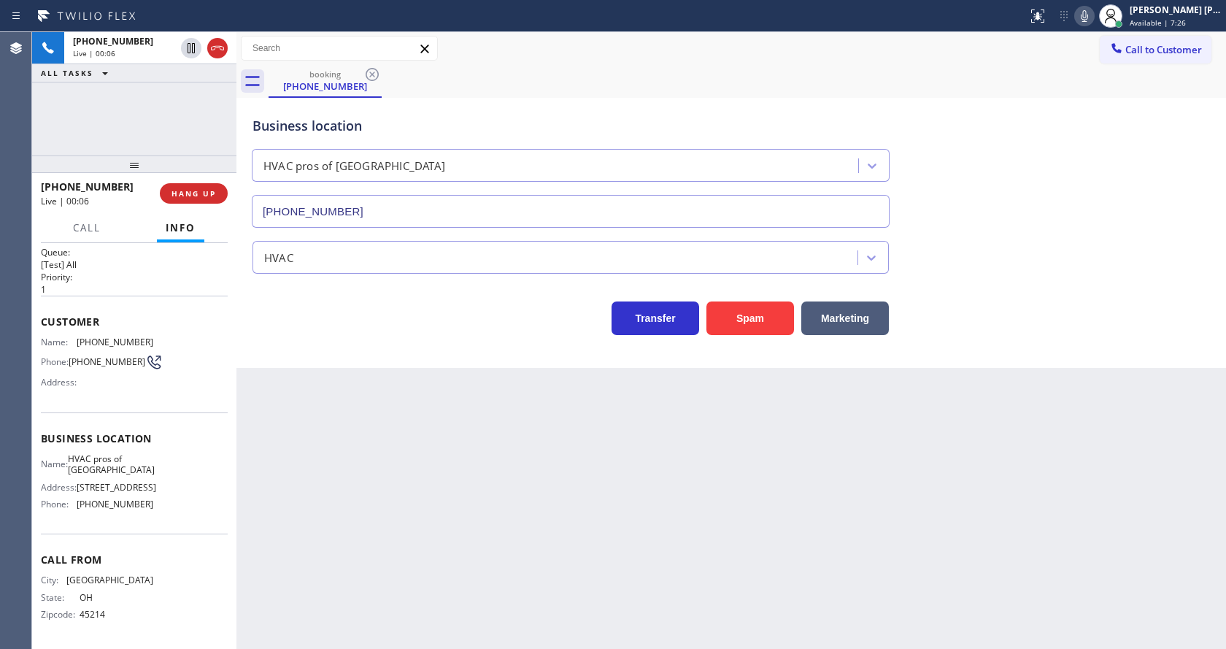
click at [624, 557] on div "Back to Dashboard Change Sender ID Customers Technicians Select a contact Outbo…" at bounding box center [730, 340] width 989 height 617
click at [459, 553] on div "Back to Dashboard Change Sender ID Customers Technicians Select a contact Outbo…" at bounding box center [730, 340] width 989 height 617
click at [325, 422] on div "Back to Dashboard Change Sender ID Customers Technicians Select a contact Outbo…" at bounding box center [730, 340] width 989 height 617
click at [734, 309] on button "Spam" at bounding box center [750, 318] width 88 height 34
click at [469, 585] on div "Back to Dashboard Change Sender ID Customers Technicians Select a contact Outbo…" at bounding box center [730, 340] width 989 height 617
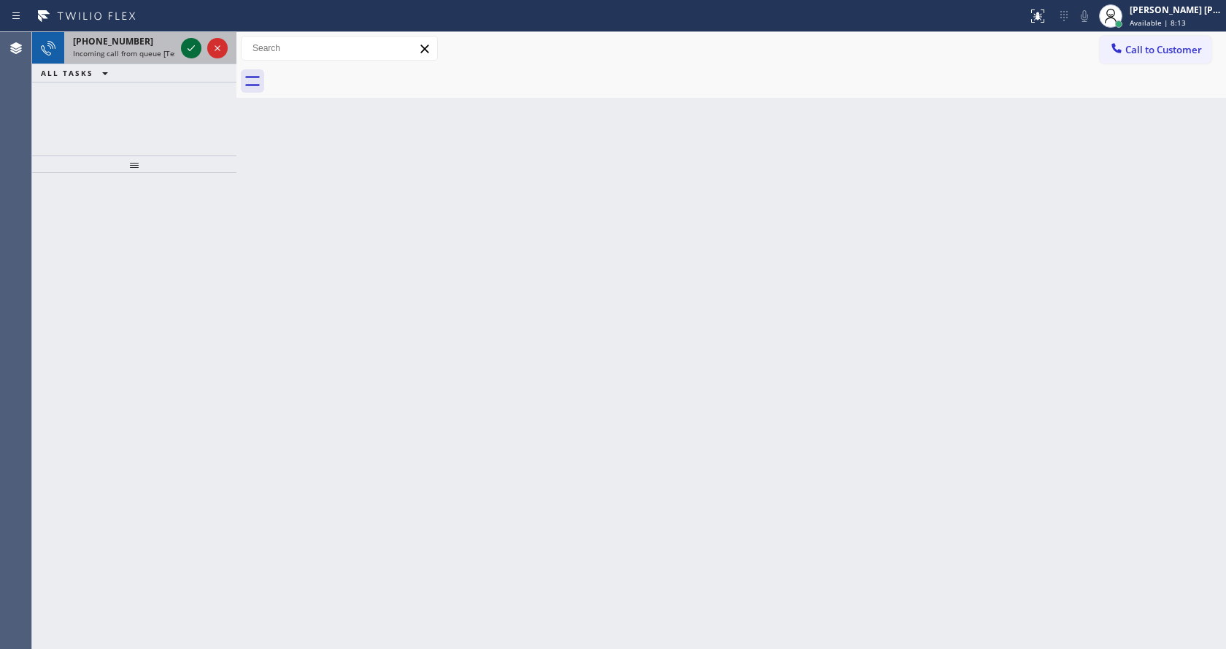
click at [194, 56] on icon at bounding box center [191, 48] width 18 height 18
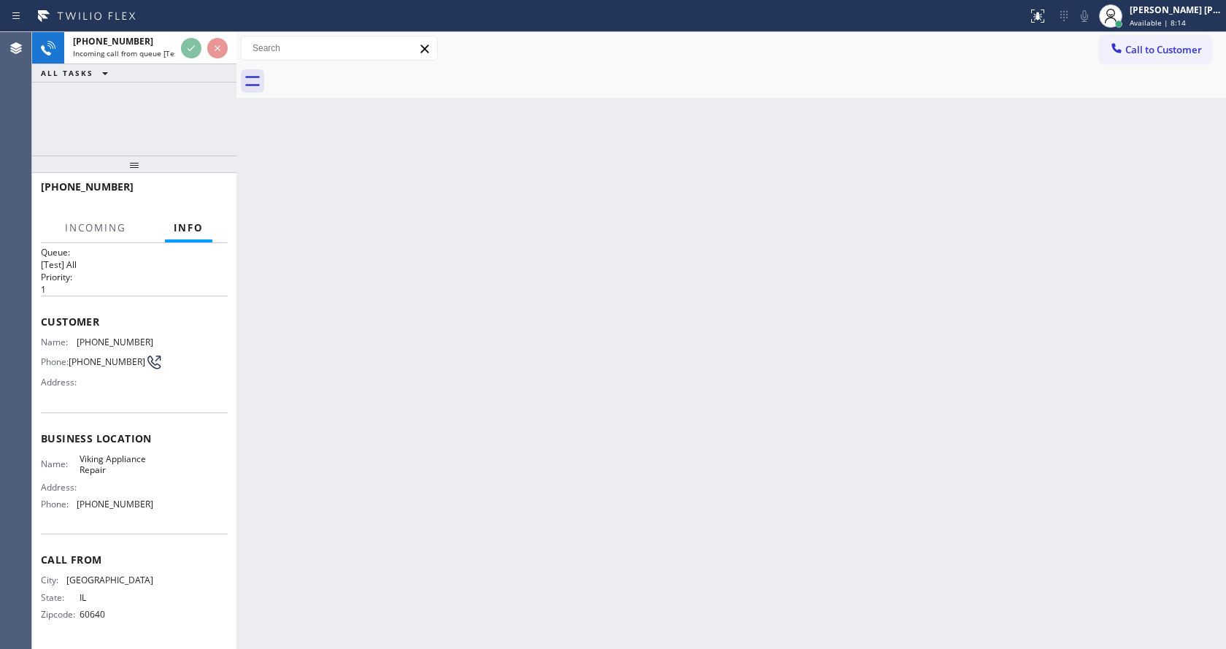
scroll to position [19, 0]
click at [319, 486] on div "Back to Dashboard Change Sender ID Customers Technicians Select a contact Outbo…" at bounding box center [730, 340] width 989 height 617
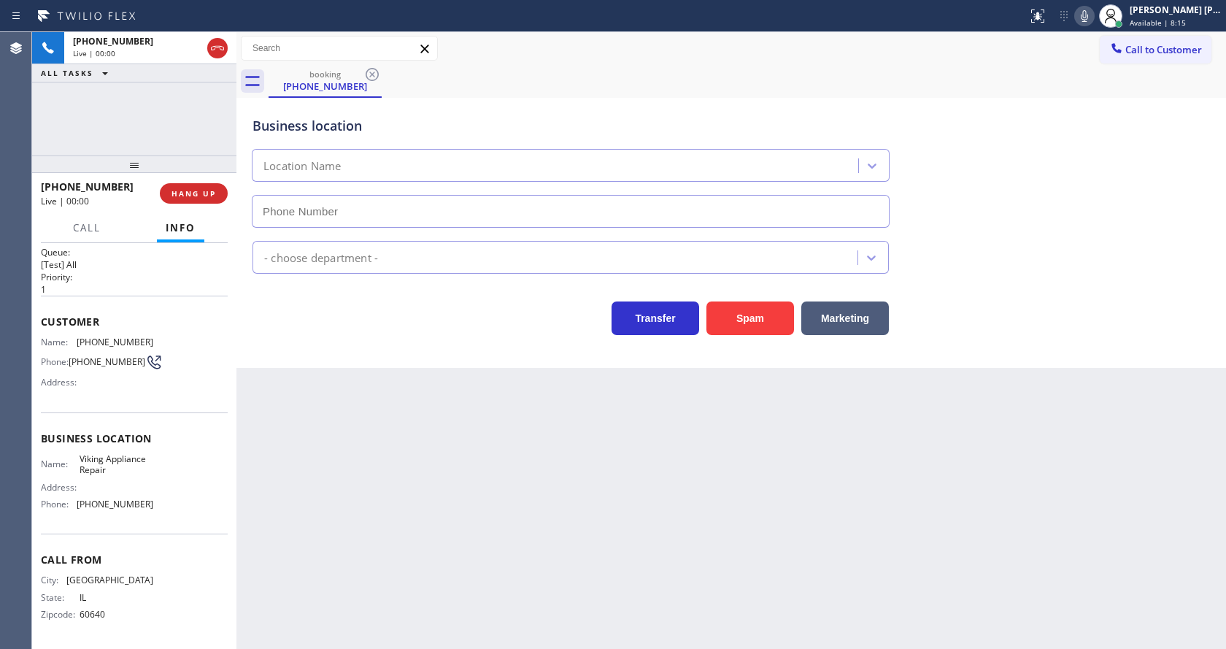
type input "[PHONE_NUMBER]"
click at [378, 477] on div "Back to Dashboard Change Sender ID Customers Technicians Select a contact Outbo…" at bounding box center [730, 340] width 989 height 617
click at [609, 390] on div "Back to Dashboard Change Sender ID Customers Technicians Select a contact Outbo…" at bounding box center [730, 340] width 989 height 617
click at [390, 618] on div "Back to Dashboard Change Sender ID Customers Technicians Select a contact Outbo…" at bounding box center [730, 340] width 989 height 617
click at [358, 414] on div "Back to Dashboard Change Sender ID Customers Technicians Select a contact Outbo…" at bounding box center [730, 340] width 989 height 617
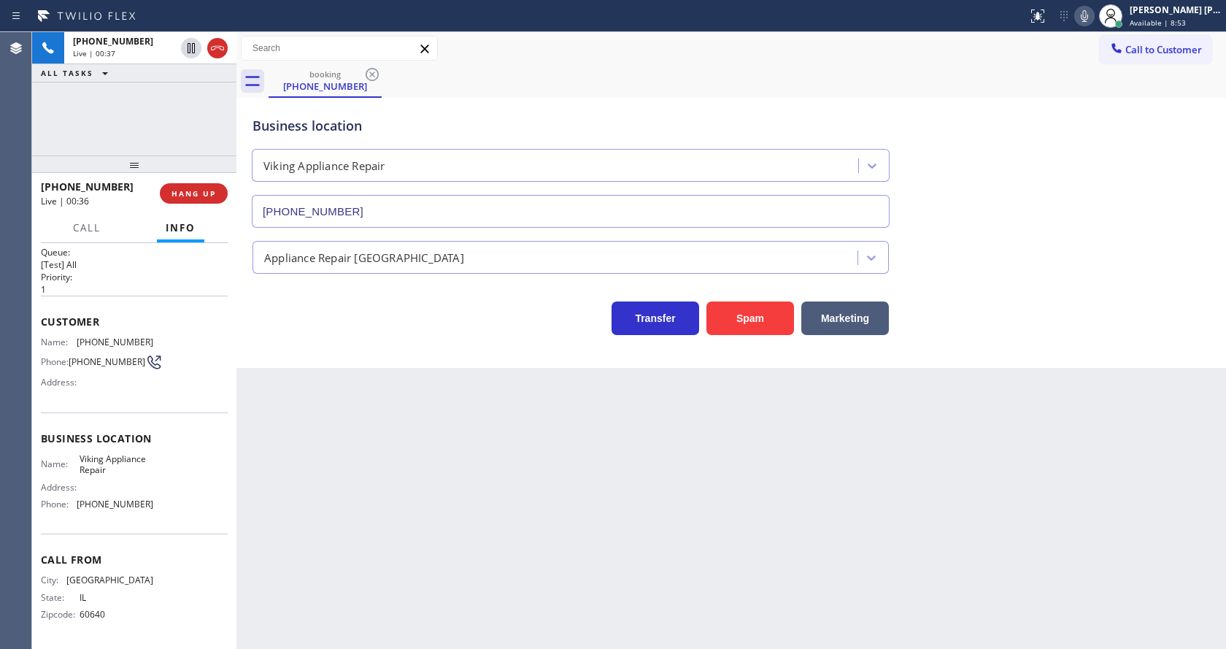
click at [689, 502] on div "Back to Dashboard Change Sender ID Customers Technicians Select a contact Outbo…" at bounding box center [730, 340] width 989 height 617
click at [319, 414] on div "Back to Dashboard Change Sender ID Customers Technicians Select a contact Outbo…" at bounding box center [730, 340] width 989 height 617
click at [336, 462] on div "Back to Dashboard Change Sender ID Customers Technicians Select a contact Outbo…" at bounding box center [730, 340] width 989 height 617
click at [734, 332] on button "Spam" at bounding box center [750, 318] width 88 height 34
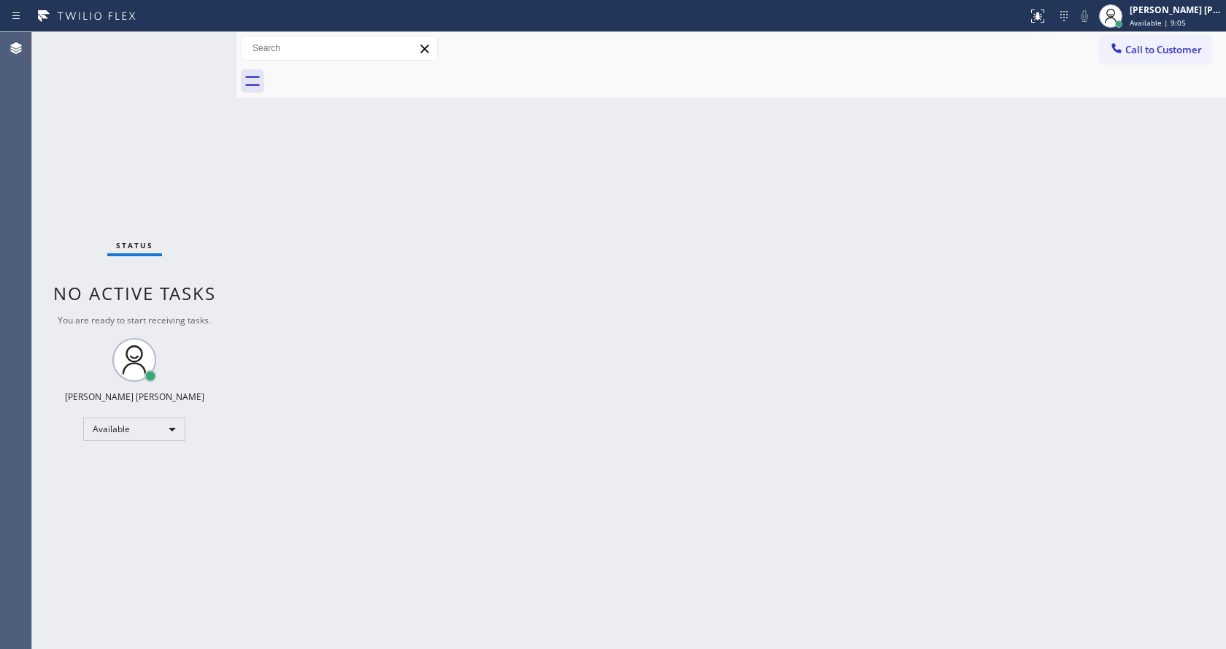
click at [469, 508] on div "Back to Dashboard Change Sender ID Customers Technicians Select a contact Outbo…" at bounding box center [730, 340] width 989 height 617
click at [484, 555] on div "Back to Dashboard Change Sender ID Customers Technicians Select a contact Outbo…" at bounding box center [730, 340] width 989 height 617
click at [194, 297] on span "No active tasks" at bounding box center [134, 293] width 163 height 24
click at [198, 44] on div "Status No active tasks You are ready to start receiving tasks. [PERSON_NAME] [P…" at bounding box center [134, 340] width 204 height 617
click at [598, 484] on div "Back to Dashboard Change Sender ID Customers Technicians Select a contact Outbo…" at bounding box center [730, 340] width 989 height 617
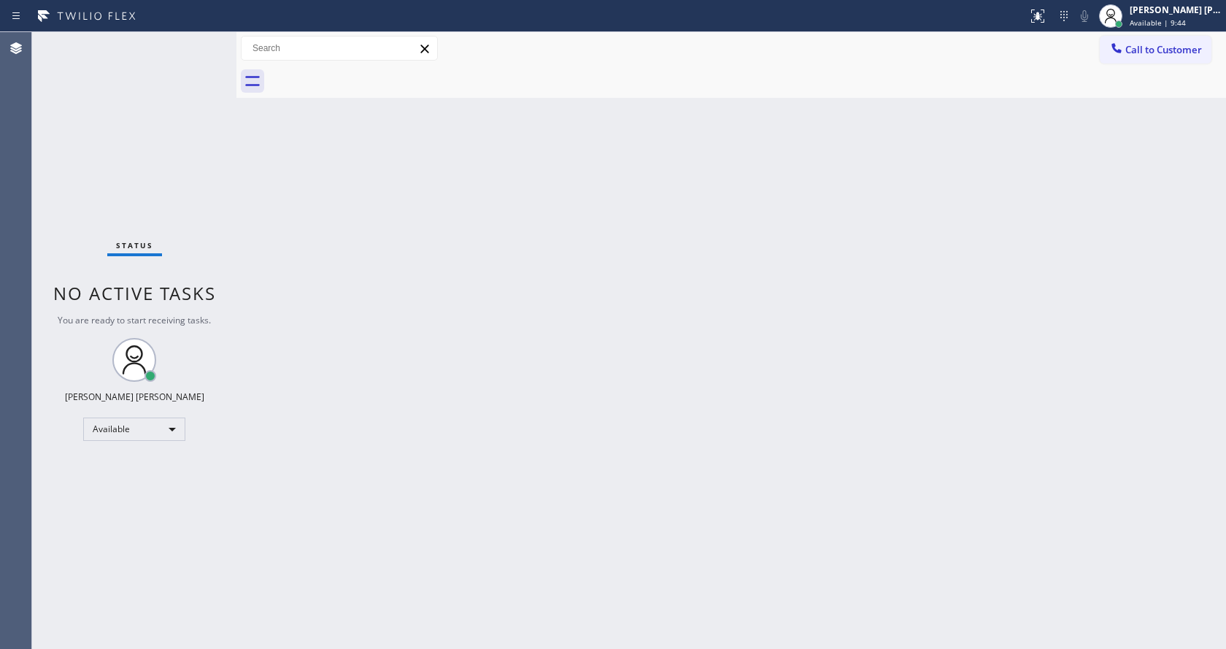
click at [388, 257] on div "Back to Dashboard Change Sender ID Customers Technicians Select a contact Outbo…" at bounding box center [730, 340] width 989 height 617
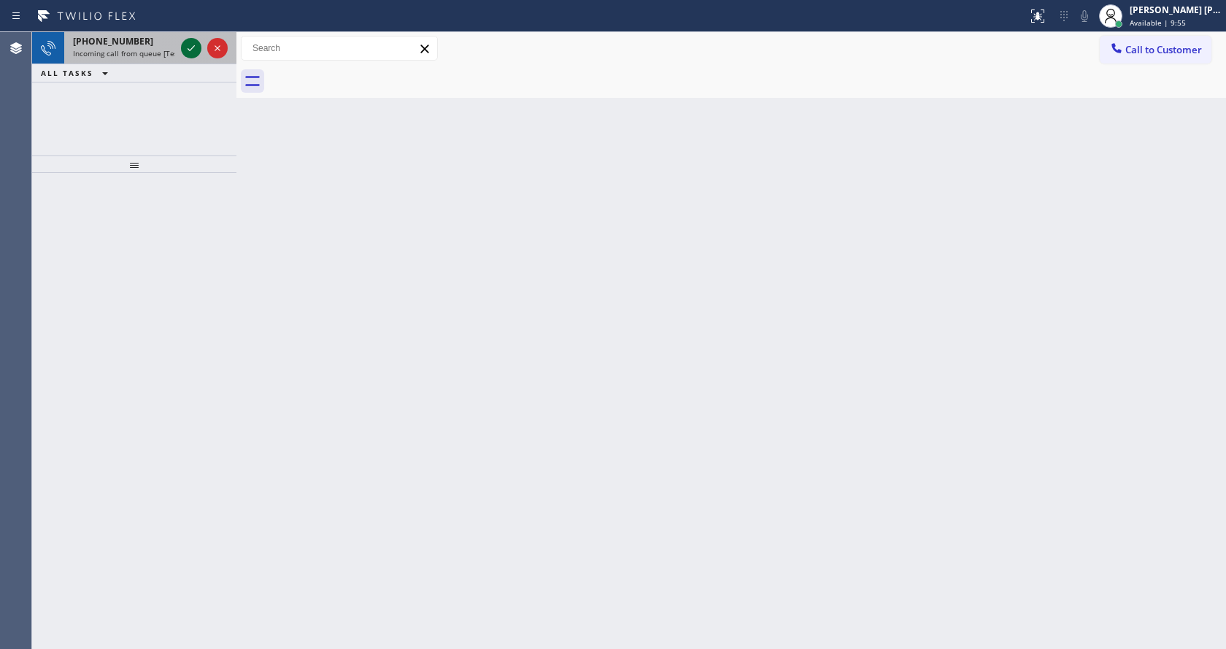
click at [197, 45] on icon at bounding box center [191, 48] width 18 height 18
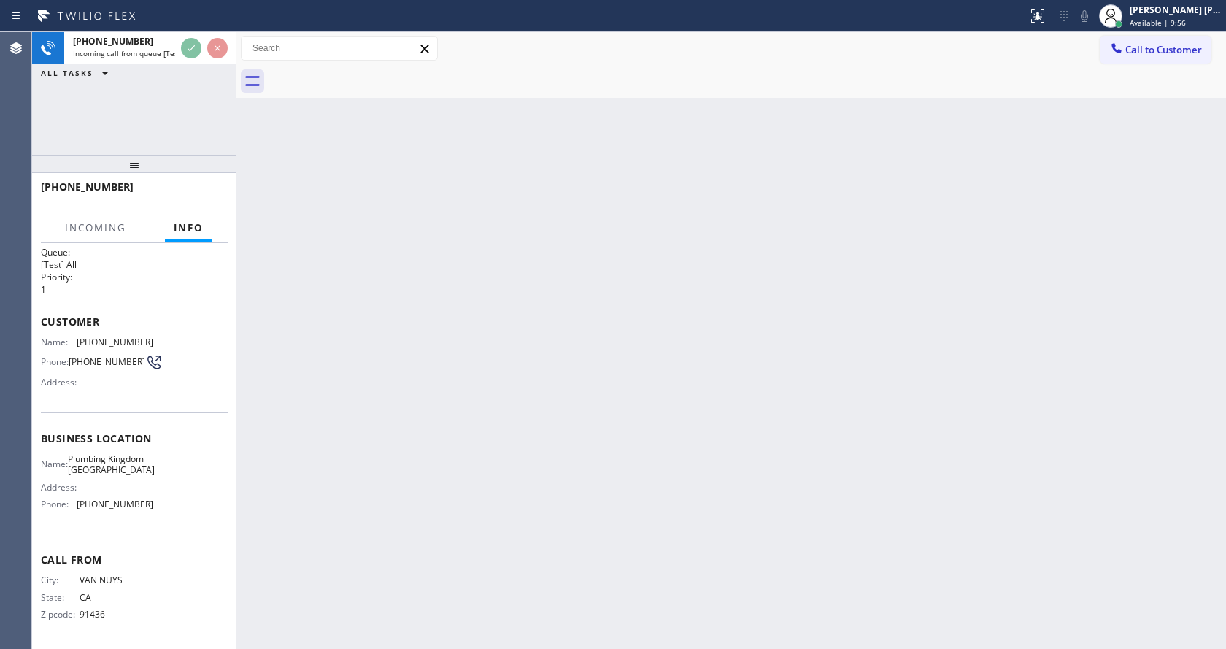
scroll to position [30, 0]
click at [338, 439] on div "Back to Dashboard Change Sender ID Customers Technicians Select a contact Outbo…" at bounding box center [730, 340] width 989 height 617
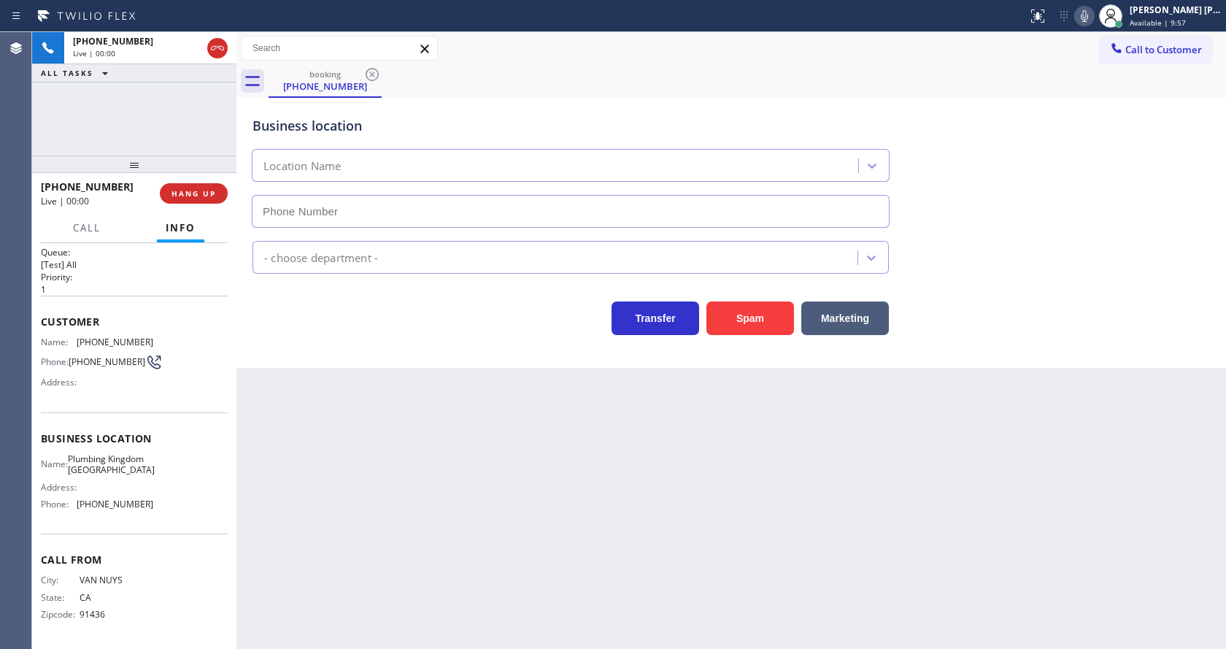
type input "[PHONE_NUMBER]"
click at [331, 445] on div "Back to Dashboard Change Sender ID Customers Technicians Select a contact Outbo…" at bounding box center [730, 340] width 989 height 617
click at [406, 555] on div "Back to Dashboard Change Sender ID Customers Technicians Select a contact Outbo…" at bounding box center [730, 340] width 989 height 617
click at [407, 536] on div "Back to Dashboard Change Sender ID Customers Technicians Select a contact Outbo…" at bounding box center [730, 340] width 989 height 617
click at [114, 485] on div "Address:" at bounding box center [97, 487] width 112 height 11
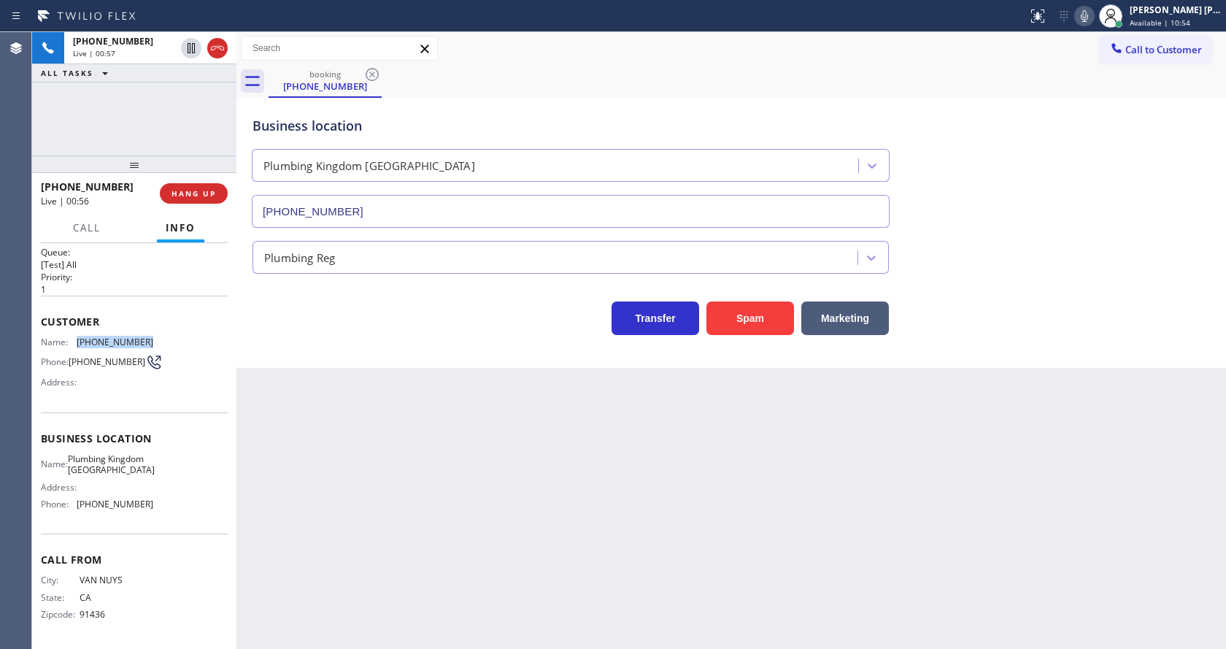
drag, startPoint x: 76, startPoint y: 322, endPoint x: 141, endPoint y: 329, distance: 65.3
click at [141, 336] on div "Name: [PHONE_NUMBER]" at bounding box center [97, 341] width 112 height 11
copy div "[PHONE_NUMBER]"
drag, startPoint x: 340, startPoint y: 544, endPoint x: 333, endPoint y: 595, distance: 50.8
click at [333, 595] on div "Back to Dashboard Change Sender ID Customers Technicians Select a contact Outbo…" at bounding box center [730, 340] width 989 height 617
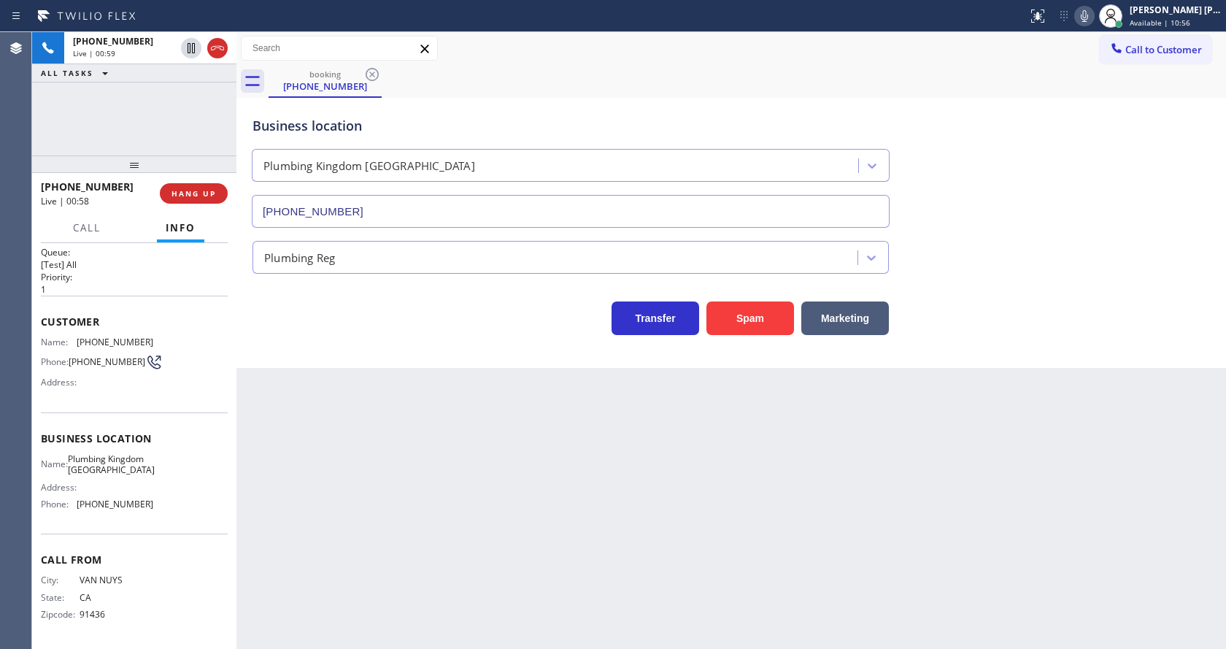
drag, startPoint x: 161, startPoint y: 430, endPoint x: 154, endPoint y: 436, distance: 9.3
click at [157, 433] on span "Business location" at bounding box center [134, 438] width 187 height 14
drag, startPoint x: 74, startPoint y: 443, endPoint x: 136, endPoint y: 474, distance: 69.5
click at [136, 474] on div "Name: Plumbing Kingdom [GEOGRAPHIC_DATA]" at bounding box center [97, 464] width 112 height 23
copy span "Plumbing Kingdom [GEOGRAPHIC_DATA]"
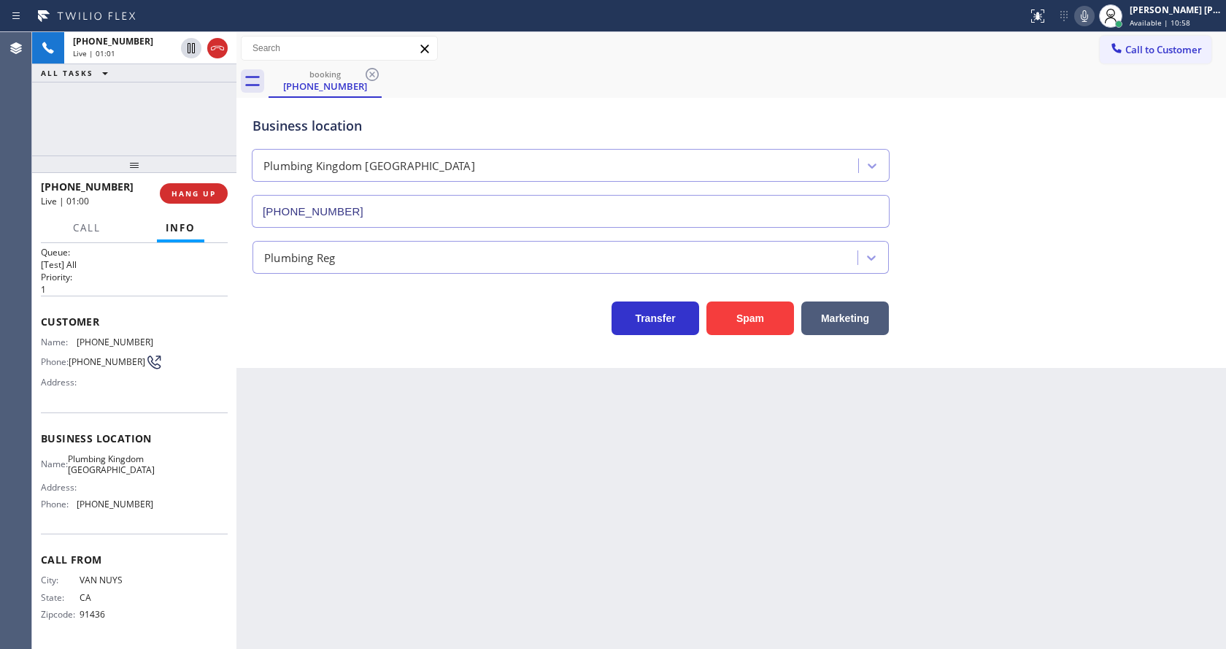
drag, startPoint x: 344, startPoint y: 492, endPoint x: 346, endPoint y: 551, distance: 59.1
click at [344, 512] on div "Back to Dashboard Change Sender ID Customers Technicians Select a contact Outbo…" at bounding box center [730, 340] width 989 height 617
click at [123, 521] on div "Business location Name: Plumbing Kingdom [GEOGRAPHIC_DATA] Address: Phone: [PHO…" at bounding box center [134, 473] width 187 height 122
drag, startPoint x: 74, startPoint y: 508, endPoint x: 179, endPoint y: 512, distance: 105.2
click at [179, 512] on div "Name: Plumbing Kingdom [GEOGRAPHIC_DATA] Address: Phone: [PHONE_NUMBER]" at bounding box center [134, 484] width 187 height 63
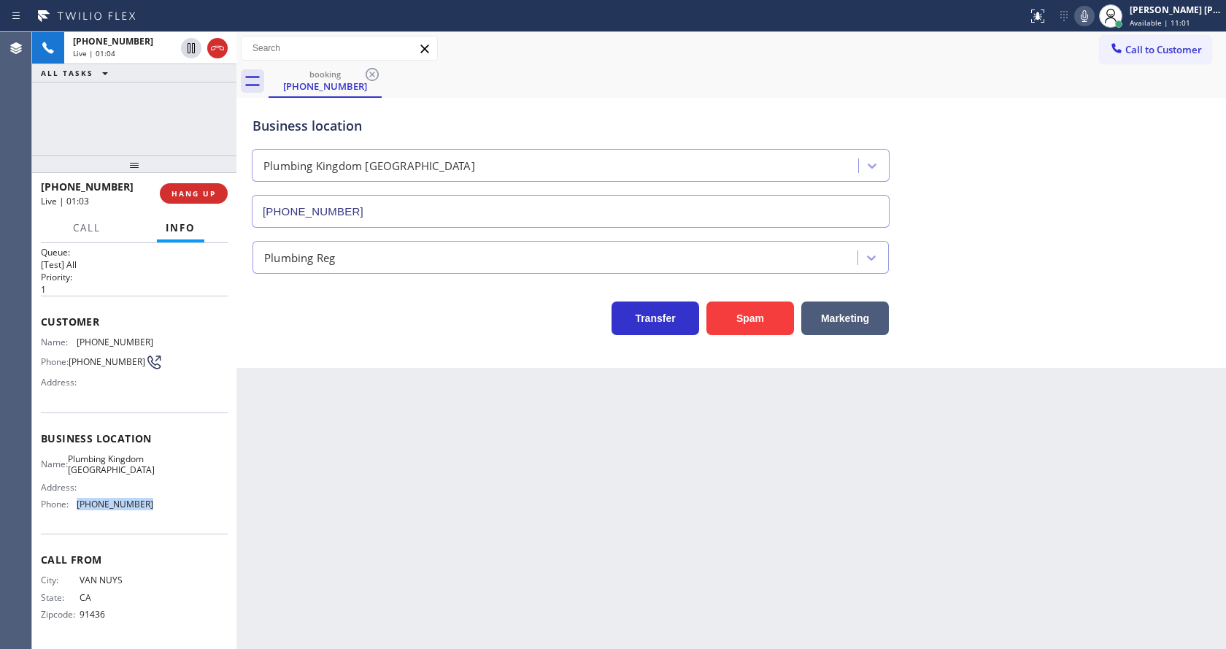
copy div "[PHONE_NUMBER]"
click at [365, 471] on div "Back to Dashboard Change Sender ID Customers Technicians Select a contact Outbo…" at bounding box center [730, 340] width 989 height 617
click at [700, 449] on div "Back to Dashboard Change Sender ID Customers Technicians Select a contact Outbo…" at bounding box center [730, 340] width 989 height 617
click at [349, 503] on div "Back to Dashboard Change Sender ID Customers Technicians Select a contact Outbo…" at bounding box center [730, 340] width 989 height 617
drag, startPoint x: 596, startPoint y: 412, endPoint x: 301, endPoint y: 3, distance: 504.8
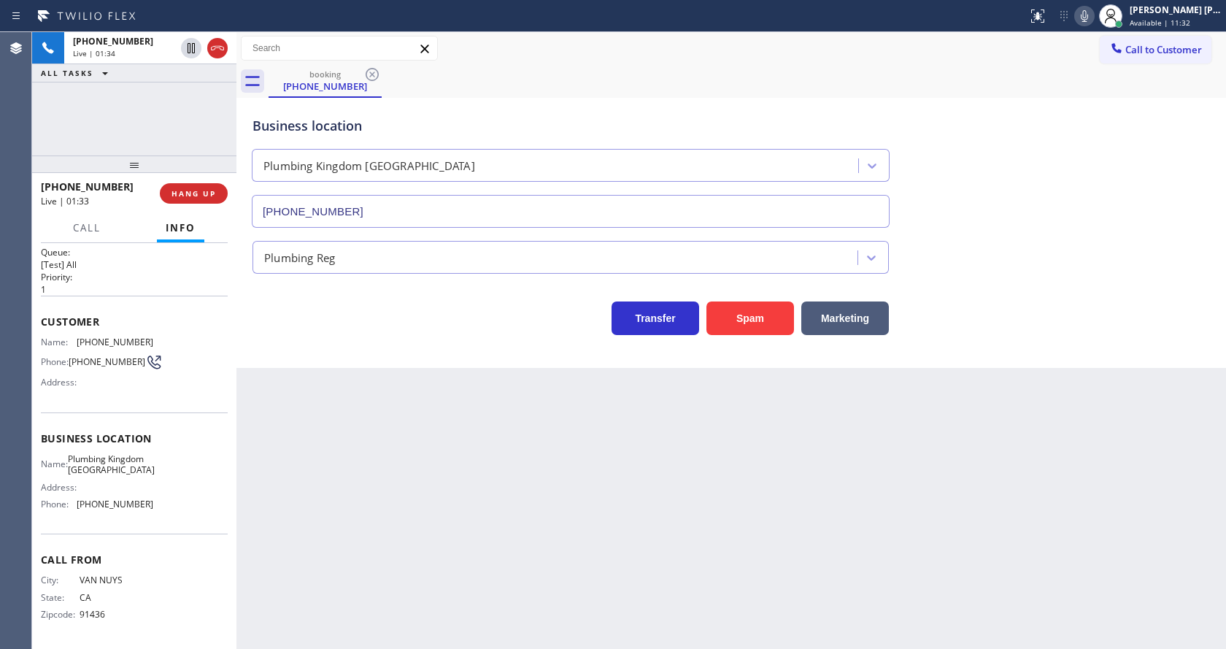
click at [584, 396] on div "Back to Dashboard Change Sender ID Customers Technicians Select a contact Outbo…" at bounding box center [730, 340] width 989 height 617
click at [371, 555] on div "Back to Dashboard Change Sender ID Customers Technicians Select a contact Outbo…" at bounding box center [730, 340] width 989 height 617
click at [646, 565] on div "Back to Dashboard Change Sender ID Customers Technicians Select a contact Outbo…" at bounding box center [730, 340] width 989 height 617
click at [1093, 18] on icon at bounding box center [1084, 16] width 18 height 18
click at [188, 45] on icon at bounding box center [191, 48] width 7 height 10
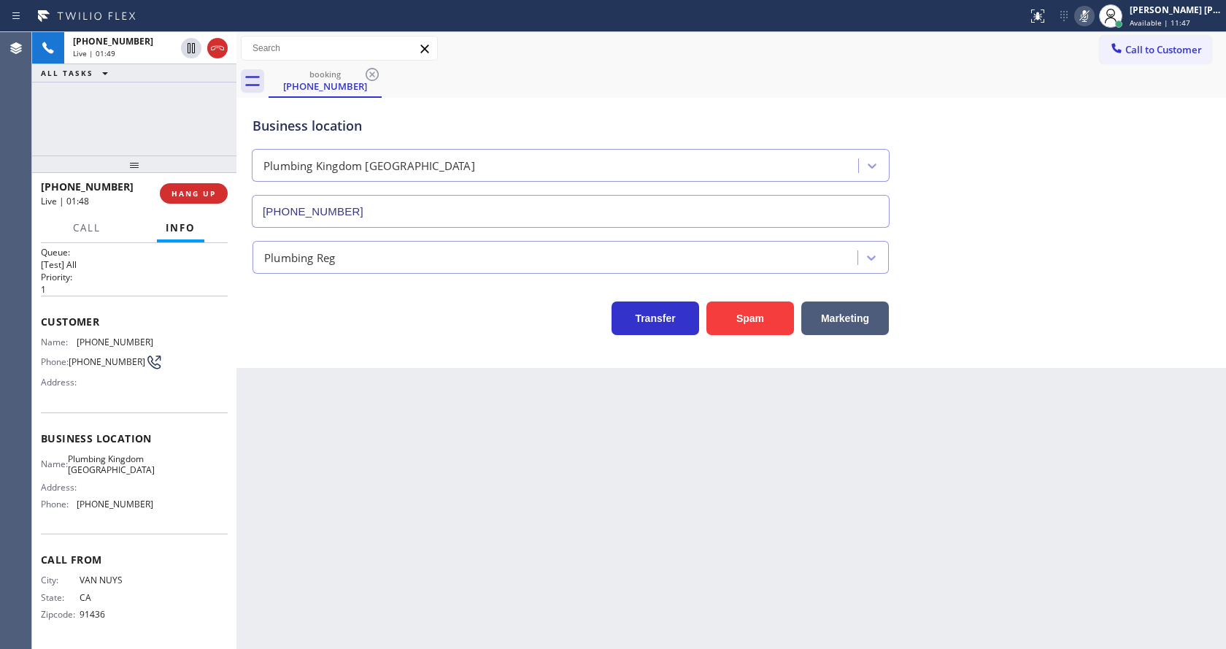
click at [487, 514] on div "Back to Dashboard Change Sender ID Customers Technicians Select a contact Outbo…" at bounding box center [730, 340] width 989 height 617
click at [282, 383] on div "Back to Dashboard Change Sender ID Customers Technicians Select a contact Outbo…" at bounding box center [730, 340] width 989 height 617
click at [190, 42] on icon at bounding box center [191, 48] width 18 height 18
click at [491, 622] on div "Back to Dashboard Change Sender ID Customers Technicians Select a contact Outbo…" at bounding box center [730, 340] width 989 height 617
click at [379, 474] on div "Back to Dashboard Change Sender ID Customers Technicians Select a contact Outbo…" at bounding box center [730, 340] width 989 height 617
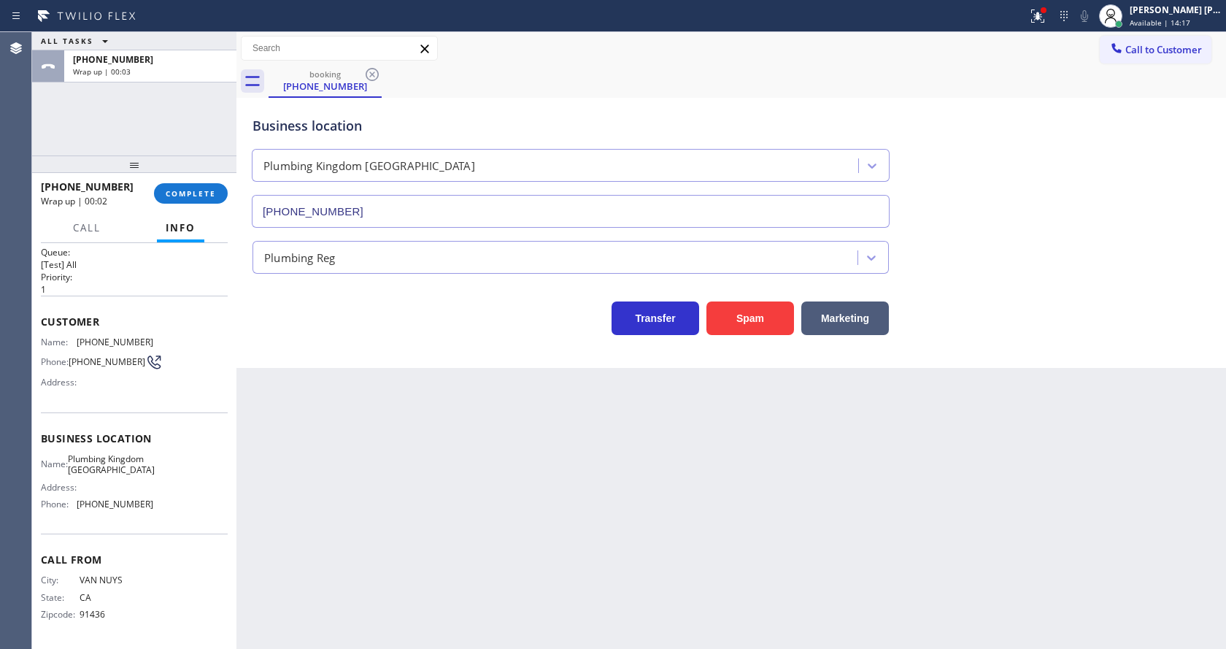
click at [370, 500] on div "Back to Dashboard Change Sender ID Customers Technicians Select a contact Outbo…" at bounding box center [730, 340] width 989 height 617
click at [593, 487] on div "Back to Dashboard Change Sender ID Customers Technicians Select a contact Outbo…" at bounding box center [730, 340] width 989 height 617
click at [164, 173] on div at bounding box center [134, 164] width 204 height 18
click at [172, 181] on div "[PHONE_NUMBER] Wrap up | 00:05 COMPLETE" at bounding box center [134, 193] width 187 height 38
click at [175, 188] on button "COMPLETE" at bounding box center [191, 193] width 74 height 20
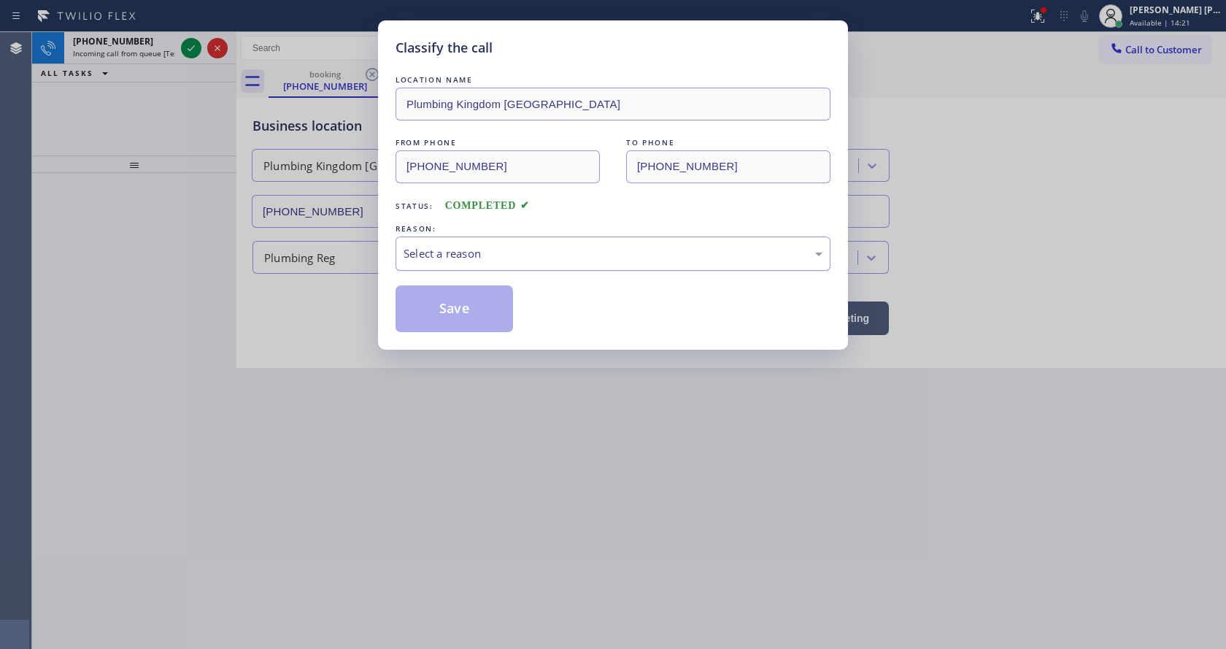
click at [420, 250] on div "Select a reason" at bounding box center [612, 253] width 419 height 17
click at [447, 304] on button "Save" at bounding box center [453, 308] width 117 height 47
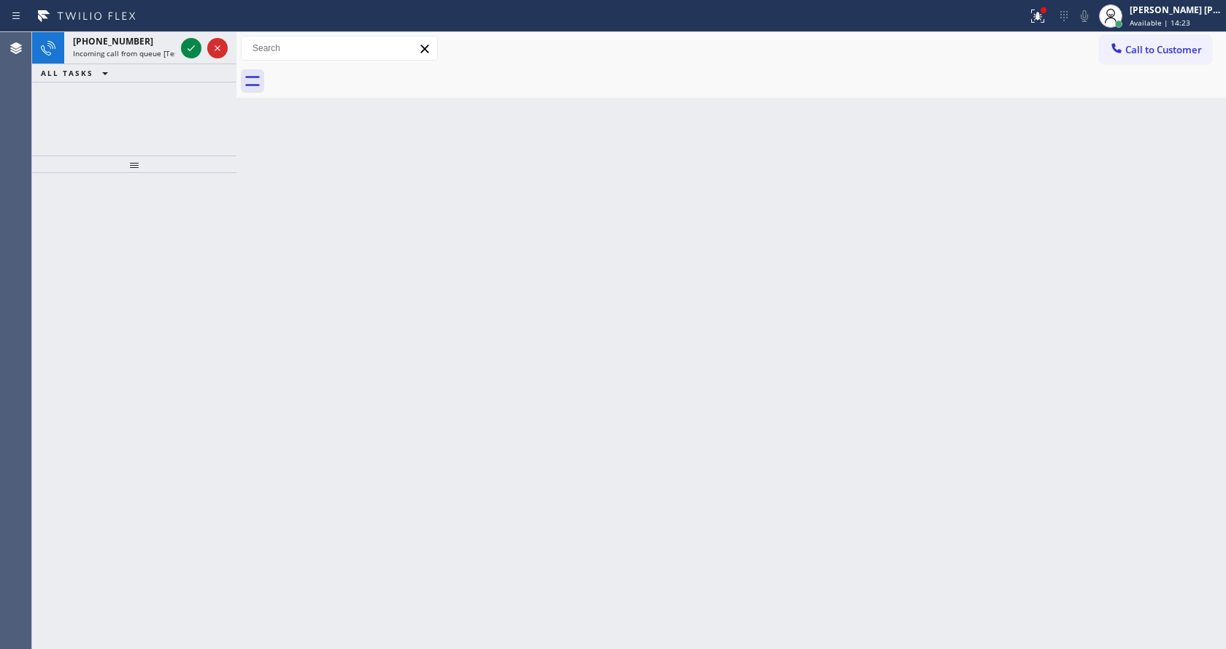
click at [147, 49] on span "Incoming call from queue [Test] All" at bounding box center [133, 53] width 121 height 10
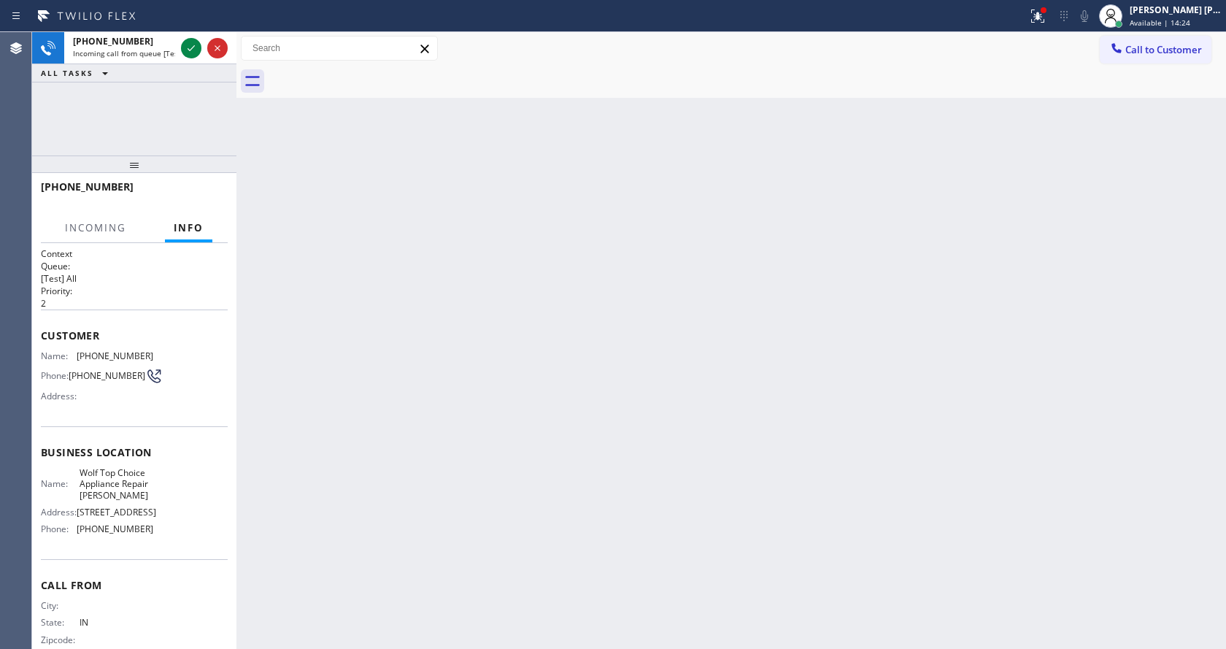
click at [526, 325] on div "Back to Dashboard Change Sender ID Customers Technicians Select a contact Outbo…" at bounding box center [730, 340] width 989 height 617
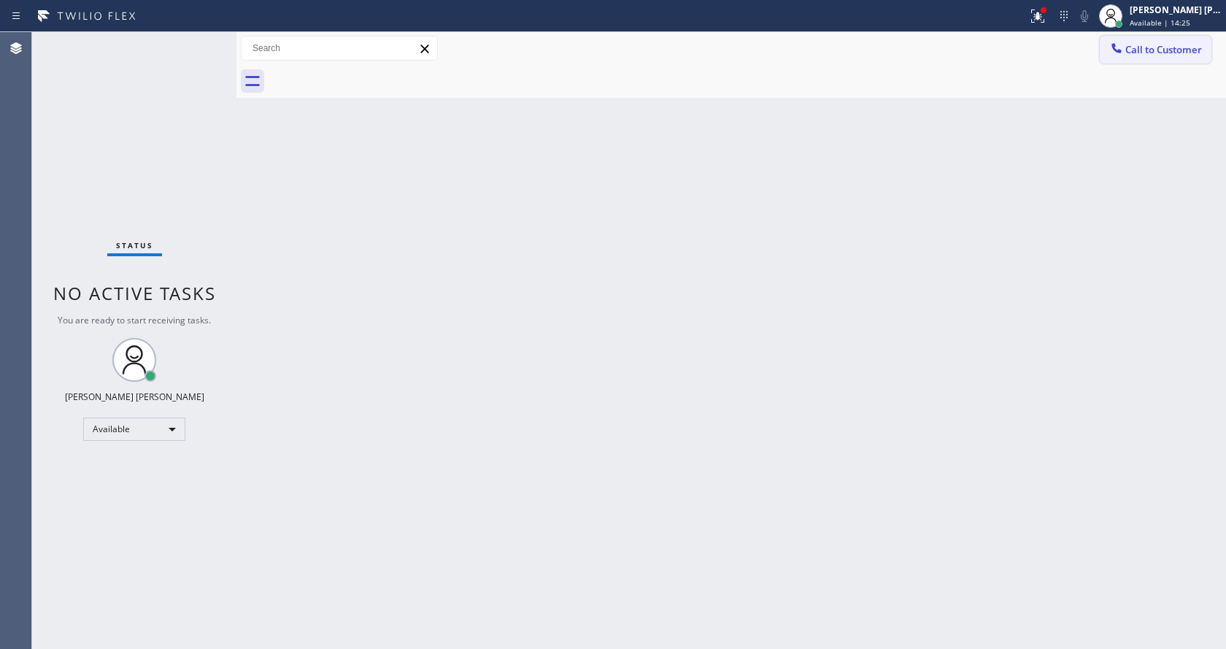
click at [1173, 54] on span "Call to Customer" at bounding box center [1163, 49] width 77 height 13
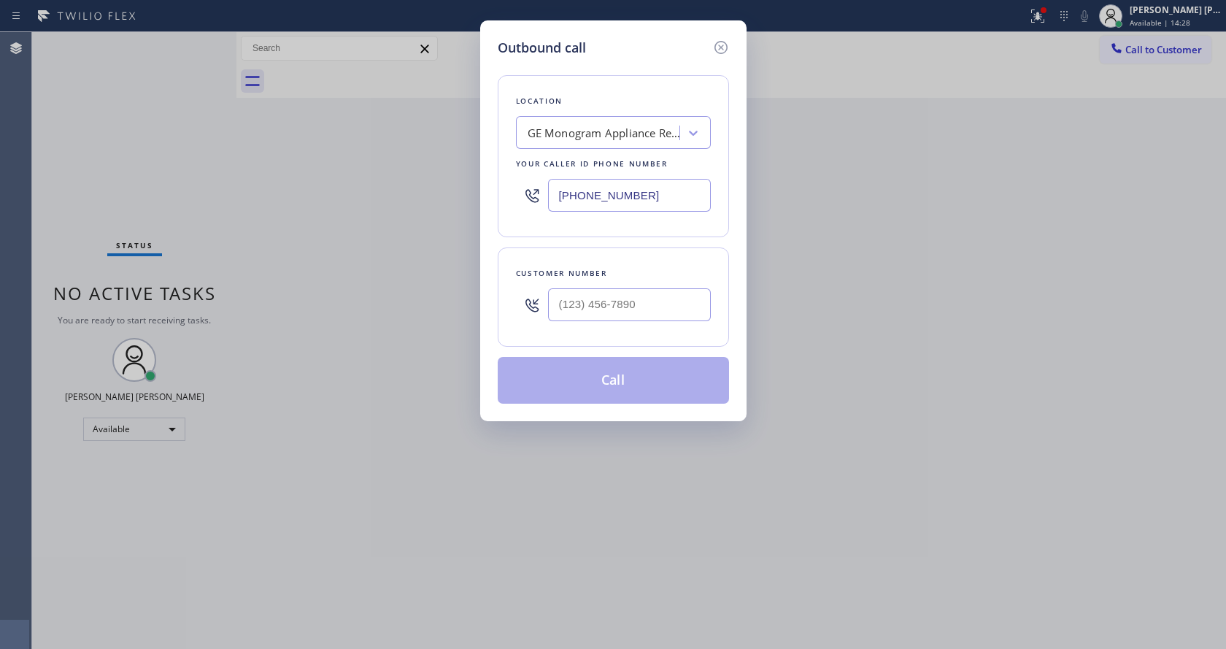
click at [587, 193] on input "[PHONE_NUMBER]" at bounding box center [629, 195] width 163 height 33
paste input "626) 774-7952"
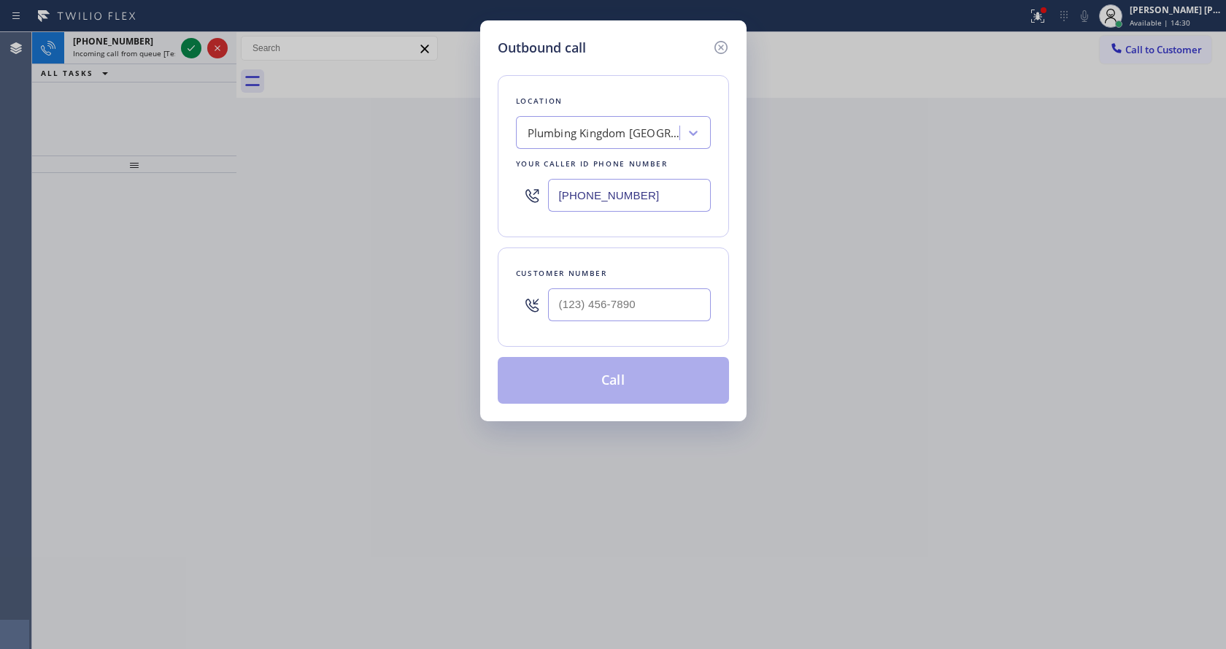
type input "[PHONE_NUMBER]"
click at [678, 304] on input "(___) ___-____" at bounding box center [629, 304] width 163 height 33
paste input "818) 448-8392"
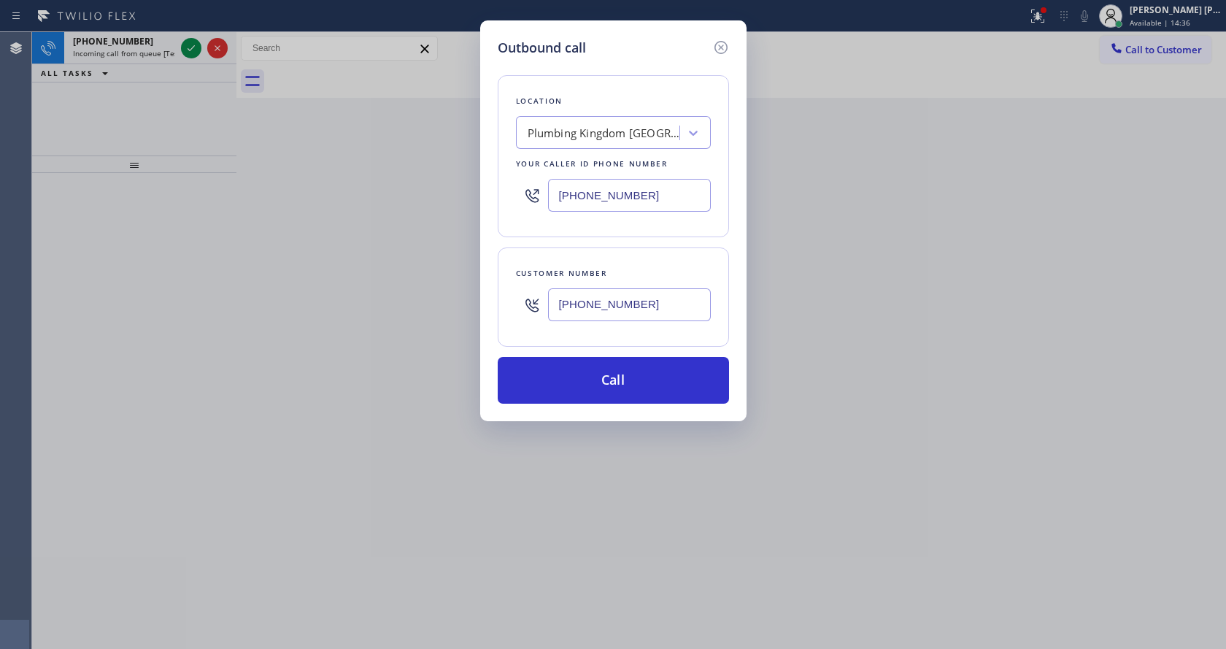
click at [449, 343] on div "Outbound call Location [GEOGRAPHIC_DATA] Kingdom [GEOGRAPHIC_DATA] Your caller …" at bounding box center [613, 324] width 1226 height 649
click at [590, 382] on button "Call" at bounding box center [613, 380] width 231 height 47
click at [627, 376] on button "Call" at bounding box center [613, 380] width 231 height 47
click at [600, 387] on button "Call" at bounding box center [613, 380] width 231 height 47
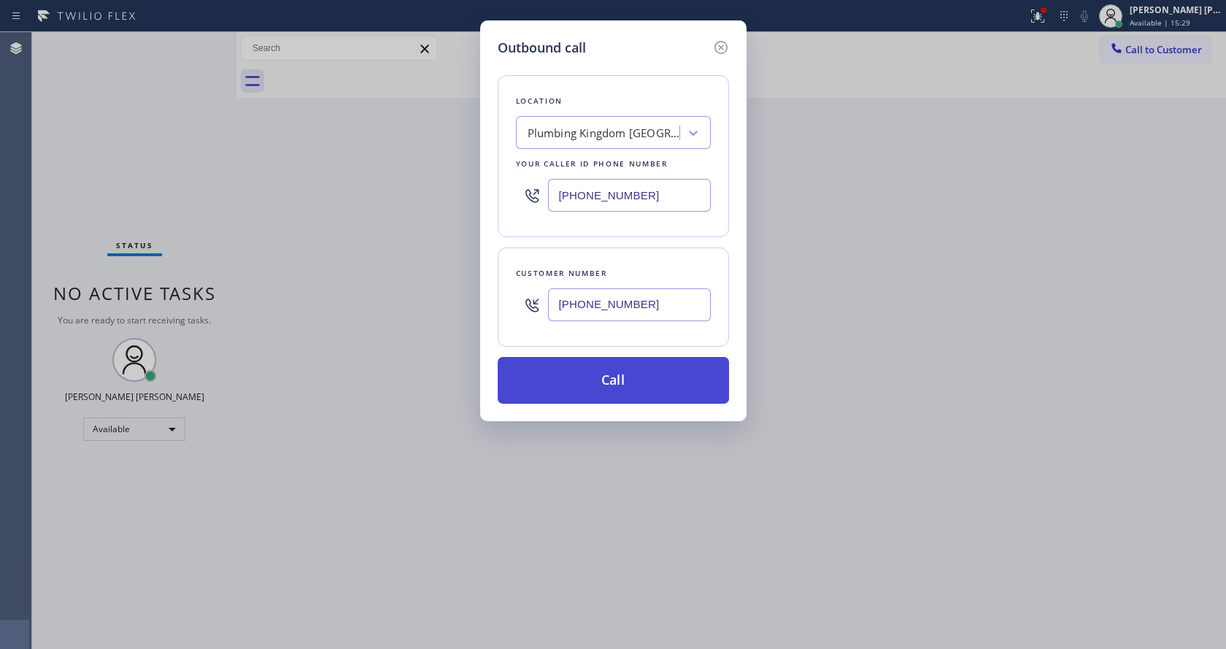
click at [600, 374] on button "Call" at bounding box center [613, 380] width 231 height 47
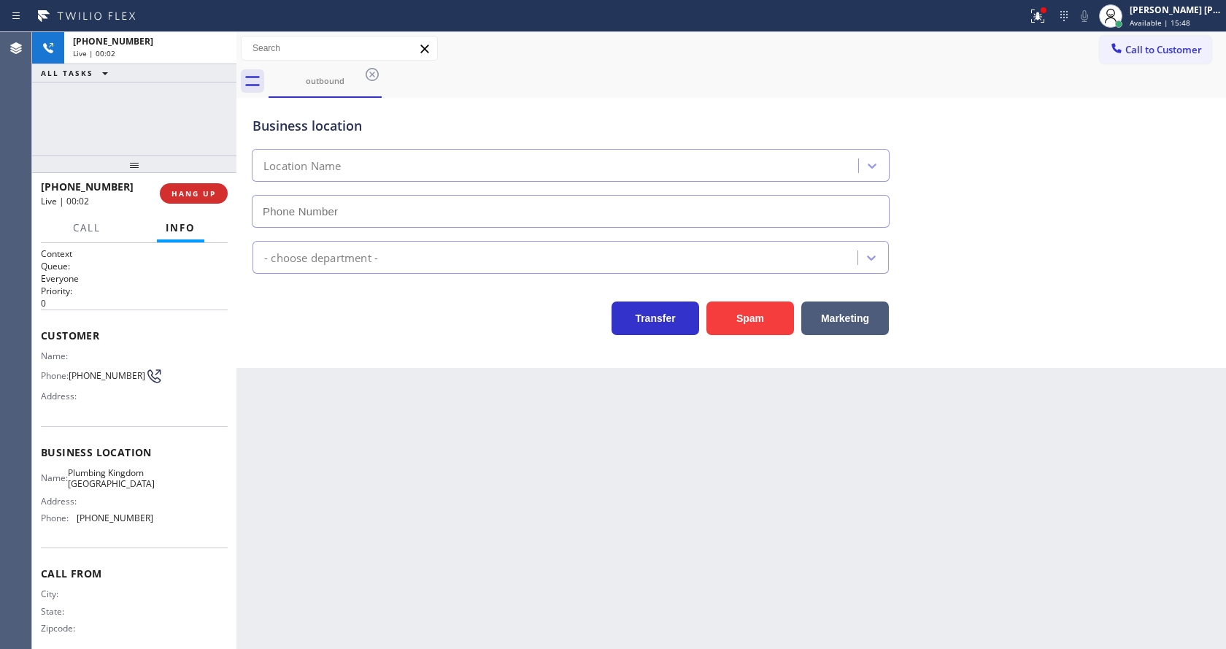
click at [382, 427] on div "Back to Dashboard Change Sender ID Customers Technicians Select a contact Outbo…" at bounding box center [730, 340] width 989 height 617
click at [177, 190] on span "COMPLETE" at bounding box center [191, 193] width 50 height 10
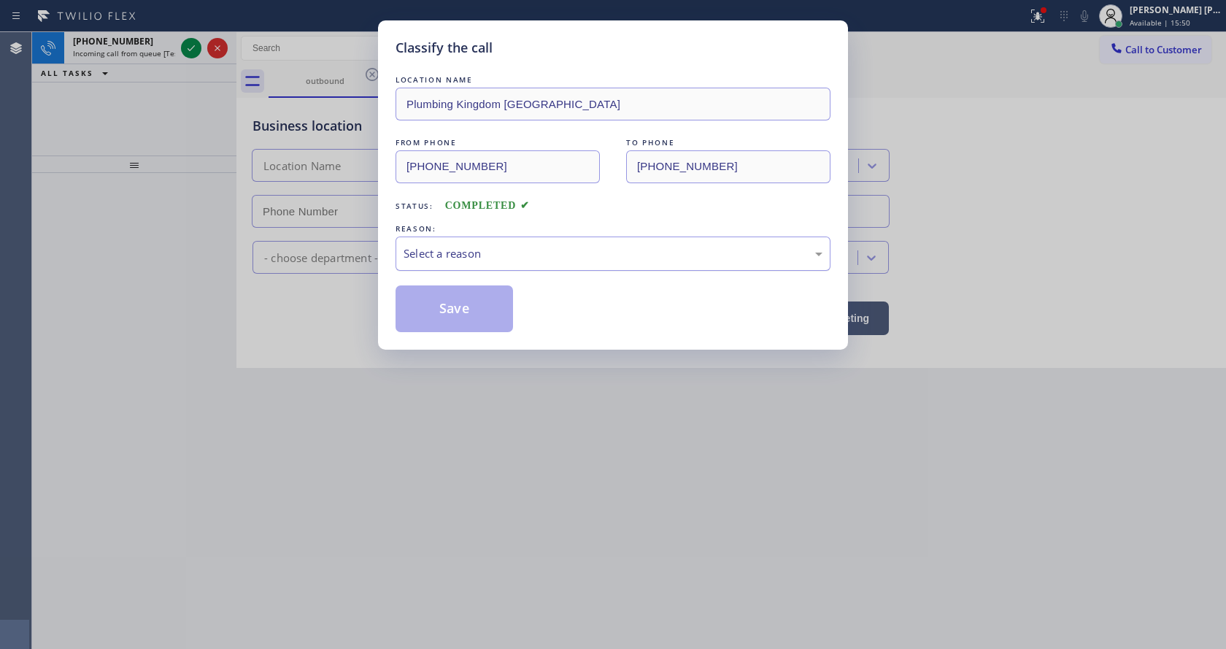
drag, startPoint x: 445, startPoint y: 252, endPoint x: 445, endPoint y: 260, distance: 8.0
click at [444, 252] on div "Select a reason" at bounding box center [612, 253] width 419 height 17
click at [441, 306] on button "Save" at bounding box center [453, 308] width 117 height 47
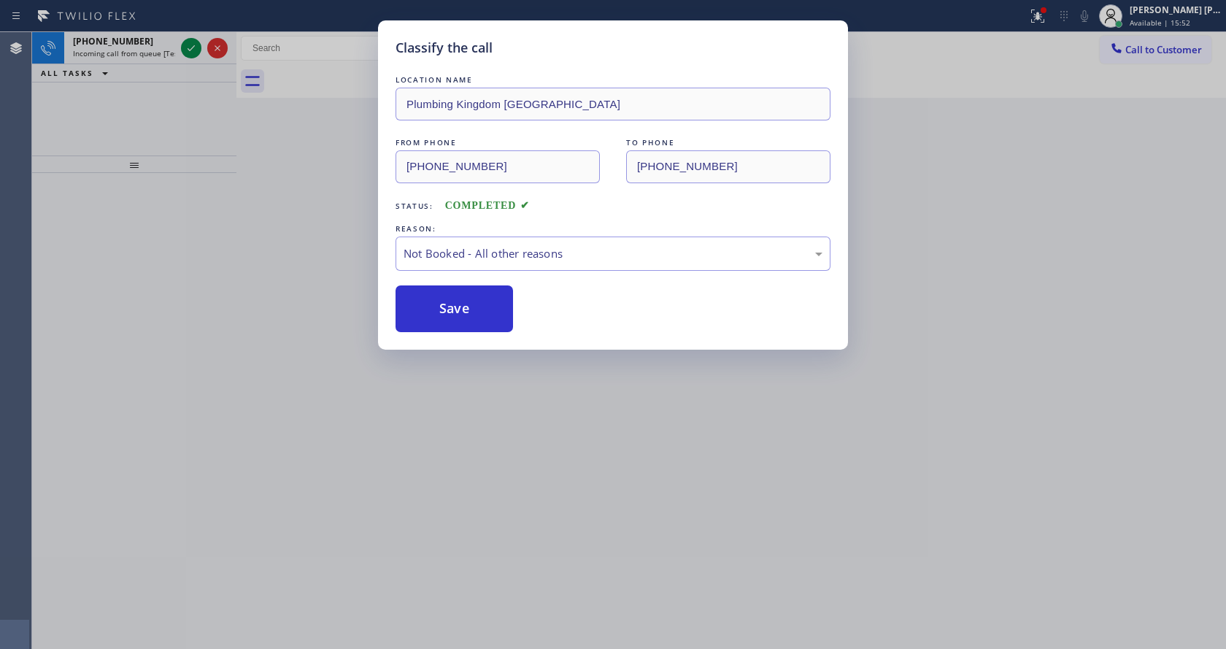
click at [441, 306] on button "Save" at bounding box center [453, 308] width 117 height 47
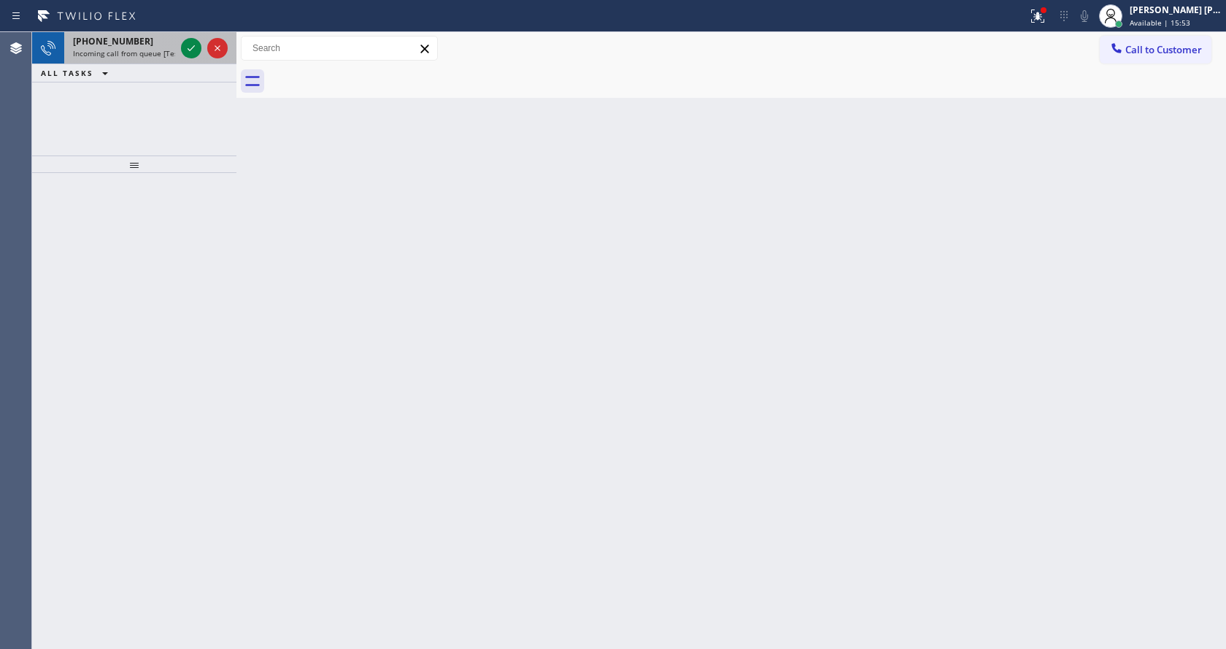
click at [167, 50] on span "Incoming call from queue [Test] All" at bounding box center [133, 53] width 121 height 10
click at [1037, 19] on icon at bounding box center [1038, 16] width 18 height 18
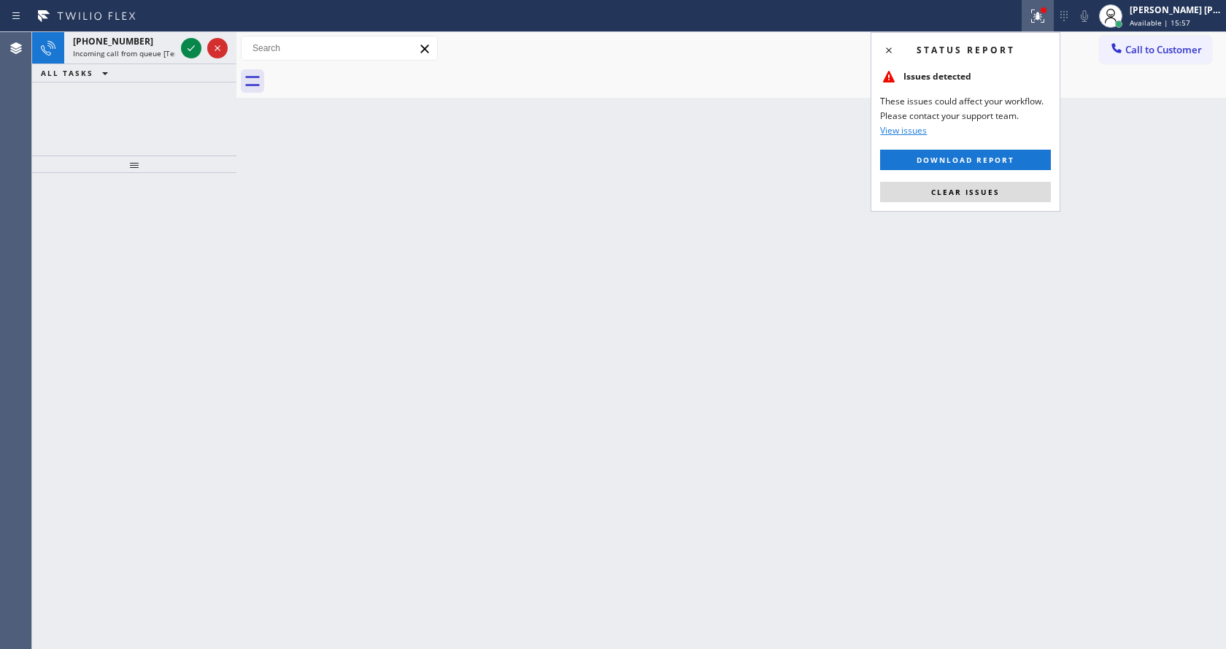
click at [985, 179] on div "Status report Issues detected These issues could affect your workflow. Please c…" at bounding box center [965, 121] width 190 height 179
click at [985, 185] on button "Clear issues" at bounding box center [965, 192] width 171 height 20
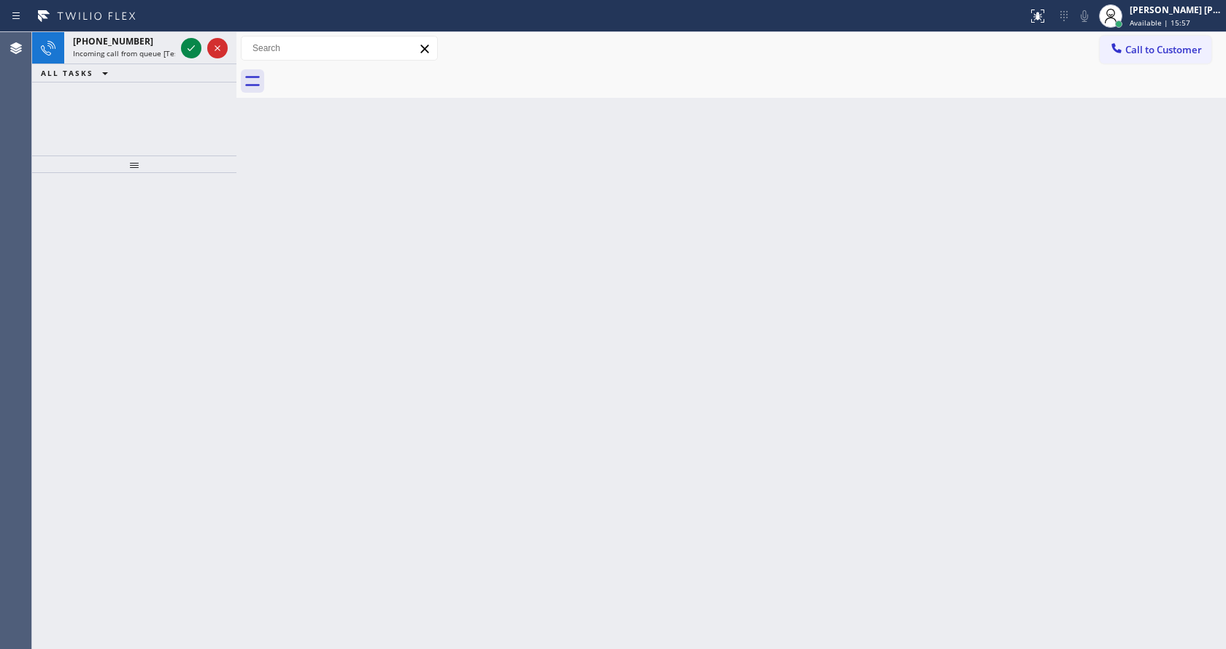
click at [989, 187] on div "Back to Dashboard Change Sender ID Customers Technicians Select a contact Outbo…" at bounding box center [730, 340] width 989 height 617
click at [1146, 19] on span "Available | 15:58" at bounding box center [1159, 23] width 61 height 10
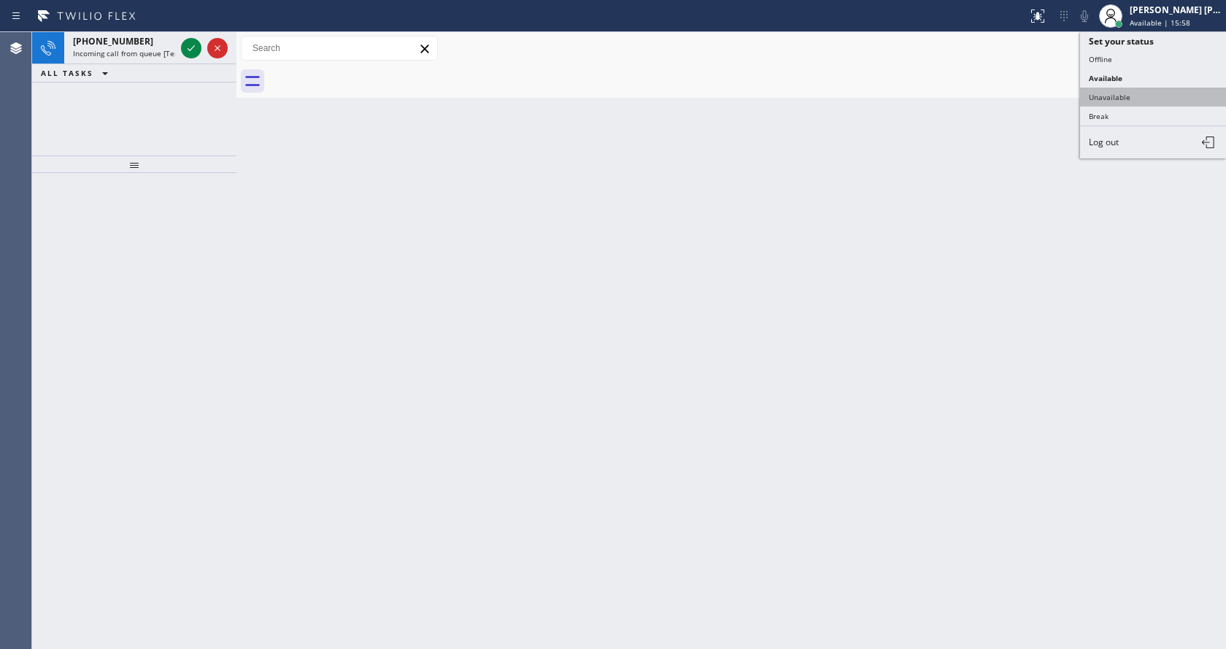
click at [1141, 88] on button "Unavailable" at bounding box center [1153, 97] width 146 height 19
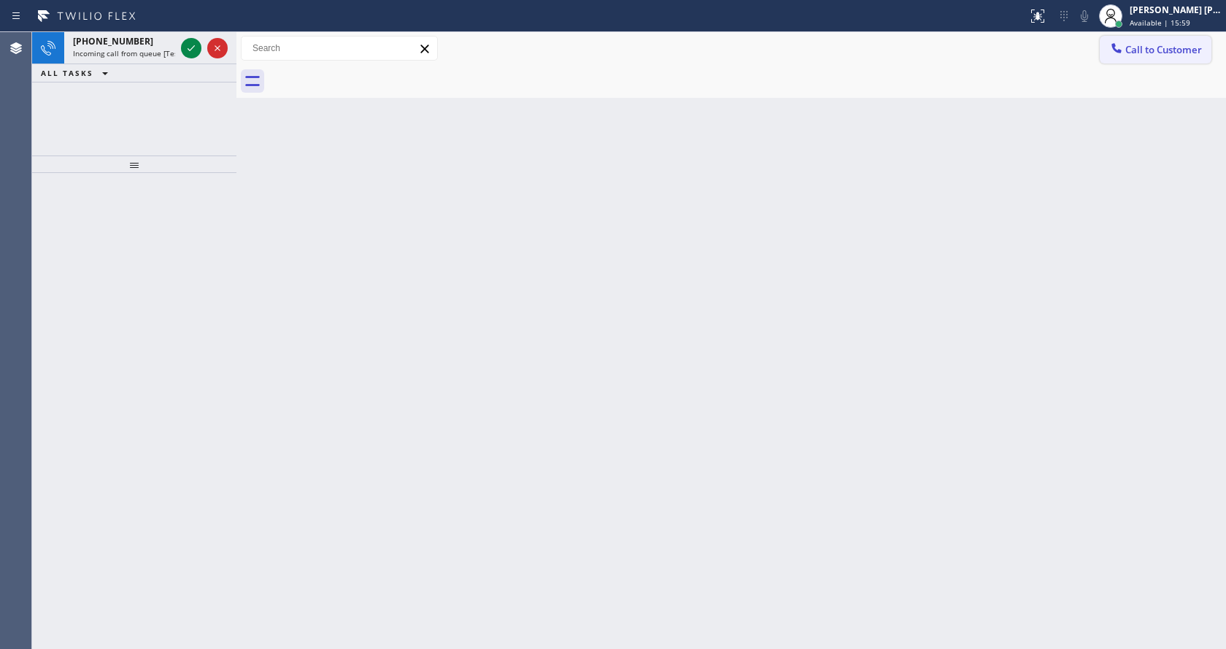
click at [1154, 56] on button "Call to Customer" at bounding box center [1156, 50] width 112 height 28
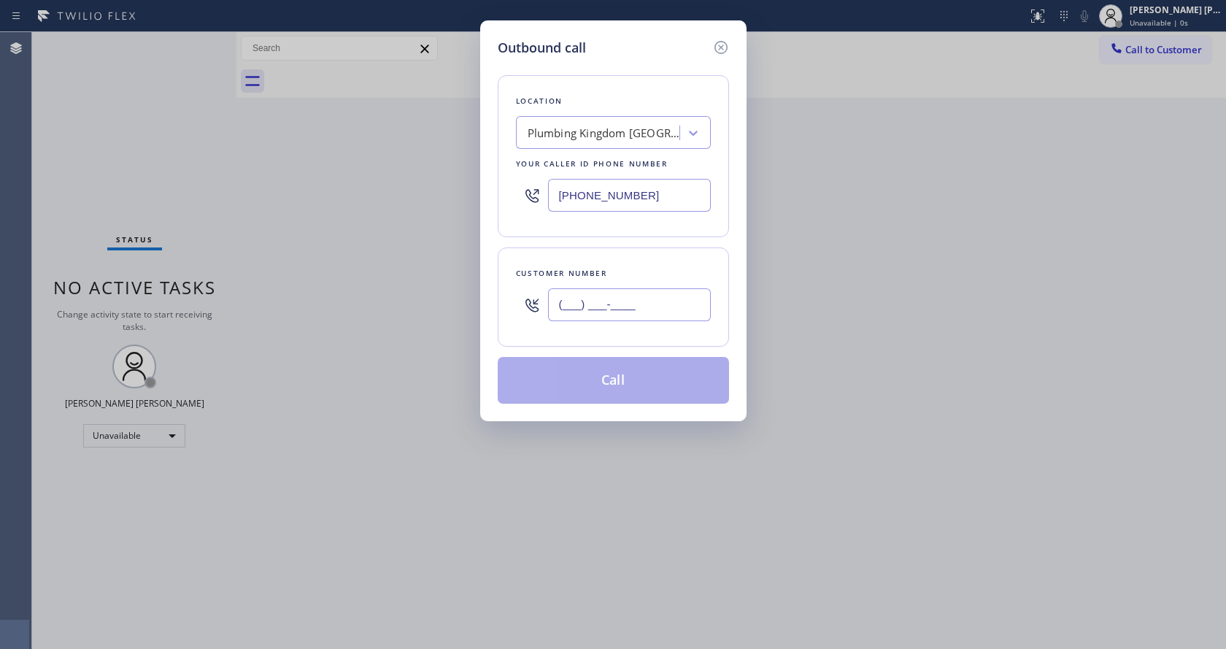
click at [592, 315] on input "(___) ___-____" at bounding box center [629, 304] width 163 height 33
paste input "818) 448-8392"
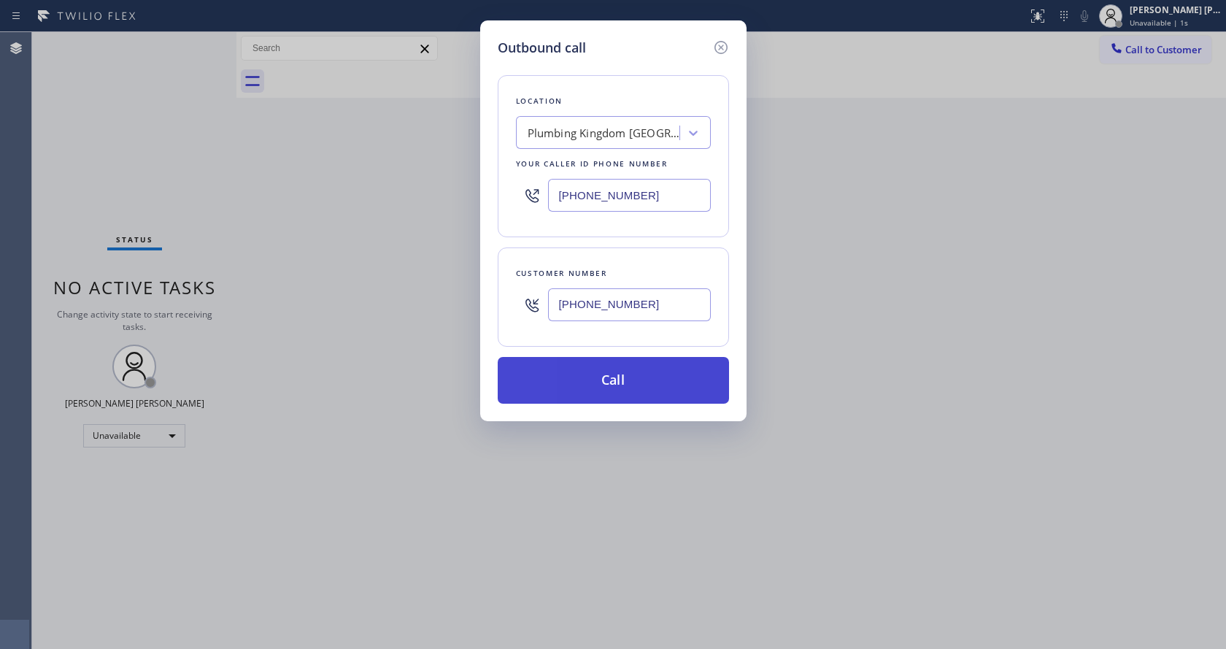
type input "[PHONE_NUMBER]"
click at [592, 371] on button "Call" at bounding box center [613, 380] width 231 height 47
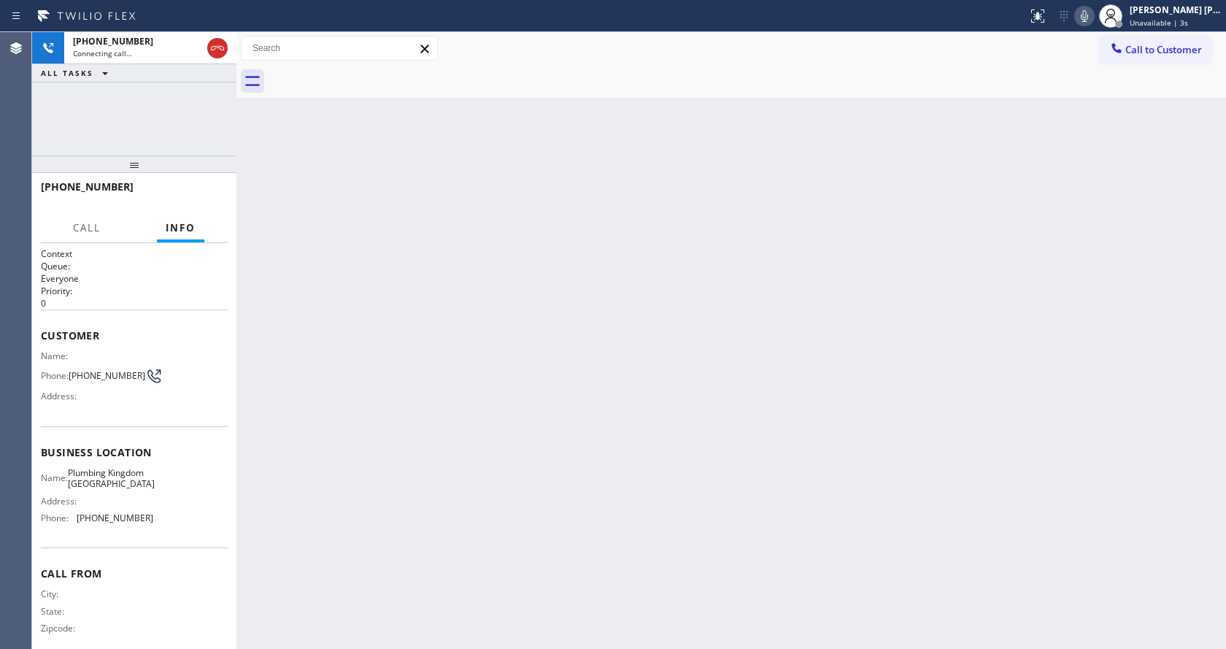
click at [446, 376] on div "Back to Dashboard Change Sender ID Customers Technicians Select a contact Outbo…" at bounding box center [730, 340] width 989 height 617
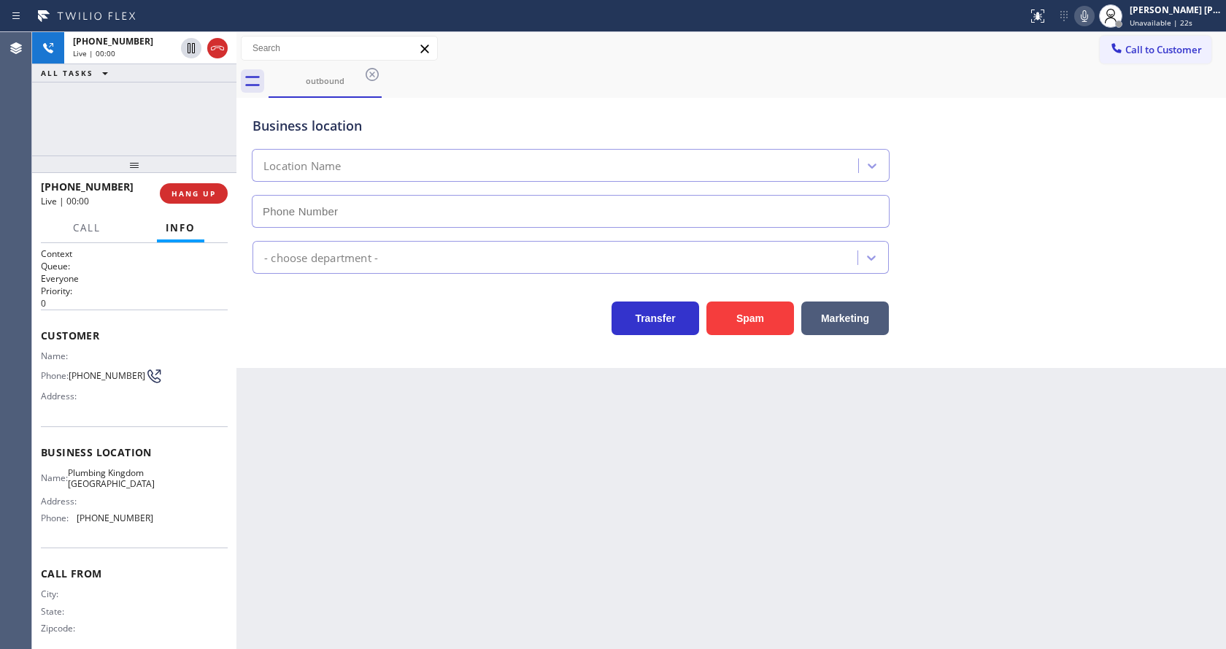
type input "[PHONE_NUMBER]"
click at [447, 471] on div "Back to Dashboard Change Sender ID Customers Technicians Select a contact Outbo…" at bounding box center [730, 340] width 989 height 617
click at [345, 597] on div "Back to Dashboard Change Sender ID Customers Technicians Select a contact Outbo…" at bounding box center [730, 340] width 989 height 617
click at [173, 193] on span "HANG UP" at bounding box center [193, 193] width 45 height 10
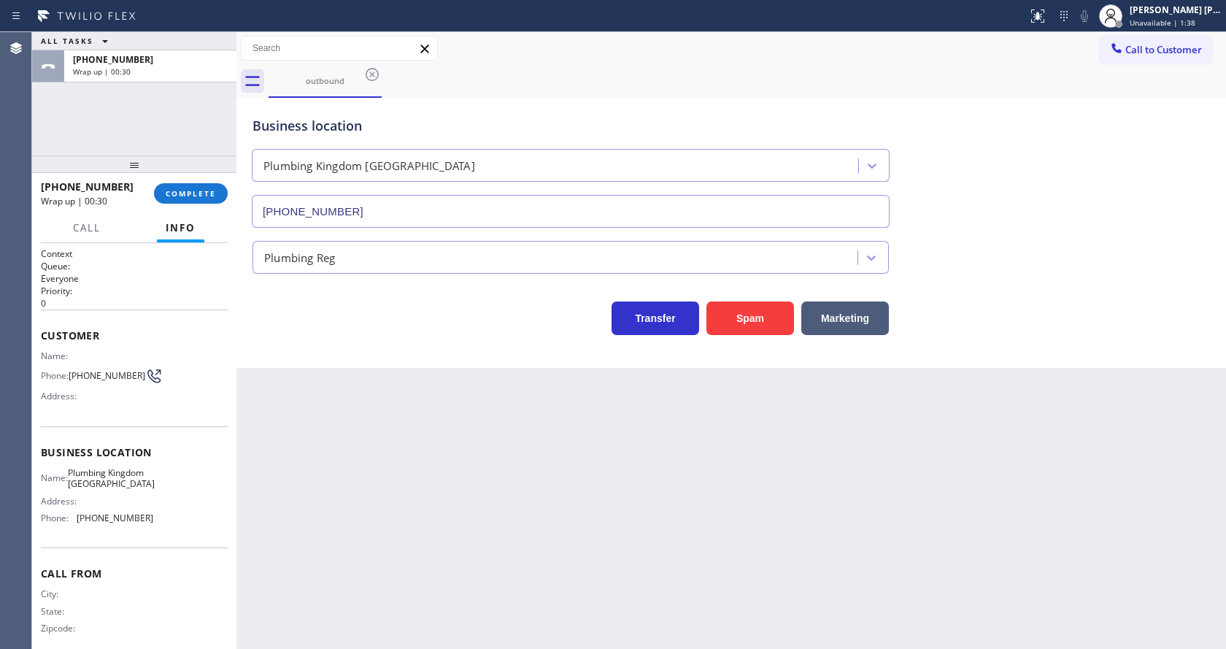
click at [177, 181] on div "[PHONE_NUMBER] Wrap up | 00:30 COMPLETE" at bounding box center [134, 193] width 187 height 38
click at [177, 182] on div "[PHONE_NUMBER] Wrap up | 00:30 COMPLETE" at bounding box center [134, 193] width 187 height 38
click at [179, 188] on span "COMPLETE" at bounding box center [191, 193] width 50 height 10
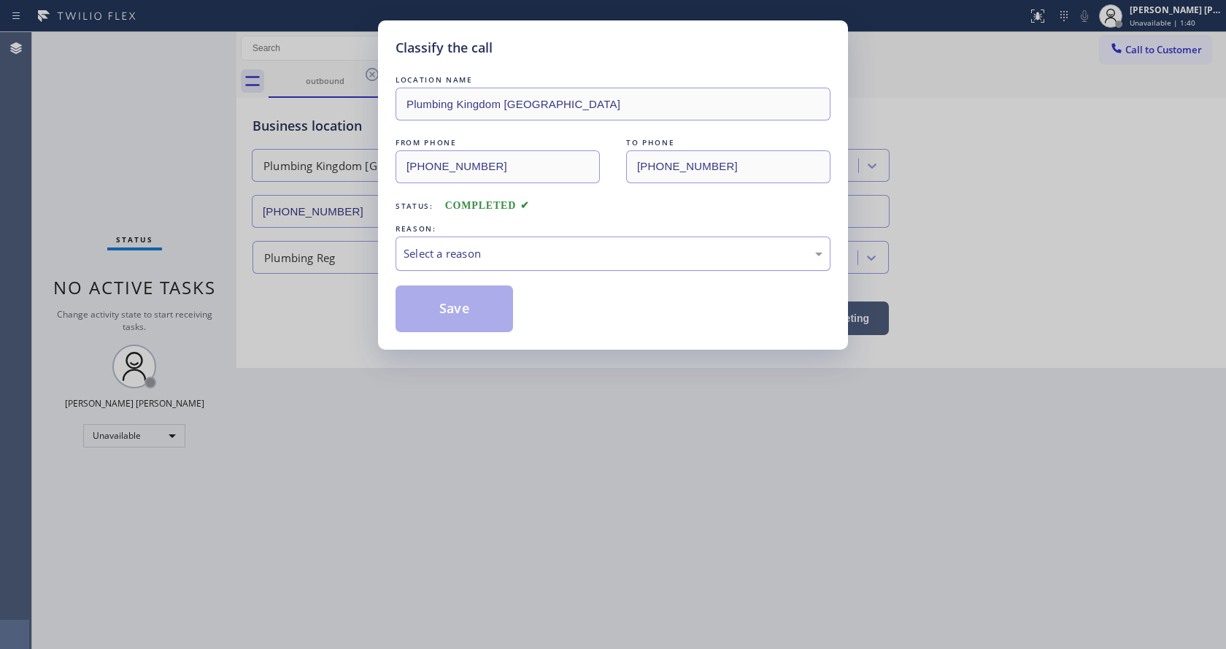
click at [432, 250] on div "Select a reason" at bounding box center [612, 253] width 419 height 17
click at [438, 301] on button "Save" at bounding box center [453, 308] width 117 height 47
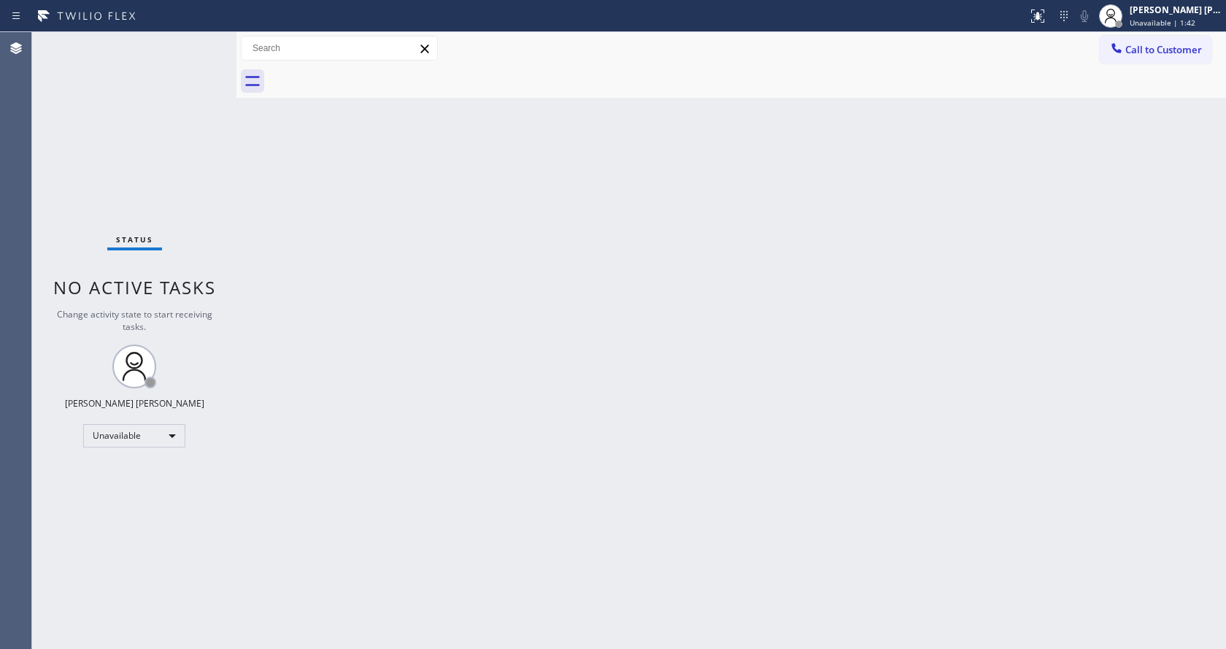
click at [1137, 48] on span "Call to Customer" at bounding box center [1163, 49] width 77 height 13
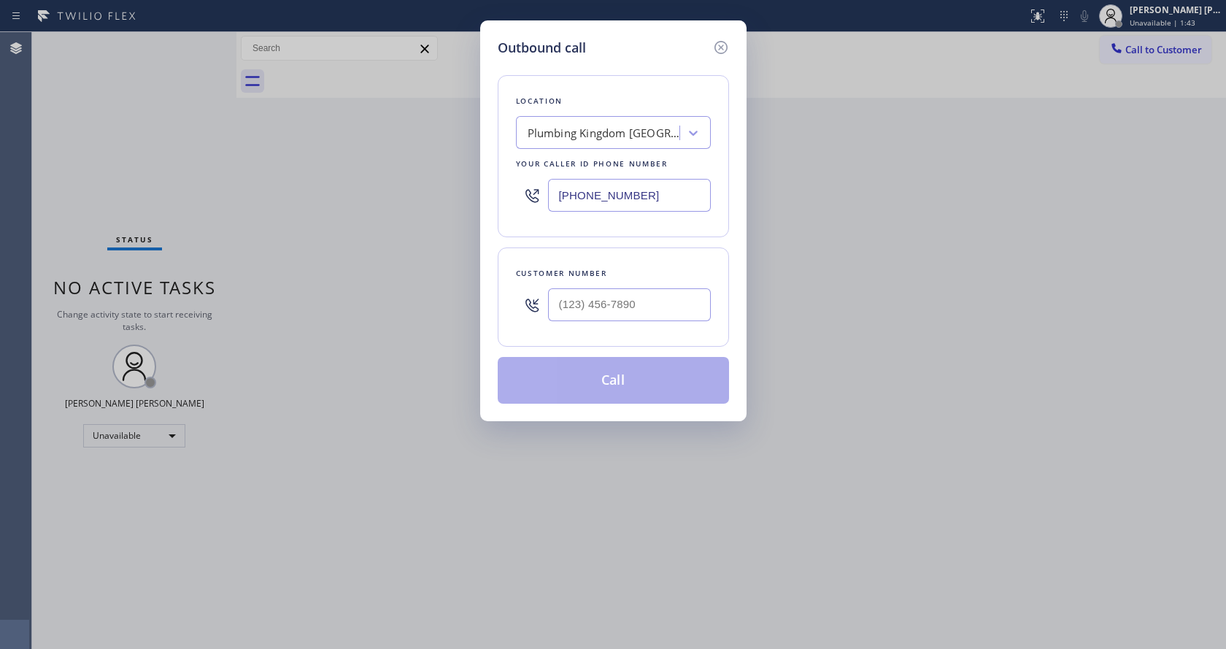
click at [579, 322] on div at bounding box center [629, 304] width 163 height 47
click at [586, 322] on div at bounding box center [629, 304] width 163 height 47
click at [582, 309] on input "(___) ___-____" at bounding box center [629, 304] width 163 height 33
paste input "818) 448-8392"
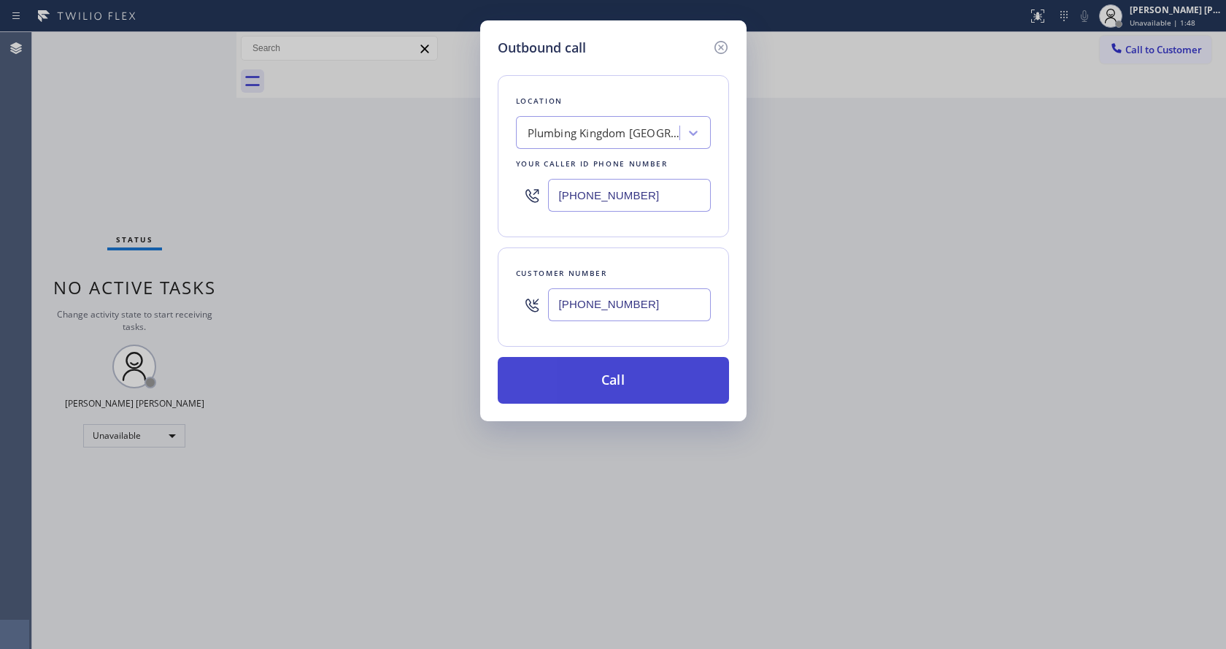
type input "[PHONE_NUMBER]"
click at [600, 377] on button "Call" at bounding box center [613, 380] width 231 height 47
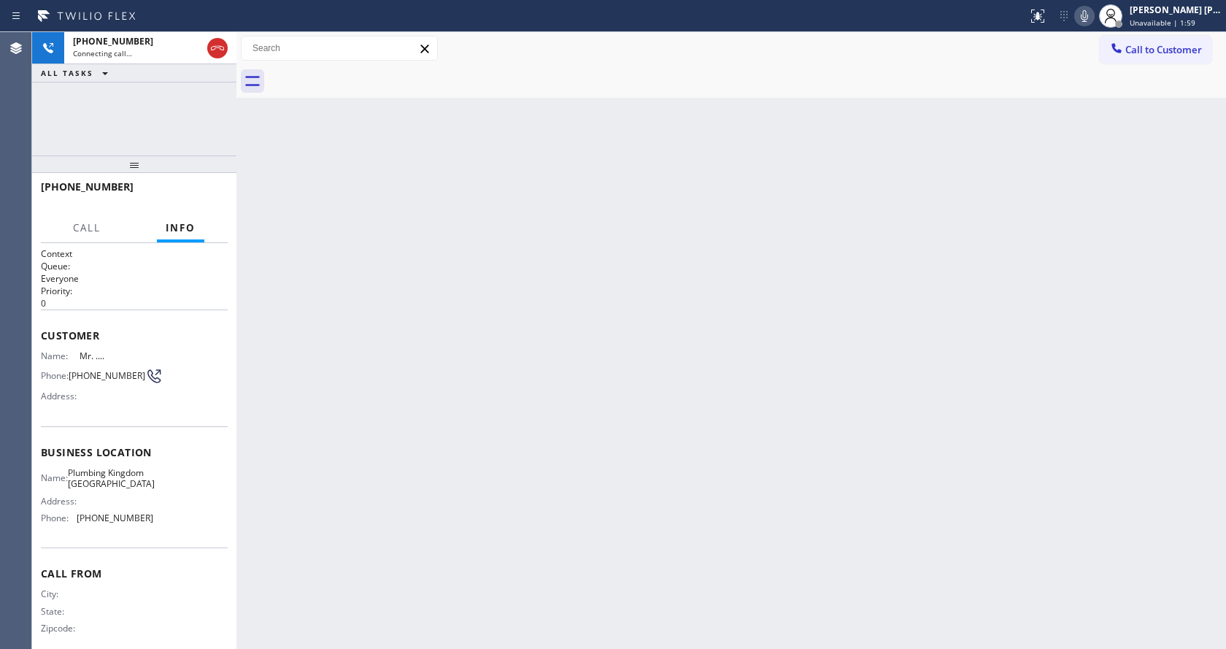
click at [360, 373] on div "Back to Dashboard Change Sender ID Customers Technicians Select a contact Outbo…" at bounding box center [730, 340] width 989 height 617
click at [468, 455] on div "Back to Dashboard Change Sender ID Customers Technicians Select a contact Outbo…" at bounding box center [730, 340] width 989 height 617
click at [671, 354] on div "Back to Dashboard Change Sender ID Customers Technicians Select a contact Outbo…" at bounding box center [730, 340] width 989 height 617
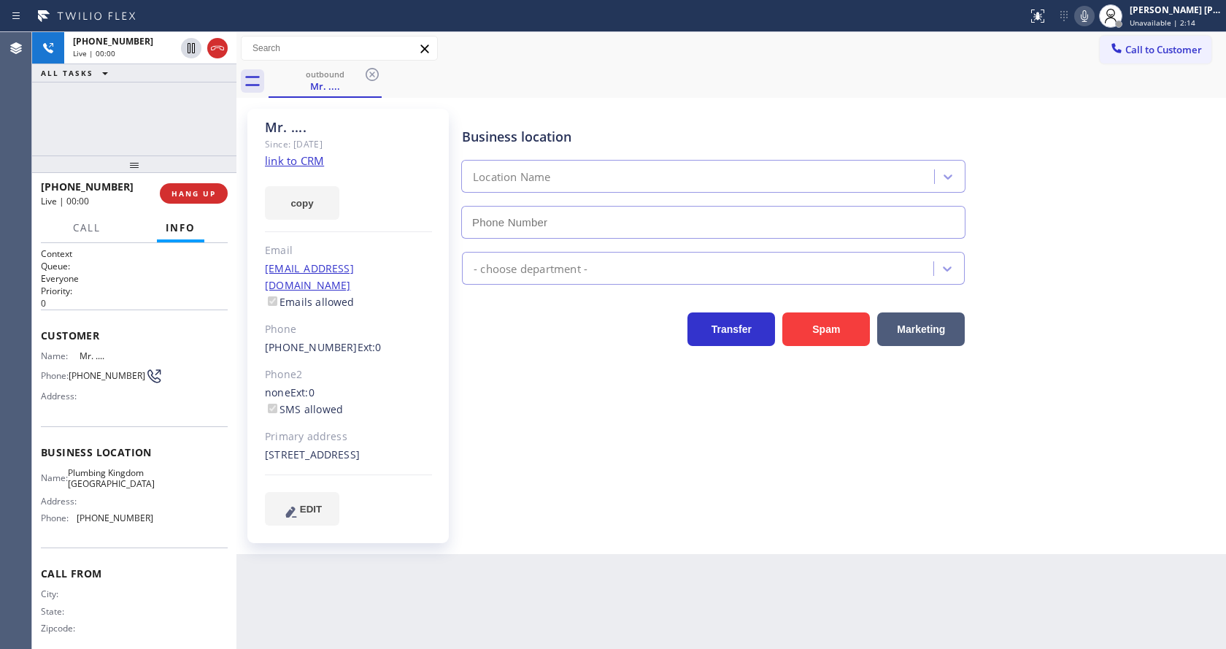
click at [338, 402] on label "SMS allowed" at bounding box center [304, 409] width 78 height 14
type input "[PHONE_NUMBER]"
click at [182, 190] on span "HANG UP" at bounding box center [193, 193] width 45 height 10
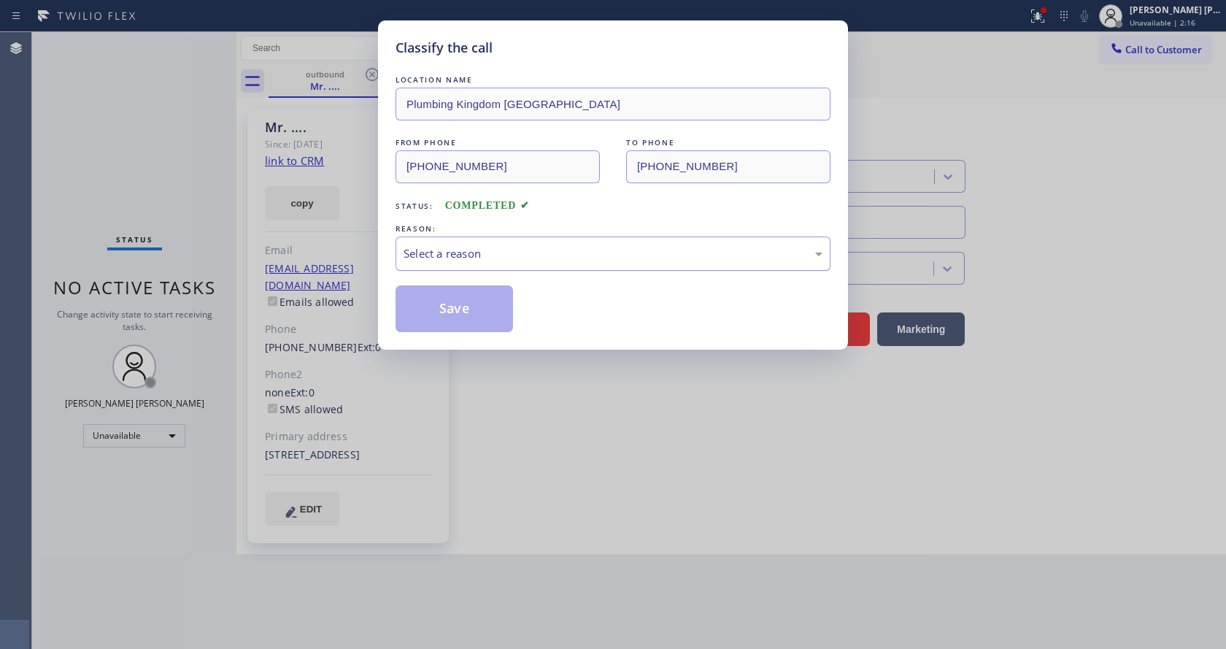
click at [528, 249] on div "Select a reason" at bounding box center [612, 253] width 419 height 17
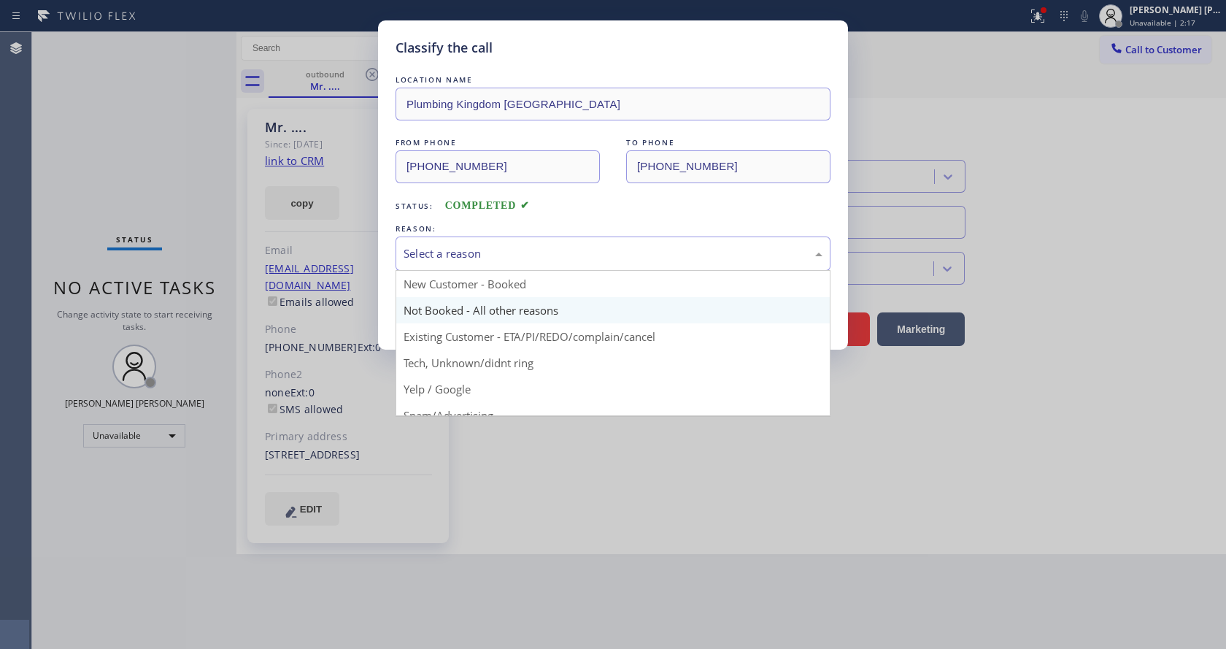
click at [419, 304] on button "Save" at bounding box center [453, 308] width 117 height 47
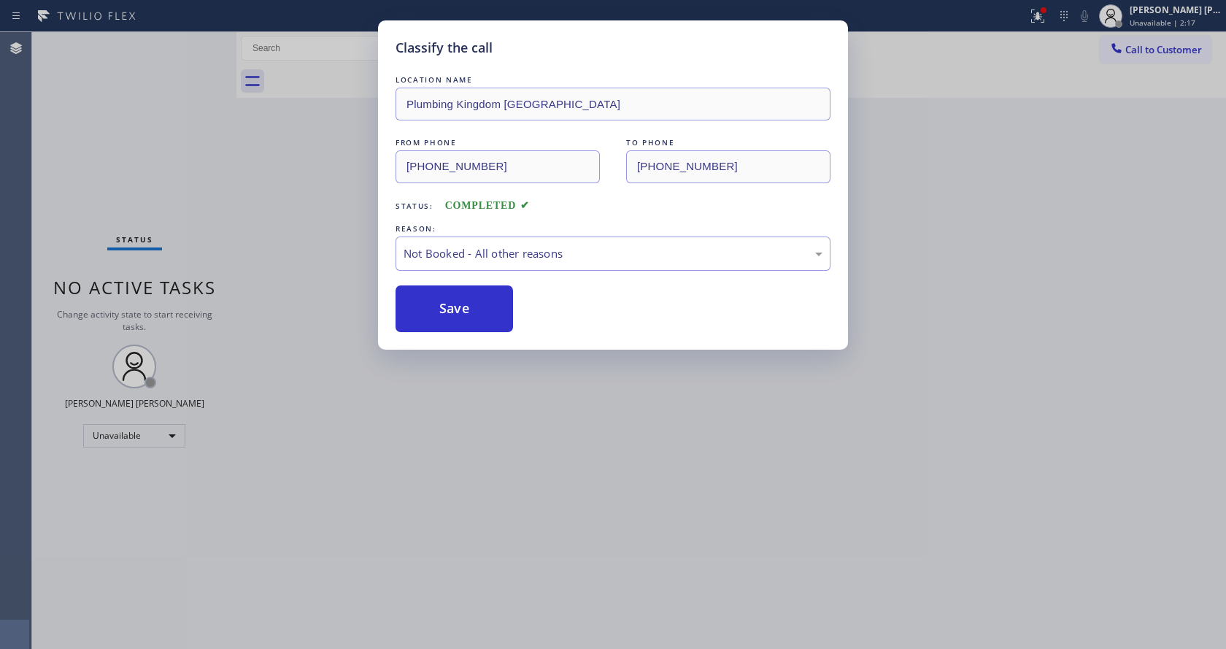
click at [419, 304] on button "Save" at bounding box center [453, 308] width 117 height 47
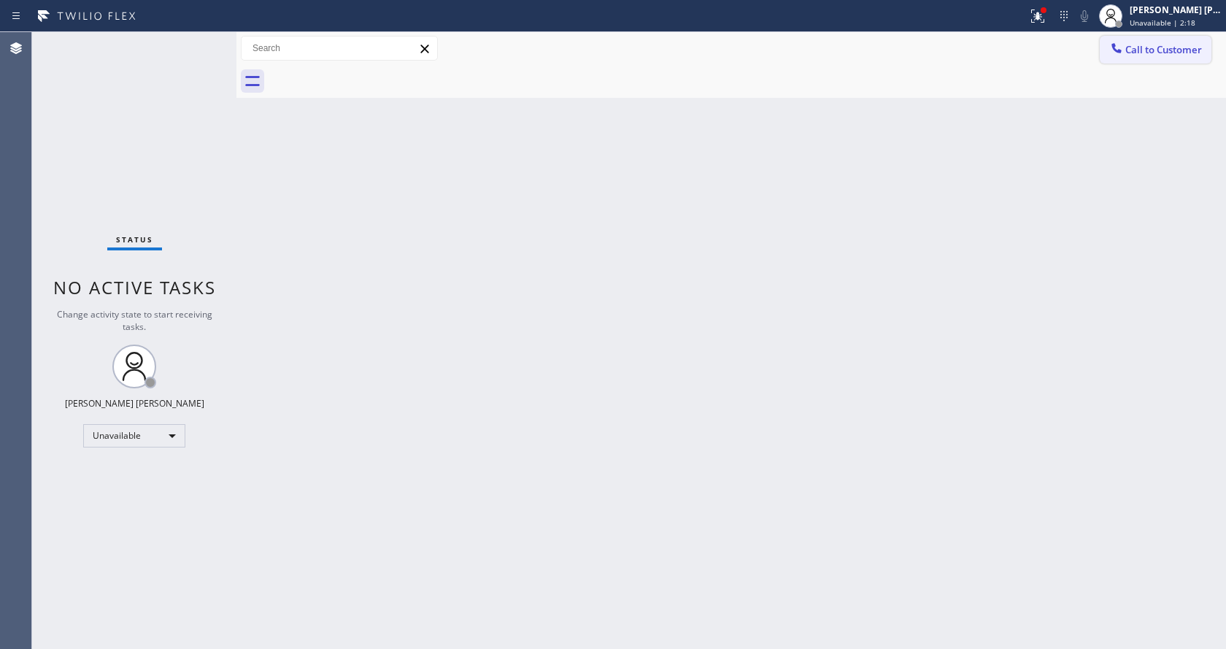
click at [1113, 52] on icon at bounding box center [1116, 48] width 15 height 15
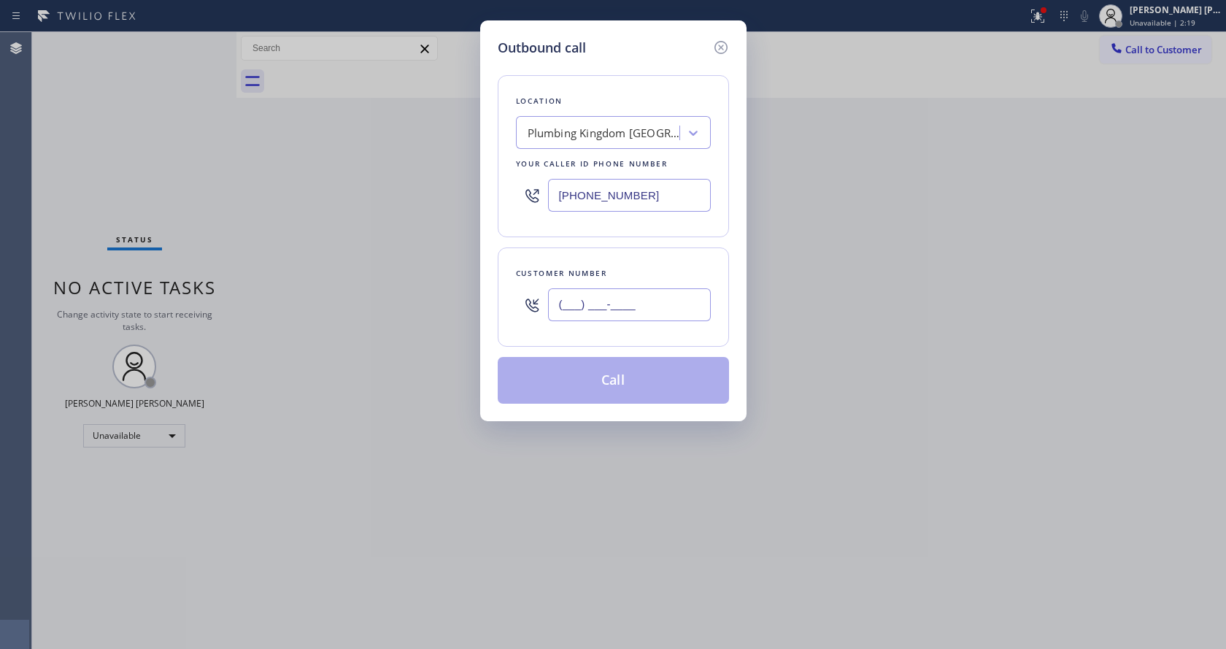
click at [598, 299] on input "(___) ___-____" at bounding box center [629, 304] width 163 height 33
paste input "818) 448-8392"
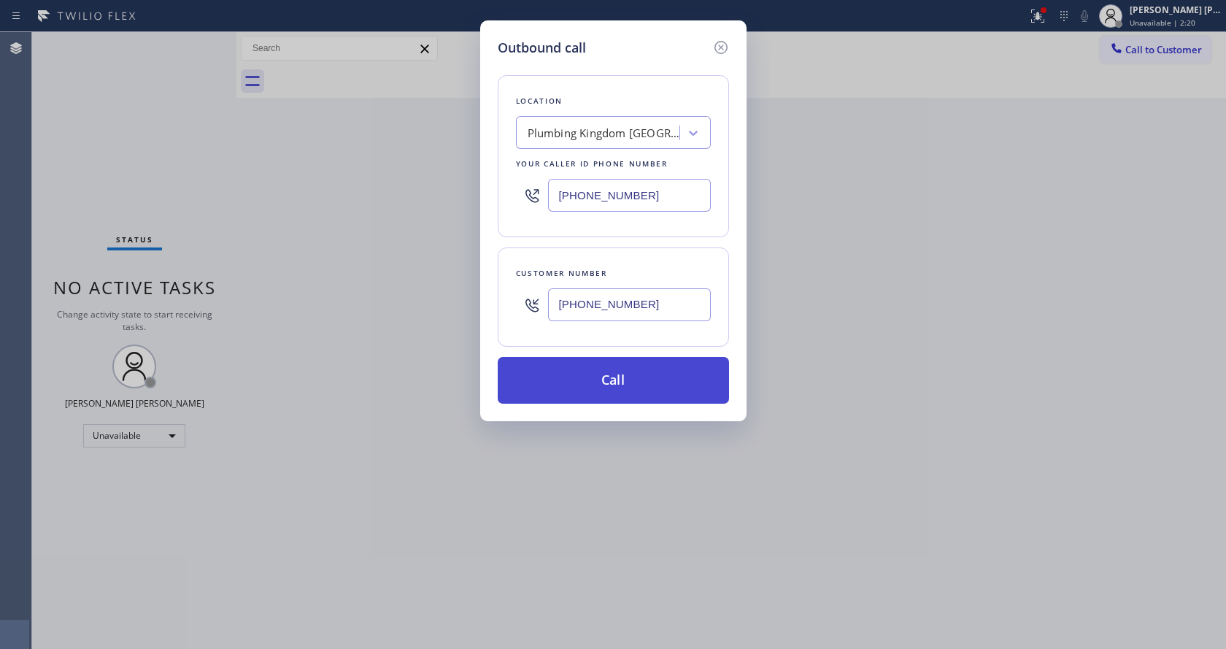
type input "[PHONE_NUMBER]"
click at [598, 385] on button "Call" at bounding box center [613, 380] width 231 height 47
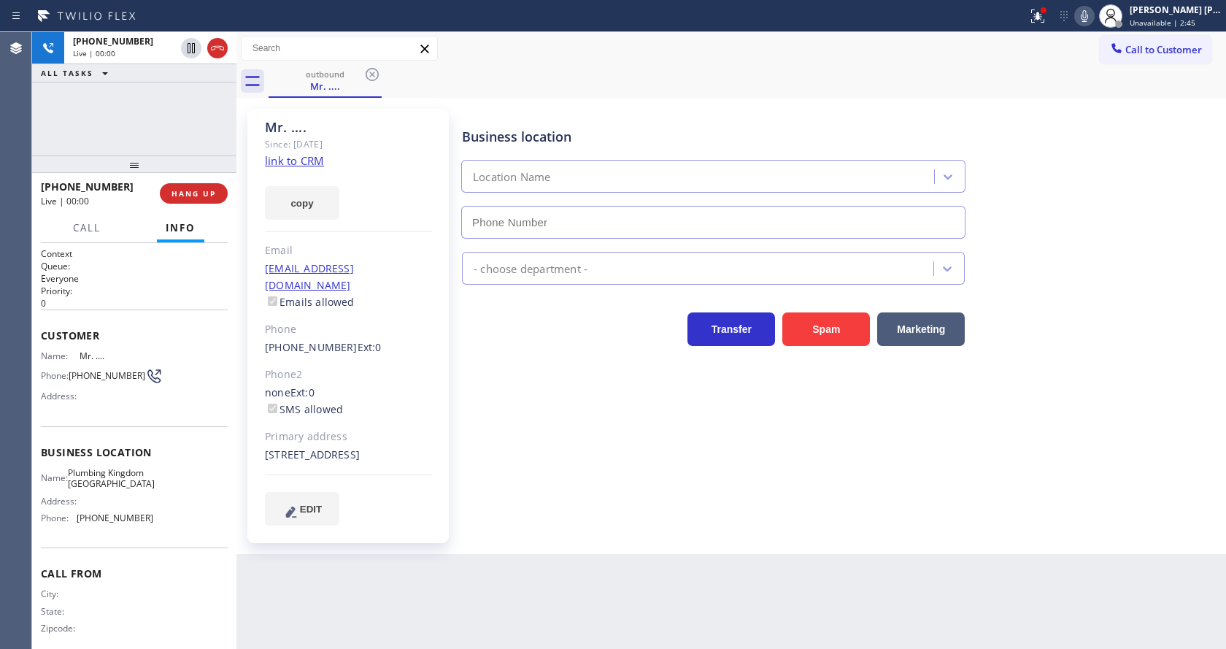
type input "[PHONE_NUMBER]"
click at [430, 366] on div "Phone2" at bounding box center [348, 374] width 167 height 17
click at [443, 390] on div "Mr. .... Since: [DATE] link to CRM copy Email [EMAIL_ADDRESS][DOMAIN_NAME] Emai…" at bounding box center [347, 326] width 201 height 434
click at [418, 321] on div "Phone" at bounding box center [348, 329] width 167 height 17
click at [177, 192] on span "HANG UP" at bounding box center [193, 193] width 45 height 10
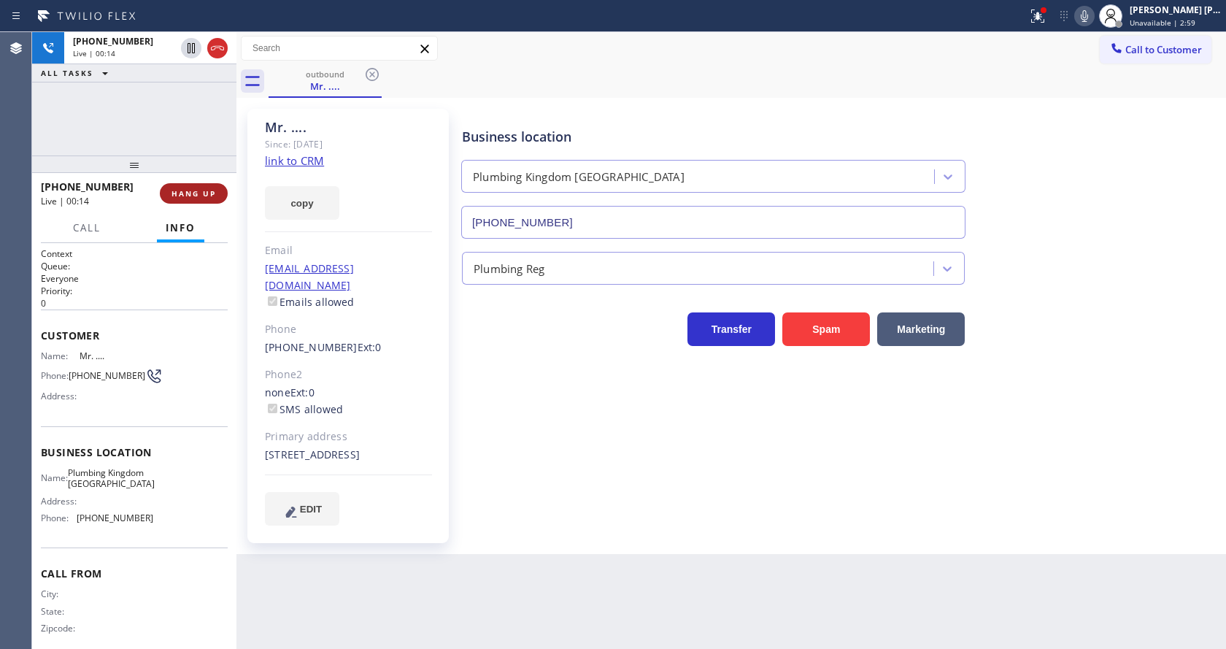
click at [177, 192] on span "HANG UP" at bounding box center [193, 193] width 45 height 10
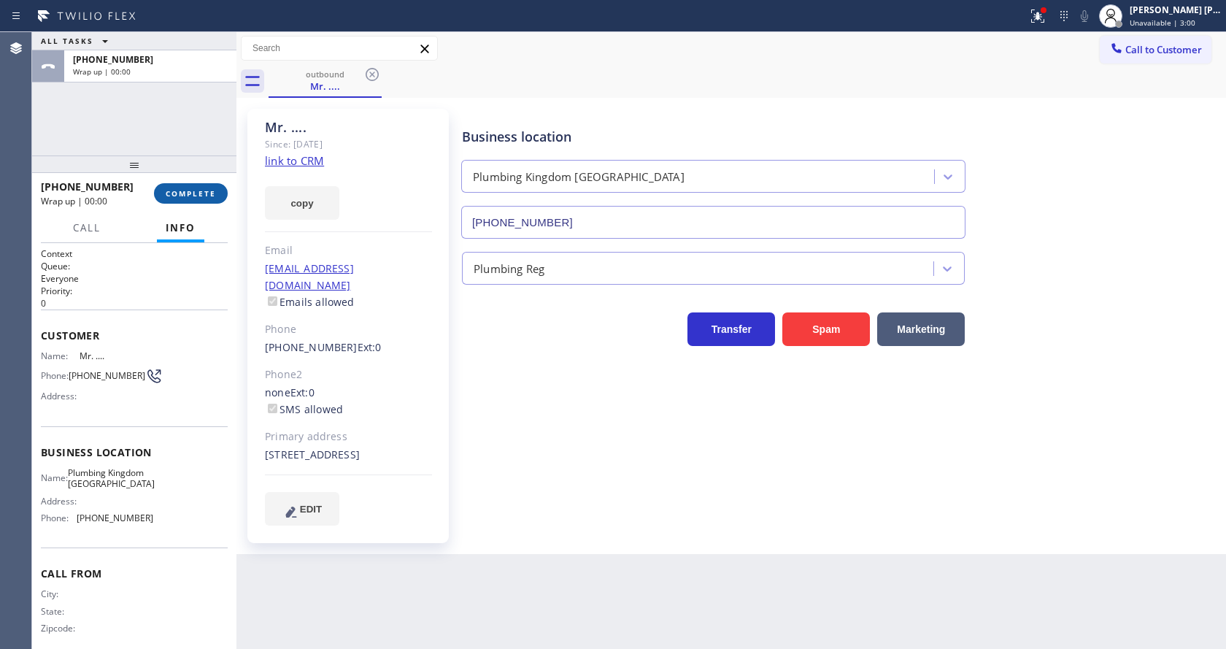
click at [177, 192] on span "COMPLETE" at bounding box center [191, 193] width 50 height 10
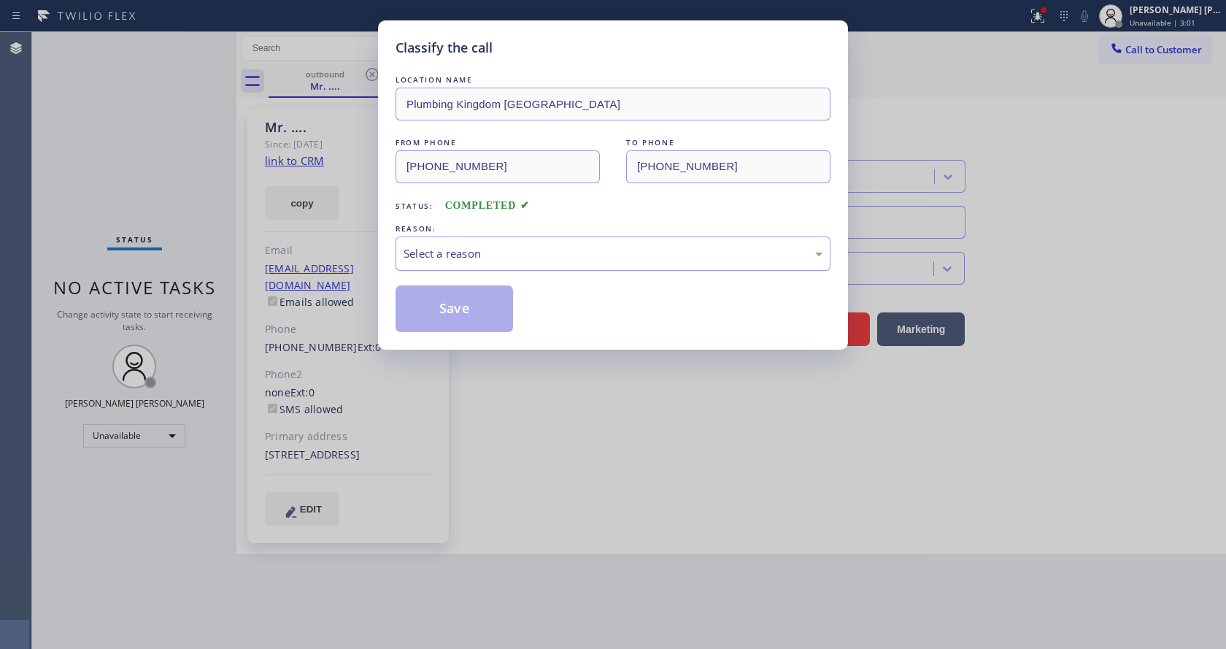
click at [485, 241] on div "Select a reason" at bounding box center [612, 253] width 435 height 34
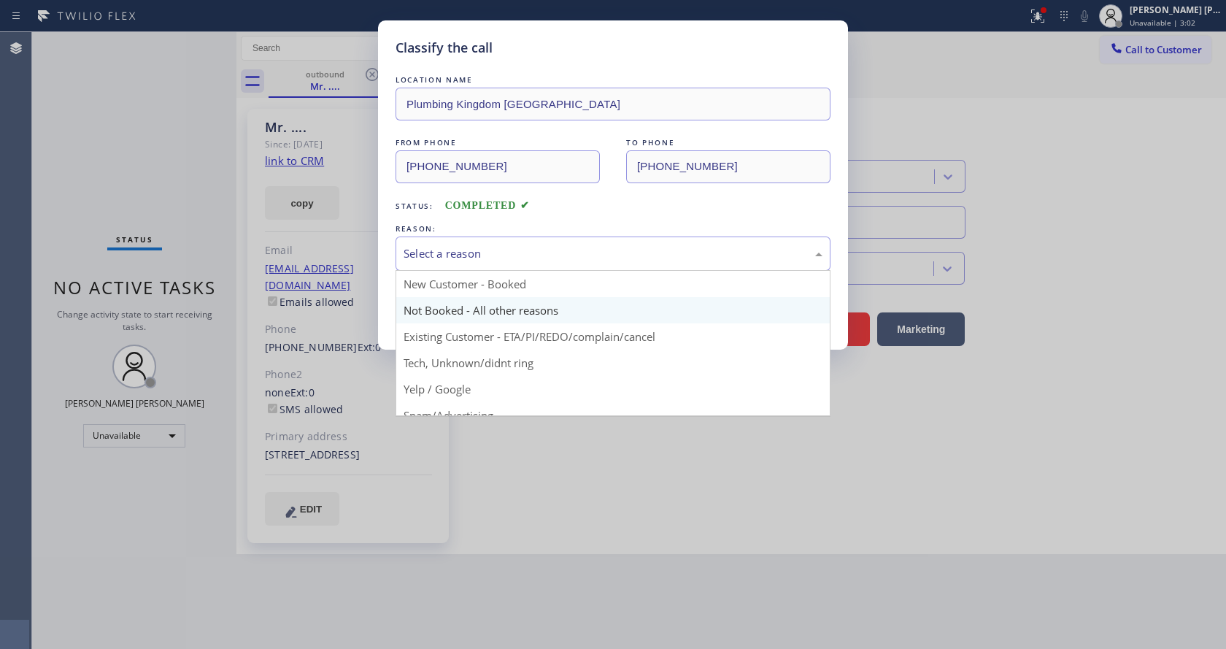
click at [449, 309] on button "Save" at bounding box center [453, 308] width 117 height 47
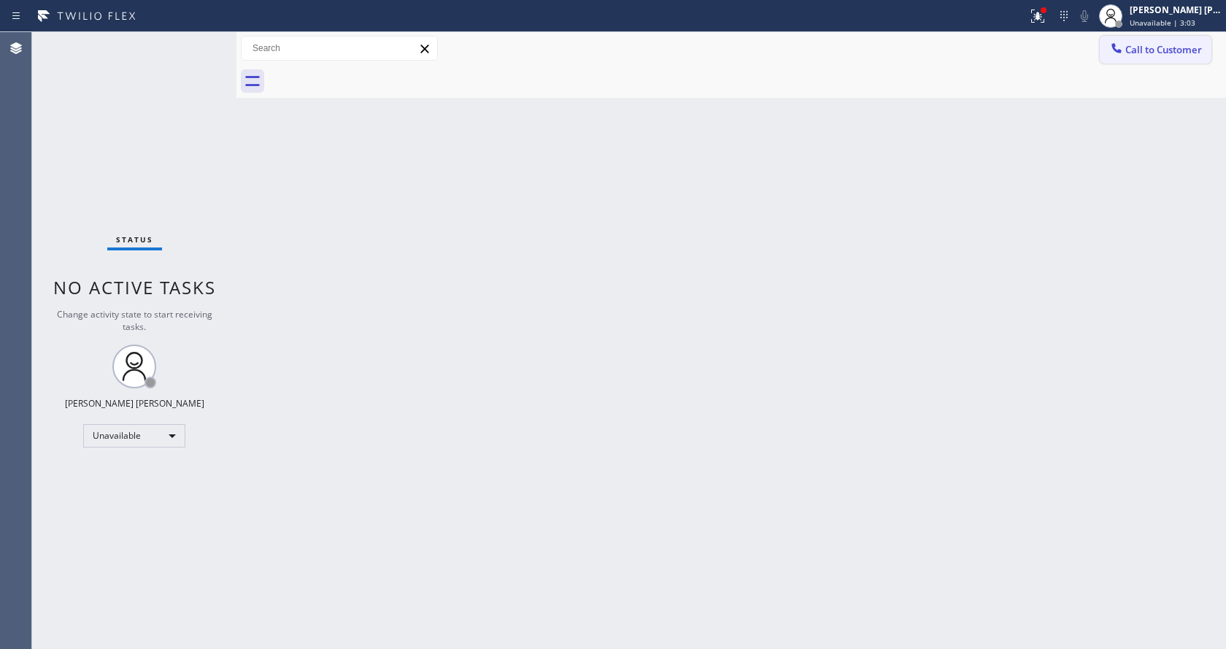
click at [1149, 45] on span "Call to Customer" at bounding box center [1163, 49] width 77 height 13
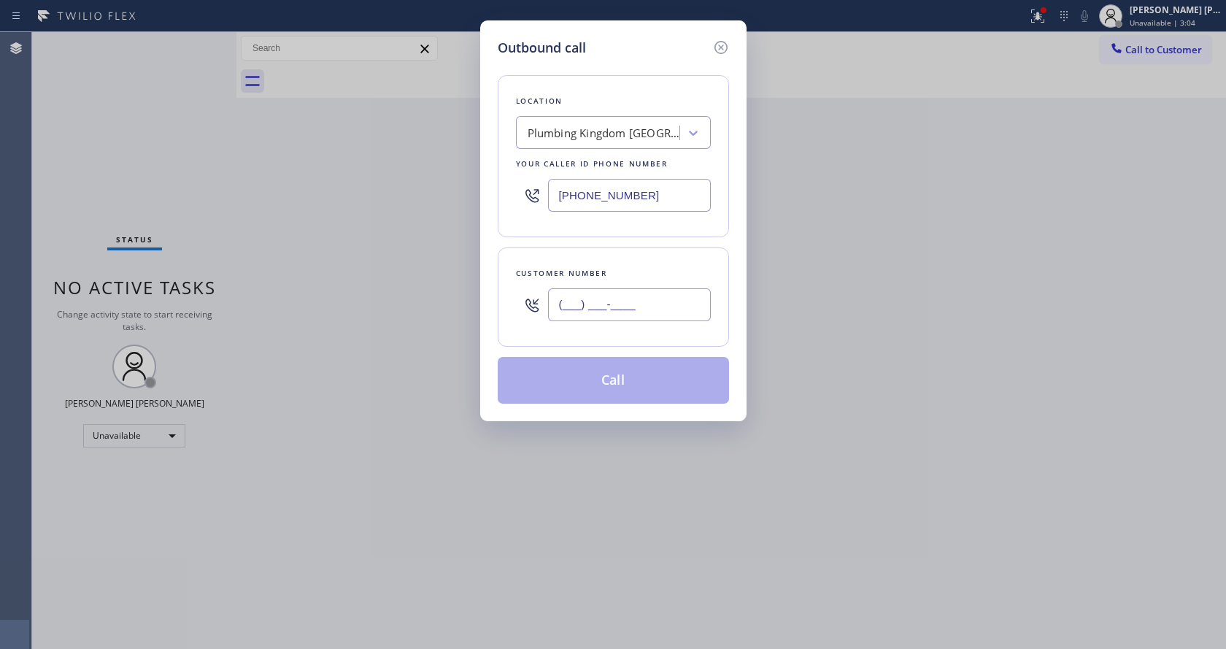
click at [640, 298] on input "(___) ___-____" at bounding box center [629, 304] width 163 height 33
paste input "818) 448-8392"
type input "[PHONE_NUMBER]"
click at [619, 381] on button "Call" at bounding box center [613, 380] width 231 height 47
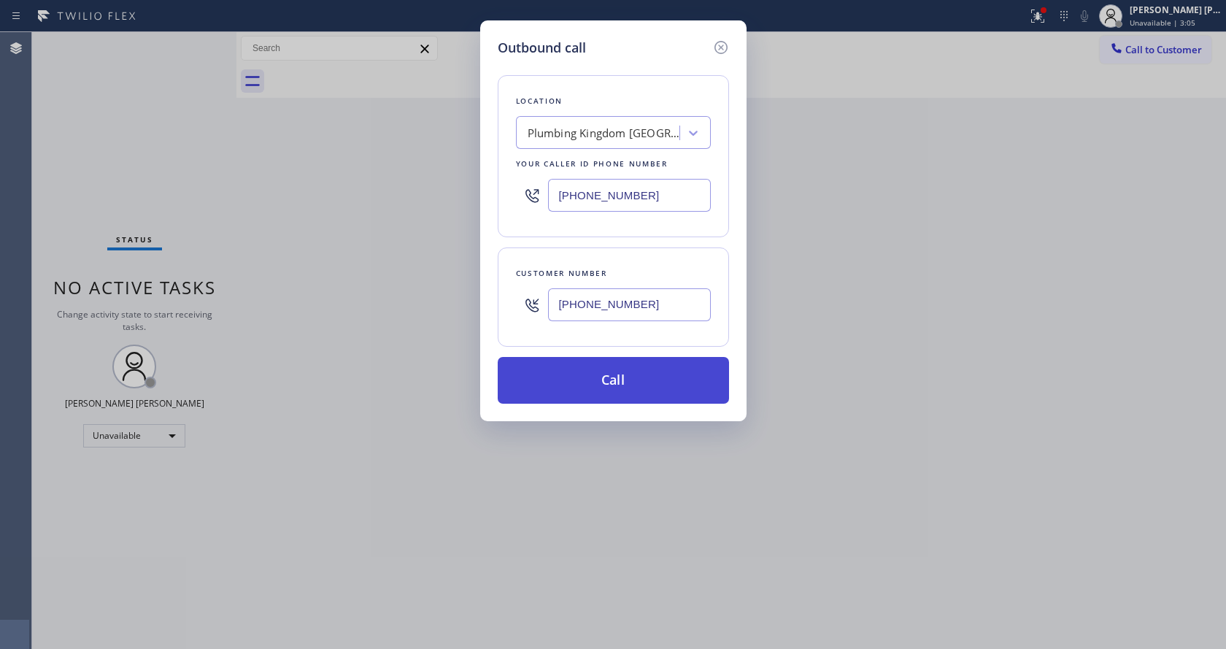
click at [619, 381] on button "Call" at bounding box center [613, 380] width 231 height 47
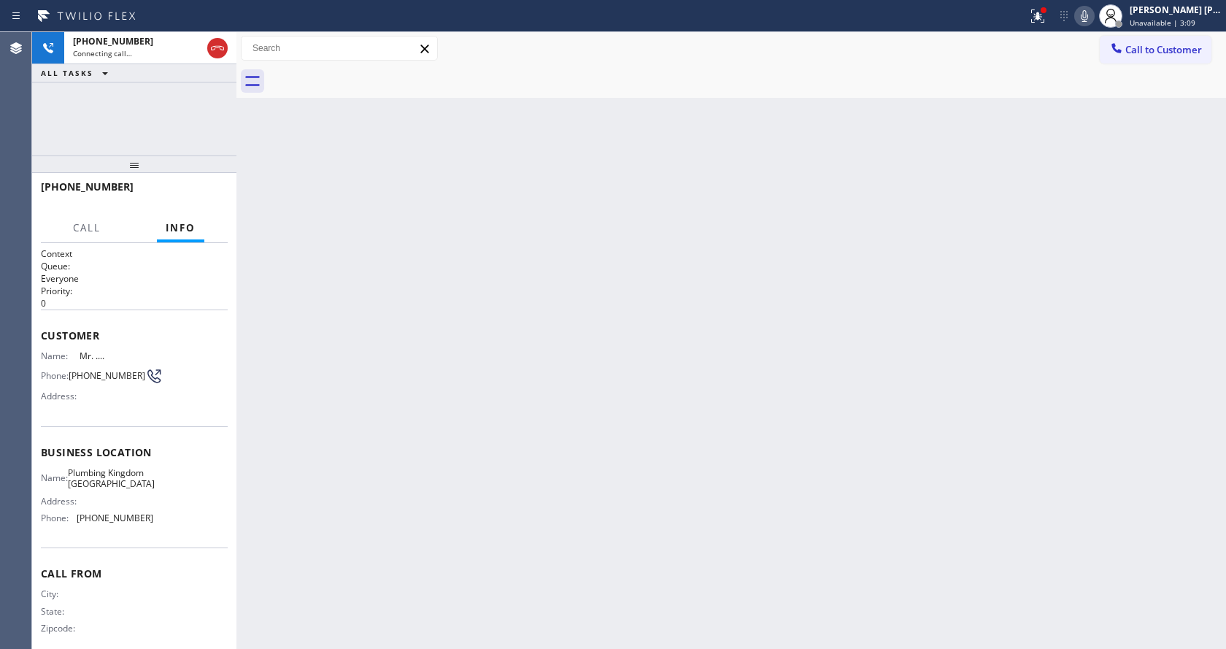
click at [208, 269] on h2 "Queue:" at bounding box center [134, 266] width 187 height 12
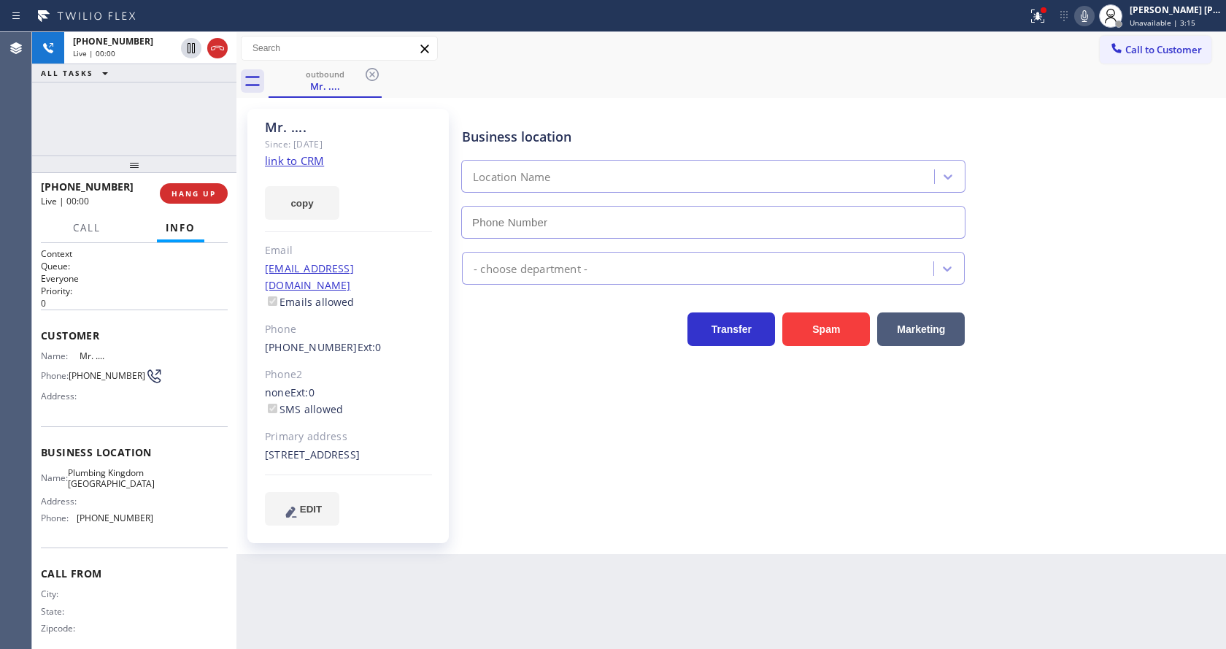
type input "[PHONE_NUMBER]"
click at [178, 190] on span "HANG UP" at bounding box center [193, 193] width 45 height 10
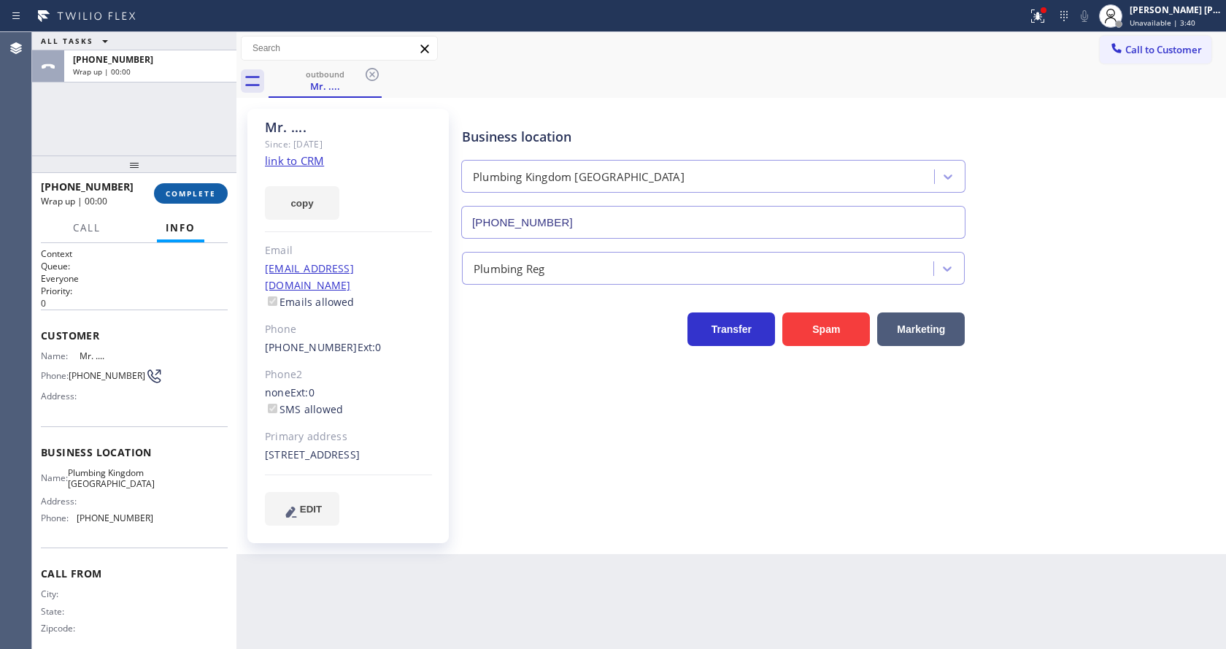
click at [178, 190] on span "COMPLETE" at bounding box center [191, 193] width 50 height 10
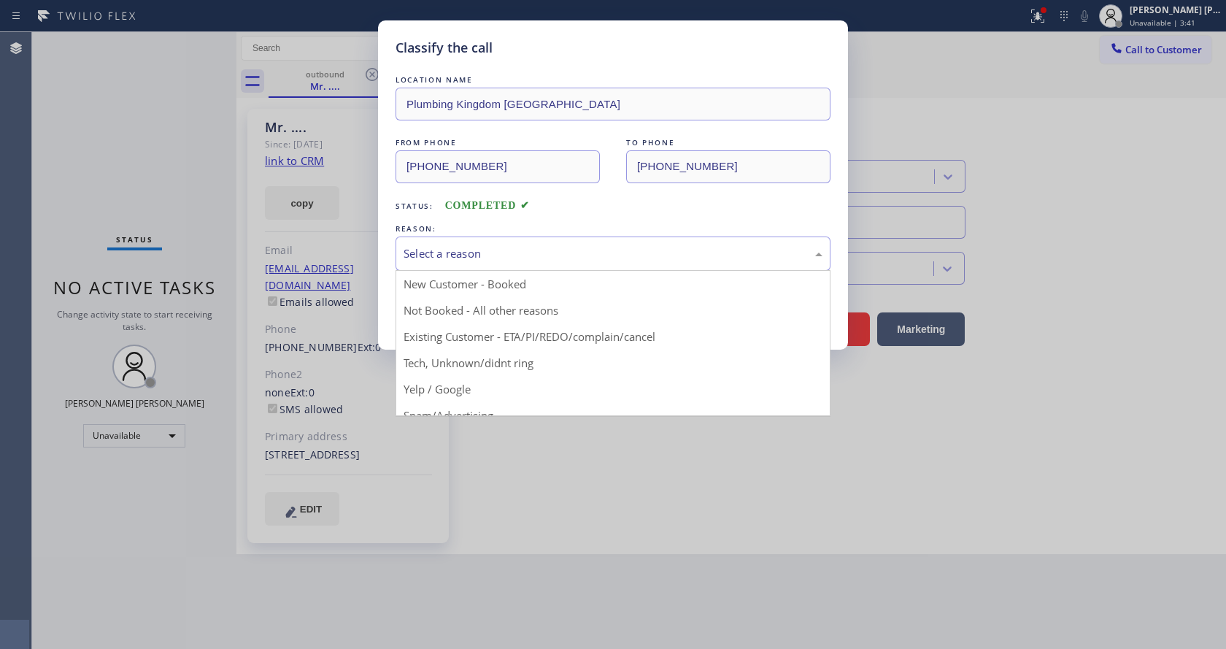
click at [447, 245] on div "Select a reason" at bounding box center [612, 253] width 419 height 17
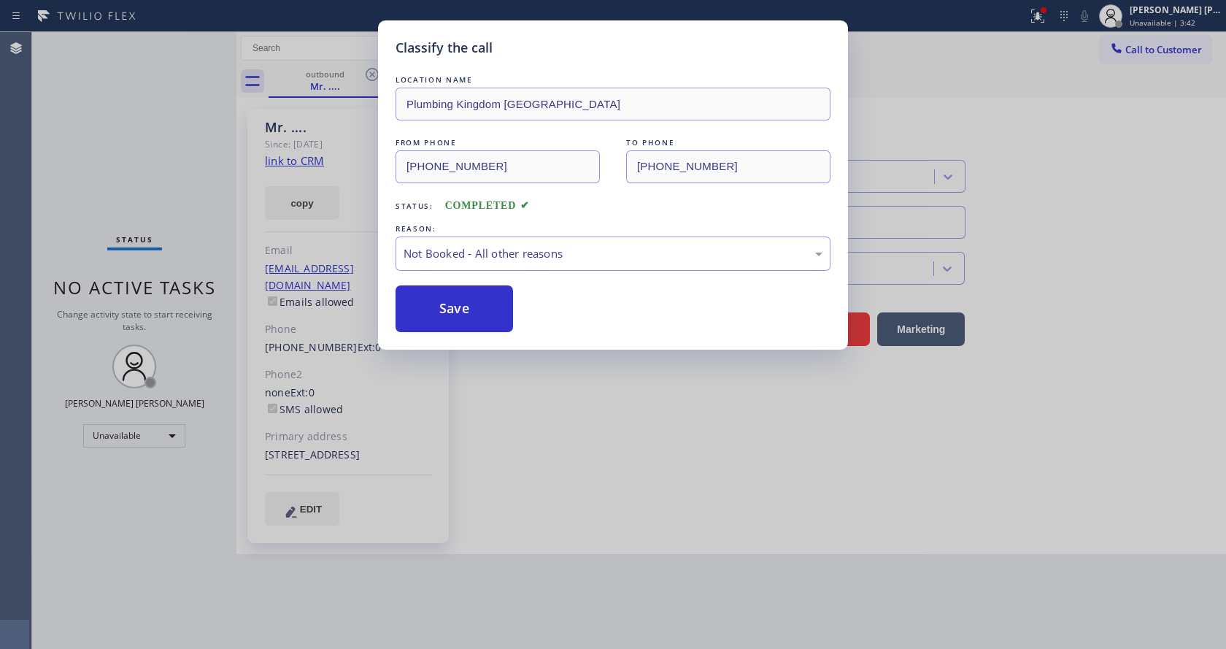
click at [452, 312] on button "Save" at bounding box center [453, 308] width 117 height 47
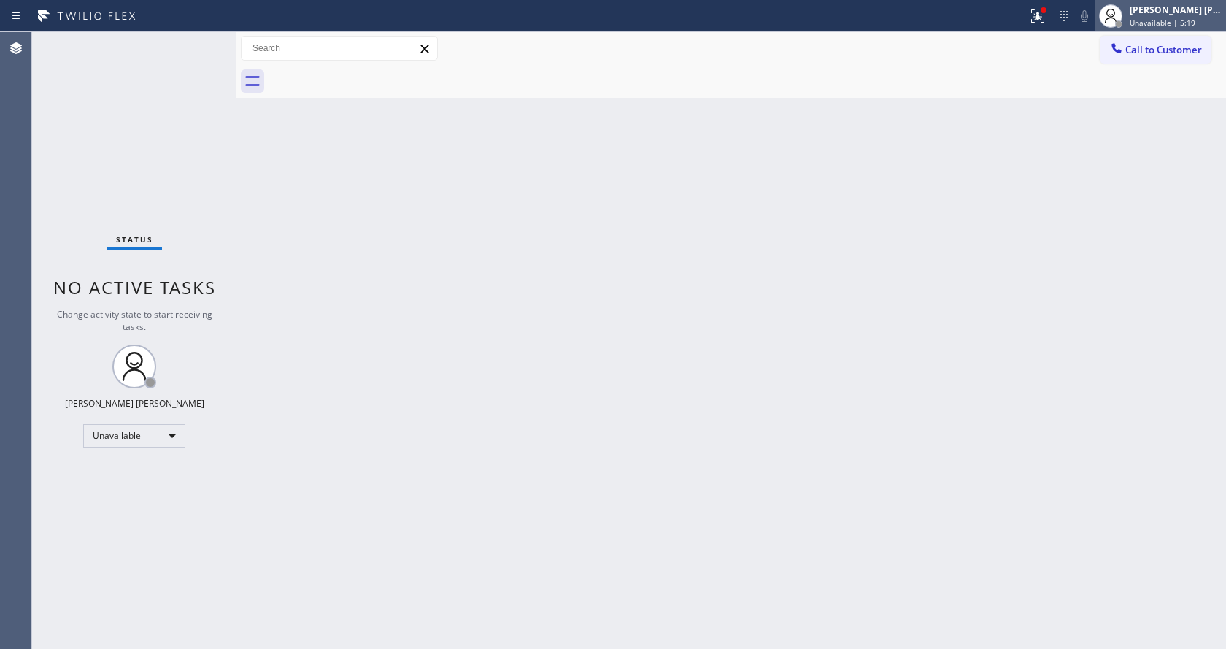
click at [1186, 22] on span "Unavailable | 5:19" at bounding box center [1162, 23] width 66 height 10
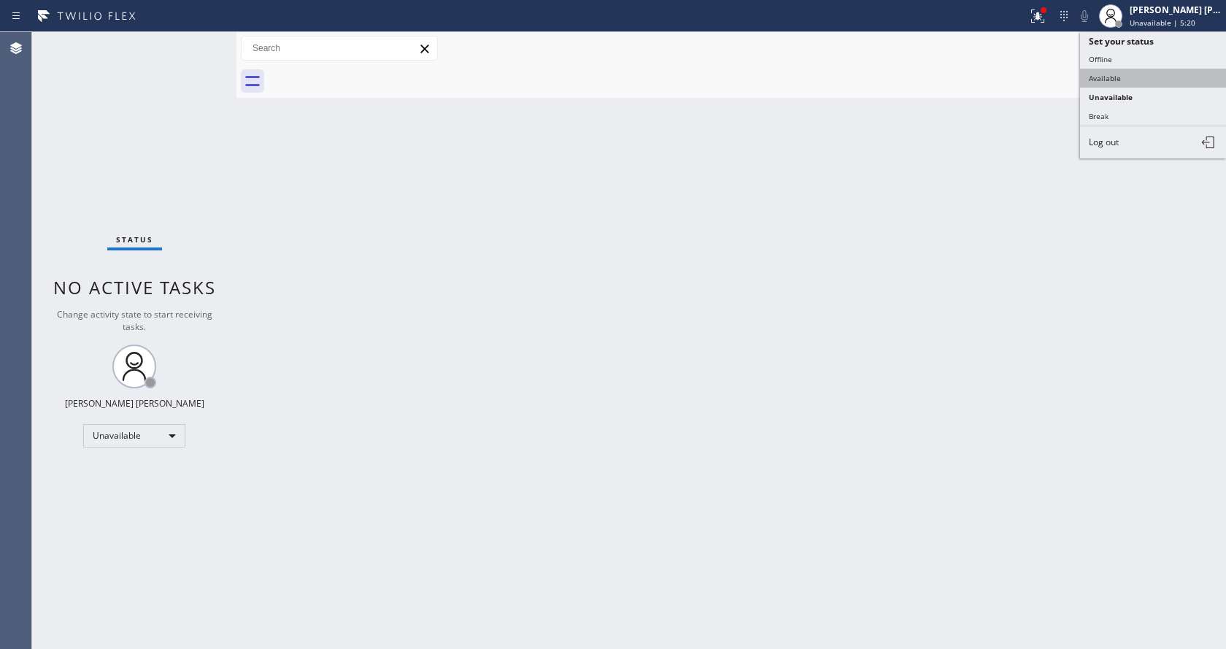
click at [1123, 74] on button "Available" at bounding box center [1153, 78] width 146 height 19
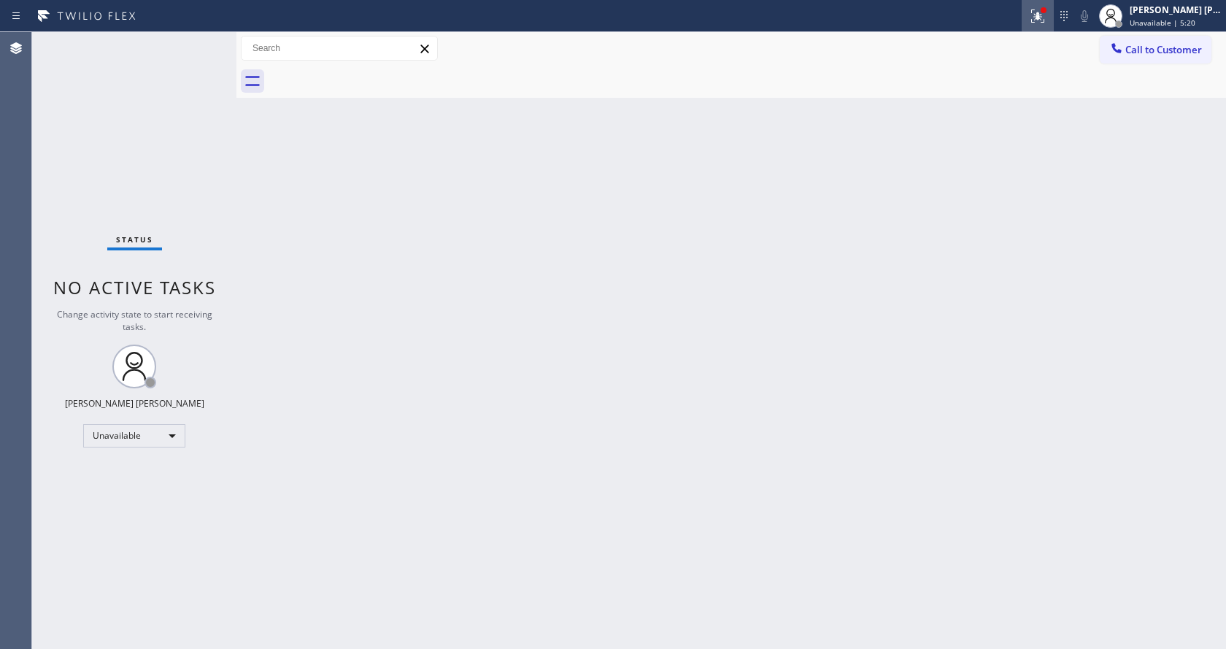
click at [1046, 16] on icon at bounding box center [1038, 16] width 18 height 18
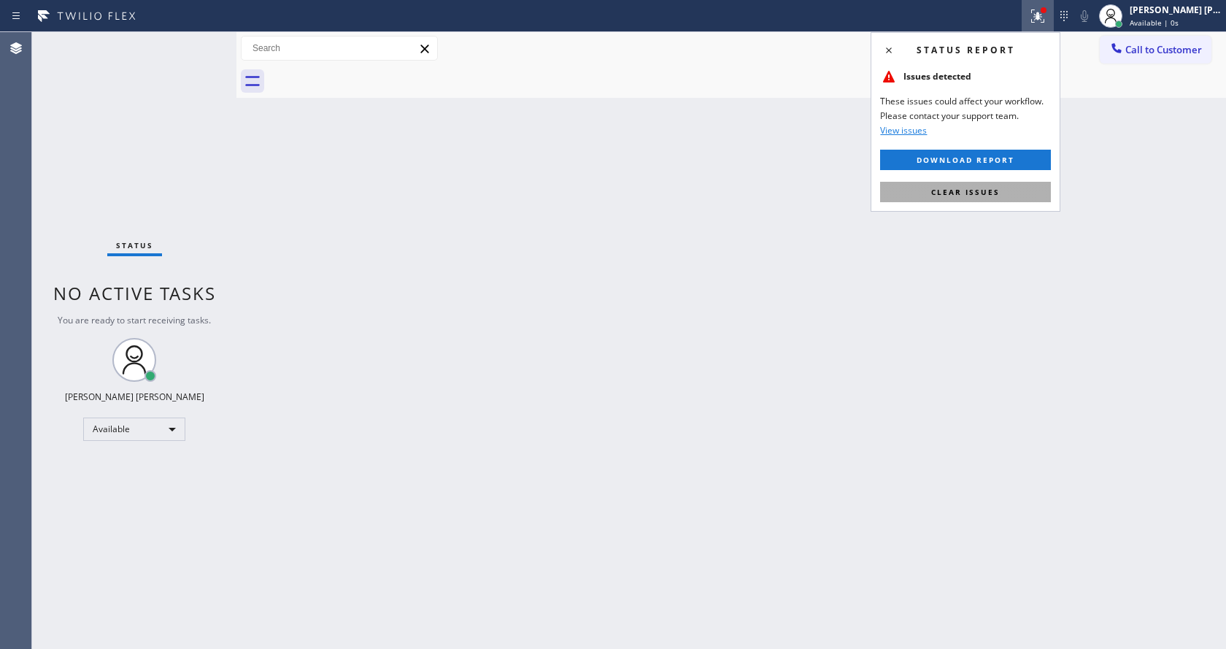
click at [978, 184] on button "Clear issues" at bounding box center [965, 192] width 171 height 20
click at [1045, 211] on div "Back to Dashboard Change Sender ID Customers Technicians Select a contact Outbo…" at bounding box center [730, 340] width 989 height 617
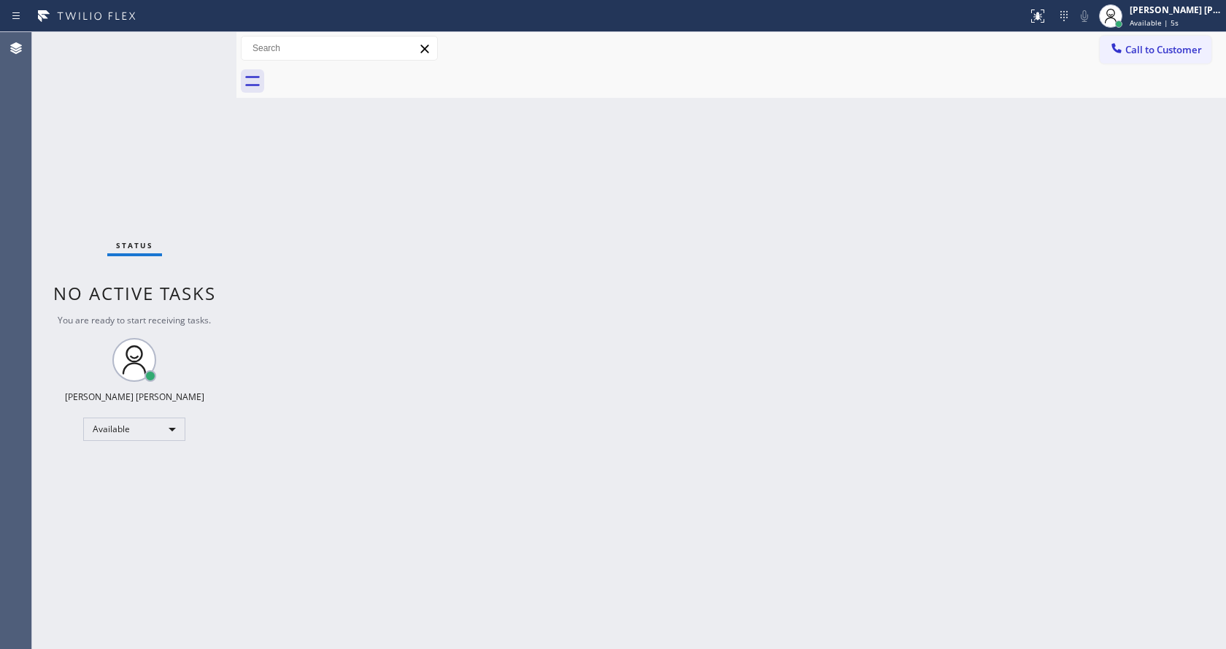
drag, startPoint x: 327, startPoint y: 220, endPoint x: 238, endPoint y: 111, distance: 140.5
click at [327, 220] on div "Back to Dashboard Change Sender ID Customers Technicians Select a contact Outbo…" at bounding box center [730, 340] width 989 height 617
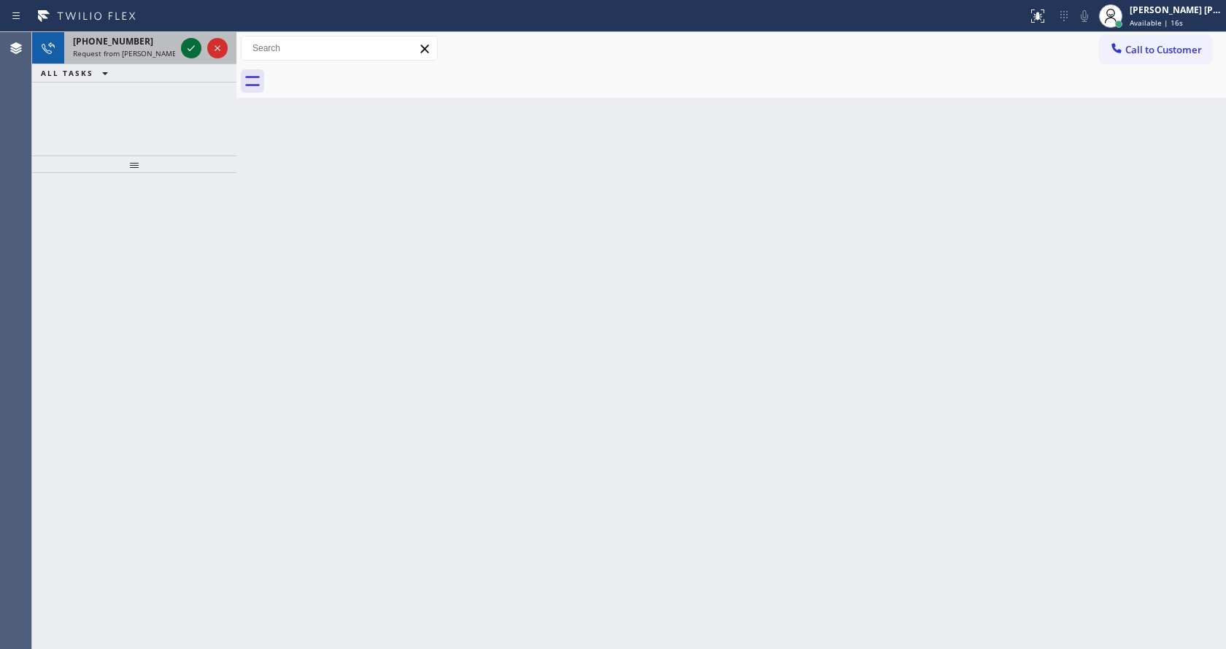
click at [187, 53] on icon at bounding box center [191, 48] width 18 height 18
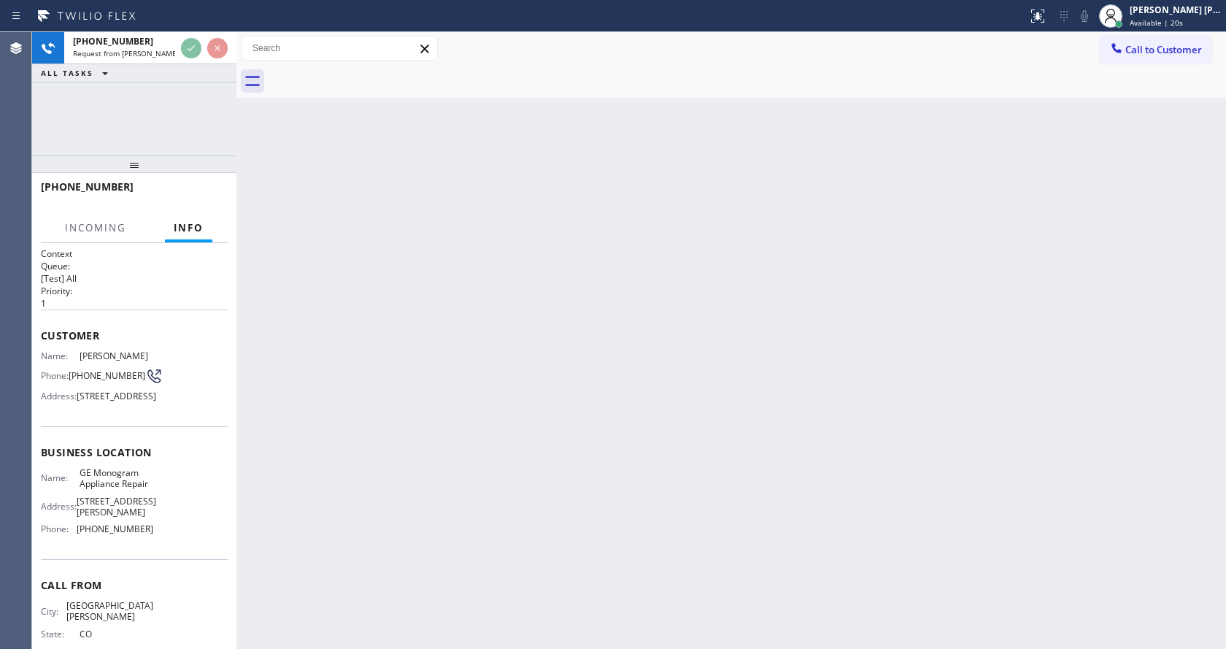
click at [315, 281] on div "Back to Dashboard Change Sender ID Customers Technicians Select a contact Outbo…" at bounding box center [730, 340] width 989 height 617
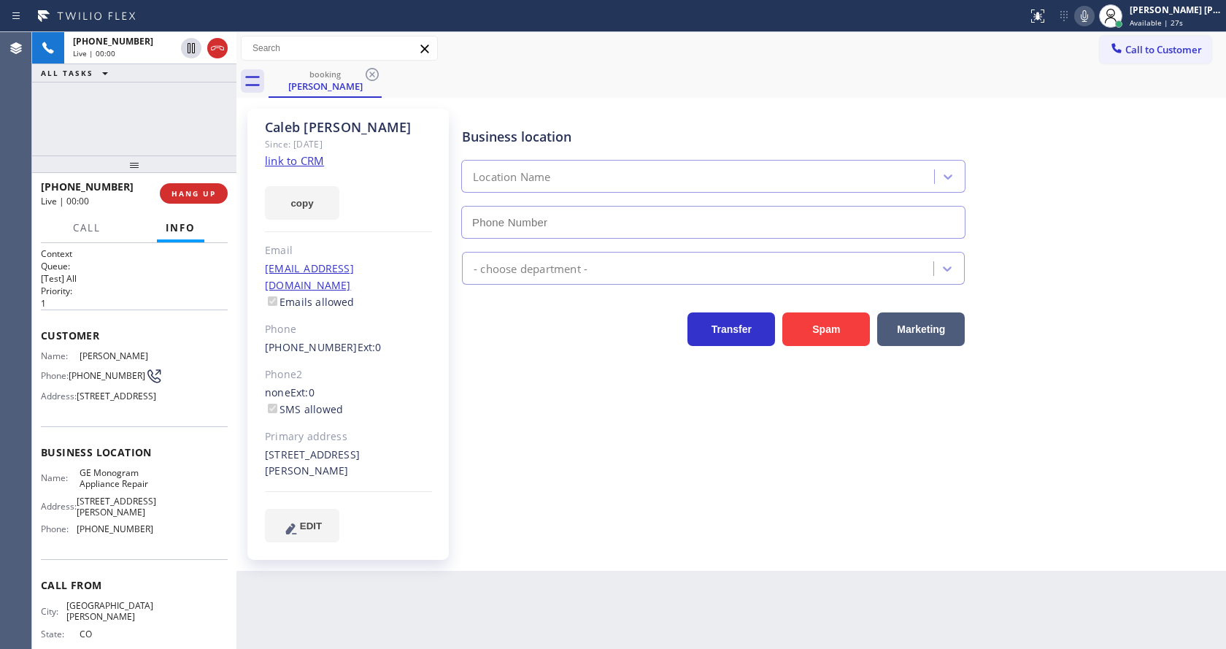
type input "[PHONE_NUMBER]"
click at [306, 155] on link "link to CRM" at bounding box center [294, 160] width 59 height 15
click at [557, 468] on div "Business location GE Monogram Appliance Repair [PHONE_NUMBER] Appliance Repair …" at bounding box center [840, 324] width 763 height 425
click at [644, 473] on div "Business location GE Monogram Appliance Repair [PHONE_NUMBER] Appliance Repair …" at bounding box center [840, 324] width 763 height 425
click at [479, 449] on div "Business location GE Monogram Appliance Repair [PHONE_NUMBER] Appliance Repair …" at bounding box center [840, 324] width 763 height 425
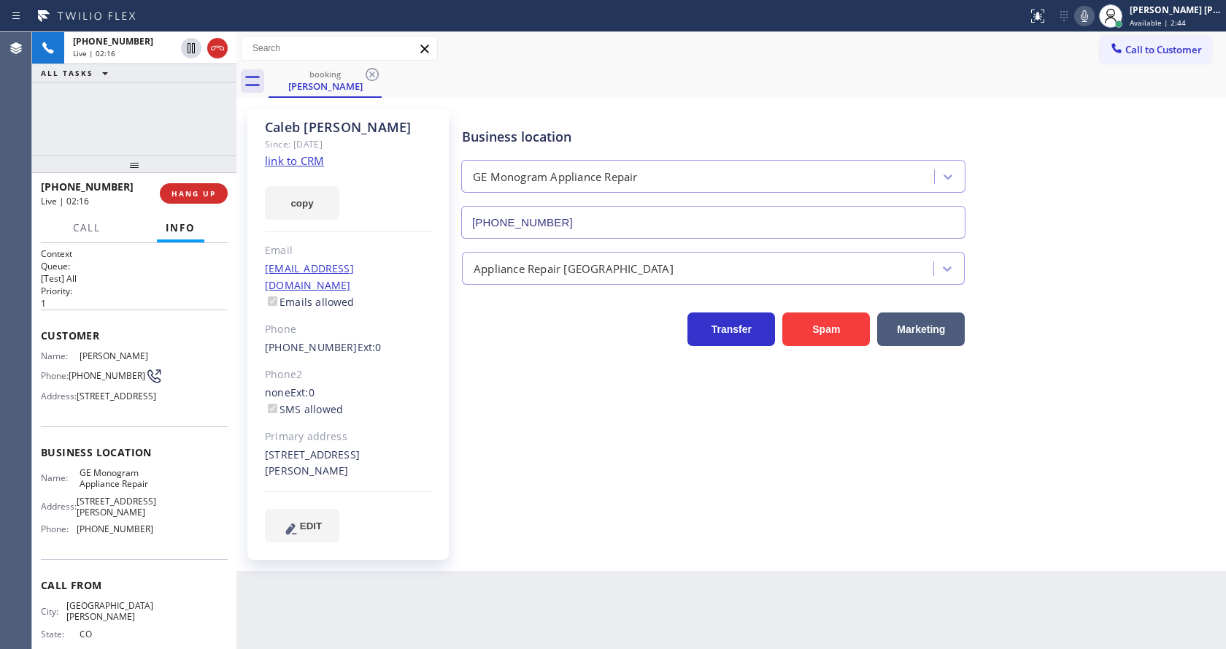
drag, startPoint x: 581, startPoint y: 457, endPoint x: 524, endPoint y: 512, distance: 79.5
click at [581, 457] on div "Business location GE Monogram Appliance Repair [PHONE_NUMBER] Appliance Repair …" at bounding box center [840, 324] width 763 height 425
click at [598, 538] on div "Business location GE Monogram Appliance Repair [PHONE_NUMBER] Appliance Repair …" at bounding box center [840, 339] width 763 height 455
click at [1175, 252] on div "Appliance Repair [GEOGRAPHIC_DATA]" at bounding box center [840, 265] width 763 height 39
click at [1089, 13] on icon at bounding box center [1084, 16] width 18 height 18
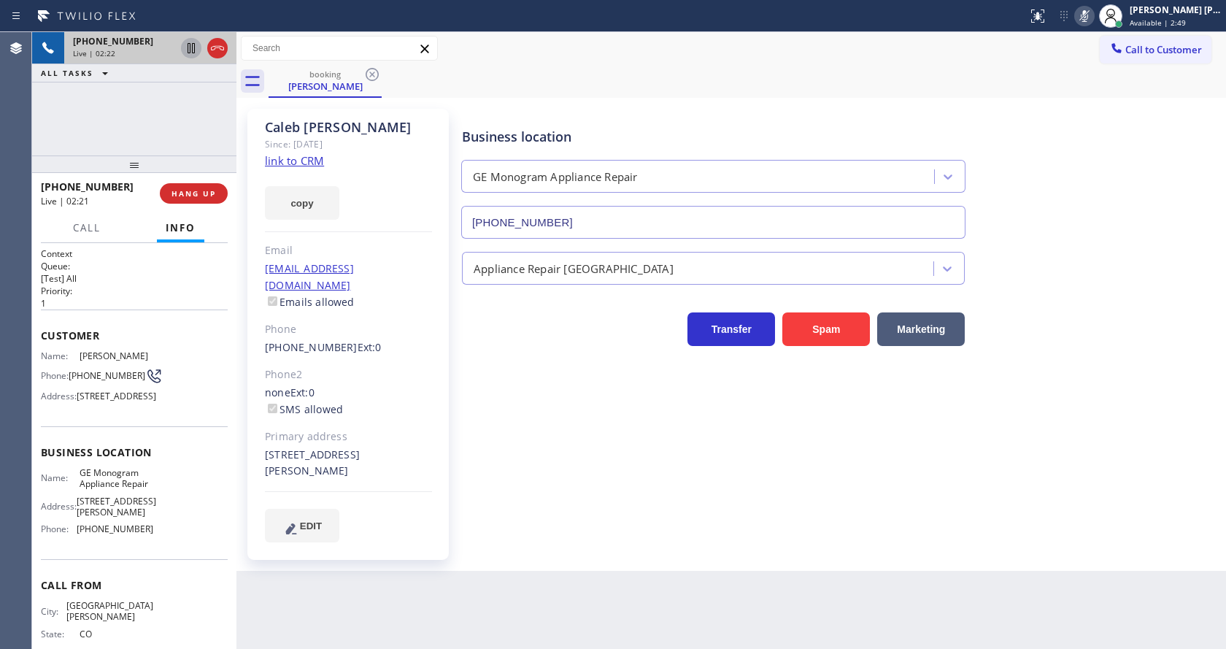
click at [191, 47] on icon at bounding box center [191, 48] width 18 height 18
click at [425, 472] on div "[PERSON_NAME] Since: [DATE] link to CRM copy Email [EMAIL_ADDRESS][DOMAIN_NAME]…" at bounding box center [347, 334] width 201 height 451
click at [188, 45] on icon at bounding box center [191, 48] width 10 height 10
click at [1089, 16] on icon at bounding box center [1084, 16] width 18 height 18
click at [1102, 100] on div "[PERSON_NAME] Since: [DATE] link to CRM copy Email [EMAIL_ADDRESS][DOMAIN_NAME]…" at bounding box center [730, 334] width 989 height 473
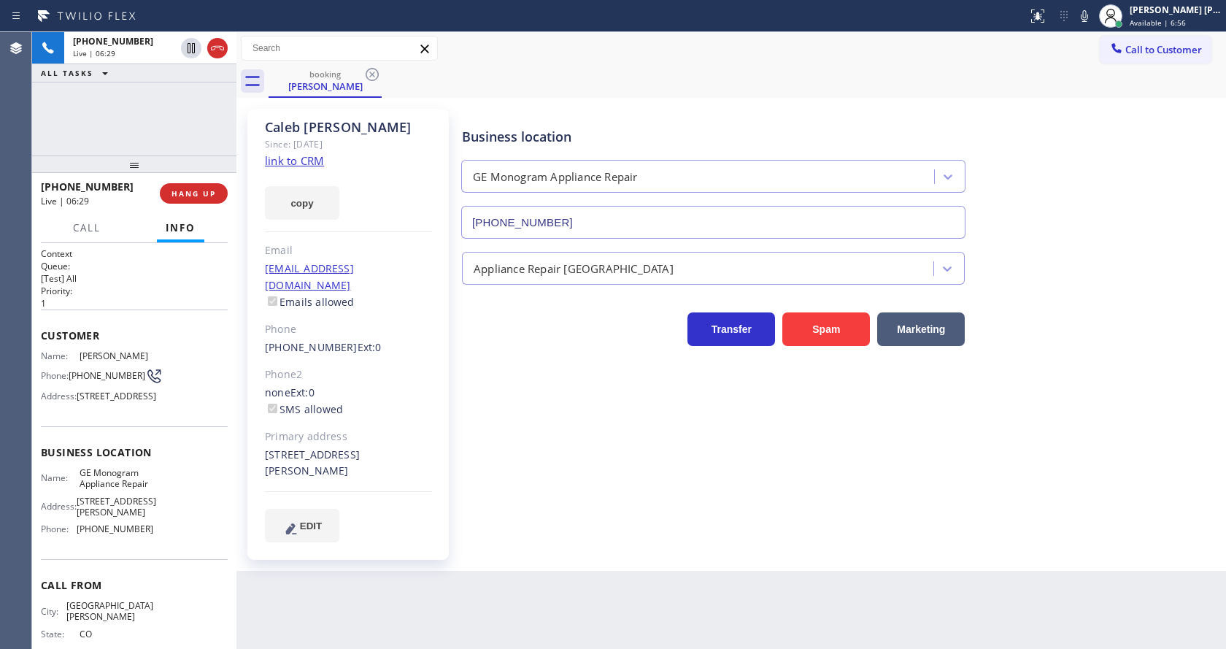
click at [505, 482] on div "Business location GE Monogram Appliance Repair [PHONE_NUMBER] Appliance Repair …" at bounding box center [840, 324] width 763 height 425
click at [541, 501] on div "Business location GE Monogram Appliance Repair [PHONE_NUMBER] Appliance Repair …" at bounding box center [840, 324] width 763 height 425
drag, startPoint x: 295, startPoint y: 455, endPoint x: 263, endPoint y: 456, distance: 32.1
click at [263, 456] on div "[PERSON_NAME] Since: [DATE] link to CRM copy Email [EMAIL_ADDRESS][DOMAIN_NAME]…" at bounding box center [347, 334] width 201 height 451
copy div "80229"
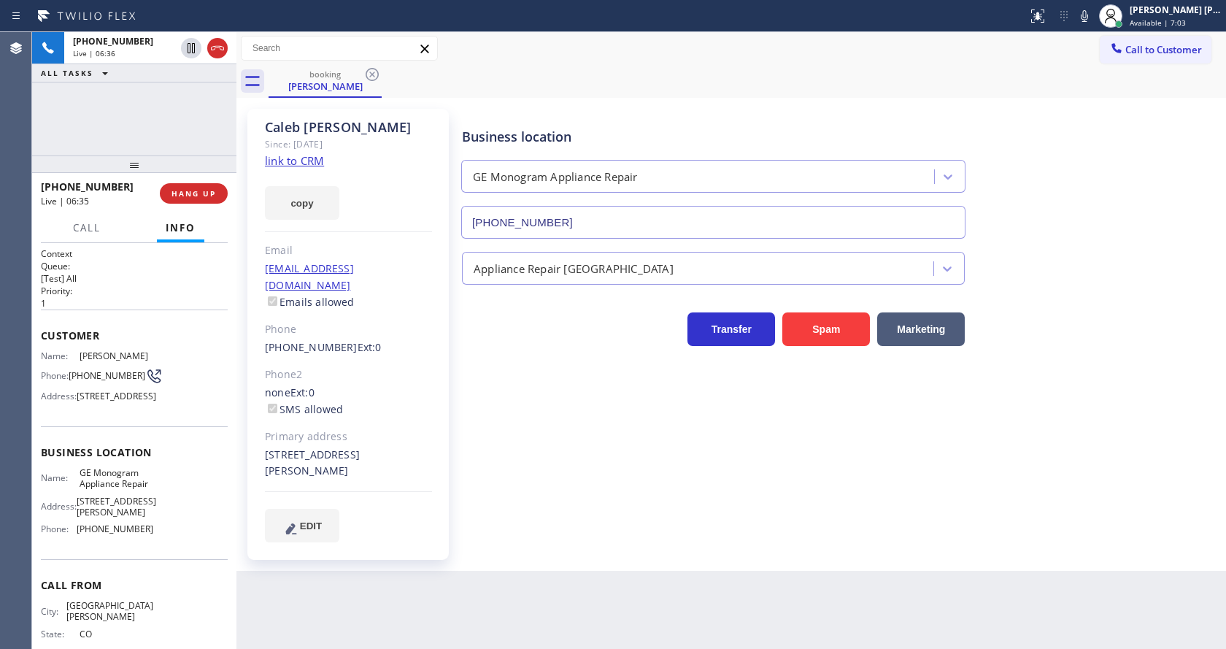
click at [588, 490] on div "Business location GE Monogram Appliance Repair [PHONE_NUMBER] Appliance Repair …" at bounding box center [840, 324] width 763 height 425
click at [580, 518] on div "Business location GE Monogram Appliance Repair [PHONE_NUMBER] Appliance Repair …" at bounding box center [840, 324] width 763 height 425
click at [557, 573] on div "Back to Dashboard Change Sender ID Customers Technicians Select a contact Outbo…" at bounding box center [730, 340] width 989 height 617
drag, startPoint x: 513, startPoint y: 477, endPoint x: 482, endPoint y: 493, distance: 34.9
click at [511, 478] on div "Business location GE Monogram Appliance Repair [PHONE_NUMBER] Appliance Repair …" at bounding box center [840, 324] width 763 height 425
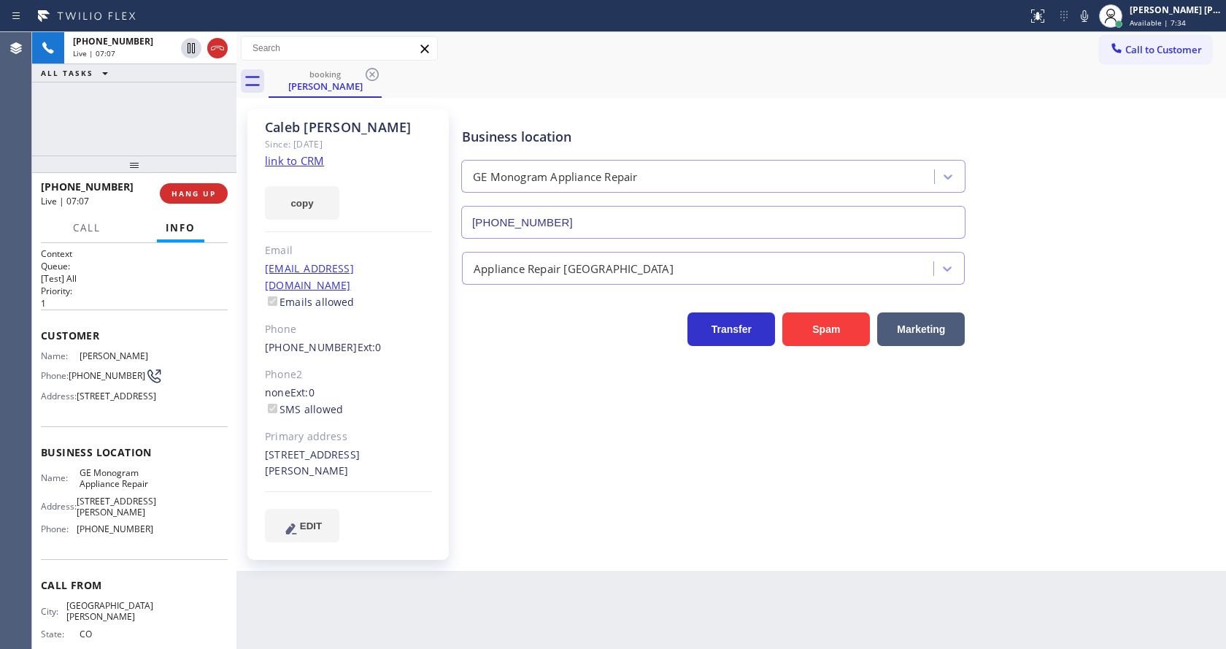
click at [374, 630] on div "Back to Dashboard Change Sender ID Customers Technicians Select a contact Outbo…" at bounding box center [730, 340] width 989 height 617
click at [568, 482] on div "Business location GE Monogram Appliance Repair [PHONE_NUMBER] Appliance Repair …" at bounding box center [840, 324] width 763 height 425
click at [594, 554] on div "[PERSON_NAME] Since: [DATE] link to CRM copy Email [EMAIL_ADDRESS][DOMAIN_NAME]…" at bounding box center [730, 334] width 989 height 473
click at [474, 441] on div "Business location GE Monogram Appliance Repair [PHONE_NUMBER] Appliance Repair …" at bounding box center [840, 324] width 763 height 425
click at [697, 506] on div "Business location GE Monogram Appliance Repair [PHONE_NUMBER] Appliance Repair …" at bounding box center [840, 324] width 763 height 425
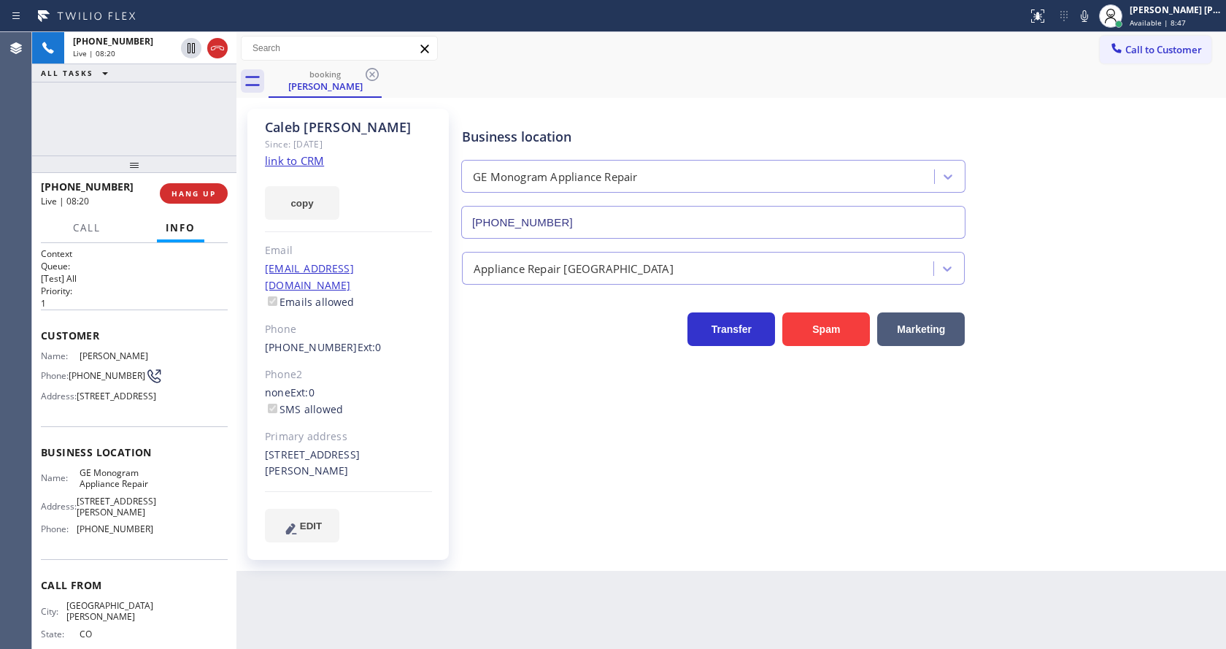
click at [599, 526] on div "Business location GE Monogram Appliance Repair [PHONE_NUMBER] Appliance Repair …" at bounding box center [840, 339] width 763 height 455
click at [657, 544] on div "Business location GE Monogram Appliance Repair [PHONE_NUMBER] Appliance Repair …" at bounding box center [840, 339] width 763 height 455
click at [393, 447] on div "[STREET_ADDRESS][PERSON_NAME]" at bounding box center [348, 464] width 167 height 34
drag, startPoint x: 640, startPoint y: 505, endPoint x: 524, endPoint y: 579, distance: 137.4
click at [639, 505] on div "Business location GE Monogram Appliance Repair [PHONE_NUMBER] Appliance Repair …" at bounding box center [840, 324] width 763 height 425
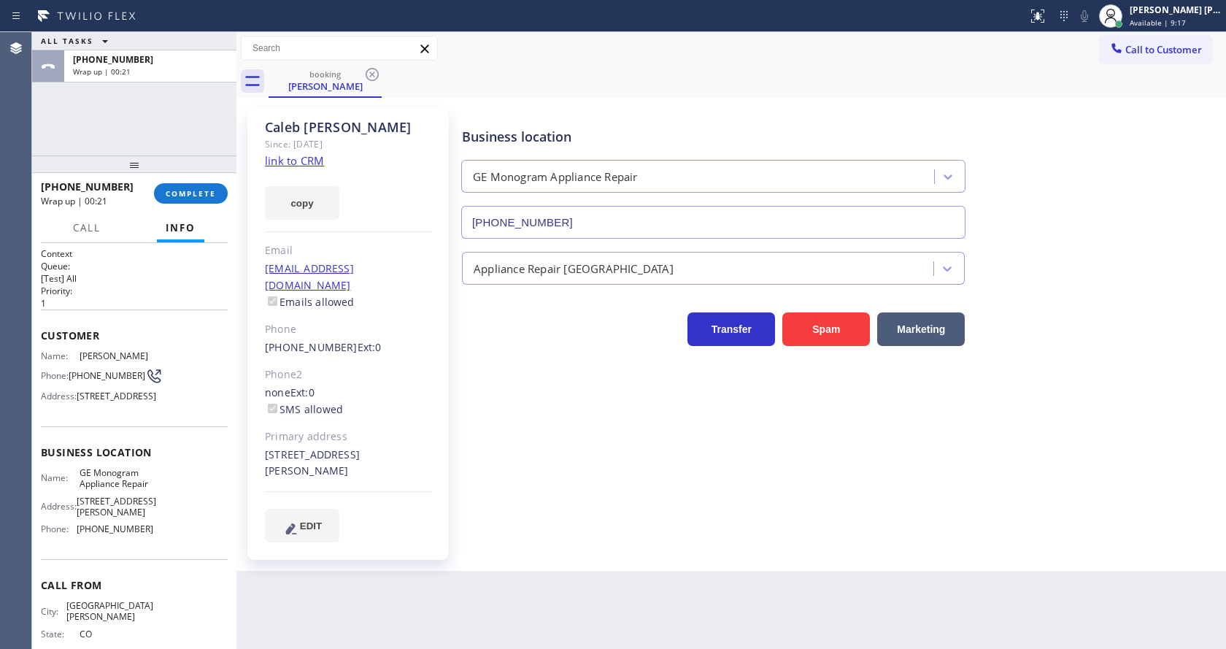
click at [1093, 359] on div "Business location GE Monogram Appliance Repair [PHONE_NUMBER] Appliance Repair …" at bounding box center [840, 324] width 763 height 425
click at [662, 520] on div "Business location GE Monogram Appliance Repair [PHONE_NUMBER] Appliance Repair …" at bounding box center [840, 324] width 763 height 425
click at [571, 598] on div "Back to Dashboard Change Sender ID Customers Technicians Select a contact Outbo…" at bounding box center [730, 340] width 989 height 617
click at [161, 189] on button "COMPLETE" at bounding box center [191, 193] width 74 height 20
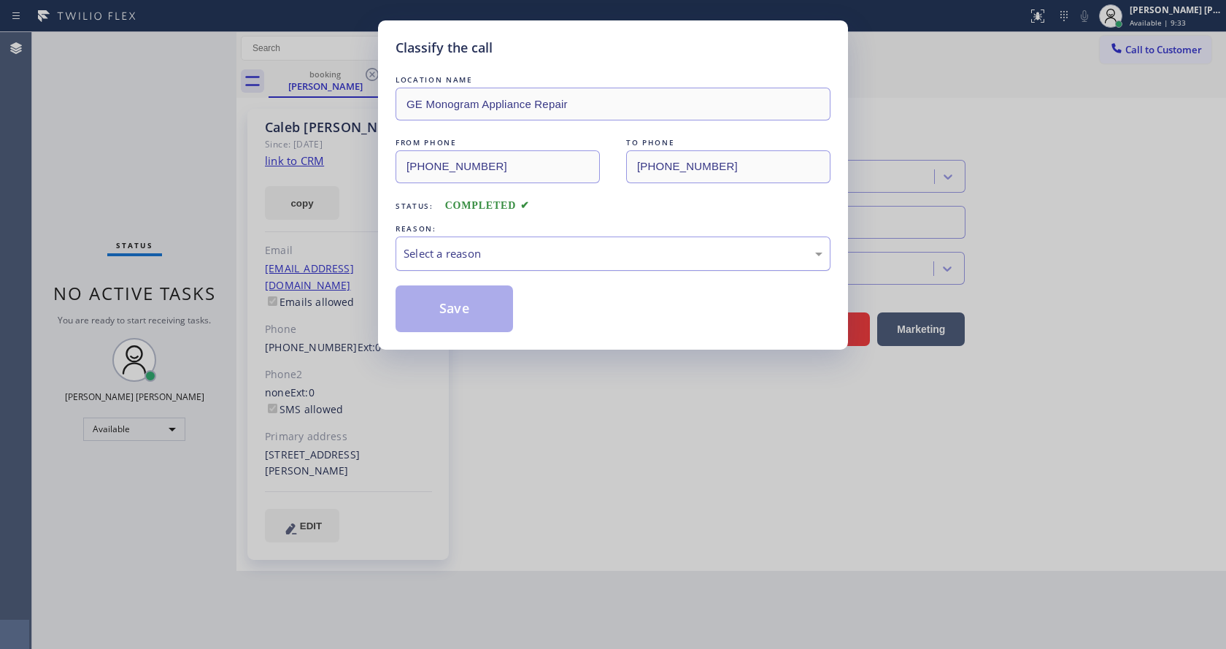
click at [445, 258] on div "Select a reason" at bounding box center [612, 253] width 419 height 17
click at [432, 304] on button "Save" at bounding box center [453, 308] width 117 height 47
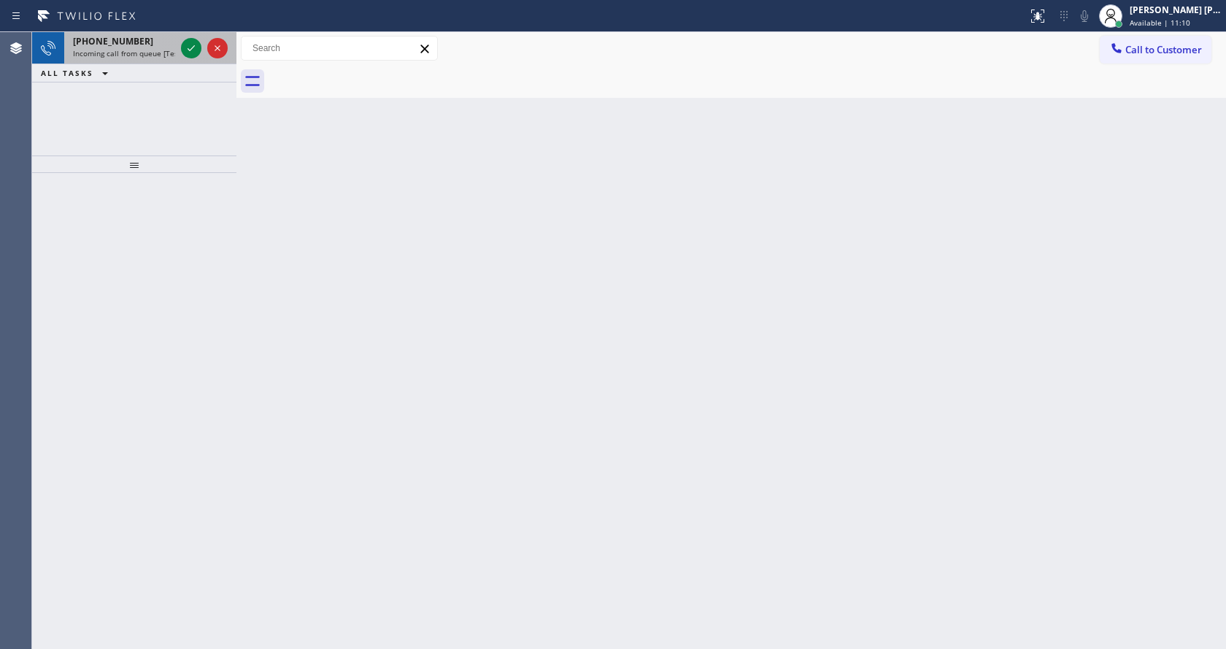
click at [161, 34] on div "[PHONE_NUMBER] Incoming call from queue [Test] All" at bounding box center [121, 48] width 114 height 32
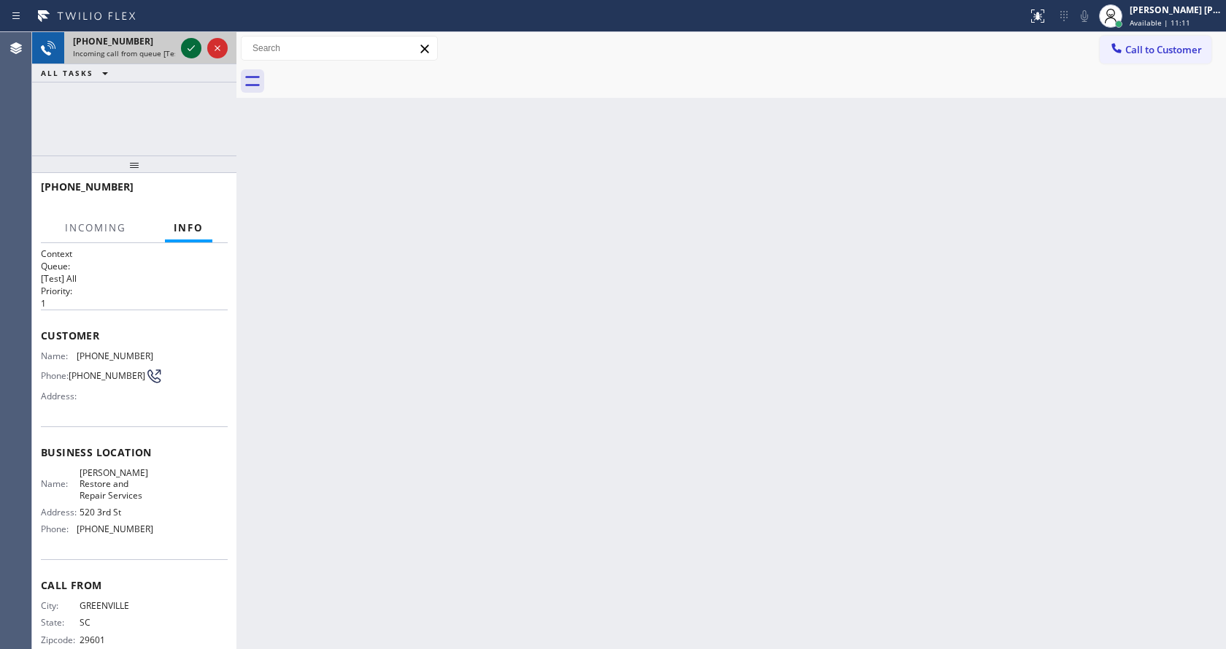
click at [185, 47] on icon at bounding box center [191, 48] width 18 height 18
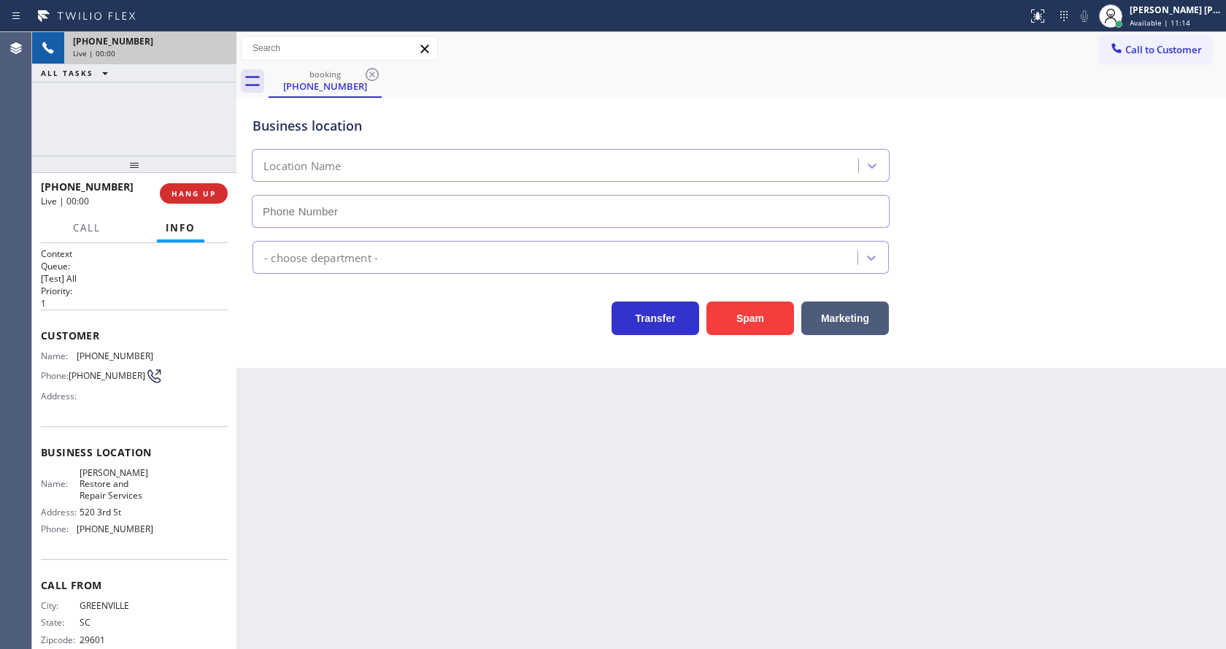
type input "[PHONE_NUMBER]"
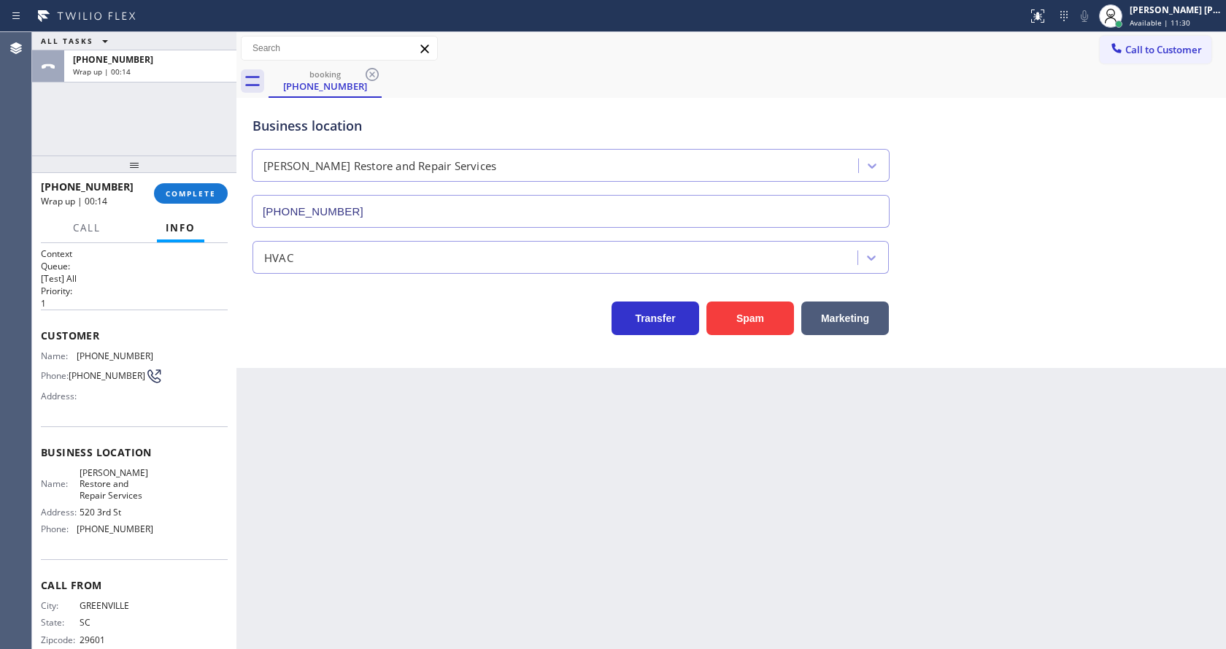
click at [392, 472] on div "Back to Dashboard Change Sender ID Customers Technicians Select a contact Outbo…" at bounding box center [730, 340] width 989 height 617
drag, startPoint x: 655, startPoint y: 498, endPoint x: 606, endPoint y: 223, distance: 280.1
click at [670, 485] on div "Back to Dashboard Change Sender ID Customers Technicians Select a contact Outbo…" at bounding box center [730, 340] width 989 height 617
click at [193, 189] on span "COMPLETE" at bounding box center [191, 193] width 50 height 10
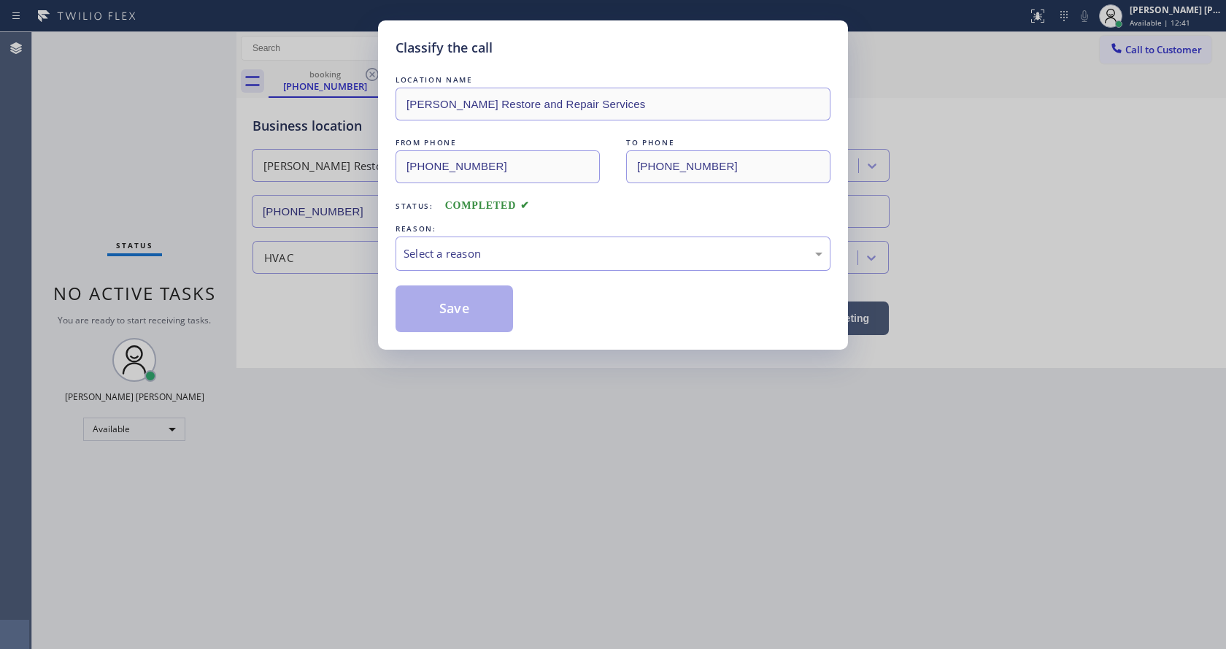
click at [467, 239] on div "Select a reason" at bounding box center [612, 253] width 435 height 34
click at [454, 302] on button "Save" at bounding box center [453, 308] width 117 height 47
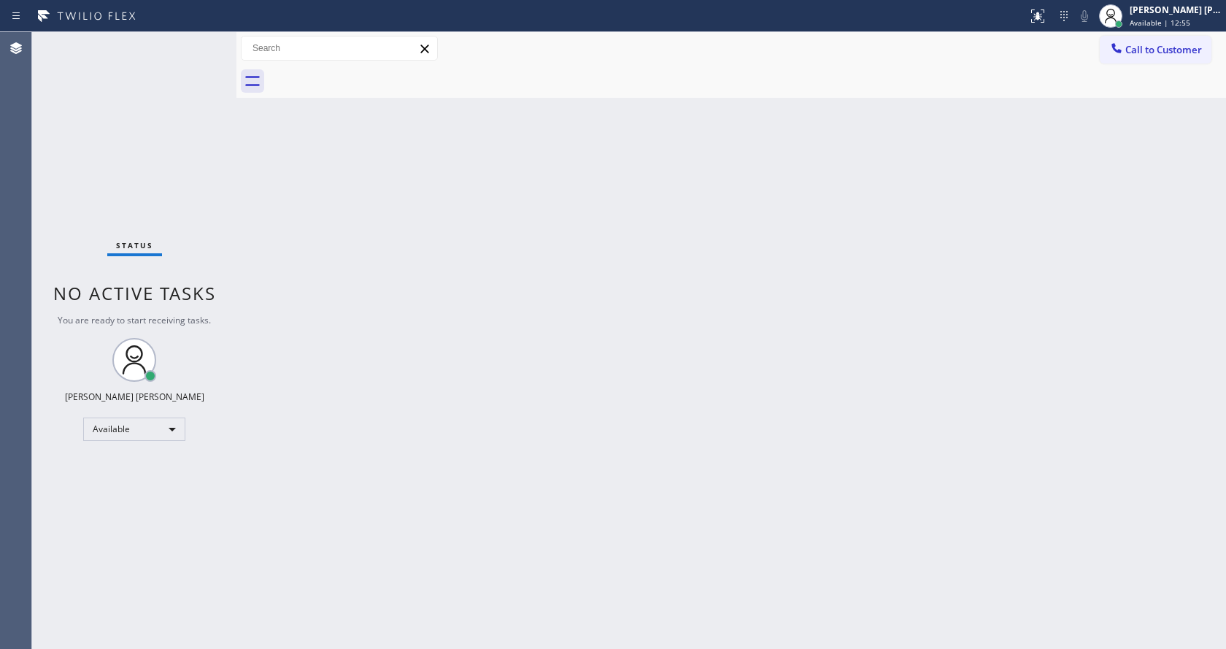
click at [892, 199] on div "Back to Dashboard Change Sender ID Customers Technicians Select a contact Outbo…" at bounding box center [730, 340] width 989 height 617
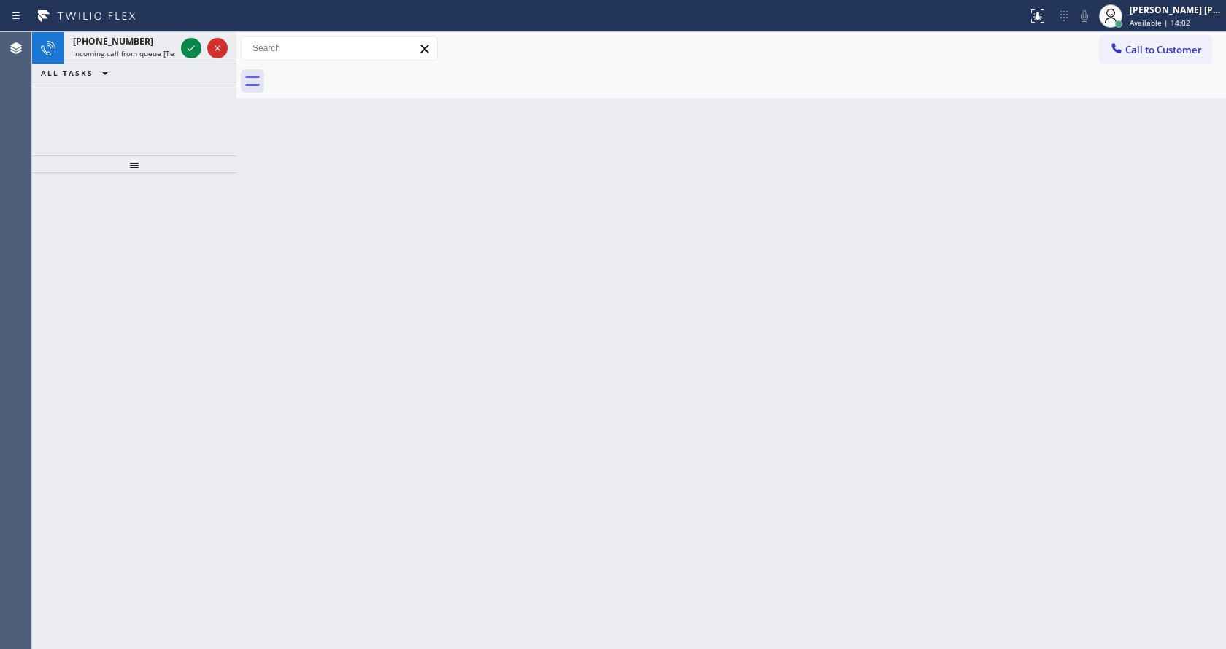
click at [369, 255] on div "Back to Dashboard Change Sender ID Customers Technicians Select a contact Outbo…" at bounding box center [730, 340] width 989 height 617
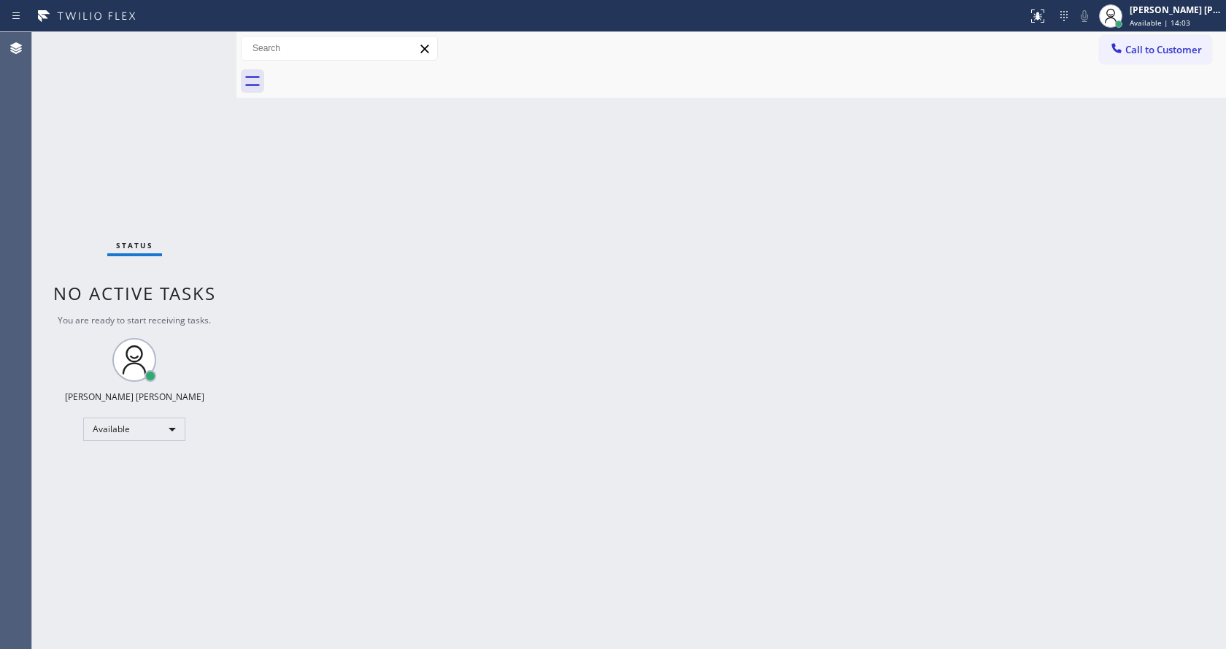
click at [155, 54] on div "Status No active tasks You are ready to start receiving tasks. [PERSON_NAME] [P…" at bounding box center [134, 340] width 204 height 617
click at [507, 474] on div "Back to Dashboard Change Sender ID Customers Technicians Select a contact Outbo…" at bounding box center [730, 340] width 989 height 617
click at [363, 294] on div "Back to Dashboard Change Sender ID Customers Technicians Select a contact Outbo…" at bounding box center [730, 340] width 989 height 617
click at [1015, 220] on div "Back to Dashboard Change Sender ID Customers Technicians Select a contact Outbo…" at bounding box center [730, 340] width 989 height 617
click at [447, 419] on div "Back to Dashboard Change Sender ID Customers Technicians Select a contact Outbo…" at bounding box center [730, 340] width 989 height 617
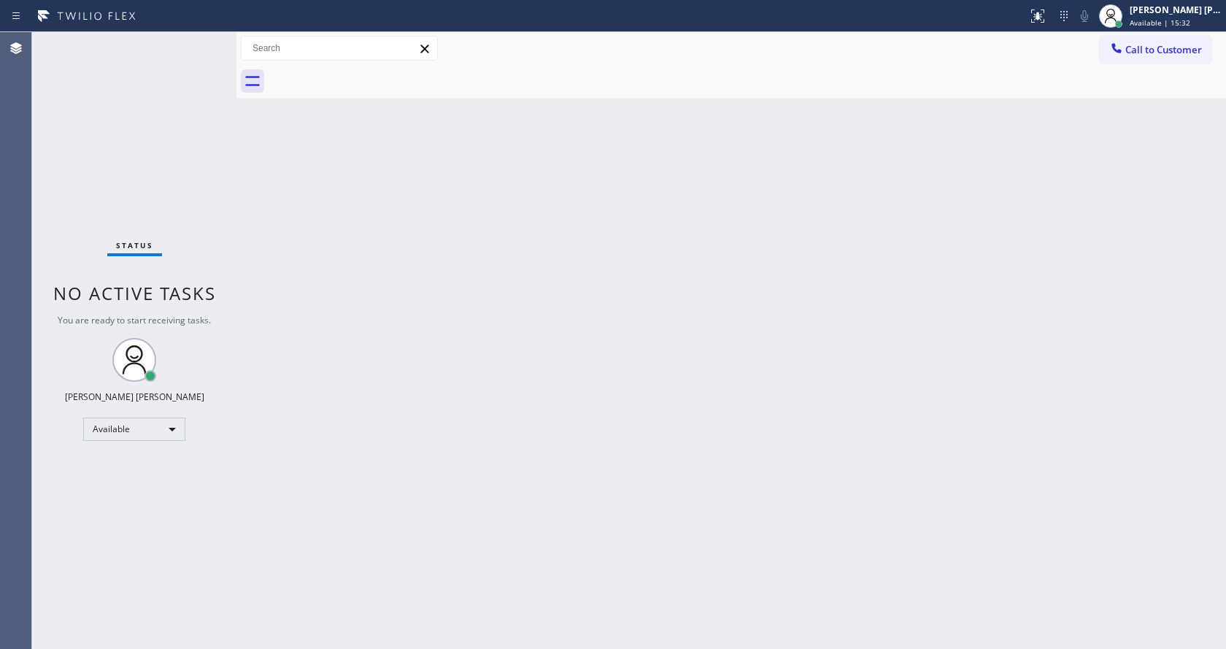
click at [657, 398] on div "Back to Dashboard Change Sender ID Customers Technicians Select a contact Outbo…" at bounding box center [730, 340] width 989 height 617
click at [252, 263] on div "Back to Dashboard Change Sender ID Customers Technicians Select a contact Outbo…" at bounding box center [730, 340] width 989 height 617
click at [202, 38] on div "Status No active tasks You are ready to start receiving tasks. [PERSON_NAME] [P…" at bounding box center [134, 340] width 204 height 617
click at [204, 45] on div "Status No active tasks You are ready to start receiving tasks. [PERSON_NAME] [P…" at bounding box center [134, 340] width 204 height 617
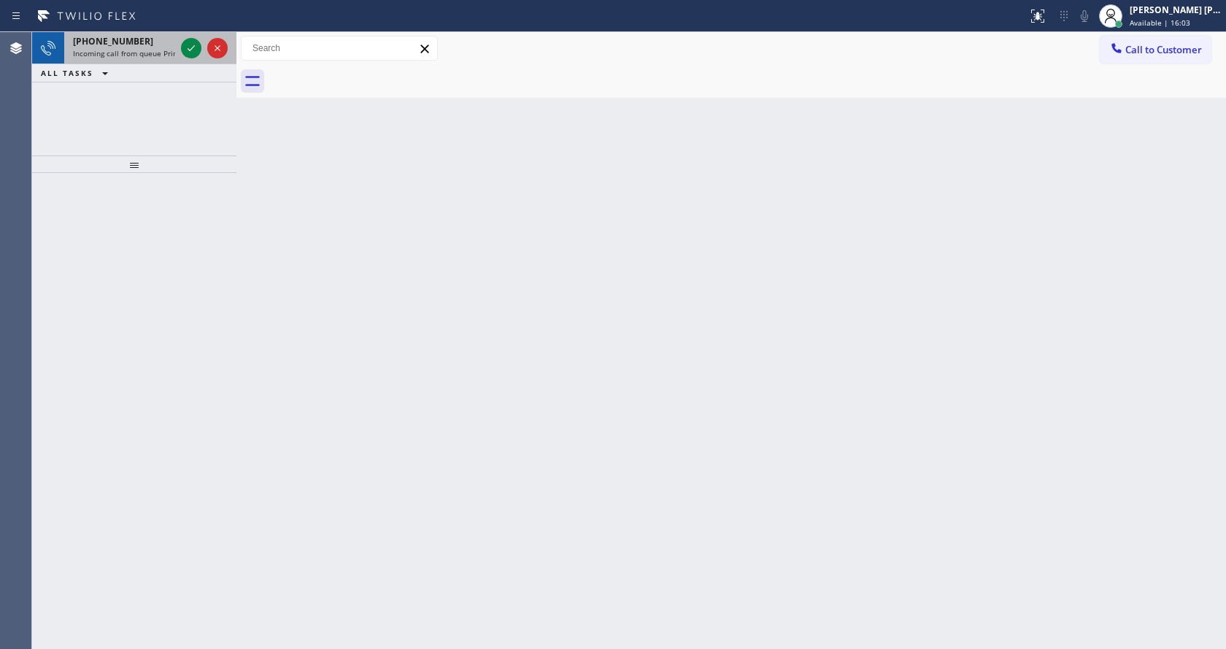
click at [147, 52] on span "Incoming call from queue Primary EL" at bounding box center [137, 53] width 128 height 10
click at [150, 58] on div "[PHONE_NUMBER] Incoming call from queue [Test] All" at bounding box center [121, 48] width 114 height 32
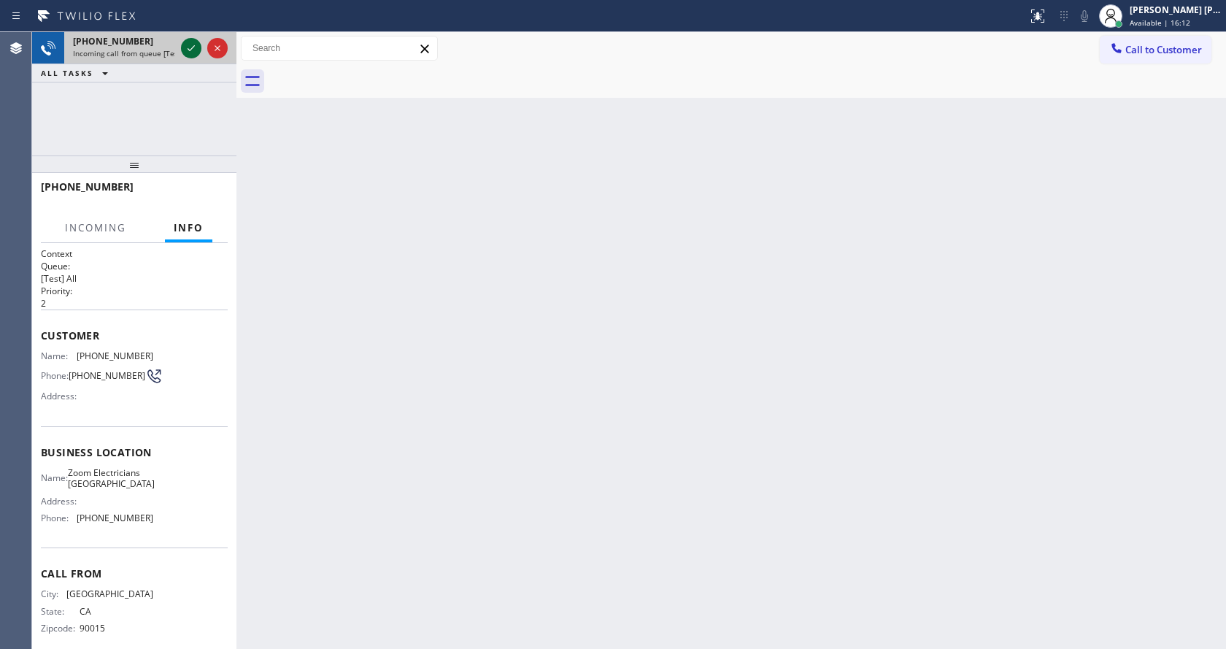
click at [187, 50] on icon at bounding box center [191, 48] width 18 height 18
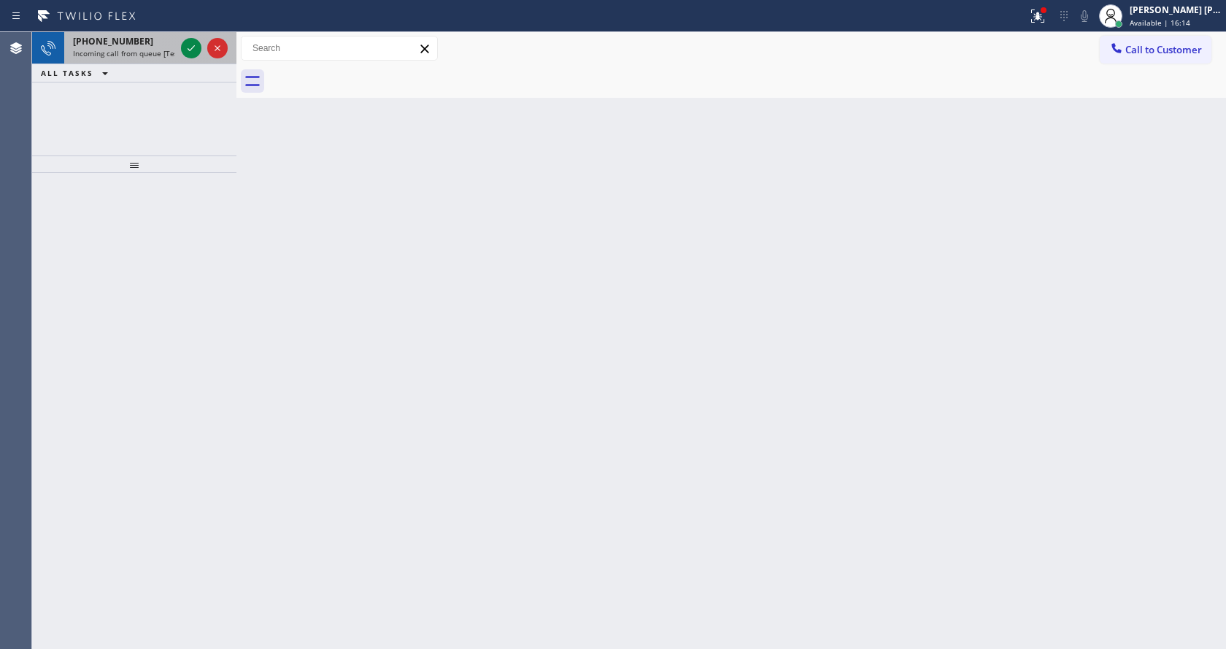
click at [169, 50] on span "Incoming call from queue [Test] All" at bounding box center [133, 53] width 121 height 10
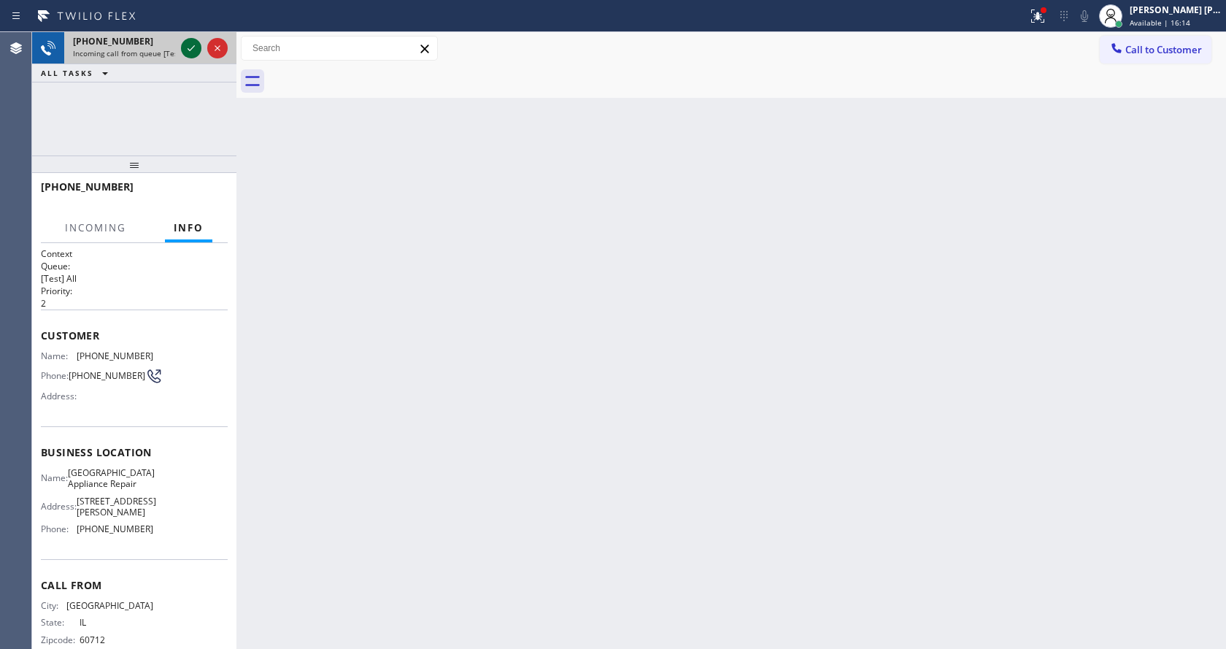
click at [186, 52] on icon at bounding box center [191, 48] width 18 height 18
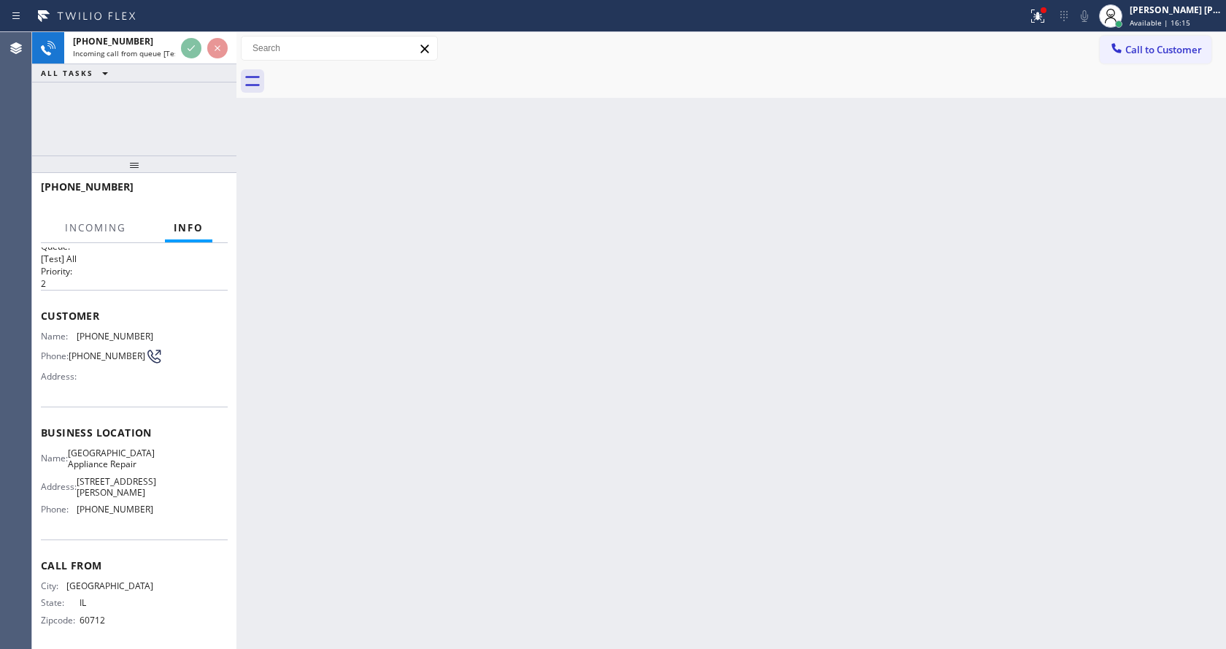
scroll to position [30, 0]
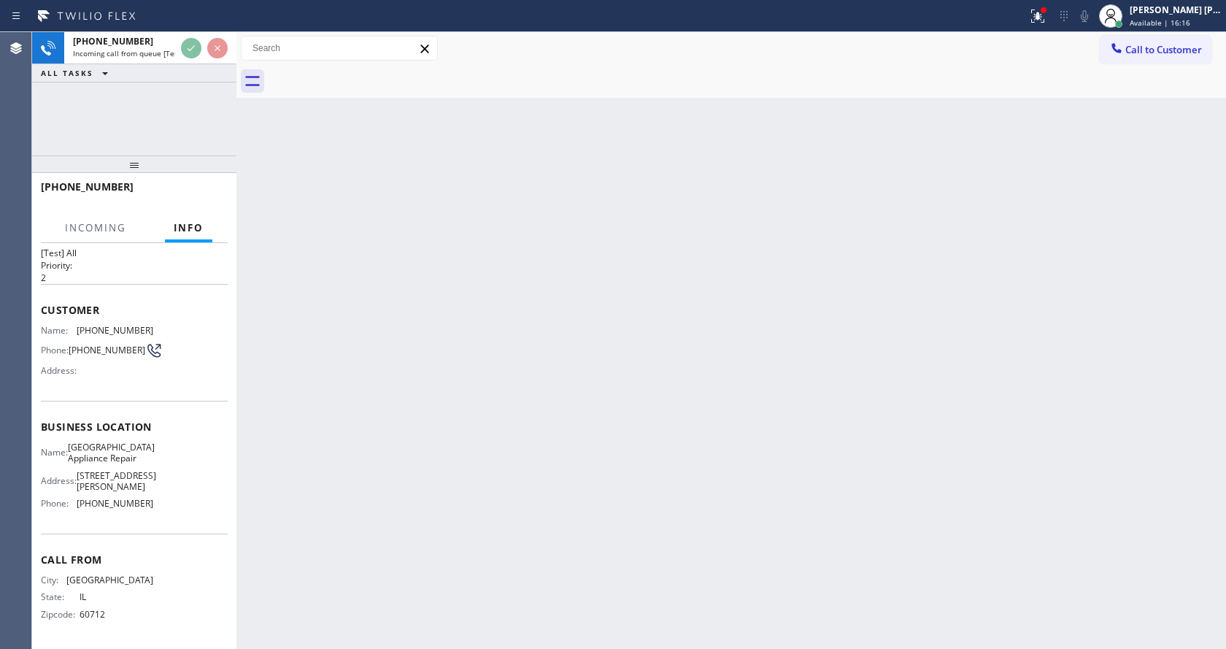
click at [445, 474] on div "Back to Dashboard Change Sender ID Customers Technicians Select a contact Outbo…" at bounding box center [730, 340] width 989 height 617
click at [322, 374] on div "Back to Dashboard Change Sender ID Customers Technicians Select a contact Outbo…" at bounding box center [730, 340] width 989 height 617
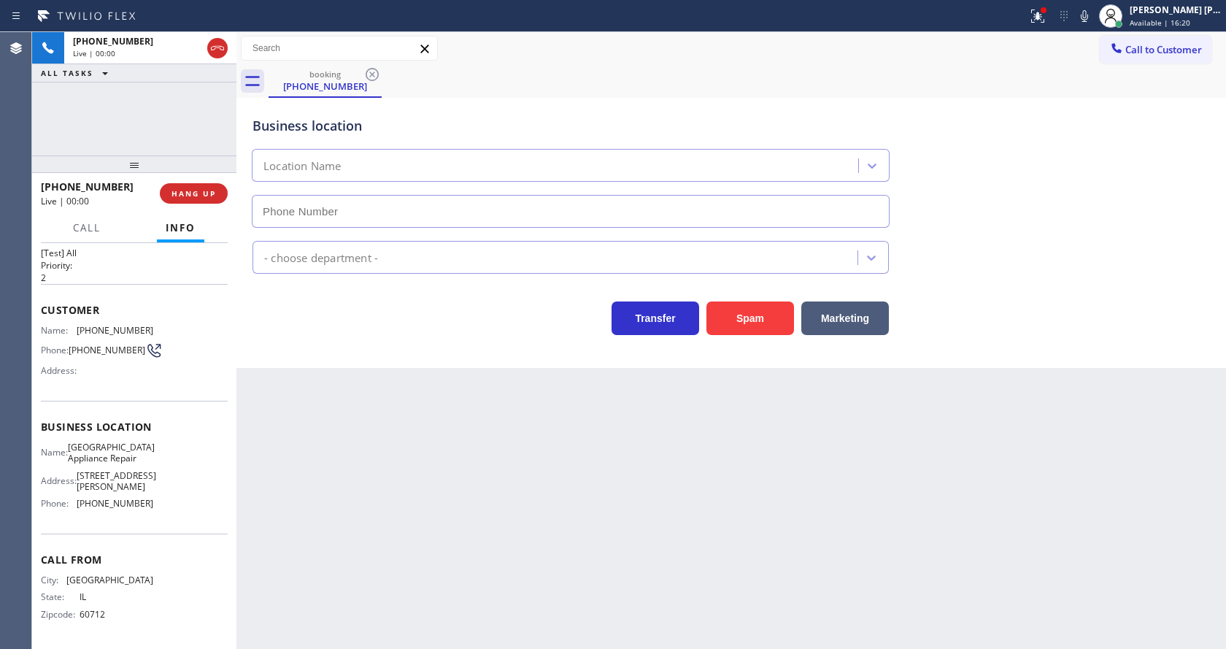
type input "[PHONE_NUMBER]"
click at [528, 554] on div "Back to Dashboard Change Sender ID Customers Technicians Select a contact Outbo…" at bounding box center [730, 340] width 989 height 617
click at [417, 500] on div "Back to Dashboard Change Sender ID Customers Technicians Select a contact Outbo…" at bounding box center [730, 340] width 989 height 617
click at [139, 417] on div "Business location Name: [GEOGRAPHIC_DATA] Appliance Repair Address: [STREET_ADD…" at bounding box center [134, 467] width 187 height 133
drag, startPoint x: 422, startPoint y: 478, endPoint x: 422, endPoint y: 486, distance: 8.0
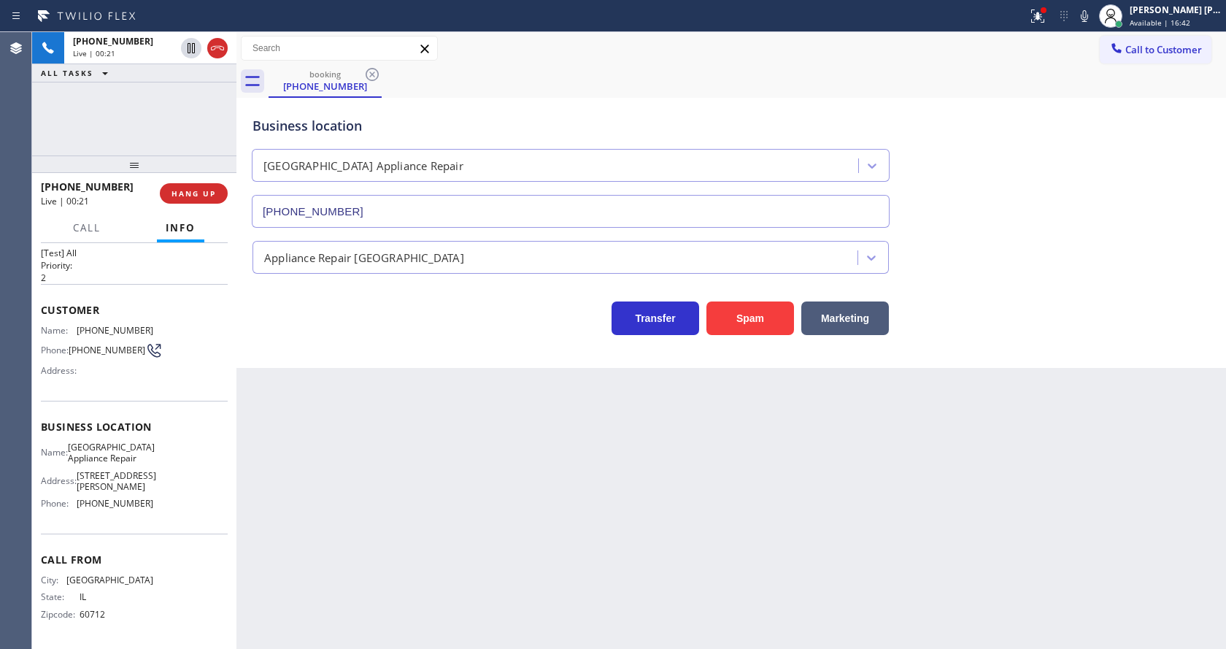
click at [422, 478] on div "Back to Dashboard Change Sender ID Customers Technicians Select a contact Outbo…" at bounding box center [730, 340] width 989 height 617
click at [362, 474] on div "Back to Dashboard Change Sender ID Customers Technicians Select a contact Outbo…" at bounding box center [730, 340] width 989 height 617
click at [202, 196] on span "HANG UP" at bounding box center [193, 193] width 45 height 10
click at [202, 196] on span "COMPLETE" at bounding box center [191, 193] width 50 height 10
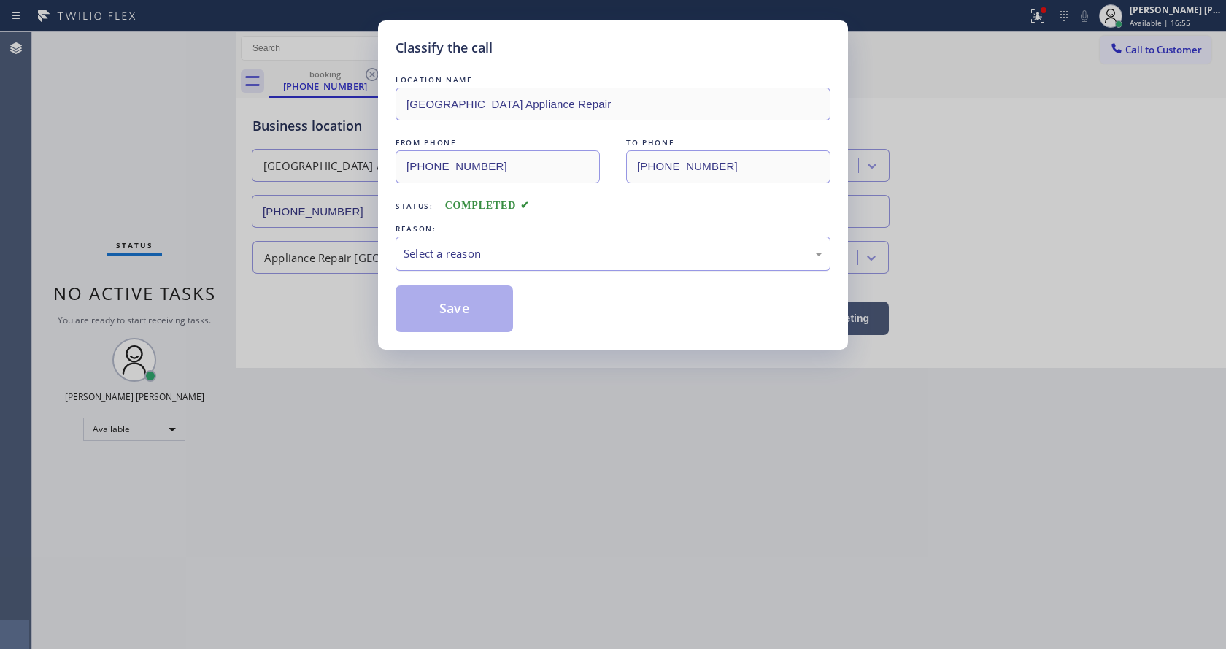
click at [417, 242] on div "Select a reason" at bounding box center [612, 253] width 435 height 34
click at [445, 310] on button "Save" at bounding box center [453, 308] width 117 height 47
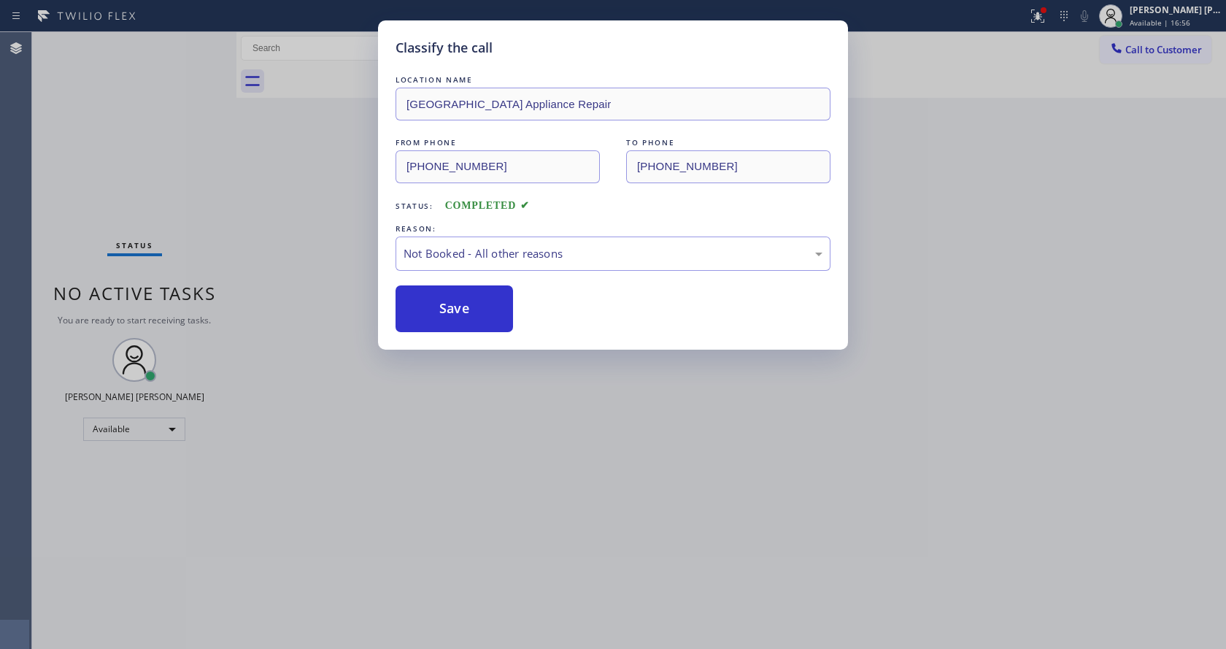
click at [445, 310] on button "Save" at bounding box center [453, 308] width 117 height 47
drag, startPoint x: 482, startPoint y: 506, endPoint x: 479, endPoint y: 610, distance: 104.4
click at [474, 518] on div "Classify the call LOCATION NAME [GEOGRAPHIC_DATA] Appliance Repair FROM PHONE […" at bounding box center [613, 324] width 1226 height 649
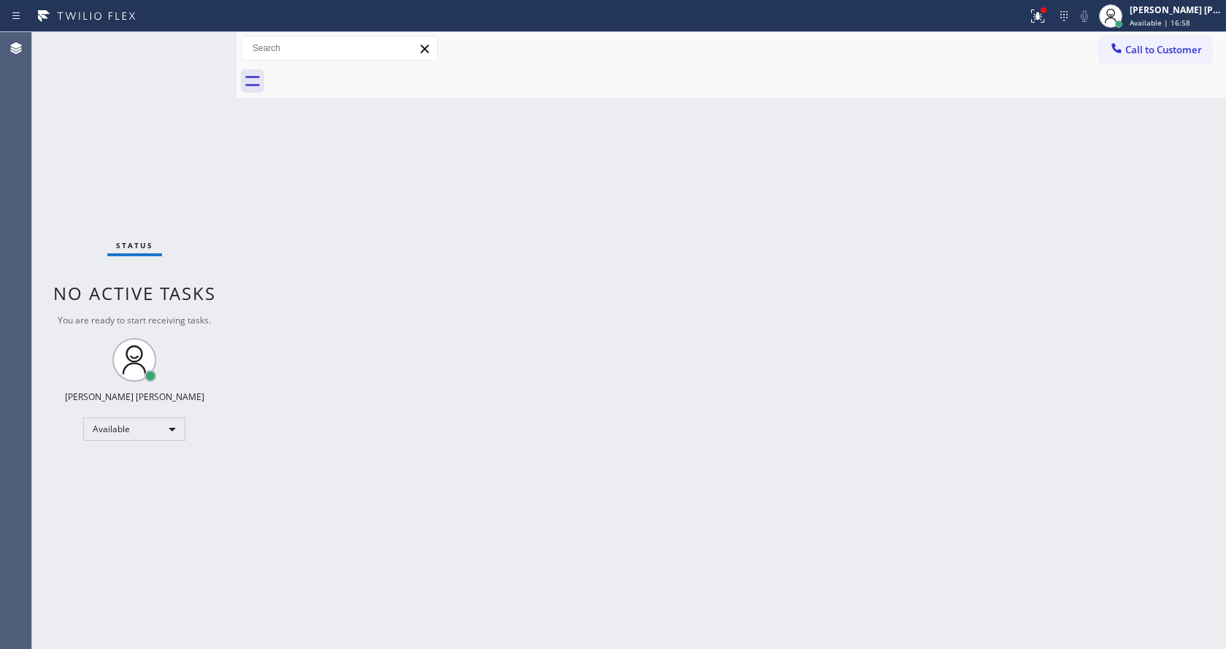
click at [332, 422] on div "Back to Dashboard Change Sender ID Customers Technicians Select a contact Outbo…" at bounding box center [730, 340] width 989 height 617
click at [902, 473] on div "Back to Dashboard Change Sender ID Customers Technicians Select a contact Outbo…" at bounding box center [730, 340] width 989 height 617
click at [1042, 12] on icon at bounding box center [1037, 14] width 9 height 5
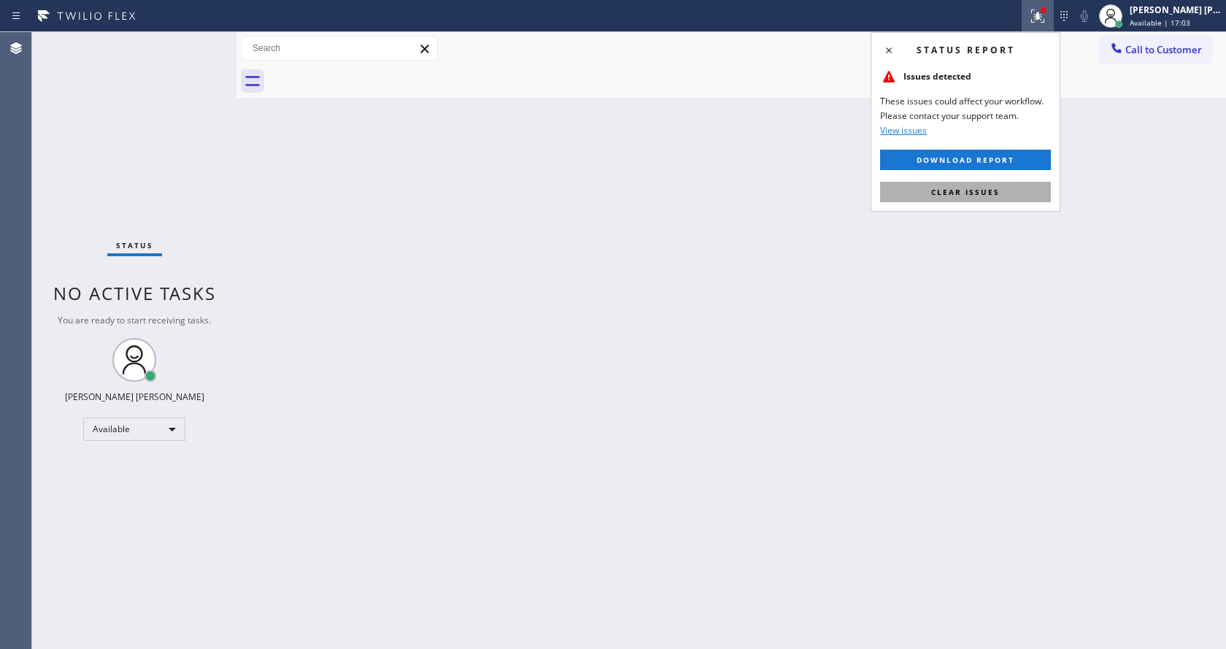
click at [949, 196] on span "Clear issues" at bounding box center [965, 192] width 69 height 10
drag, startPoint x: 1032, startPoint y: 218, endPoint x: 1032, endPoint y: 151, distance: 67.1
click at [1032, 207] on div "Back to Dashboard Change Sender ID Customers Technicians Select a contact Outbo…" at bounding box center [730, 340] width 989 height 617
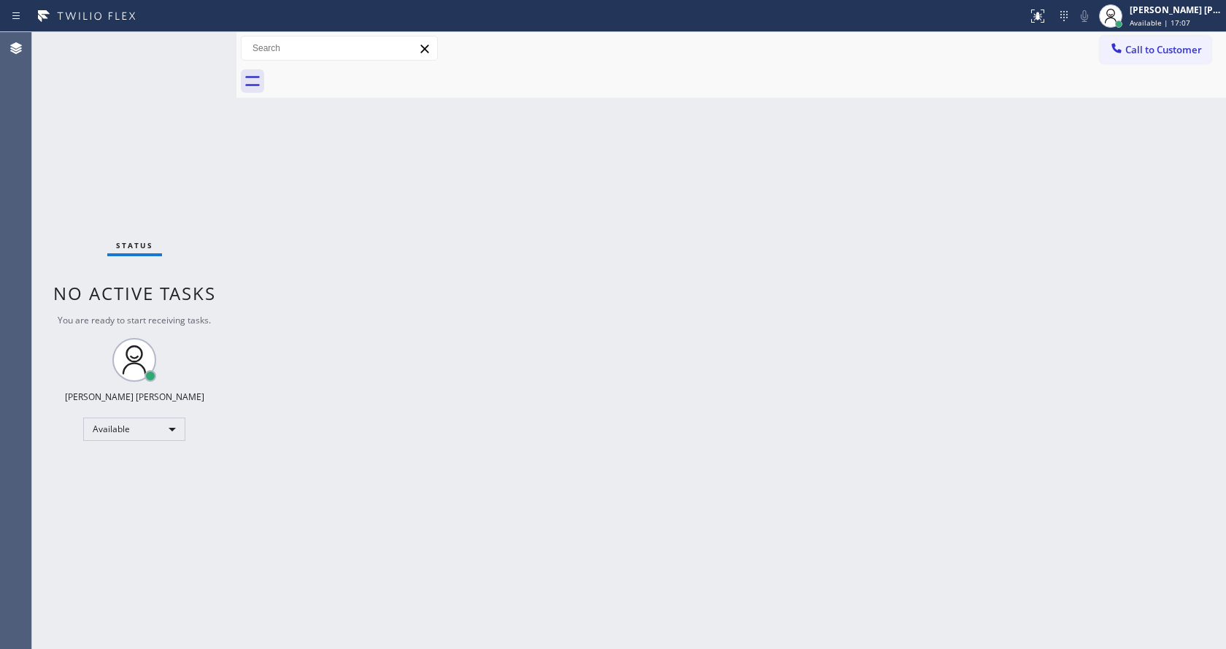
click at [511, 466] on div "Back to Dashboard Change Sender ID Customers Technicians Select a contact Outbo…" at bounding box center [730, 340] width 989 height 617
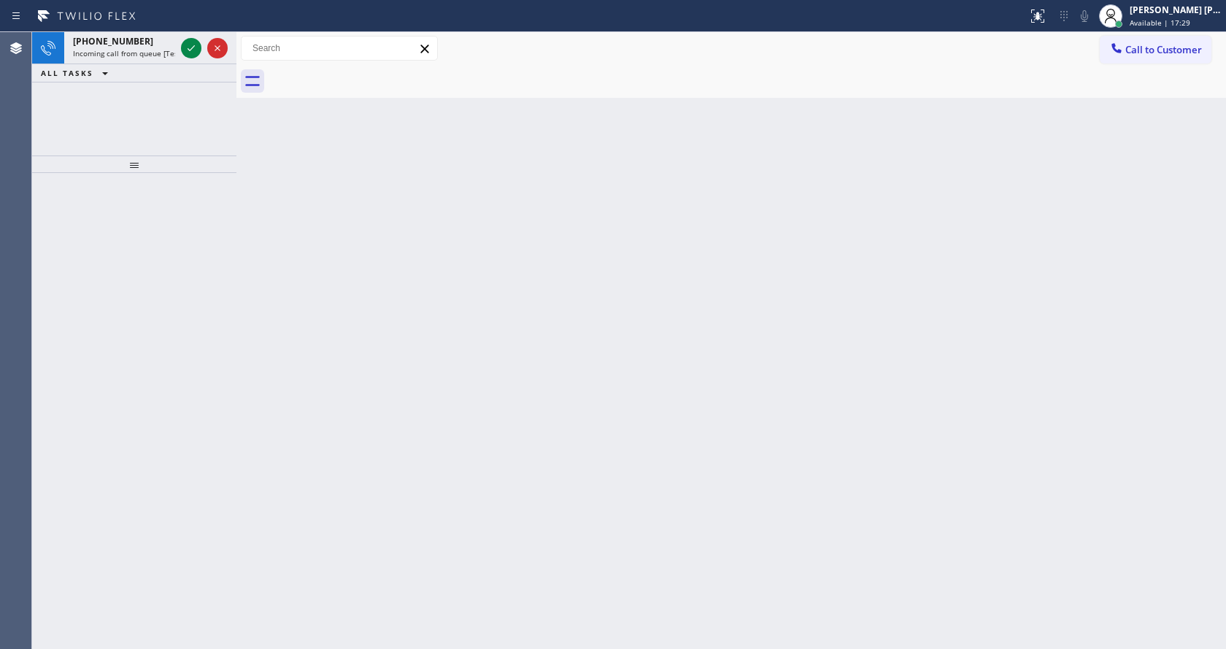
click at [236, 204] on div at bounding box center [236, 340] width 0 height 617
click at [166, 42] on div "[PHONE_NUMBER]" at bounding box center [124, 41] width 102 height 12
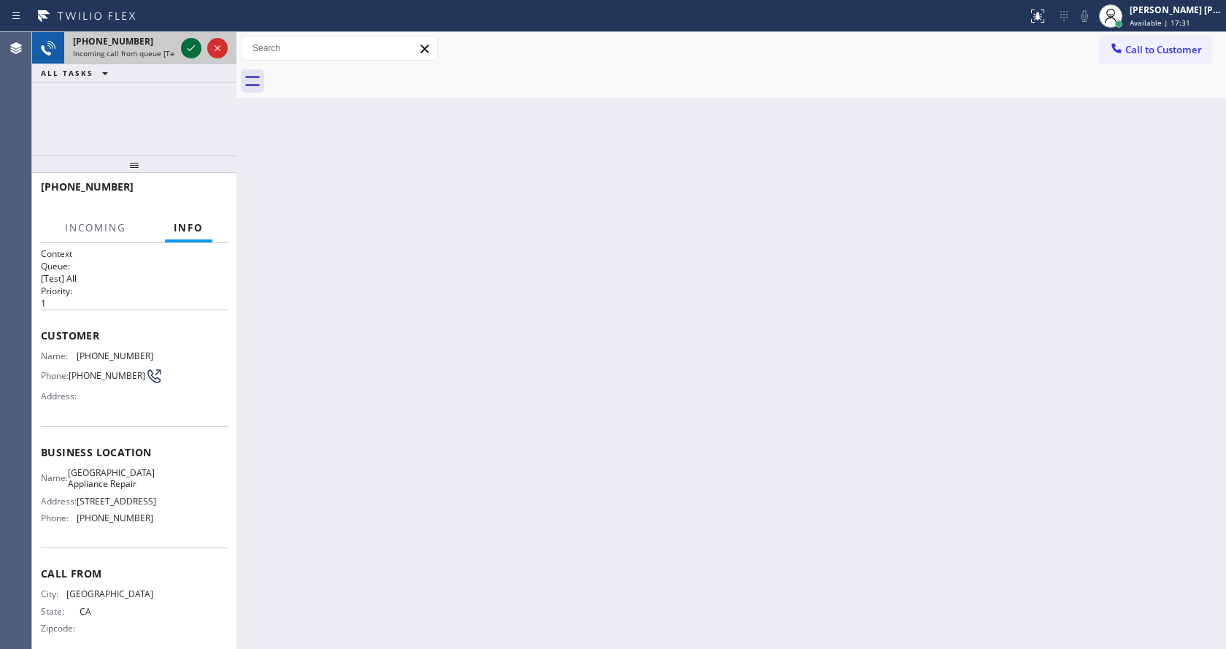
click at [188, 44] on icon at bounding box center [191, 48] width 18 height 18
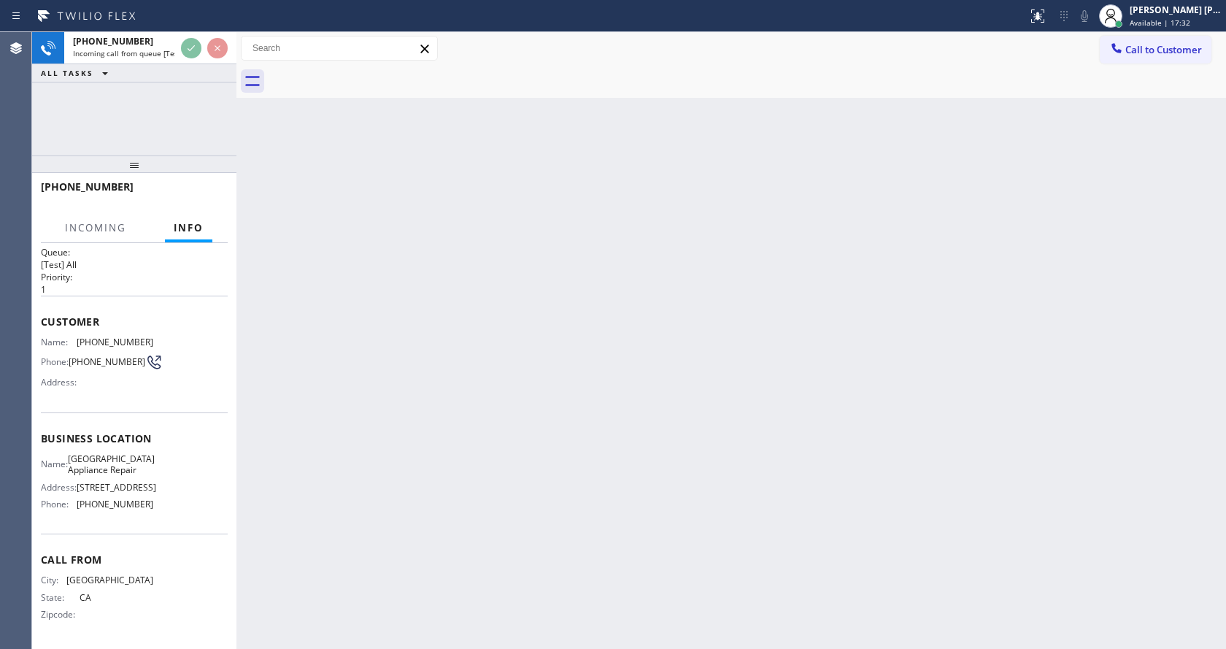
scroll to position [30, 0]
click at [358, 414] on div "Back to Dashboard Change Sender ID Customers Technicians Select a contact Outbo…" at bounding box center [730, 340] width 989 height 617
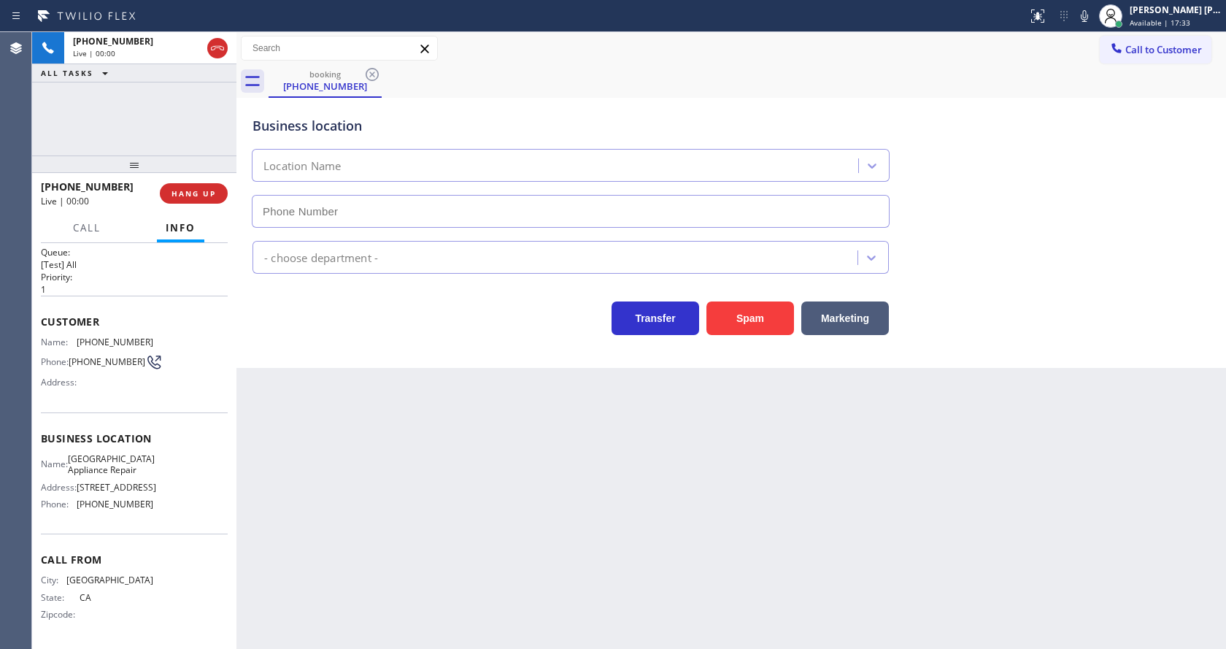
type input "[PHONE_NUMBER]"
click at [437, 506] on div "Back to Dashboard Change Sender ID Customers Technicians Select a contact Outbo…" at bounding box center [730, 340] width 989 height 617
drag, startPoint x: 438, startPoint y: 351, endPoint x: 471, endPoint y: 352, distance: 33.6
click at [438, 351] on div "Business location [GEOGRAPHIC_DATA] Appliance Repair [PHONE_NUMBER] Appliance R…" at bounding box center [730, 233] width 989 height 270
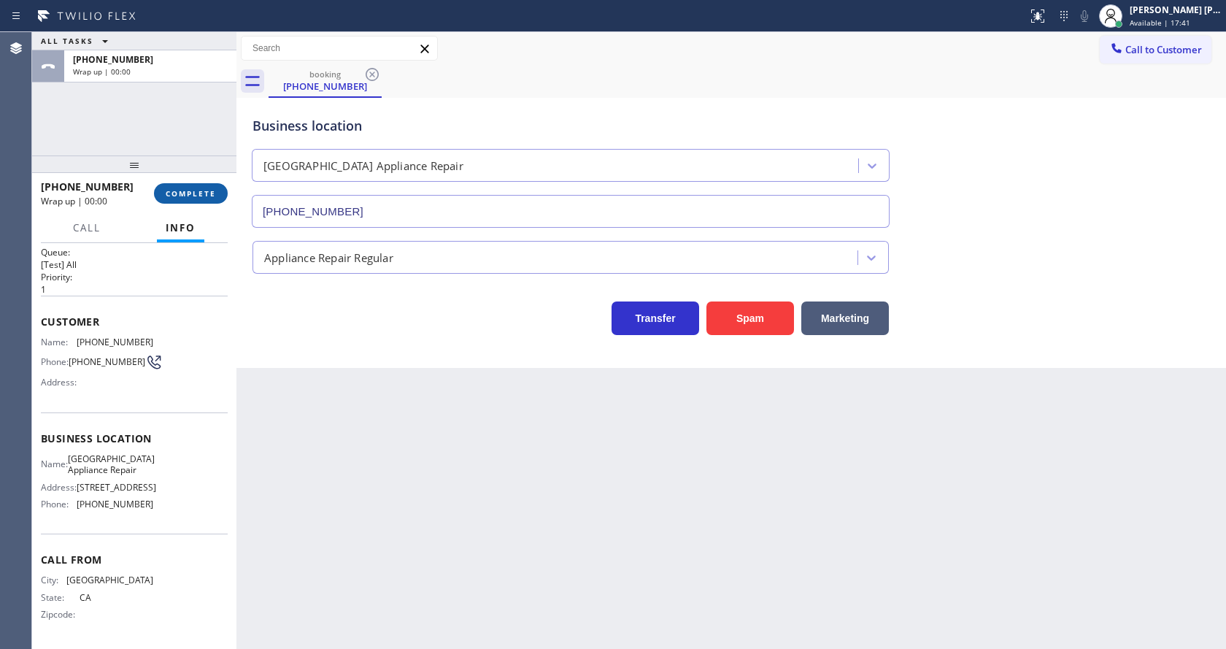
click at [196, 189] on span "COMPLETE" at bounding box center [191, 193] width 50 height 10
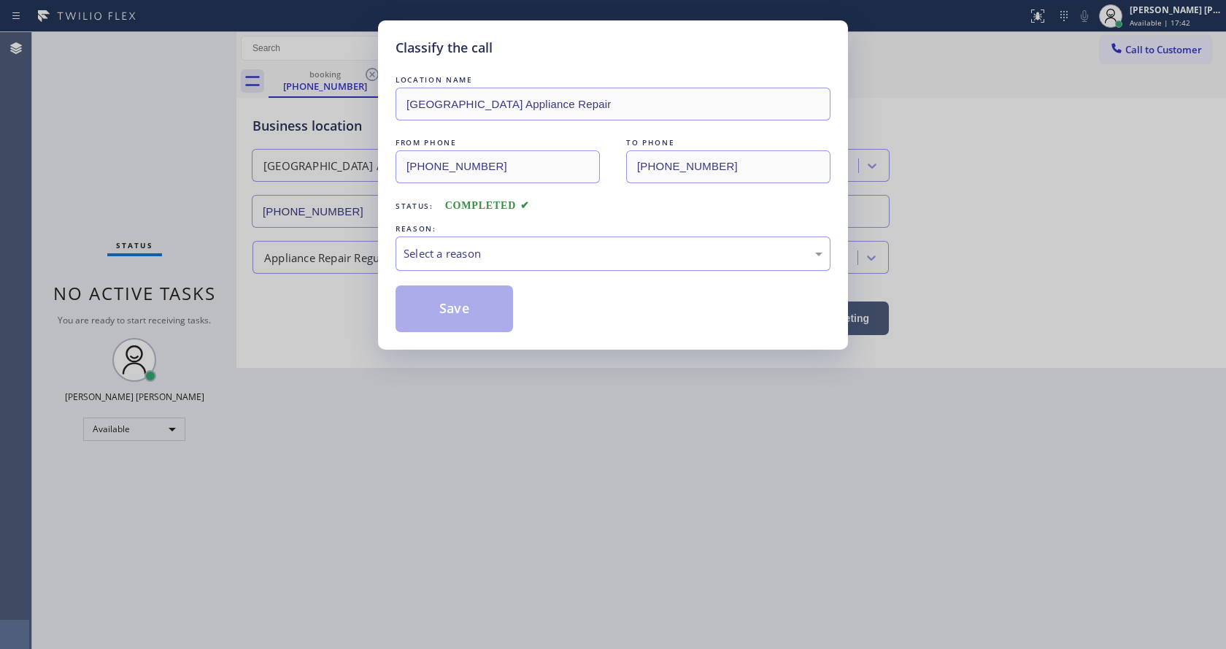
click at [480, 239] on div "Select a reason" at bounding box center [612, 253] width 435 height 34
click at [463, 299] on button "Save" at bounding box center [453, 308] width 117 height 47
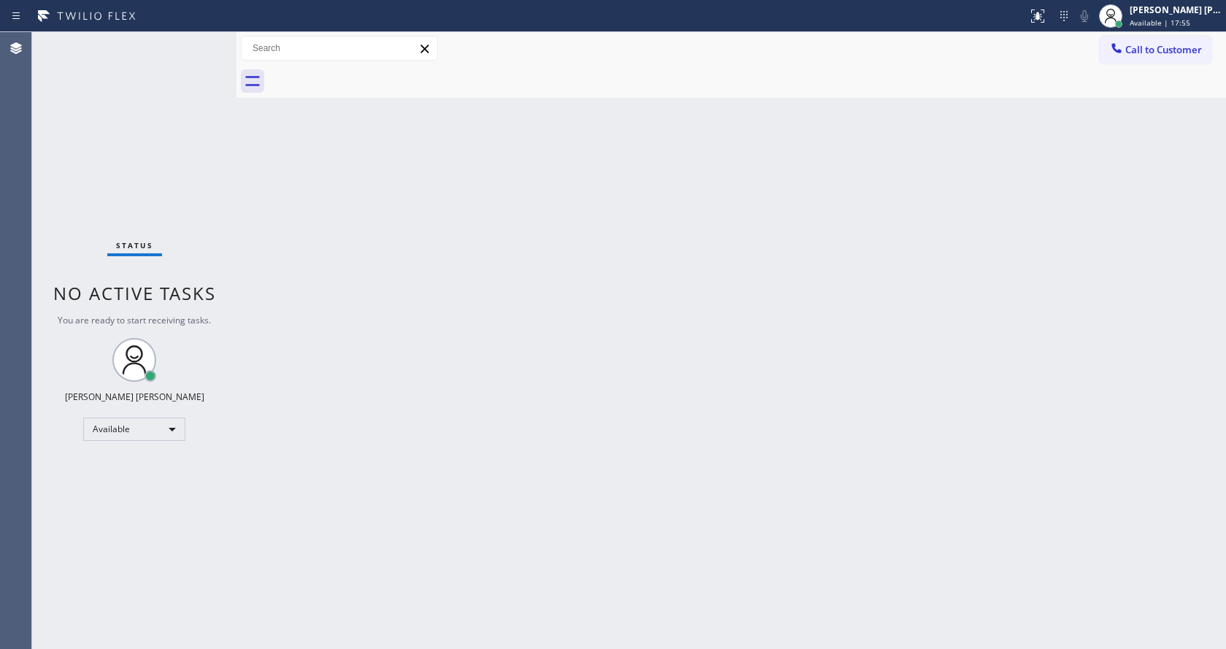
click at [215, 266] on div "Status No active tasks You are ready to start receiving tasks. [PERSON_NAME] [P…" at bounding box center [134, 340] width 204 height 617
click at [739, 326] on div "Back to Dashboard Change Sender ID Customers Technicians Select a contact Outbo…" at bounding box center [730, 340] width 989 height 617
click at [849, 387] on div "Back to Dashboard Change Sender ID Customers Technicians Select a contact Outbo…" at bounding box center [730, 340] width 989 height 617
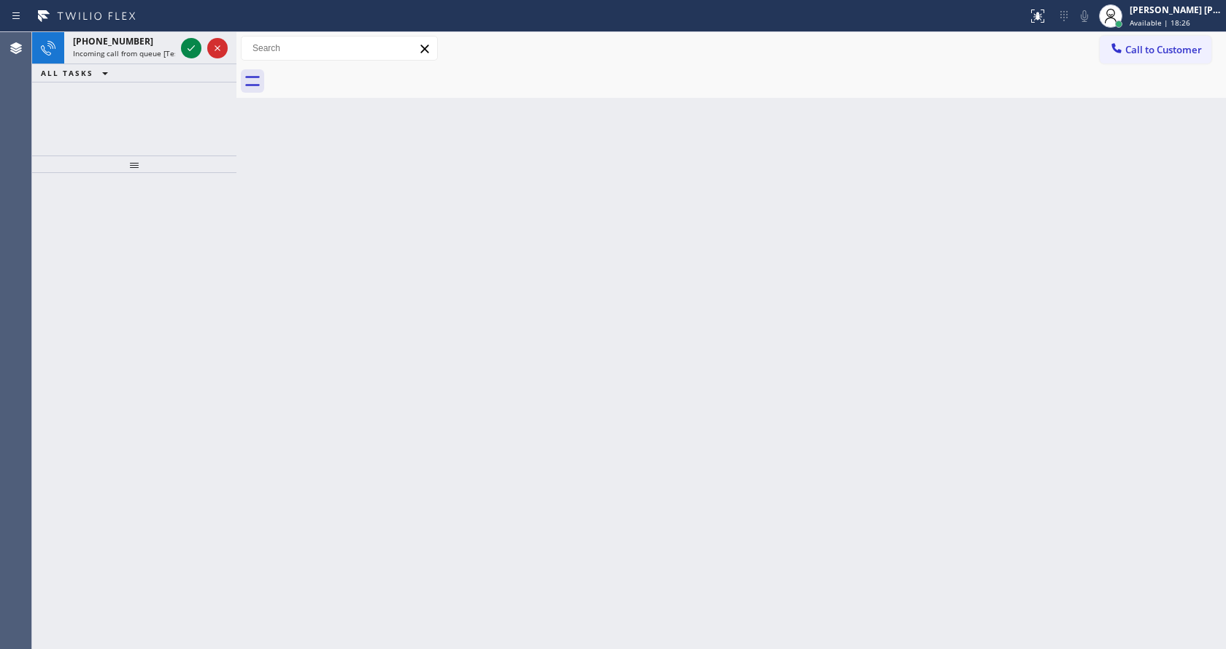
click at [431, 362] on div "Back to Dashboard Change Sender ID Customers Technicians Select a contact Outbo…" at bounding box center [730, 340] width 989 height 617
click at [135, 50] on span "Incoming call from queue [Test] All" at bounding box center [133, 53] width 121 height 10
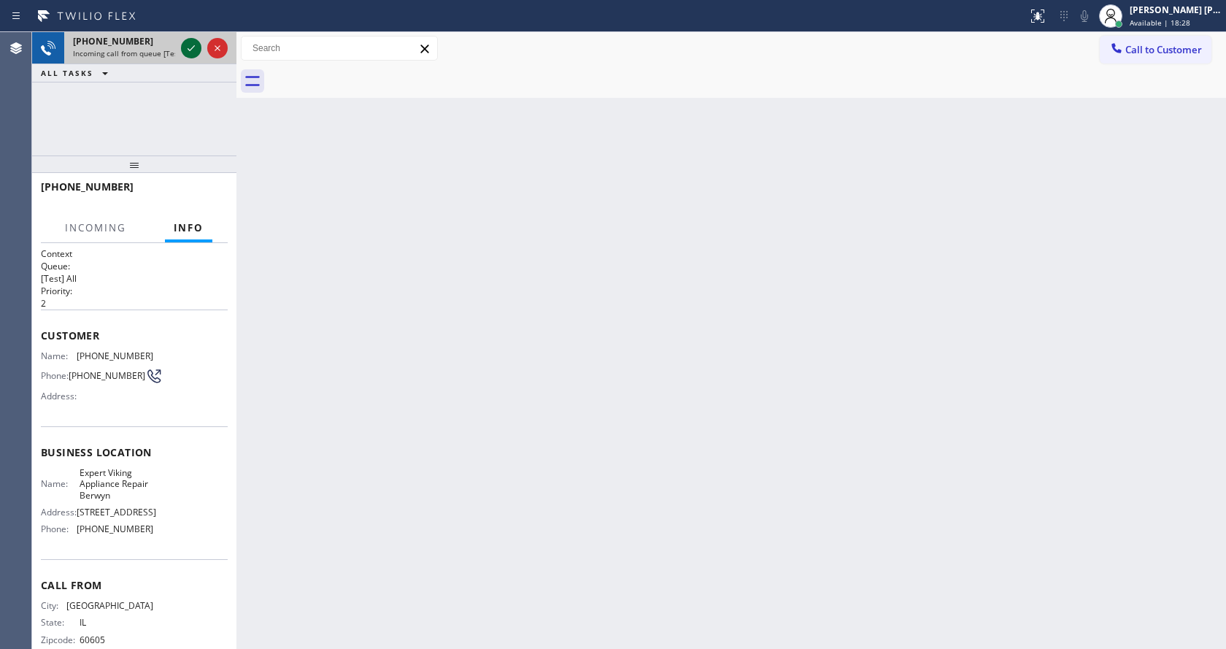
click at [186, 46] on icon at bounding box center [191, 48] width 18 height 18
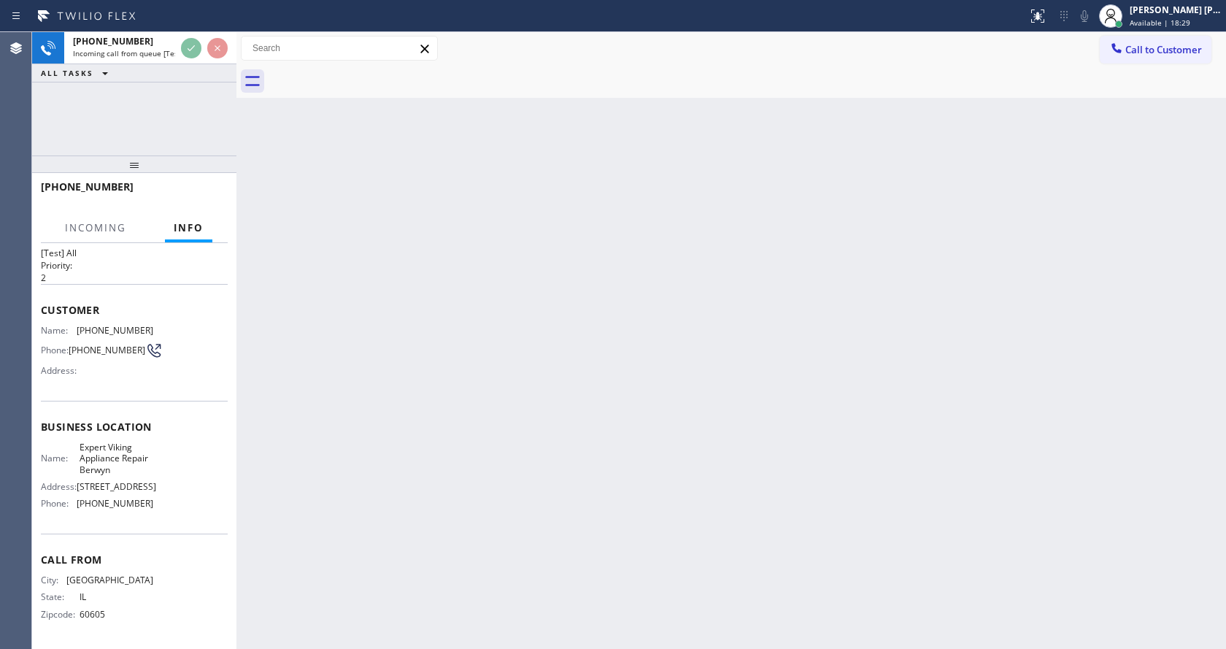
click at [546, 399] on div "Back to Dashboard Change Sender ID Customers Technicians Select a contact Outbo…" at bounding box center [730, 340] width 989 height 617
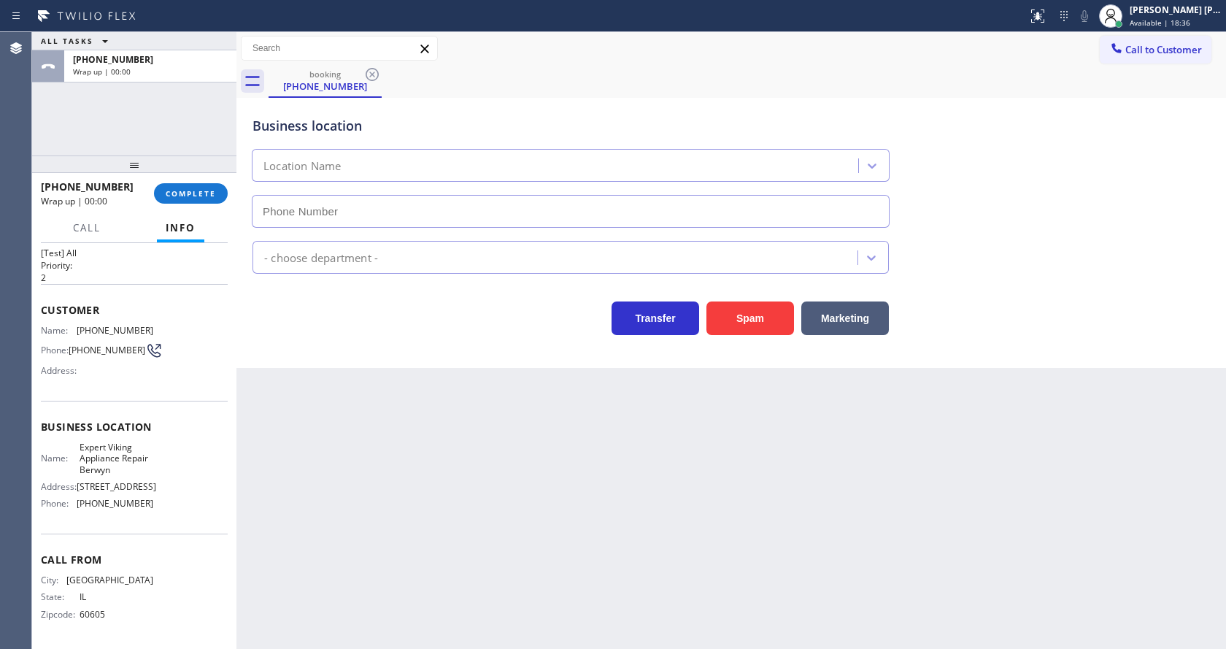
type input "[PHONE_NUMBER]"
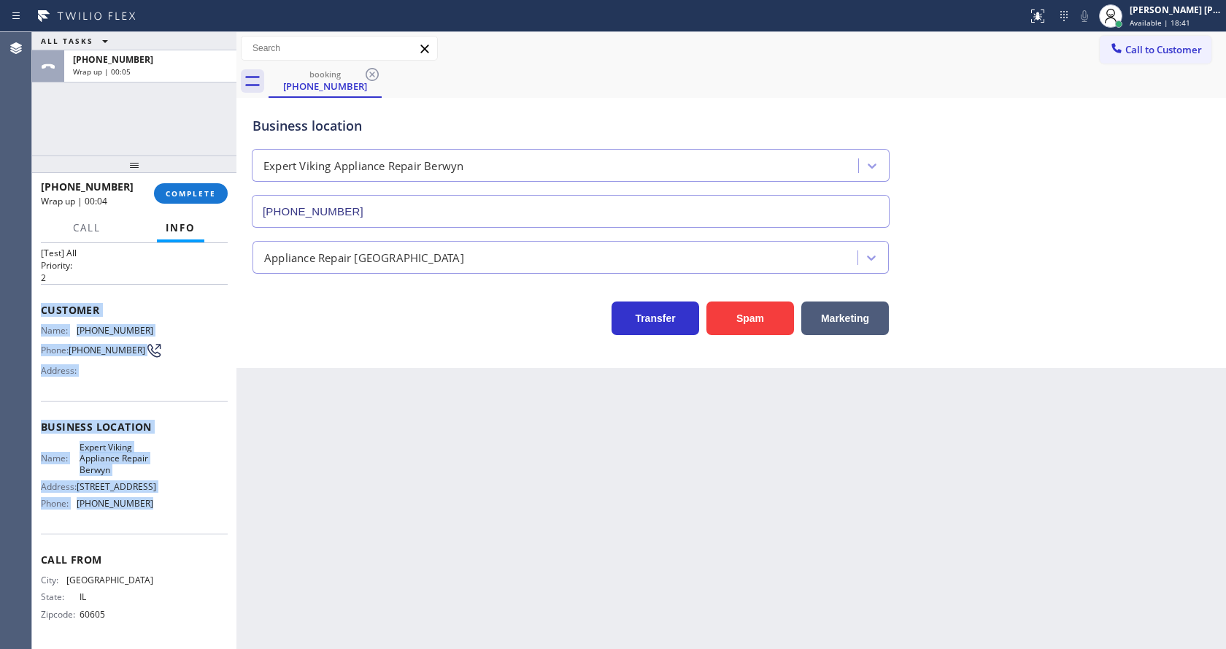
drag, startPoint x: 35, startPoint y: 308, endPoint x: 156, endPoint y: 498, distance: 225.7
click at [156, 498] on div "Context Queue: [Test] All Priority: 2 Customer Name: [PHONE_NUMBER] Phone: [PHO…" at bounding box center [134, 446] width 204 height 406
copy div "Customer Name: [PHONE_NUMBER] Phone: [PHONE_NUMBER] Address: Business location …"
click at [174, 189] on span "COMPLETE" at bounding box center [191, 193] width 50 height 10
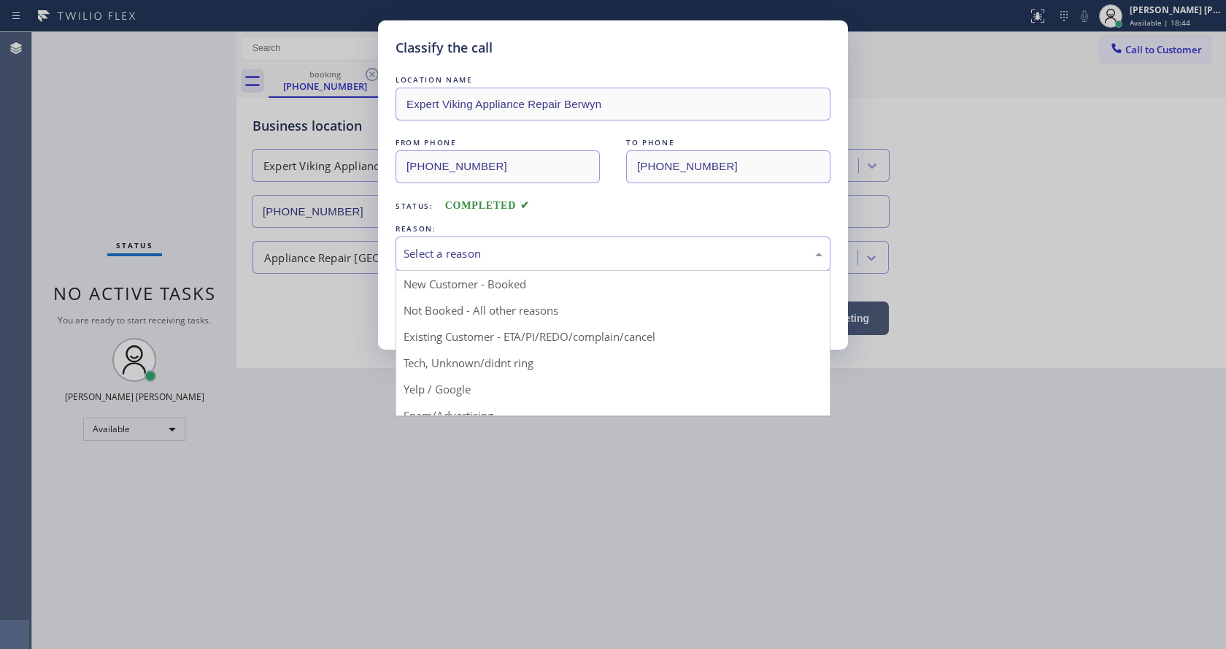
click at [452, 247] on div "Select a reason" at bounding box center [612, 253] width 419 height 17
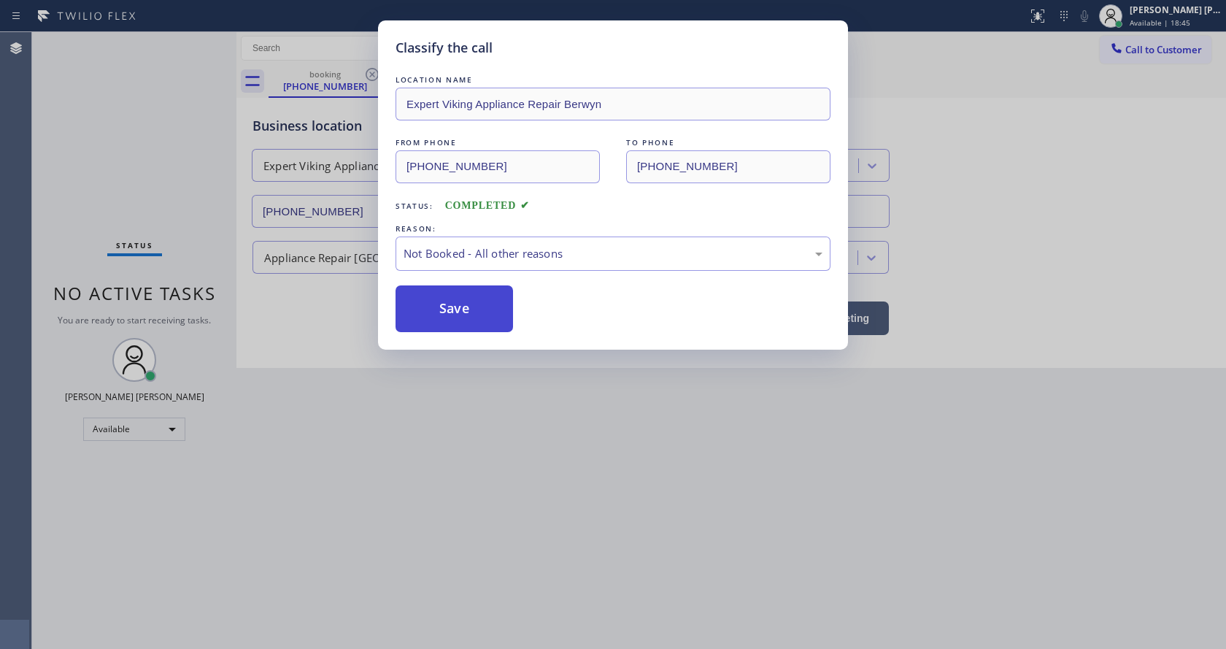
click at [449, 307] on button "Save" at bounding box center [453, 308] width 117 height 47
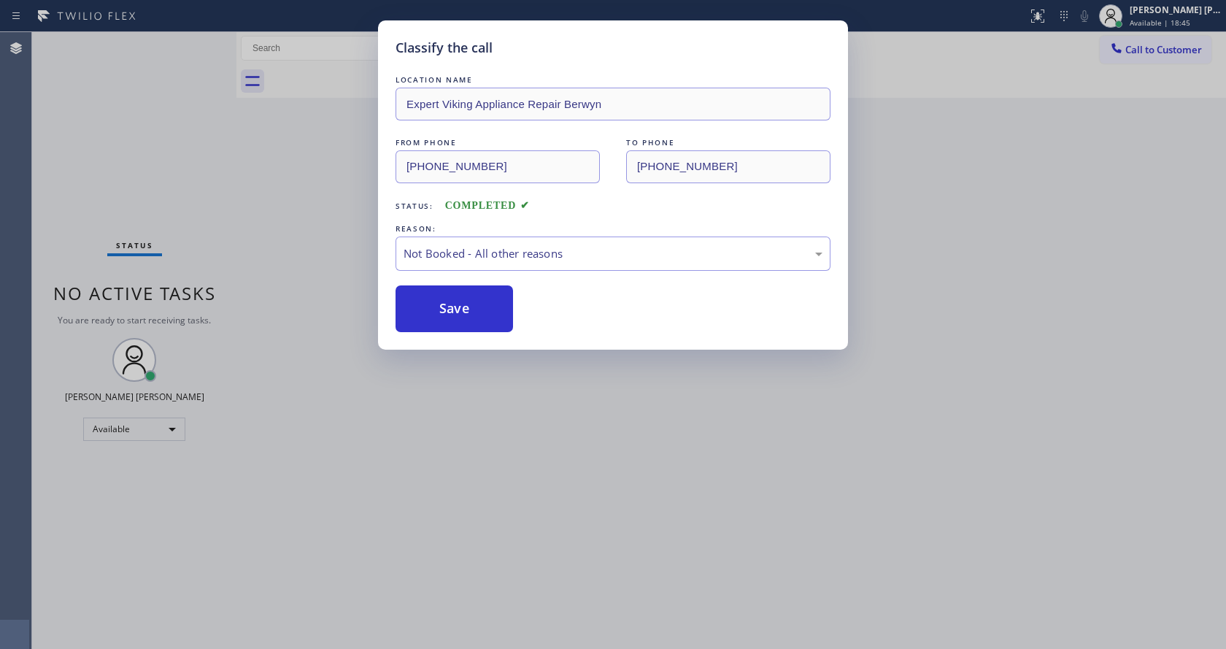
drag, startPoint x: 516, startPoint y: 479, endPoint x: 496, endPoint y: 524, distance: 49.3
click at [509, 482] on div "Classify the call LOCATION NAME Expert Viking Appliance Repair Berwyn FROM PHON…" at bounding box center [613, 324] width 1226 height 649
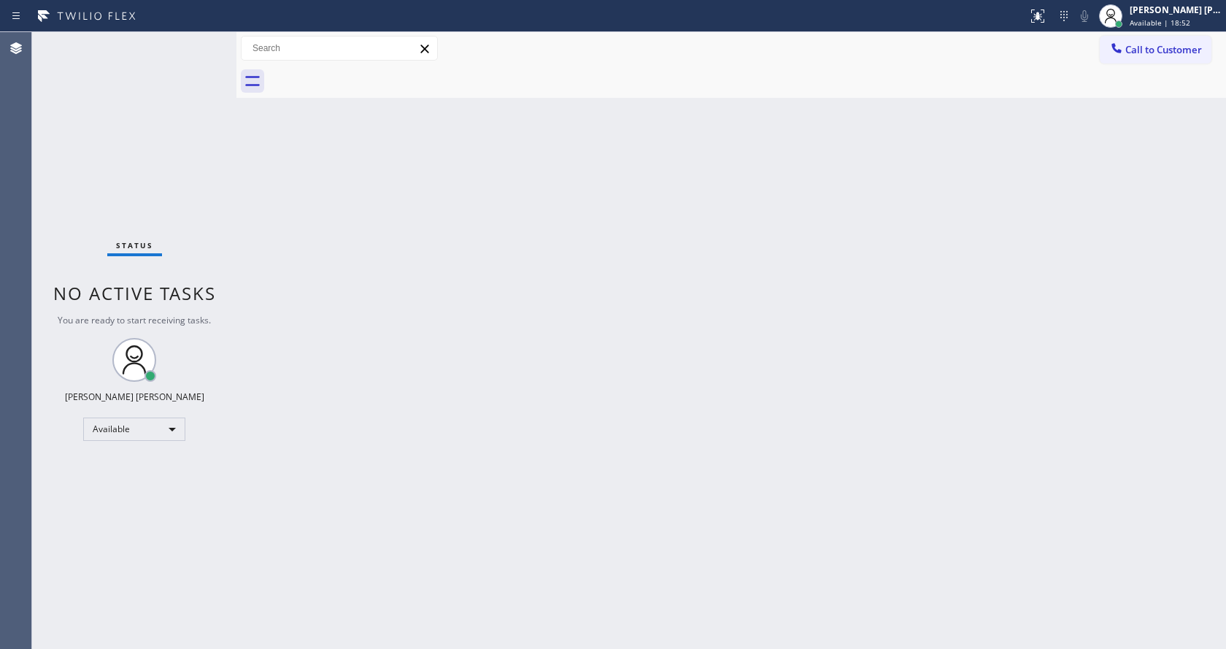
click at [210, 121] on div "Status No active tasks You are ready to start receiving tasks. [PERSON_NAME] [P…" at bounding box center [134, 340] width 204 height 617
click at [442, 647] on div "Back to Dashboard Change Sender ID Customers Technicians Select a contact Outbo…" at bounding box center [730, 340] width 989 height 617
drag, startPoint x: 255, startPoint y: 303, endPoint x: 251, endPoint y: 265, distance: 38.1
click at [255, 303] on div "Back to Dashboard Change Sender ID Customers Technicians Select a contact Outbo…" at bounding box center [730, 340] width 989 height 617
click at [207, 40] on div "Status No active tasks You are ready to start receiving tasks. [PERSON_NAME] [P…" at bounding box center [134, 340] width 204 height 617
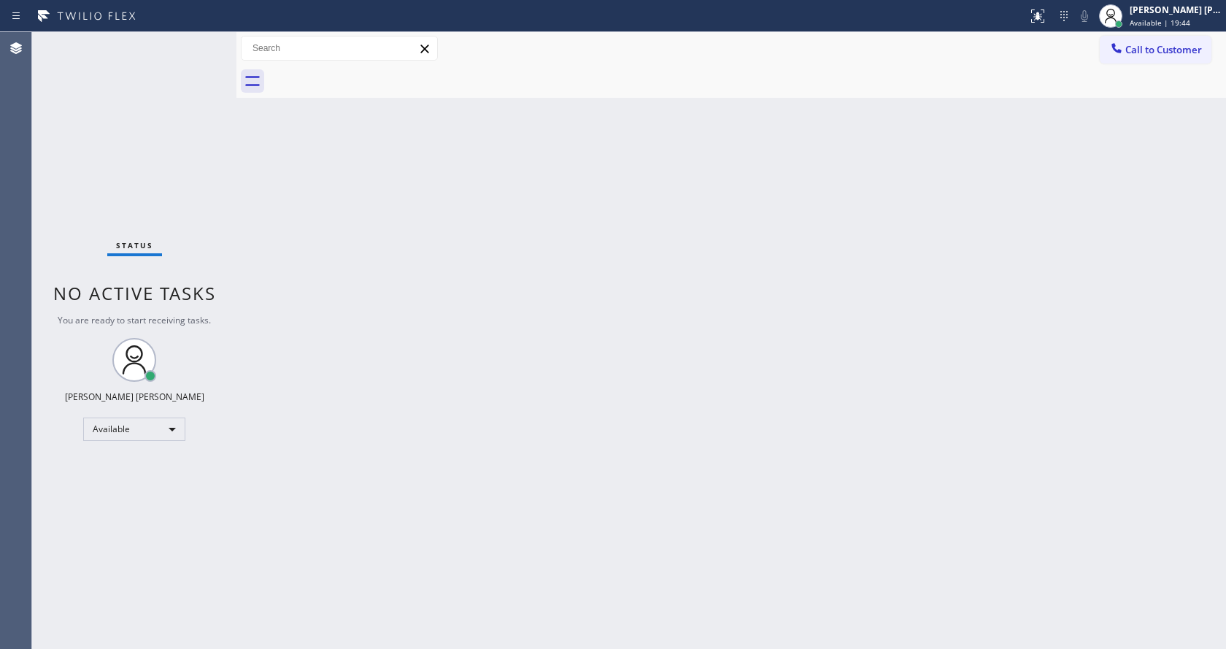
click at [558, 524] on div "Back to Dashboard Change Sender ID Customers Technicians Select a contact Outbo…" at bounding box center [730, 340] width 989 height 617
click at [317, 255] on div "Back to Dashboard Change Sender ID Customers Technicians Select a contact Outbo…" at bounding box center [730, 340] width 989 height 617
click at [555, 374] on div "Back to Dashboard Change Sender ID Customers Technicians Select a contact Outbo…" at bounding box center [730, 340] width 989 height 617
click at [294, 382] on div "Back to Dashboard Change Sender ID Customers Technicians Select a contact Outbo…" at bounding box center [730, 340] width 989 height 617
click at [199, 41] on div "Status No active tasks You are ready to start receiving tasks. [PERSON_NAME] [P…" at bounding box center [134, 340] width 204 height 617
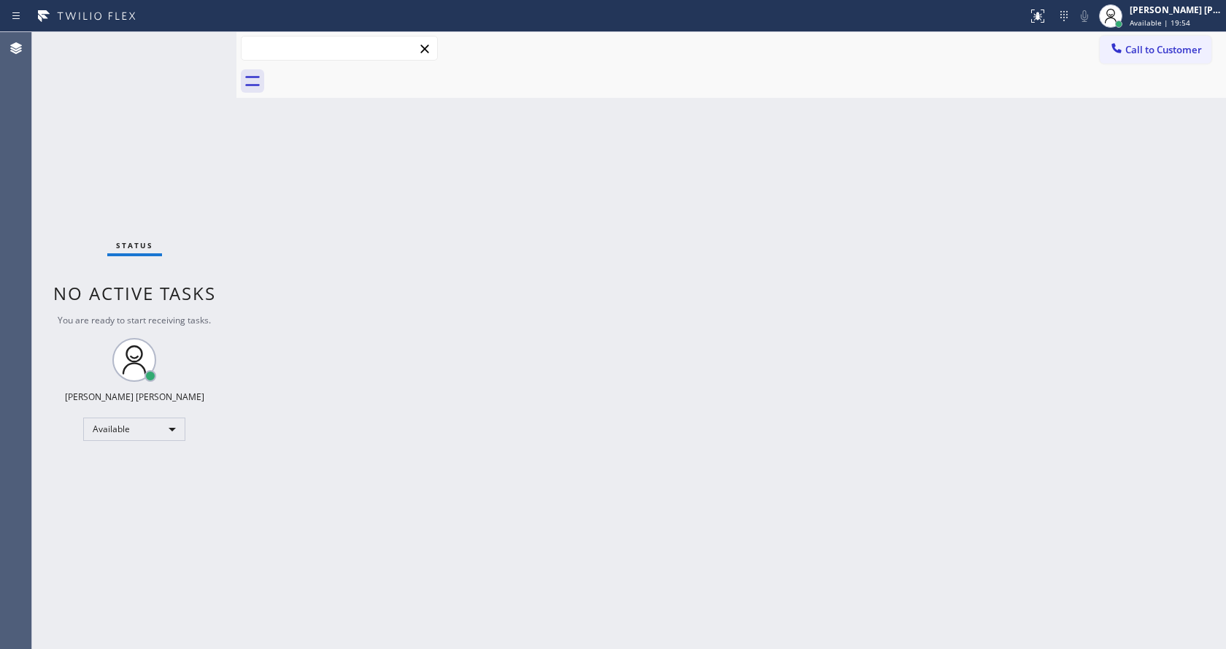
click at [243, 55] on input "text" at bounding box center [340, 47] width 196 height 23
drag, startPoint x: 233, startPoint y: 55, endPoint x: 190, endPoint y: 50, distance: 42.6
click at [190, 50] on div "Status No active tasks You are ready to start receiving tasks. [PERSON_NAME] [P…" at bounding box center [629, 340] width 1194 height 617
click at [195, 37] on div "Status No active tasks You are ready to start receiving tasks. [PERSON_NAME] [P…" at bounding box center [132, 340] width 201 height 617
click at [195, 41] on div "Status No active tasks You are ready to start receiving tasks. [PERSON_NAME] [P…" at bounding box center [132, 340] width 201 height 617
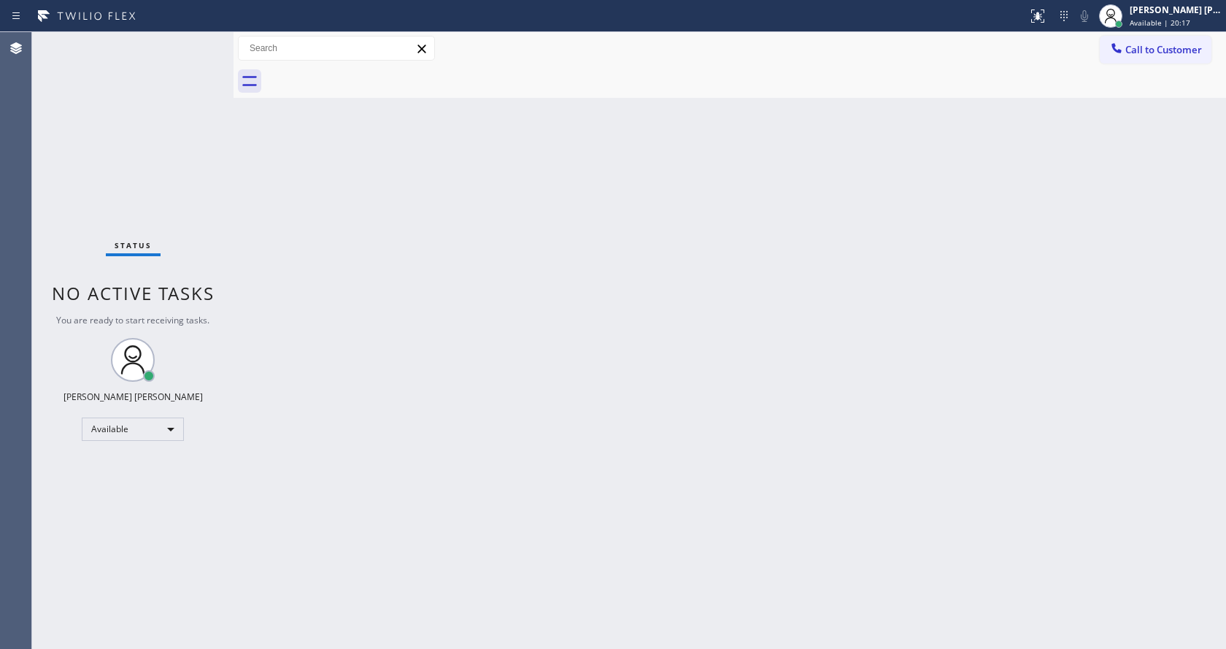
click at [359, 293] on div "Back to Dashboard Change Sender ID Customers Technicians Select a contact Outbo…" at bounding box center [729, 340] width 992 height 617
click at [556, 447] on div "Back to Dashboard Change Sender ID Customers Technicians Select a contact Outbo…" at bounding box center [729, 340] width 992 height 617
click at [304, 270] on div "Back to Dashboard Change Sender ID Customers Technicians Select a contact Outbo…" at bounding box center [729, 340] width 992 height 617
click at [198, 39] on div "Status No active tasks You are ready to start receiving tasks. [PERSON_NAME] [P…" at bounding box center [132, 340] width 201 height 617
click at [177, 172] on div "Status No active tasks You are ready to start receiving tasks. [PERSON_NAME] [P…" at bounding box center [132, 340] width 201 height 617
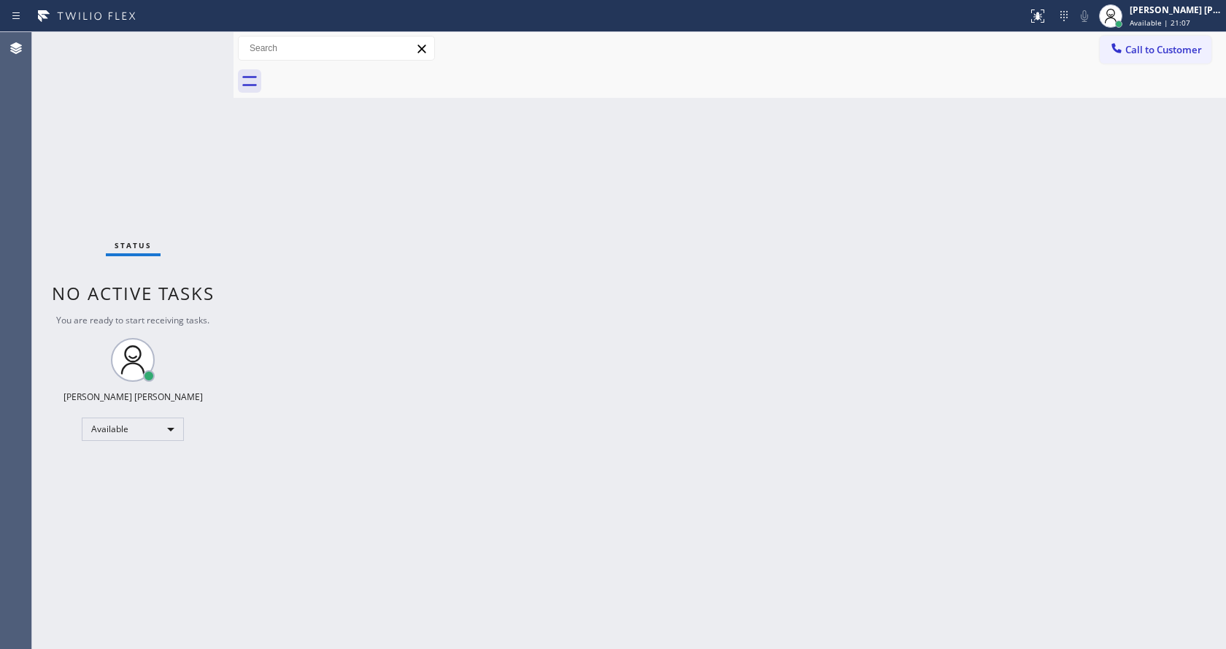
click at [429, 244] on div "Back to Dashboard Change Sender ID Customers Technicians Select a contact Outbo…" at bounding box center [729, 340] width 992 height 617
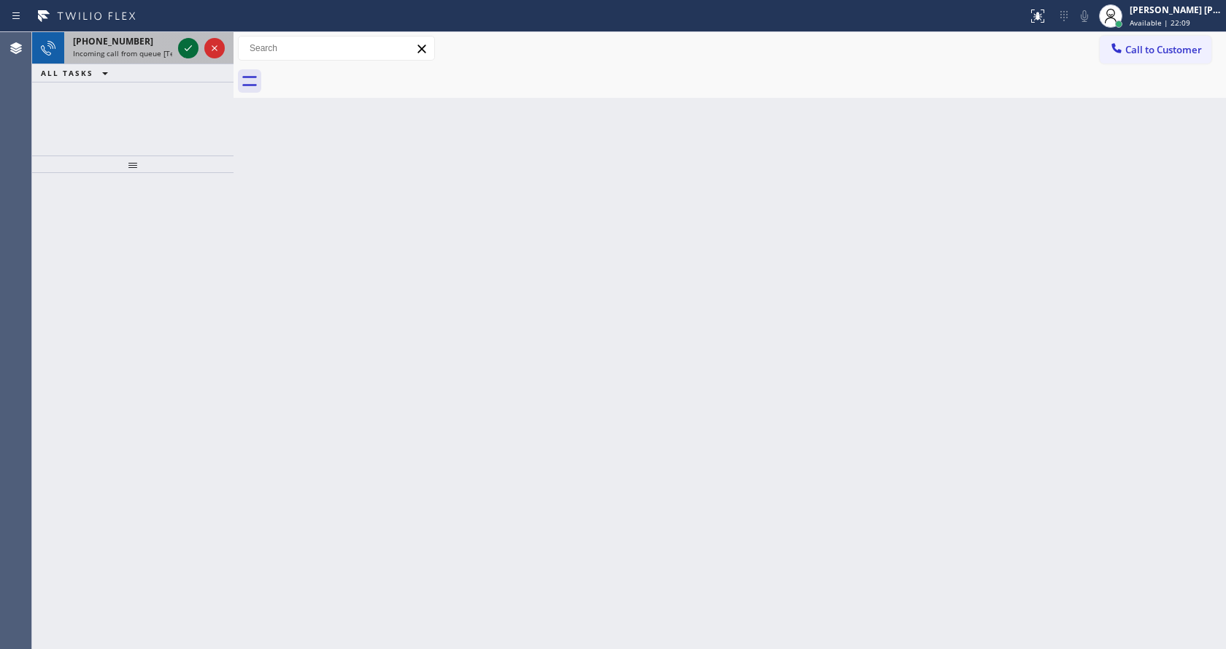
click at [188, 51] on icon at bounding box center [188, 48] width 18 height 18
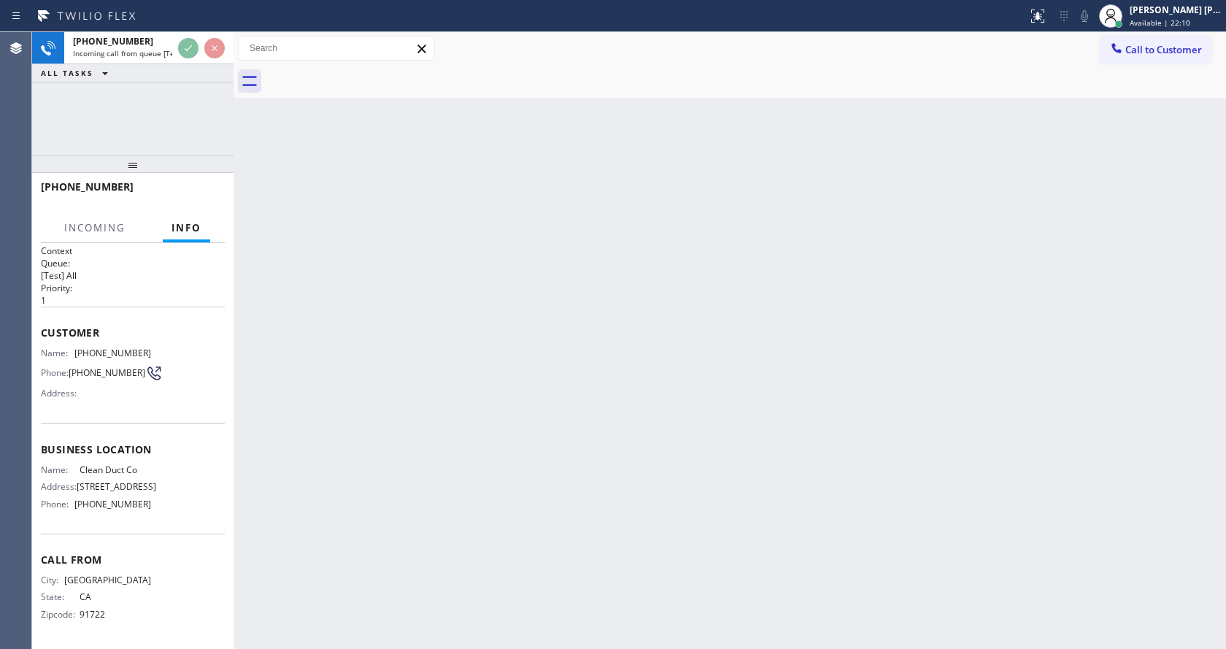
scroll to position [7, 0]
click at [577, 436] on div "Back to Dashboard Change Sender ID Customers Technicians Select a contact Outbo…" at bounding box center [729, 340] width 992 height 617
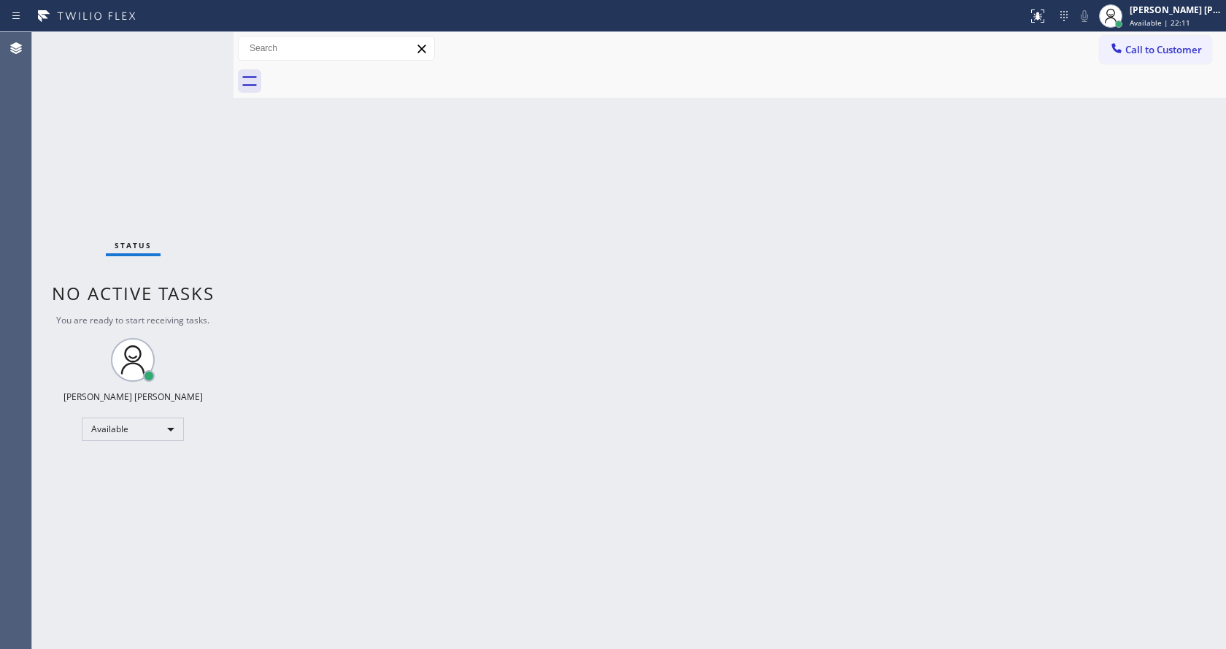
click at [391, 484] on div "Back to Dashboard Change Sender ID Customers Technicians Select a contact Outbo…" at bounding box center [729, 340] width 992 height 617
click at [101, 65] on div "Status No active tasks You are ready to start receiving tasks. [PERSON_NAME] [P…" at bounding box center [132, 340] width 201 height 617
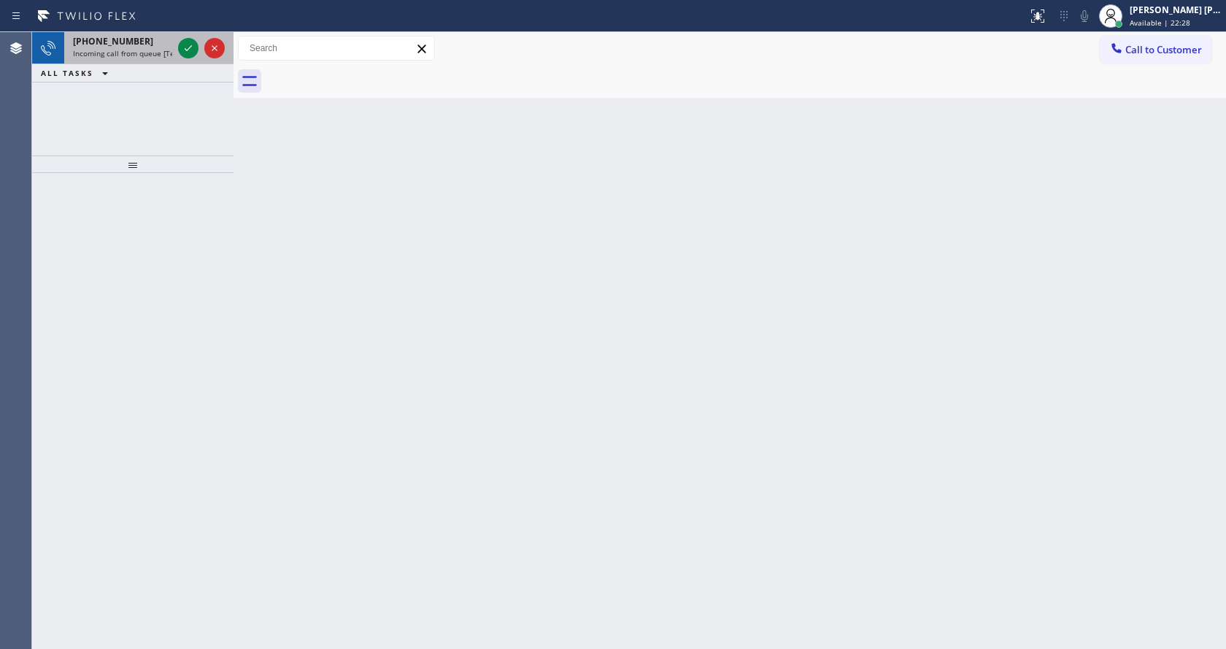
click at [161, 56] on span "Incoming call from queue [Test] All" at bounding box center [133, 53] width 121 height 10
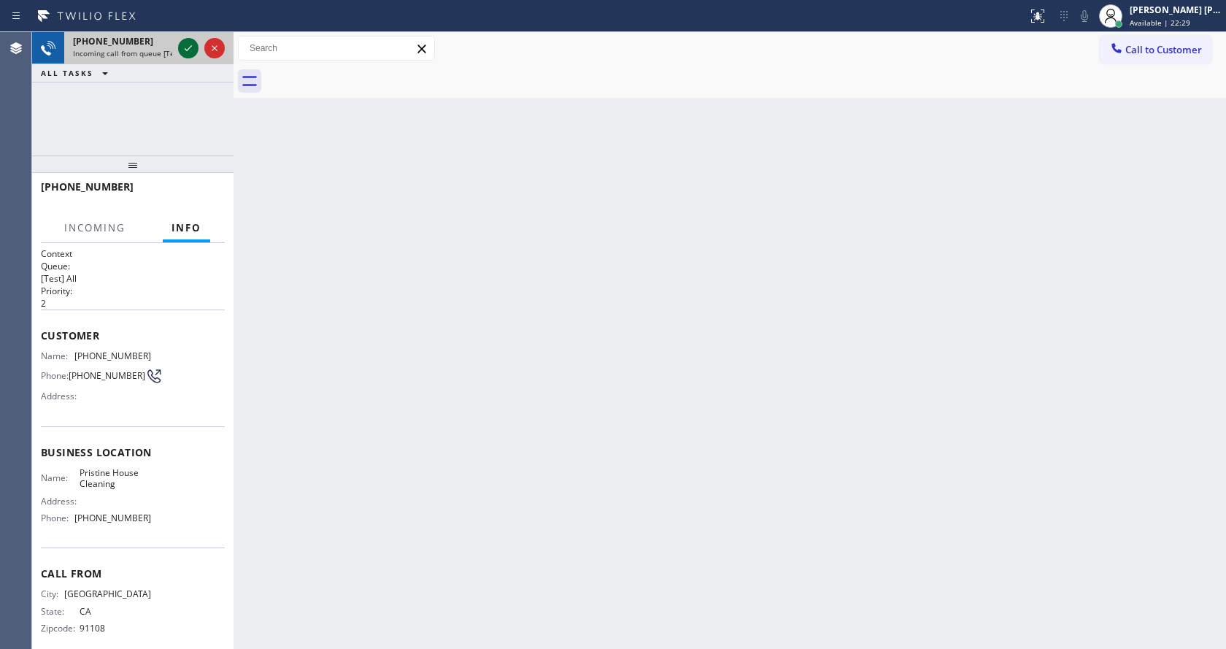
click at [186, 50] on icon at bounding box center [188, 48] width 7 height 6
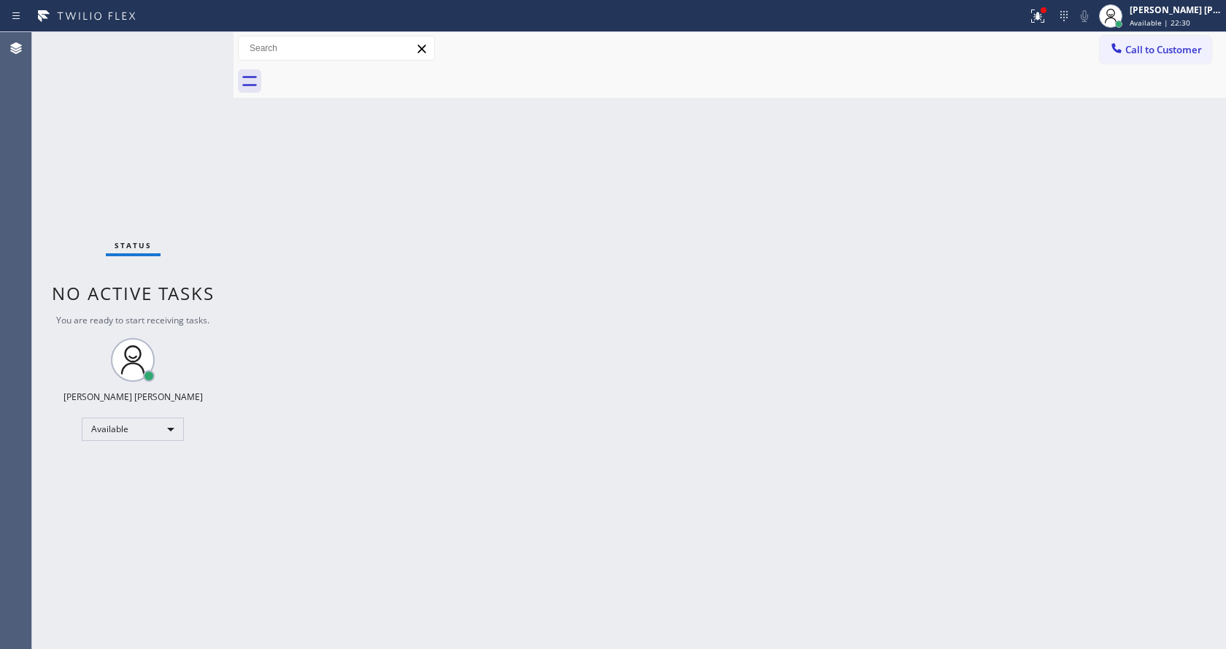
click at [538, 427] on div "Back to Dashboard Change Sender ID Customers Technicians Select a contact Outbo…" at bounding box center [729, 340] width 992 height 617
drag, startPoint x: 371, startPoint y: 260, endPoint x: 391, endPoint y: 217, distance: 48.0
click at [360, 252] on div "Back to Dashboard Change Sender ID Customers Technicians Select a contact Outbo…" at bounding box center [729, 340] width 992 height 617
drag, startPoint x: 330, startPoint y: 357, endPoint x: 342, endPoint y: 432, distance: 76.2
click at [333, 360] on div "Back to Dashboard Change Sender ID Customers Technicians Select a contact Outbo…" at bounding box center [729, 340] width 992 height 617
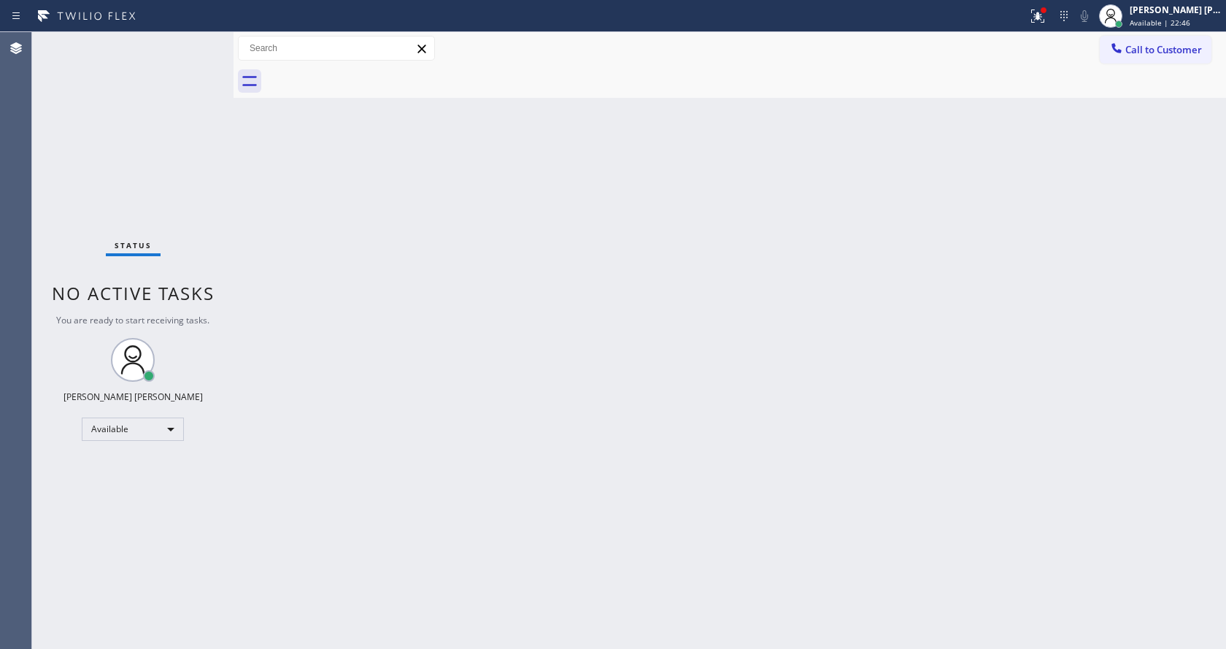
click at [776, 279] on div "Back to Dashboard Change Sender ID Customers Technicians Select a contact Outbo…" at bounding box center [729, 340] width 992 height 617
click at [1038, 12] on icon at bounding box center [1035, 14] width 9 height 10
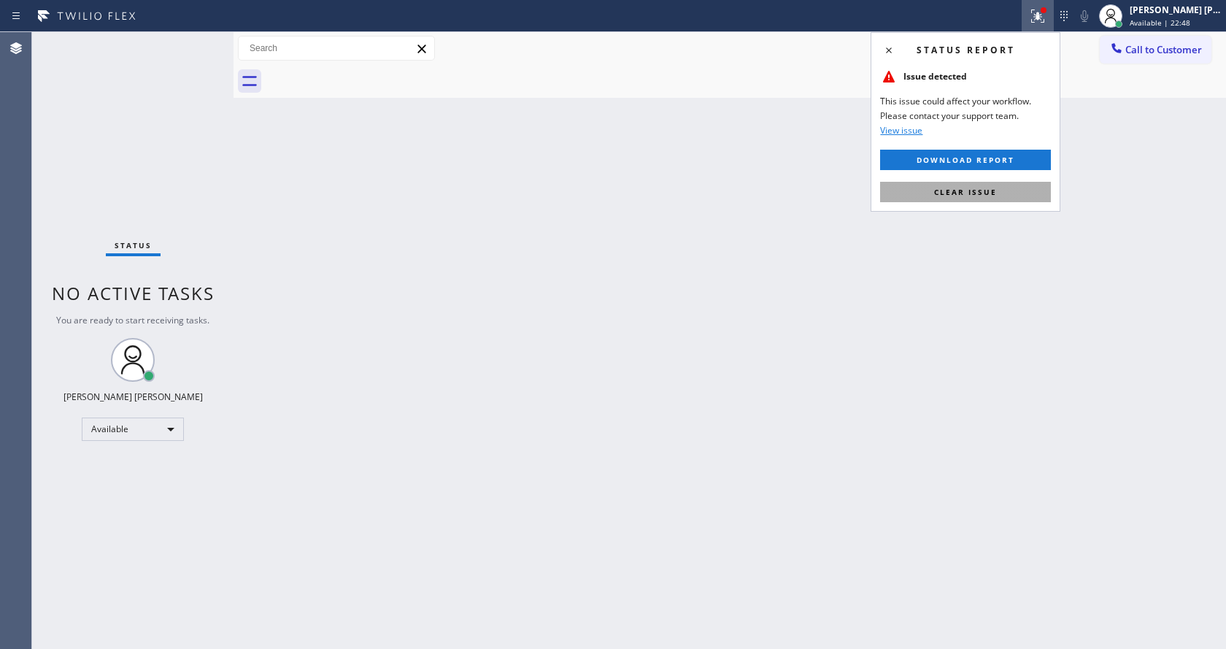
click at [992, 190] on span "Clear issue" at bounding box center [965, 192] width 63 height 10
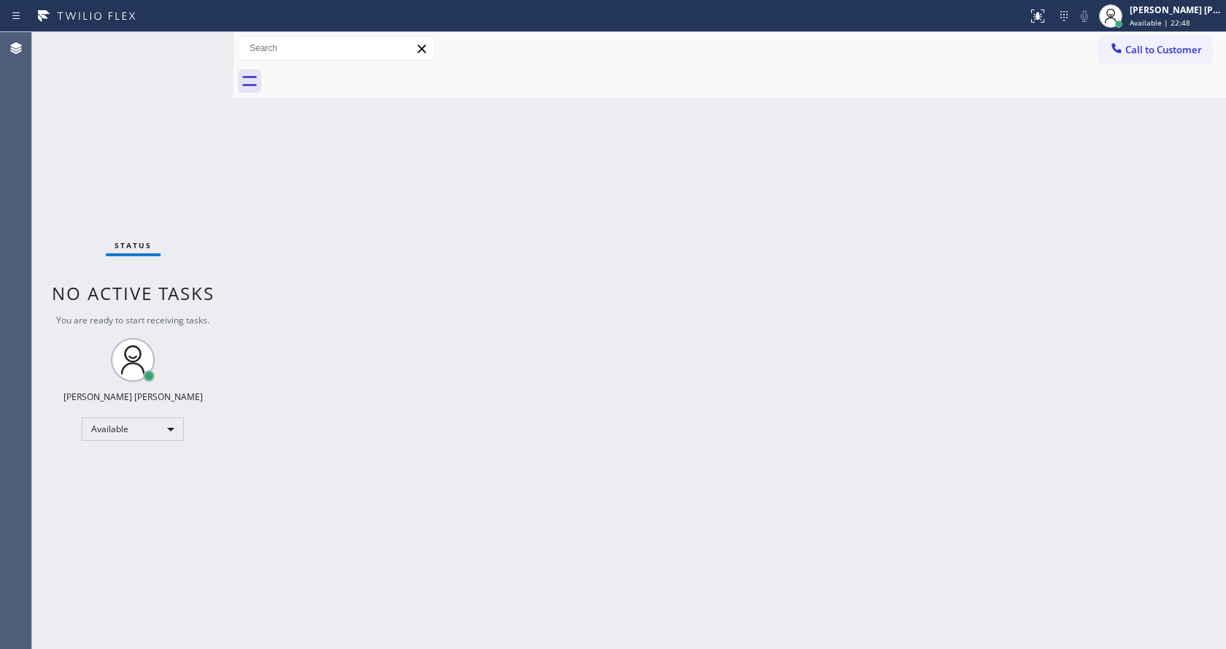
click at [997, 196] on div "Back to Dashboard Change Sender ID Customers Technicians Select a contact Outbo…" at bounding box center [729, 340] width 992 height 617
click at [376, 341] on div "Back to Dashboard Change Sender ID Customers Technicians Select a contact Outbo…" at bounding box center [729, 340] width 992 height 617
drag, startPoint x: 287, startPoint y: 182, endPoint x: 528, endPoint y: 112, distance: 250.6
click at [287, 182] on div "Back to Dashboard Change Sender ID Customers Technicians Select a contact Outbo…" at bounding box center [729, 340] width 992 height 617
click at [145, 104] on div "Status No active tasks You are ready to start receiving tasks. [PERSON_NAME] [P…" at bounding box center [132, 340] width 201 height 617
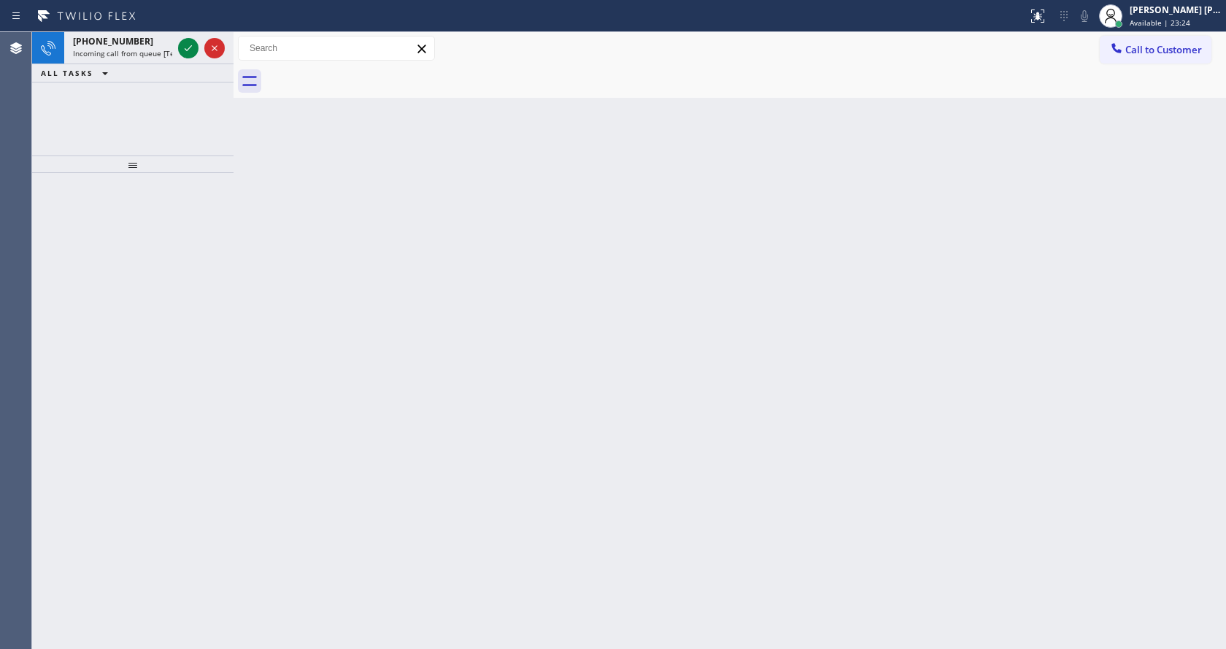
click at [489, 304] on div "Back to Dashboard Change Sender ID Customers Technicians Select a contact Outbo…" at bounding box center [729, 340] width 992 height 617
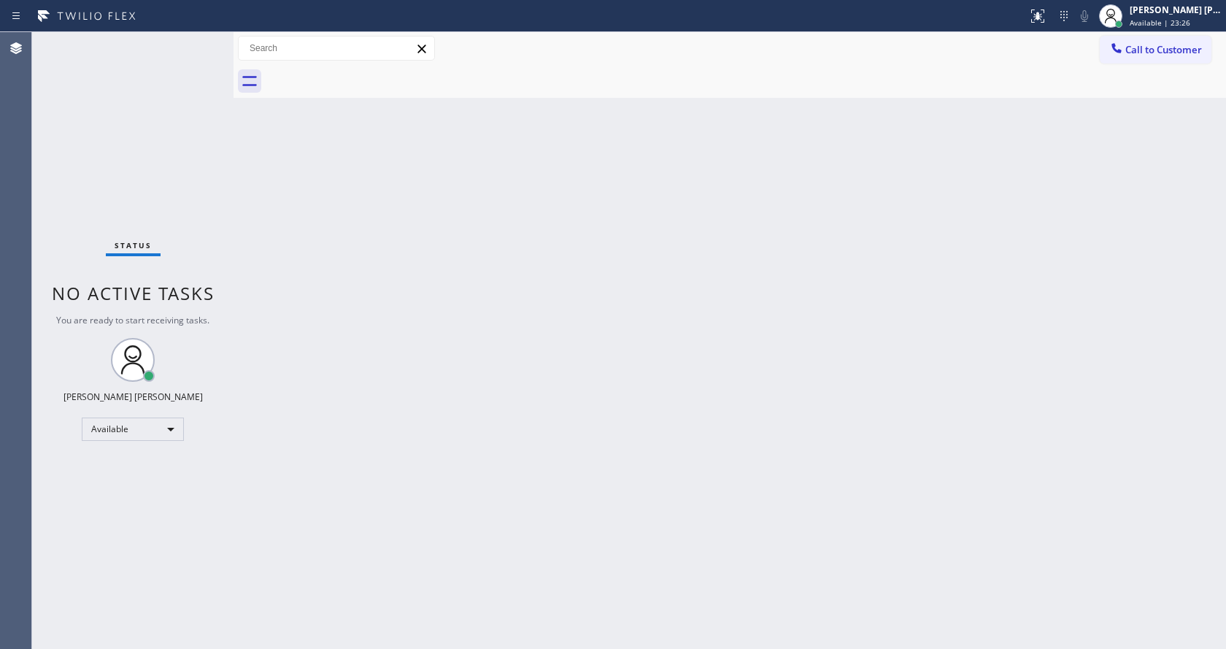
click at [141, 58] on div "Status No active tasks You are ready to start receiving tasks. [PERSON_NAME] [P…" at bounding box center [132, 340] width 201 height 617
click at [468, 430] on div "Back to Dashboard Change Sender ID Customers Technicians Select a contact Outbo…" at bounding box center [729, 340] width 992 height 617
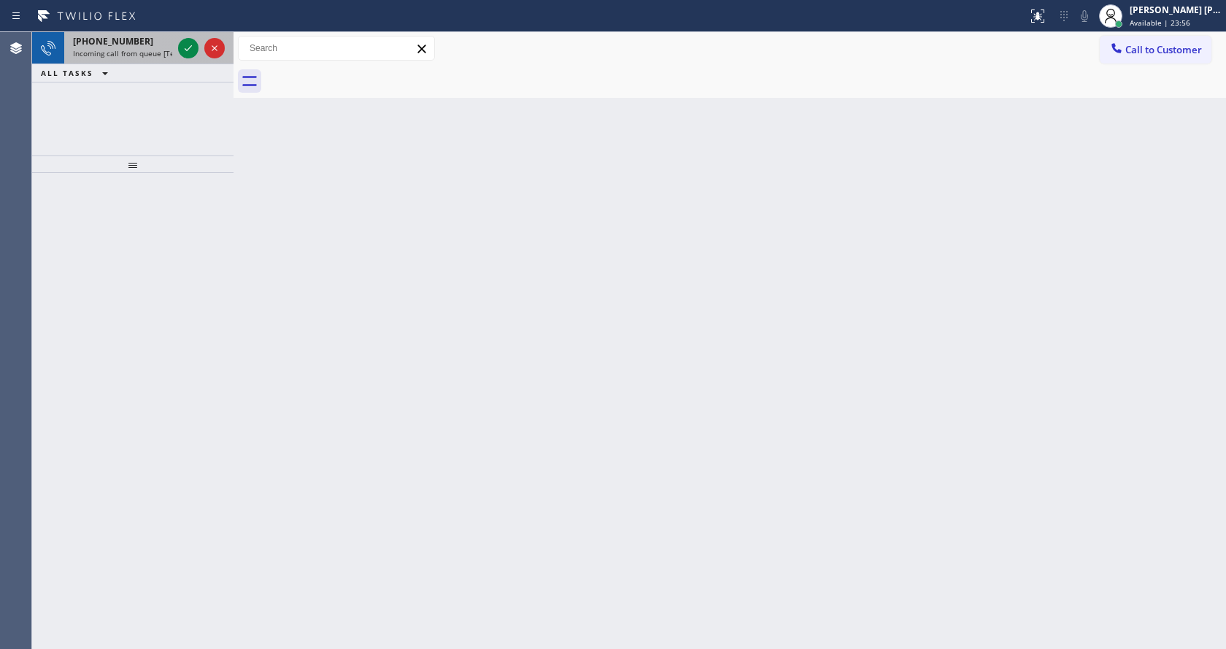
click at [144, 46] on div "[PHONE_NUMBER]" at bounding box center [122, 41] width 99 height 12
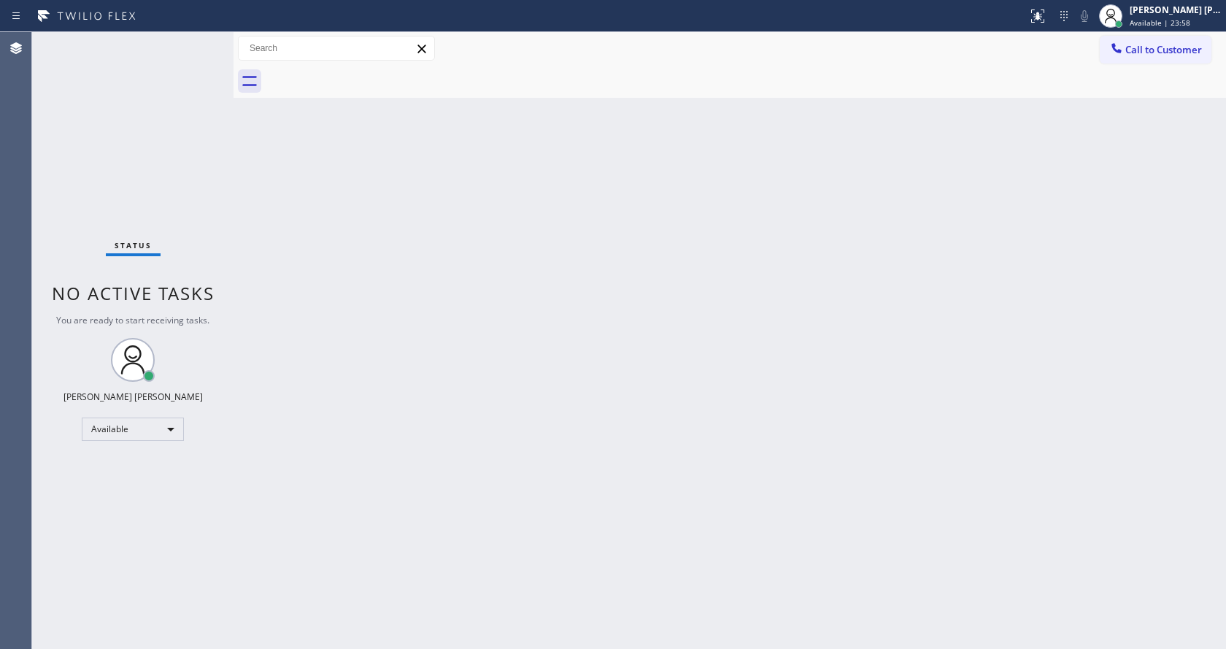
click at [592, 436] on div "Back to Dashboard Change Sender ID Customers Technicians Select a contact Outbo…" at bounding box center [729, 340] width 992 height 617
drag, startPoint x: 139, startPoint y: 122, endPoint x: 112, endPoint y: 53, distance: 73.7
click at [139, 121] on div "Status No active tasks You are ready to start receiving tasks. [PERSON_NAME] [P…" at bounding box center [132, 340] width 201 height 617
click at [298, 197] on div "Back to Dashboard Change Sender ID Customers Technicians Select a contact Outbo…" at bounding box center [729, 340] width 992 height 617
click at [318, 303] on div "Back to Dashboard Change Sender ID Customers Technicians Select a contact Outbo…" at bounding box center [729, 340] width 992 height 617
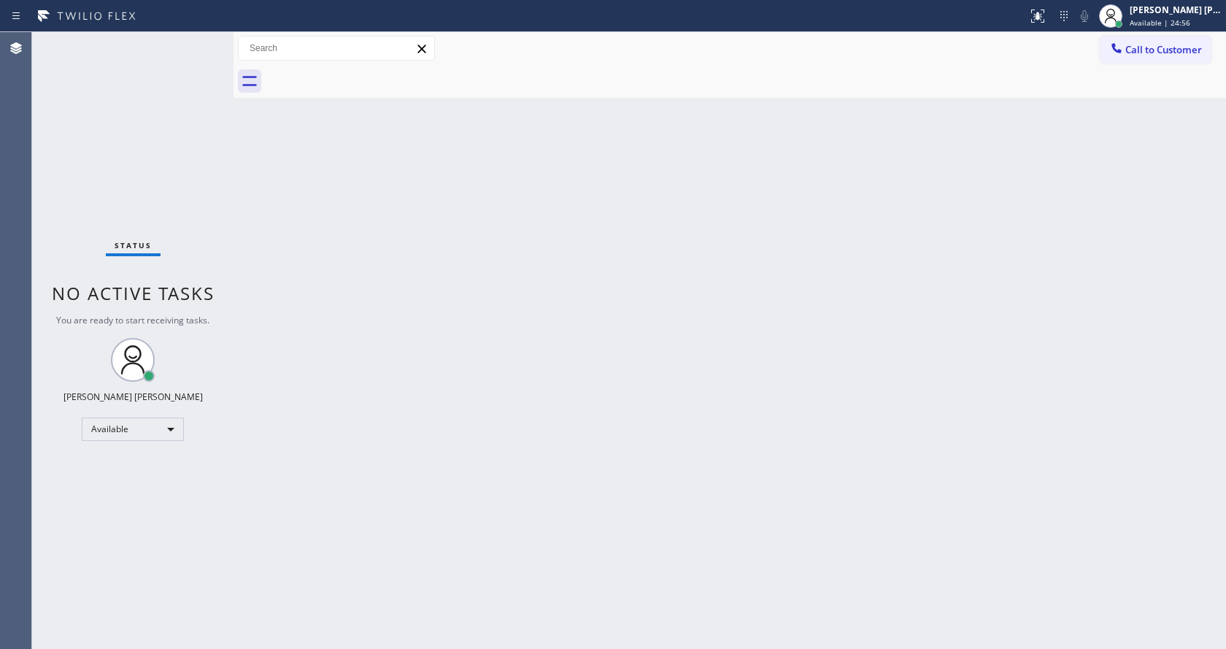
click at [667, 490] on div "Back to Dashboard Change Sender ID Customers Technicians Select a contact Outbo…" at bounding box center [729, 340] width 992 height 617
click at [261, 275] on div "Back to Dashboard Change Sender ID Customers Technicians Select a contact Outbo…" at bounding box center [729, 340] width 992 height 617
drag, startPoint x: 232, startPoint y: 55, endPoint x: 211, endPoint y: 56, distance: 21.2
click at [211, 56] on div "Status No active tasks You are ready to start receiving tasks. [PERSON_NAME] [P…" at bounding box center [629, 340] width 1194 height 617
click at [201, 42] on div "Status No active tasks You are ready to start receiving tasks. [PERSON_NAME] [P…" at bounding box center [132, 340] width 201 height 617
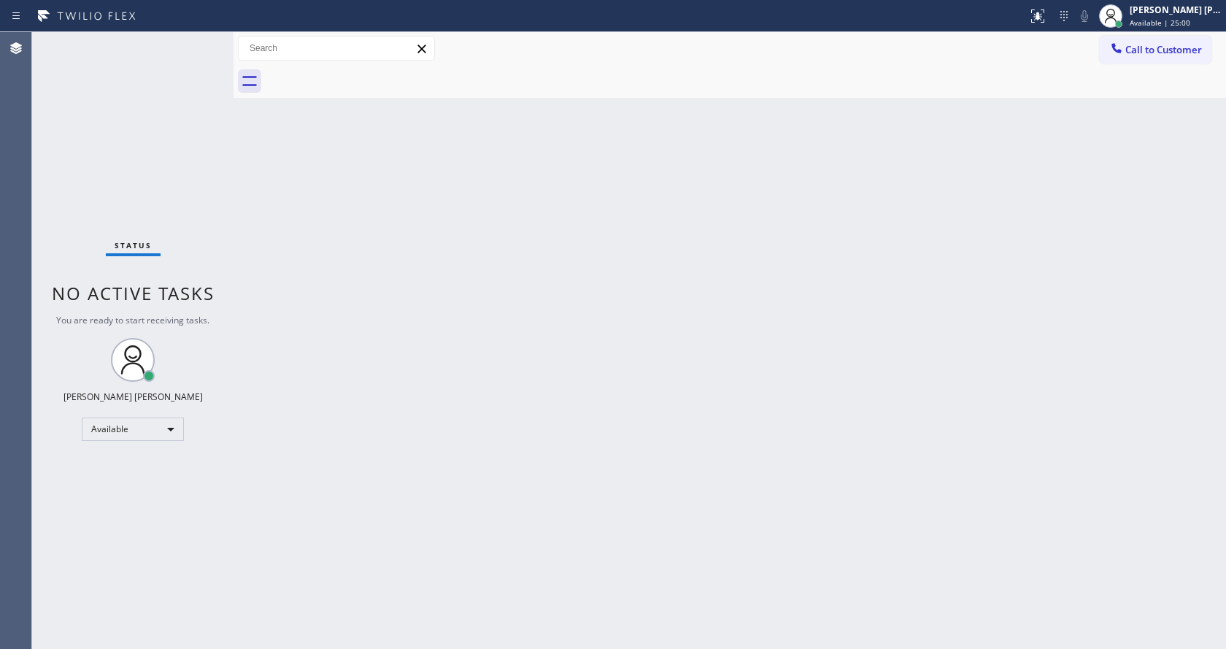
click at [198, 39] on div "Status No active tasks You are ready to start receiving tasks. [PERSON_NAME] [P…" at bounding box center [132, 340] width 201 height 617
click at [512, 528] on div "Back to Dashboard Change Sender ID Customers Technicians Select a contact Outbo…" at bounding box center [729, 340] width 992 height 617
drag, startPoint x: 196, startPoint y: 252, endPoint x: 190, endPoint y: 115, distance: 137.3
click at [195, 244] on div "Status No active tasks You are ready to start receiving tasks. [PERSON_NAME] [P…" at bounding box center [132, 340] width 201 height 617
click at [202, 39] on div "Status No active tasks You are ready to start receiving tasks. [PERSON_NAME] [P…" at bounding box center [132, 340] width 201 height 617
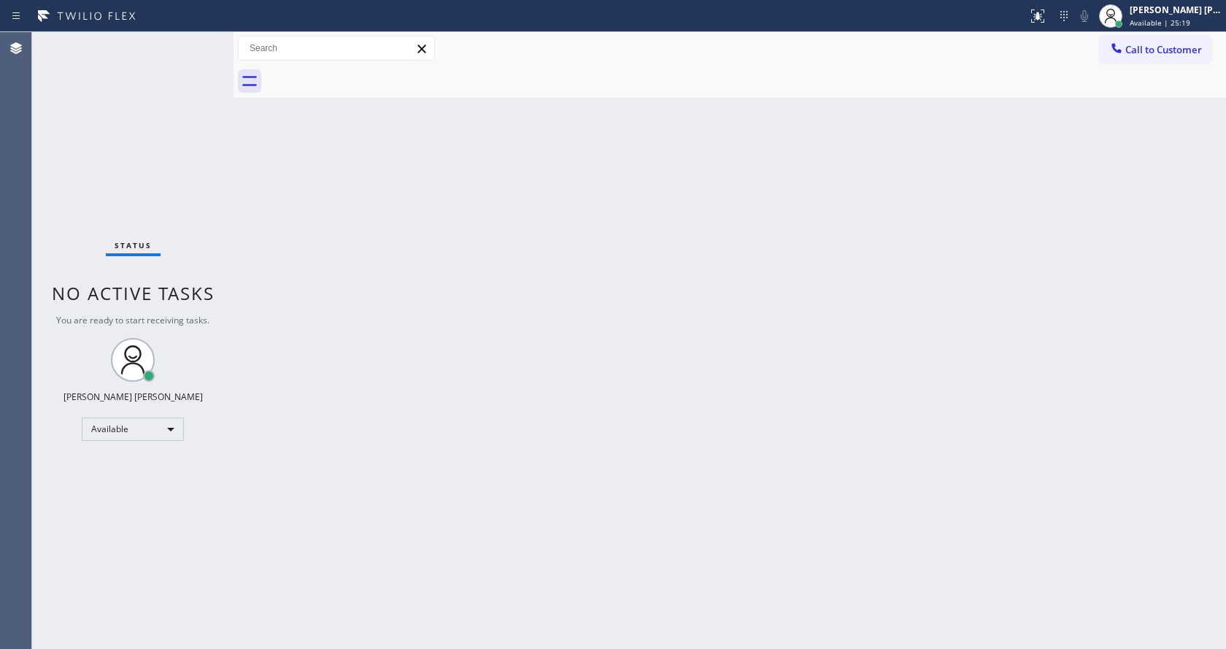
click at [198, 39] on div "Status No active tasks You are ready to start receiving tasks. [PERSON_NAME] [P…" at bounding box center [132, 340] width 201 height 617
click at [746, 292] on div "Back to Dashboard Change Sender ID Customers Technicians Select a contact Outbo…" at bounding box center [729, 340] width 992 height 617
click at [355, 300] on div "Back to Dashboard Change Sender ID Customers Technicians Select a contact Outbo…" at bounding box center [729, 340] width 992 height 617
click at [1070, 290] on div "Back to Dashboard Change Sender ID Customers Technicians Select a contact Outbo…" at bounding box center [729, 340] width 992 height 617
click at [398, 355] on div "Back to Dashboard Change Sender ID Customers Technicians Select a contact Outbo…" at bounding box center [729, 340] width 992 height 617
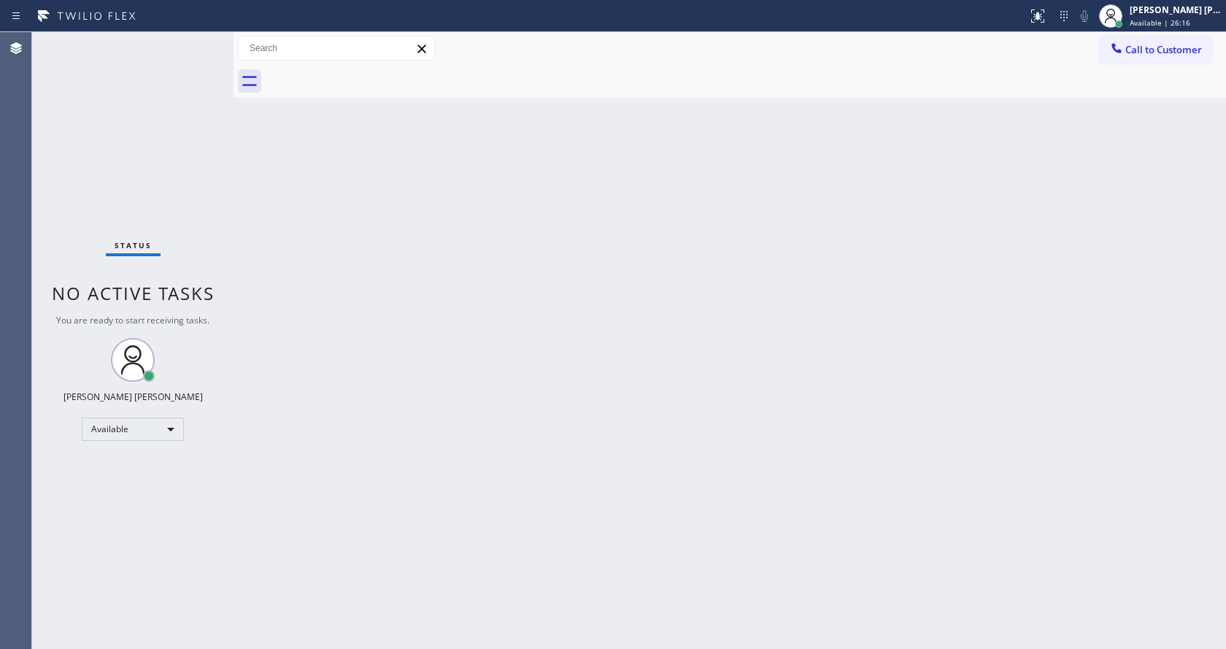
drag, startPoint x: 321, startPoint y: 250, endPoint x: 315, endPoint y: 242, distance: 10.5
click at [321, 250] on div "Back to Dashboard Change Sender ID Customers Technicians Select a contact Outbo…" at bounding box center [729, 340] width 992 height 617
click at [163, 151] on div "Status No active tasks You are ready to start receiving tasks. [PERSON_NAME] [P…" at bounding box center [132, 340] width 201 height 617
click at [199, 39] on div "Status No active tasks You are ready to start receiving tasks. [PERSON_NAME] [P…" at bounding box center [132, 340] width 201 height 617
click at [359, 260] on div "Back to Dashboard Change Sender ID Customers Technicians Select a contact Outbo…" at bounding box center [729, 340] width 992 height 617
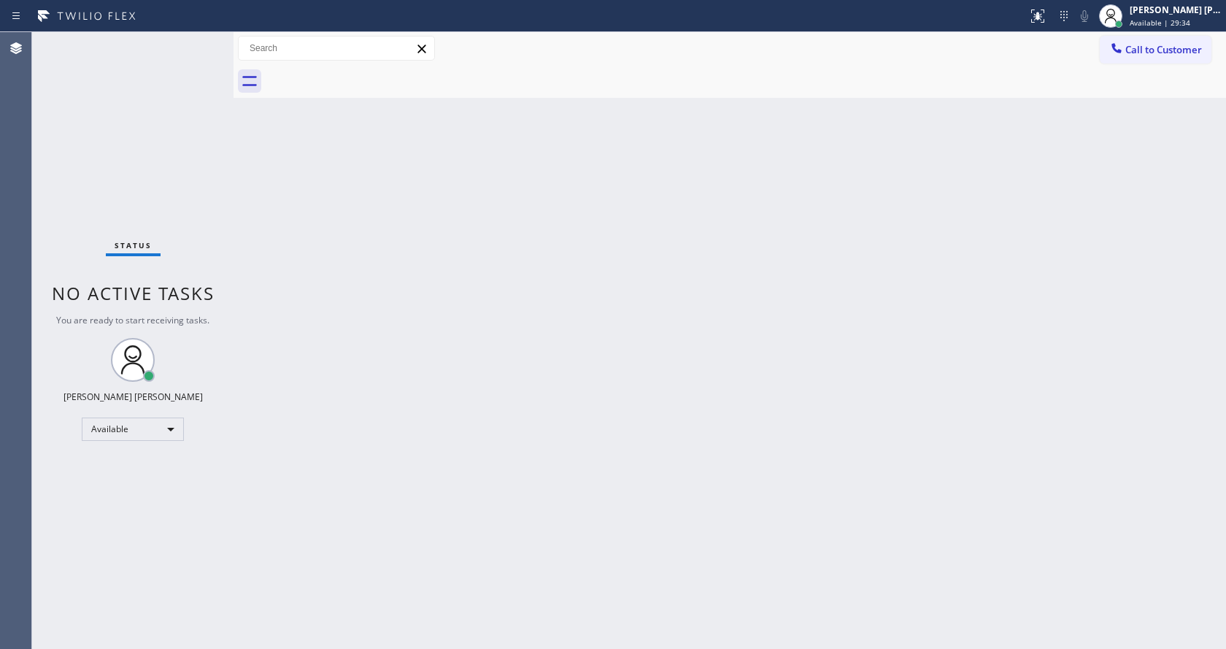
click at [198, 42] on div "Status No active tasks You are ready to start receiving tasks. [PERSON_NAME] [P…" at bounding box center [132, 340] width 201 height 617
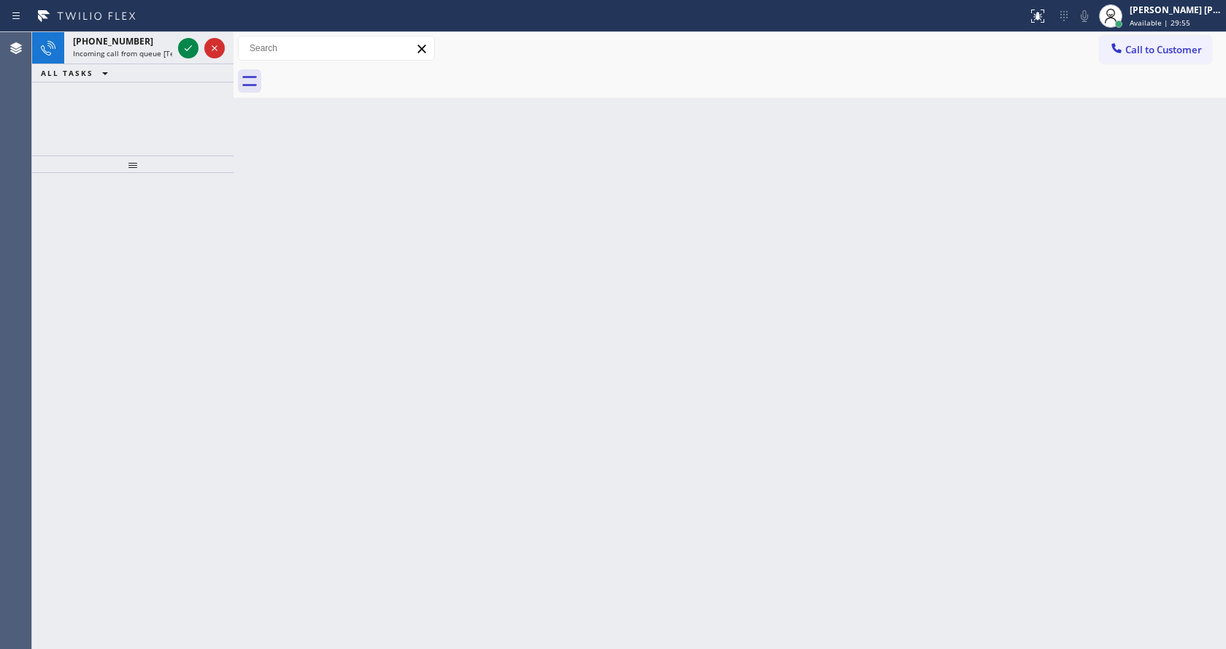
click at [548, 426] on div "Back to Dashboard Change Sender ID Customers Technicians Select a contact Outbo…" at bounding box center [729, 340] width 992 height 617
drag, startPoint x: 187, startPoint y: 208, endPoint x: 188, endPoint y: 171, distance: 36.5
click at [187, 208] on div at bounding box center [132, 411] width 201 height 476
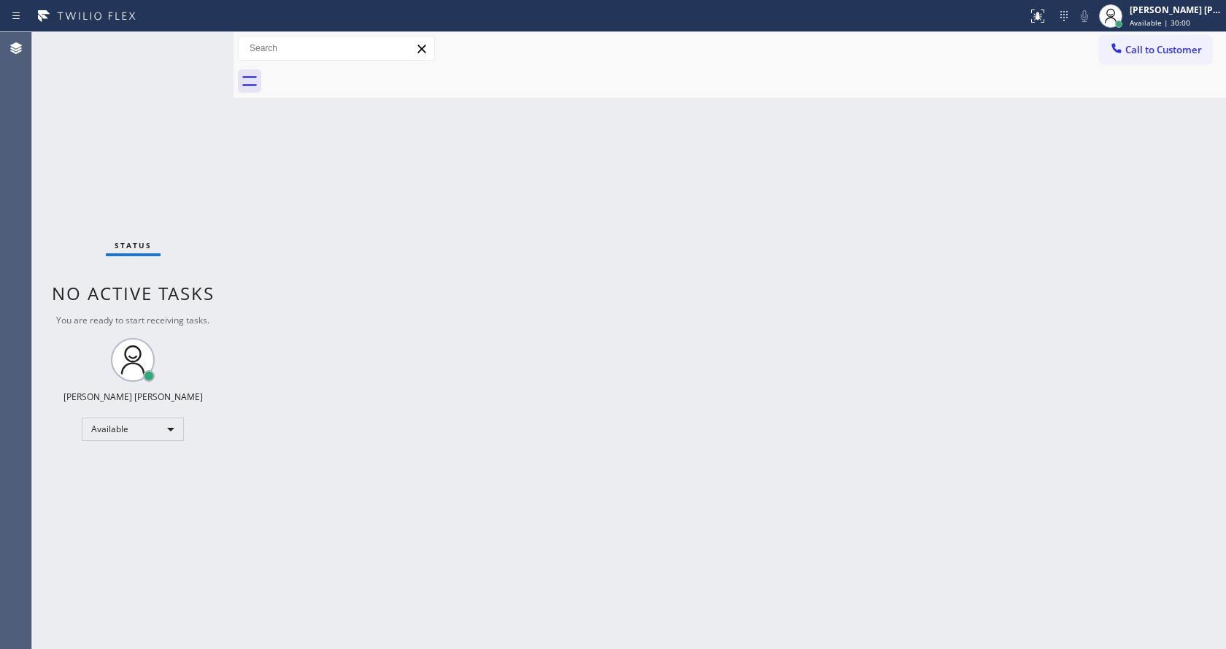
click at [158, 53] on div "Status No active tasks You are ready to start receiving tasks. [PERSON_NAME] [P…" at bounding box center [132, 340] width 201 height 617
drag, startPoint x: 412, startPoint y: 297, endPoint x: 237, endPoint y: 112, distance: 255.0
click at [392, 277] on div "Back to Dashboard Change Sender ID Customers Technicians Select a contact Outbo…" at bounding box center [729, 340] width 992 height 617
drag, startPoint x: 205, startPoint y: 39, endPoint x: 205, endPoint y: 20, distance: 19.7
click at [205, 39] on div "Status No active tasks You are ready to start receiving tasks. [PERSON_NAME] [P…" at bounding box center [132, 340] width 201 height 617
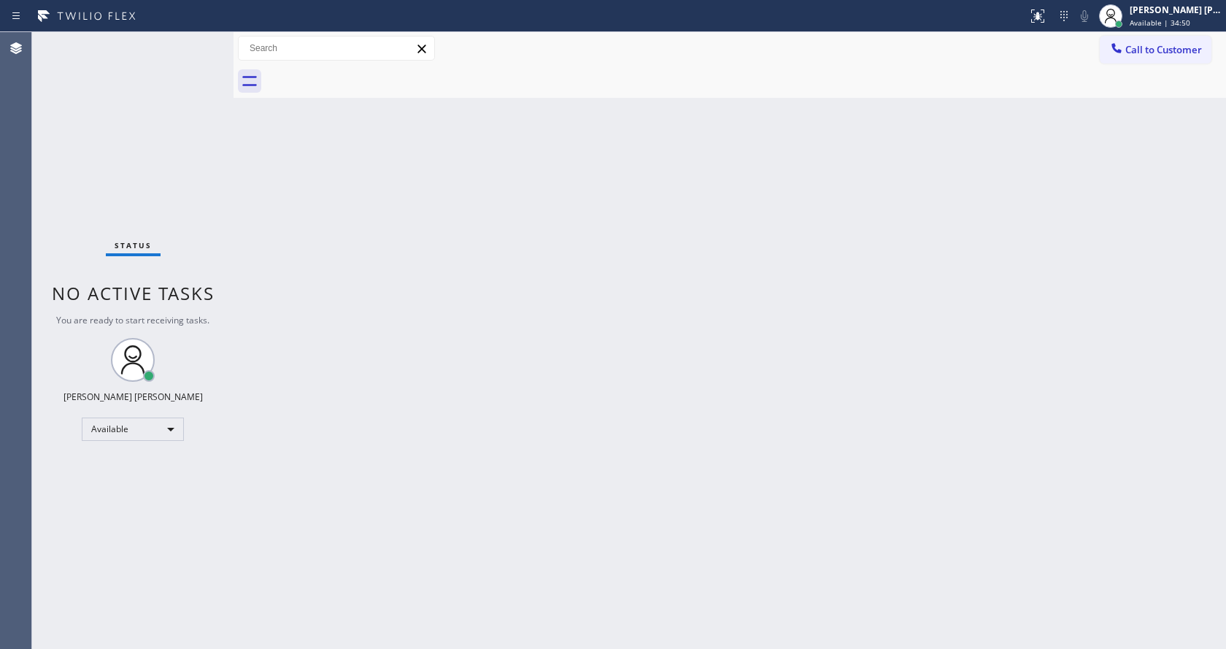
click at [725, 413] on div "Back to Dashboard Change Sender ID Customers Technicians Select a contact Outbo…" at bounding box center [729, 340] width 992 height 617
drag, startPoint x: 511, startPoint y: 509, endPoint x: 499, endPoint y: 603, distance: 94.2
click at [511, 509] on div "Back to Dashboard Change Sender ID Customers Technicians Select a contact Outbo…" at bounding box center [729, 340] width 992 height 617
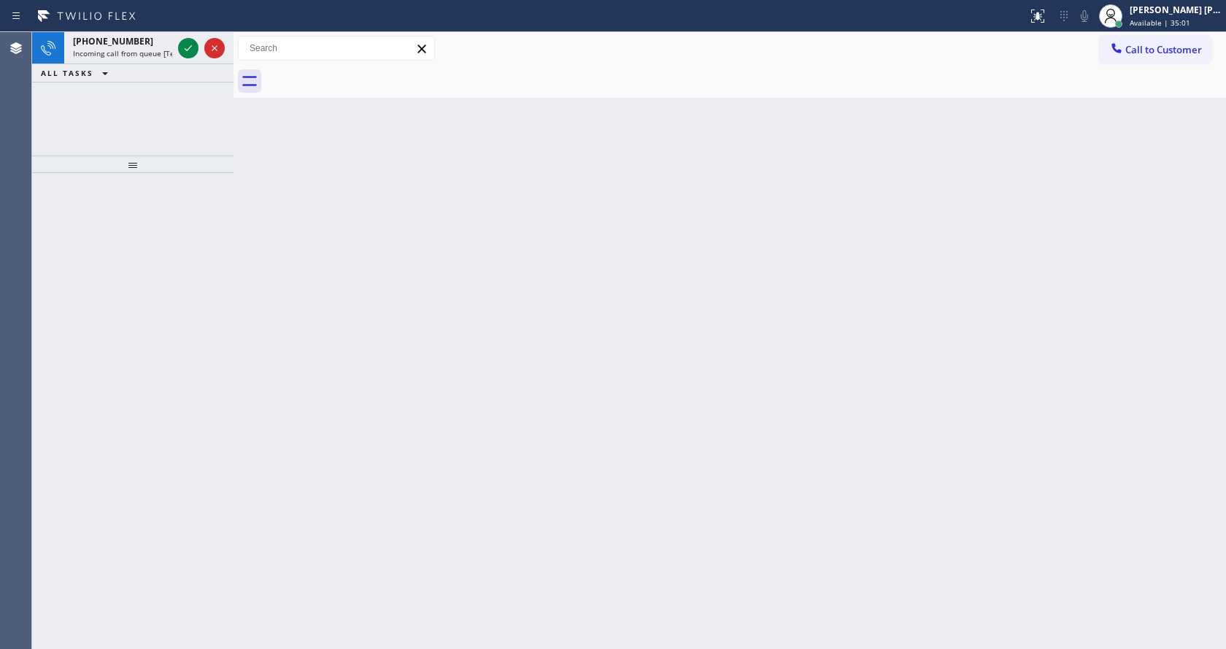
click at [381, 309] on div "Back to Dashboard Change Sender ID Customers Technicians Select a contact Outbo…" at bounding box center [729, 340] width 992 height 617
click at [163, 61] on div "[PHONE_NUMBER] Incoming call from queue [Test] All" at bounding box center [119, 48] width 111 height 32
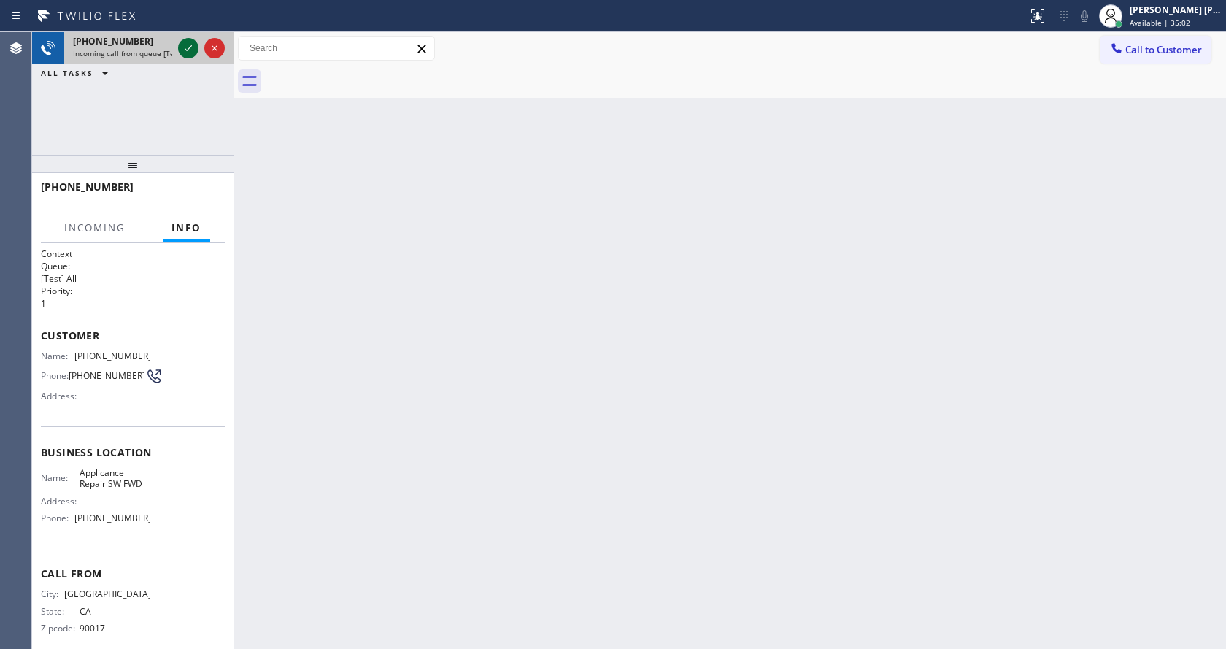
click at [185, 52] on icon at bounding box center [188, 48] width 18 height 18
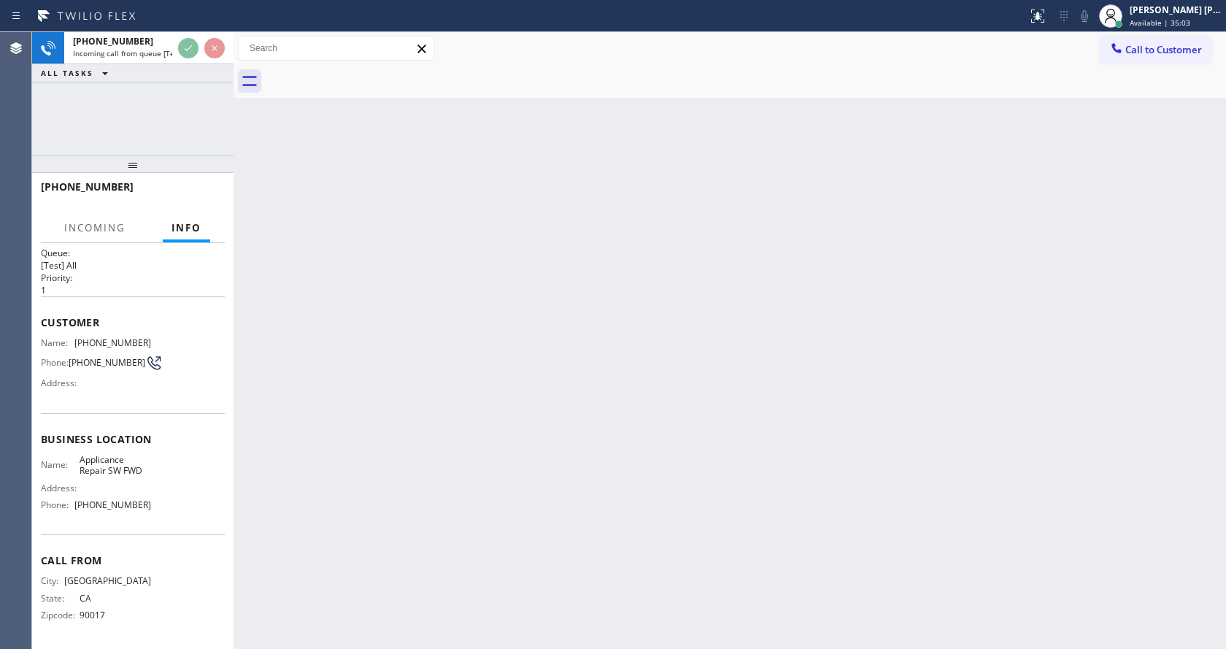
scroll to position [19, 0]
click at [690, 436] on div "Back to Dashboard Change Sender ID Customers Technicians Select a contact Outbo…" at bounding box center [729, 340] width 992 height 617
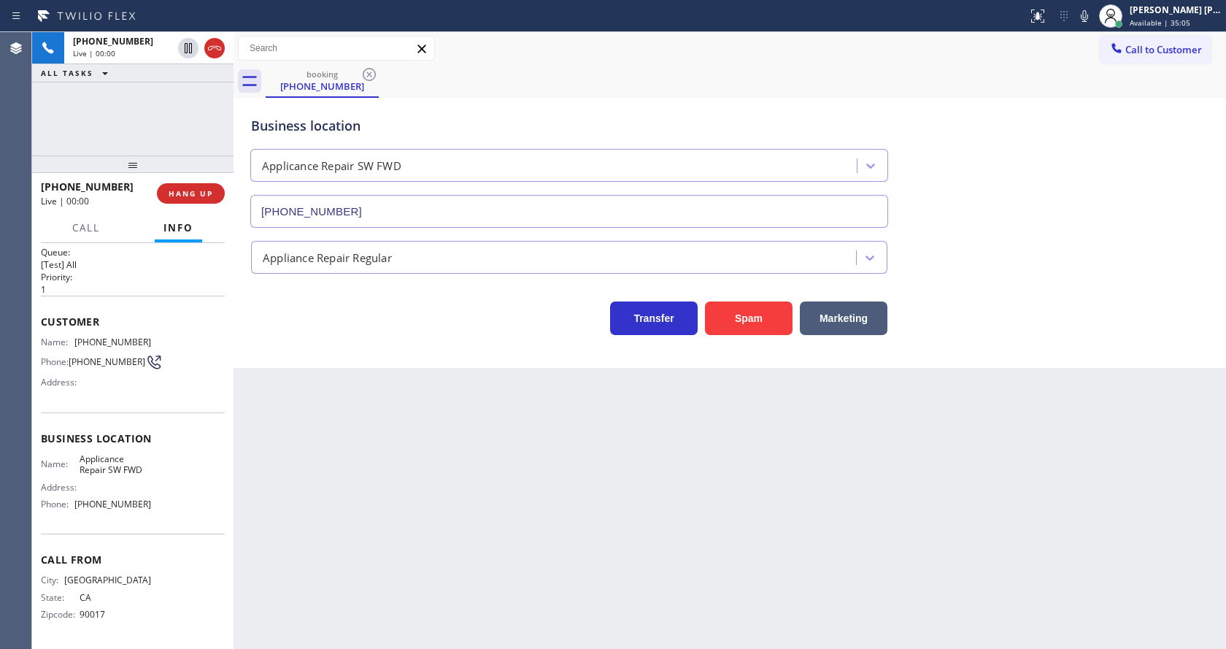
type input "[PHONE_NUMBER]"
click at [372, 466] on div "Back to Dashboard Change Sender ID Customers Technicians Select a contact Outbo…" at bounding box center [729, 340] width 992 height 617
click at [233, 336] on div at bounding box center [233, 340] width 0 height 617
click at [536, 482] on div "Back to Dashboard Change Sender ID Customers Technicians Select a contact Outbo…" at bounding box center [729, 340] width 992 height 617
drag, startPoint x: 385, startPoint y: 427, endPoint x: 368, endPoint y: 503, distance: 78.3
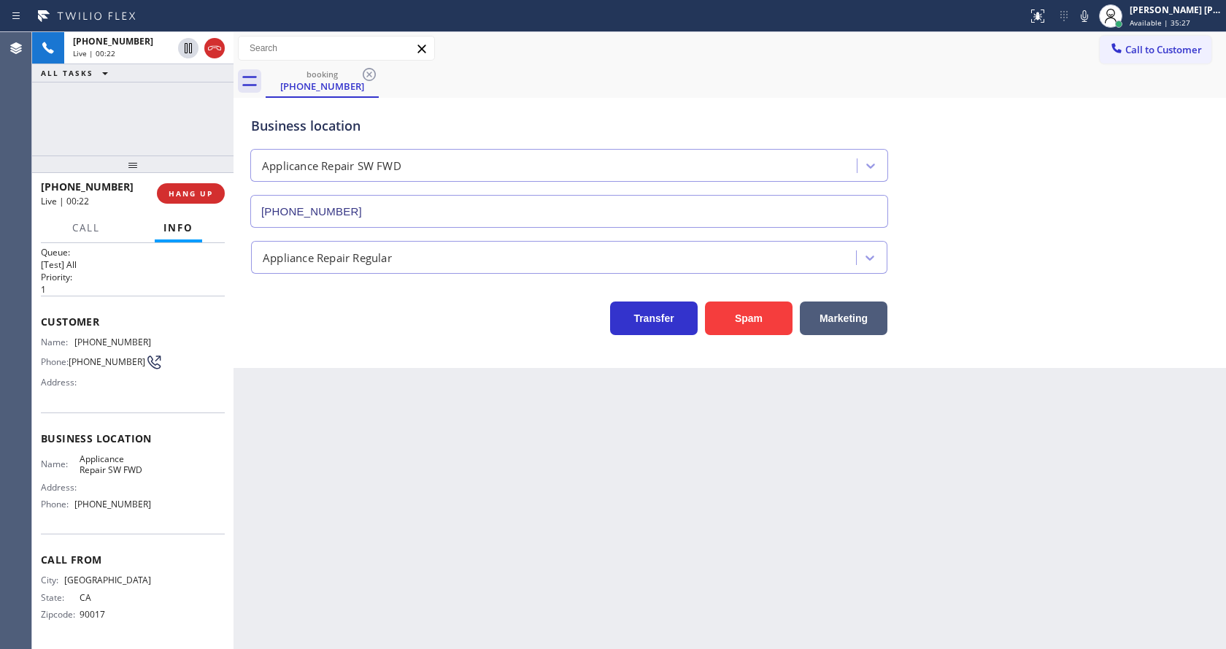
click at [385, 427] on div "Back to Dashboard Change Sender ID Customers Technicians Select a contact Outbo…" at bounding box center [729, 340] width 992 height 617
click at [140, 382] on div "Address:" at bounding box center [96, 381] width 110 height 11
drag, startPoint x: 75, startPoint y: 335, endPoint x: 164, endPoint y: 341, distance: 89.3
click at [164, 341] on div "Name: [PHONE_NUMBER] Phone: [PHONE_NUMBER] Address:" at bounding box center [133, 365] width 184 height 58
copy div "[PHONE_NUMBER]"
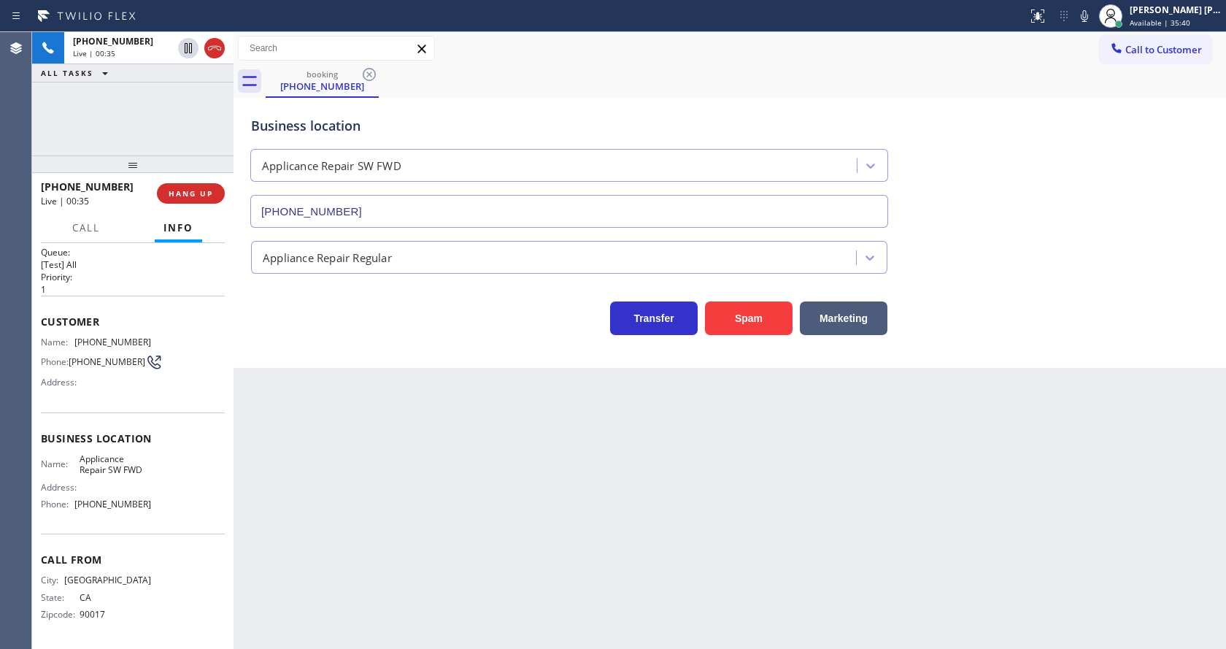
click at [369, 424] on div "Back to Dashboard Change Sender ID Customers Technicians Select a contact Outbo…" at bounding box center [729, 340] width 992 height 617
drag, startPoint x: 113, startPoint y: 486, endPoint x: 100, endPoint y: 471, distance: 19.6
click at [109, 479] on div "Name: Applicance Repair SW FWD Address: Phone: [PHONE_NUMBER]" at bounding box center [96, 484] width 110 height 63
drag, startPoint x: 70, startPoint y: 459, endPoint x: 147, endPoint y: 471, distance: 78.2
click at [147, 471] on div "Name: Applicance Repair SW FWD Address: Phone: [PHONE_NUMBER]" at bounding box center [133, 484] width 184 height 63
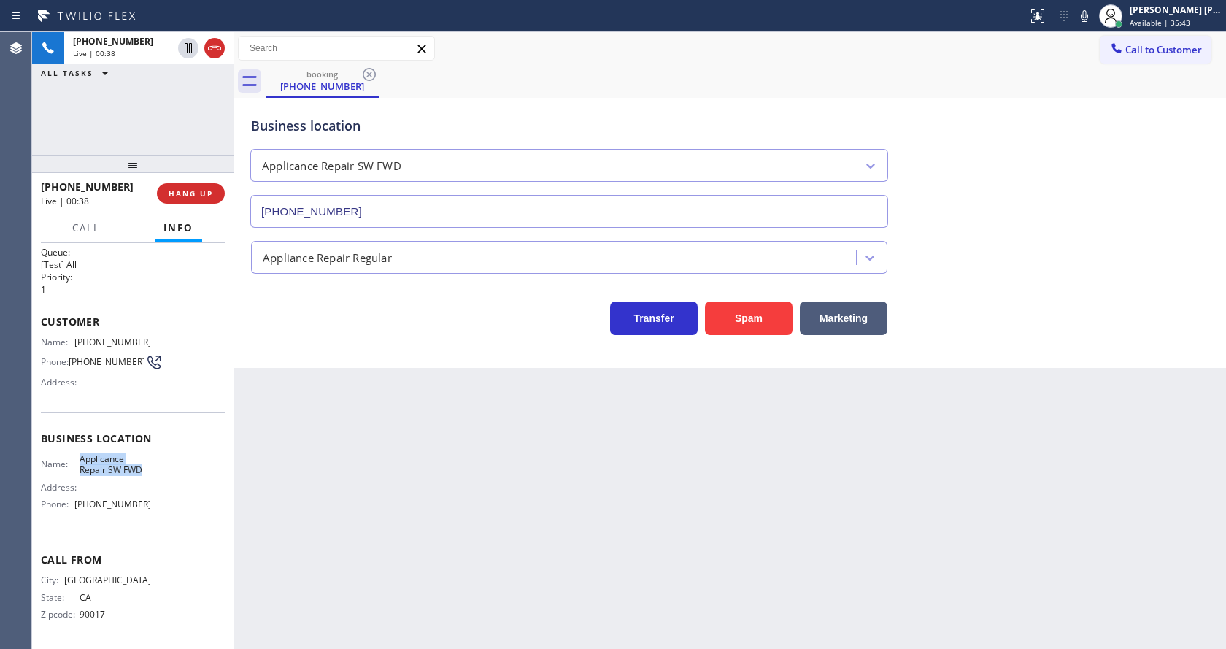
copy div "Applicance Repair SW FWD"
click at [350, 491] on div "Back to Dashboard Change Sender ID Customers Technicians Select a contact Outbo…" at bounding box center [729, 340] width 992 height 617
click at [149, 501] on div "Name: Applicance Repair SW FWD Address: Phone: [PHONE_NUMBER]" at bounding box center [133, 484] width 184 height 63
drag, startPoint x: 71, startPoint y: 505, endPoint x: 173, endPoint y: 511, distance: 102.4
click at [173, 511] on div "Name: Applicance Repair SW FWD Address: Phone: [PHONE_NUMBER]" at bounding box center [133, 484] width 184 height 63
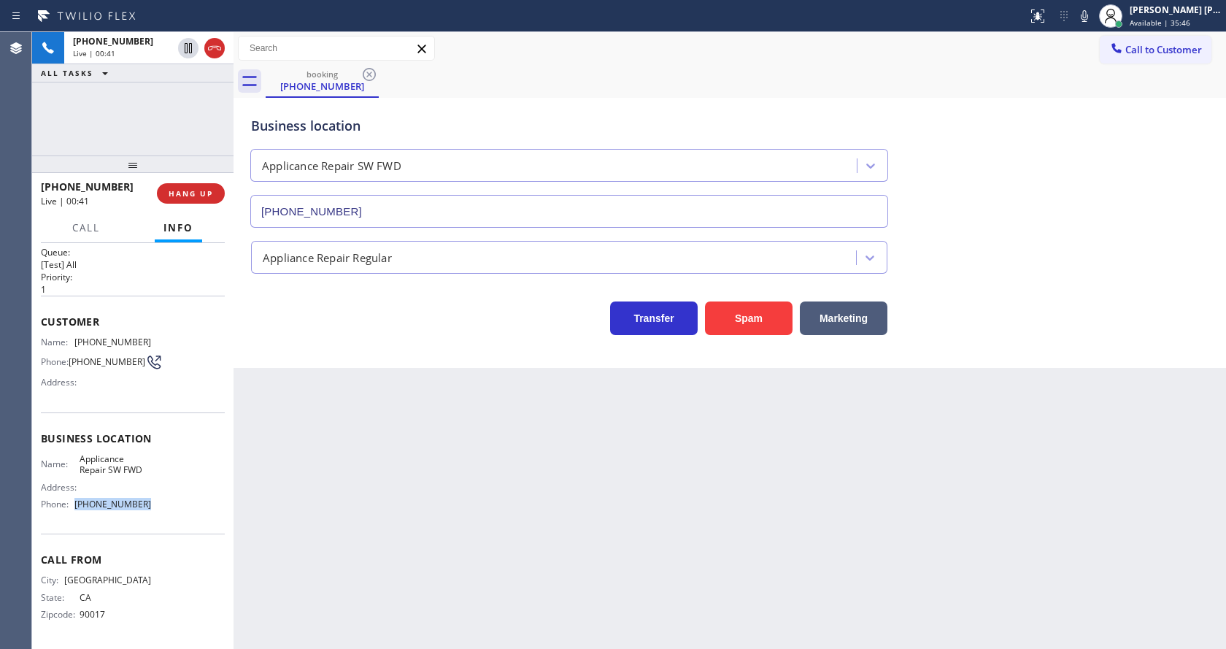
copy div "[PHONE_NUMBER]"
click at [355, 490] on div "Back to Dashboard Change Sender ID Customers Technicians Select a contact Outbo…" at bounding box center [729, 340] width 992 height 617
drag, startPoint x: 520, startPoint y: 482, endPoint x: 468, endPoint y: 568, distance: 100.2
click at [520, 482] on div "Back to Dashboard Change Sender ID Customers Technicians Select a contact Outbo…" at bounding box center [729, 340] width 992 height 617
click at [405, 406] on div "Back to Dashboard Change Sender ID Customers Technicians Select a contact Outbo…" at bounding box center [729, 340] width 992 height 617
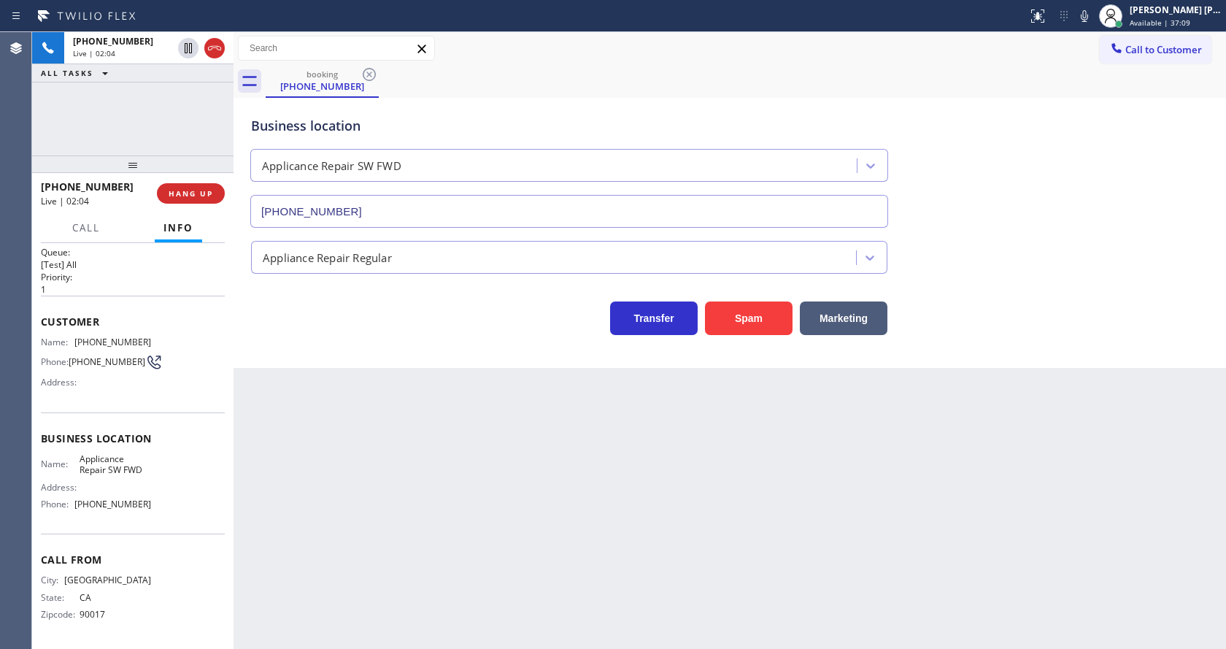
click at [677, 393] on div "Back to Dashboard Change Sender ID Customers Technicians Select a contact Outbo…" at bounding box center [729, 340] width 992 height 617
click at [405, 493] on div "Back to Dashboard Change Sender ID Customers Technicians Select a contact Outbo…" at bounding box center [729, 340] width 992 height 617
click at [412, 469] on div "Back to Dashboard Change Sender ID Customers Technicians Select a contact Outbo…" at bounding box center [729, 340] width 992 height 617
drag, startPoint x: 709, startPoint y: 417, endPoint x: 800, endPoint y: 381, distance: 97.3
click at [710, 417] on div "Back to Dashboard Change Sender ID Customers Technicians Select a contact Outbo…" at bounding box center [729, 340] width 992 height 617
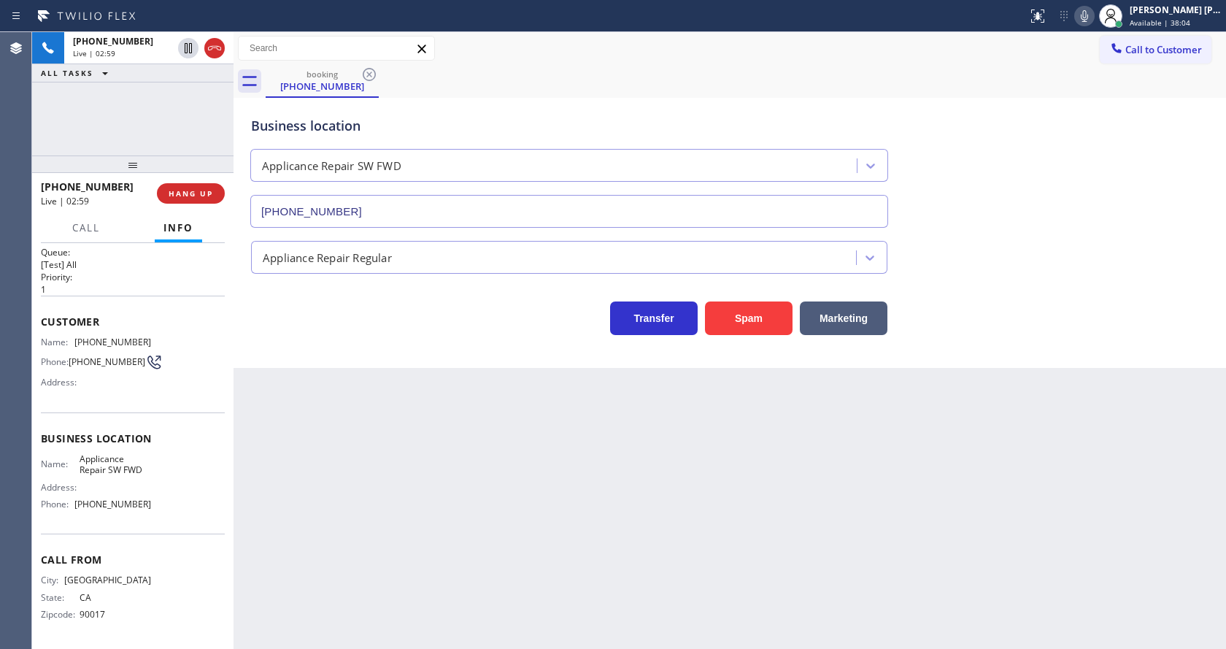
click at [1093, 7] on icon at bounding box center [1084, 16] width 18 height 18
click at [187, 44] on icon at bounding box center [188, 48] width 7 height 10
click at [399, 451] on div "Back to Dashboard Change Sender ID Customers Technicians Select a contact Outbo…" at bounding box center [729, 340] width 992 height 617
drag, startPoint x: 680, startPoint y: 546, endPoint x: 514, endPoint y: 644, distance: 192.0
click at [663, 551] on div "Back to Dashboard Change Sender ID Customers Technicians Select a contact Outbo…" at bounding box center [729, 340] width 992 height 617
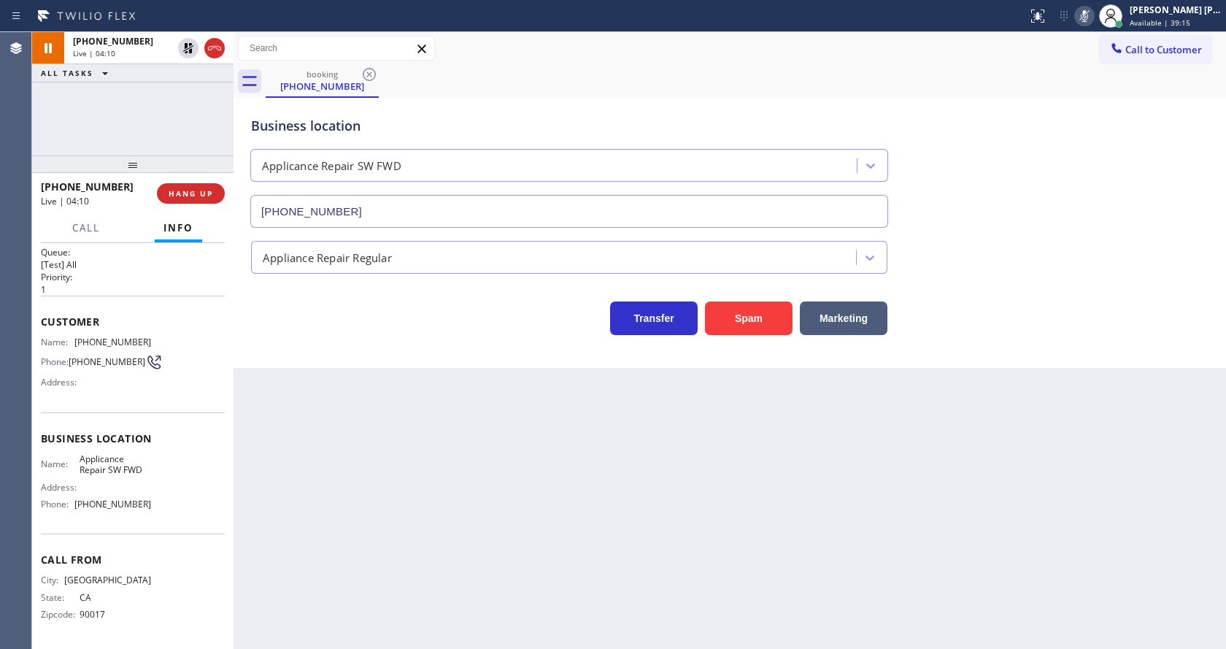
click at [274, 543] on div "Back to Dashboard Change Sender ID Customers Technicians Select a contact Outbo…" at bounding box center [729, 340] width 992 height 617
click at [715, 533] on div "Back to Dashboard Change Sender ID Customers Technicians Select a contact Outbo…" at bounding box center [729, 340] width 992 height 617
click at [187, 48] on icon at bounding box center [188, 48] width 18 height 18
click at [1087, 9] on icon at bounding box center [1084, 16] width 18 height 18
click at [1081, 53] on div "Call to Customer Outbound call Location [GEOGRAPHIC_DATA] [GEOGRAPHIC_DATA] You…" at bounding box center [729, 49] width 992 height 26
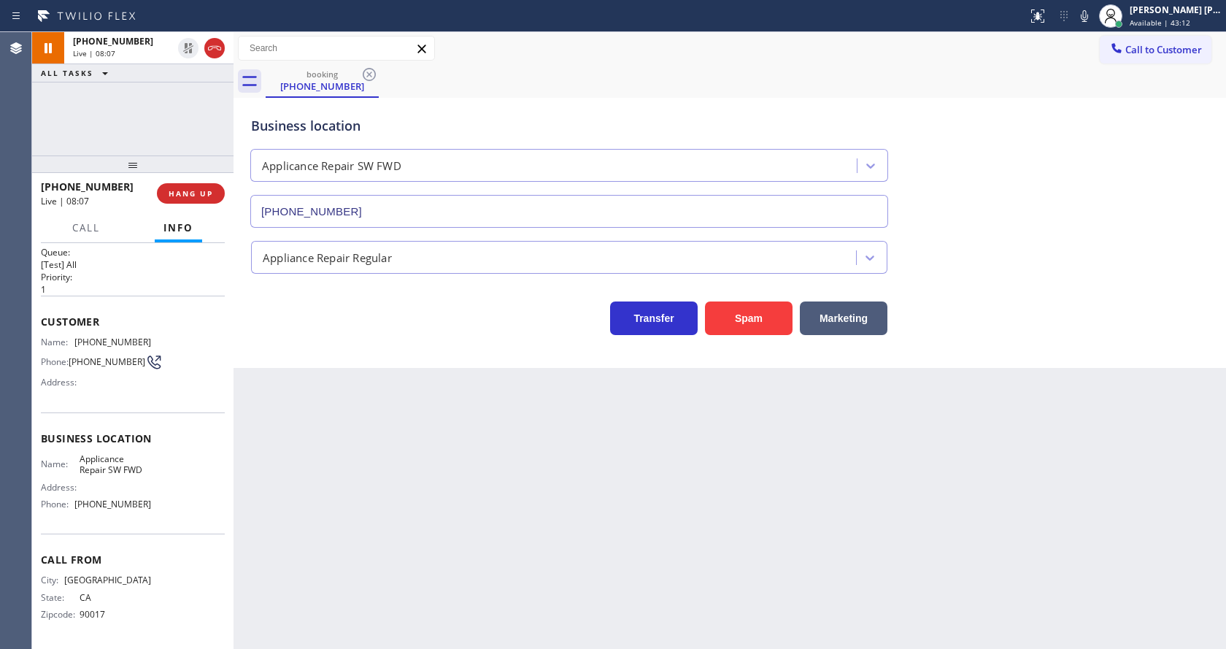
click at [328, 622] on div "Back to Dashboard Change Sender ID Customers Technicians Select a contact Outbo…" at bounding box center [729, 340] width 992 height 617
click at [183, 43] on icon at bounding box center [188, 48] width 18 height 18
click at [385, 440] on div "Back to Dashboard Change Sender ID Customers Technicians Select a contact Outbo…" at bounding box center [729, 340] width 992 height 617
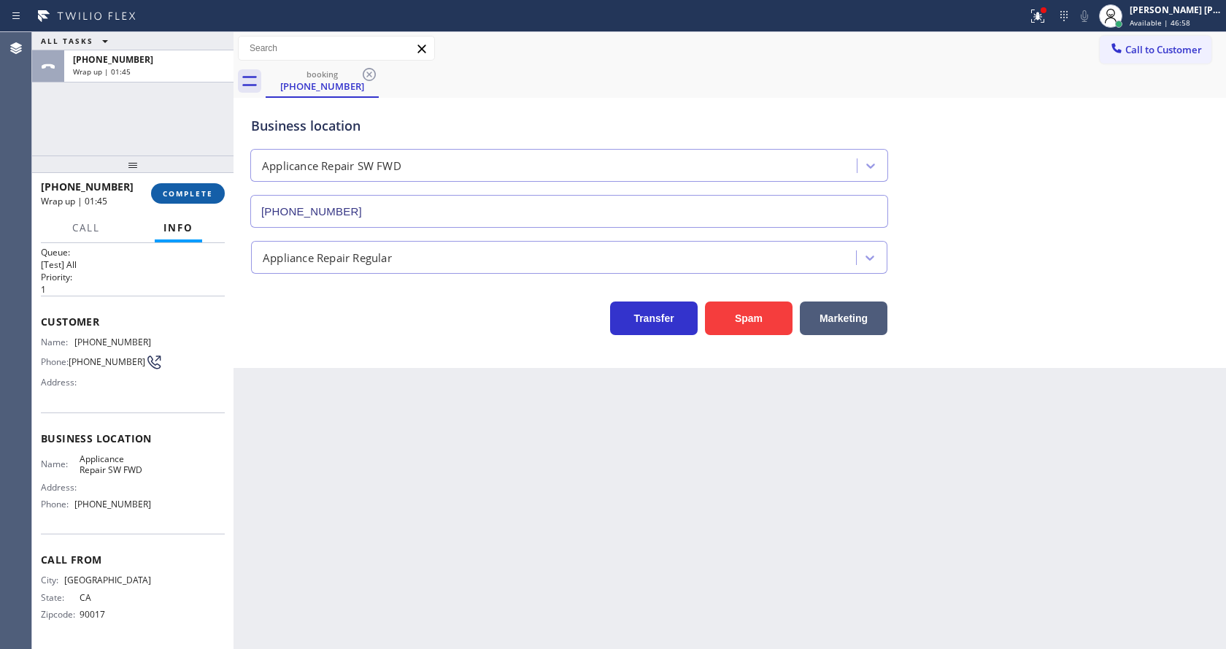
click at [167, 191] on span "COMPLETE" at bounding box center [188, 193] width 50 height 10
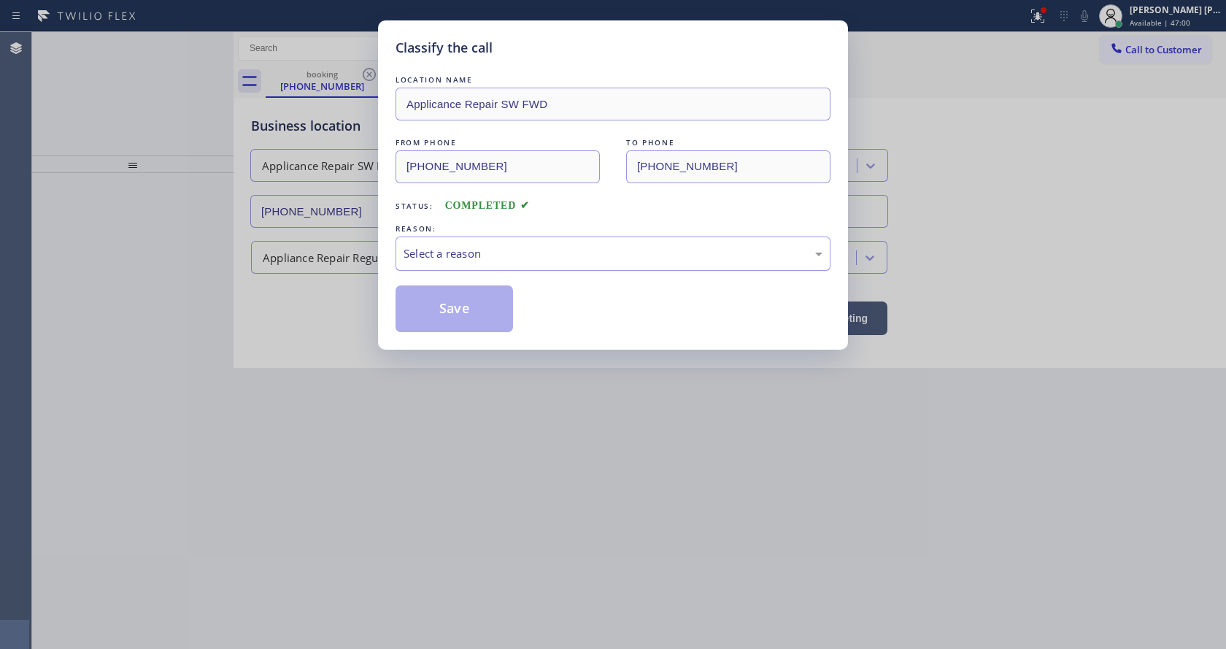
click at [439, 250] on div "Select a reason" at bounding box center [612, 253] width 419 height 17
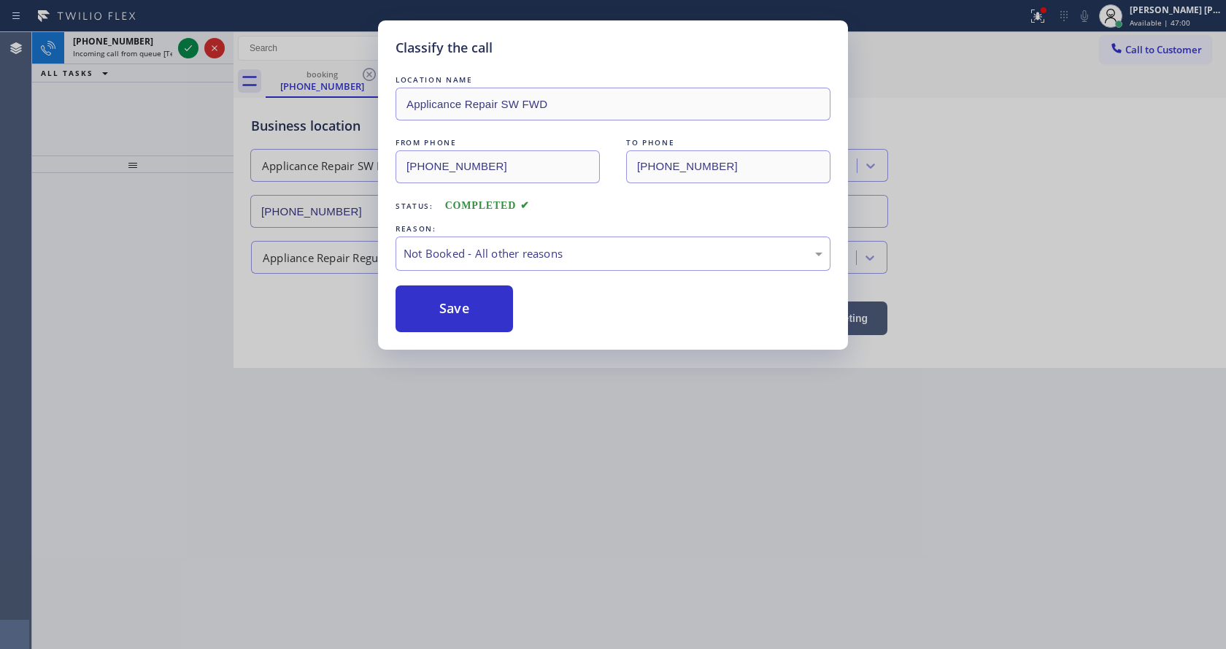
click at [431, 309] on button "Save" at bounding box center [453, 308] width 117 height 47
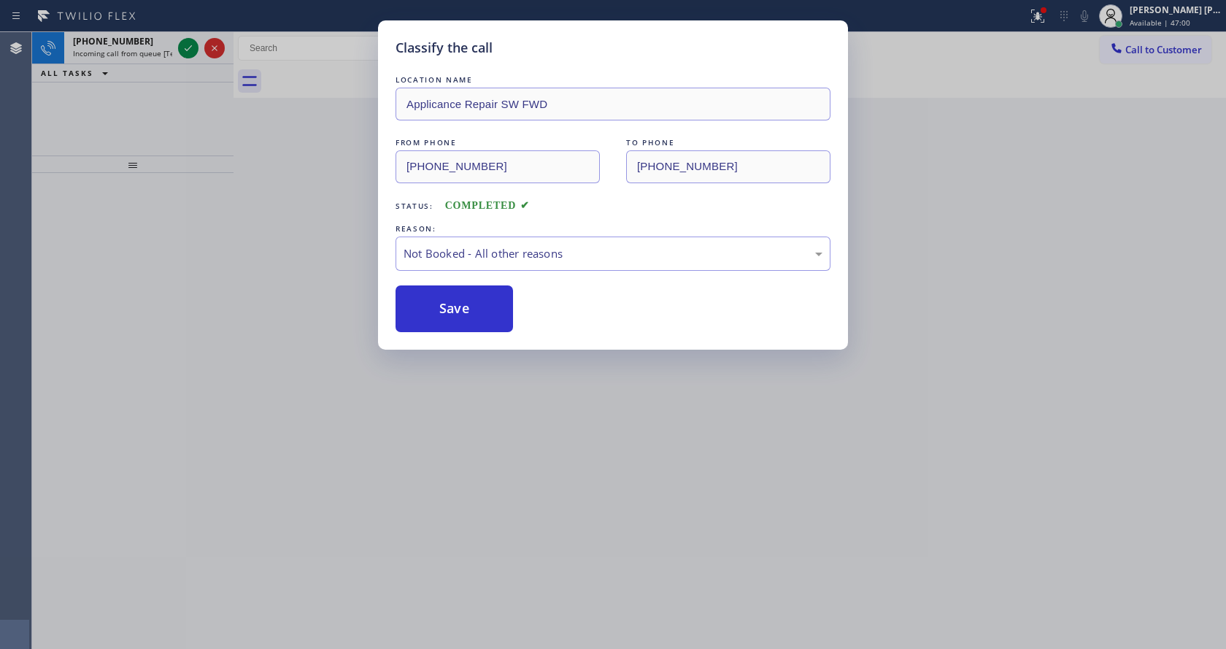
click at [431, 309] on button "Save" at bounding box center [453, 308] width 117 height 47
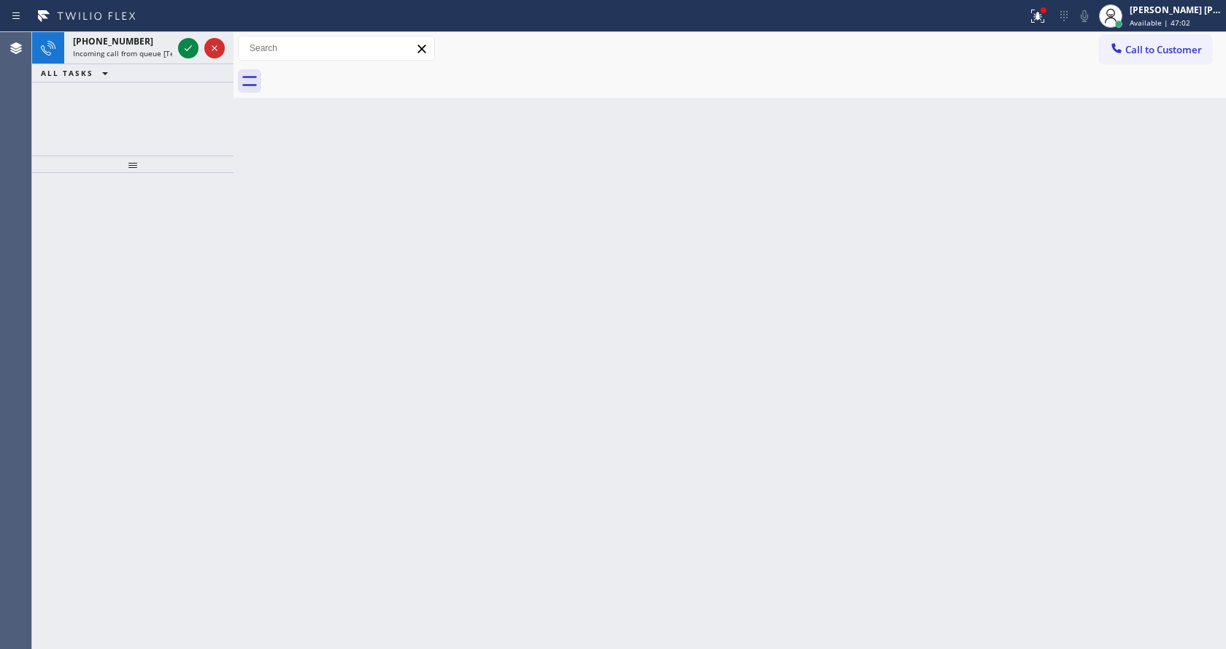
click at [166, 44] on div "[PHONE_NUMBER]" at bounding box center [122, 41] width 99 height 12
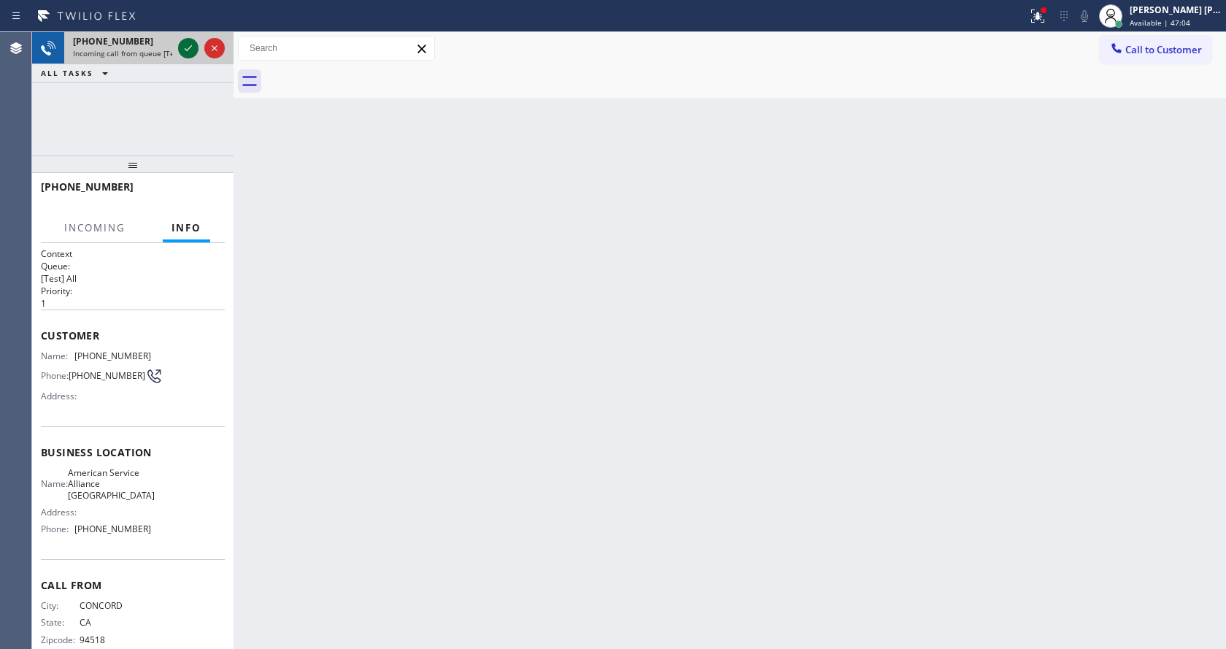
click at [185, 48] on icon at bounding box center [188, 48] width 18 height 18
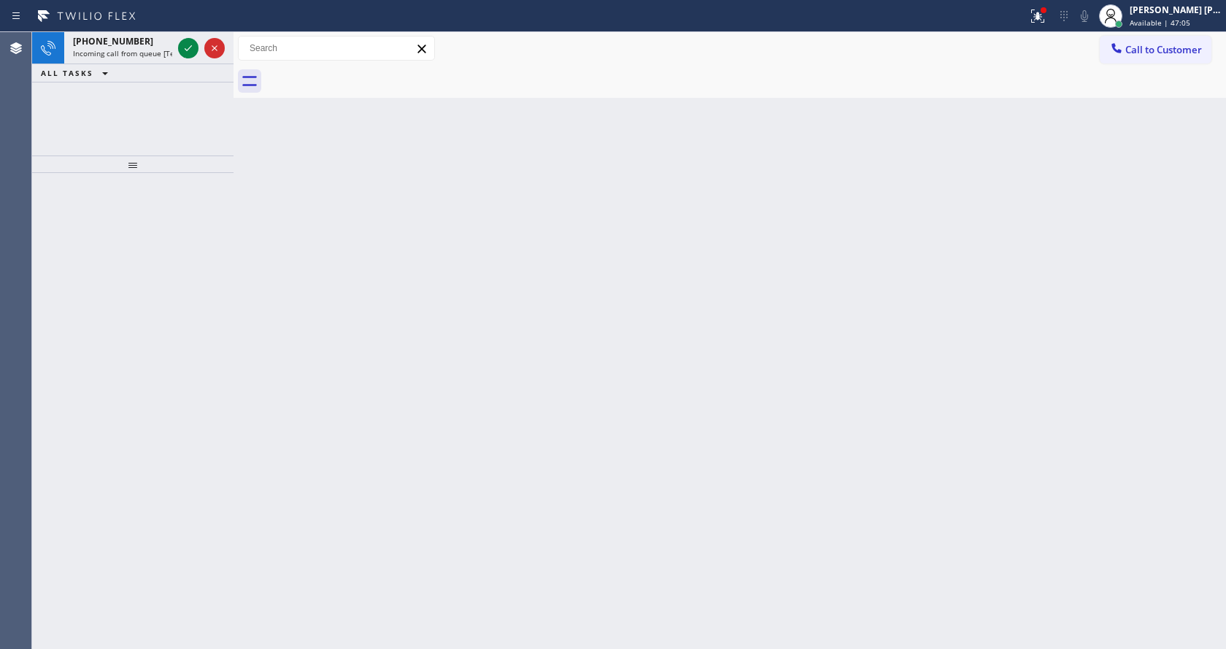
click at [185, 48] on icon at bounding box center [188, 48] width 18 height 18
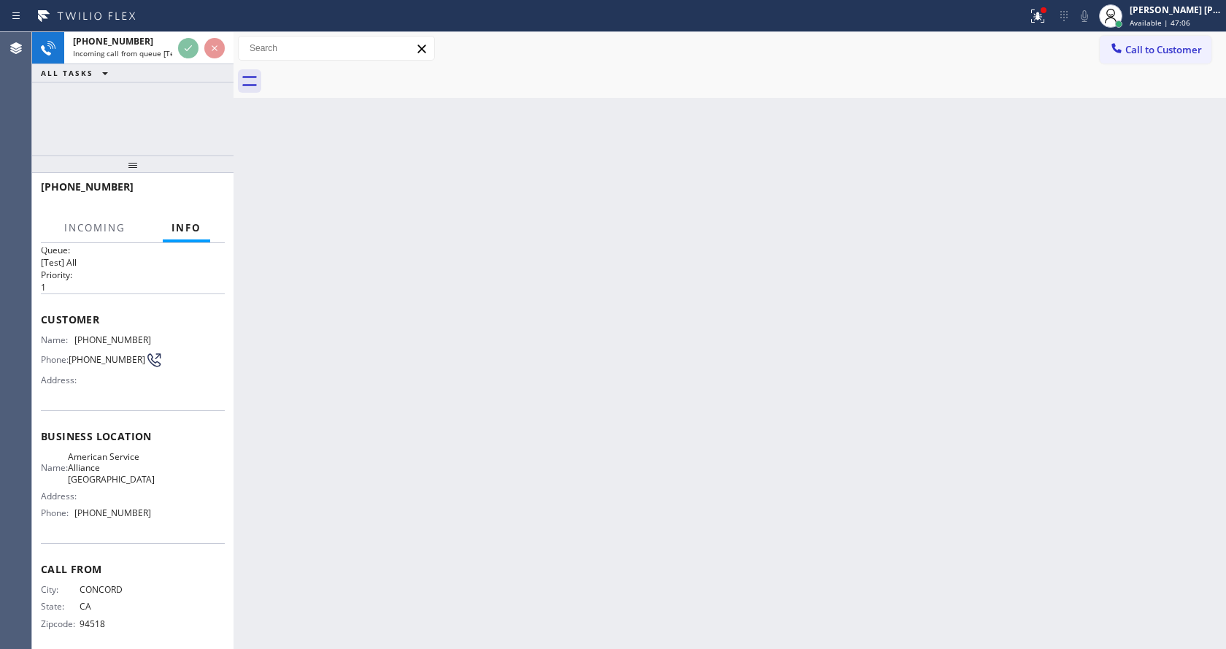
scroll to position [30, 0]
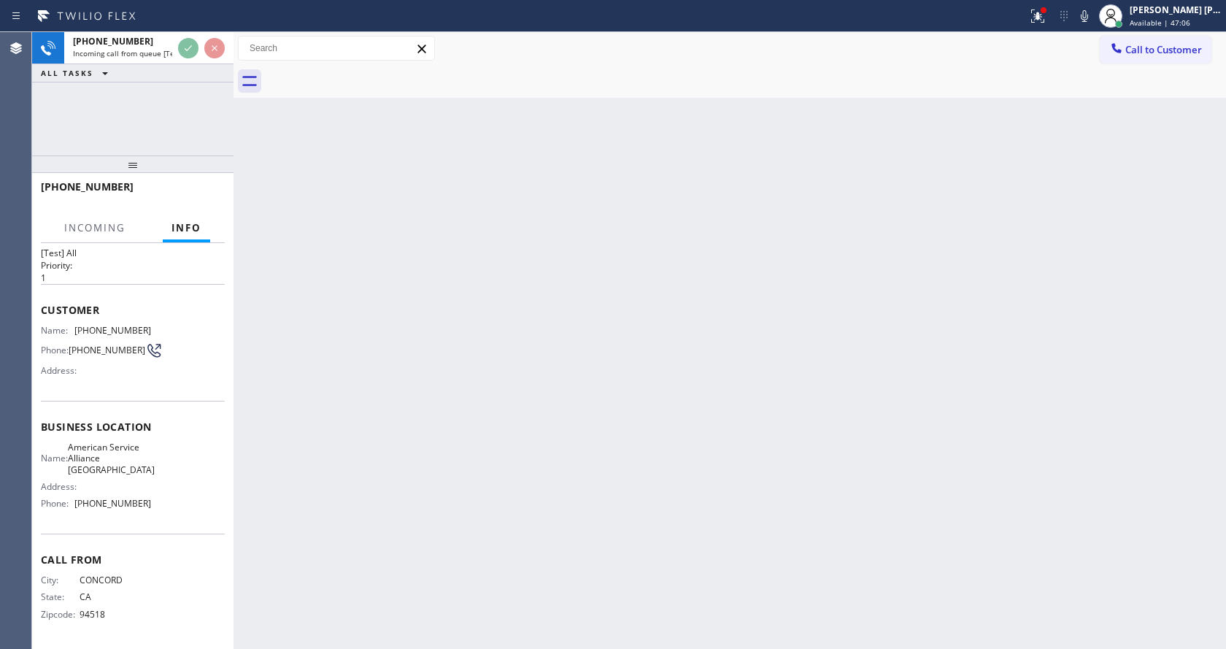
click at [503, 392] on div "Back to Dashboard Change Sender ID Customers Technicians Select a contact Outbo…" at bounding box center [729, 340] width 992 height 617
click at [338, 484] on div "Back to Dashboard Change Sender ID Customers Technicians Select a contact Outbo…" at bounding box center [729, 340] width 992 height 617
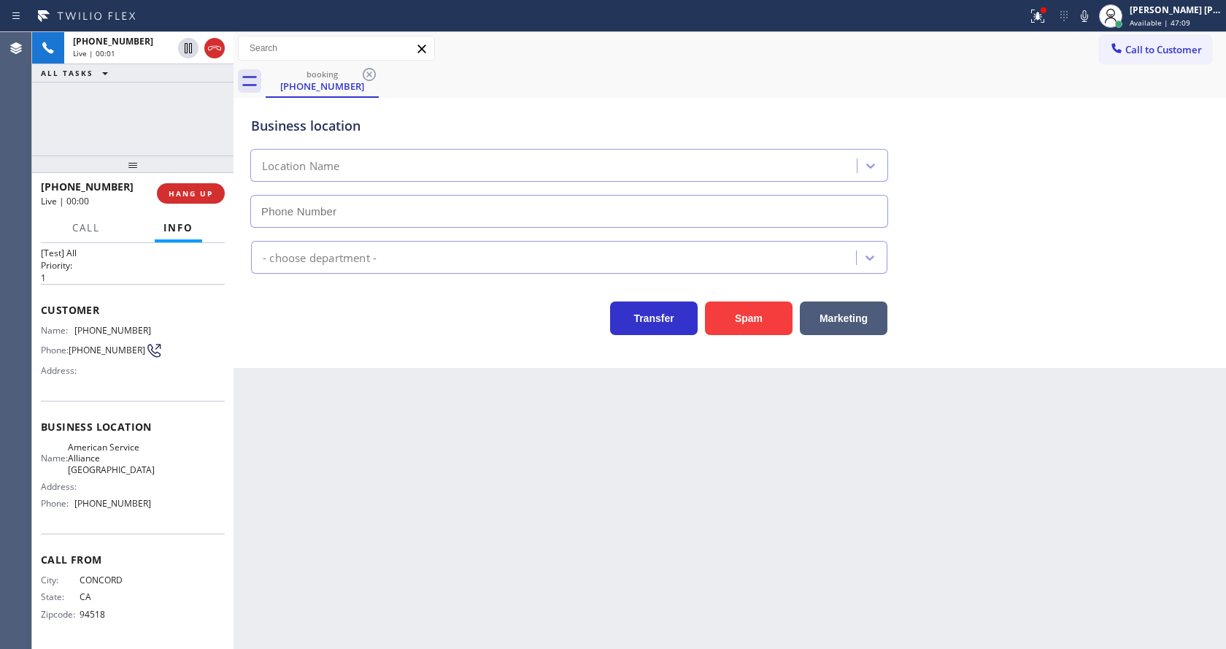
type input "[PHONE_NUMBER]"
click at [322, 379] on div "Back to Dashboard Change Sender ID Customers Technicians Select a contact Outbo…" at bounding box center [729, 340] width 992 height 617
click at [410, 529] on div "Back to Dashboard Change Sender ID Customers Technicians Select a contact Outbo…" at bounding box center [729, 340] width 992 height 617
click at [725, 323] on button "Spam" at bounding box center [749, 318] width 88 height 34
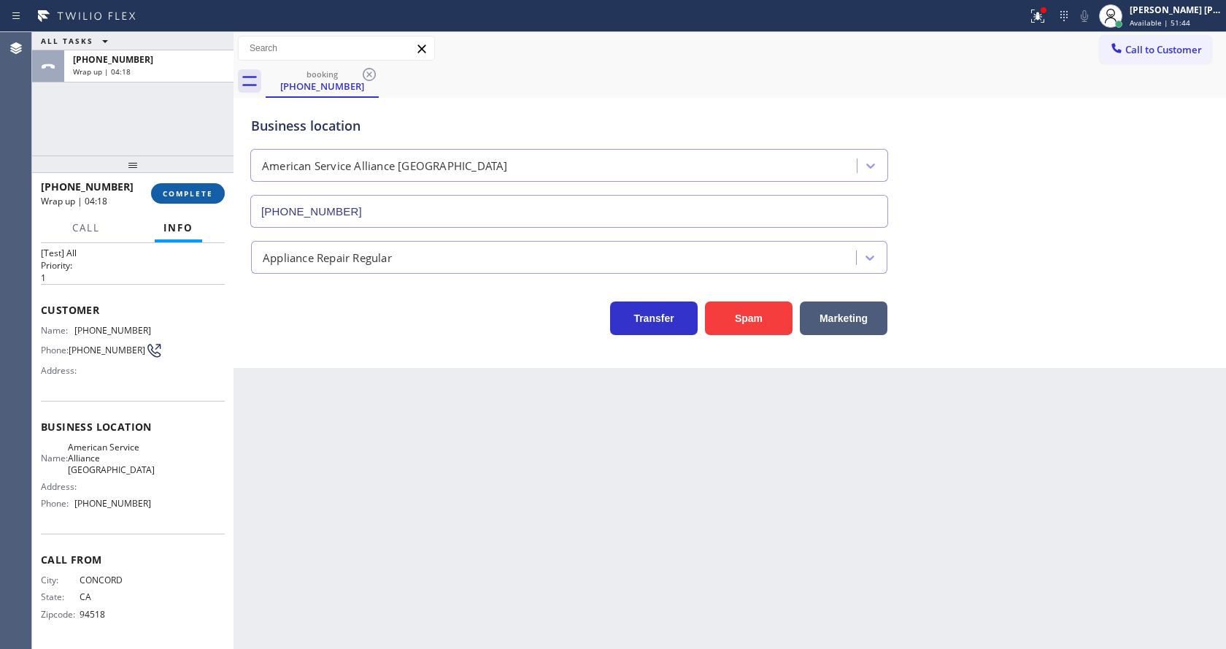
click at [174, 188] on button "COMPLETE" at bounding box center [188, 193] width 74 height 20
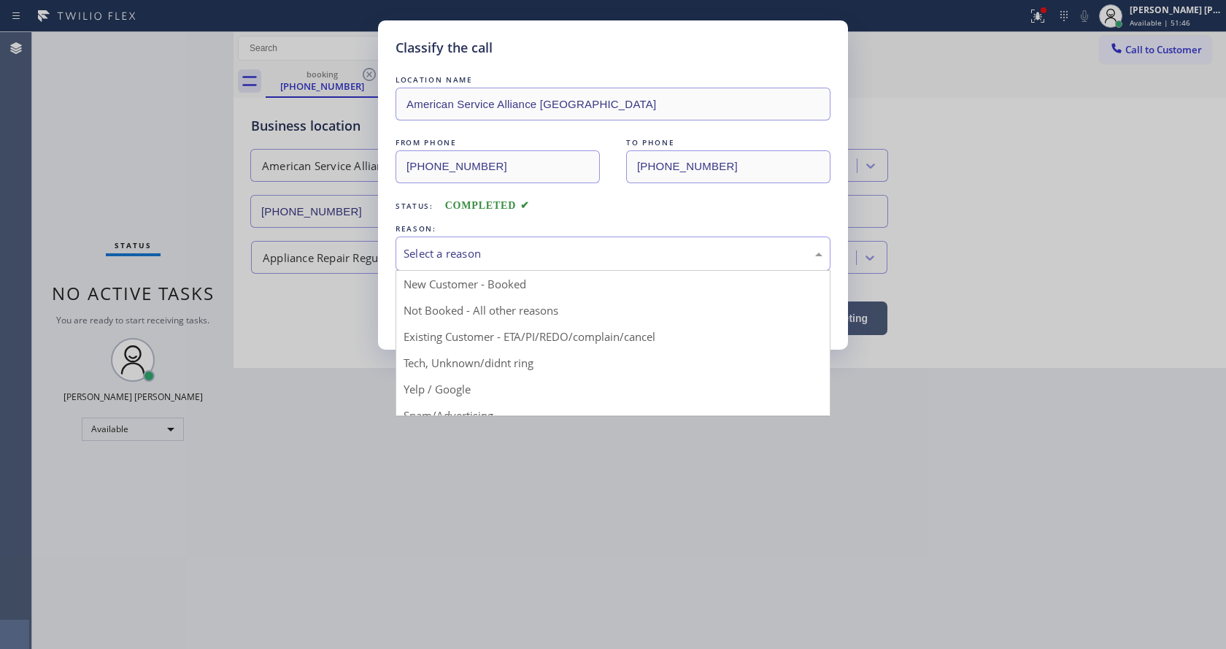
click at [463, 260] on div "Select a reason" at bounding box center [612, 253] width 419 height 17
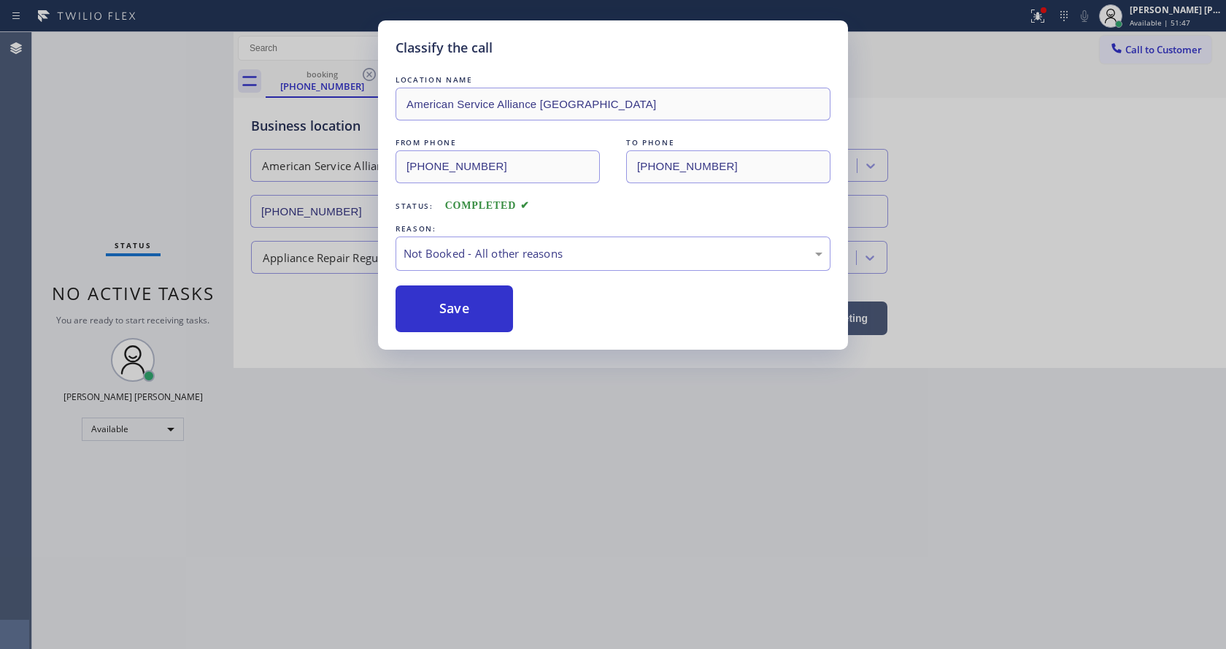
click at [445, 307] on button "Save" at bounding box center [453, 308] width 117 height 47
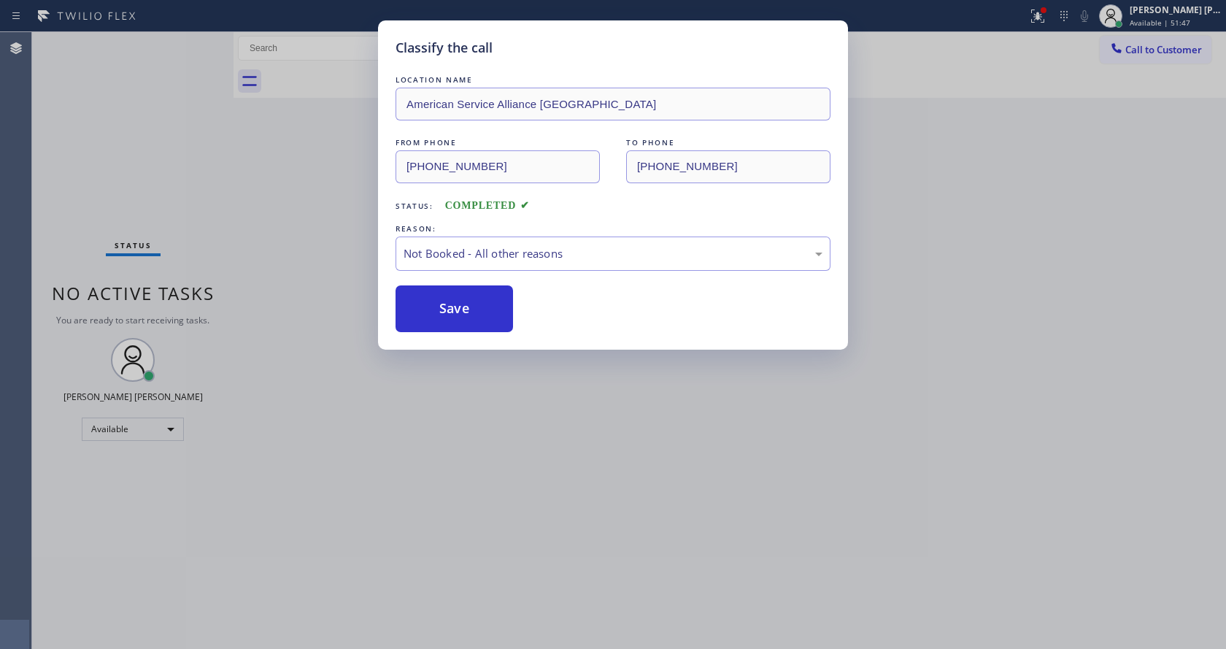
click at [445, 307] on button "Save" at bounding box center [453, 308] width 117 height 47
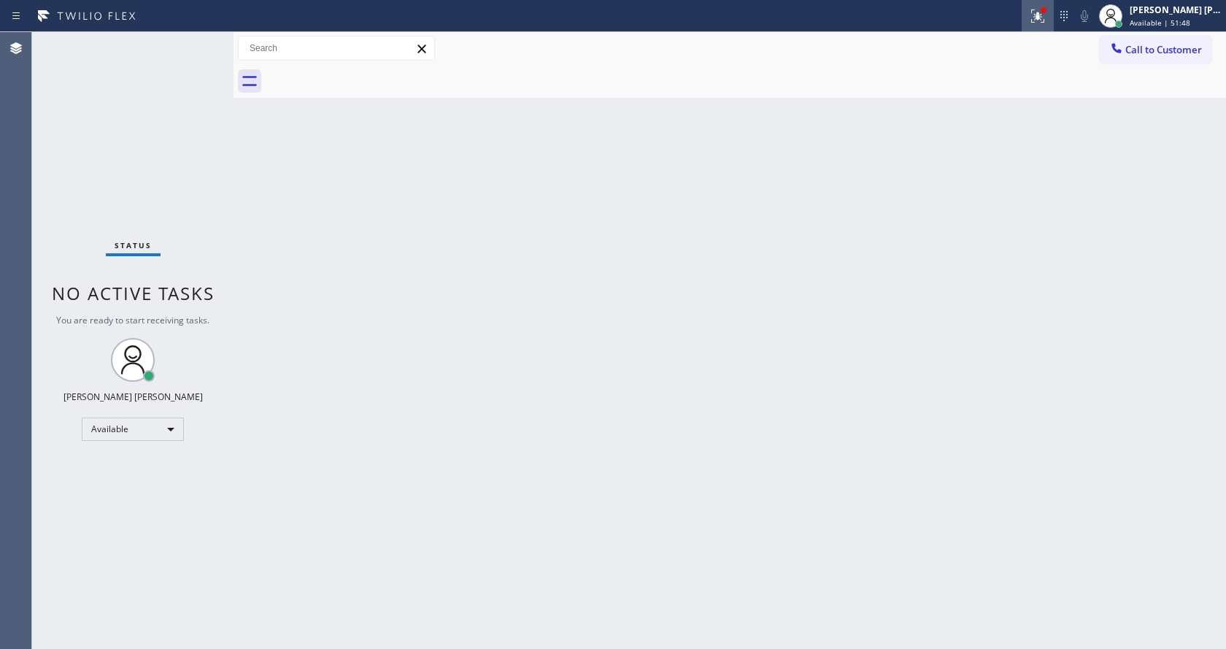
click at [1036, 10] on icon at bounding box center [1038, 16] width 18 height 18
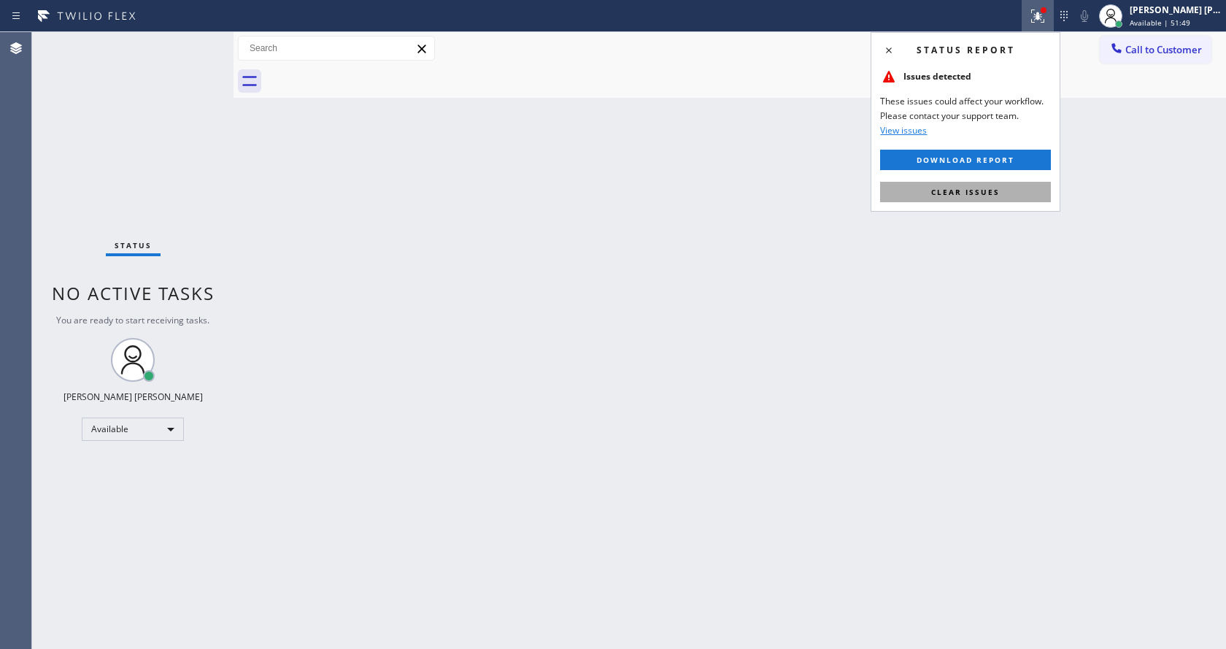
click at [975, 192] on span "Clear issues" at bounding box center [965, 192] width 69 height 10
click at [760, 232] on div "Back to Dashboard Change Sender ID Customers Technicians Select a contact Outbo…" at bounding box center [729, 340] width 992 height 617
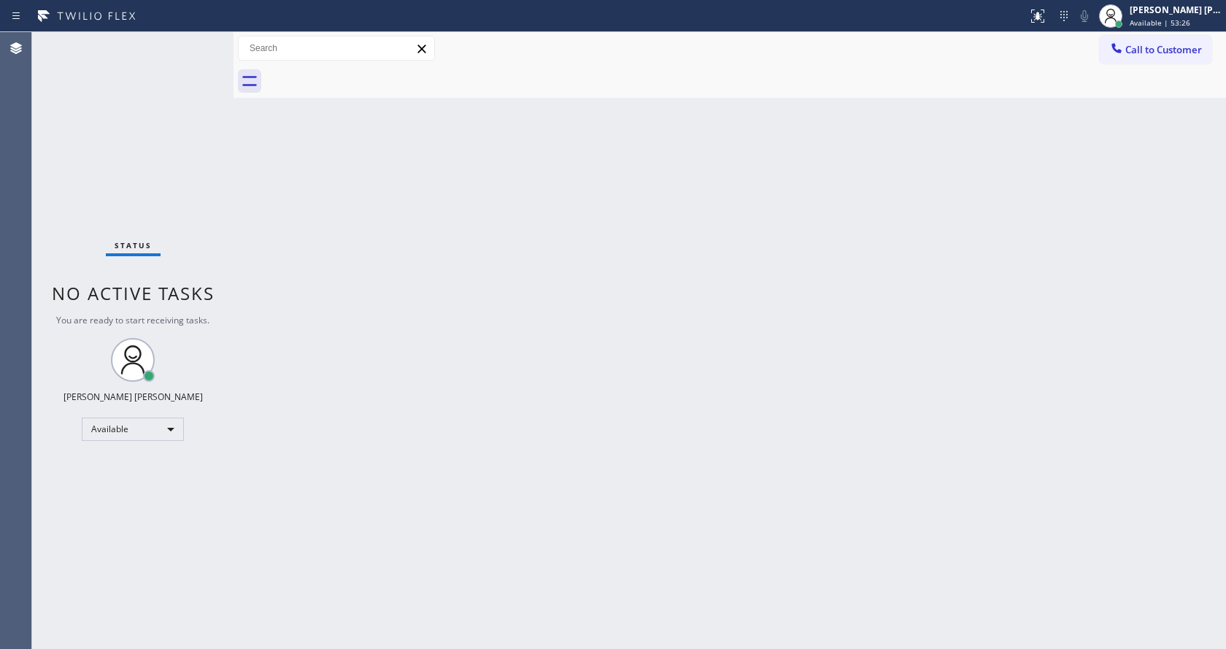
click at [169, 263] on div "Status No active tasks You are ready to start receiving tasks. [PERSON_NAME] [P…" at bounding box center [132, 340] width 201 height 617
click at [911, 247] on div "Back to Dashboard Change Sender ID Customers Technicians Select a contact Outbo…" at bounding box center [729, 340] width 992 height 617
click at [354, 310] on div "Back to Dashboard Change Sender ID Customers Technicians Select a contact Outbo…" at bounding box center [729, 340] width 992 height 617
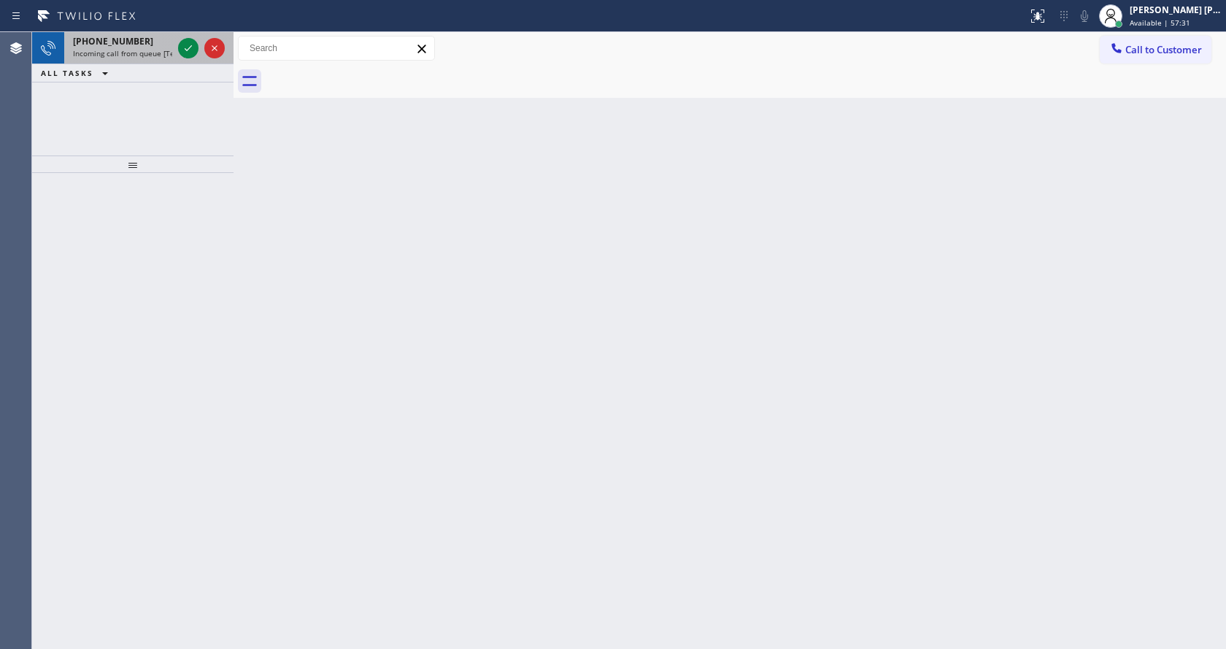
click at [162, 52] on span "Incoming call from queue [Test] All" at bounding box center [133, 53] width 121 height 10
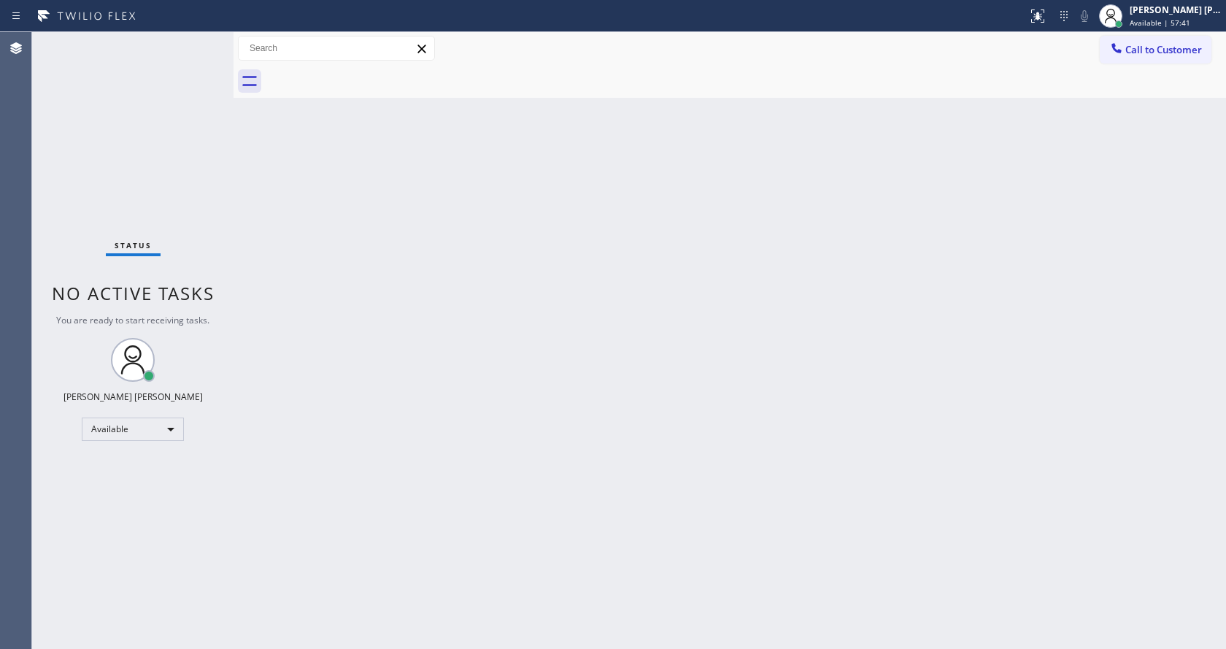
click at [161, 180] on div "Status No active tasks You are ready to start receiving tasks. [PERSON_NAME] [P…" at bounding box center [132, 340] width 201 height 617
click at [207, 48] on div "Status No active tasks You are ready to start receiving tasks. [PERSON_NAME] [P…" at bounding box center [132, 340] width 201 height 617
click at [327, 256] on div "Back to Dashboard Change Sender ID Customers Technicians Select a contact Outbo…" at bounding box center [729, 340] width 992 height 617
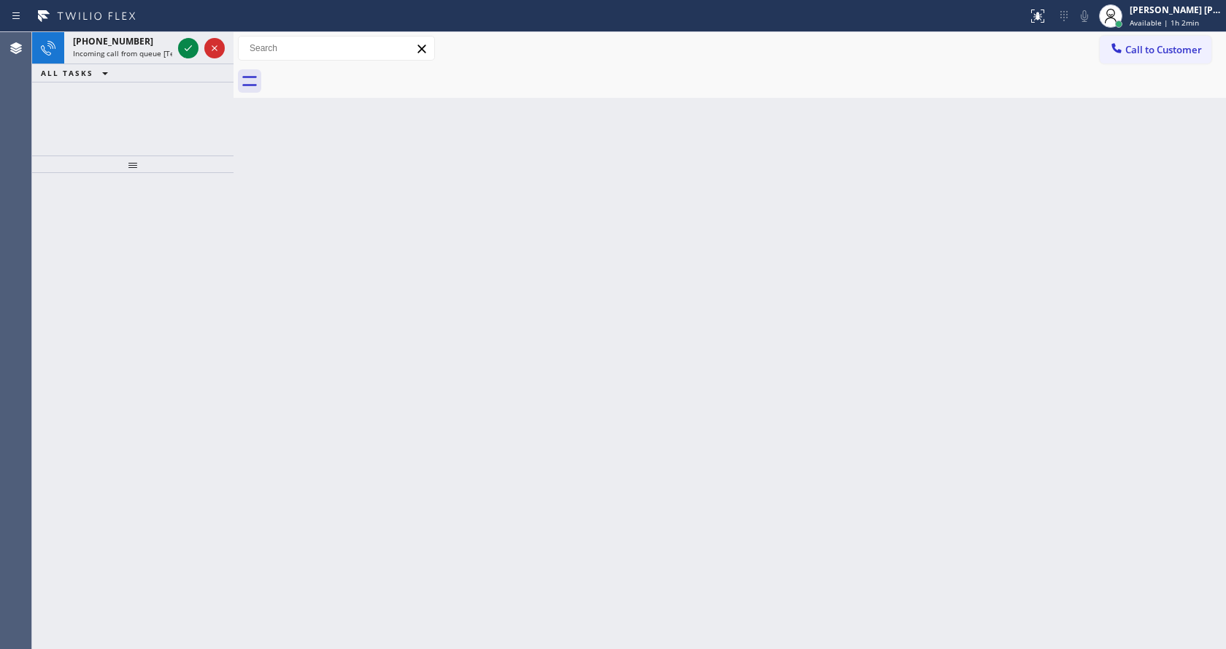
click at [120, 207] on div at bounding box center [132, 411] width 201 height 476
click at [744, 285] on div "Back to Dashboard Change Sender ID Customers Technicians Select a contact Outbo…" at bounding box center [729, 340] width 992 height 617
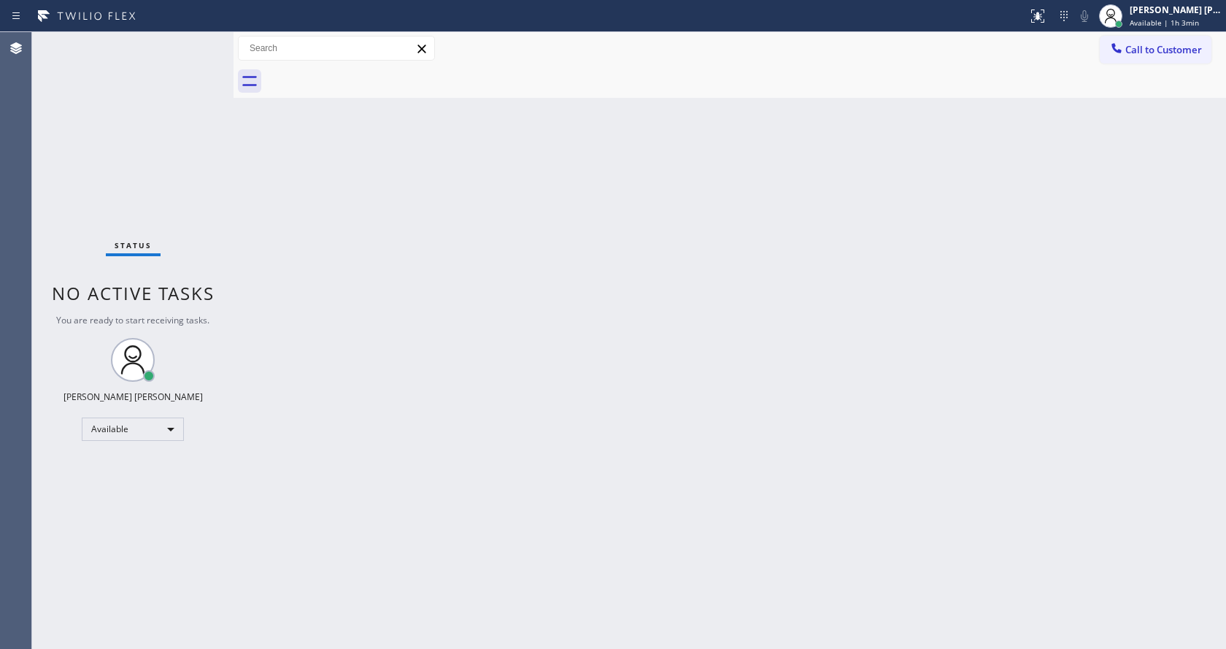
click at [359, 174] on div "Back to Dashboard Change Sender ID Customers Technicians Select a contact Outbo…" at bounding box center [729, 340] width 992 height 617
click at [1148, 20] on span "Available | 1h 3min" at bounding box center [1163, 23] width 69 height 10
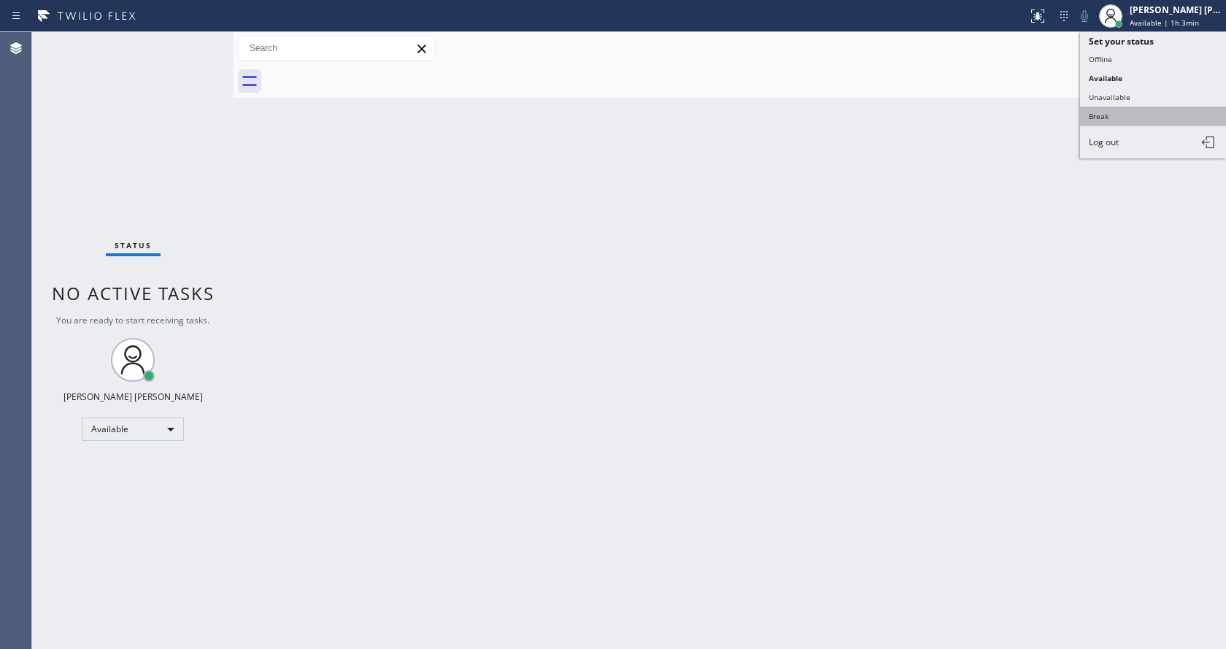
click at [1138, 109] on button "Break" at bounding box center [1153, 116] width 146 height 19
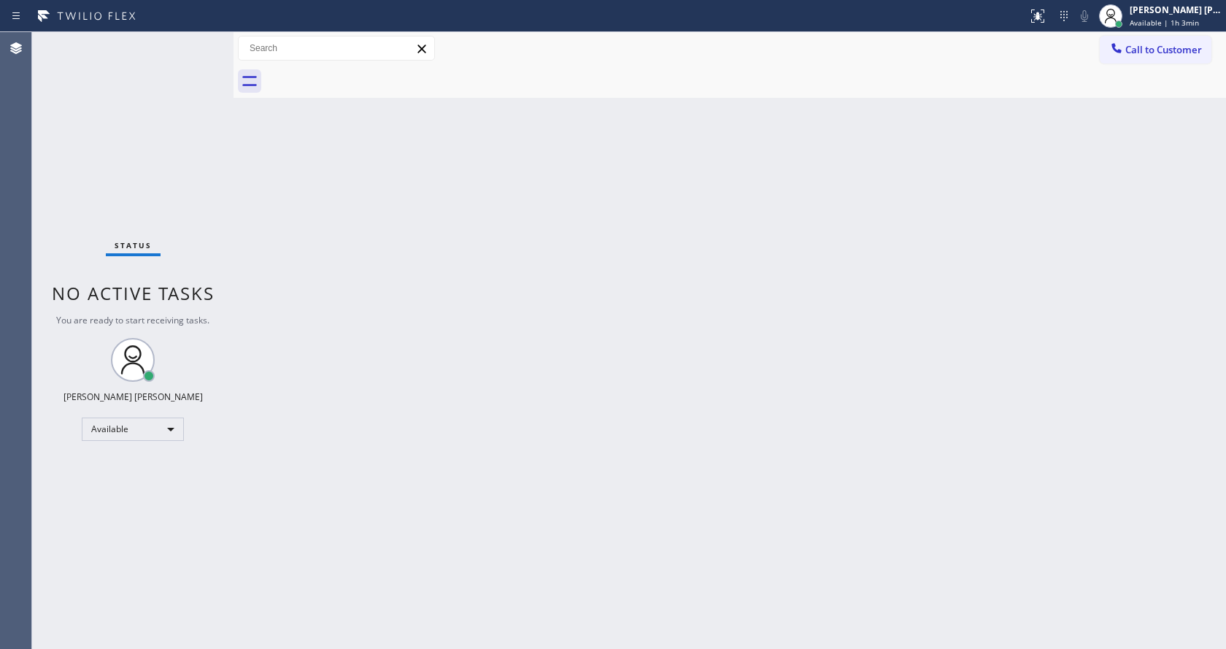
click at [932, 275] on div "Back to Dashboard Change Sender ID Customers Technicians Select a contact Outbo…" at bounding box center [729, 340] width 992 height 617
click at [1130, 231] on div "Back to Dashboard Change Sender ID Customers Technicians Select a contact Outbo…" at bounding box center [729, 340] width 992 height 617
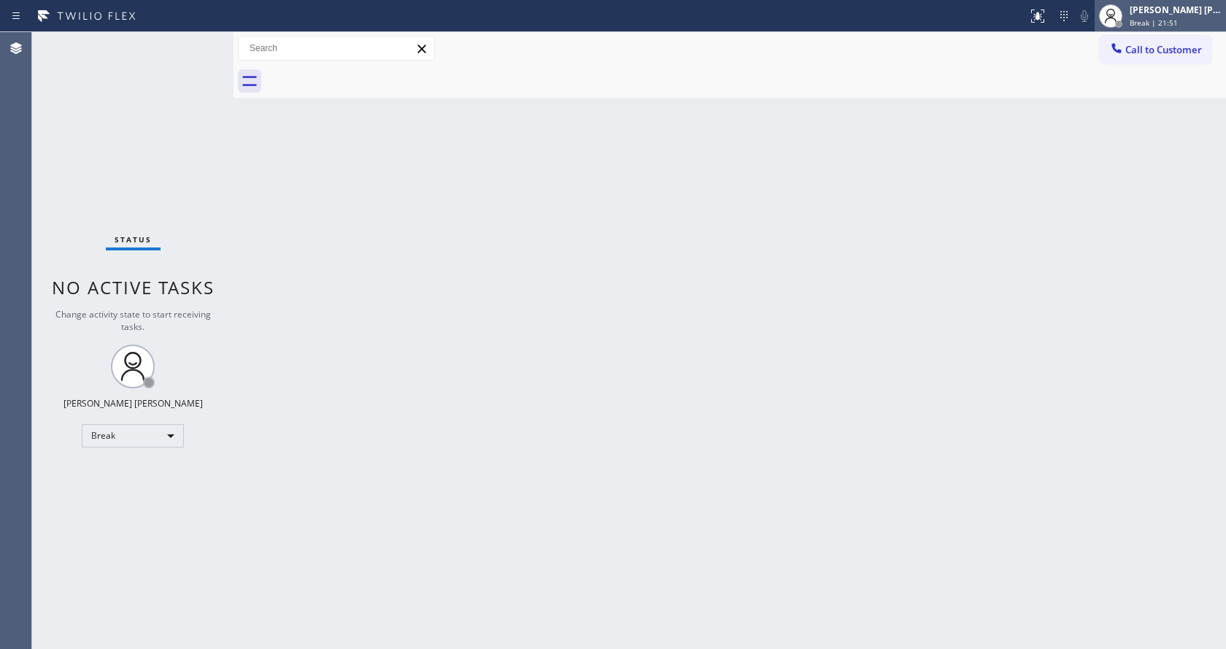
click at [1178, 9] on div "[PERSON_NAME] [PERSON_NAME]" at bounding box center [1175, 10] width 92 height 12
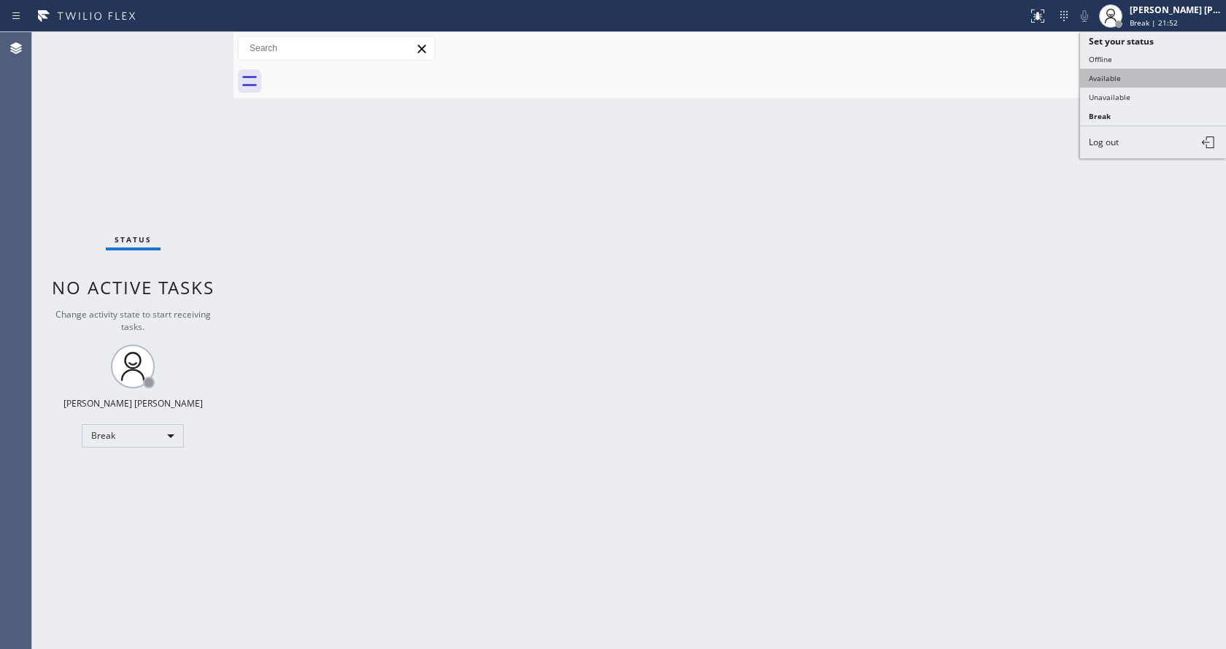
click at [1132, 77] on button "Available" at bounding box center [1153, 78] width 146 height 19
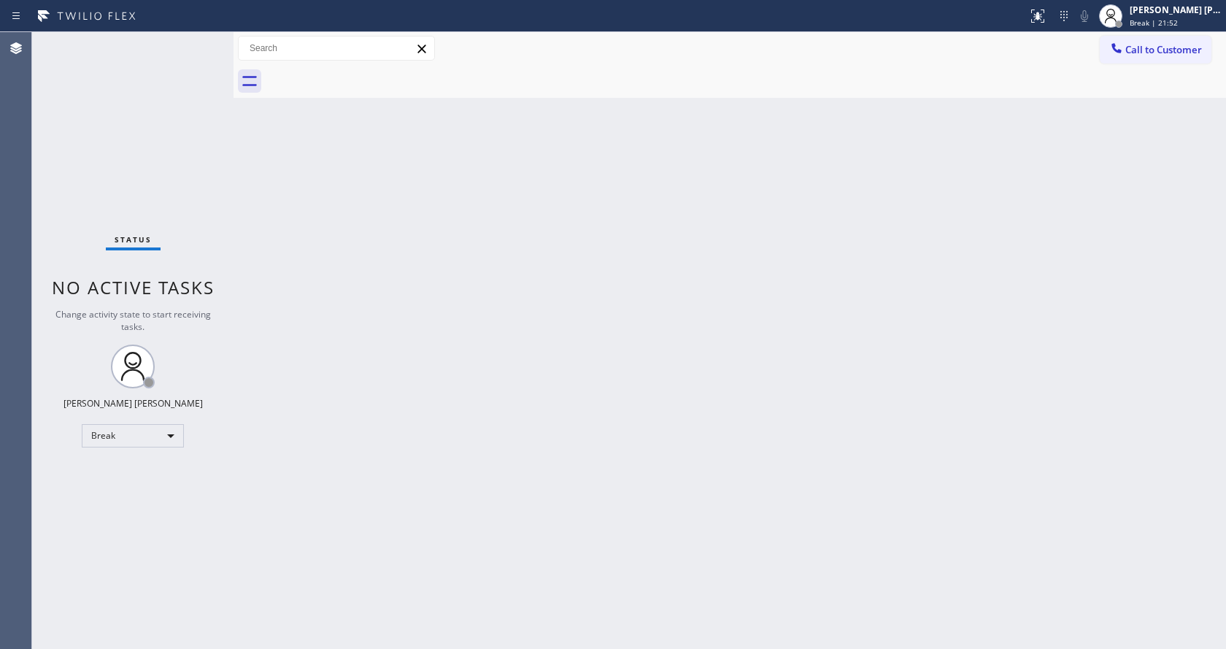
click at [849, 284] on div "Back to Dashboard Change Sender ID Customers Technicians Select a contact Outbo…" at bounding box center [729, 340] width 992 height 617
click at [275, 280] on div "Back to Dashboard Change Sender ID Customers Technicians Select a contact Outbo…" at bounding box center [729, 340] width 992 height 617
click at [1146, 21] on span "Break | 22:52" at bounding box center [1153, 23] width 48 height 10
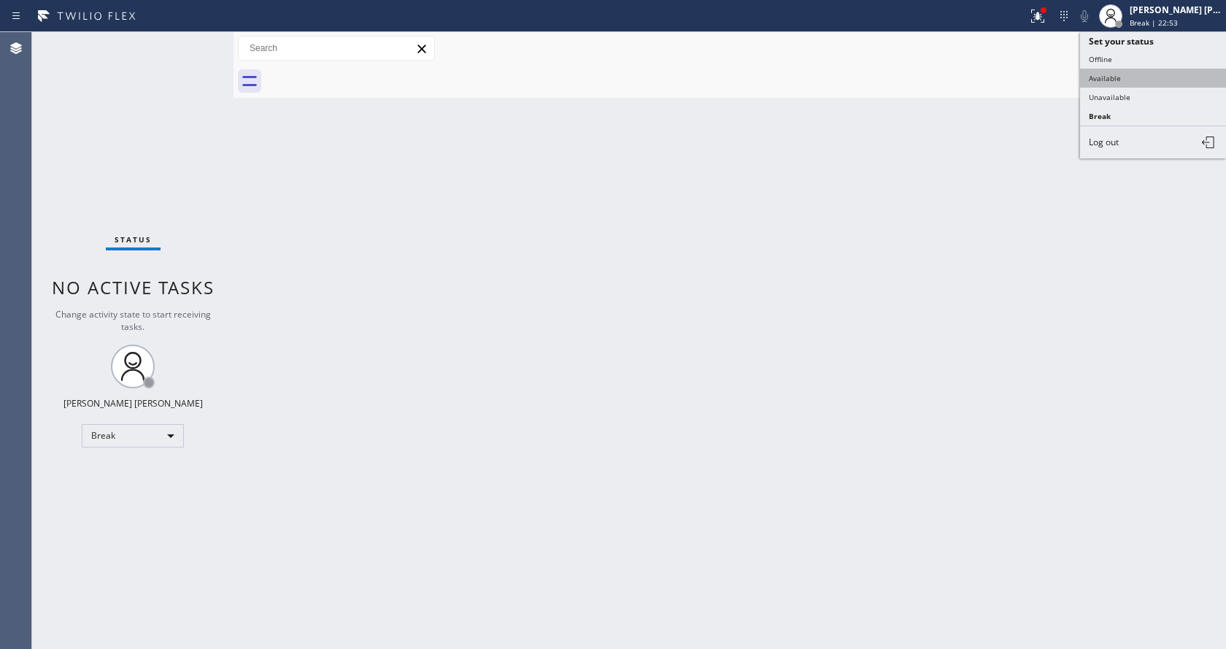
click at [1119, 84] on button "Available" at bounding box center [1153, 78] width 146 height 19
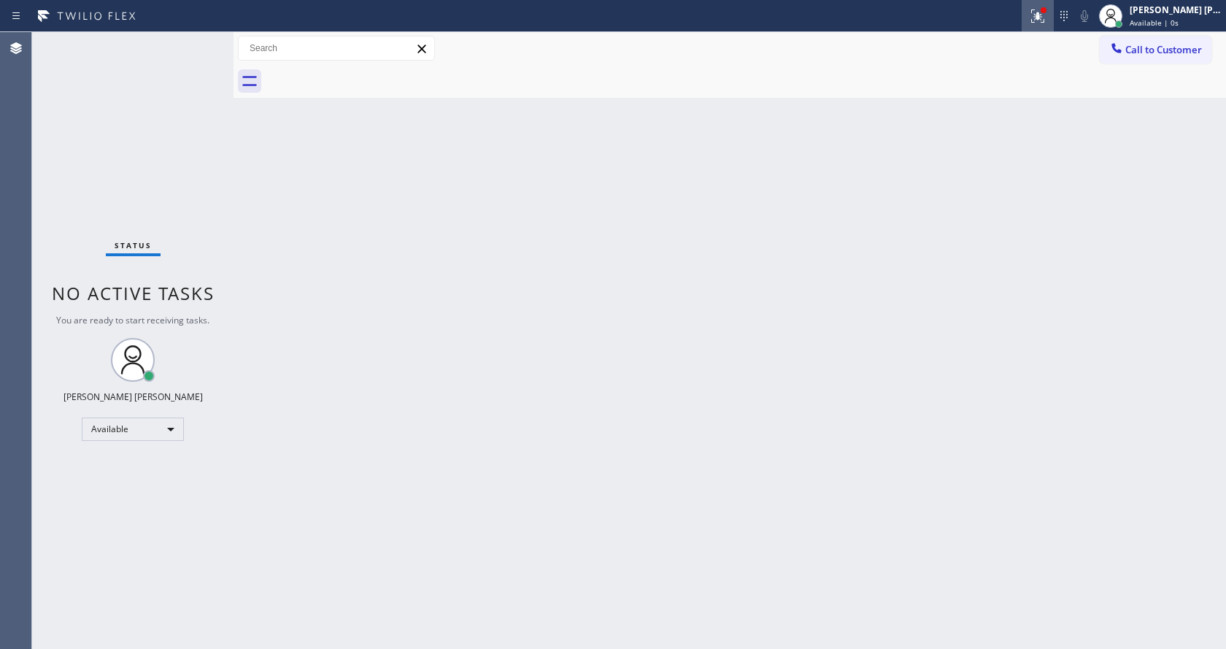
click at [1040, 15] on icon at bounding box center [1035, 14] width 9 height 10
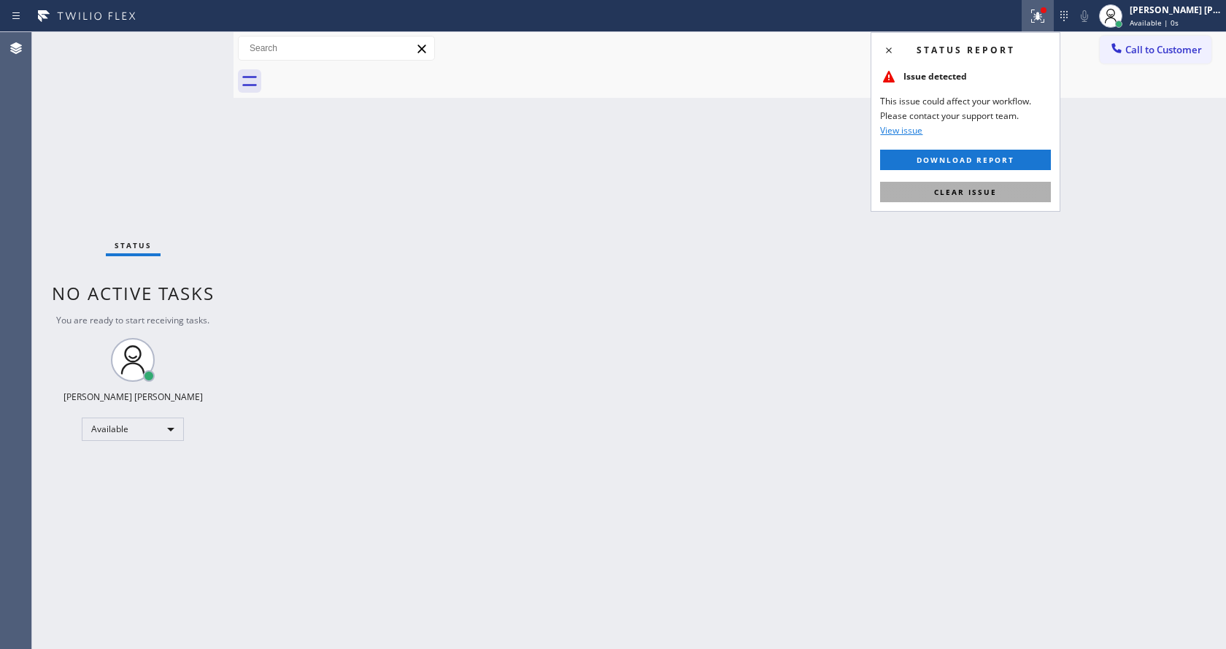
click at [988, 187] on span "Clear issue" at bounding box center [965, 192] width 63 height 10
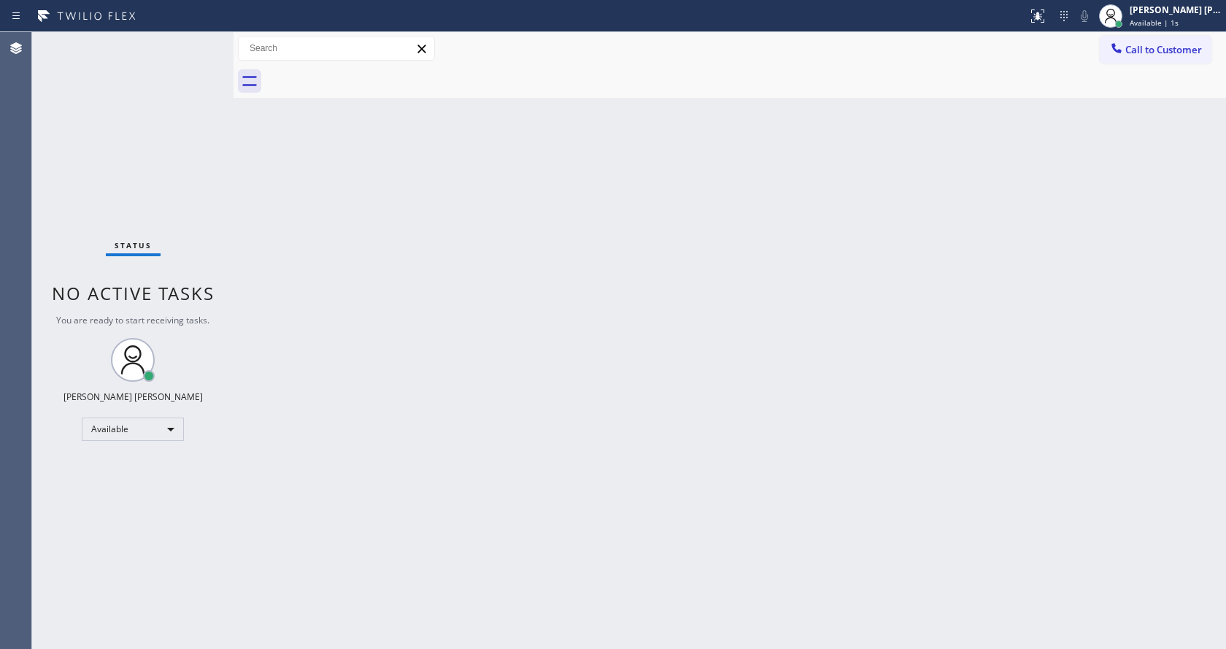
click at [985, 215] on div "Back to Dashboard Change Sender ID Customers Technicians Select a contact Outbo…" at bounding box center [729, 340] width 992 height 617
drag, startPoint x: 263, startPoint y: 219, endPoint x: 263, endPoint y: 205, distance: 13.9
click at [263, 219] on div "Back to Dashboard Change Sender ID Customers Technicians Select a contact Outbo…" at bounding box center [729, 340] width 992 height 617
click at [198, 38] on div "Status No active tasks You are ready to start receiving tasks. [PERSON_NAME] [P…" at bounding box center [132, 340] width 201 height 617
click at [194, 325] on span "You are ready to start receiving tasks." at bounding box center [132, 320] width 153 height 12
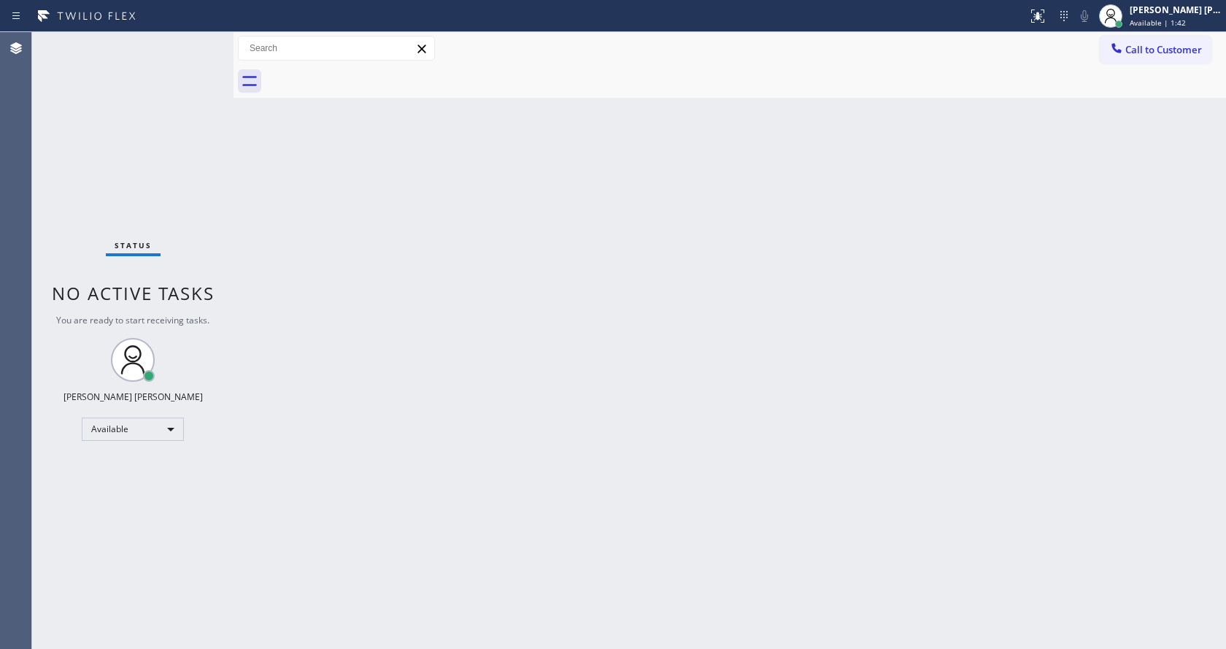
click at [335, 205] on div "Back to Dashboard Change Sender ID Customers Technicians Select a contact Outbo…" at bounding box center [729, 340] width 992 height 617
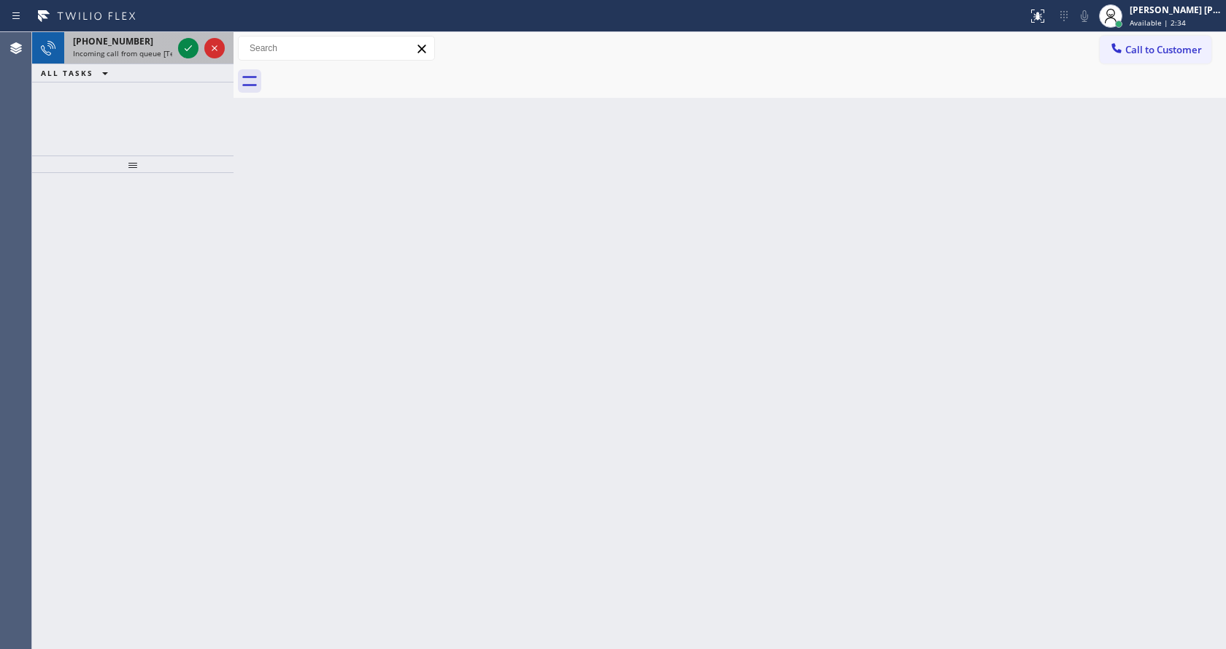
click at [130, 46] on span "[PHONE_NUMBER]" at bounding box center [113, 41] width 80 height 12
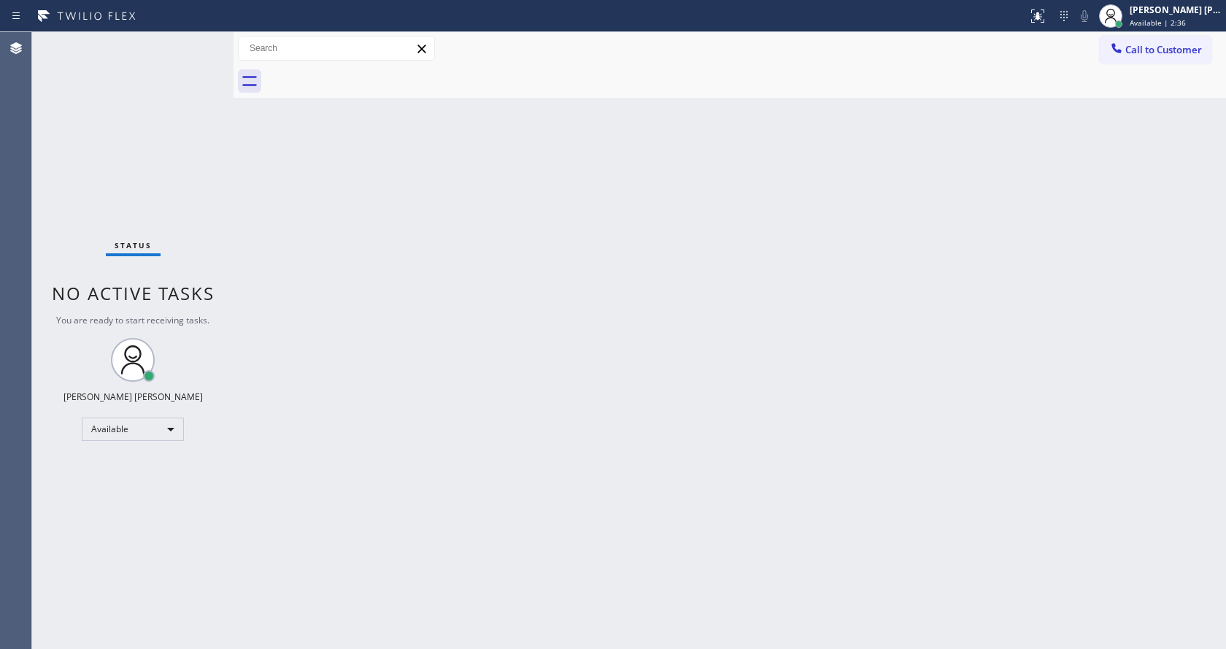
click at [189, 42] on div "Status No active tasks You are ready to start receiving tasks. [PERSON_NAME] [P…" at bounding box center [132, 340] width 201 height 617
click at [576, 364] on div "Back to Dashboard Change Sender ID Customers Technicians Select a contact Outbo…" at bounding box center [729, 340] width 992 height 617
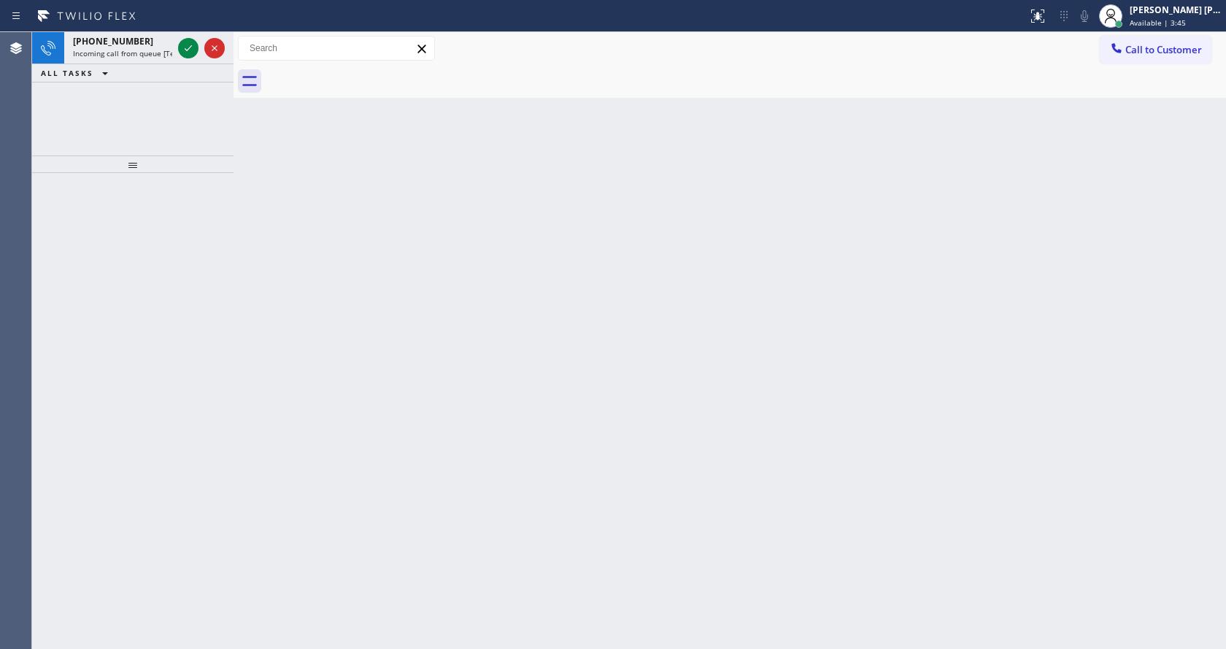
drag, startPoint x: 406, startPoint y: 298, endPoint x: 340, endPoint y: 191, distance: 125.5
click at [403, 292] on div "Back to Dashboard Change Sender ID Customers Technicians Select a contact Outbo…" at bounding box center [729, 340] width 992 height 617
click at [150, 50] on span "Incoming call from queue [Test] All" at bounding box center [133, 53] width 121 height 10
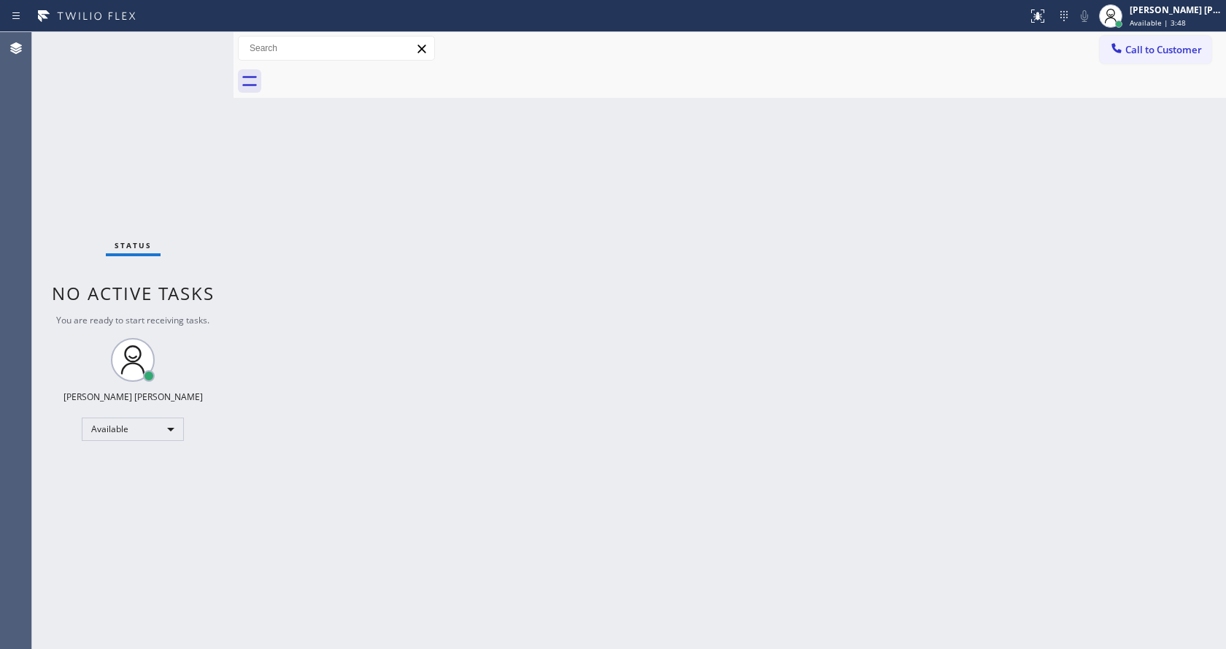
click at [822, 198] on div "Back to Dashboard Change Sender ID Customers Technicians Select a contact Outbo…" at bounding box center [729, 340] width 992 height 617
click at [233, 147] on div at bounding box center [233, 340] width 0 height 617
click at [200, 43] on div "Status No active tasks You are ready to start receiving tasks. [PERSON_NAME] [P…" at bounding box center [132, 340] width 201 height 617
click at [616, 242] on div "Back to Dashboard Change Sender ID Customers Technicians Select a contact Outbo…" at bounding box center [729, 340] width 992 height 617
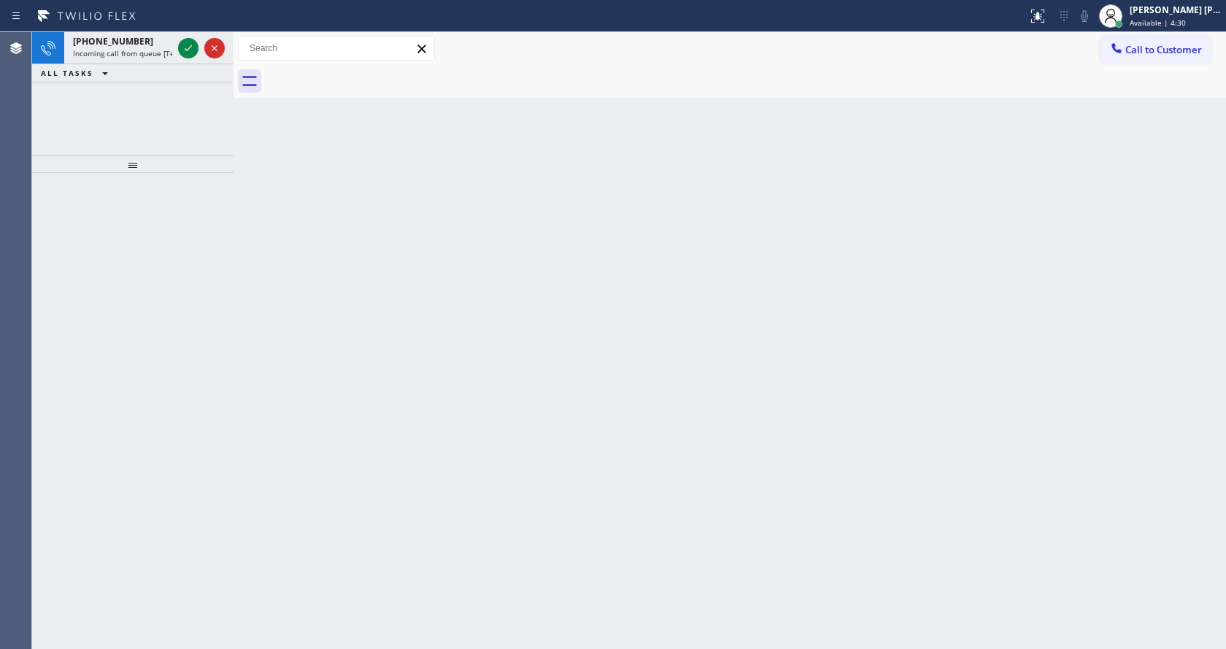
click at [498, 490] on div "Back to Dashboard Change Sender ID Customers Technicians Select a contact Outbo…" at bounding box center [729, 340] width 992 height 617
click at [312, 334] on div "Back to Dashboard Change Sender ID Customers Technicians Select a contact Outbo…" at bounding box center [729, 340] width 992 height 617
click at [150, 48] on span "Incoming call from queue [Test] All" at bounding box center [133, 53] width 121 height 10
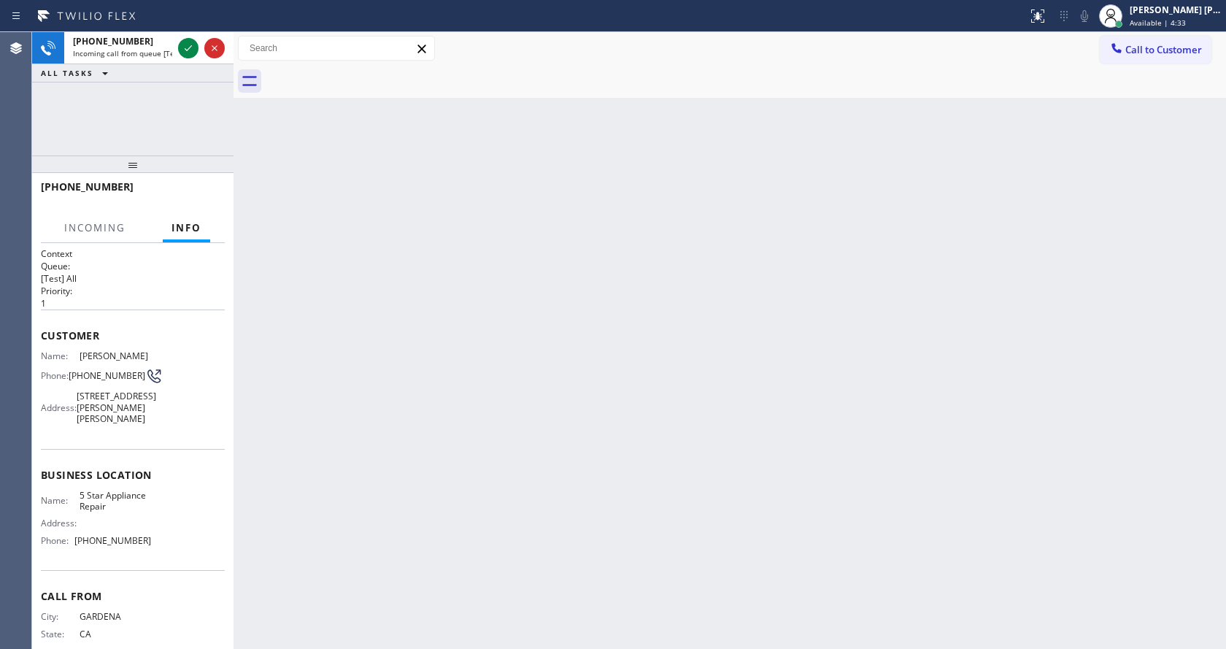
click at [1211, 209] on div "Back to Dashboard Change Sender ID Customers Technicians Select a contact Outbo…" at bounding box center [729, 340] width 992 height 617
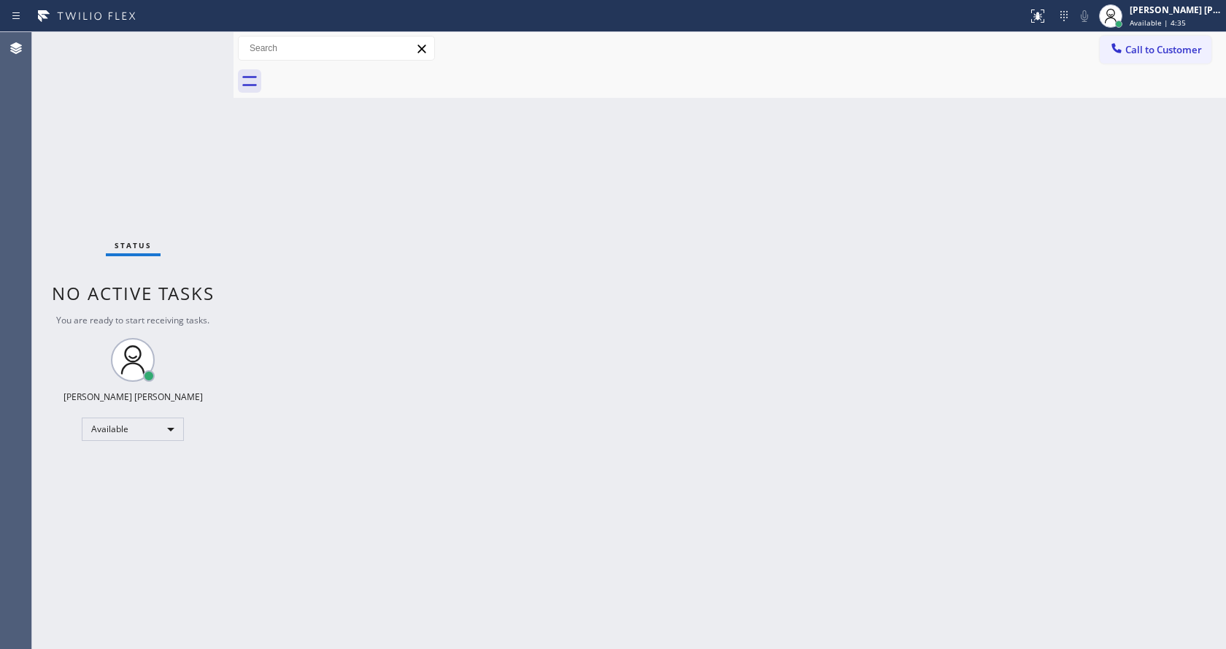
click at [329, 201] on div "Back to Dashboard Change Sender ID Customers Technicians Select a contact Outbo…" at bounding box center [729, 340] width 992 height 617
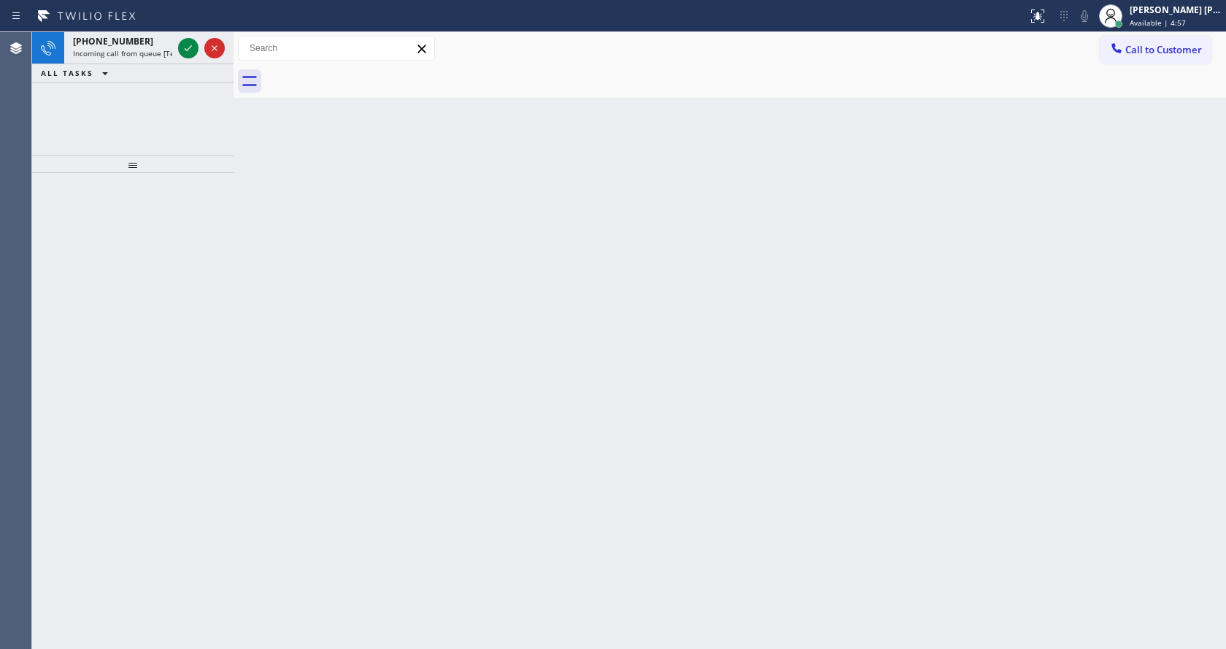
click at [374, 338] on div "Back to Dashboard Change Sender ID Customers Technicians Select a contact Outbo…" at bounding box center [729, 340] width 992 height 617
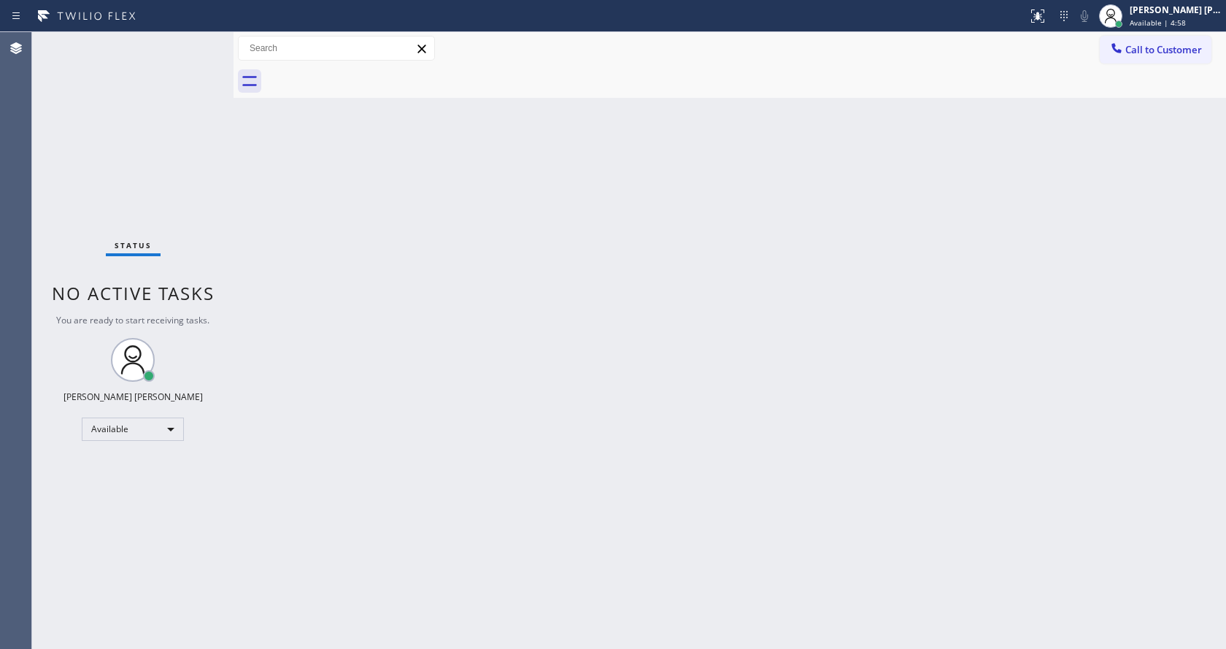
click at [123, 46] on div "Status No active tasks You are ready to start receiving tasks. [PERSON_NAME] [P…" at bounding box center [132, 340] width 201 height 617
click at [331, 274] on div "Back to Dashboard Change Sender ID Customers Technicians Select a contact Outbo…" at bounding box center [729, 340] width 992 height 617
click at [602, 378] on div "Back to Dashboard Change Sender ID Customers Technicians Select a contact Outbo…" at bounding box center [729, 340] width 992 height 617
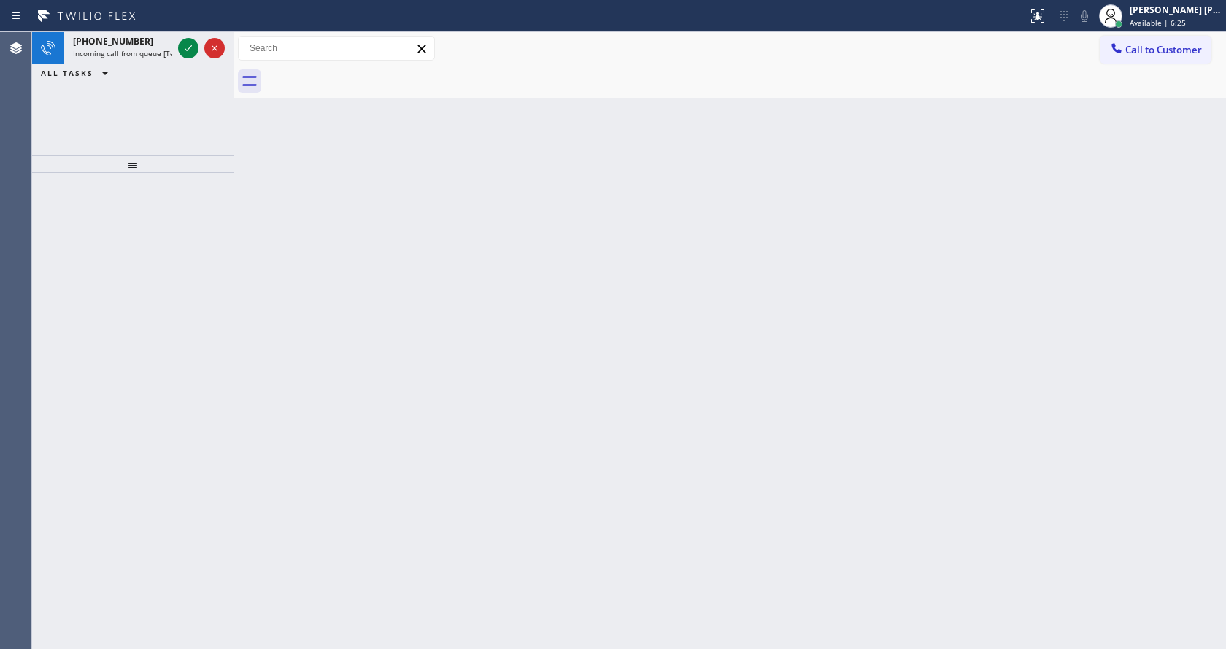
click at [239, 242] on div "Back to Dashboard Change Sender ID Customers Technicians Select a contact Outbo…" at bounding box center [729, 340] width 992 height 617
click at [154, 50] on span "Incoming call from queue [Test] All" at bounding box center [133, 53] width 121 height 10
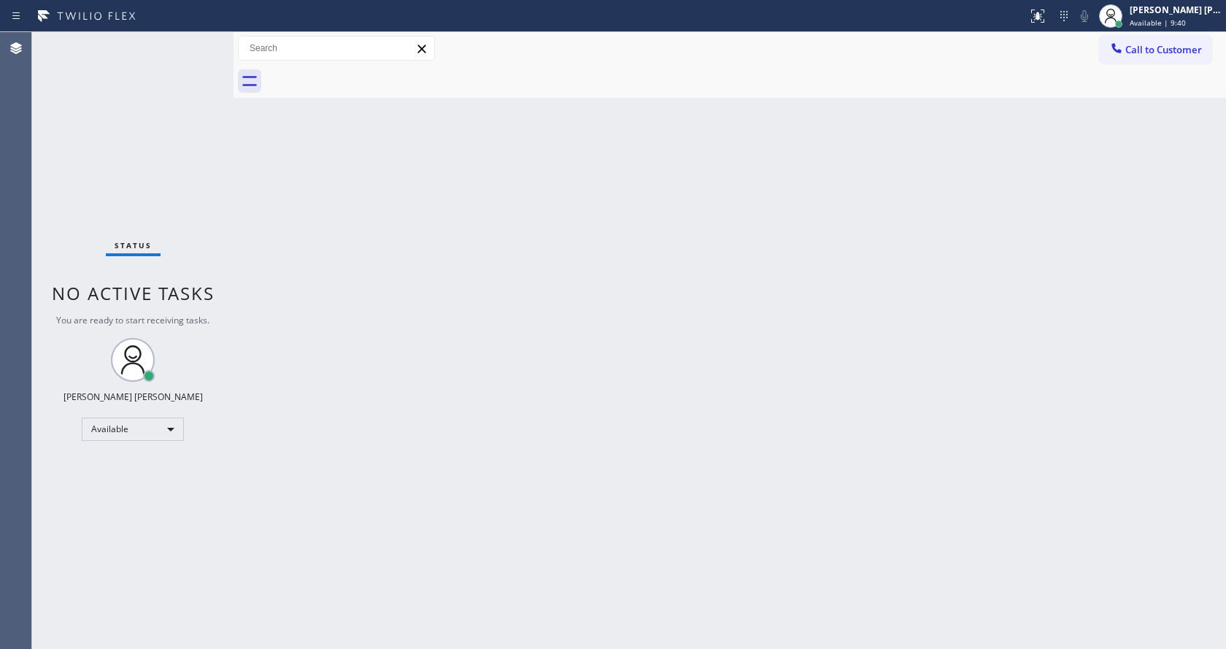
click at [530, 288] on div "Back to Dashboard Change Sender ID Customers Technicians Select a contact Outbo…" at bounding box center [729, 340] width 992 height 617
click at [762, 231] on div "Back to Dashboard Change Sender ID Customers Technicians Select a contact Outbo…" at bounding box center [729, 340] width 992 height 617
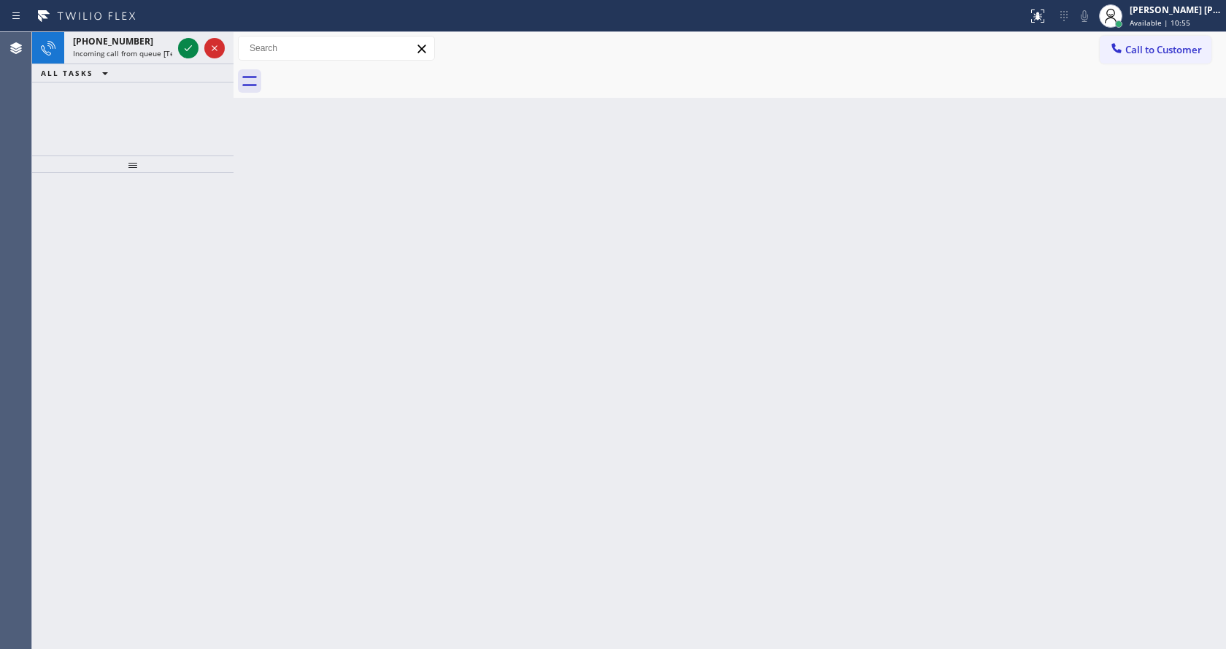
click at [476, 320] on div "Back to Dashboard Change Sender ID Customers Technicians Select a contact Outbo…" at bounding box center [729, 340] width 992 height 617
click at [1004, 204] on div "Back to Dashboard Change Sender ID Customers Technicians Select a contact Outbo…" at bounding box center [729, 340] width 992 height 617
click at [339, 312] on div "Back to Dashboard Change Sender ID Customers Technicians Select a contact Outbo…" at bounding box center [729, 340] width 992 height 617
click at [1154, 27] on span "Available | 12:05" at bounding box center [1159, 23] width 61 height 10
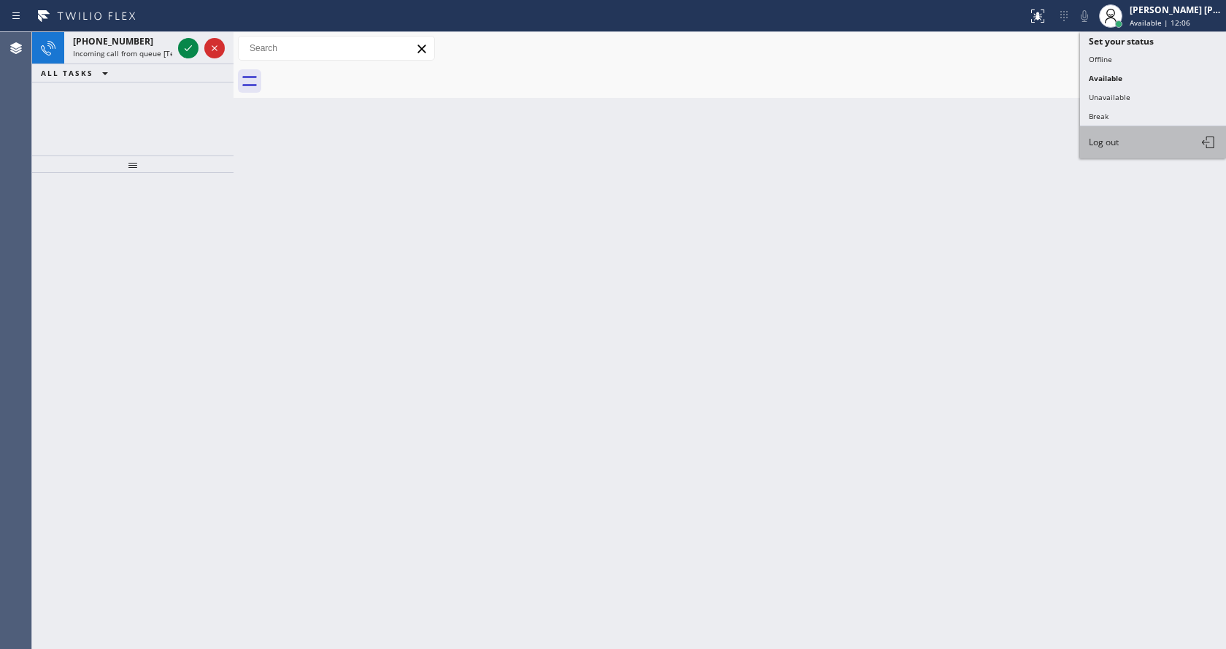
click at [1137, 138] on button "Log out" at bounding box center [1153, 142] width 146 height 32
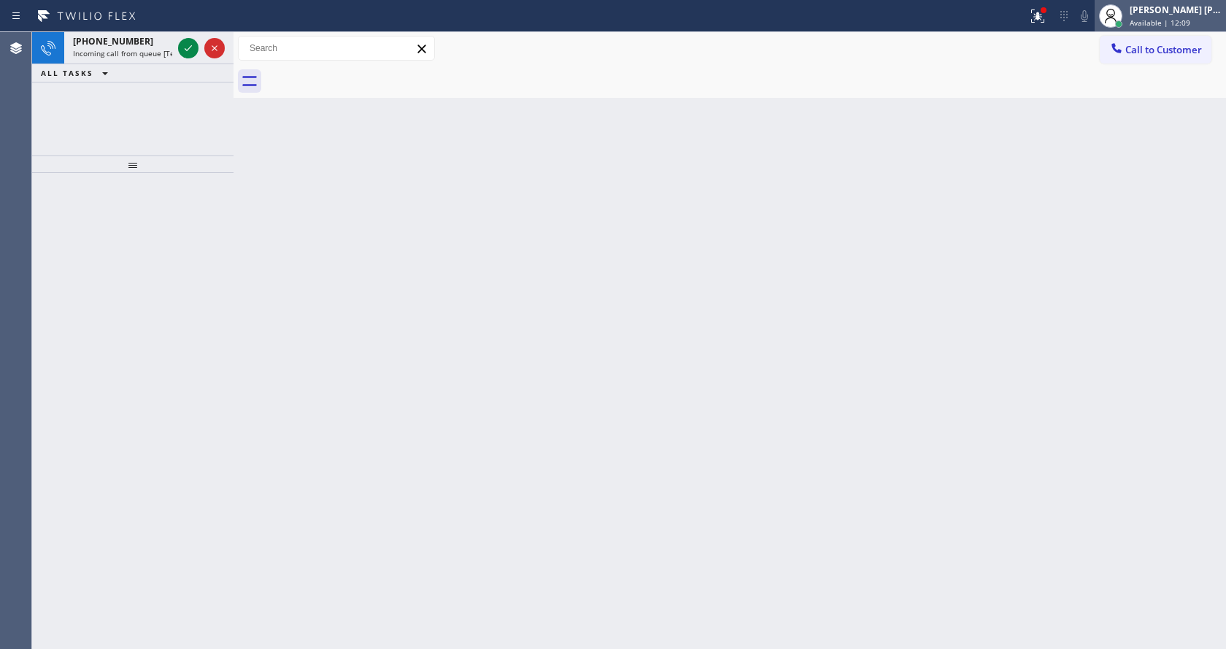
click at [1157, 21] on span "Available | 12:09" at bounding box center [1159, 23] width 61 height 10
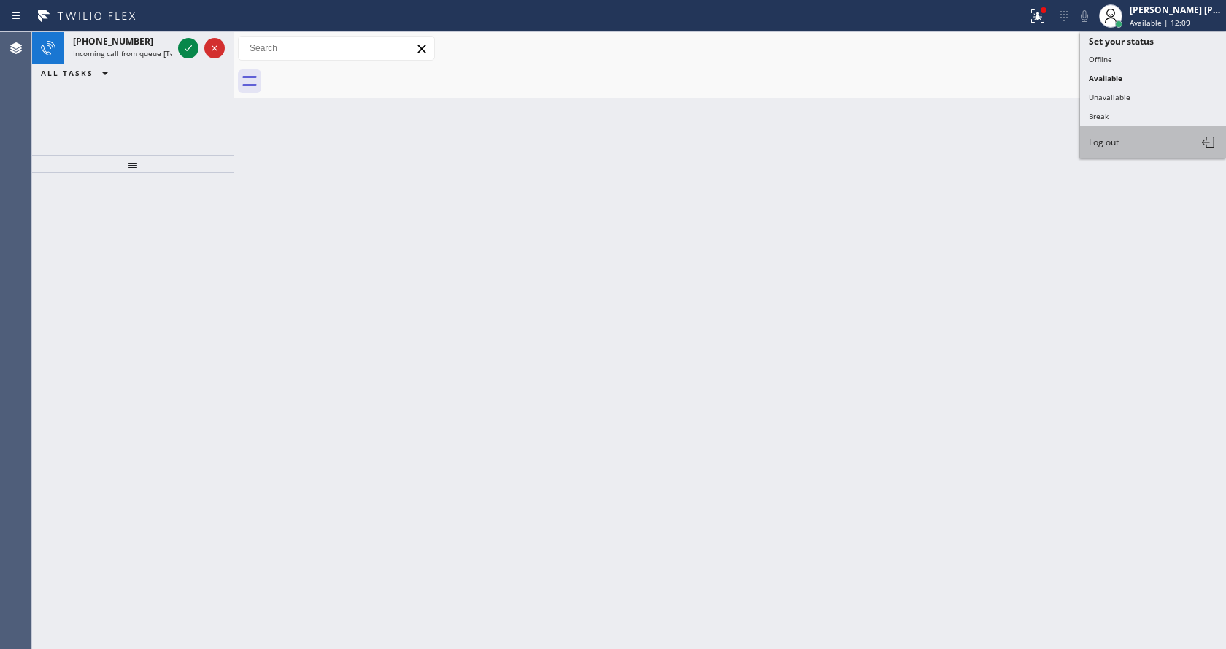
click at [1114, 134] on button "Log out" at bounding box center [1153, 142] width 146 height 32
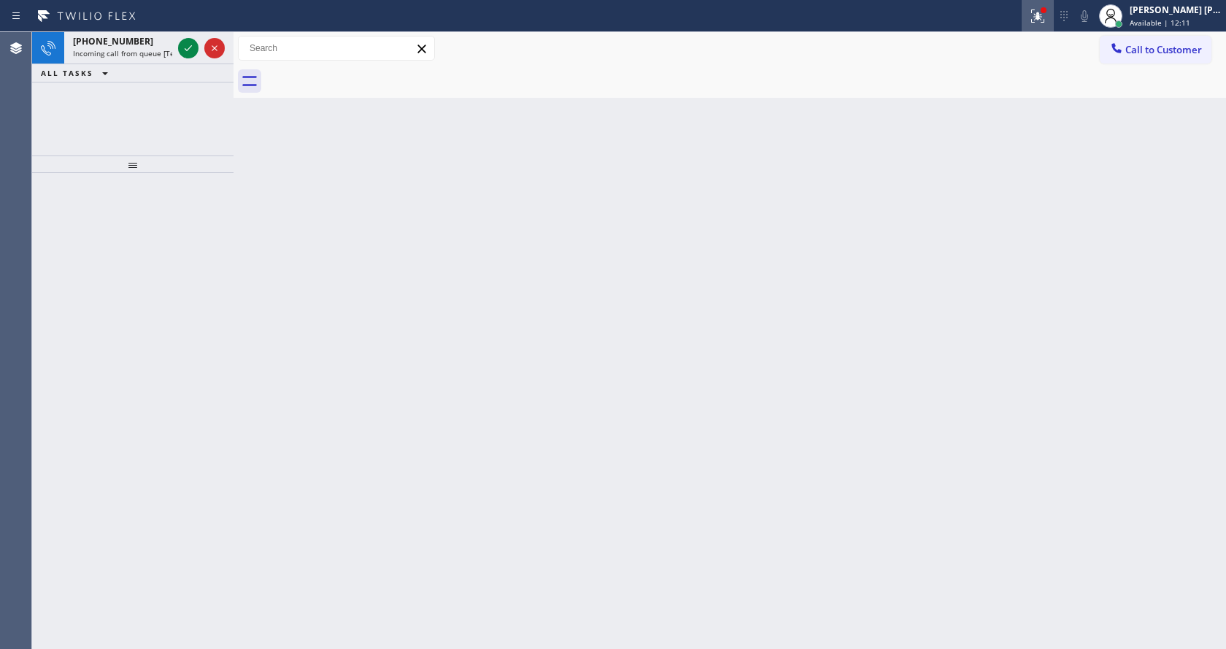
click at [1042, 16] on icon at bounding box center [1037, 14] width 9 height 5
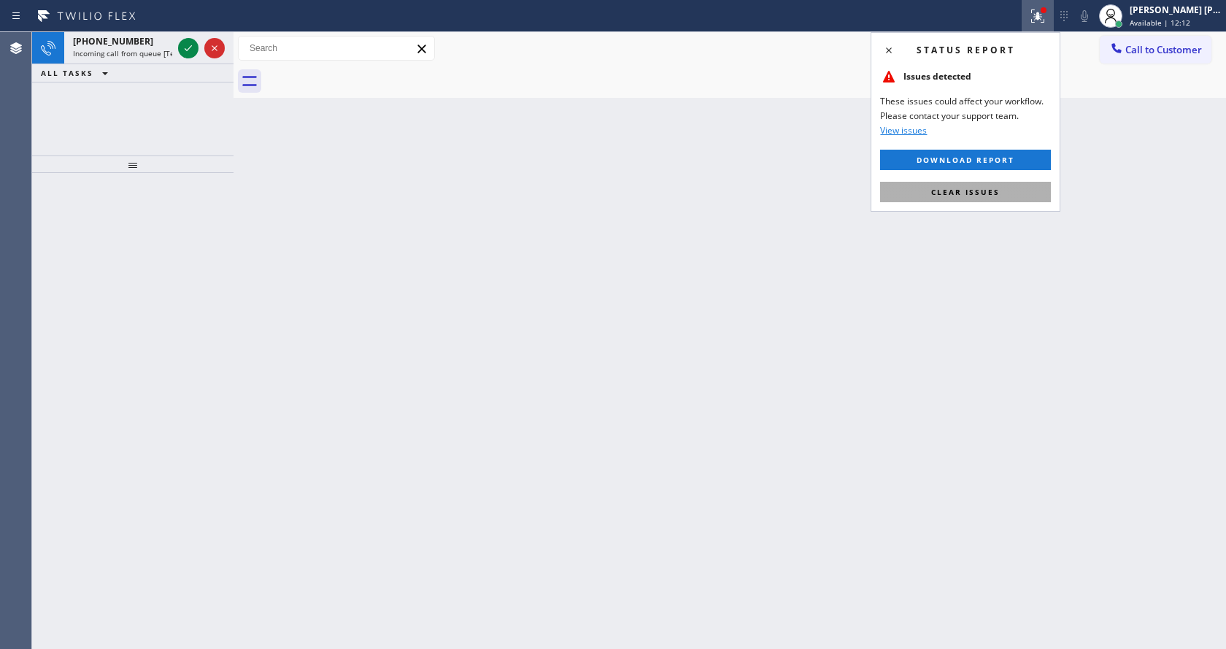
click at [982, 199] on button "Clear issues" at bounding box center [965, 192] width 171 height 20
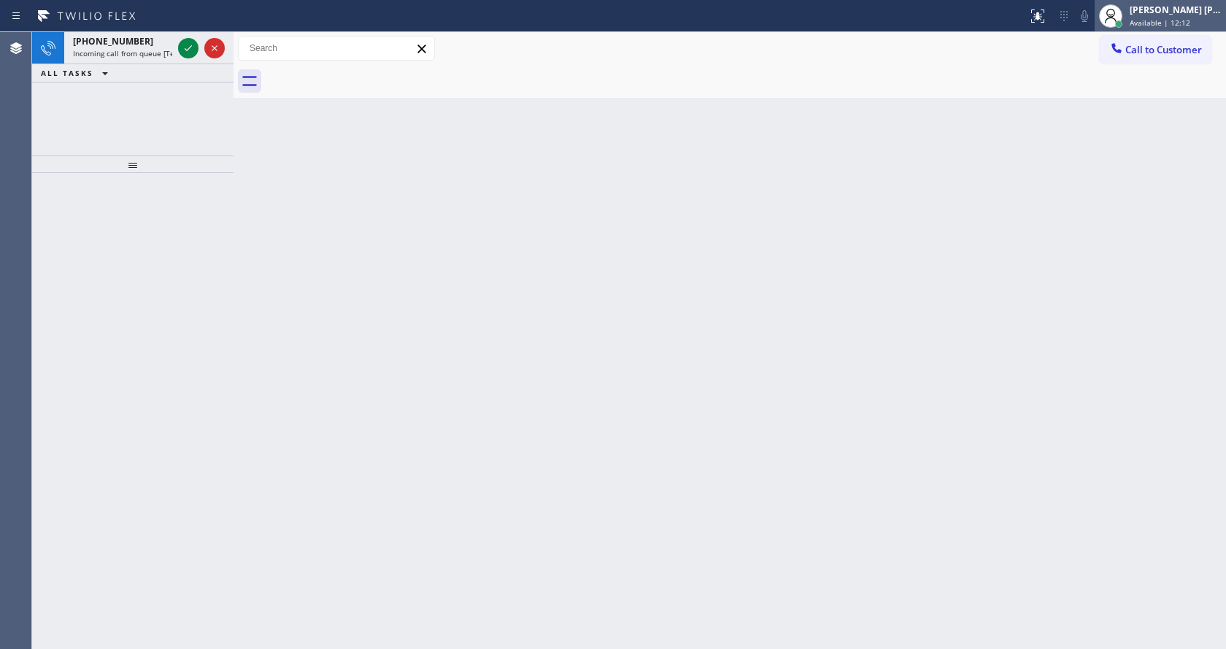
click at [1152, 21] on span "Available | 12:12" at bounding box center [1159, 23] width 61 height 10
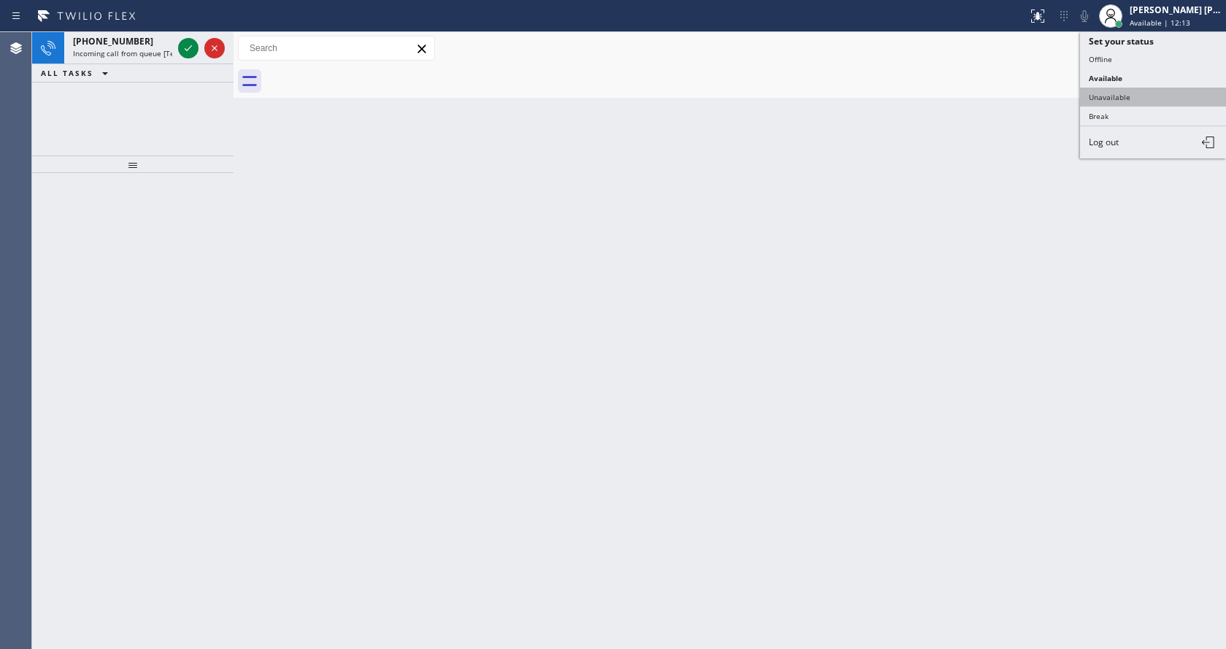
click at [1120, 99] on button "Unavailable" at bounding box center [1153, 97] width 146 height 19
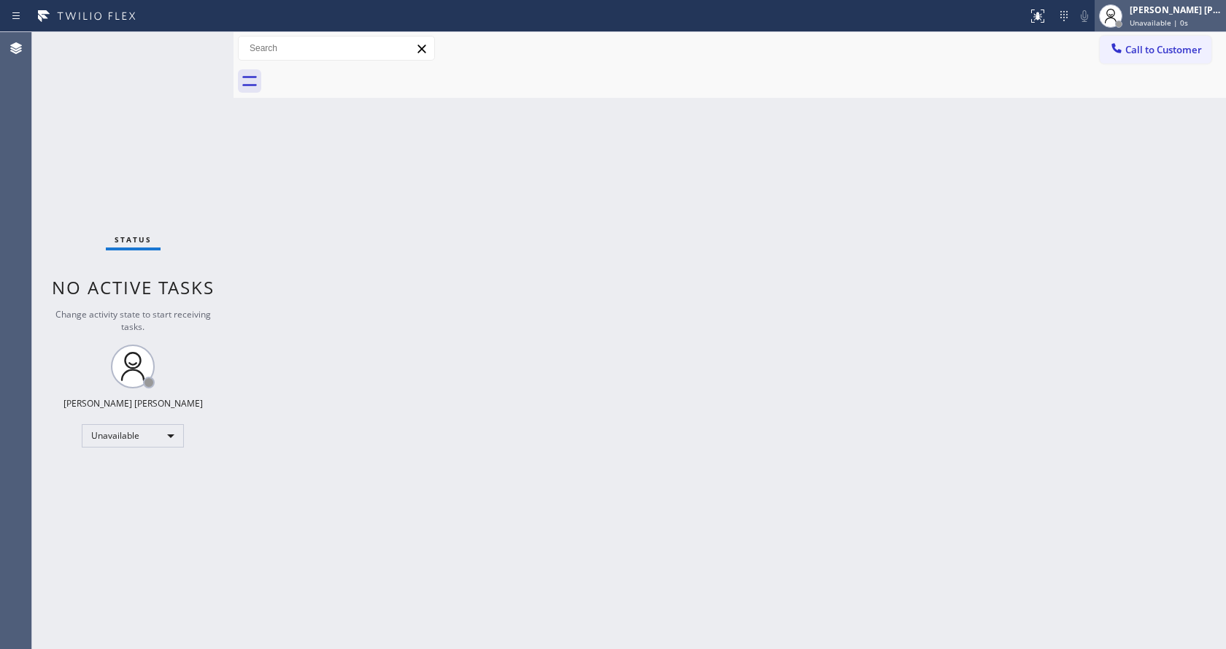
click at [1154, 21] on span "Unavailable | 0s" at bounding box center [1158, 23] width 58 height 10
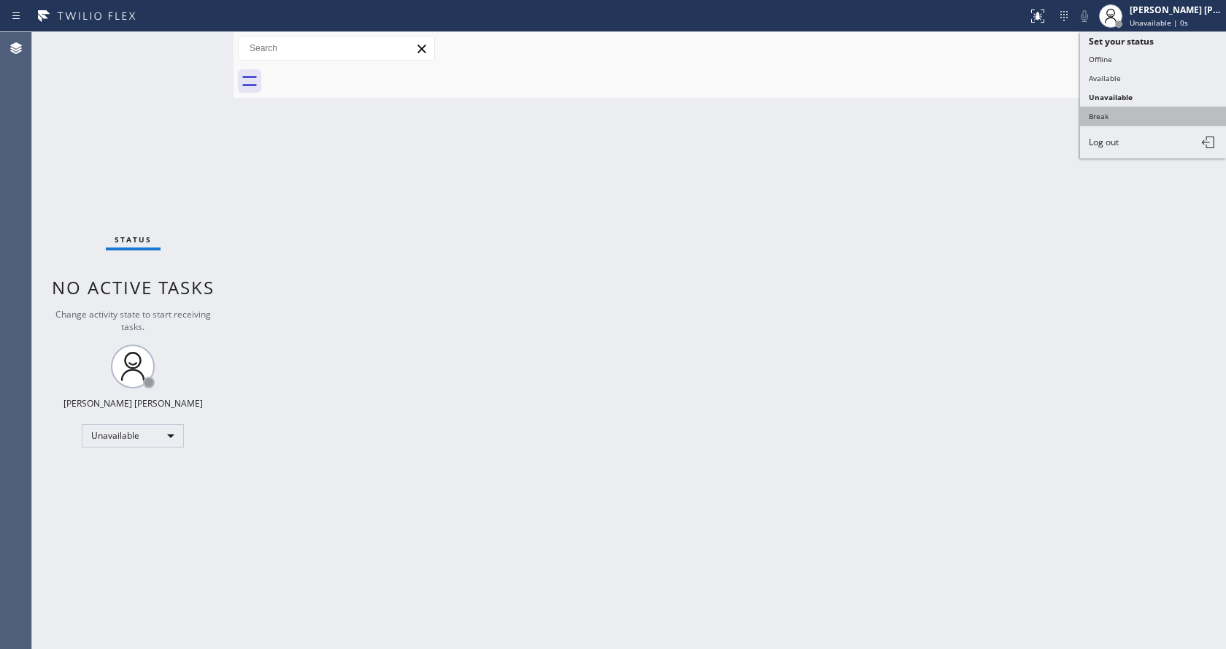
click at [1140, 118] on button "Break" at bounding box center [1153, 116] width 146 height 19
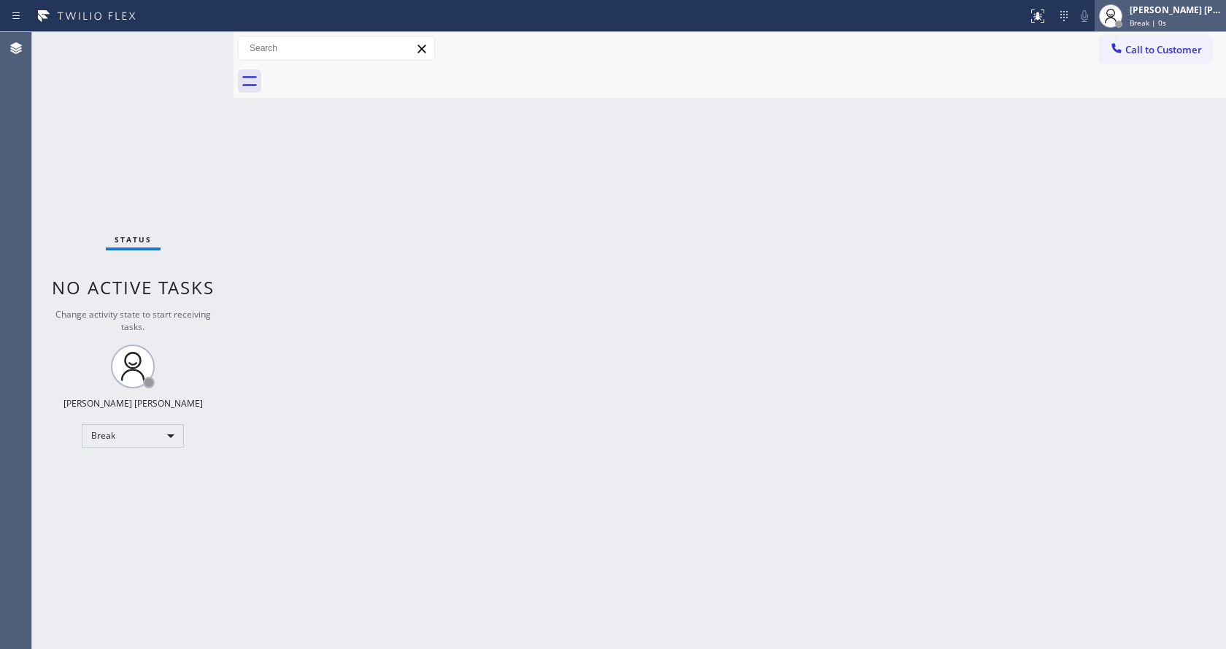
click at [1143, 27] on span "Break | 0s" at bounding box center [1147, 23] width 36 height 10
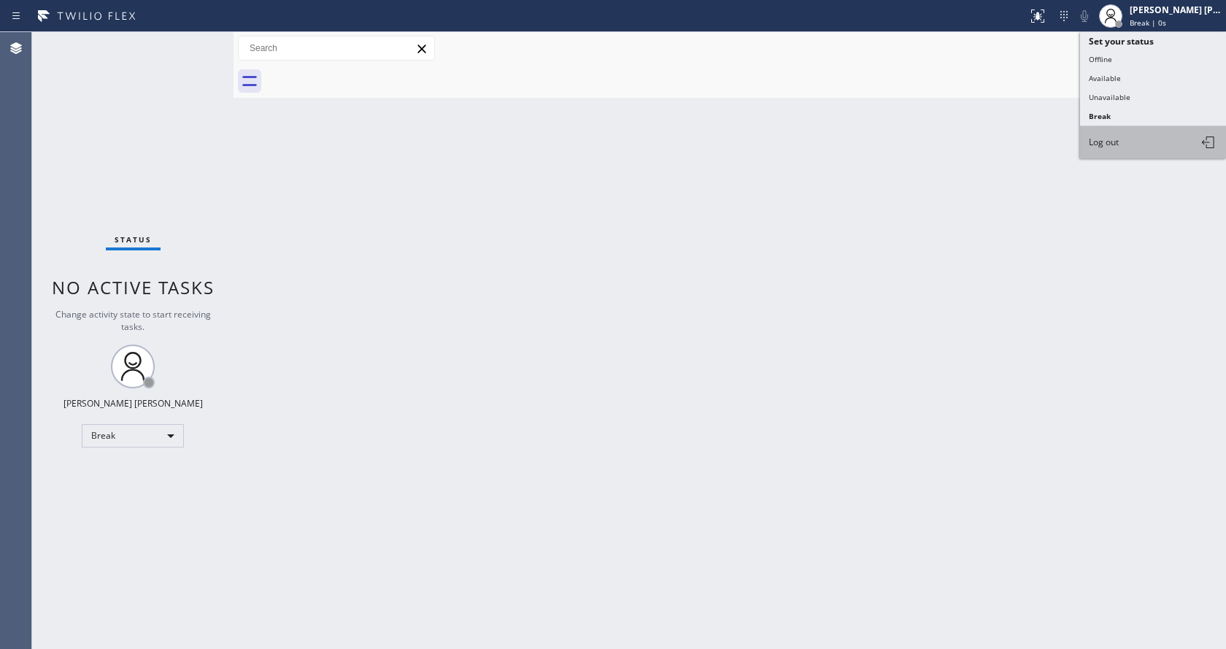
click at [1120, 140] on button "Log out" at bounding box center [1153, 142] width 146 height 32
